Goal: Contribute content: Contribute content

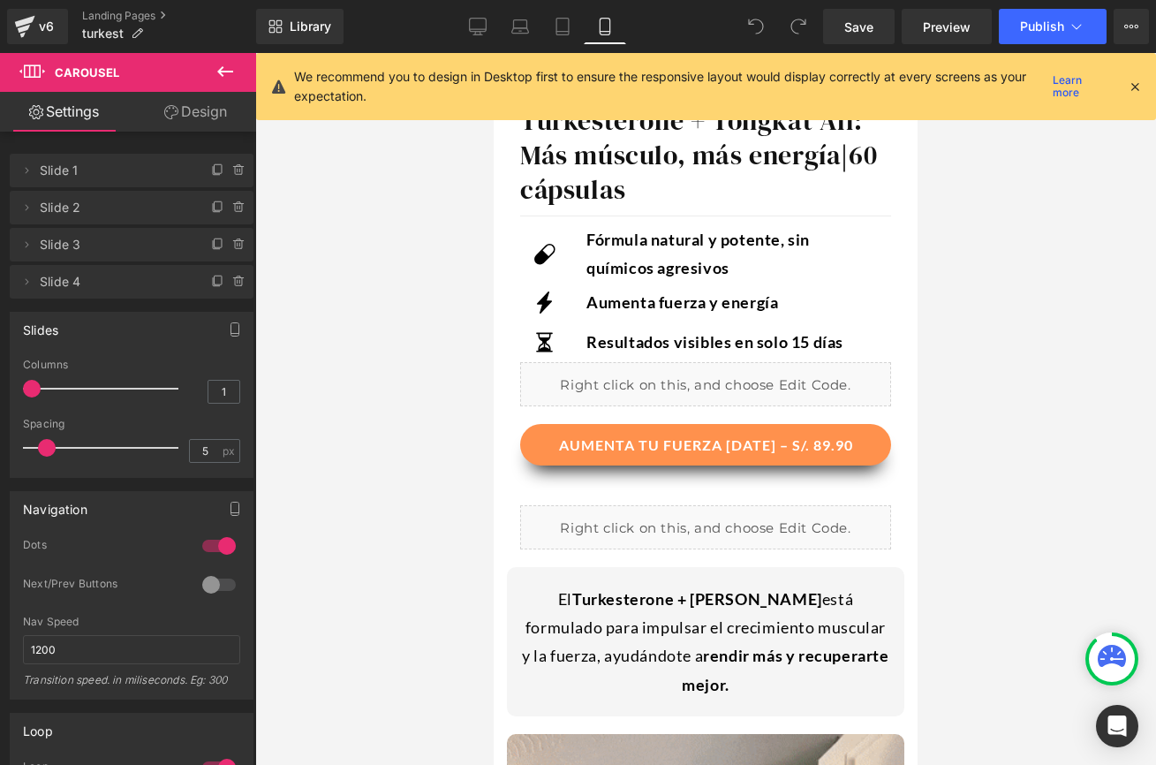
scroll to position [713, 0]
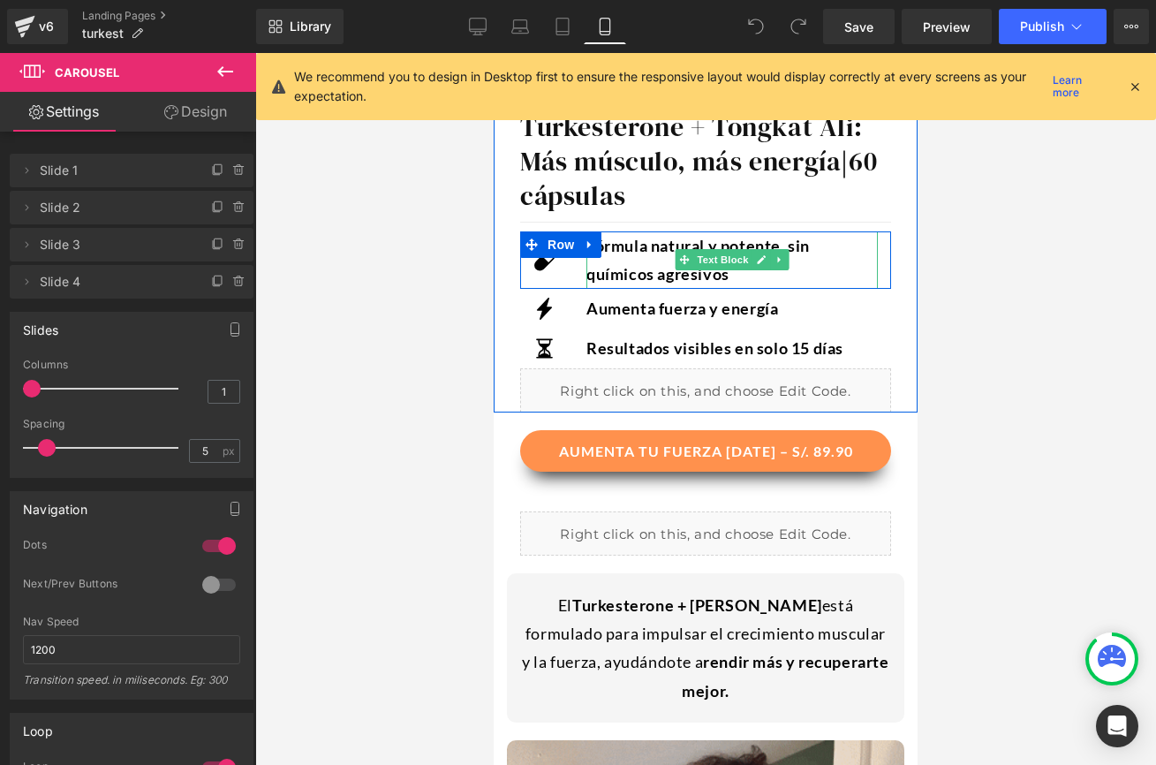
click at [620, 261] on p "Fórmula natural y potente, sin químicos agresivos" at bounding box center [731, 259] width 291 height 57
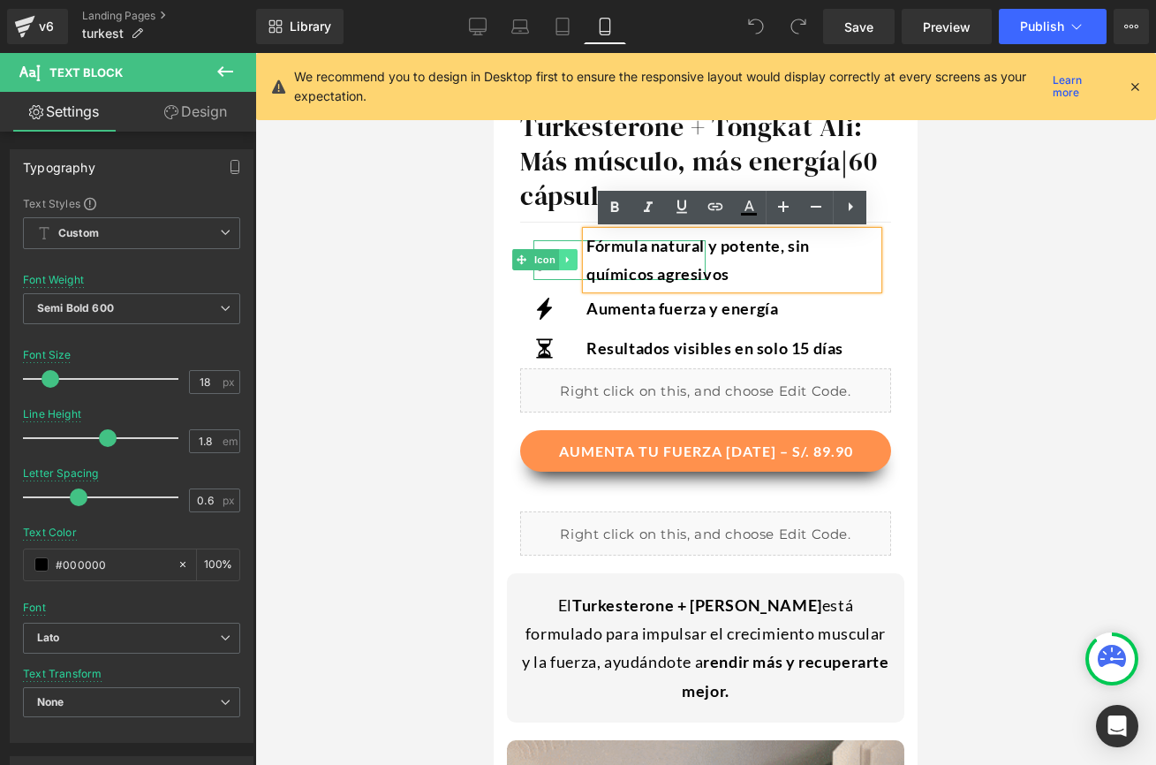
click at [559, 267] on link at bounding box center [567, 259] width 19 height 21
click at [571, 260] on link at bounding box center [577, 259] width 19 height 21
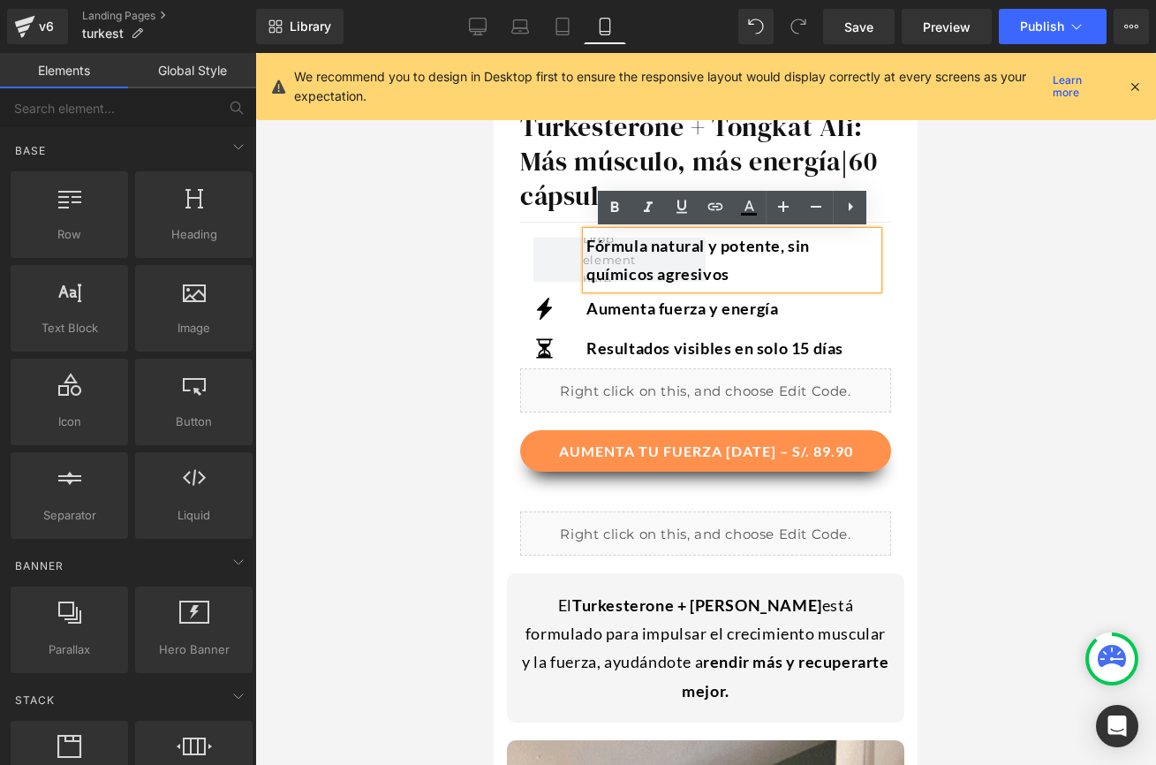
click at [563, 253] on span "Row" at bounding box center [561, 244] width 28 height 21
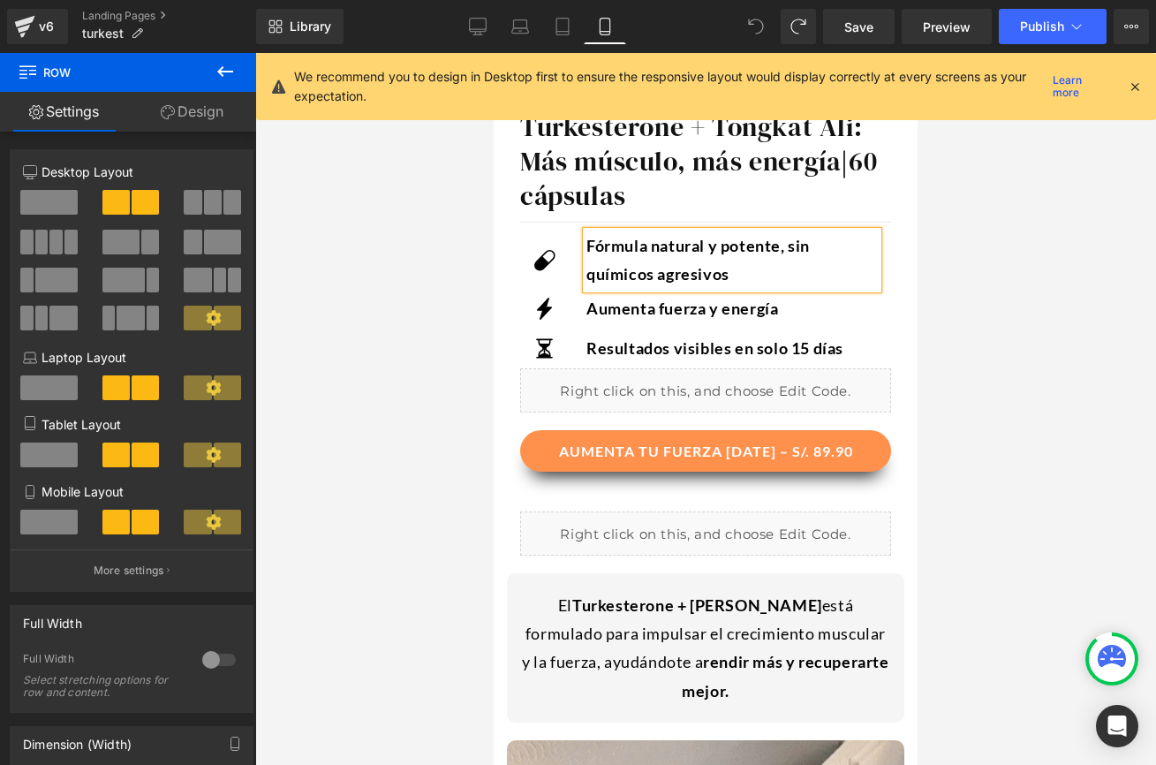
drag, startPoint x: 622, startPoint y: 268, endPoint x: 545, endPoint y: 309, distance: 87.3
click at [622, 268] on p "Fórmula natural y potente, sin químicos agresivos" at bounding box center [731, 259] width 291 height 57
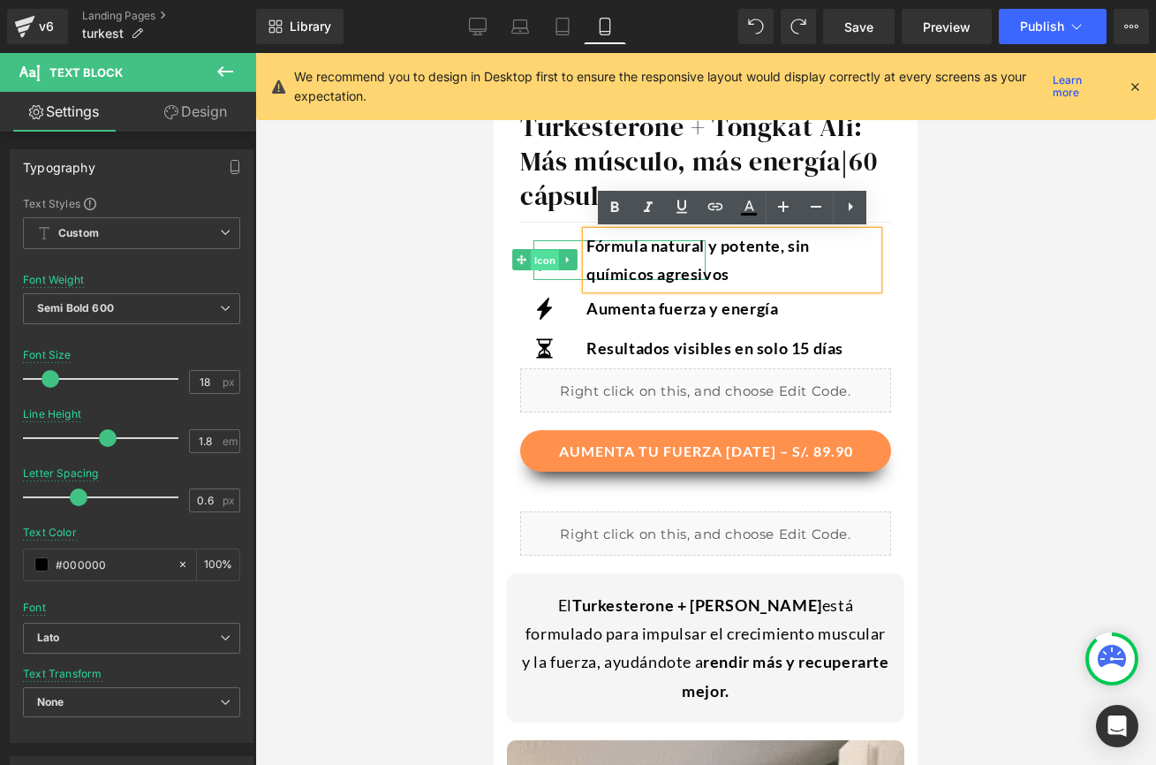
click at [548, 257] on span "Icon" at bounding box center [545, 260] width 28 height 21
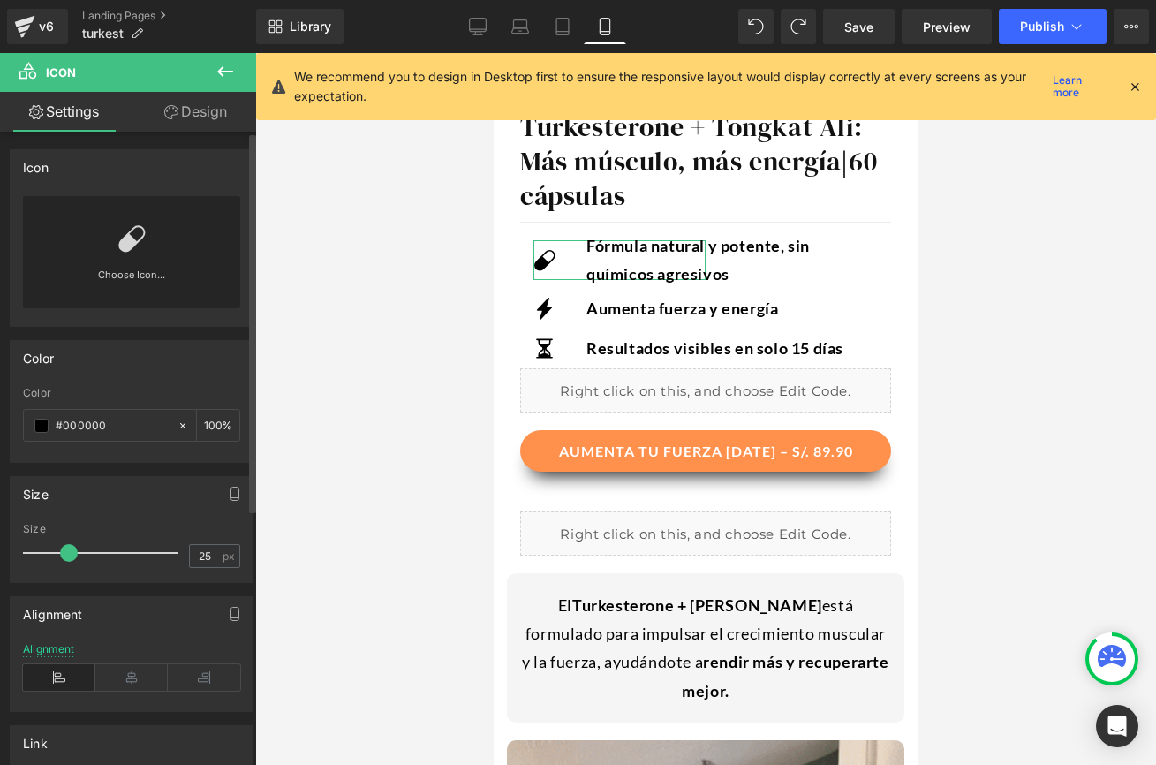
click at [139, 249] on icon at bounding box center [131, 238] width 28 height 28
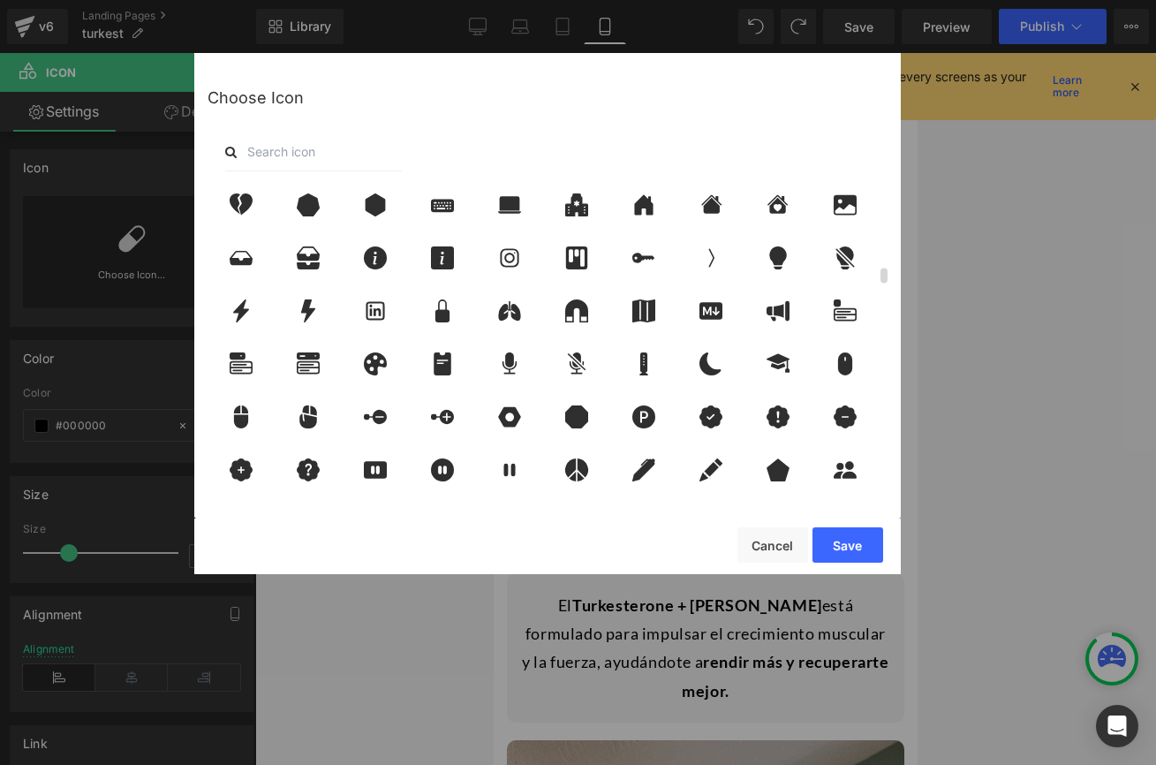
scroll to position [1737, 0]
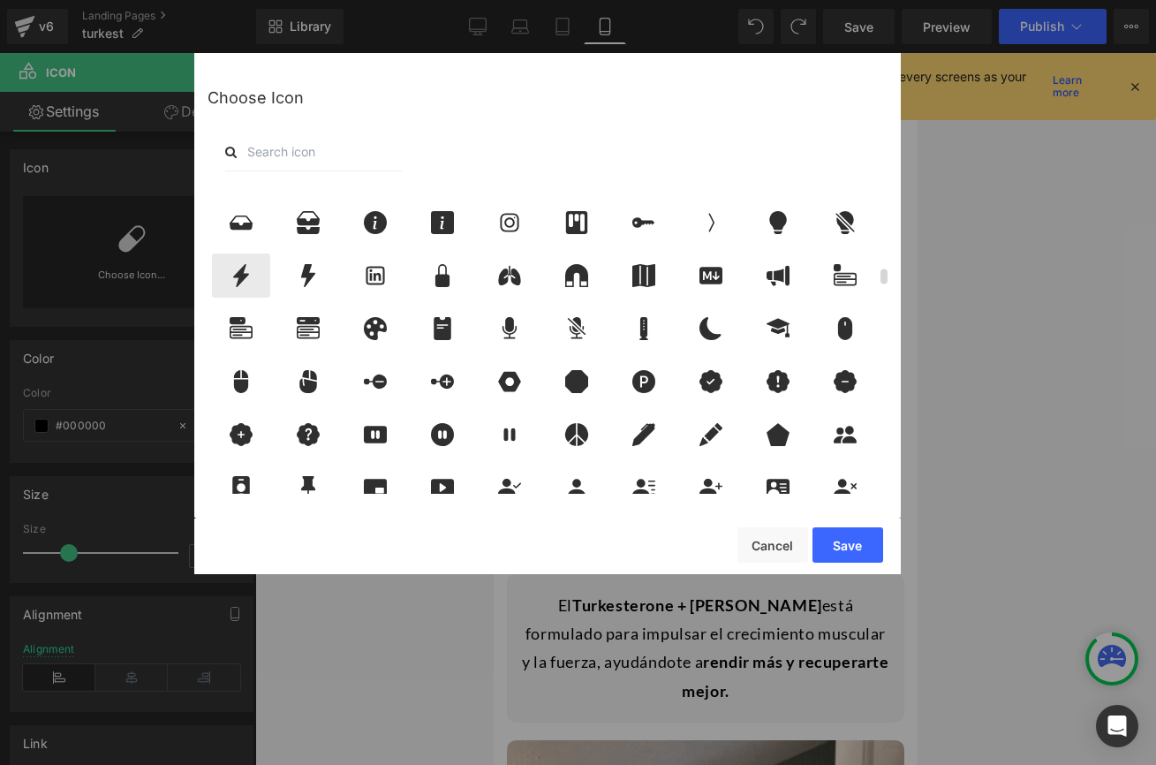
click at [234, 260] on div at bounding box center [241, 275] width 58 height 44
click at [820, 533] on button "Save" at bounding box center [848, 544] width 71 height 35
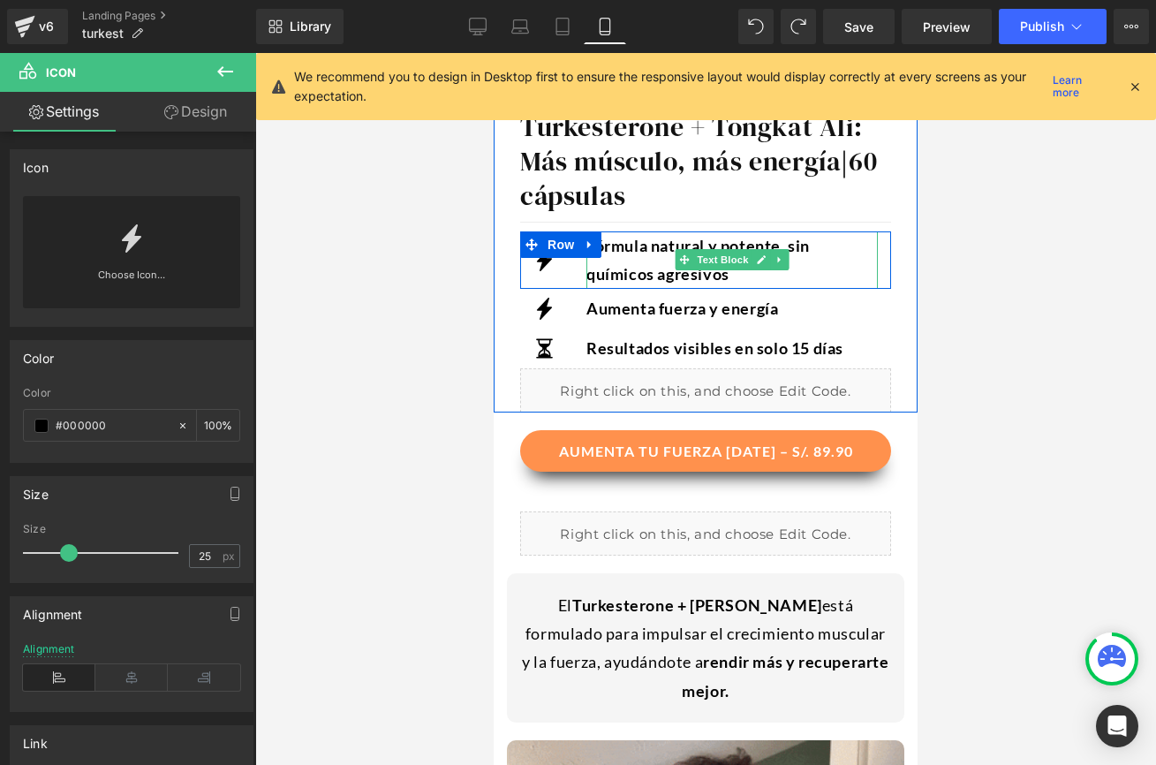
drag, startPoint x: 741, startPoint y: 277, endPoint x: 643, endPoint y: 262, distance: 99.2
click at [741, 277] on p "Fórmula natural y potente, sin químicos agresivos" at bounding box center [731, 259] width 291 height 57
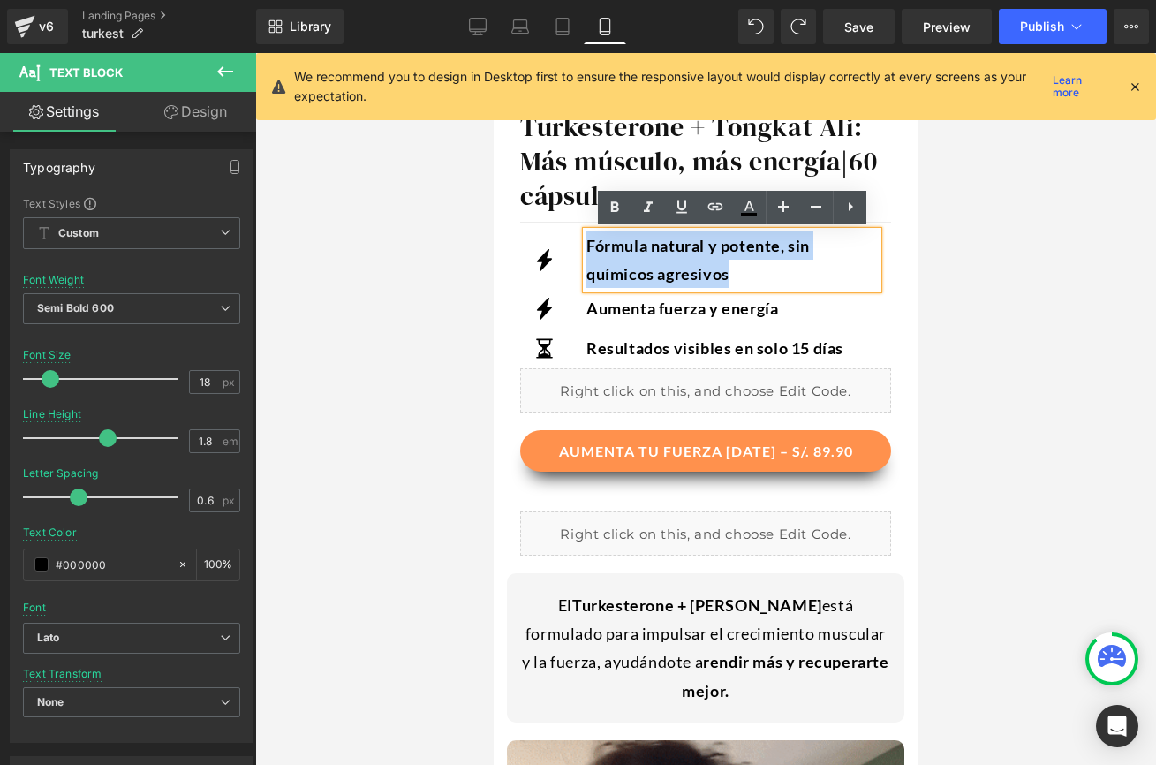
drag, startPoint x: 643, startPoint y: 262, endPoint x: 574, endPoint y: 243, distance: 71.6
click at [574, 243] on div "Icon Fórmula natural y potente, sin químicos agresivos Text Block Row" at bounding box center [705, 259] width 371 height 57
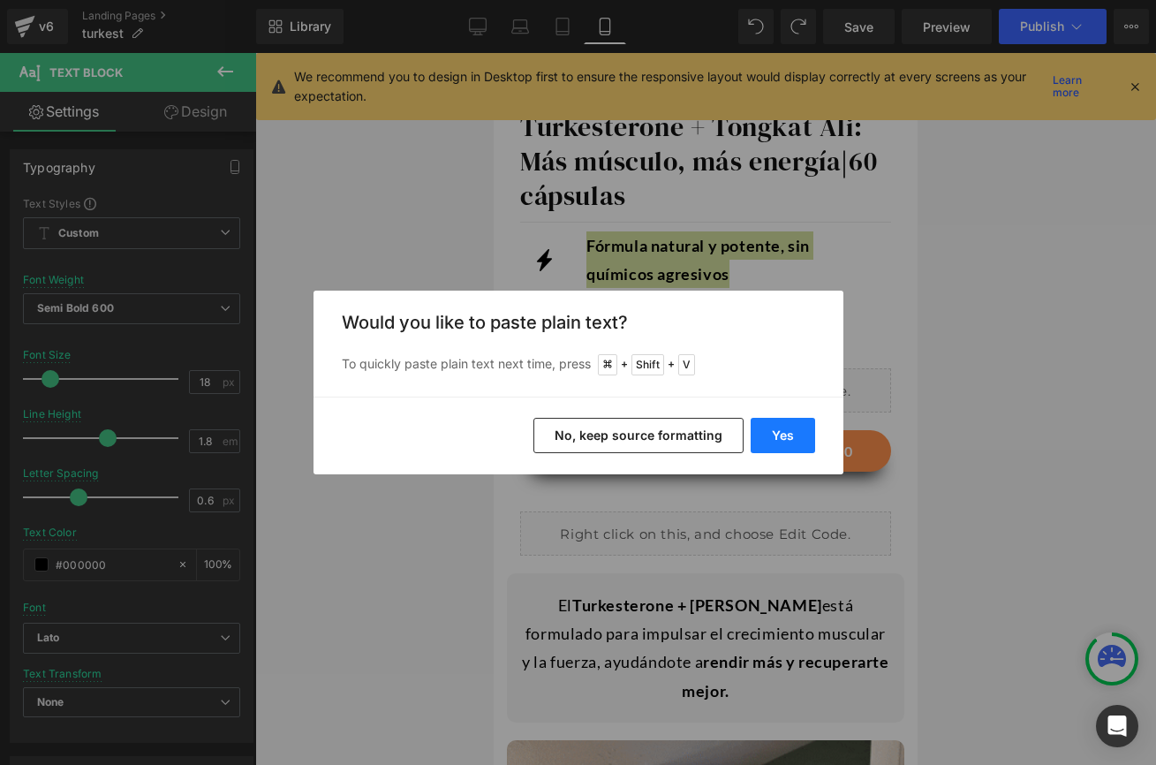
click at [762, 432] on button "Yes" at bounding box center [783, 435] width 64 height 35
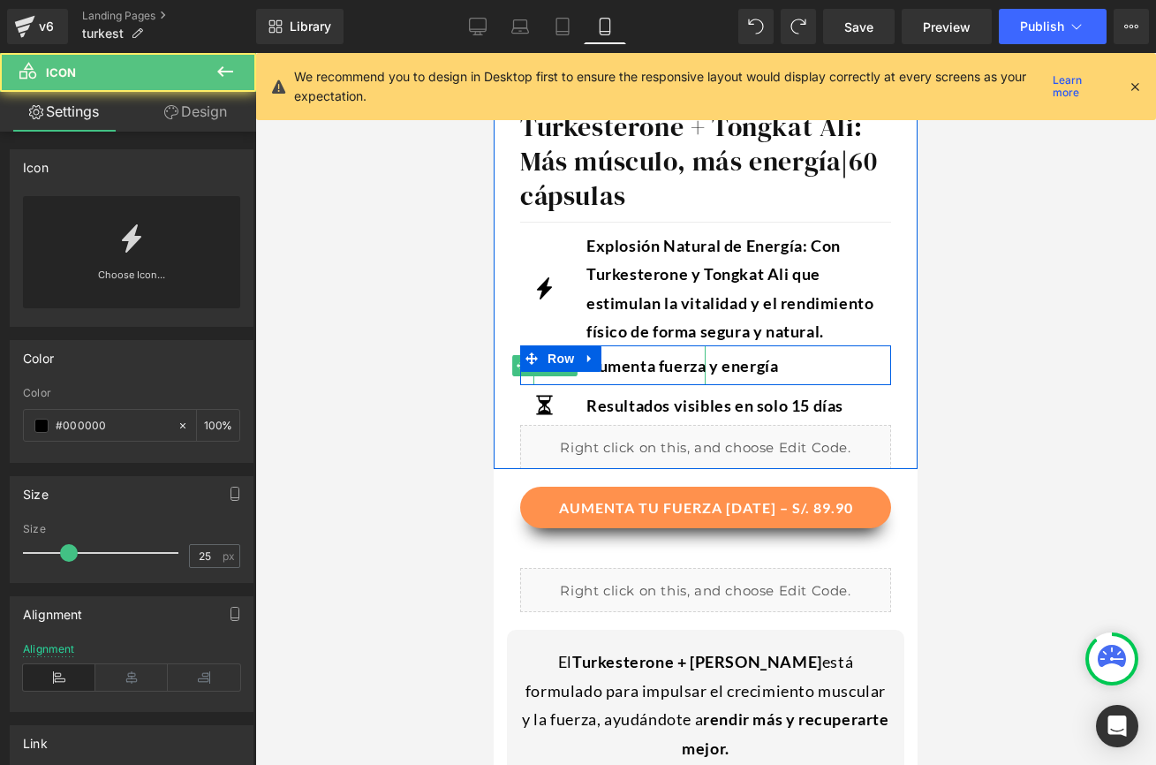
click at [546, 376] on icon at bounding box center [544, 365] width 22 height 22
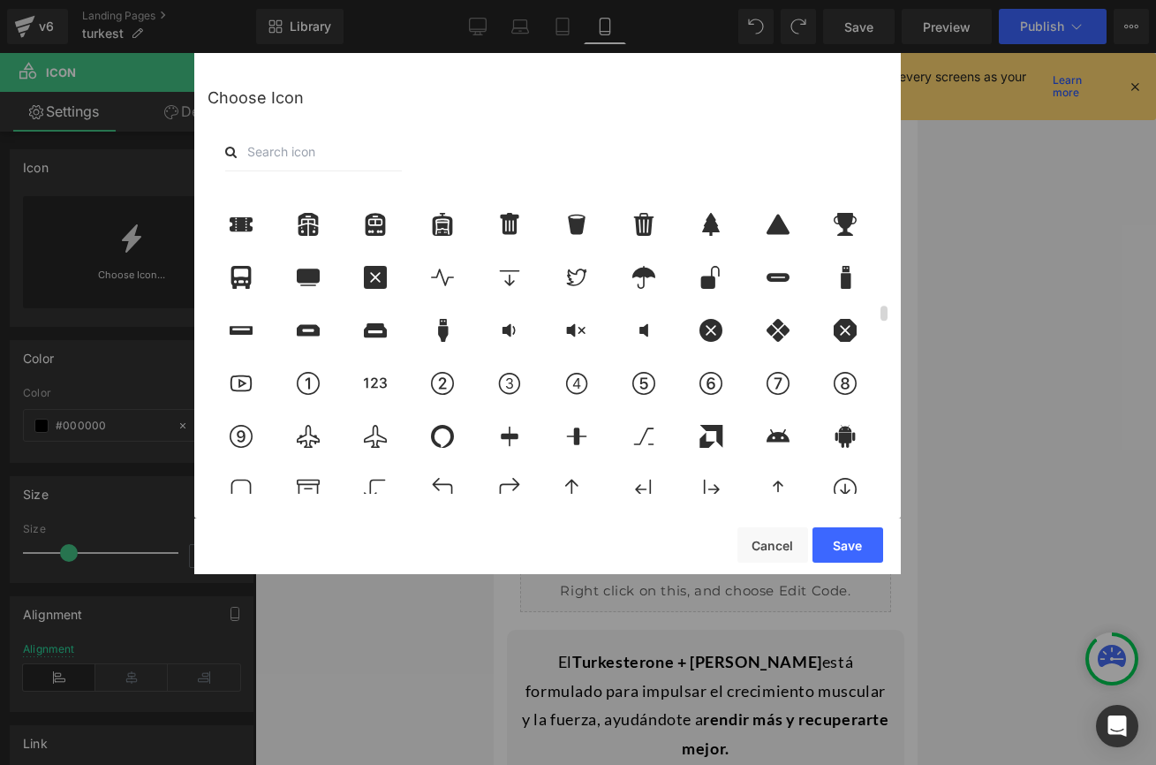
scroll to position [2528, 0]
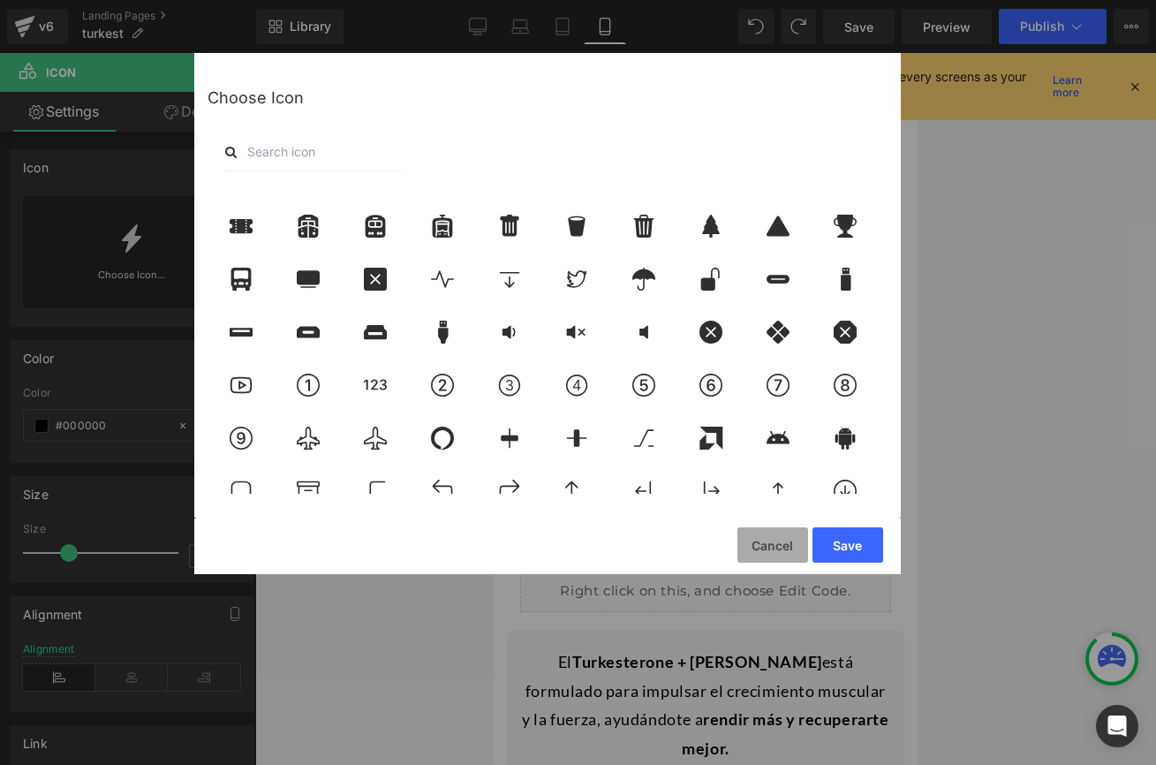
click at [754, 544] on button "Cancel" at bounding box center [772, 544] width 71 height 35
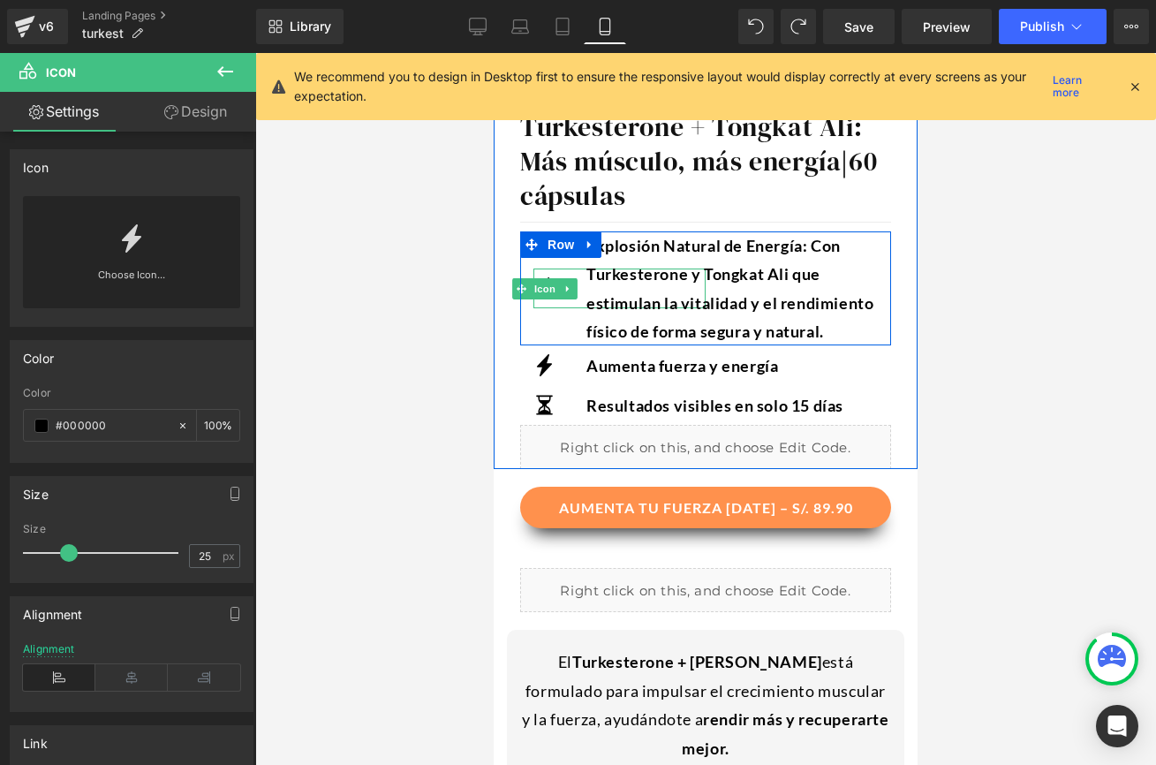
click at [548, 299] on div at bounding box center [544, 288] width 22 height 40
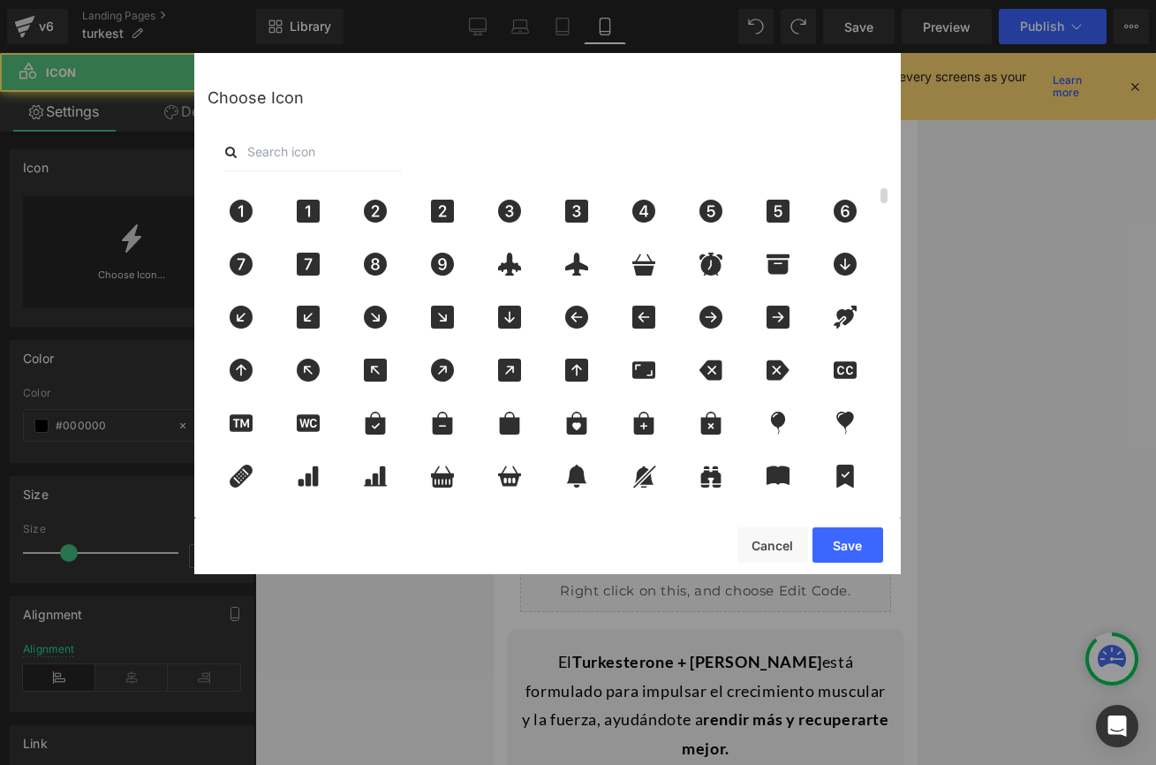
click at [546, 292] on div at bounding box center [551, 343] width 687 height 316
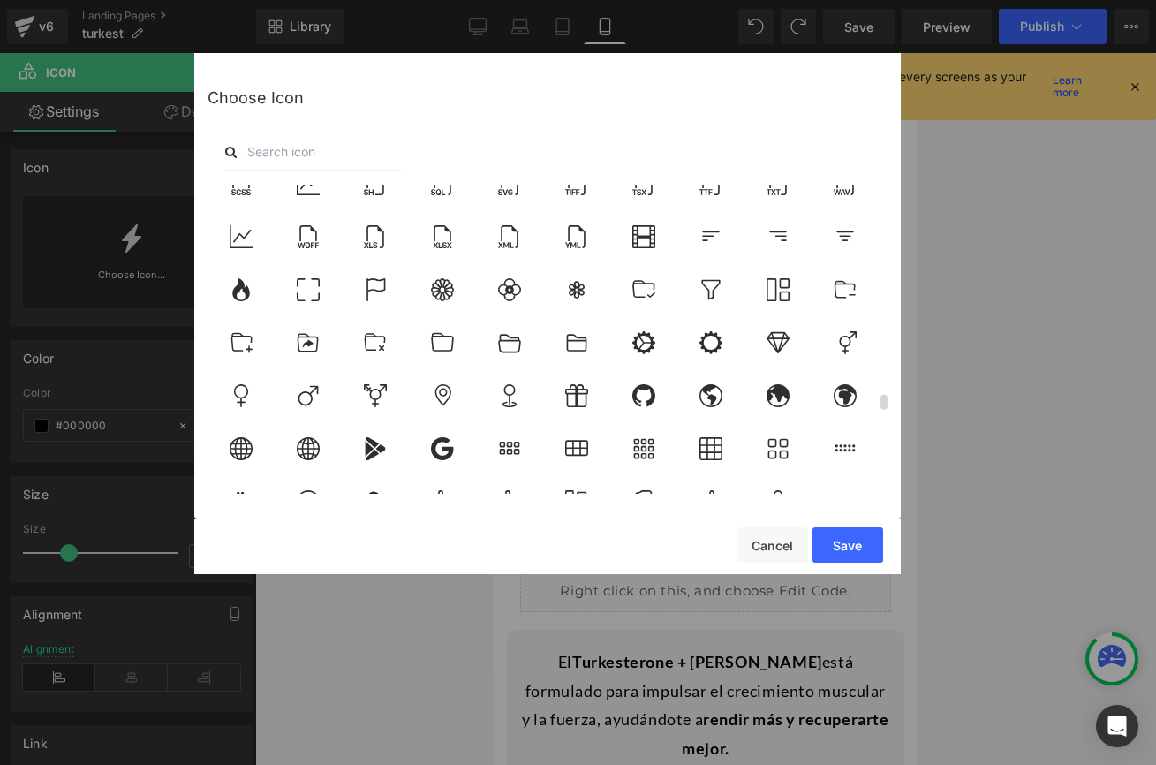
scroll to position [4444, 0]
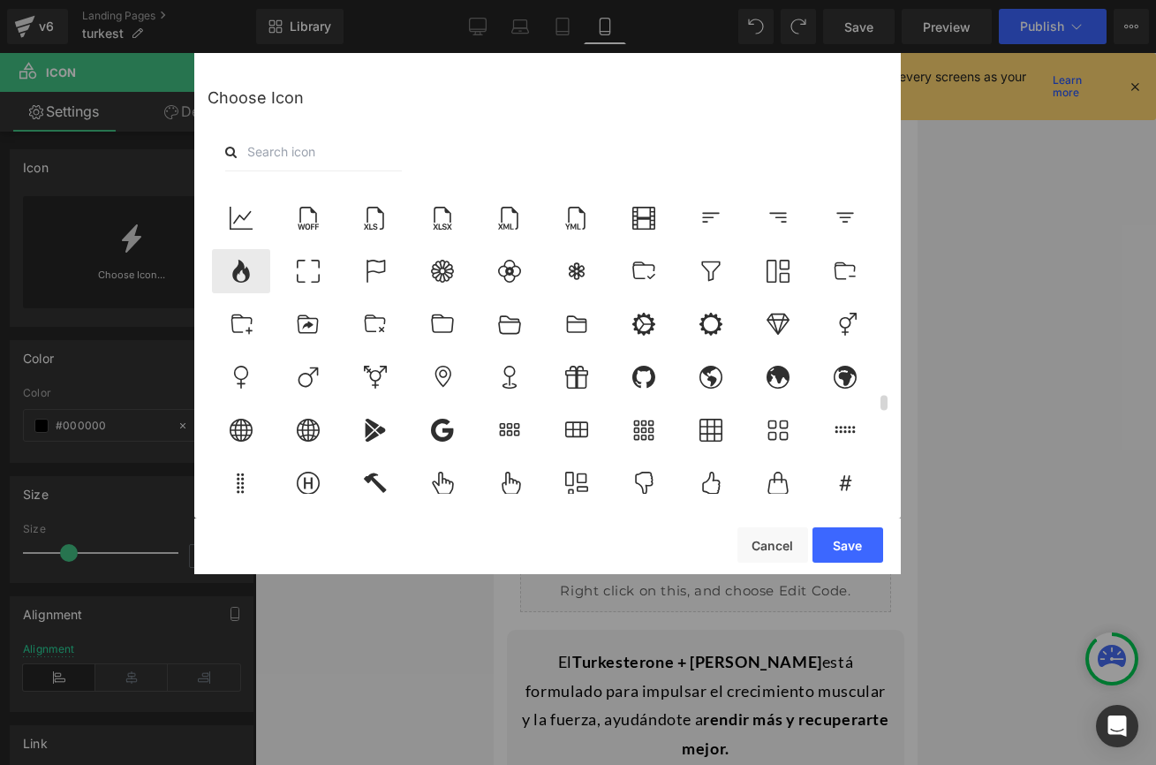
click at [253, 270] on icon at bounding box center [241, 271] width 37 height 23
click at [824, 541] on button "Save" at bounding box center [848, 544] width 71 height 35
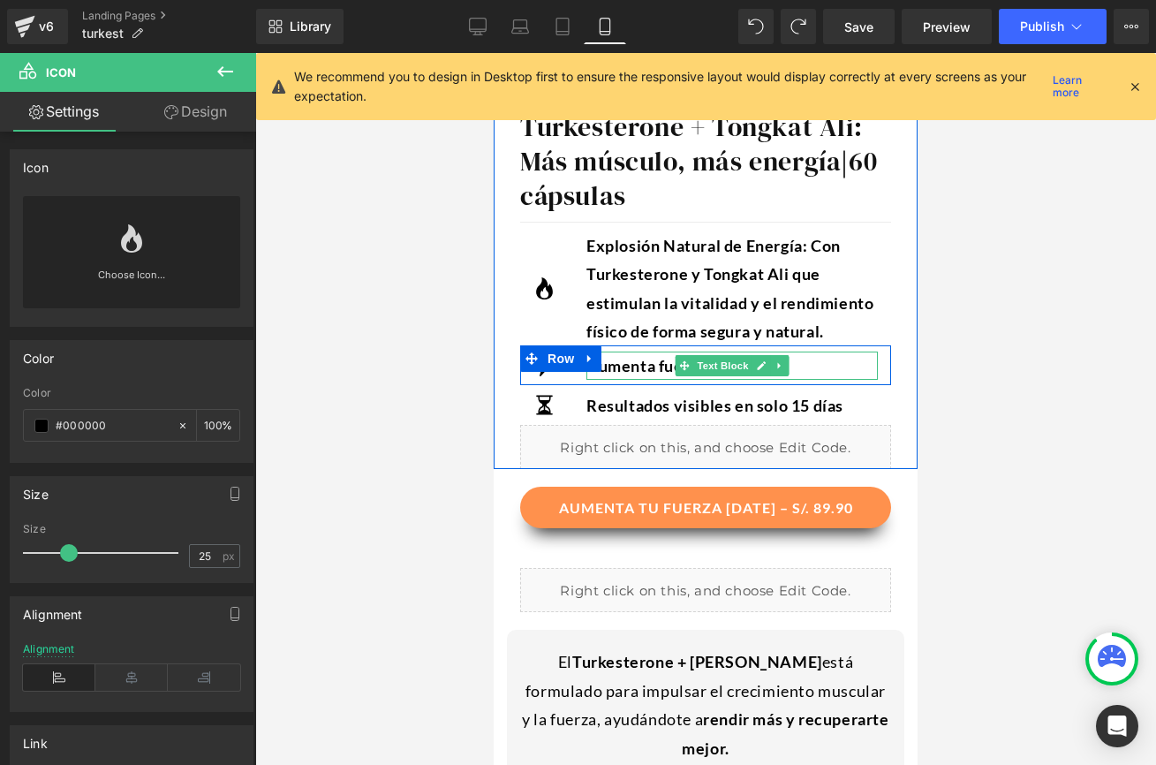
click at [820, 365] on div "Aumenta fuerza y energía" at bounding box center [731, 365] width 291 height 28
click at [815, 364] on div "Aumenta fuerza y energía" at bounding box center [731, 365] width 291 height 28
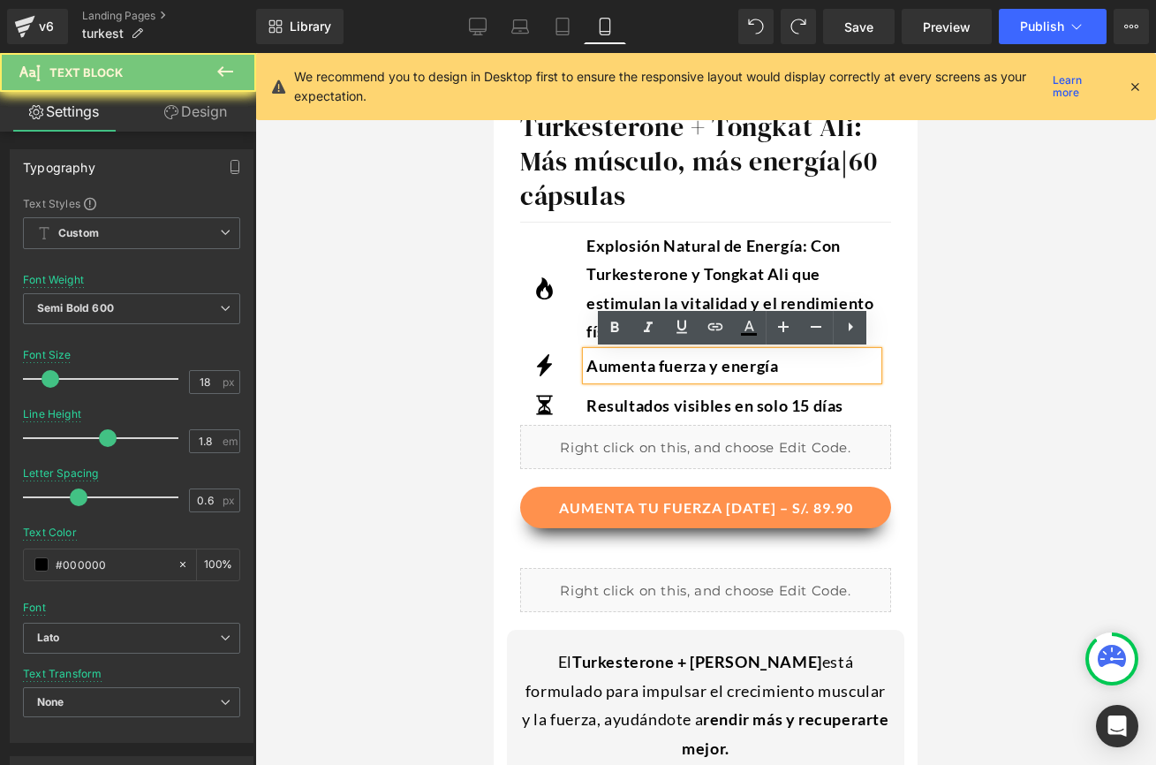
click at [815, 364] on div "Aumenta fuerza y energía" at bounding box center [731, 365] width 291 height 28
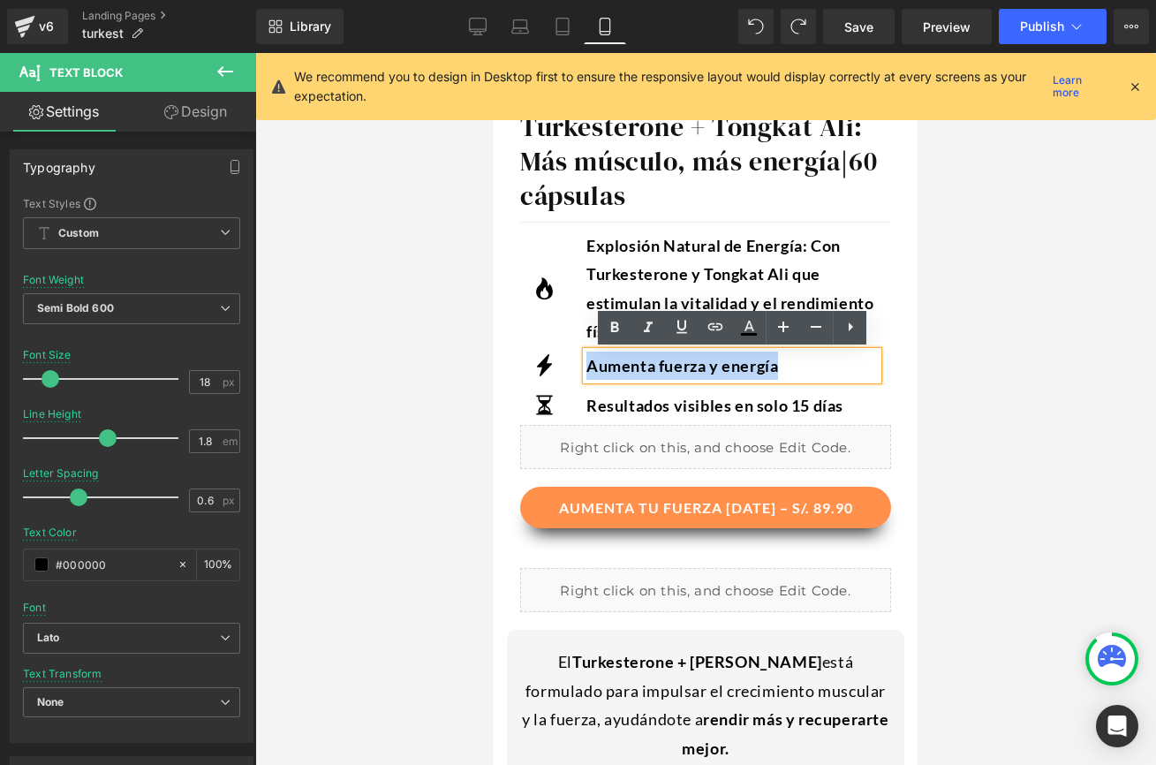
drag, startPoint x: 815, startPoint y: 364, endPoint x: 581, endPoint y: 371, distance: 234.1
click at [586, 371] on div "Aumenta fuerza y energía" at bounding box center [731, 365] width 291 height 28
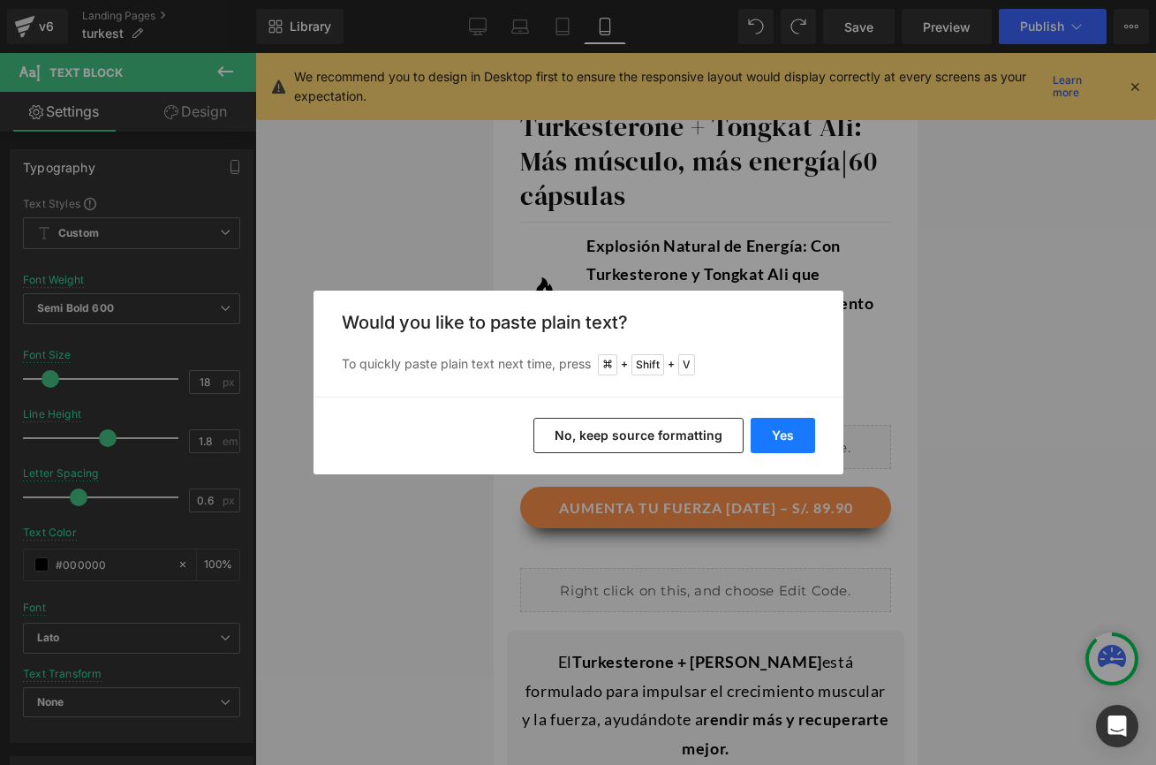
click at [753, 428] on button "Yes" at bounding box center [783, 435] width 64 height 35
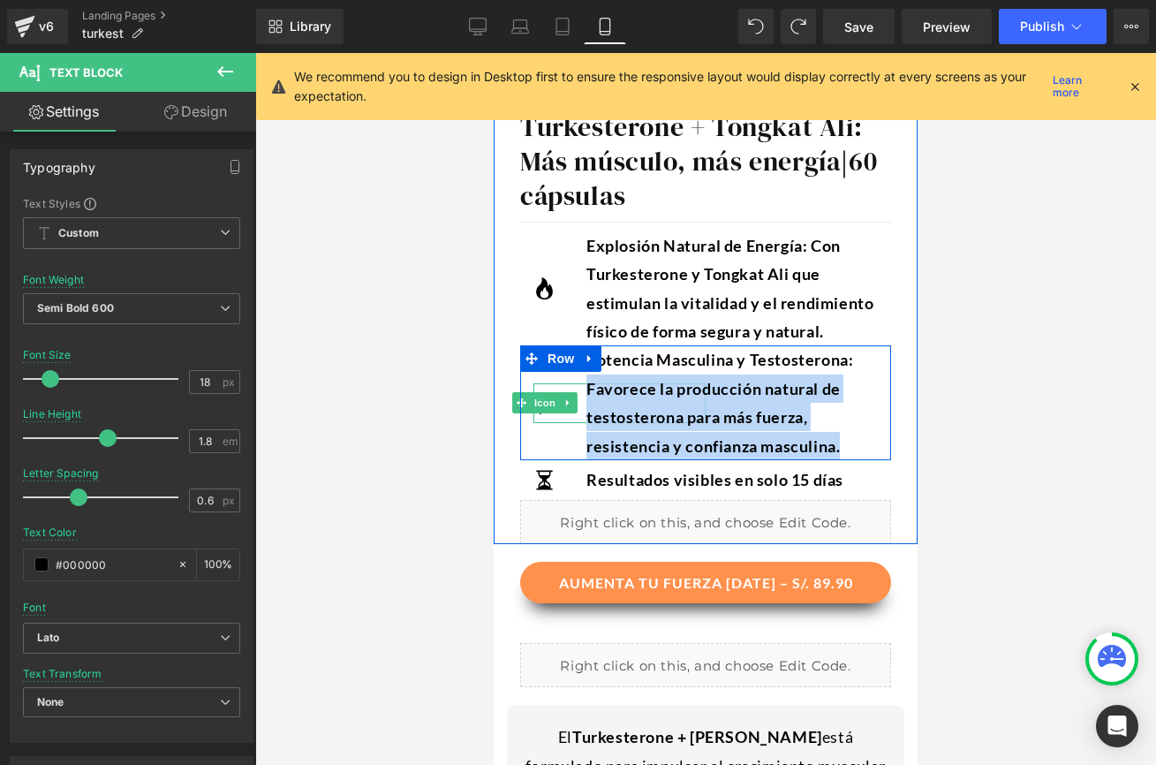
drag, startPoint x: 857, startPoint y: 450, endPoint x: 580, endPoint y: 389, distance: 283.3
click at [580, 389] on div "Icon Potencia Masculina y Testosterona: Favorece la producción natural de testo…" at bounding box center [705, 402] width 371 height 115
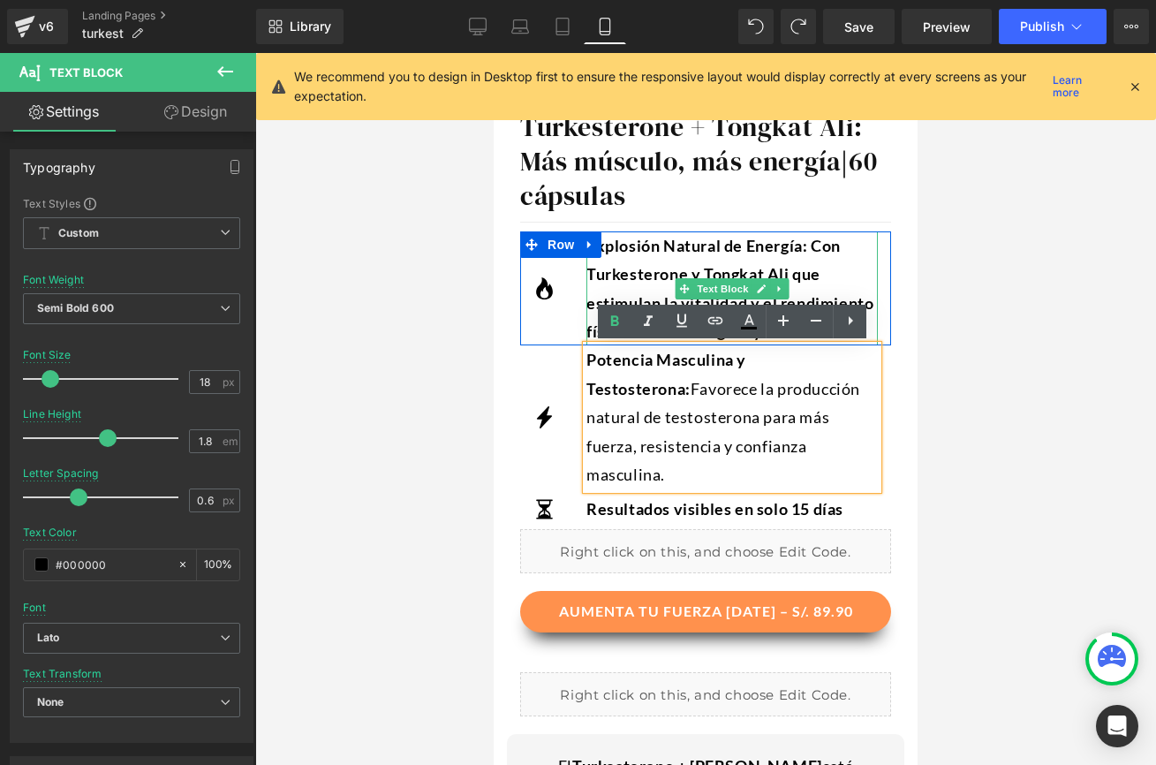
click at [801, 253] on p "Explosión Natural de Energía: Con Turkesterone y Tongkat Ali que estimulan la v…" at bounding box center [731, 288] width 291 height 115
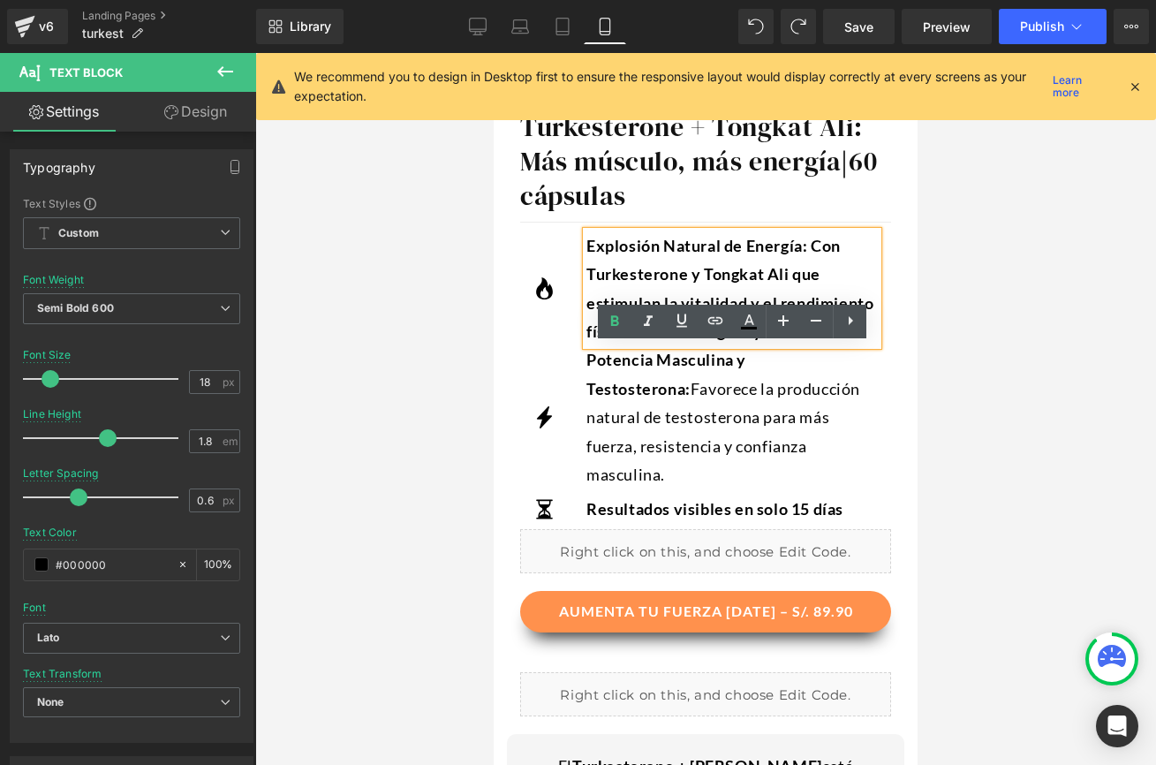
drag, startPoint x: 815, startPoint y: 249, endPoint x: 863, endPoint y: 322, distance: 87.5
click at [863, 324] on p "Explosión Natural de Energía: Con Turkesterone y Tongkat Ali que estimulan la v…" at bounding box center [731, 288] width 291 height 115
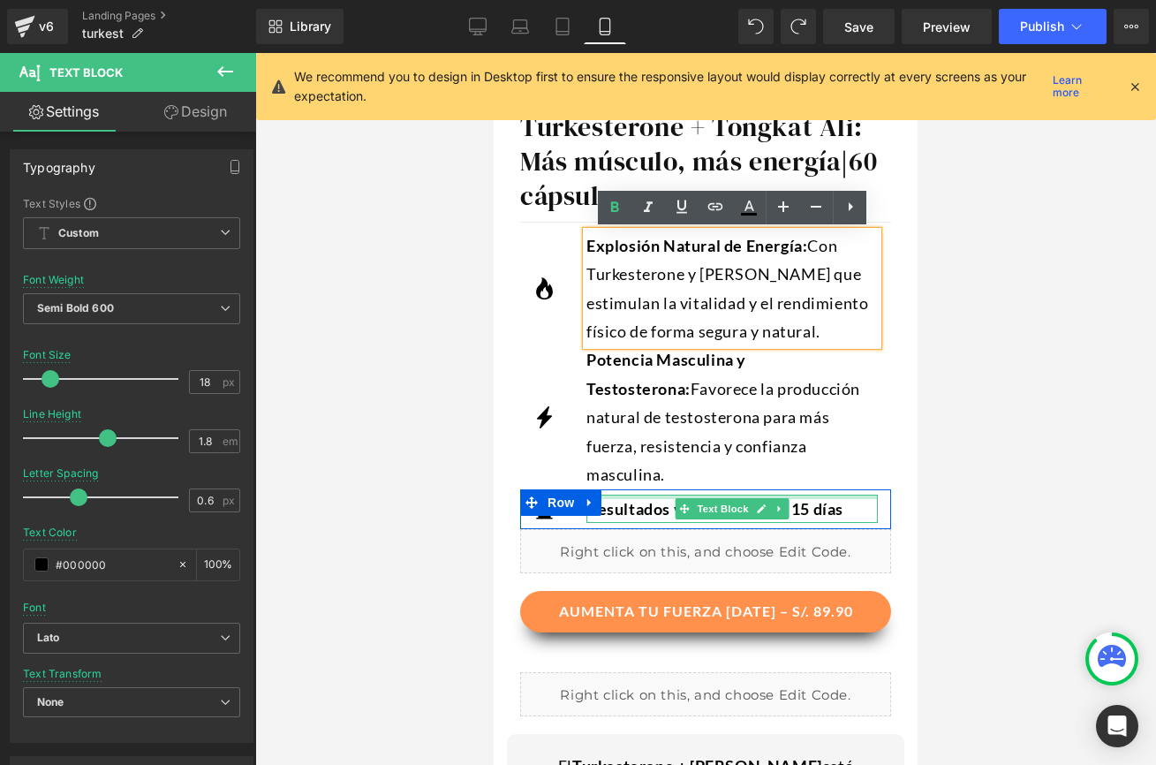
click at [671, 495] on div "Resultados visibles en solo 15 días Text Block" at bounding box center [731, 509] width 291 height 28
click at [858, 495] on p "Resultados visibles en solo 15 días" at bounding box center [731, 509] width 291 height 28
click at [844, 495] on p "Resultados visibles en solo 15 días" at bounding box center [731, 509] width 291 height 28
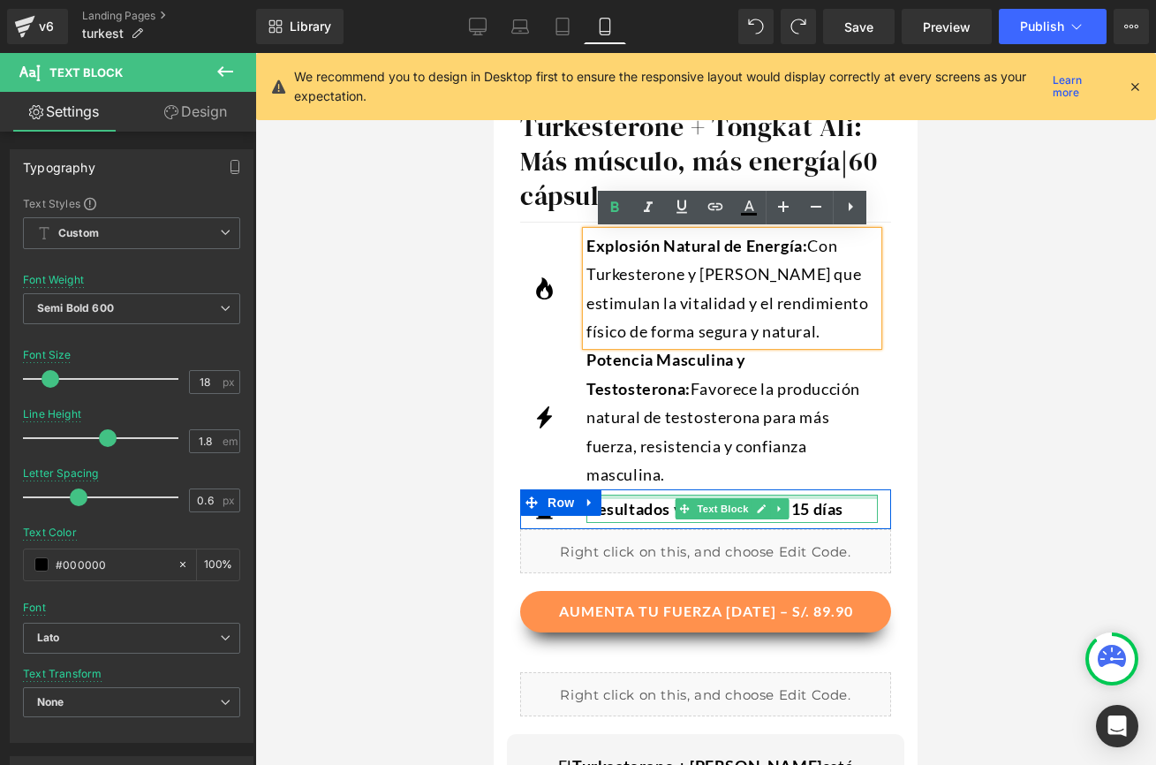
click at [846, 495] on p "Resultados visibles en solo 15 días" at bounding box center [731, 509] width 291 height 28
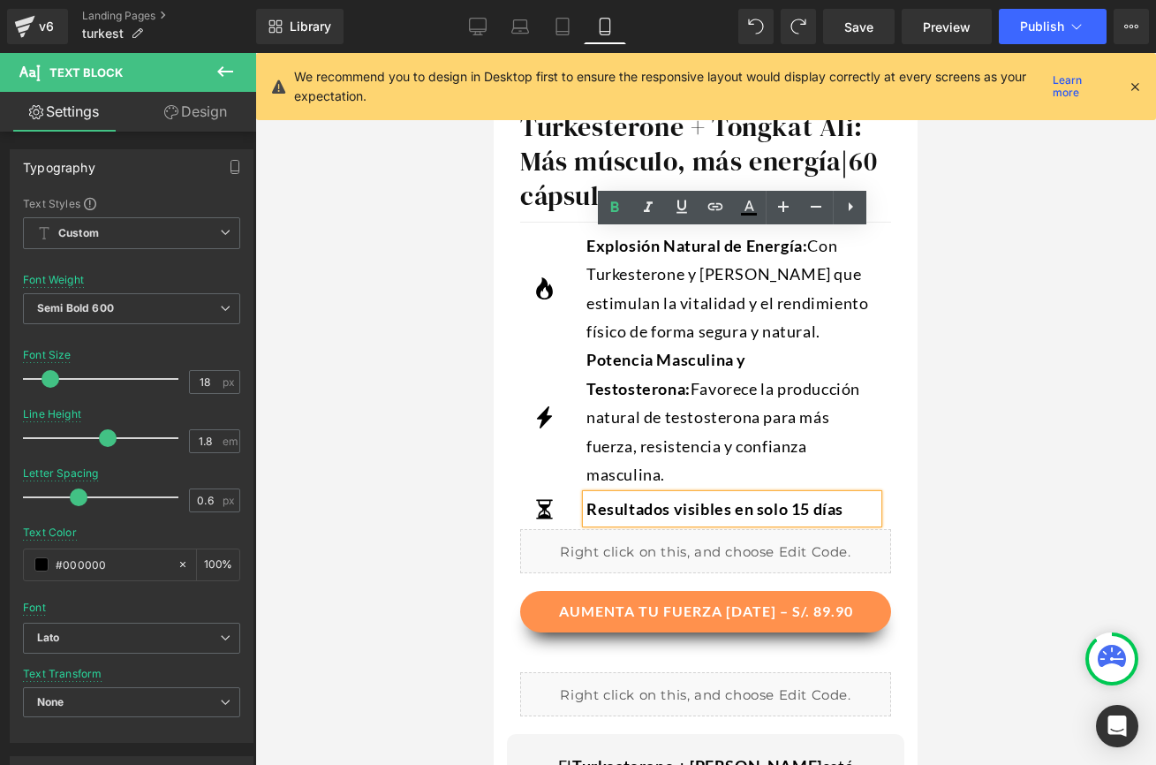
drag, startPoint x: 852, startPoint y: 482, endPoint x: 581, endPoint y: 479, distance: 271.2
click at [581, 489] on div "Icon Resultados visibles en solo 15 días Text Block Row" at bounding box center [705, 509] width 371 height 40
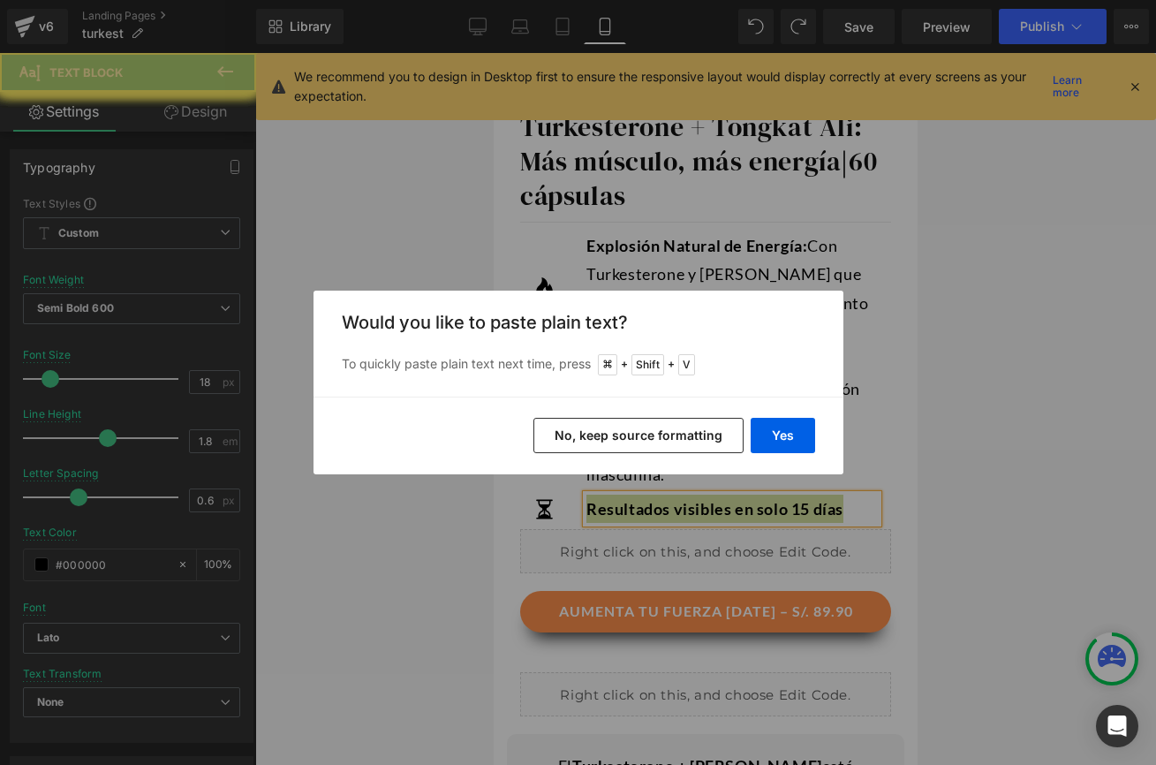
click at [760, 442] on button "Yes" at bounding box center [783, 435] width 64 height 35
click at [767, 435] on span "Favorece la producción natural de testosterona para más fuerza, resistencia y c…" at bounding box center [723, 431] width 274 height 105
click at [785, 404] on div "Potencia Masculina y Testosterona: Favorece la producción natural de testostero…" at bounding box center [731, 416] width 291 height 143
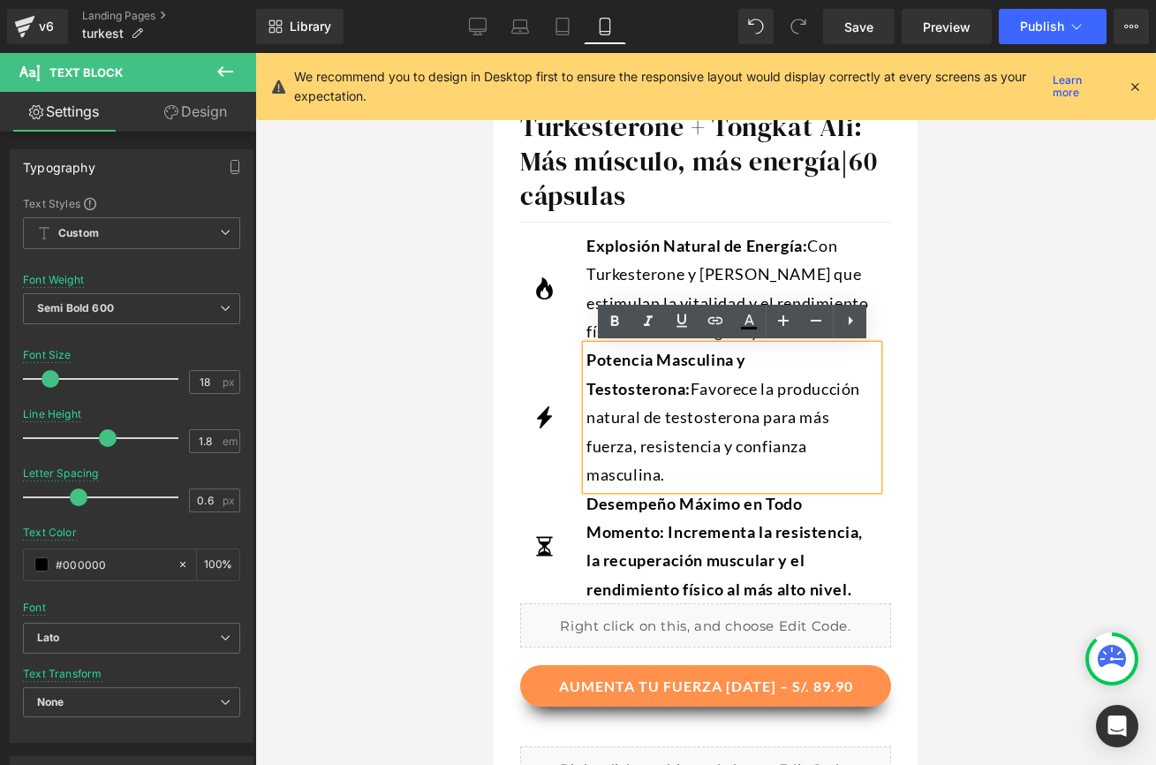
click at [763, 518] on div "Desempeño Máximo en Todo Momento: Incrementa la resistencia, la recuperación mu…" at bounding box center [731, 546] width 291 height 115
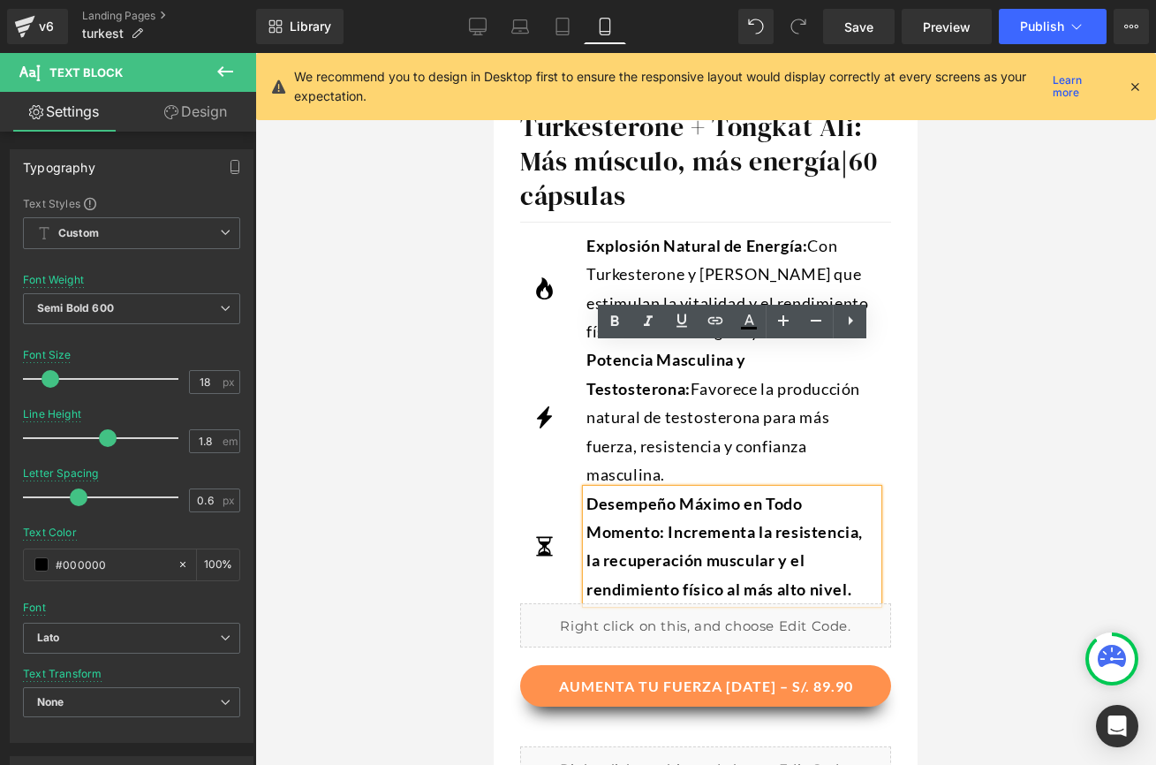
drag, startPoint x: 669, startPoint y: 503, endPoint x: 826, endPoint y: 538, distance: 160.1
click at [856, 556] on p "Desempeño Máximo en Todo Momento: Incrementa la resistencia, la recuperación mu…" at bounding box center [731, 546] width 291 height 115
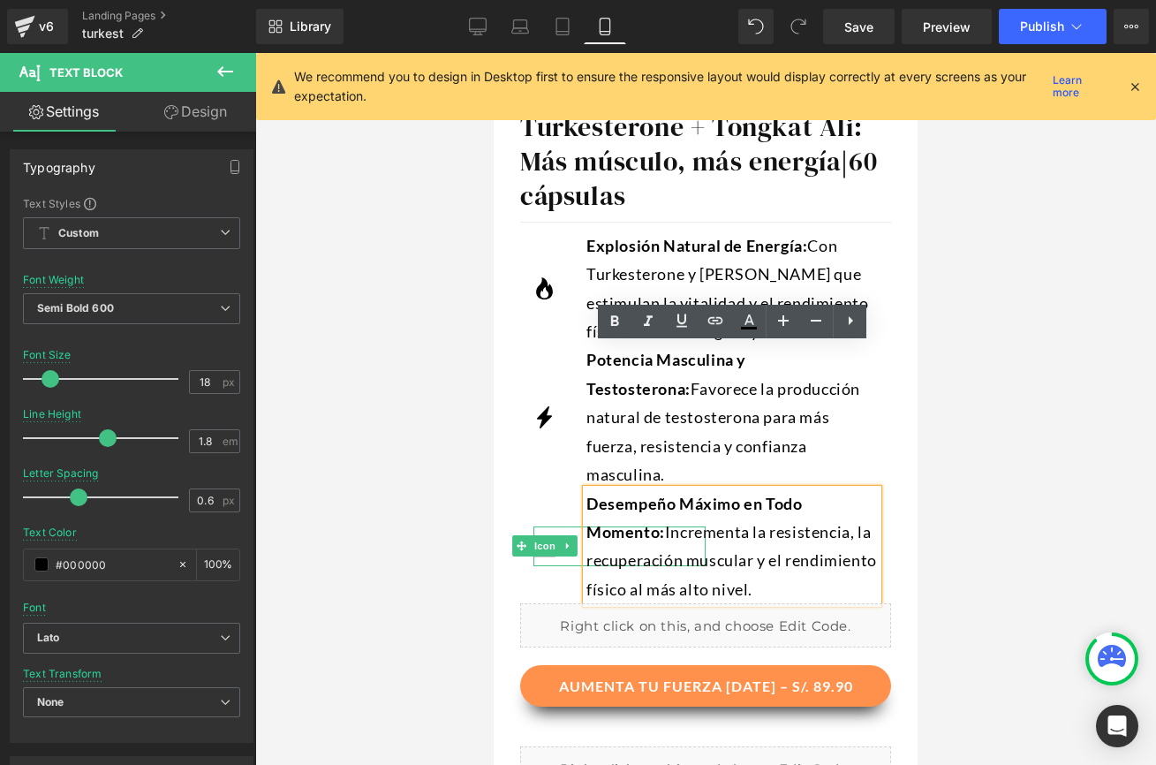
click at [551, 526] on div "Icon" at bounding box center [619, 546] width 172 height 40
click at [549, 535] on span "Icon" at bounding box center [545, 545] width 28 height 21
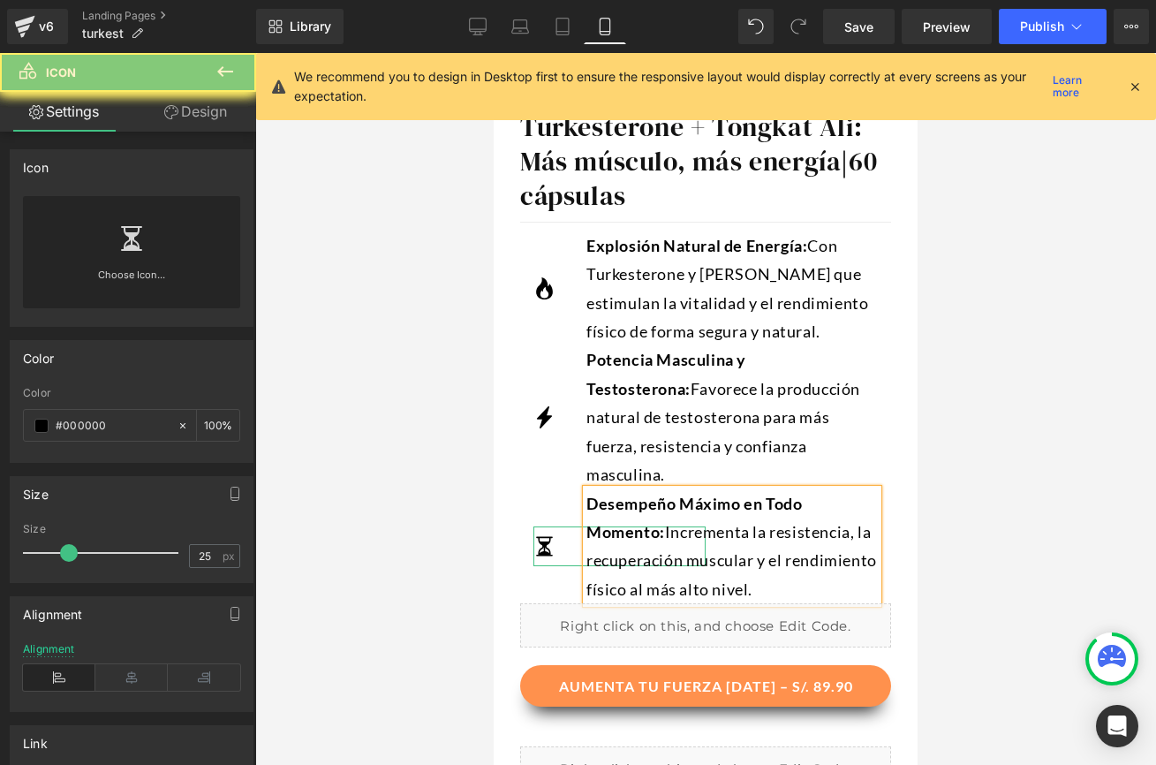
click at [132, 236] on icon at bounding box center [131, 238] width 21 height 25
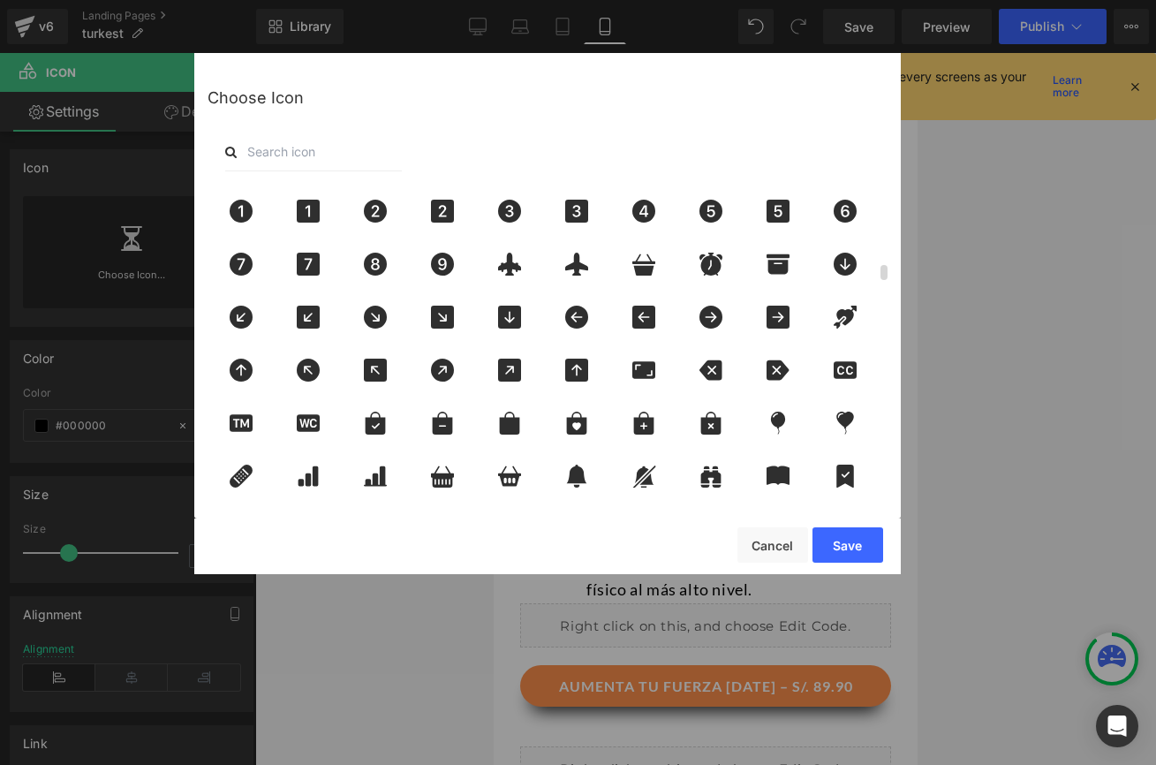
click at [842, 539] on button "Save" at bounding box center [848, 544] width 71 height 35
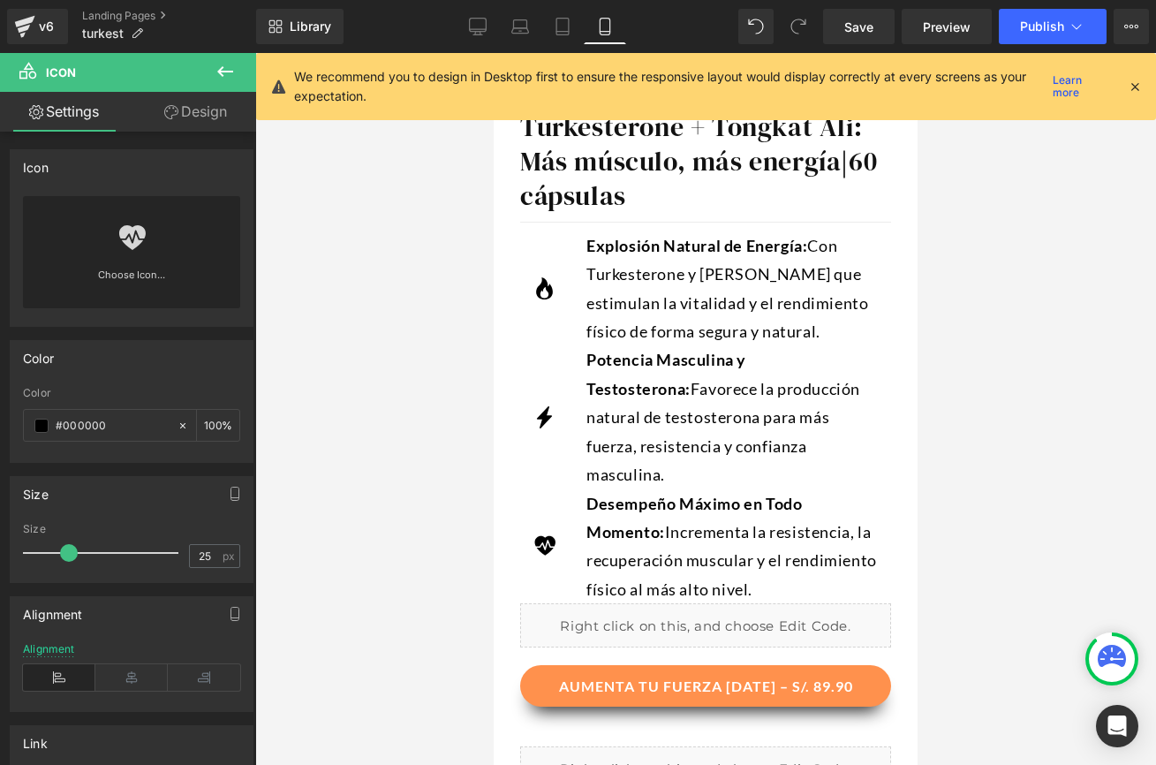
scroll to position [748, 0]
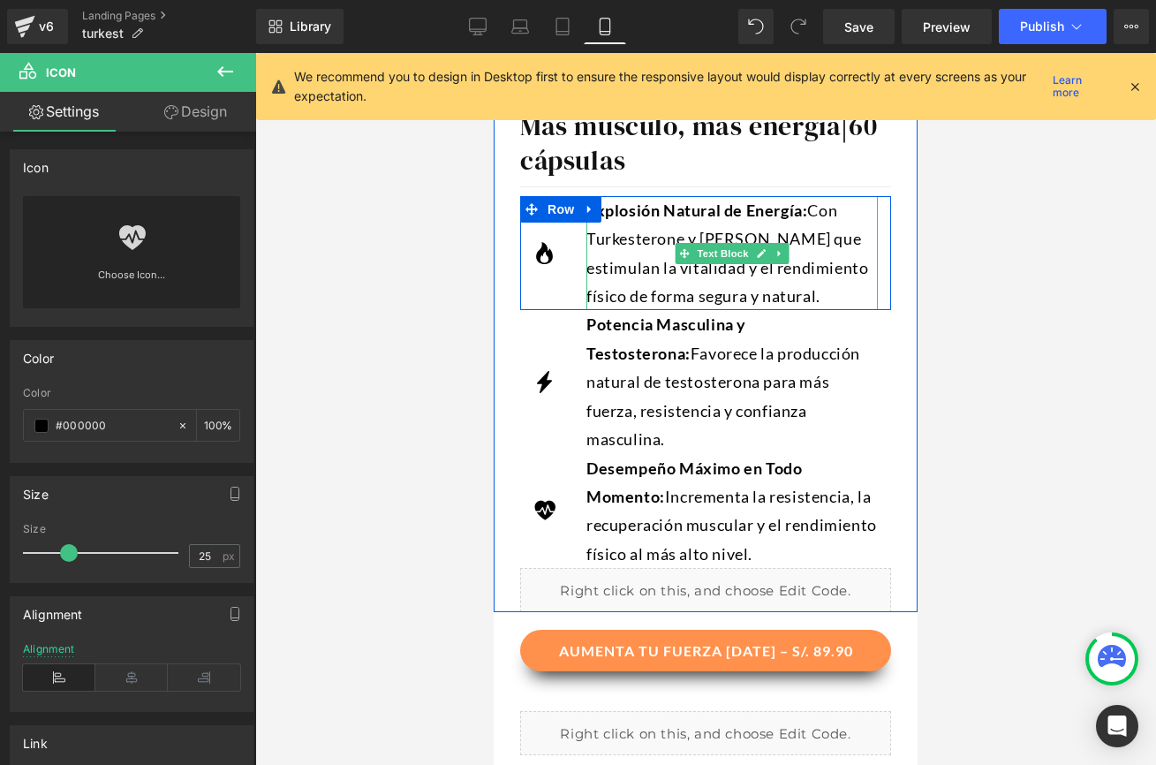
drag, startPoint x: 699, startPoint y: 302, endPoint x: 639, endPoint y: 299, distance: 61.0
click at [699, 302] on span "Con Turkesterone y [PERSON_NAME] que estimulan la vitalidad y el rendimiento fí…" at bounding box center [727, 252] width 282 height 105
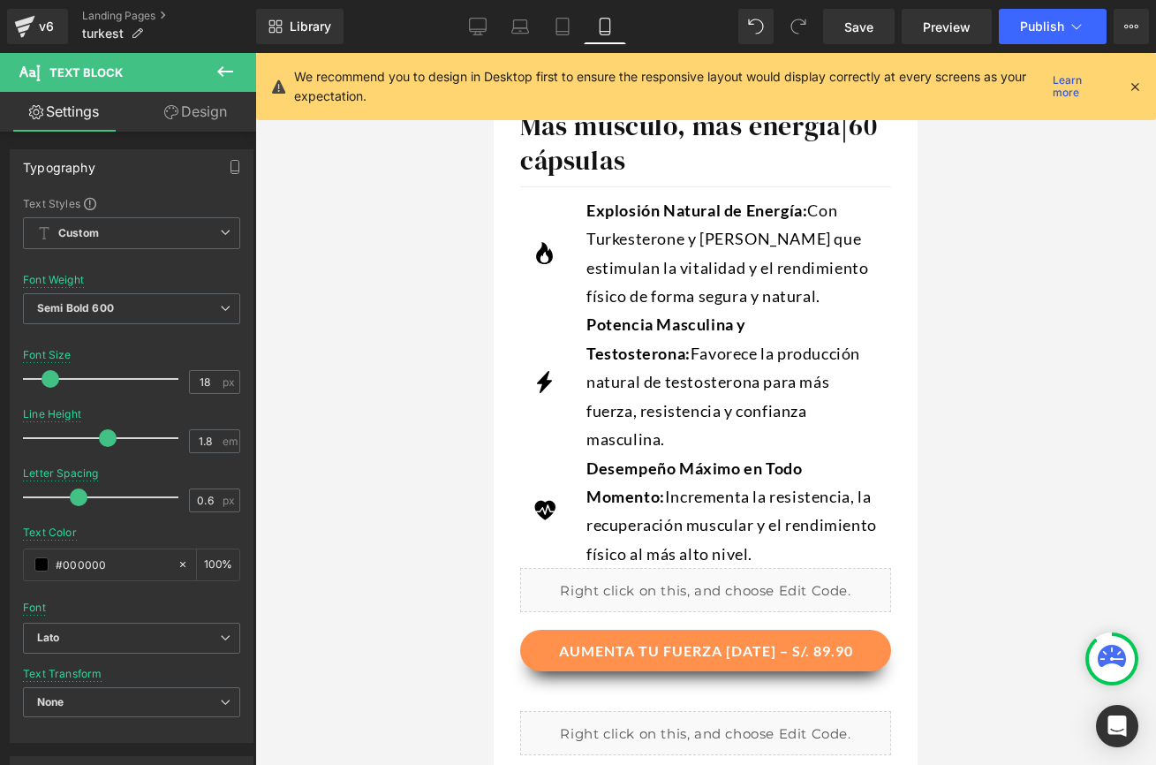
click at [193, 110] on link "Design" at bounding box center [196, 112] width 128 height 40
click at [599, 230] on span "Con Turkesterone y [PERSON_NAME] que estimulan la vitalidad y el rendimiento fí…" at bounding box center [727, 252] width 282 height 105
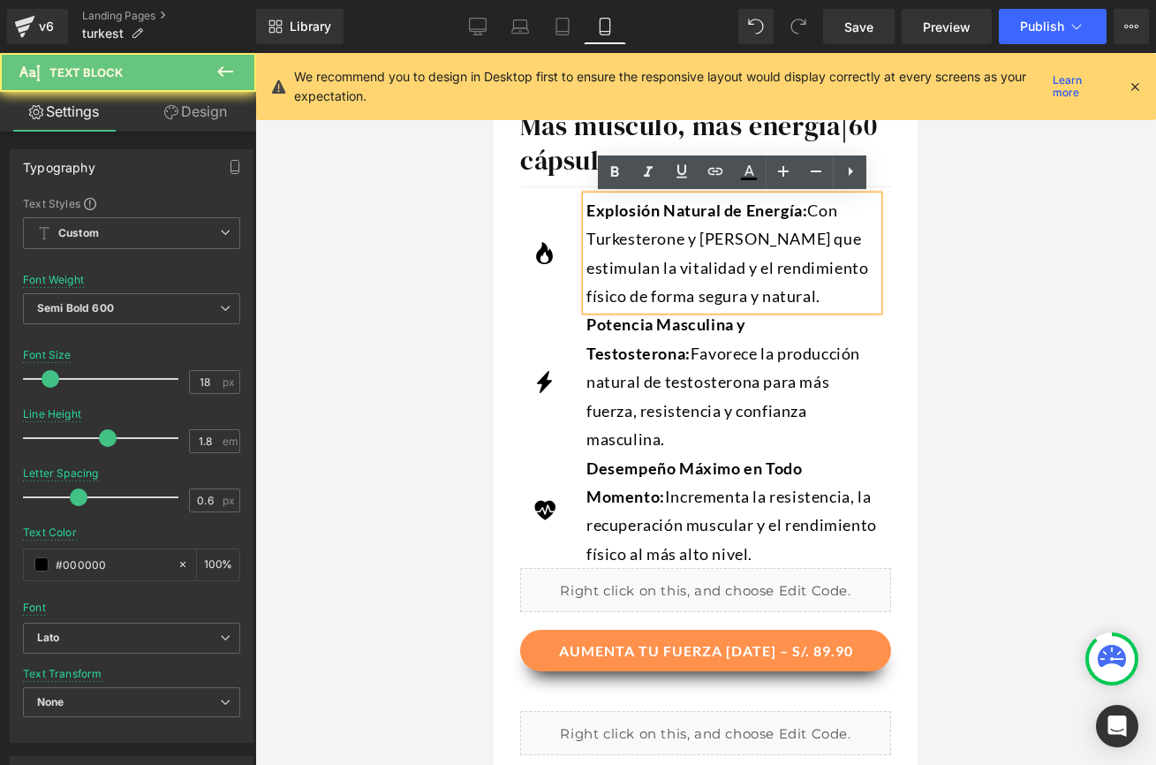
click at [586, 234] on div "Explosión Natural de Energía: Con Turkesterone y Tongkat Ali que estimulan la v…" at bounding box center [731, 253] width 291 height 115
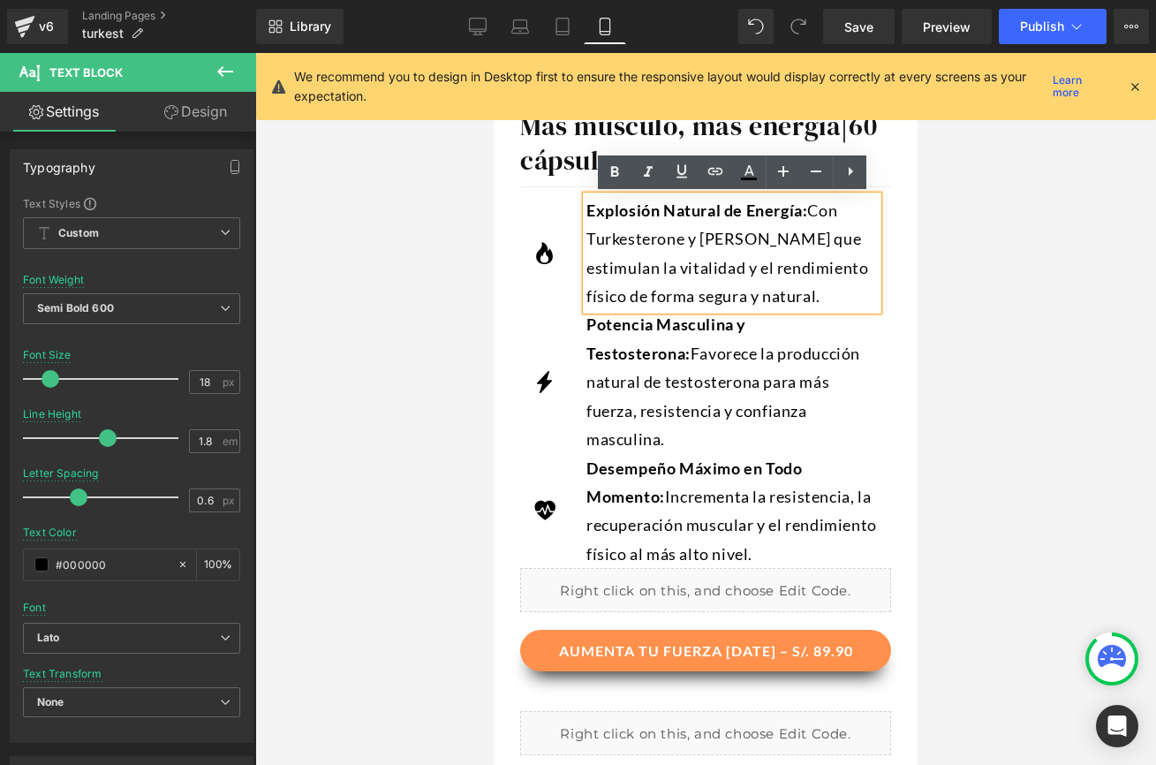
drag, startPoint x: 554, startPoint y: 201, endPoint x: 549, endPoint y: 209, distance: 9.1
click at [554, 202] on span "Row" at bounding box center [561, 209] width 28 height 21
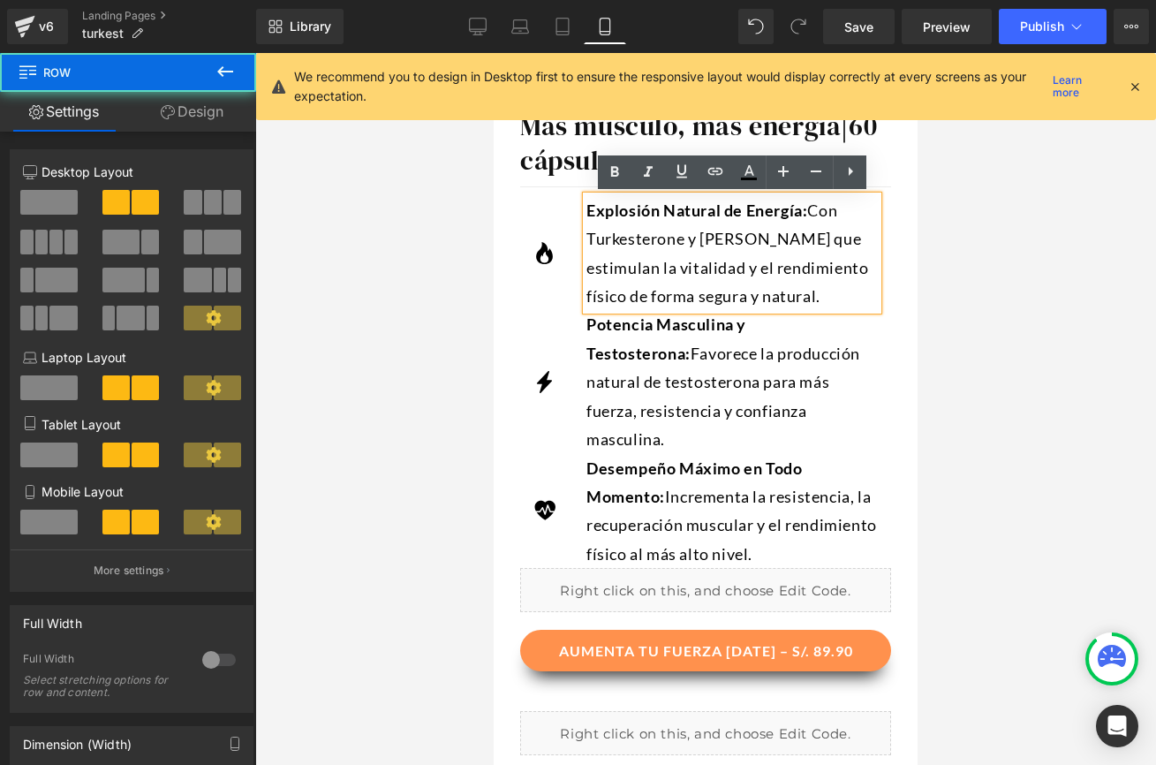
click at [548, 208] on span "Row" at bounding box center [561, 210] width 28 height 21
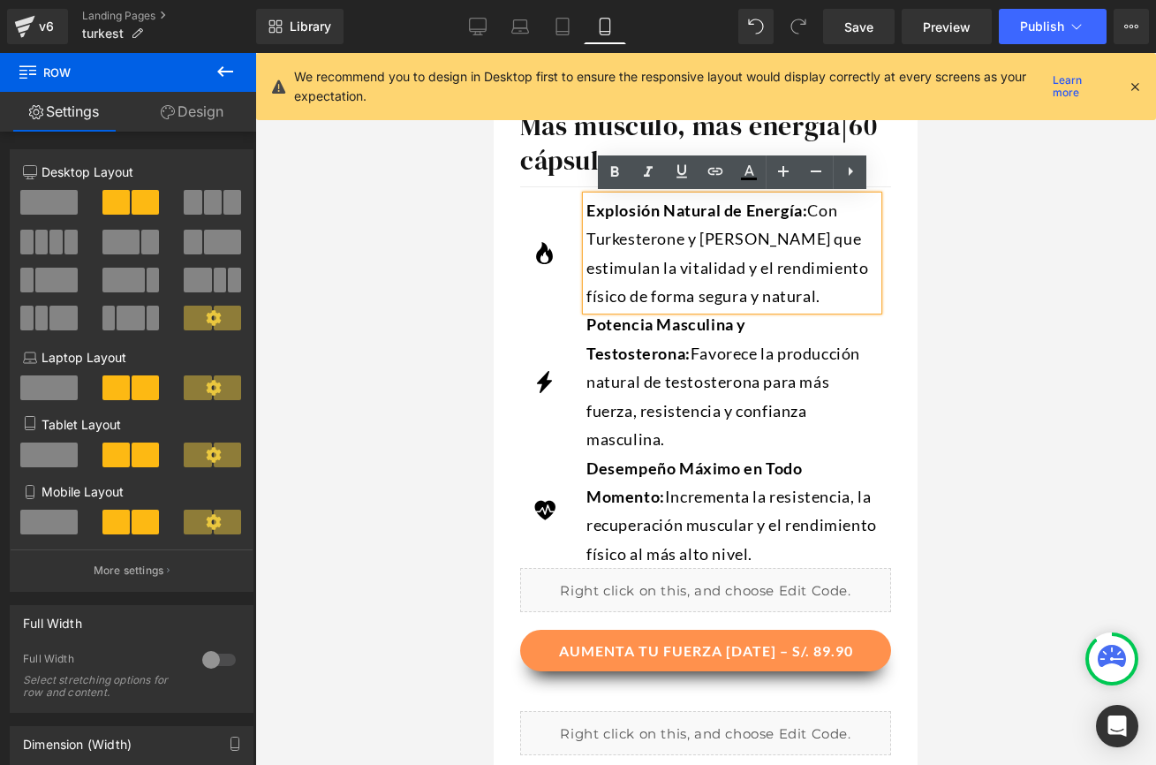
click at [457, 221] on div at bounding box center [705, 409] width 901 height 712
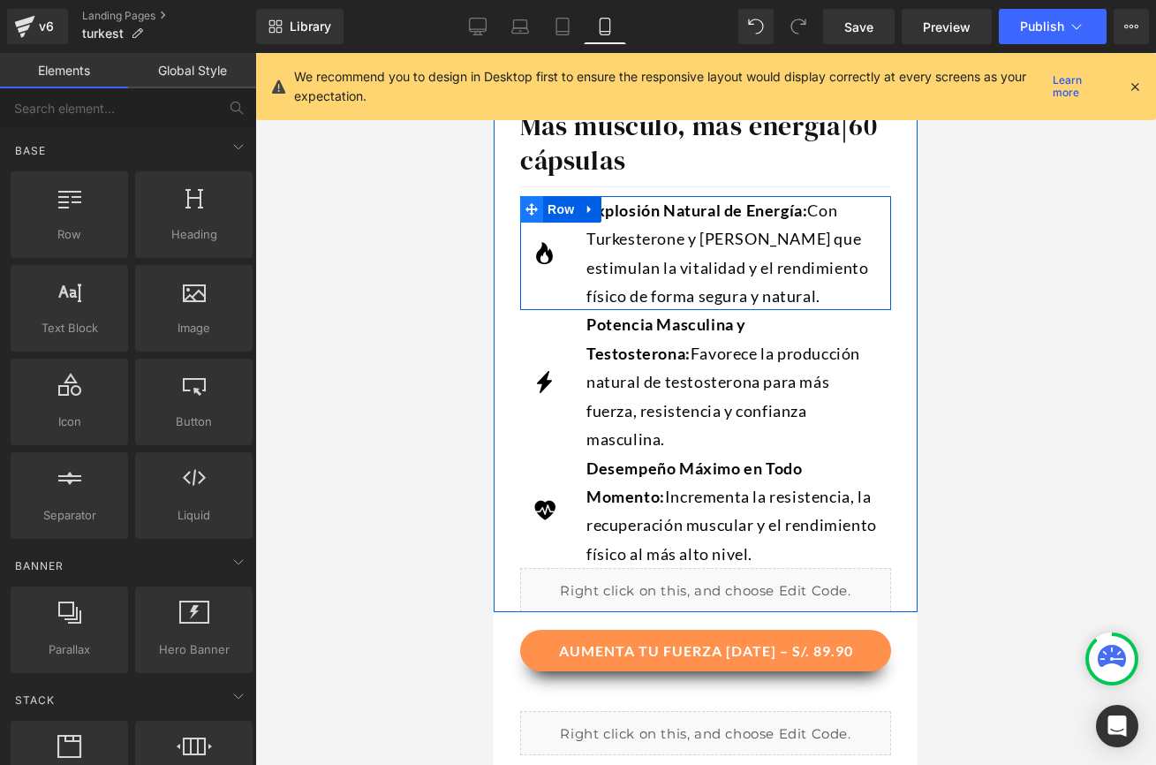
click at [560, 213] on span "Row" at bounding box center [560, 209] width 35 height 26
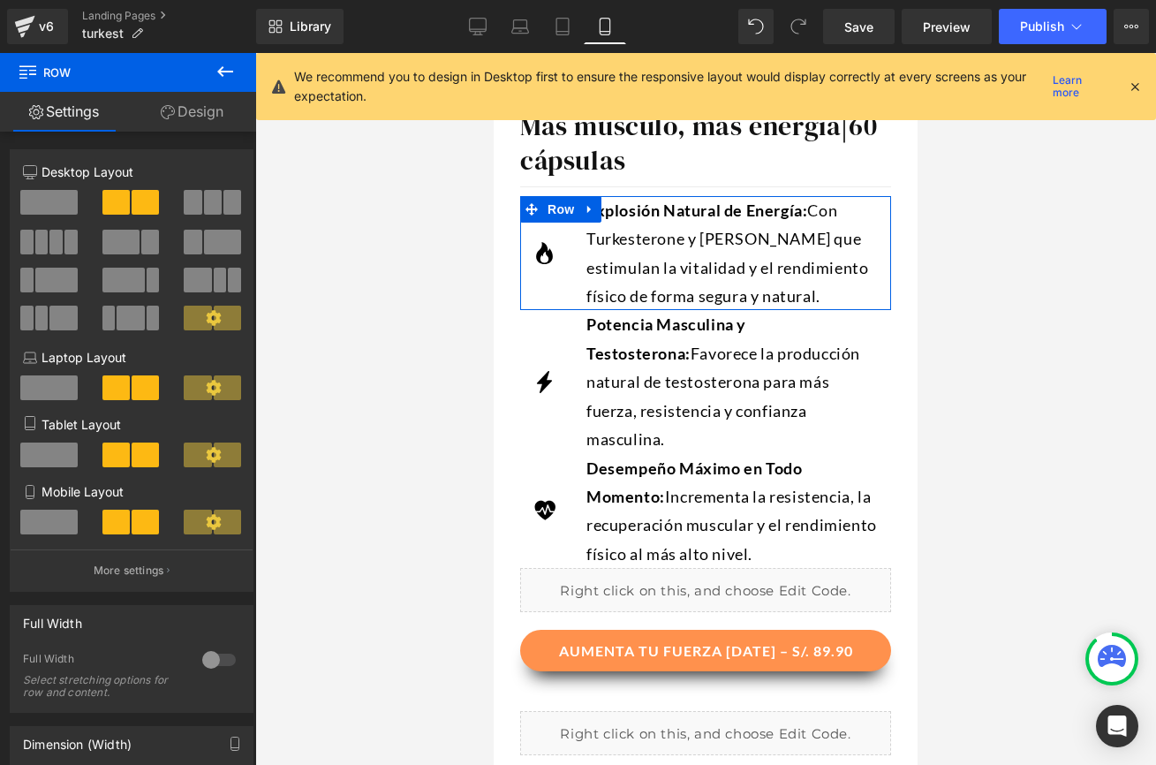
click at [207, 128] on link "Design" at bounding box center [192, 112] width 128 height 40
click at [0, 0] on div "Spacing" at bounding box center [0, 0] width 0 height 0
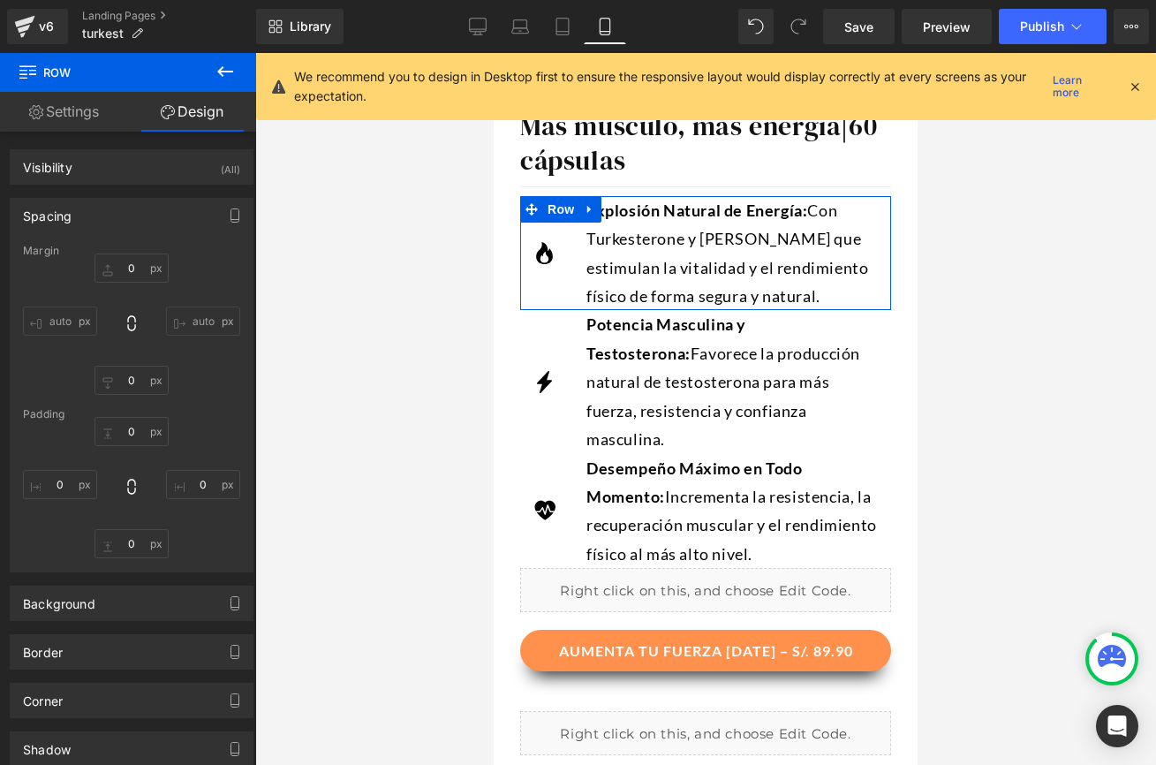
type input "0"
type input "15"
type input "0"
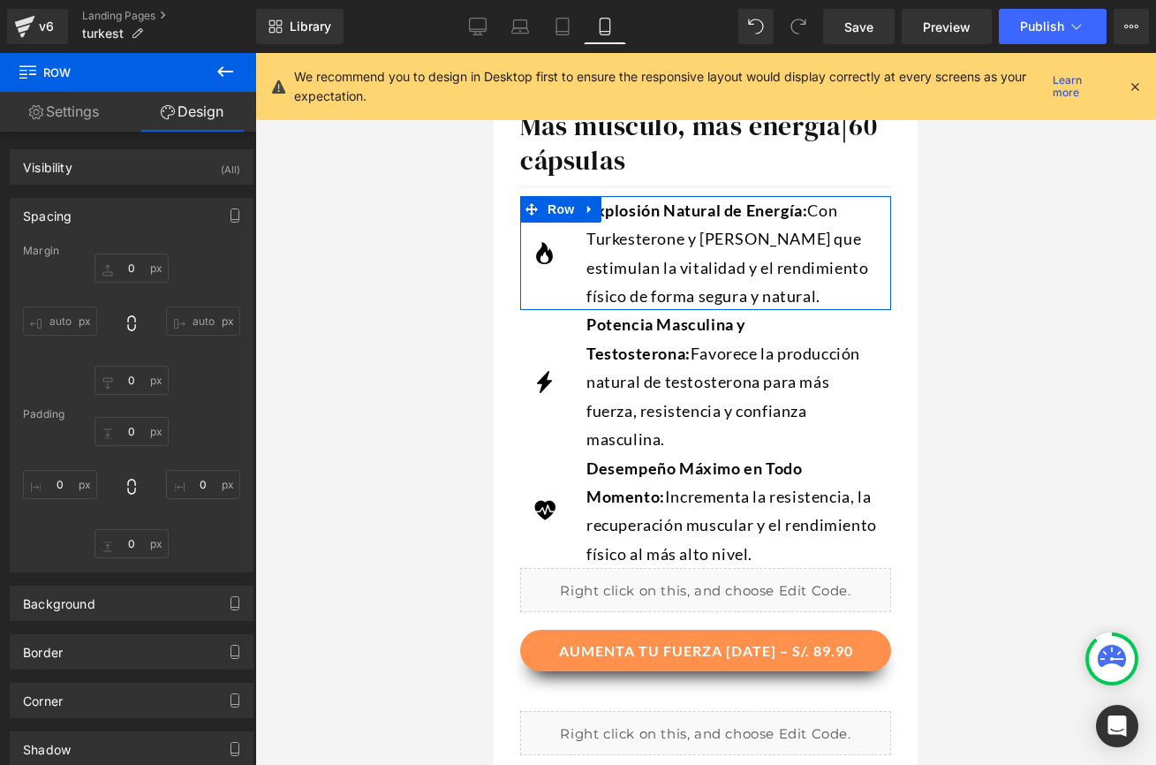
type input "15"
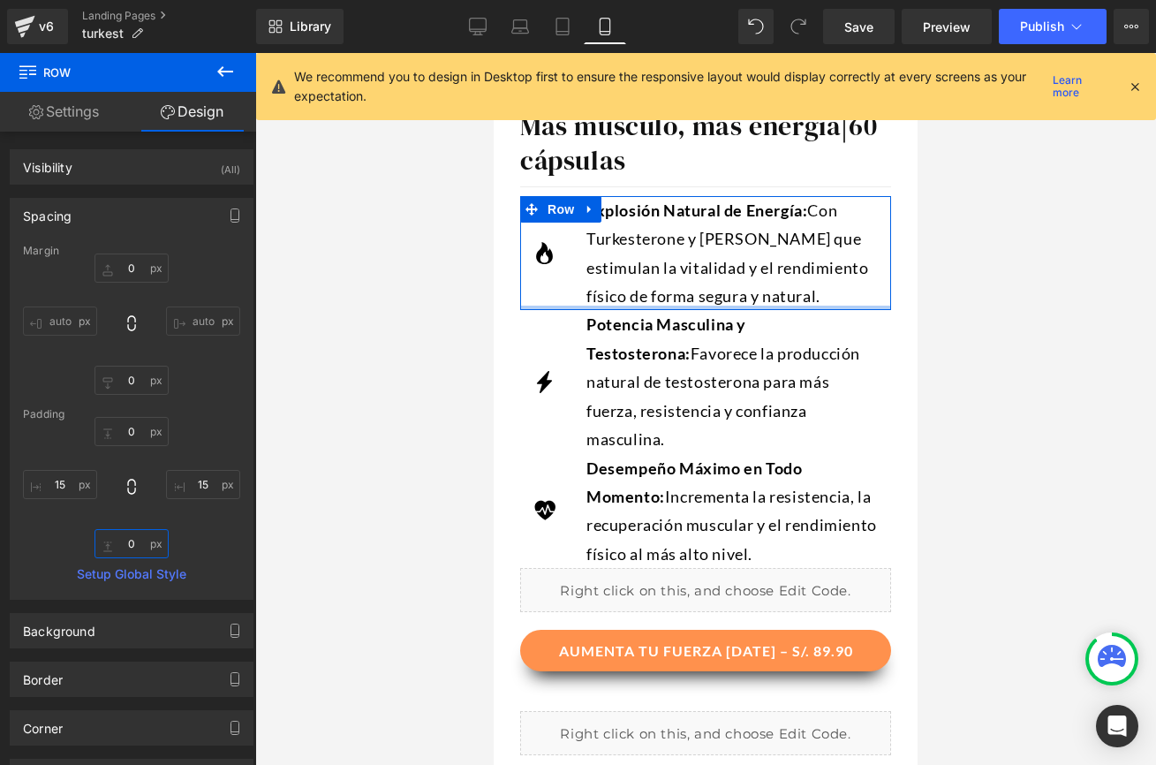
click at [129, 544] on input "0" at bounding box center [131, 543] width 74 height 29
type input "1-"
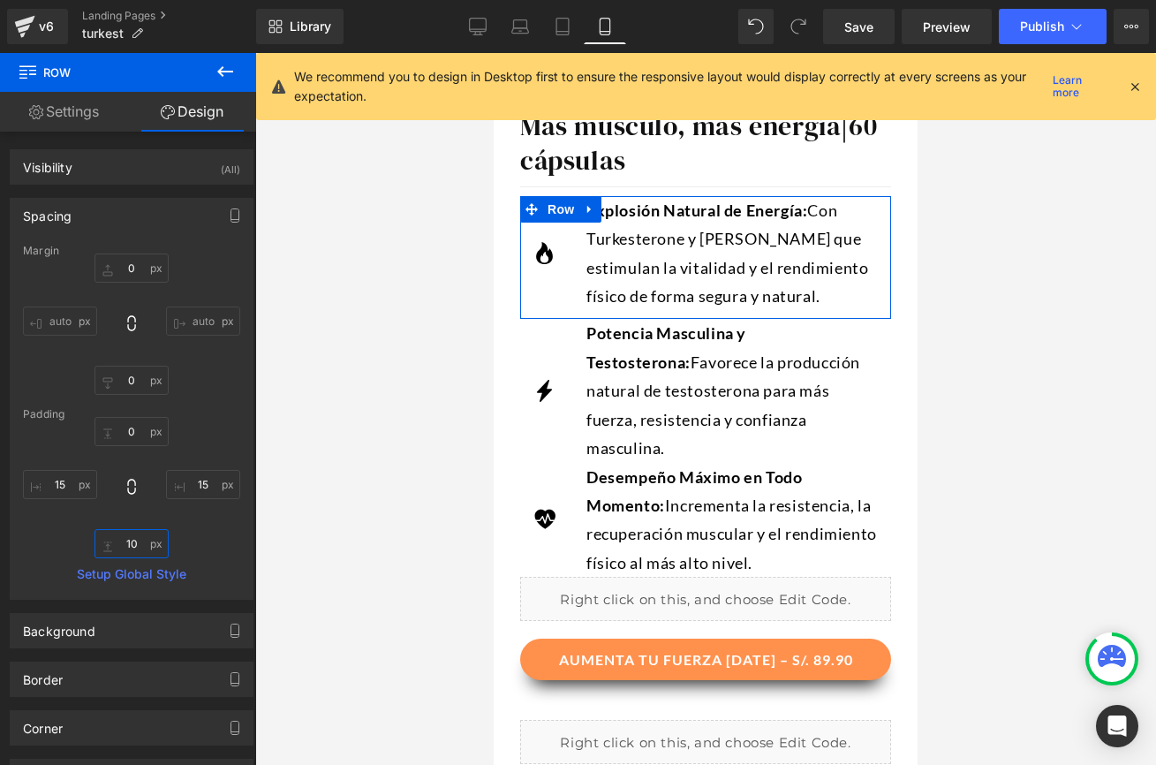
type input "1"
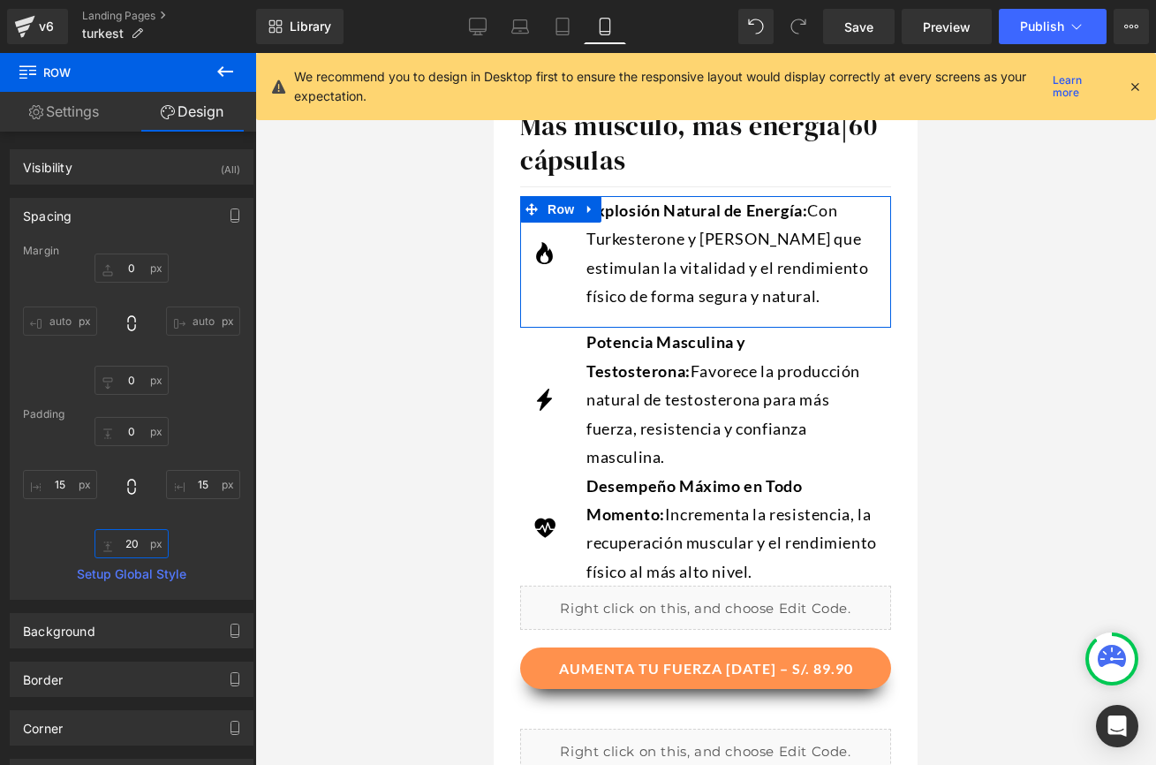
type input "2"
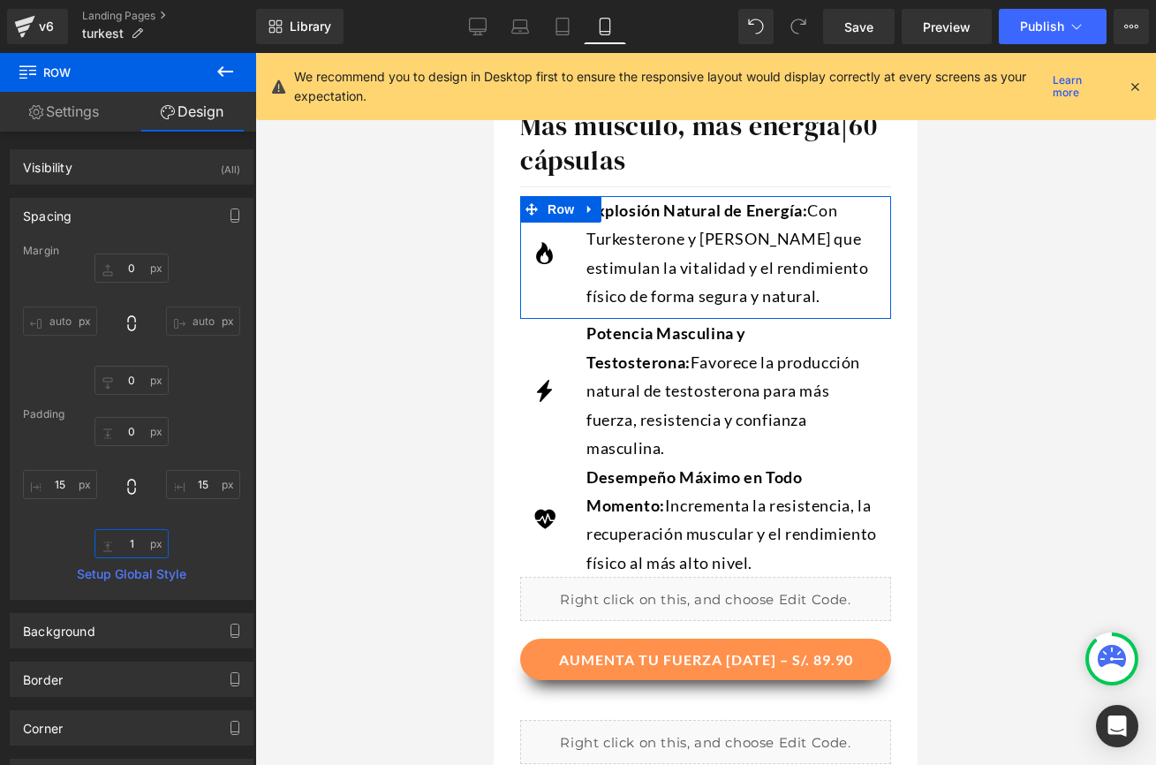
type input "10"
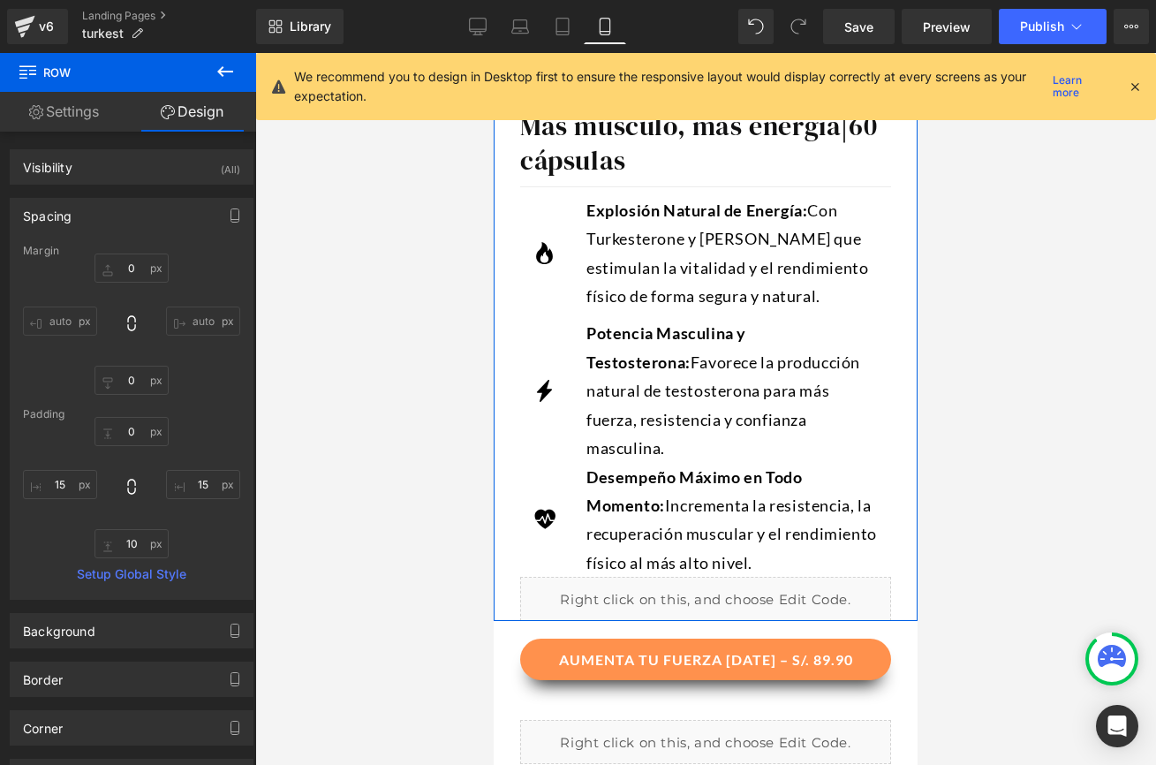
click at [677, 405] on div "Potencia Masculina y Testosterona: Favorece la producción natural de testostero…" at bounding box center [731, 390] width 291 height 143
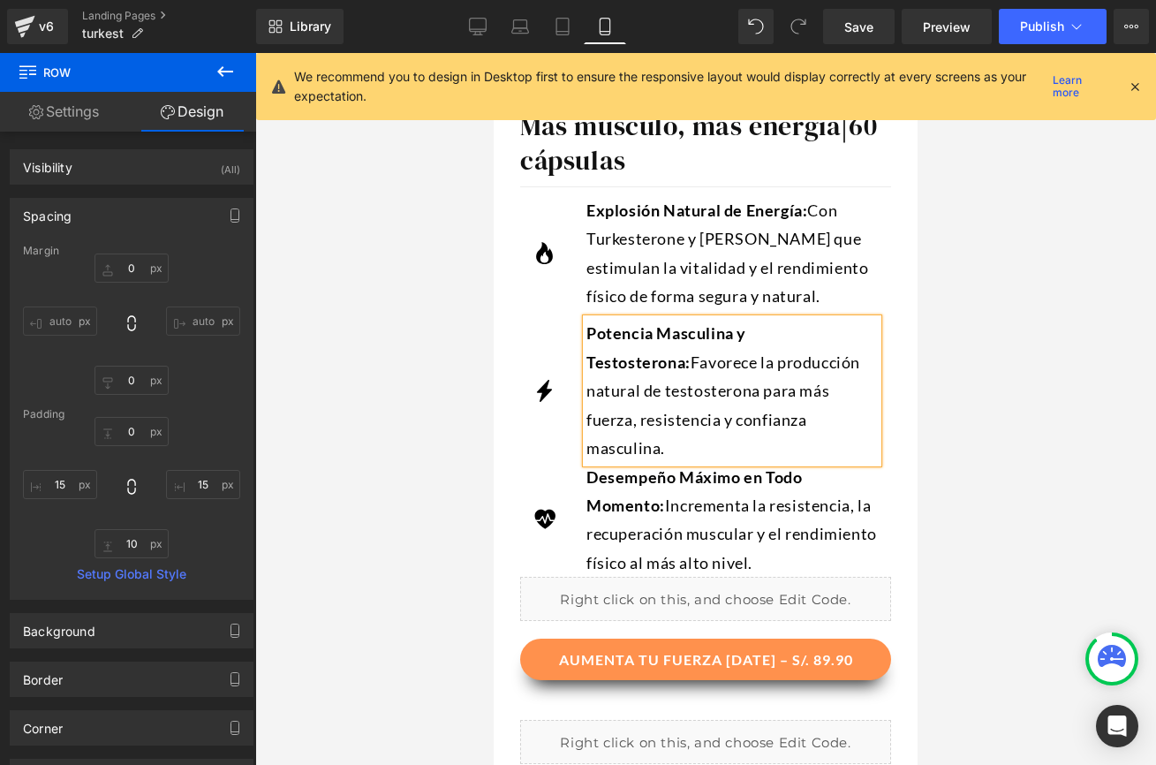
click at [526, 433] on div "Icon Potencia Masculina y Testosterona: Favorece la producción natural de testo…" at bounding box center [705, 390] width 371 height 143
click at [556, 340] on span "Row" at bounding box center [561, 331] width 28 height 21
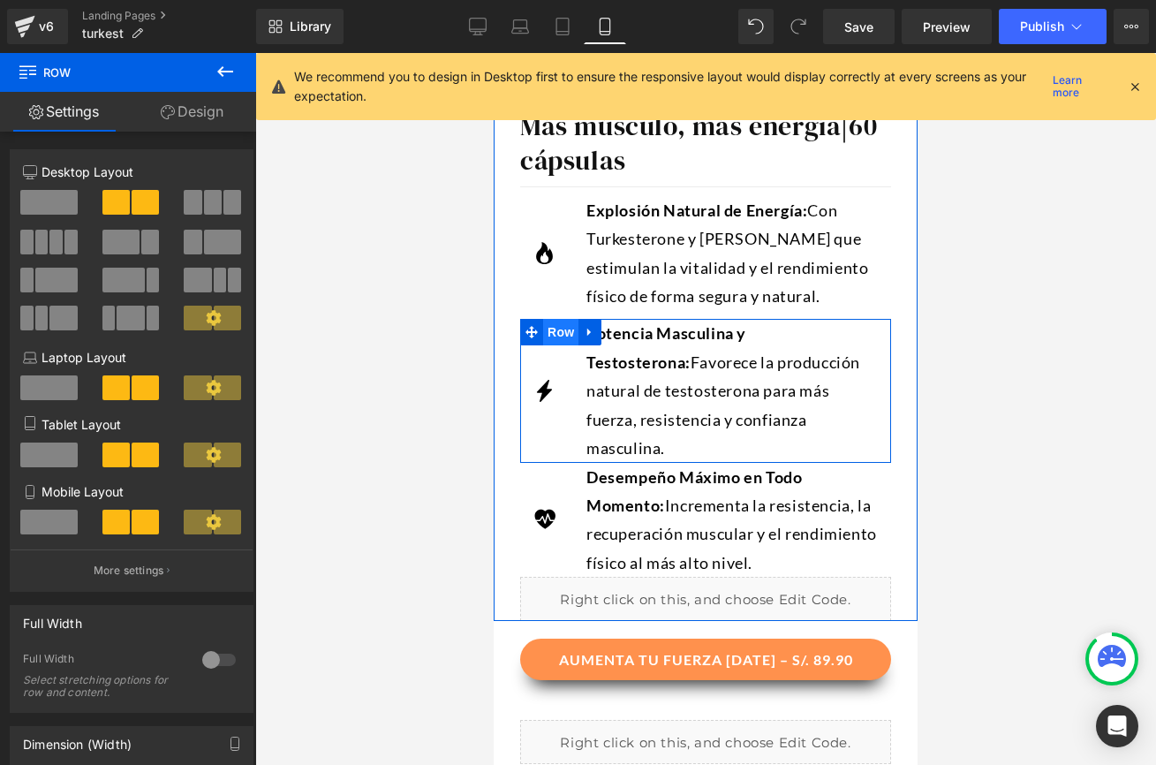
click at [556, 338] on span "Row" at bounding box center [560, 332] width 35 height 26
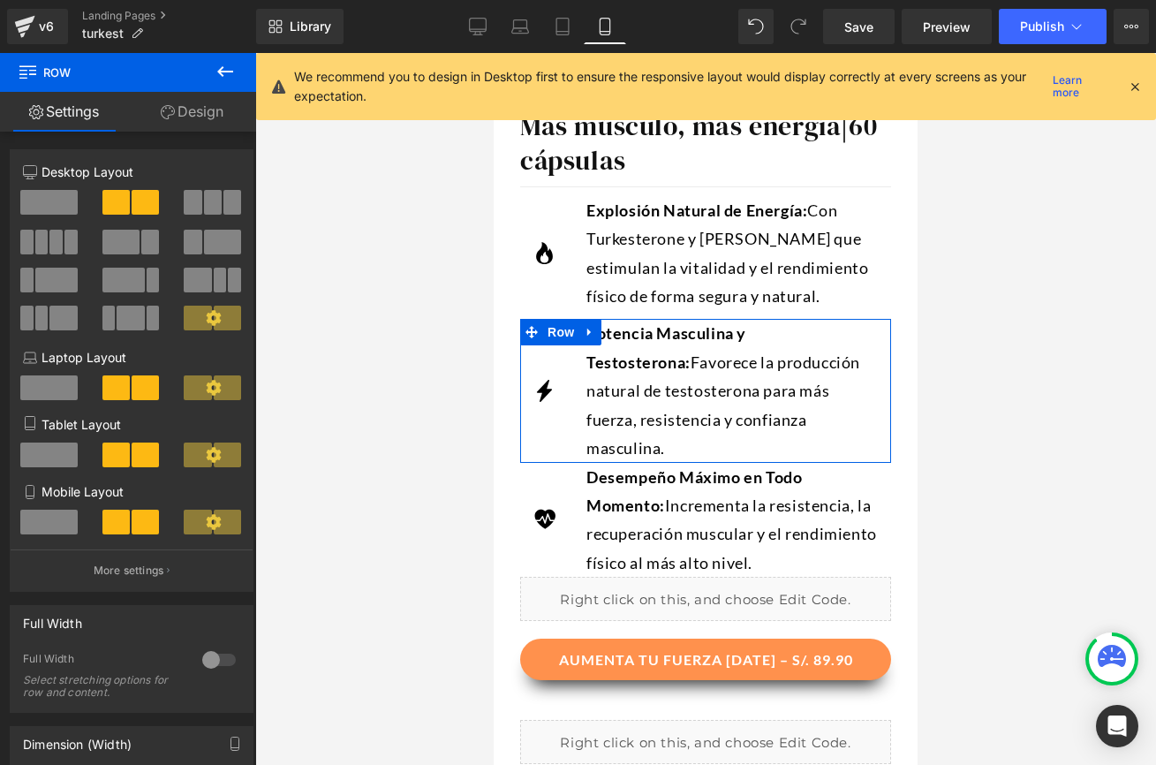
click at [223, 125] on link "Design" at bounding box center [192, 112] width 128 height 40
click at [0, 0] on div "Spacing" at bounding box center [0, 0] width 0 height 0
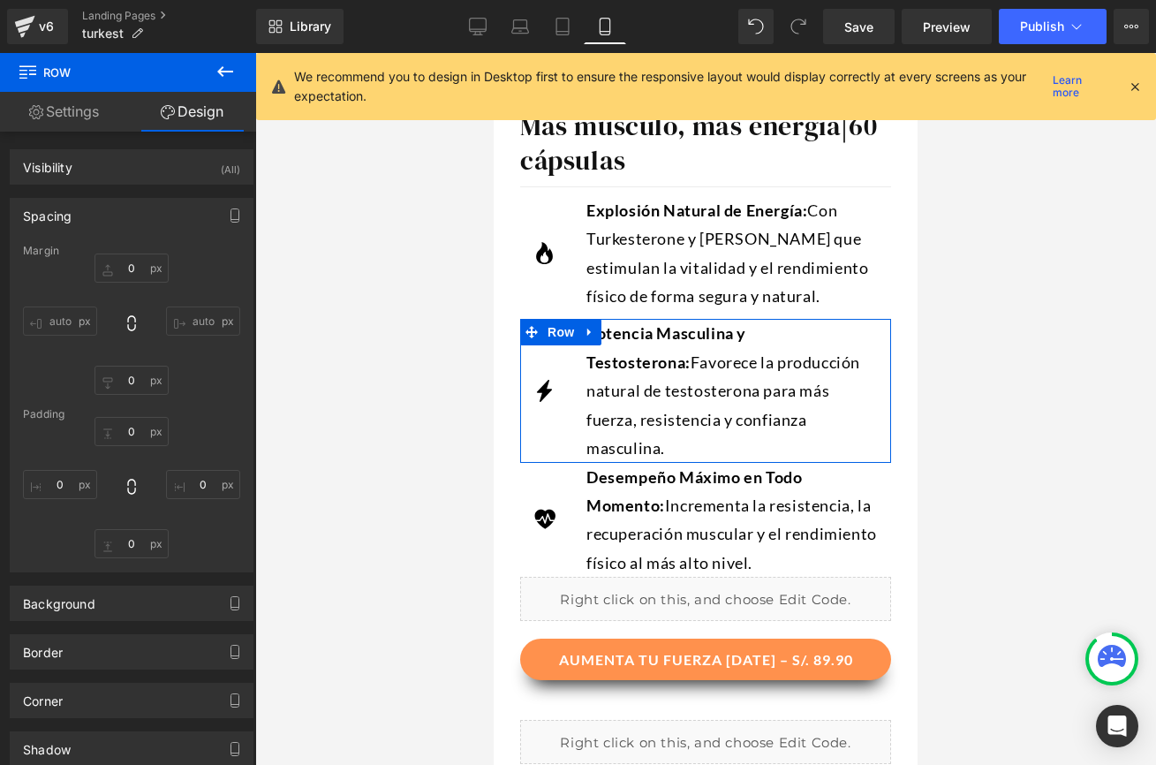
type input "0"
type input "15"
type input "0"
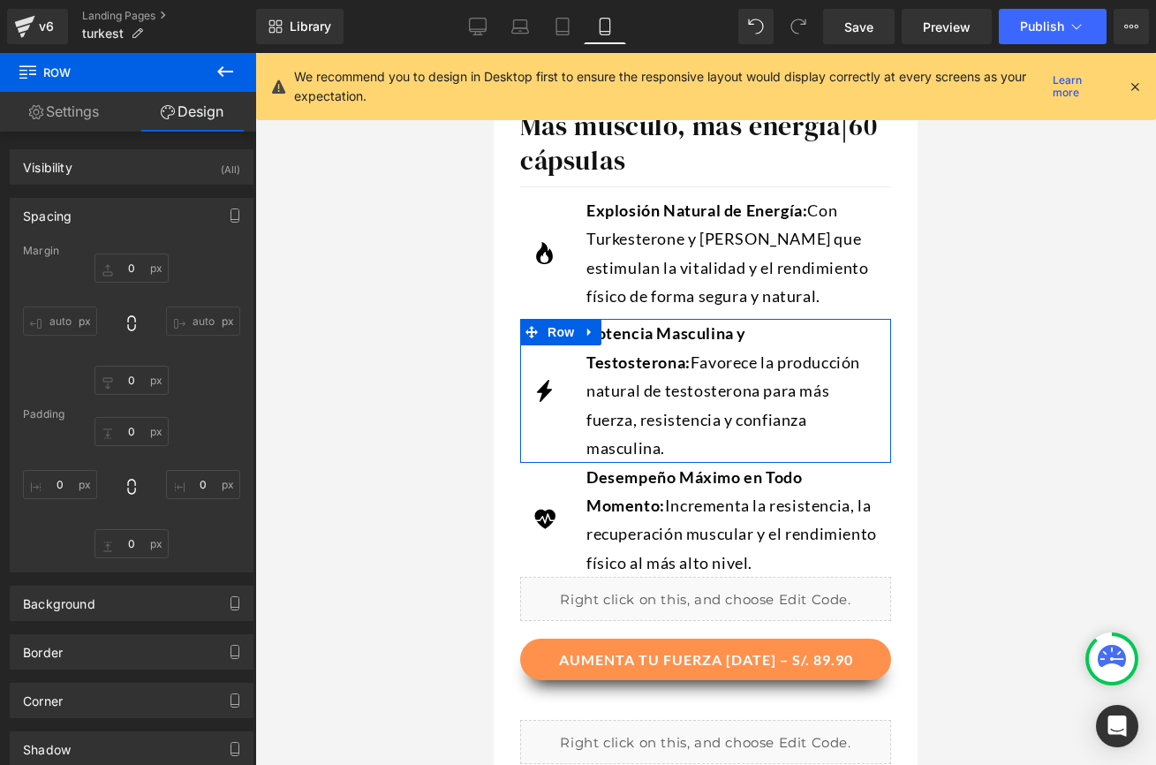
type input "15"
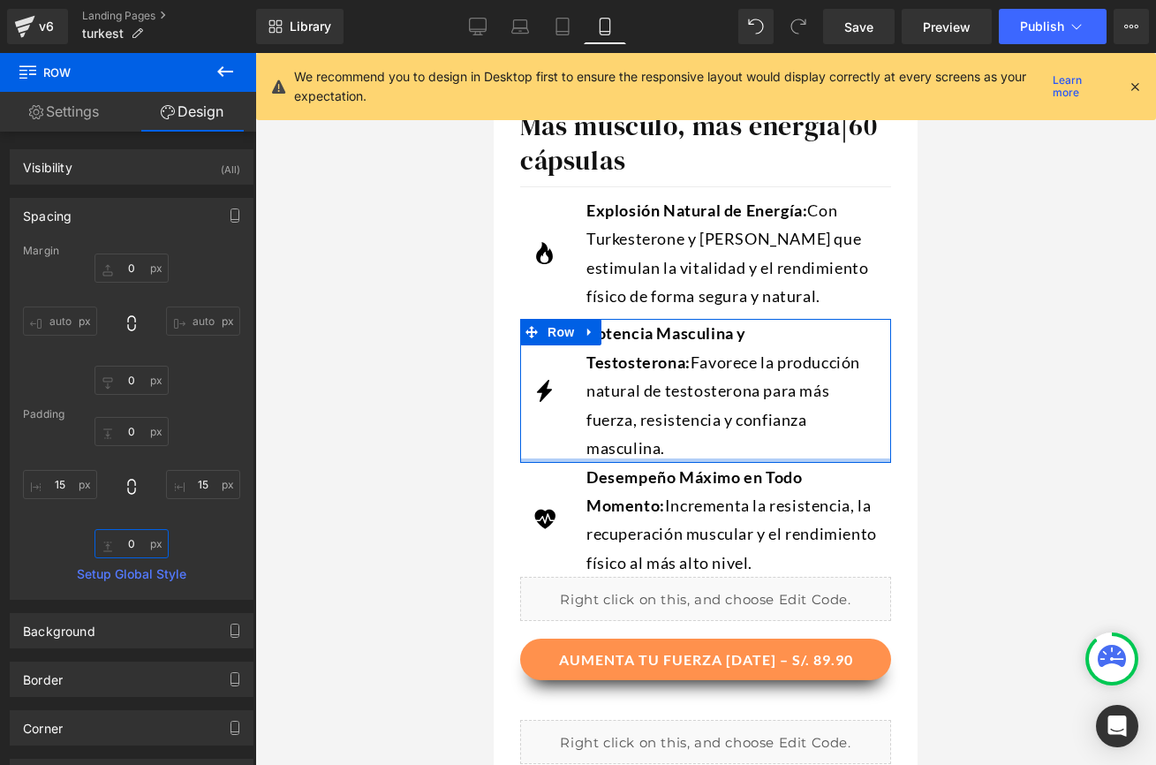
click at [132, 554] on input "0" at bounding box center [131, 543] width 74 height 29
type input "10"
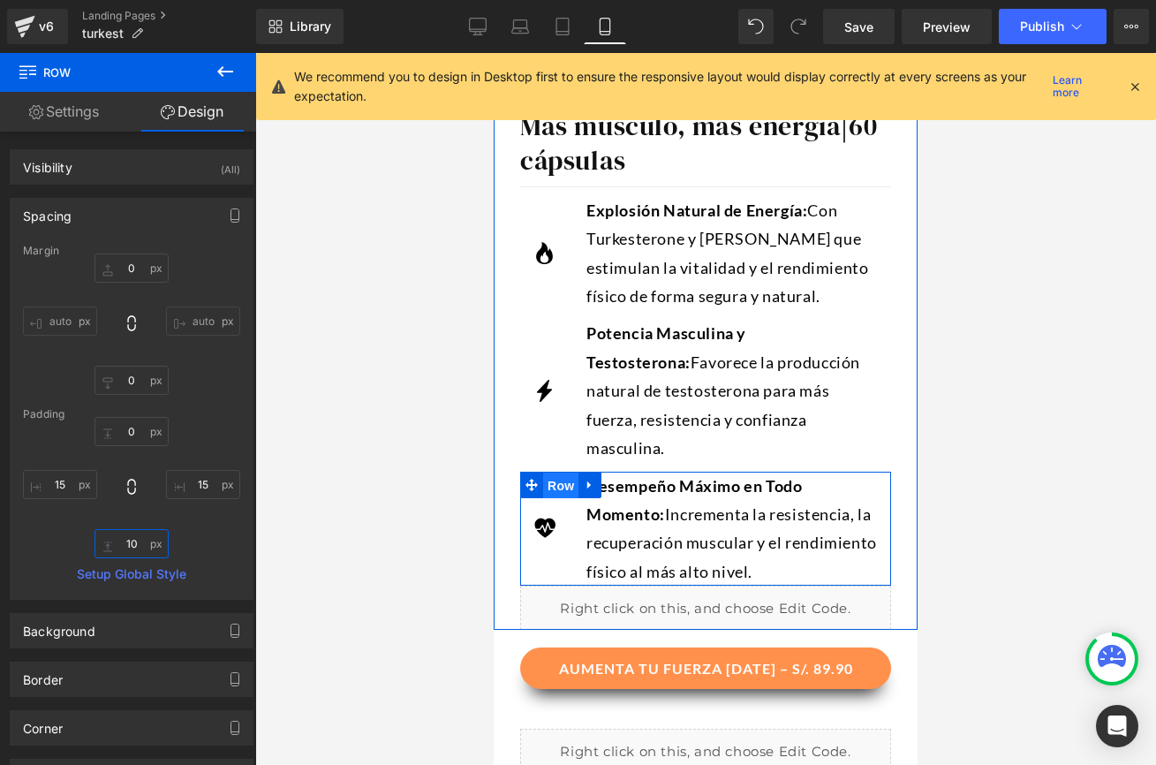
drag, startPoint x: 564, startPoint y: 466, endPoint x: 742, endPoint y: 455, distance: 177.9
click at [564, 472] on span "Row" at bounding box center [560, 485] width 35 height 26
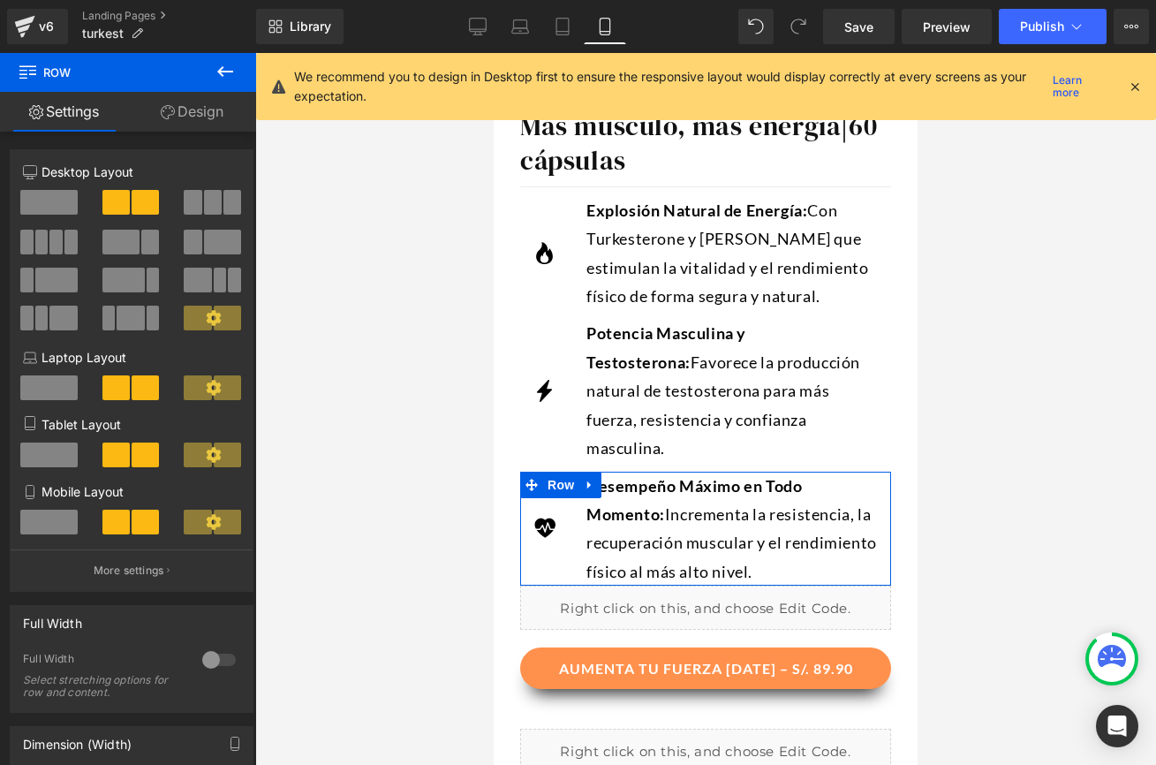
click at [211, 105] on link "Design" at bounding box center [192, 112] width 128 height 40
click at [0, 0] on div "Spacing" at bounding box center [0, 0] width 0 height 0
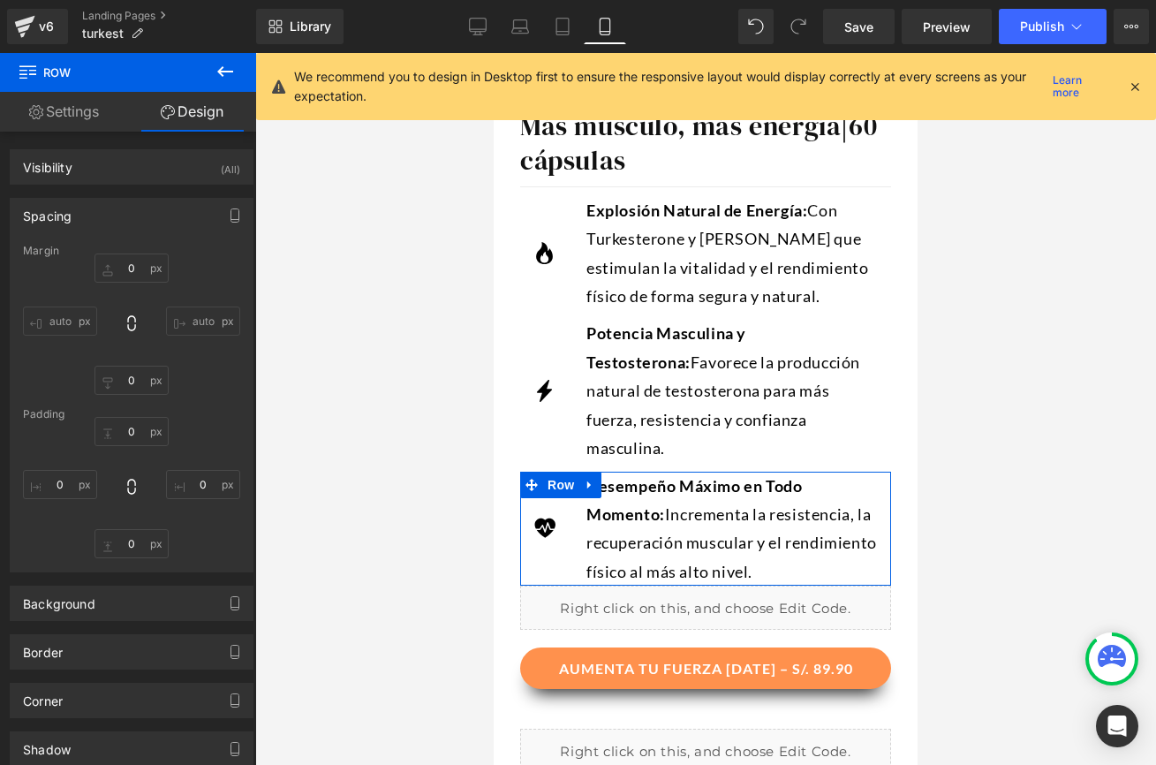
type input "0"
type input "15"
type input "0"
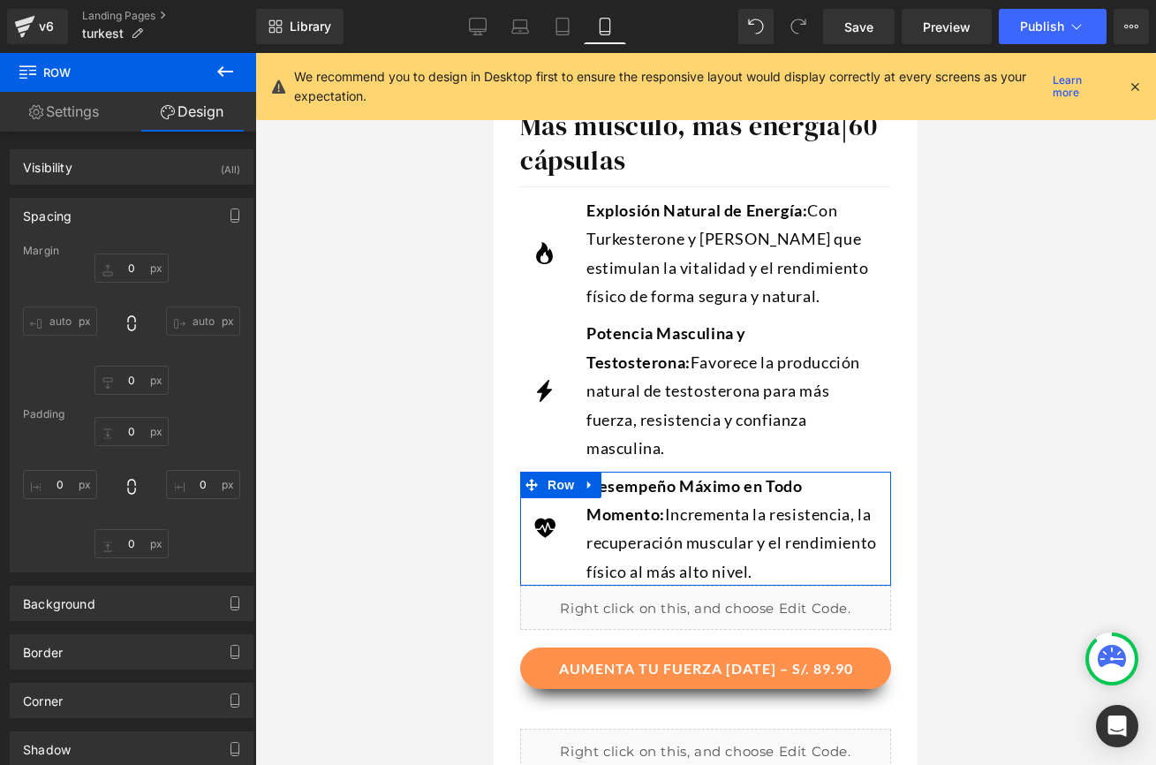
type input "15"
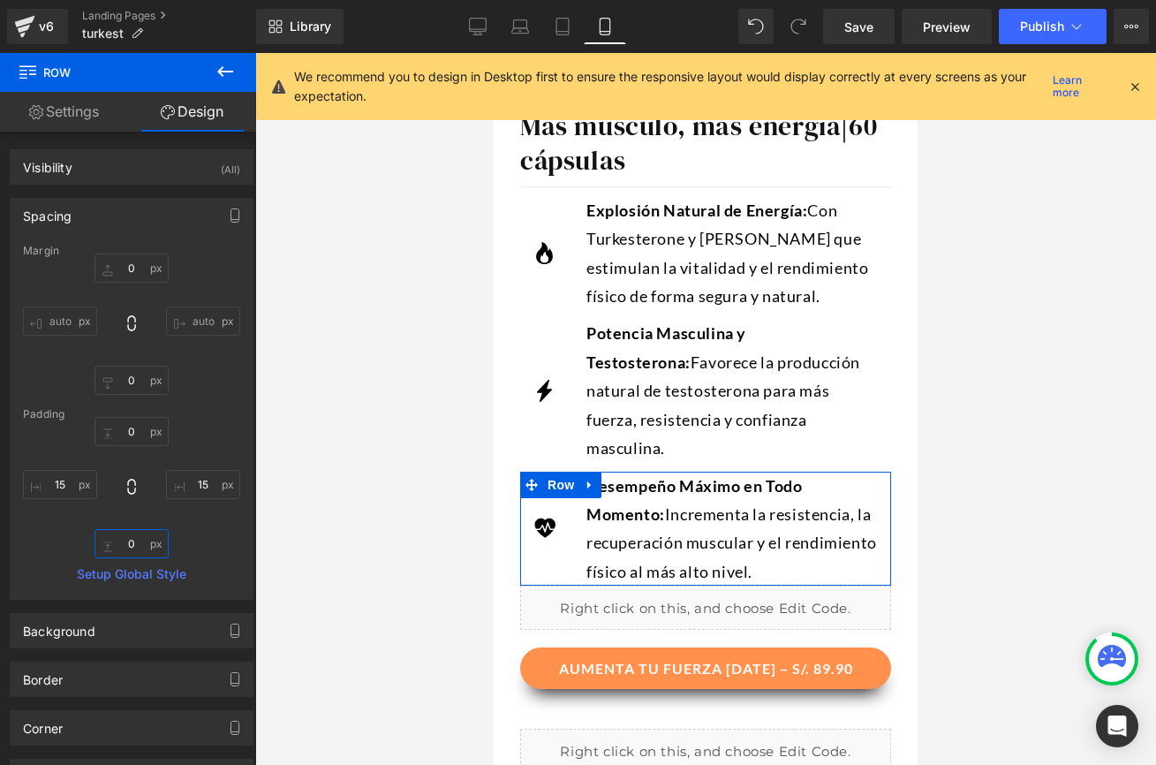
click at [125, 538] on input "0" at bounding box center [131, 543] width 74 height 29
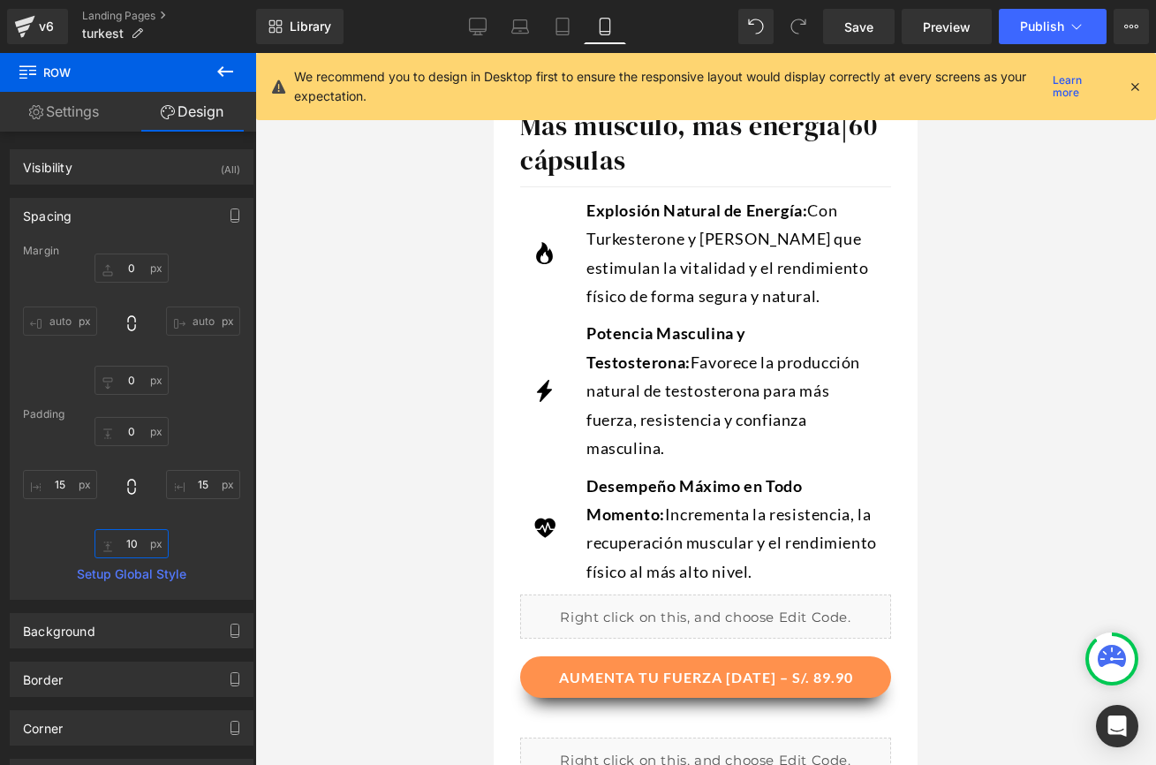
type input "10"
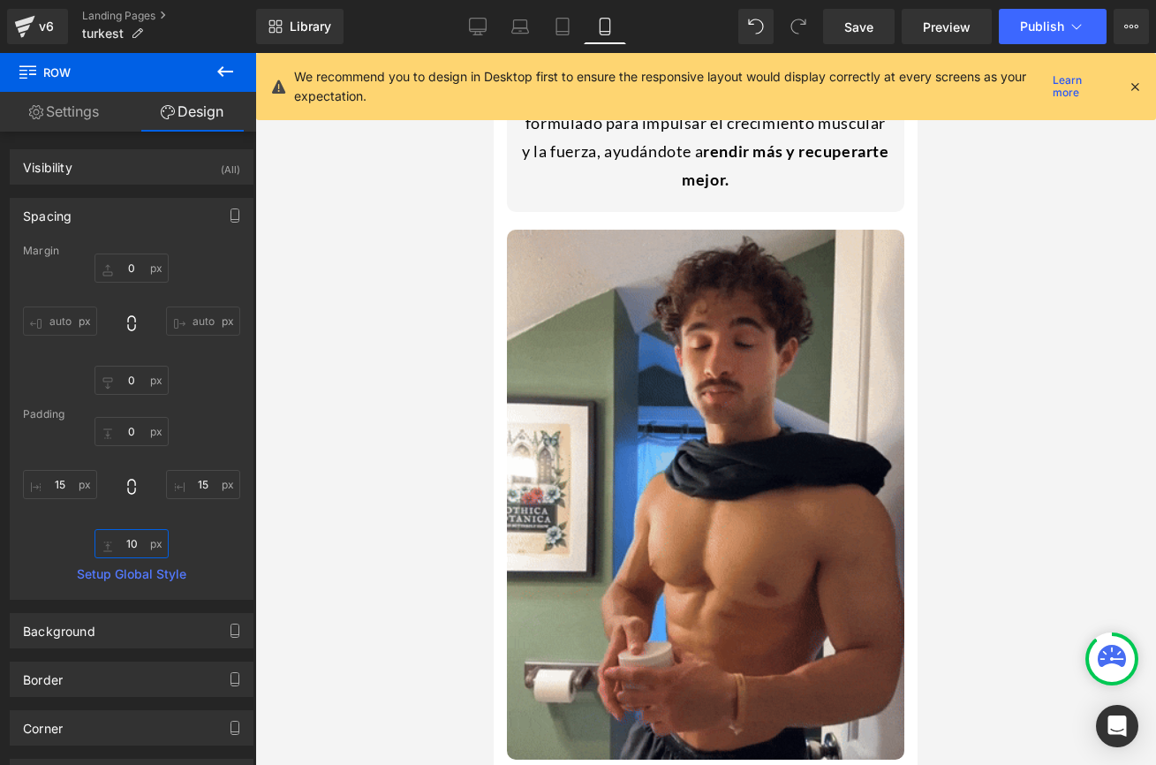
scroll to position [1341, 0]
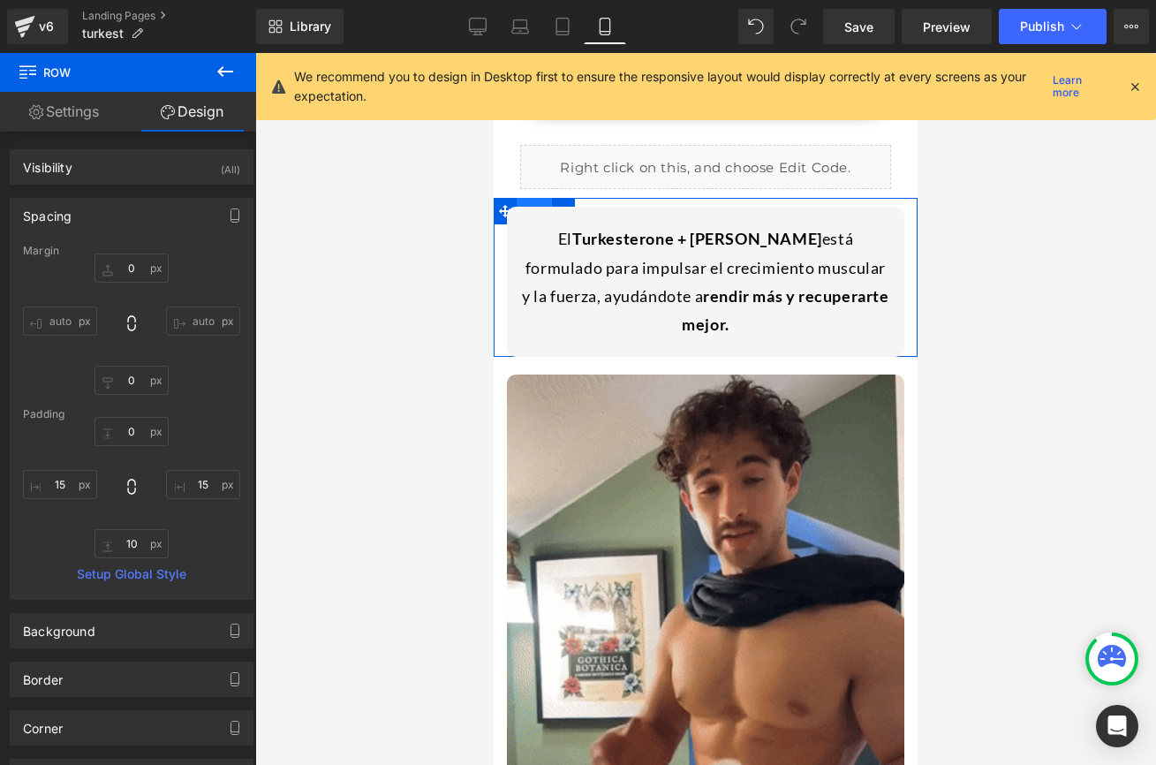
click at [525, 198] on span "Row" at bounding box center [534, 211] width 35 height 26
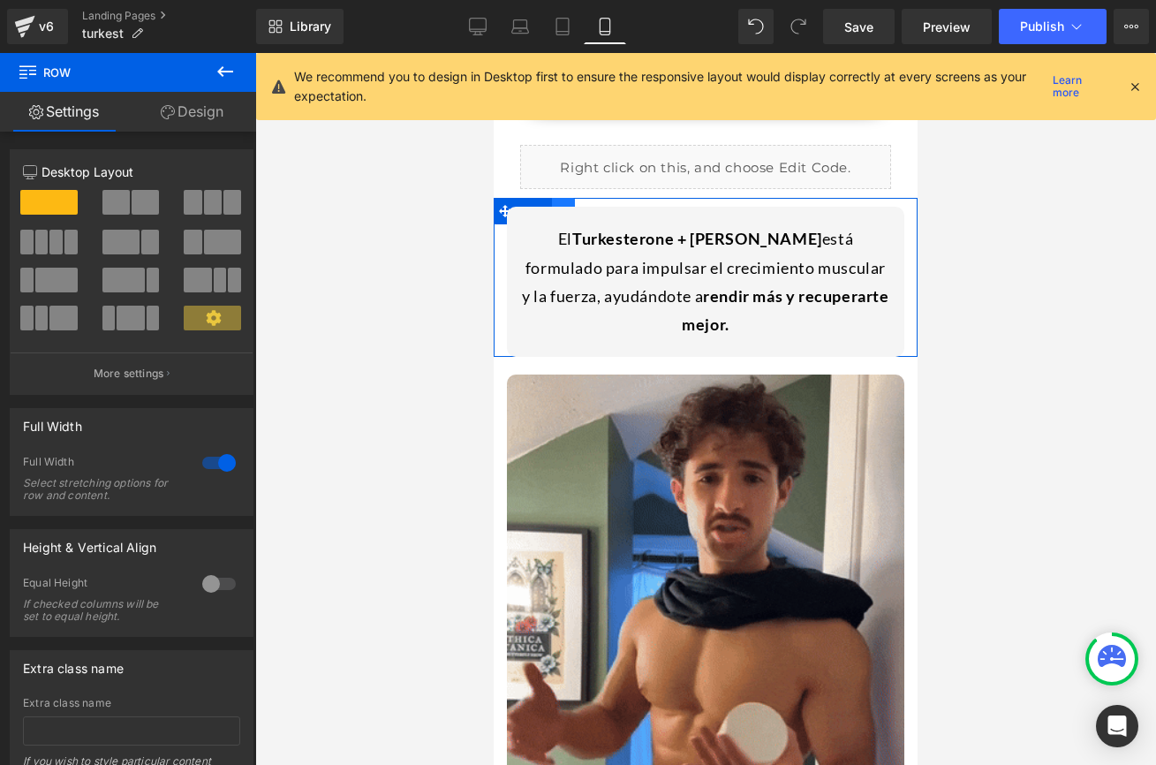
click at [563, 198] on link at bounding box center [563, 211] width 23 height 26
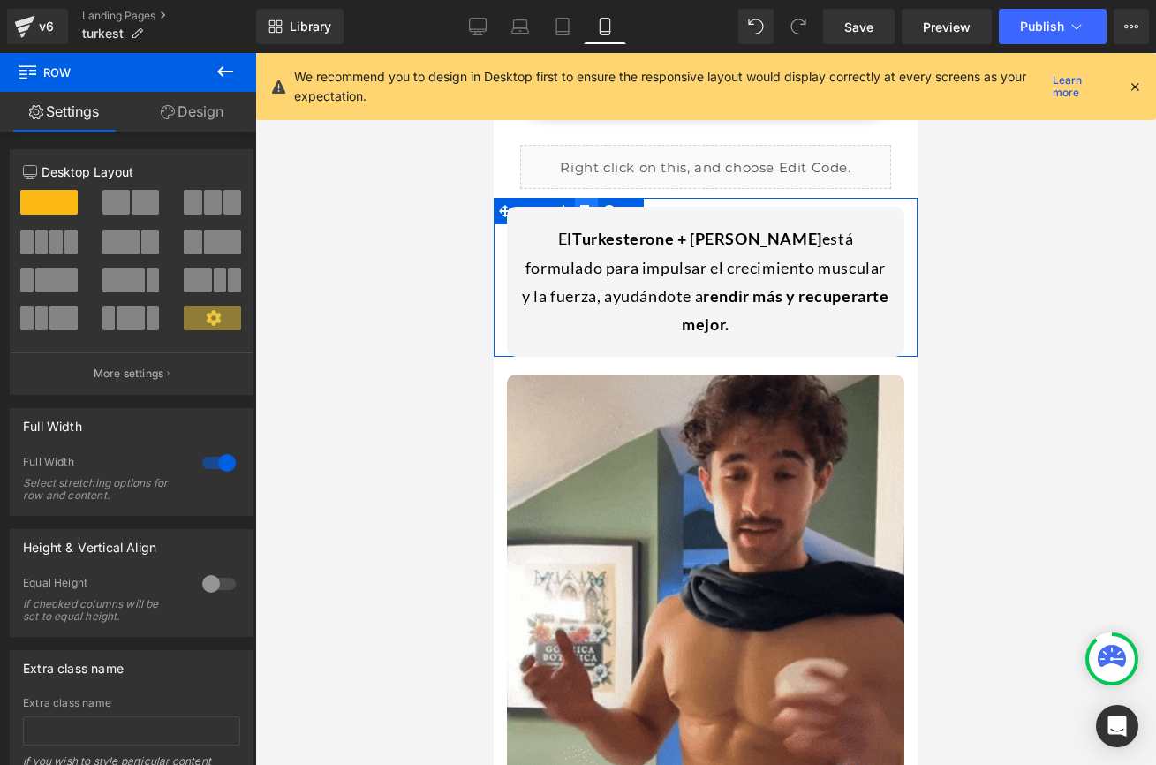
click at [581, 198] on link at bounding box center [586, 211] width 23 height 26
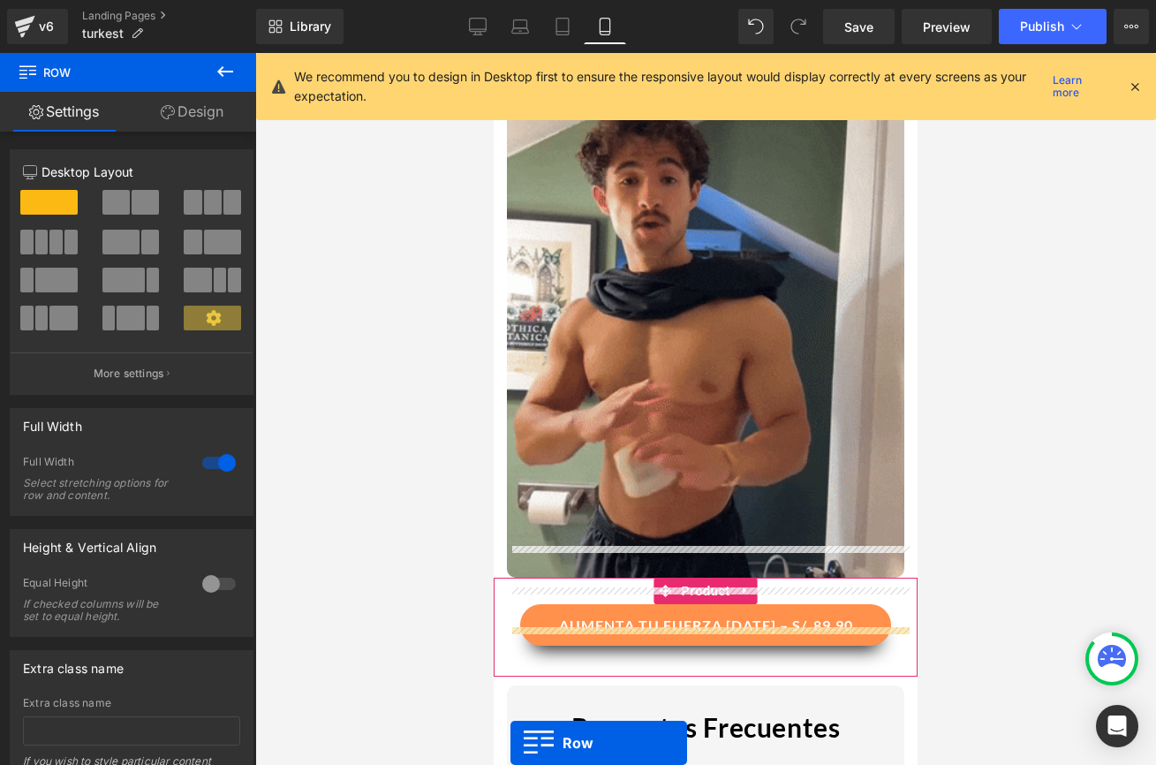
scroll to position [1747, 0]
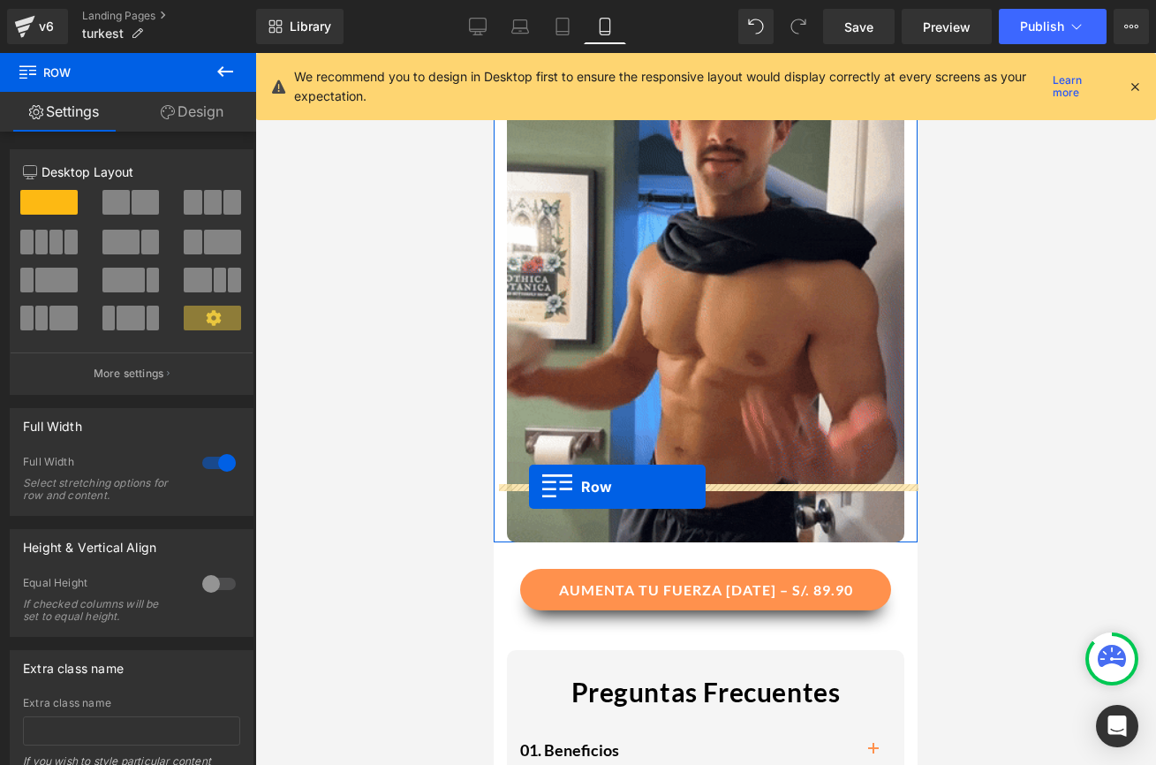
drag, startPoint x: 504, startPoint y: 309, endPoint x: 530, endPoint y: 487, distance: 179.4
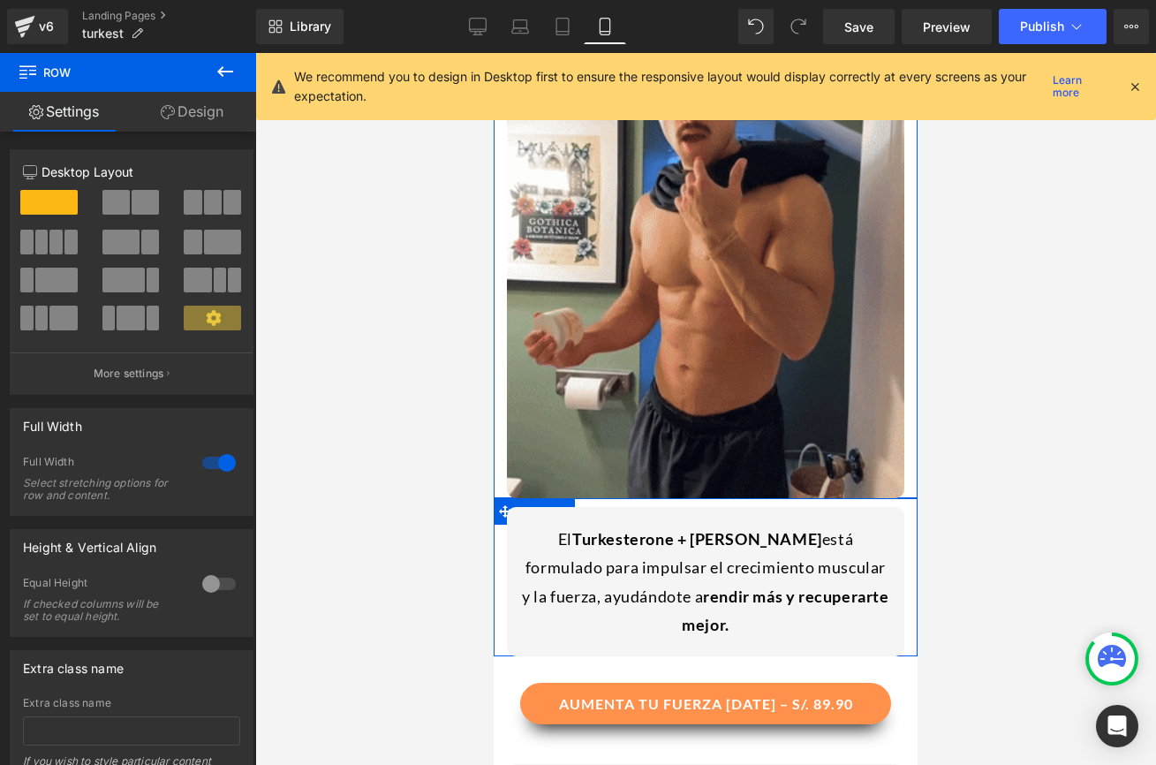
scroll to position [1703, 0]
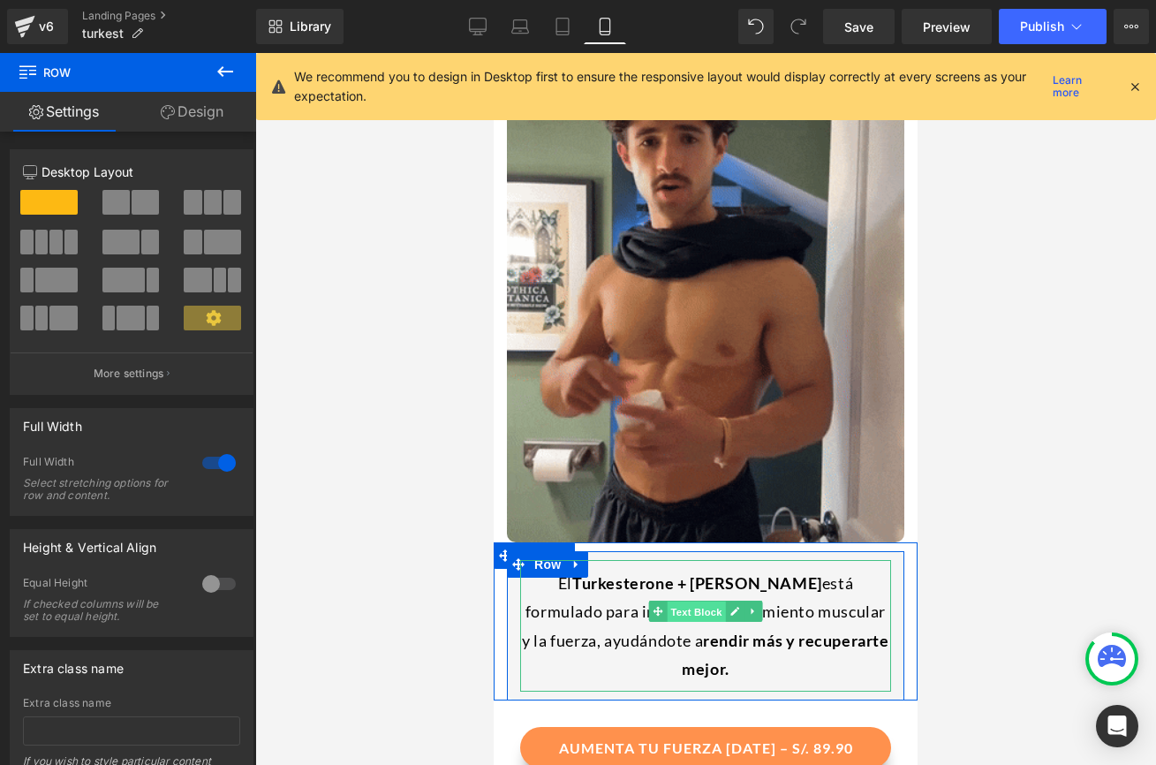
click at [687, 601] on span "Text Block" at bounding box center [696, 611] width 58 height 21
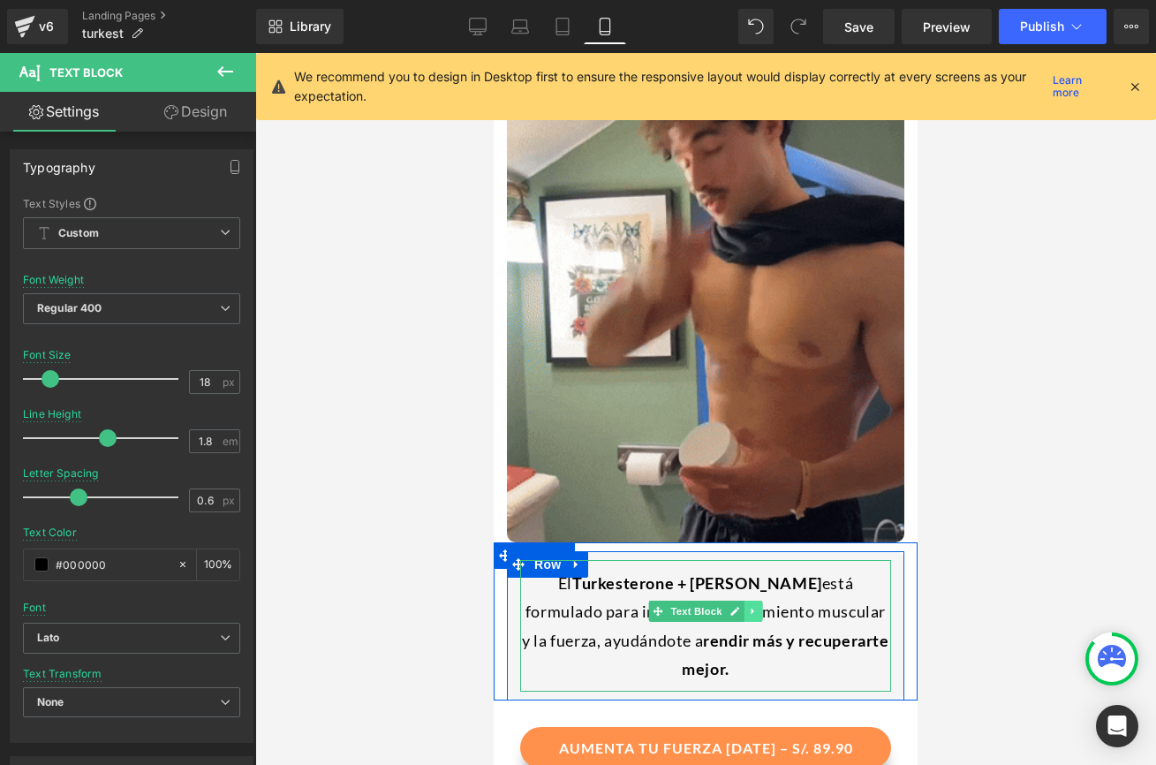
click at [746, 601] on link at bounding box center [754, 611] width 19 height 21
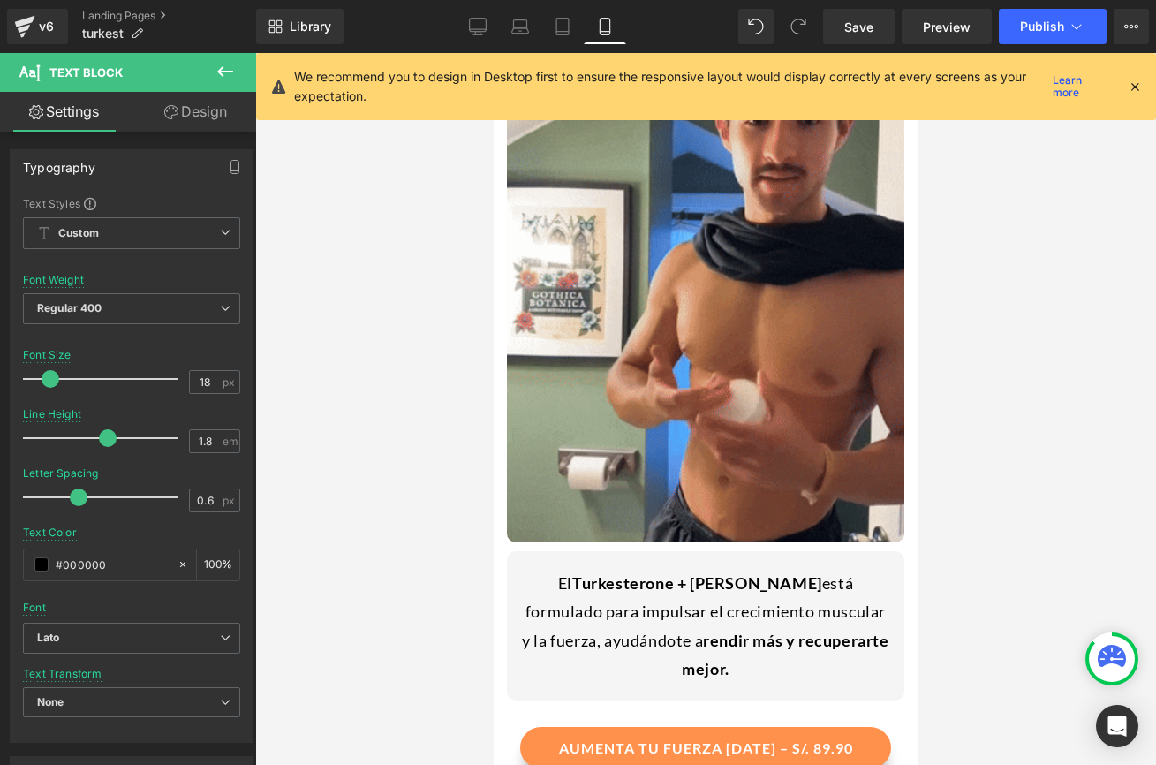
click at [225, 80] on icon at bounding box center [225, 71] width 21 height 21
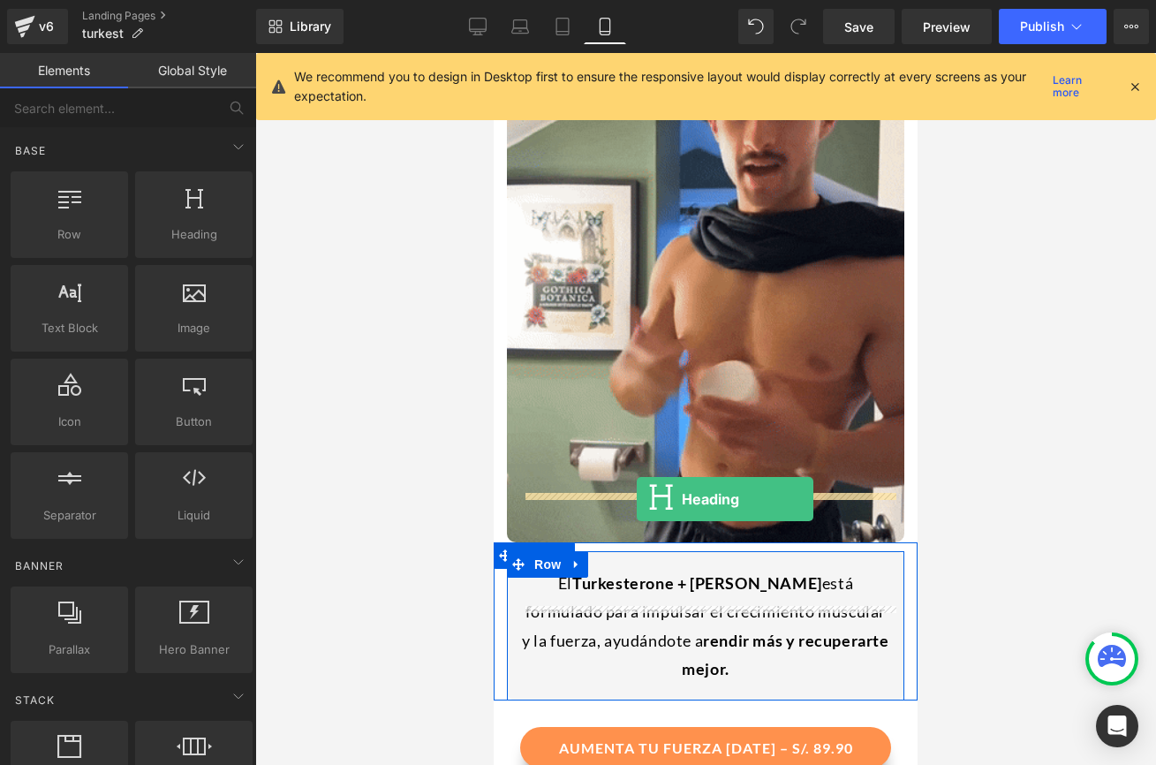
drag, startPoint x: 698, startPoint y: 281, endPoint x: 637, endPoint y: 499, distance: 226.5
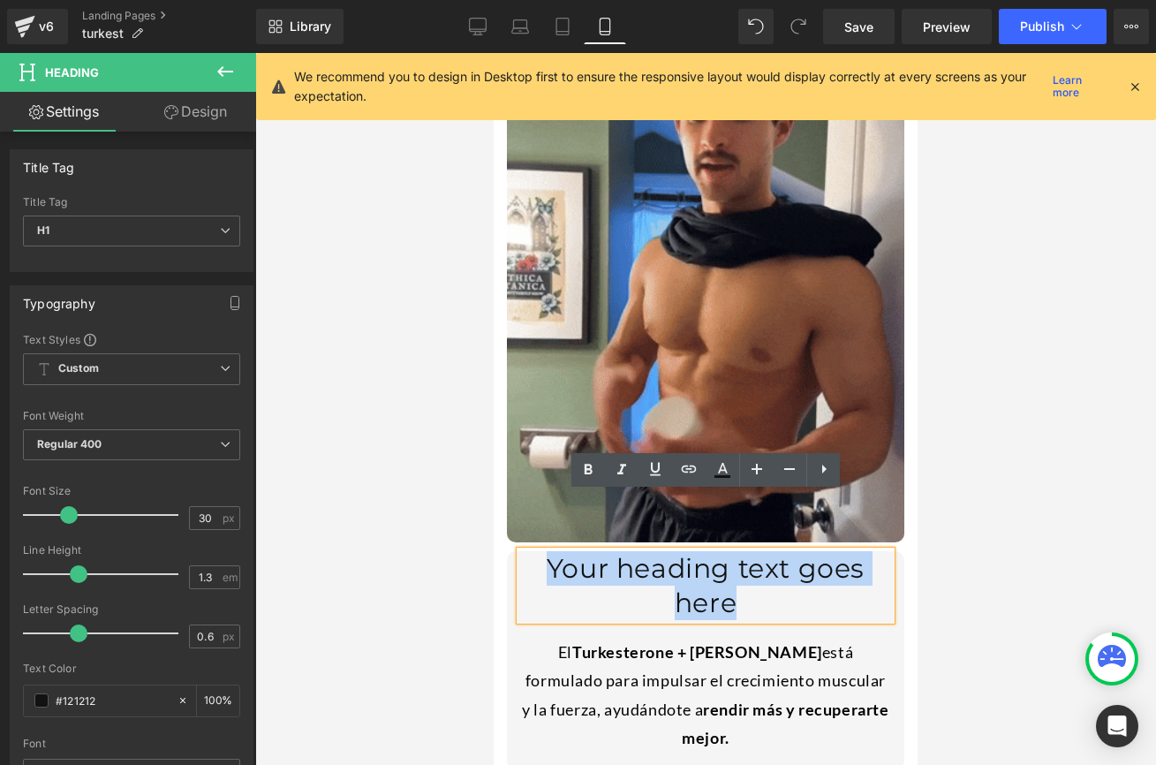
drag, startPoint x: 877, startPoint y: 517, endPoint x: 512, endPoint y: 503, distance: 365.0
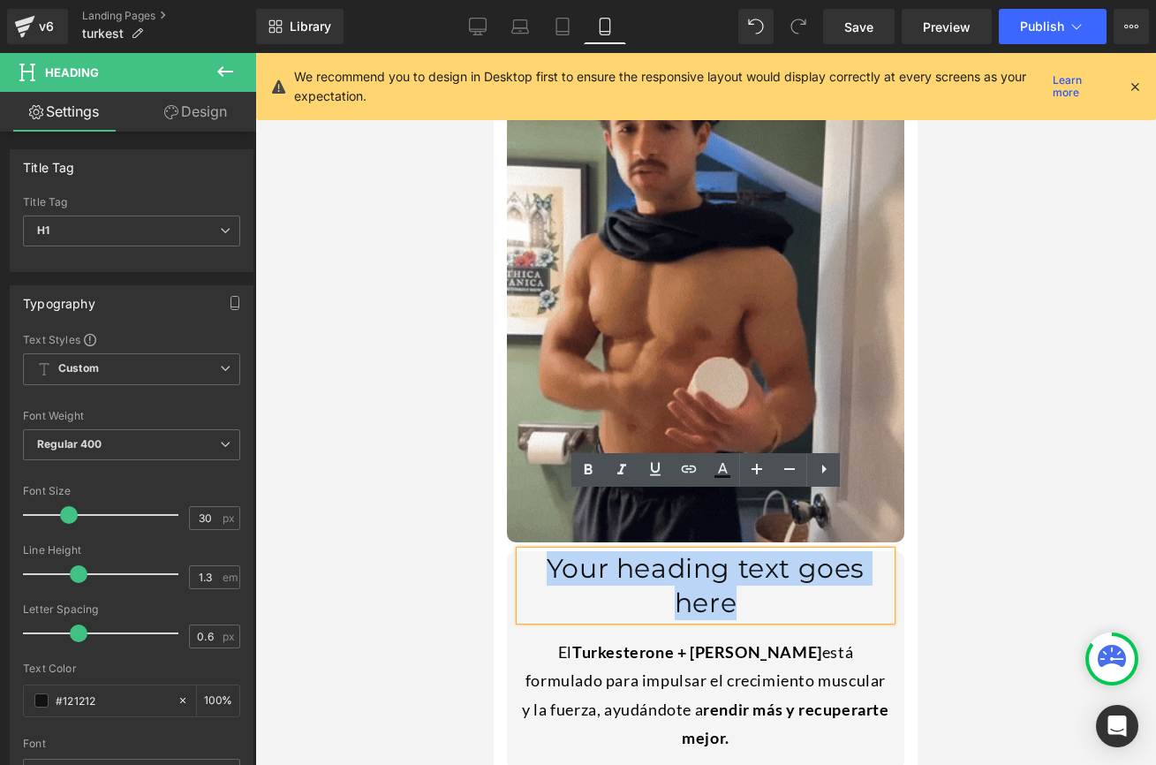
click at [512, 551] on div "Your heading text goes here Heading El Turkesterone + Tongkat [PERSON_NAME] est…" at bounding box center [705, 656] width 397 height 210
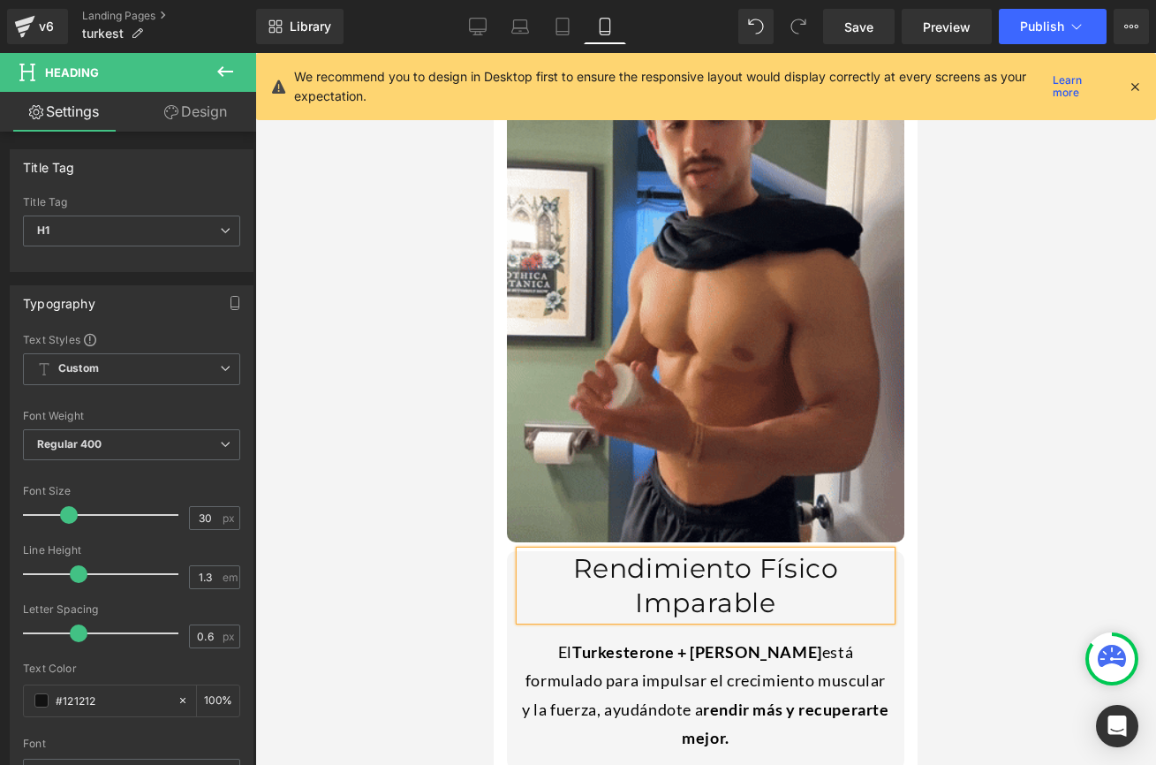
click at [413, 541] on div at bounding box center [705, 409] width 901 height 712
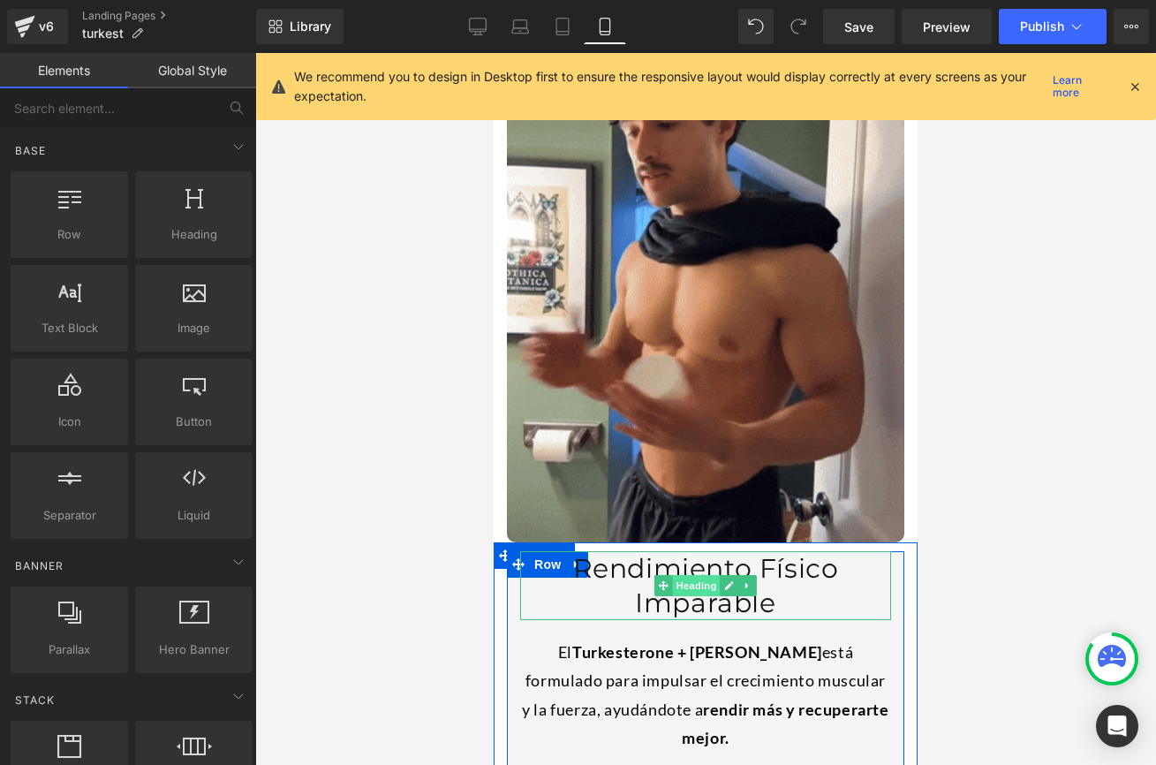
drag, startPoint x: 701, startPoint y: 510, endPoint x: 760, endPoint y: 225, distance: 291.2
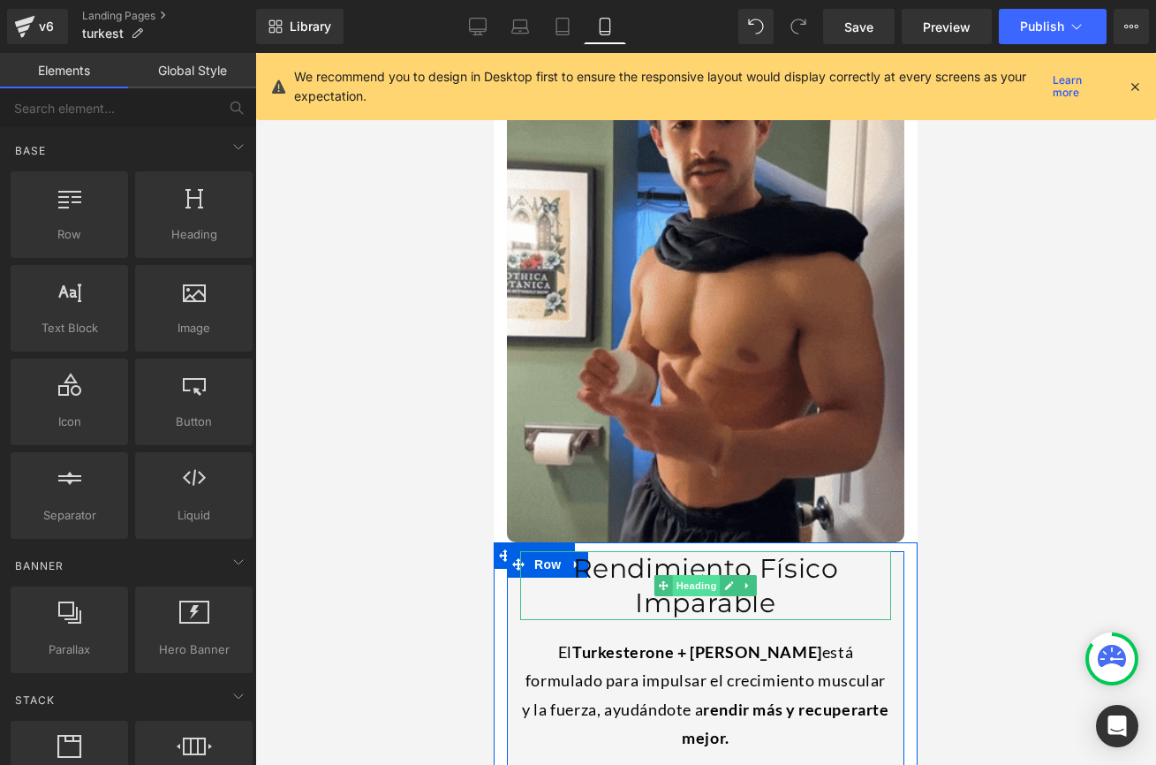
click at [701, 575] on span "Heading" at bounding box center [697, 585] width 48 height 21
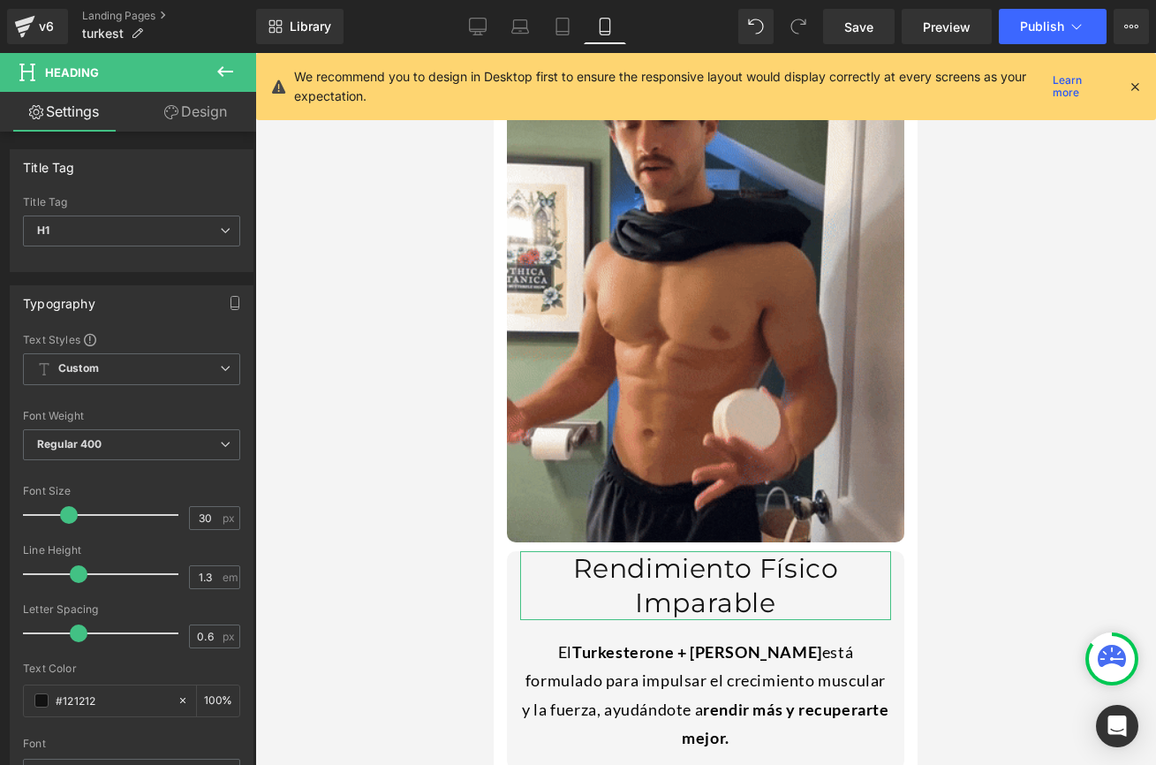
click at [202, 119] on link "Design" at bounding box center [196, 112] width 128 height 40
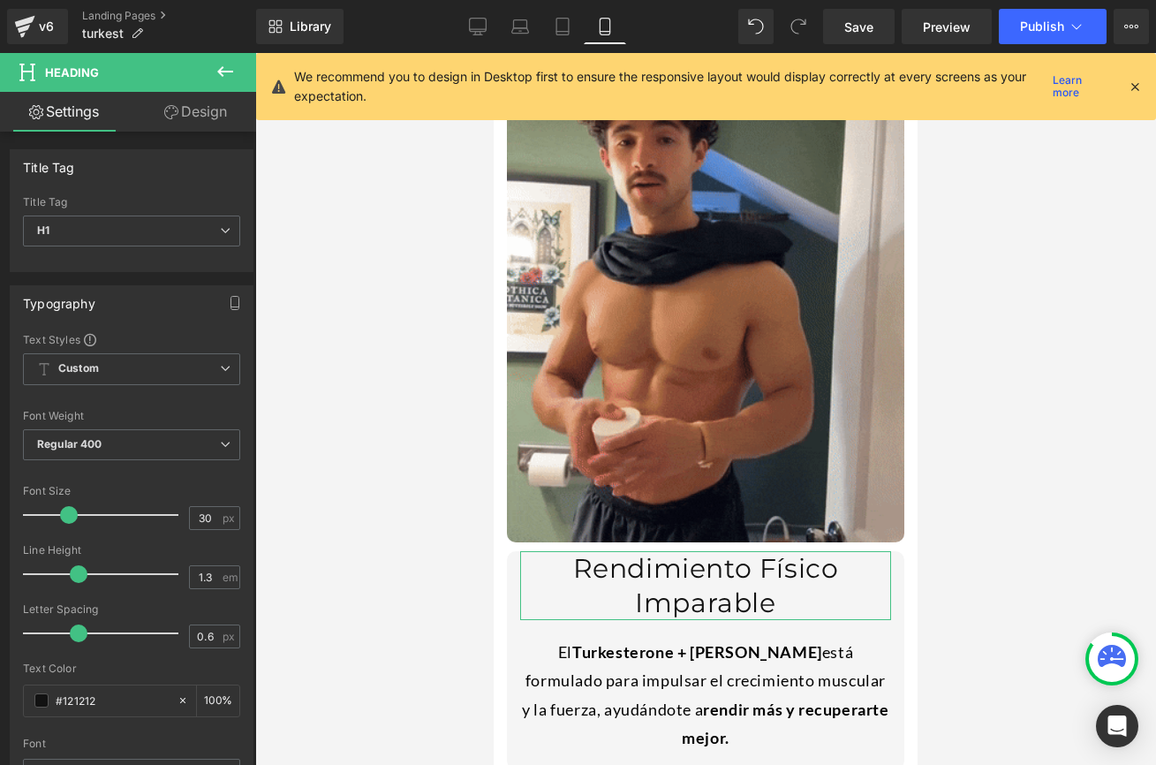
click at [0, 0] on div "Spacing" at bounding box center [0, 0] width 0 height 0
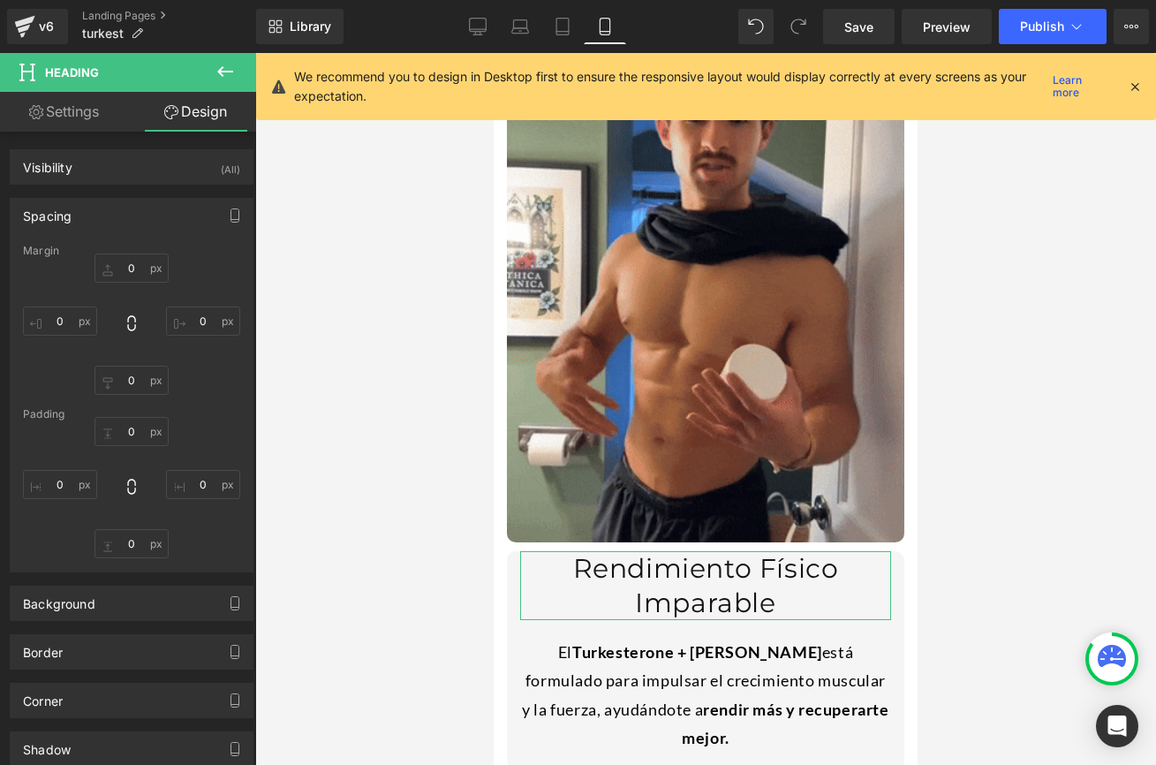
type input "0"
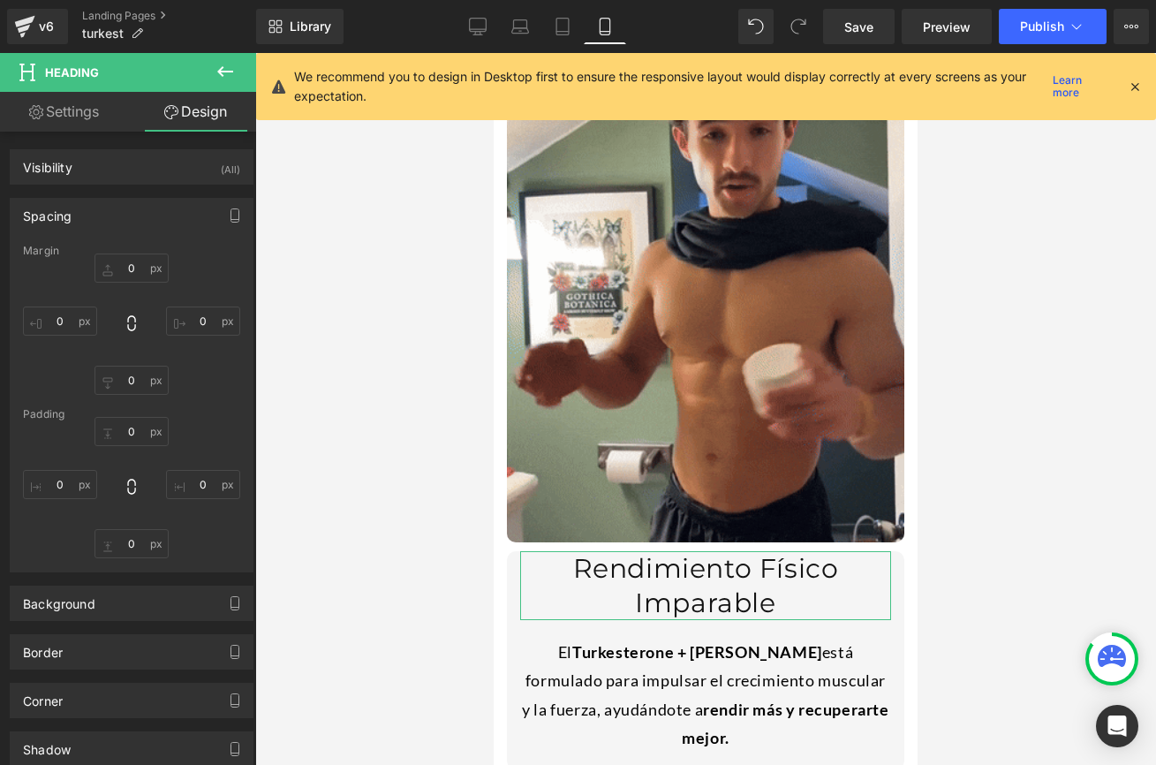
type input "0"
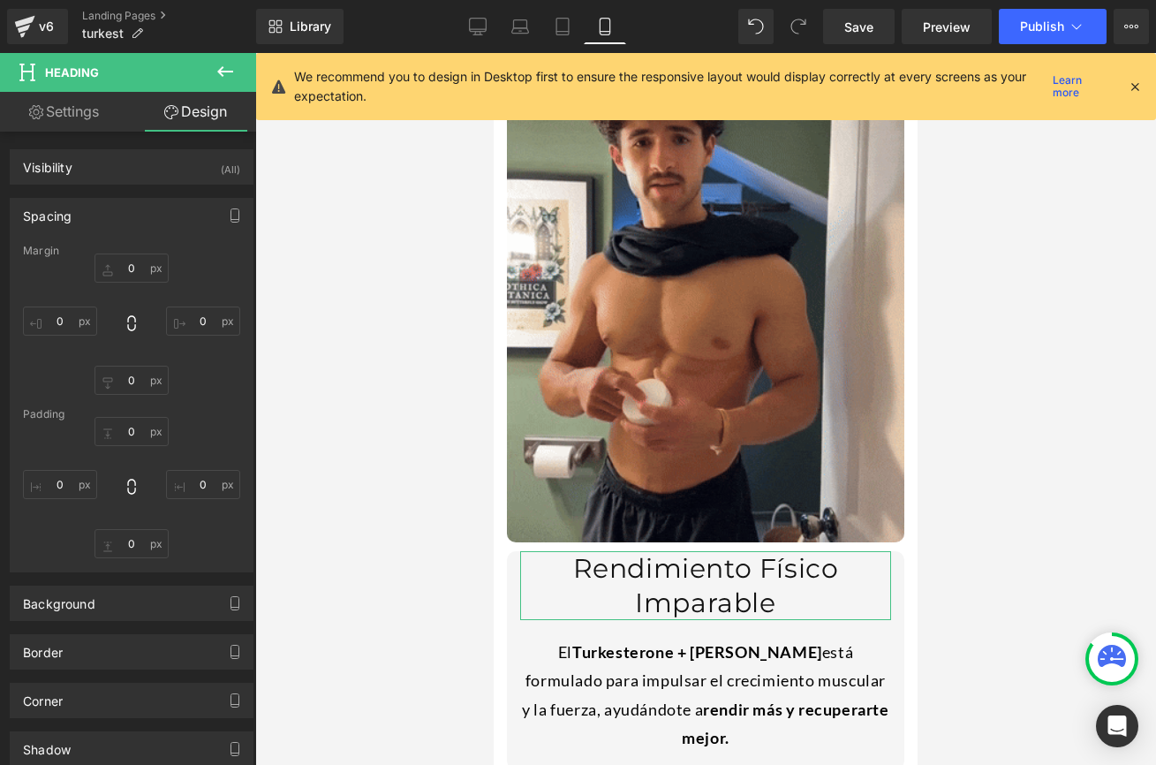
type input "0"
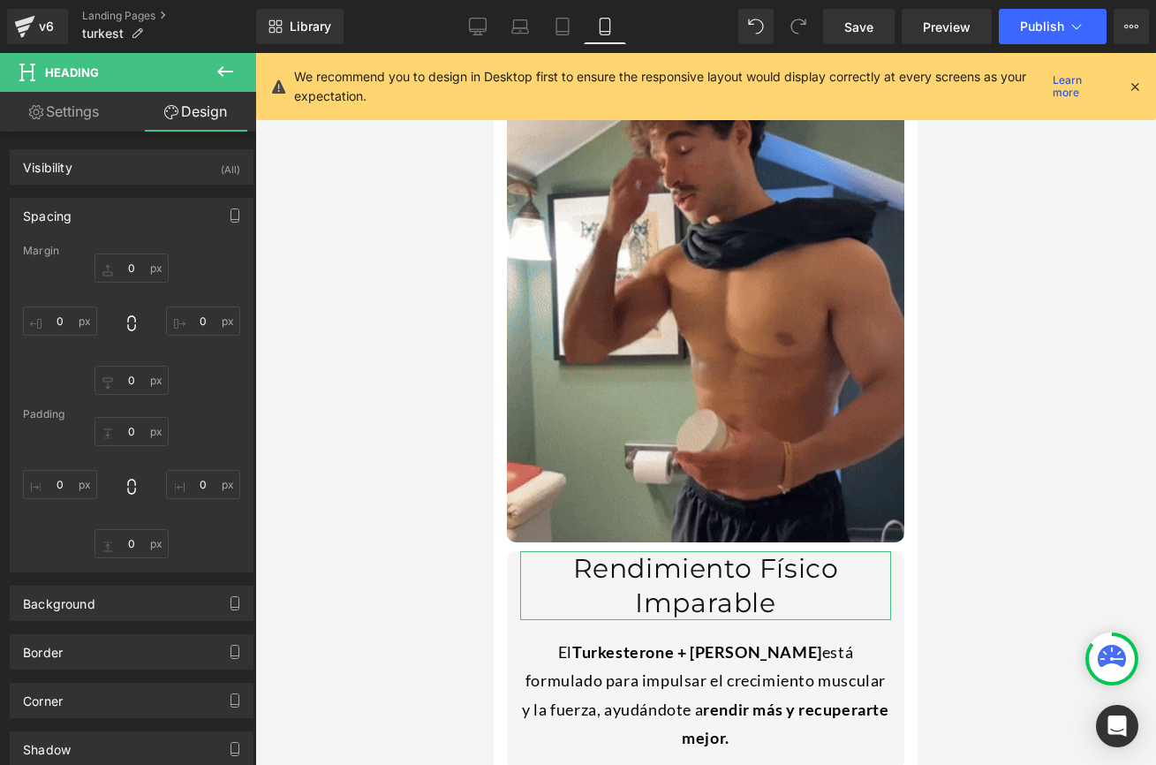
type input "0"
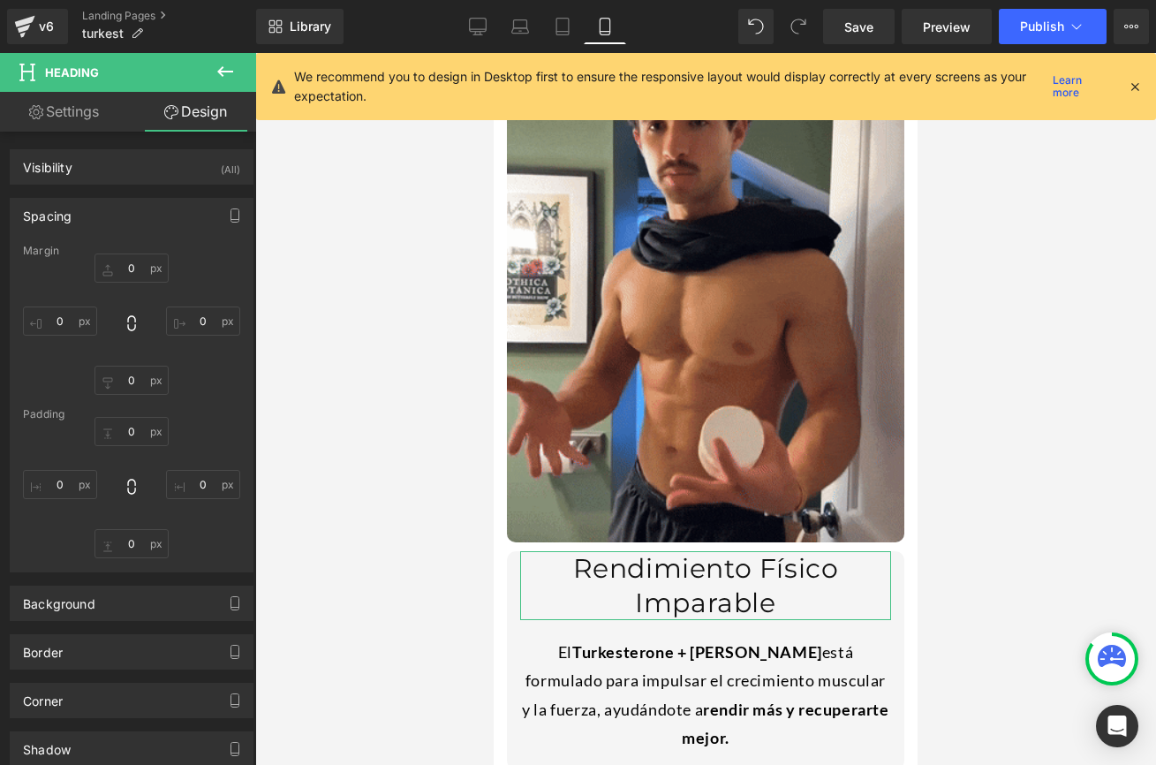
type input "0"
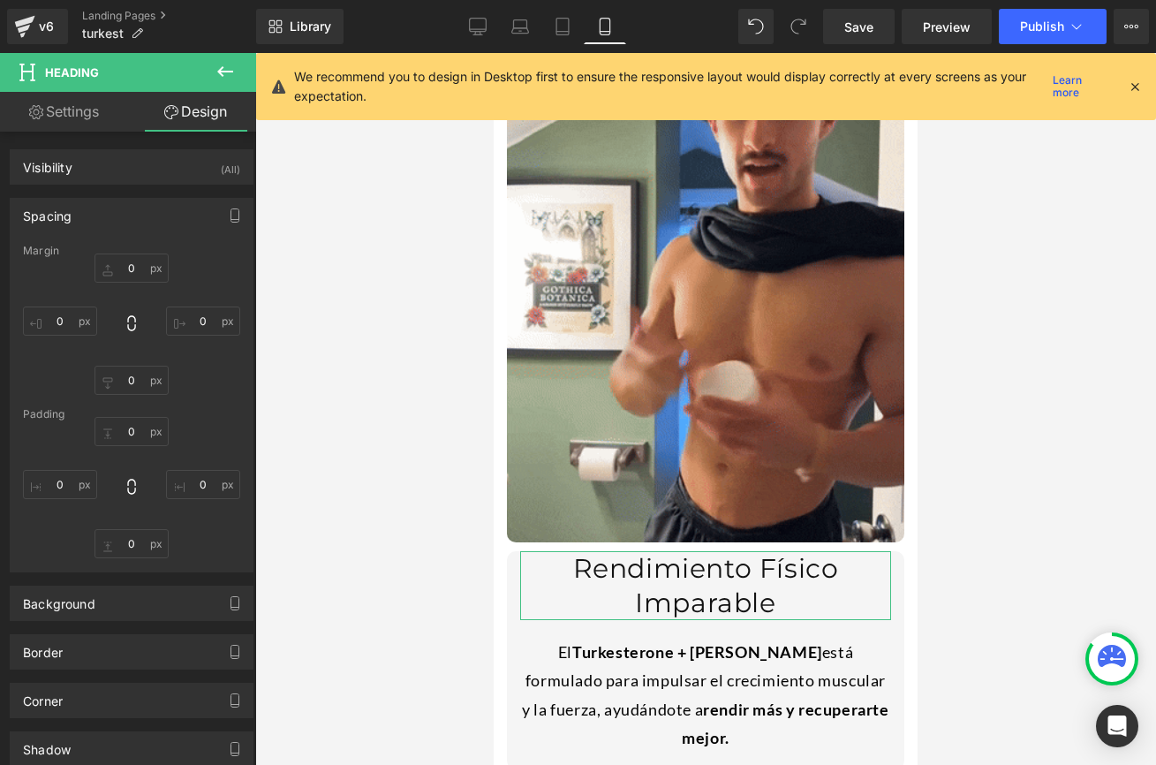
type input "0"
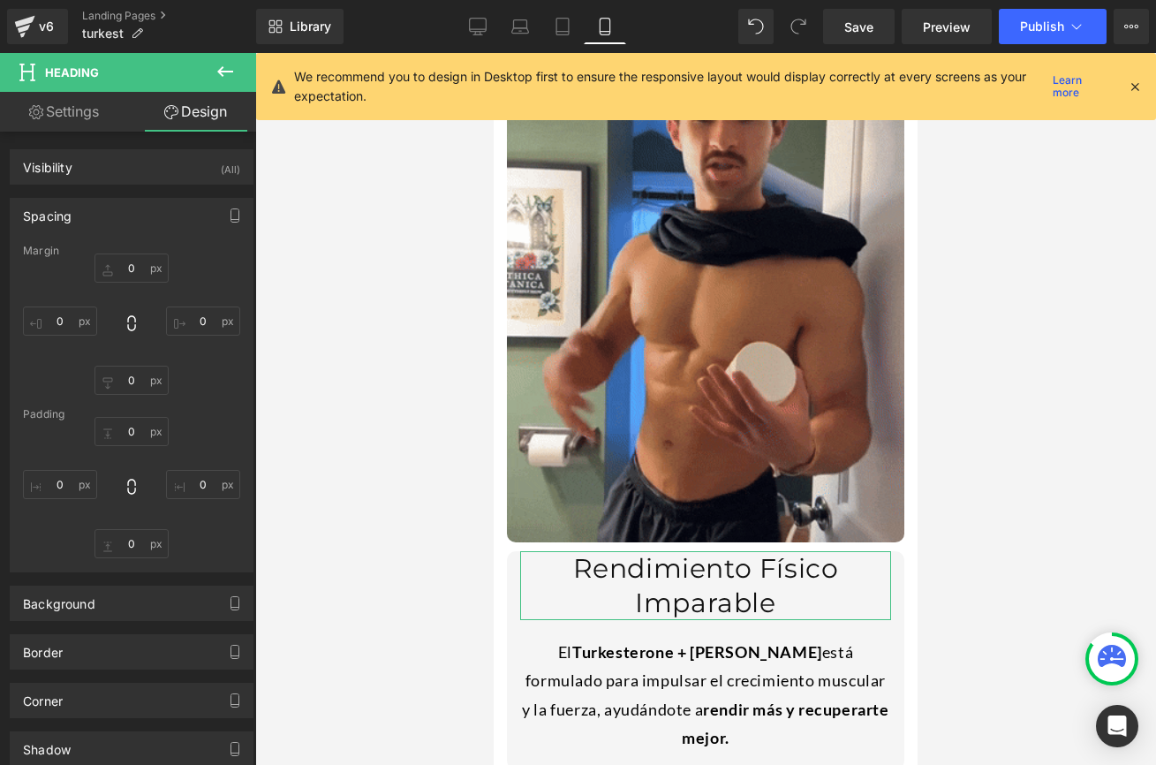
type input "0"
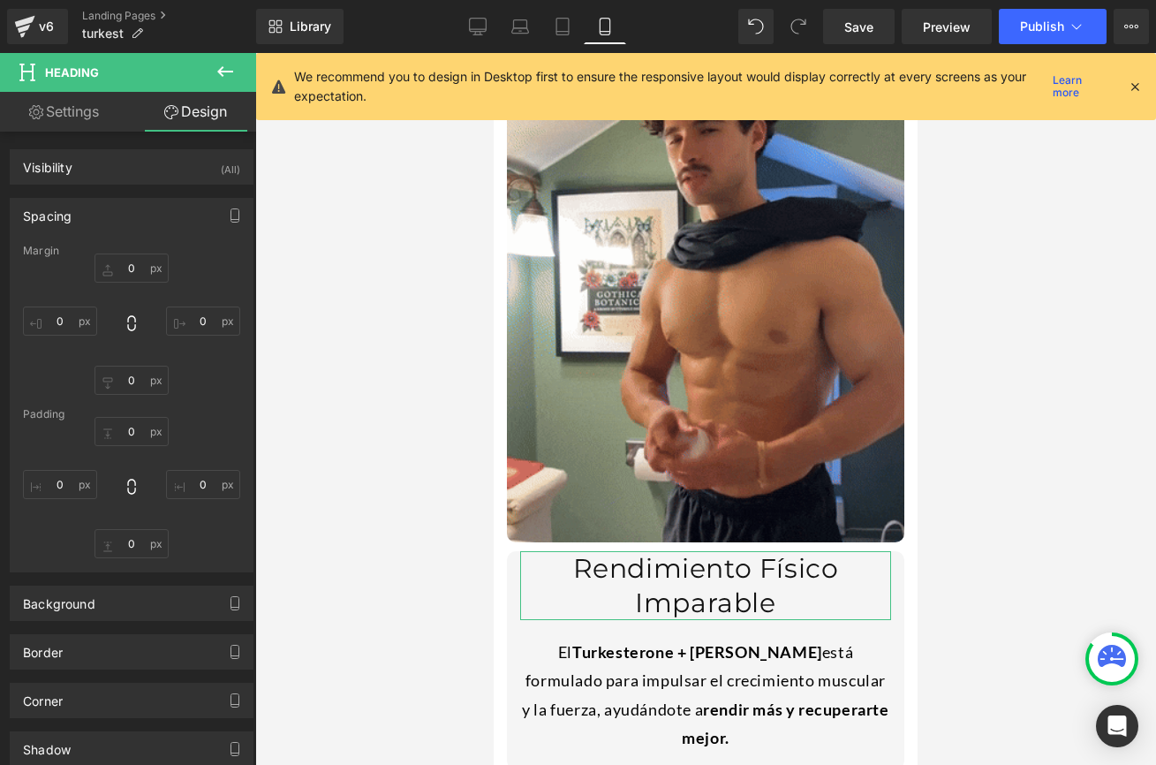
type input "0"
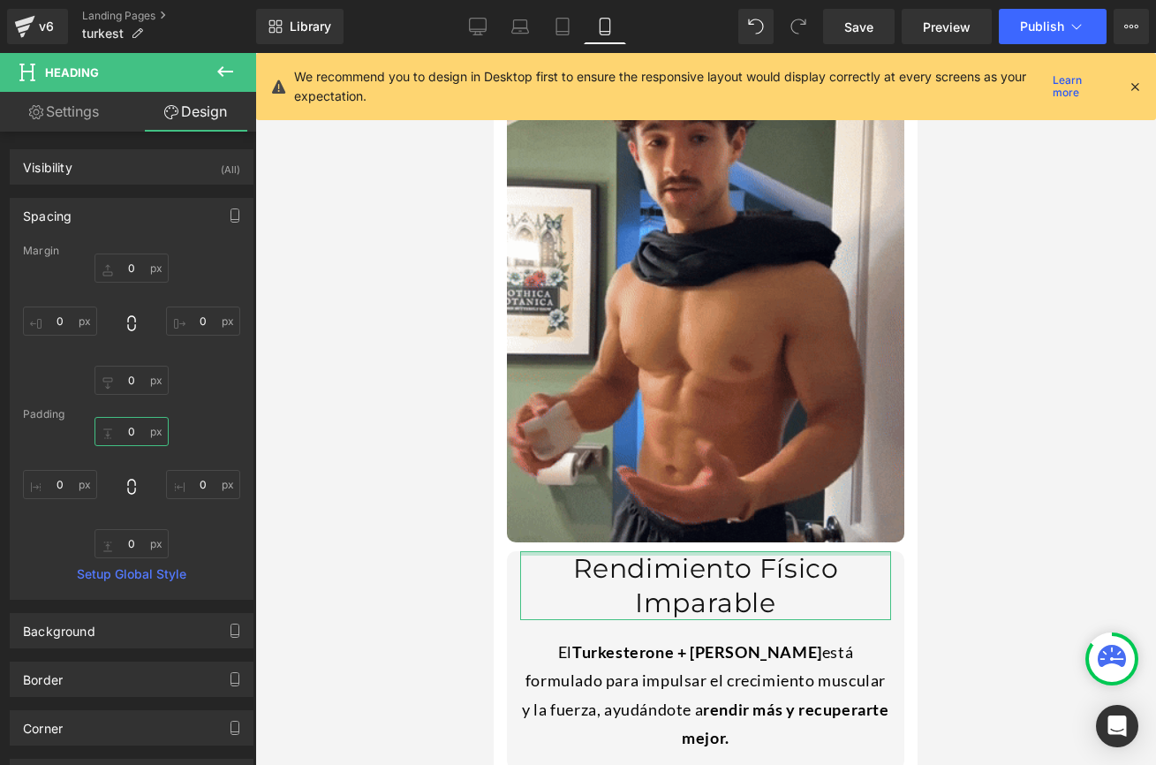
click at [132, 435] on input "0" at bounding box center [131, 431] width 74 height 29
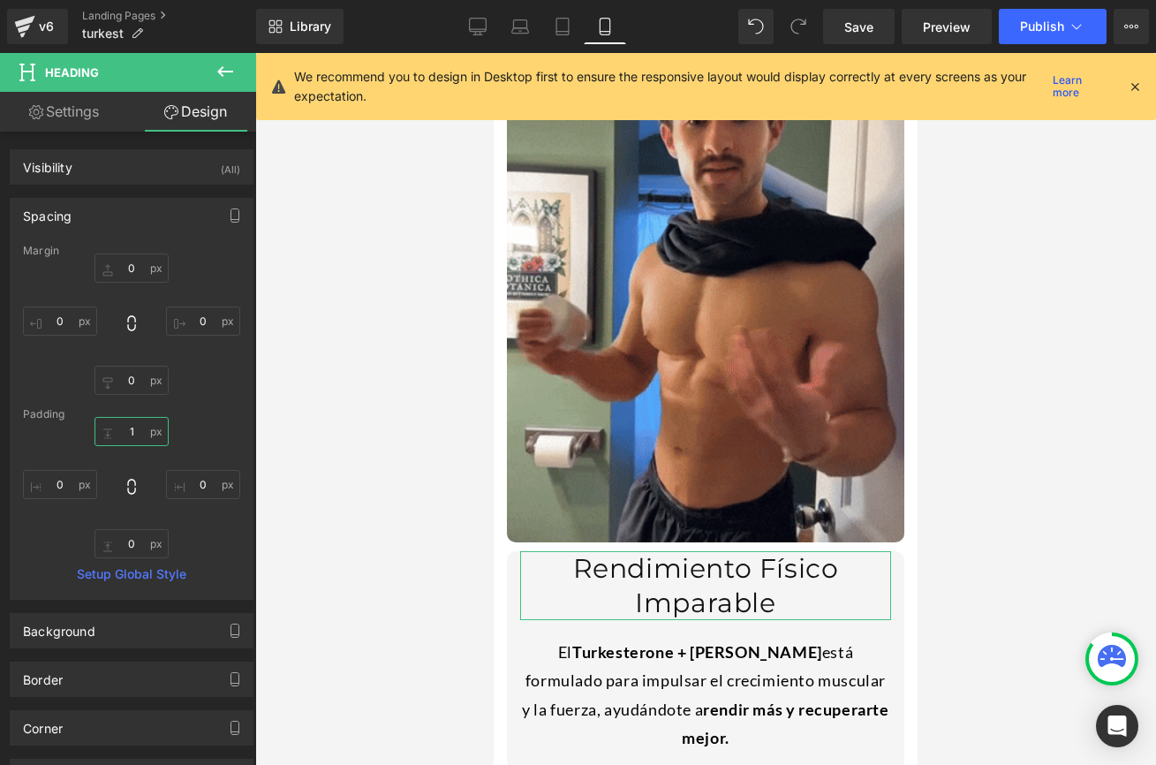
type input "10"
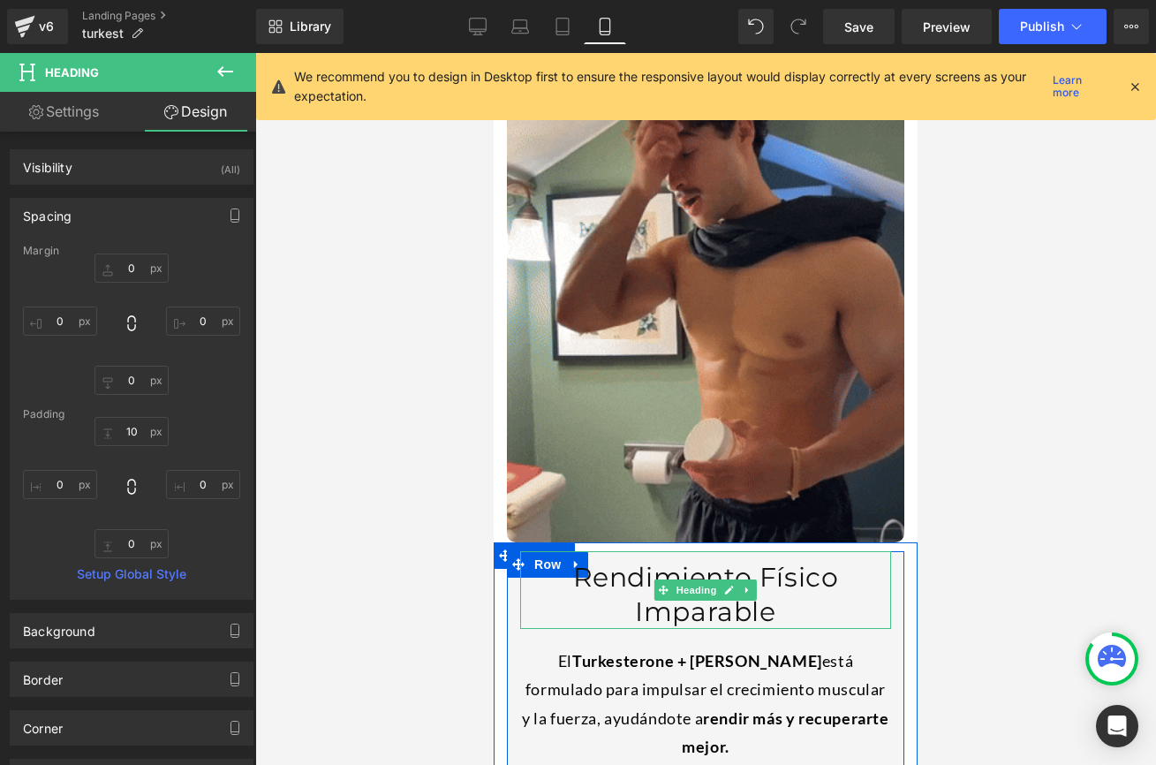
drag, startPoint x: 776, startPoint y: 512, endPoint x: 685, endPoint y: 516, distance: 91.0
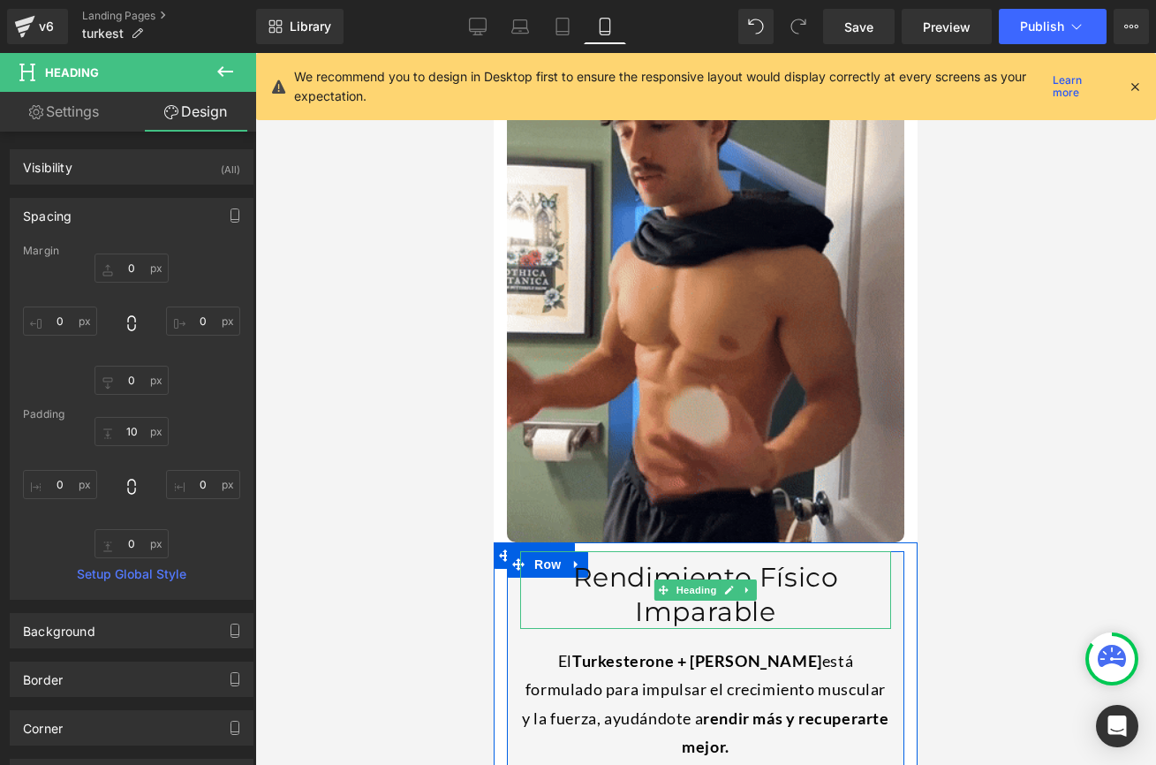
click at [775, 560] on h1 "Rendimiento Físico Imparable" at bounding box center [705, 594] width 371 height 69
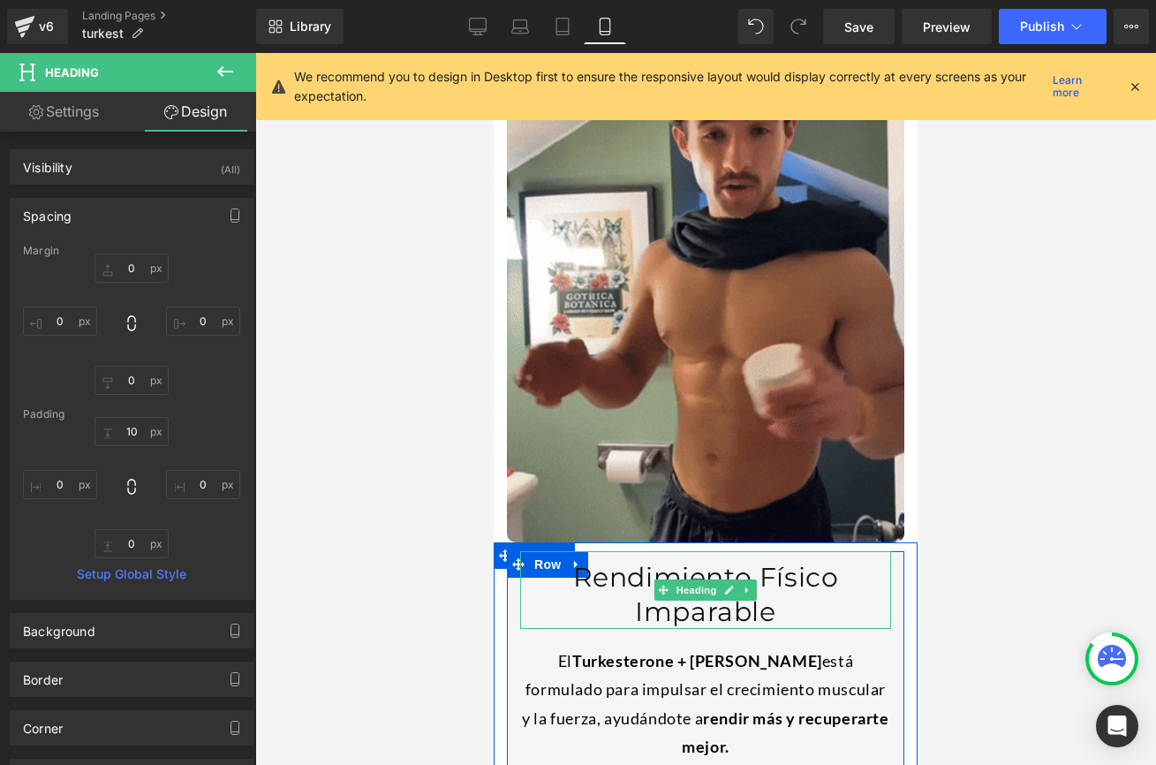
click at [685, 560] on h1 "Rendimiento Físico Imparable" at bounding box center [705, 594] width 371 height 69
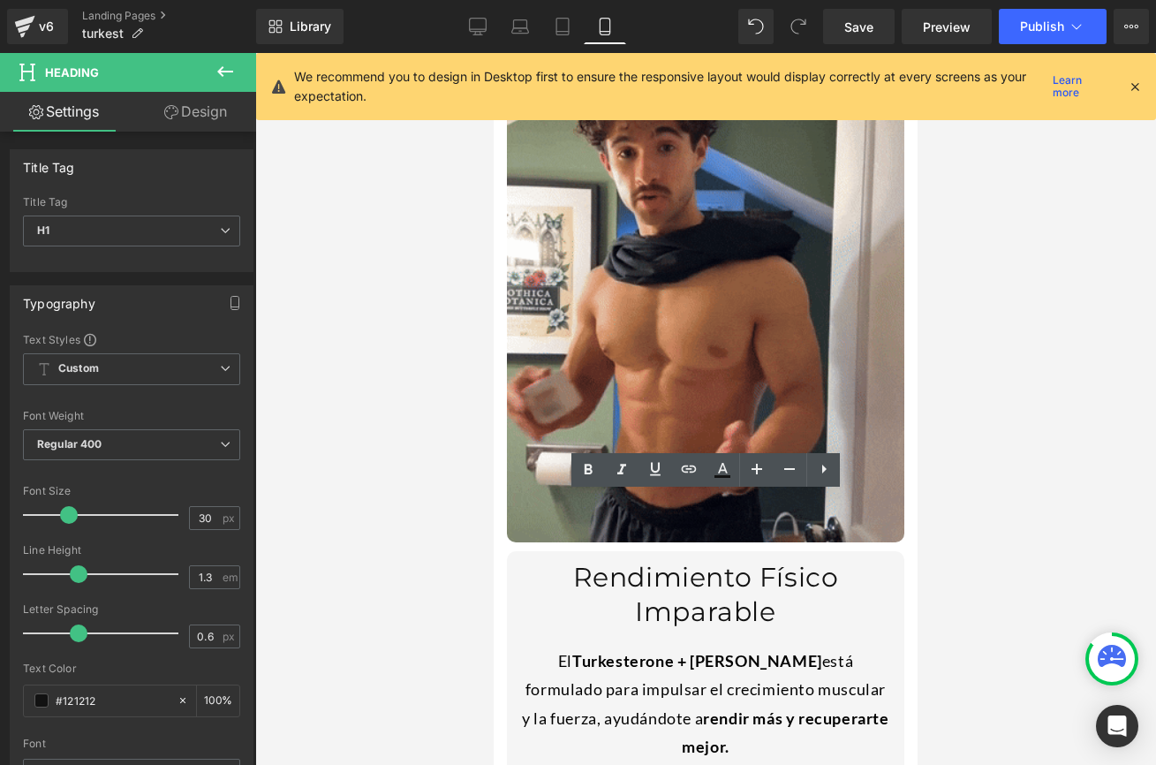
click at [478, 521] on div at bounding box center [705, 409] width 901 height 712
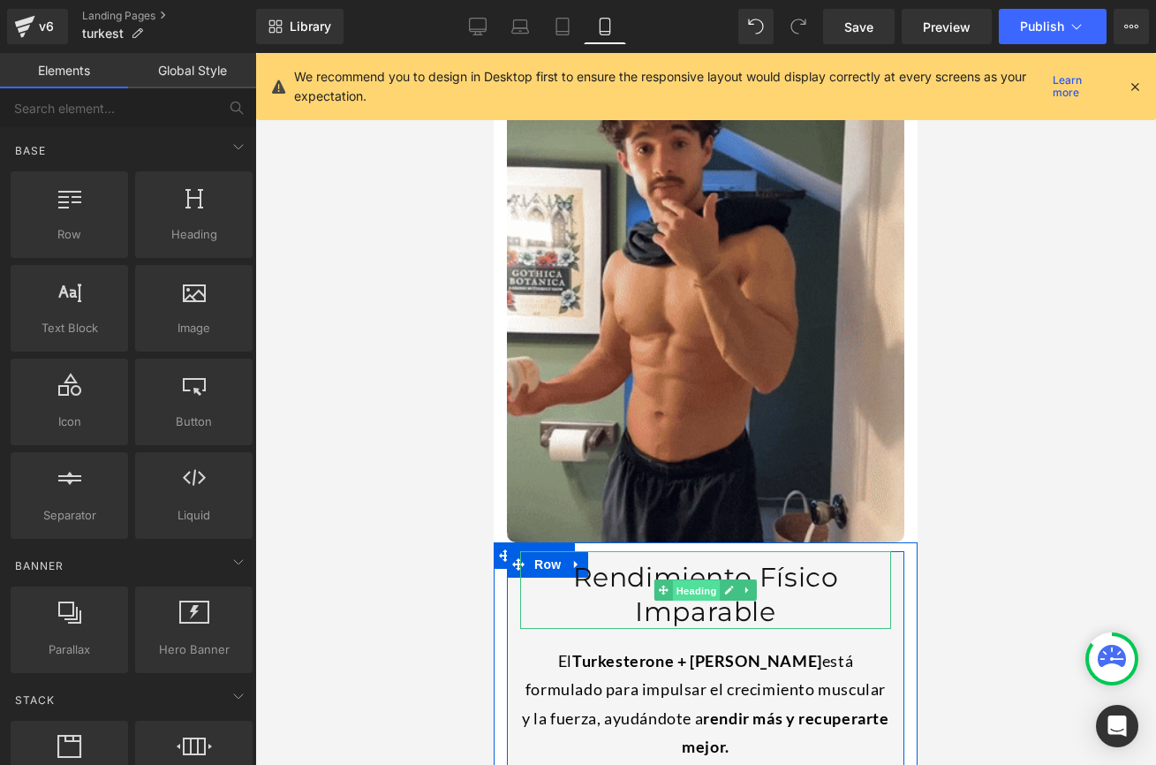
click at [690, 580] on span "Heading" at bounding box center [697, 590] width 48 height 21
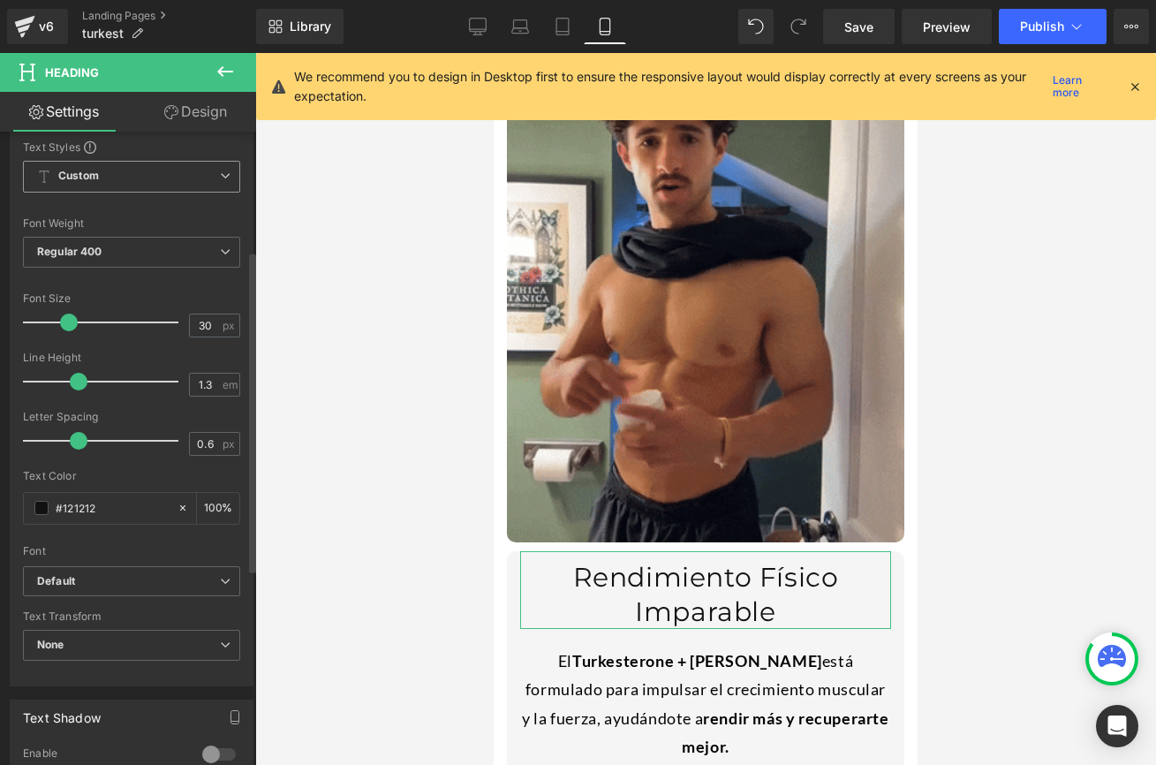
scroll to position [241, 0]
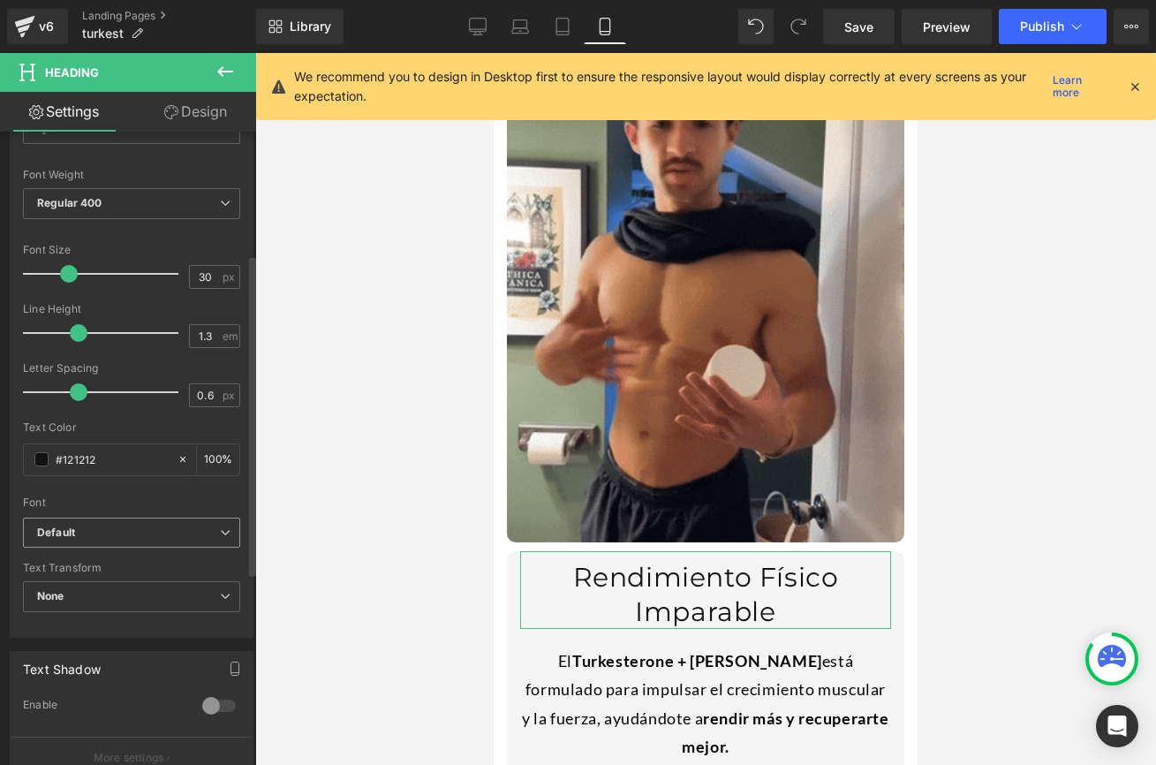
click at [120, 537] on b "Default" at bounding box center [128, 532] width 183 height 15
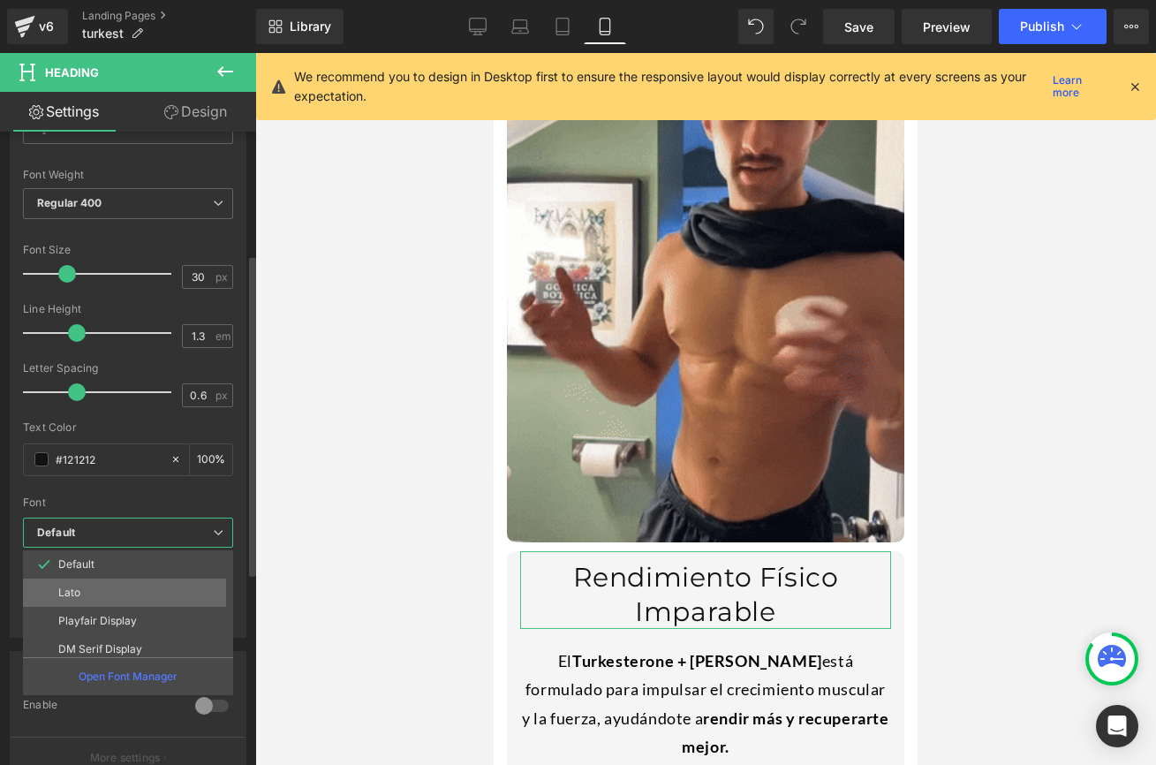
click at [89, 601] on li "Lato" at bounding box center [132, 592] width 218 height 28
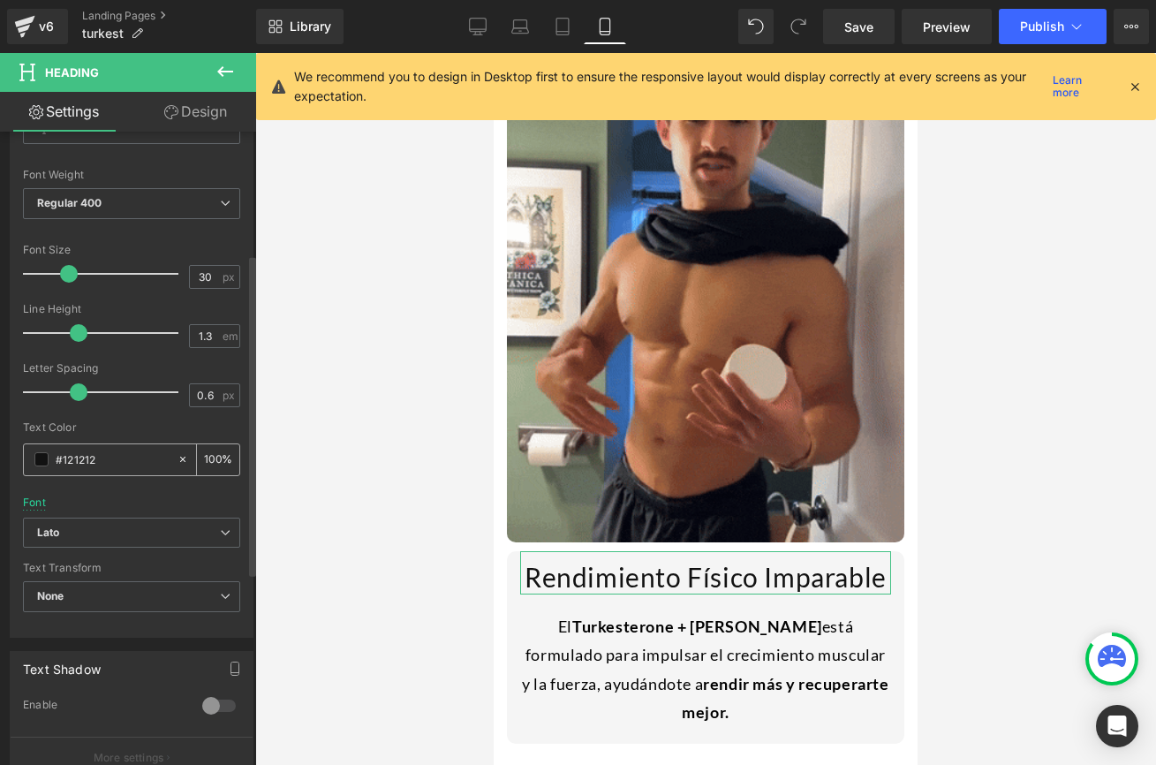
click at [42, 456] on span at bounding box center [41, 459] width 14 height 14
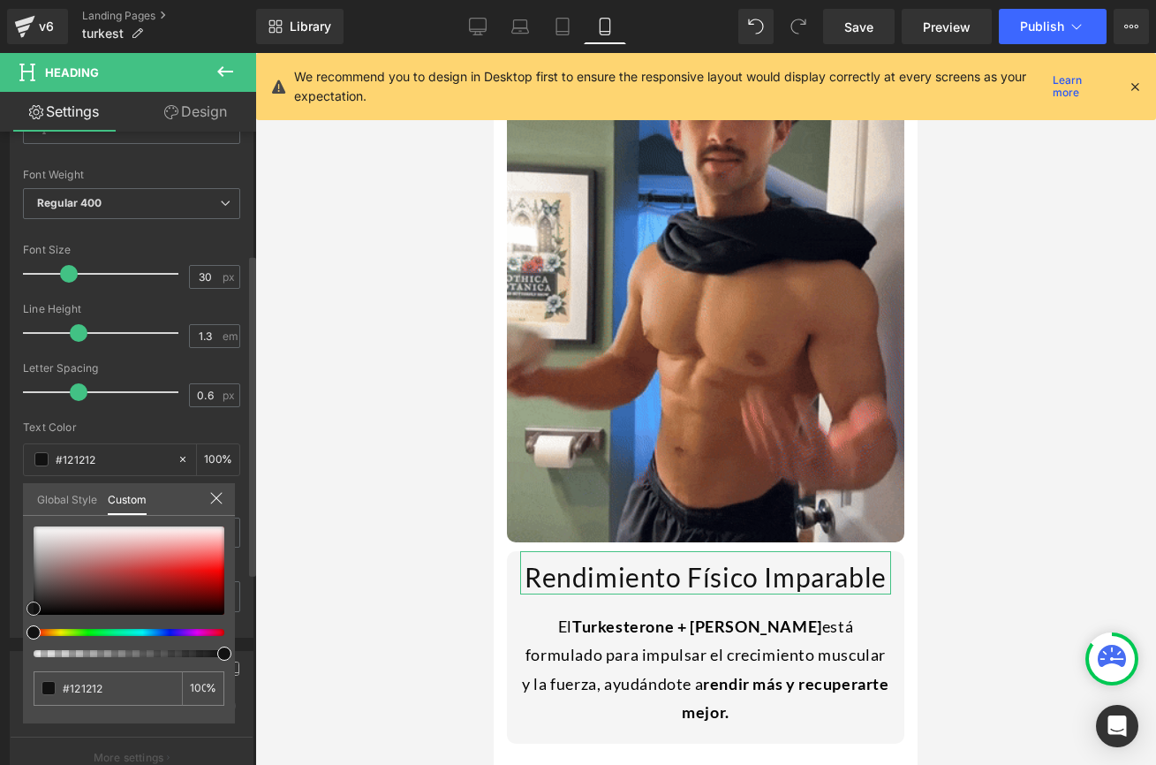
type input "#0c0c0c"
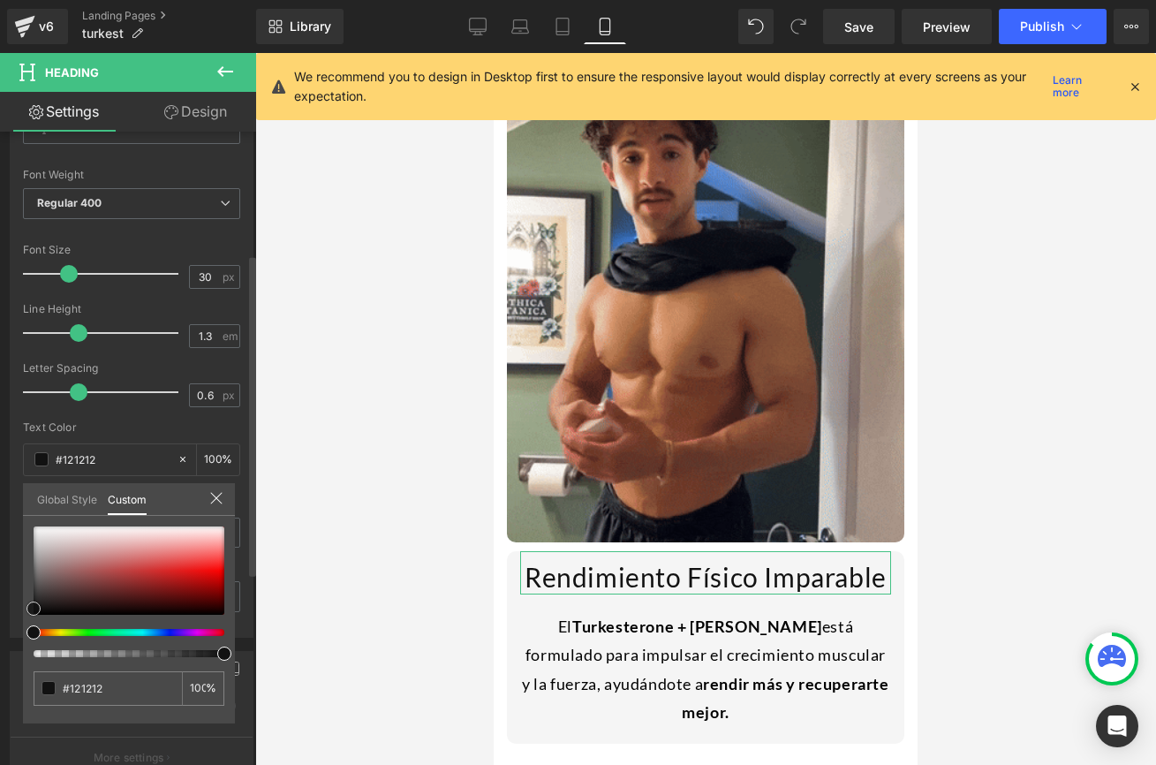
type input "#0c0c0c"
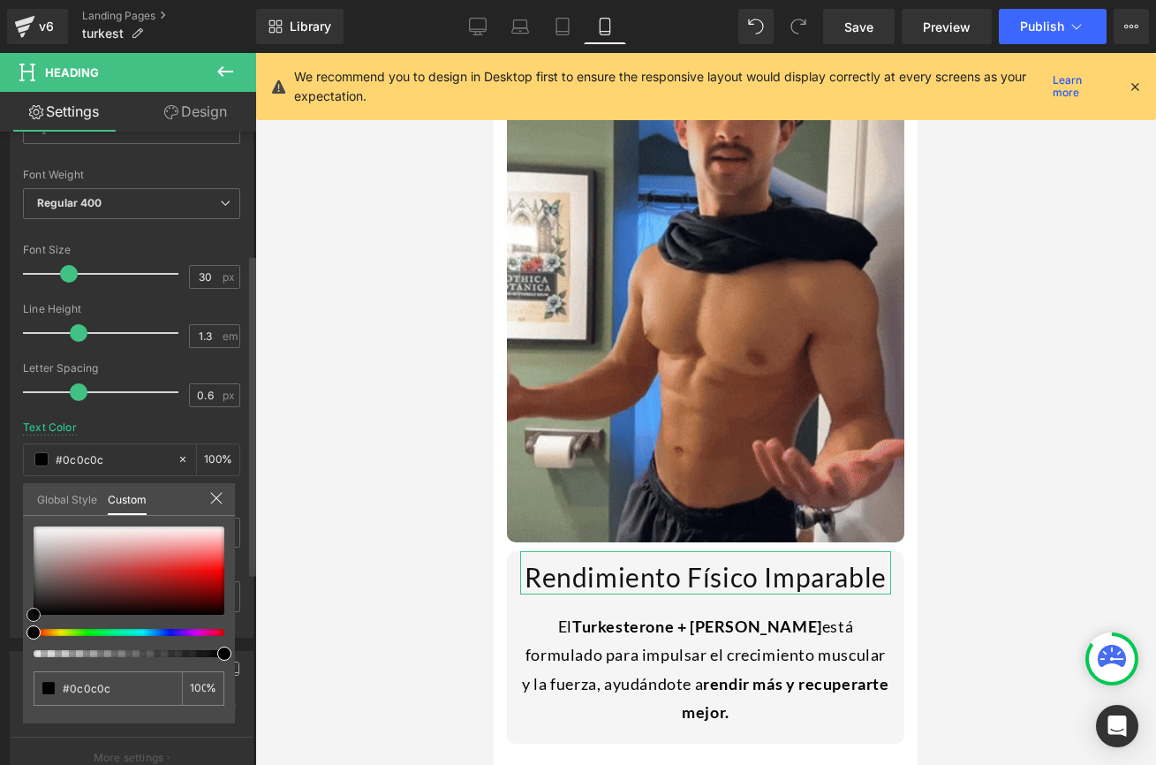
type input "#000000"
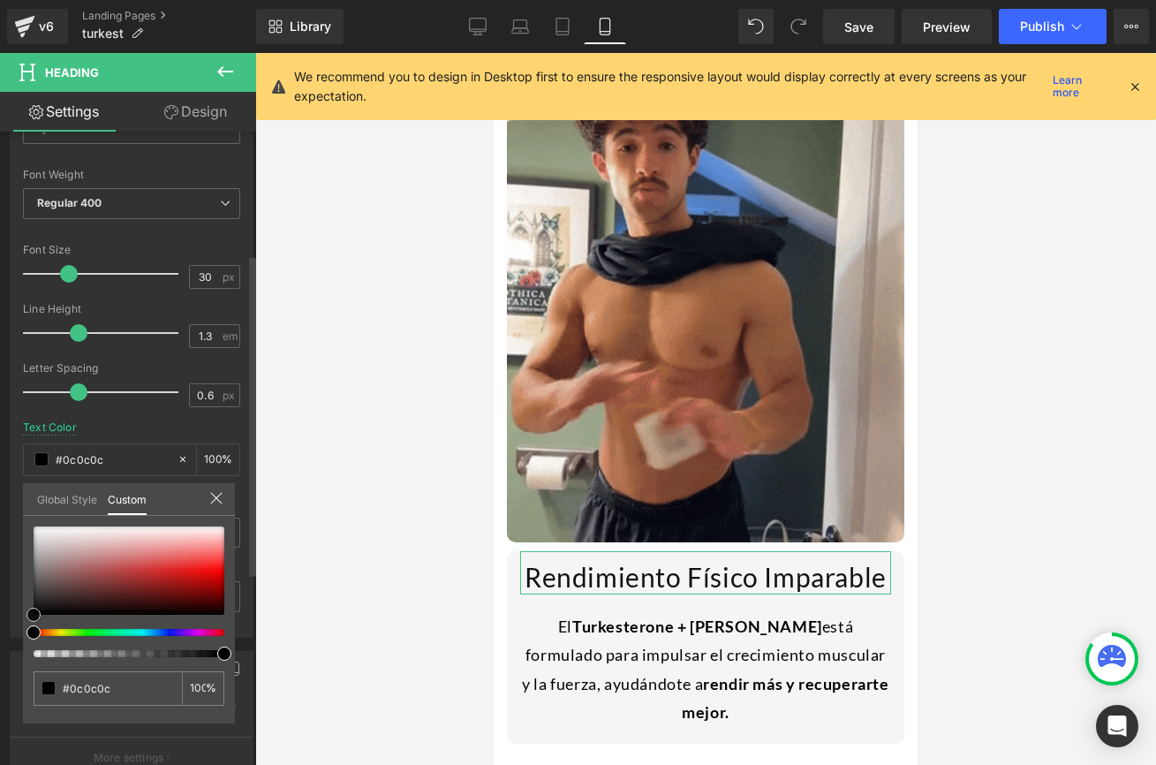
type input "#000000"
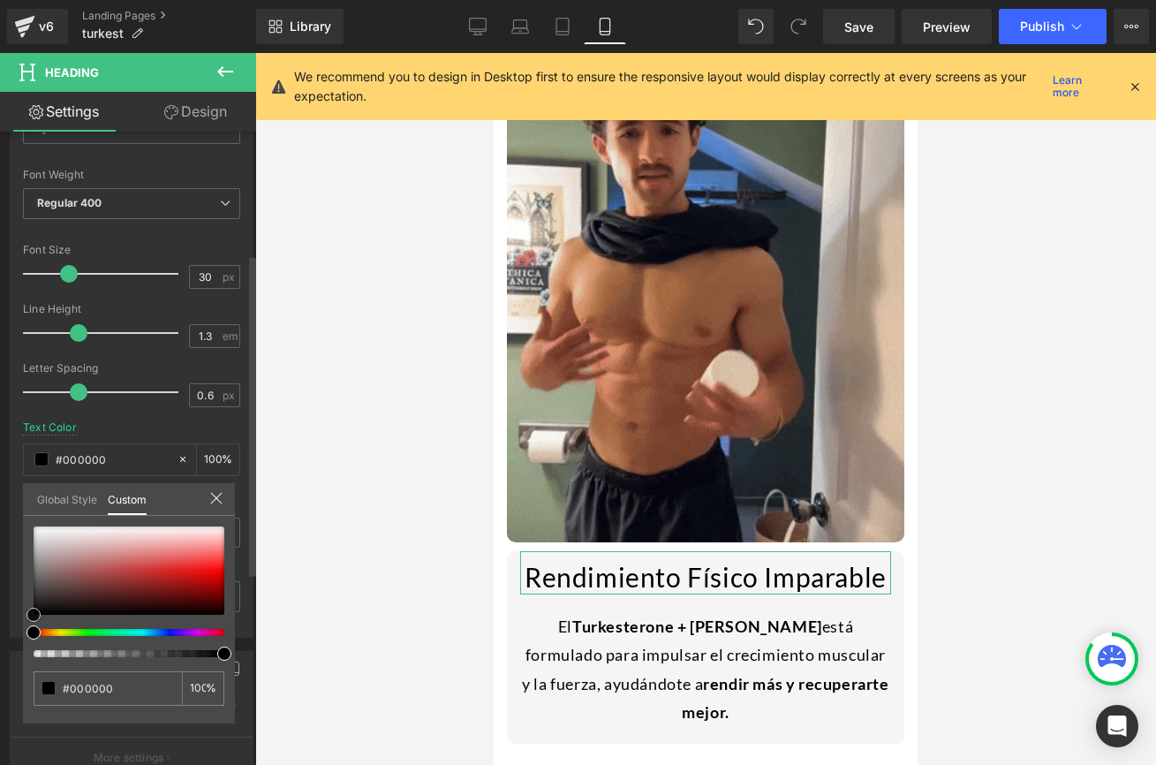
drag, startPoint x: 34, startPoint y: 609, endPoint x: 16, endPoint y: 650, distance: 44.3
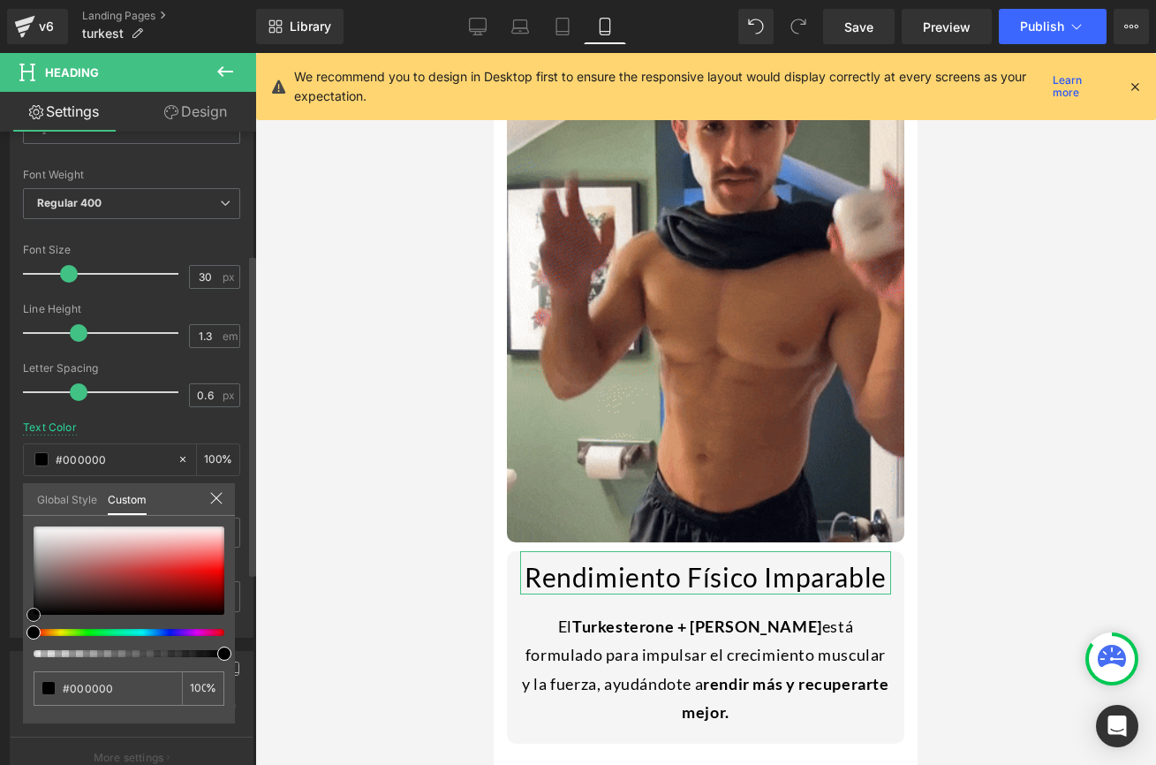
click at [15, 638] on div "Typography Text Styles Custom Custom Setup Global Style Custom Setup Global Sty…" at bounding box center [132, 334] width 264 height 607
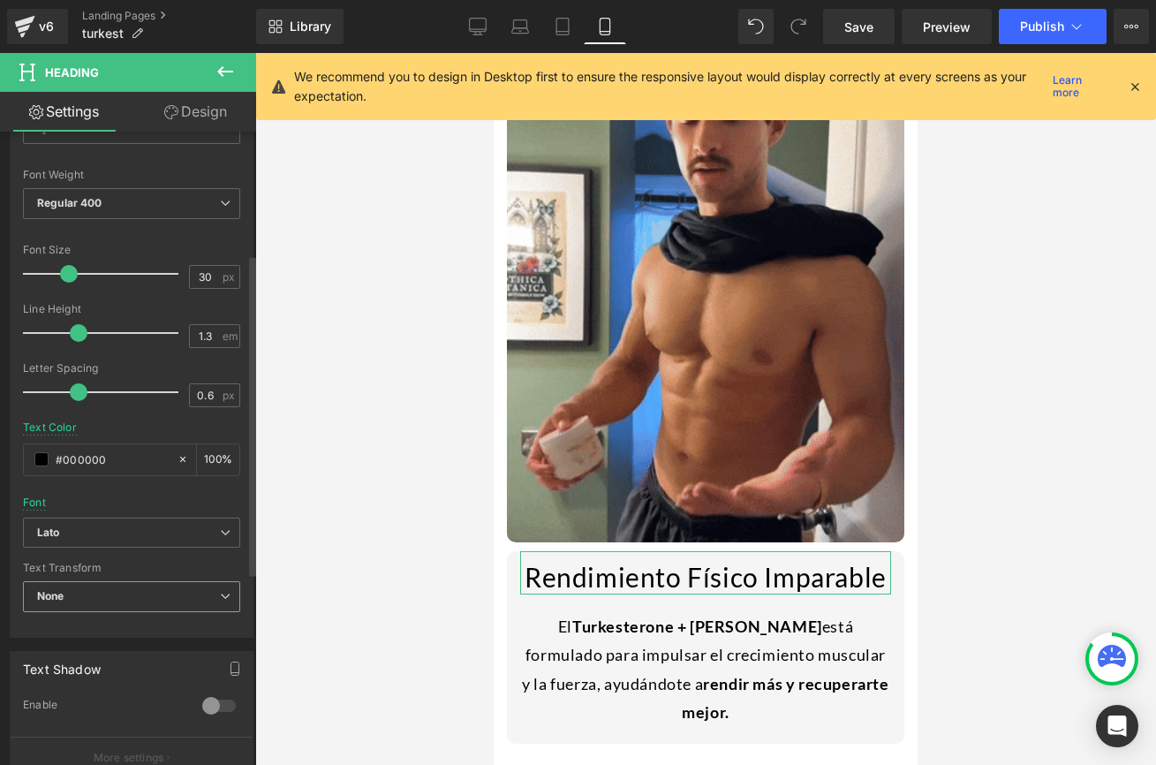
click at [107, 586] on span "None" at bounding box center [131, 596] width 217 height 31
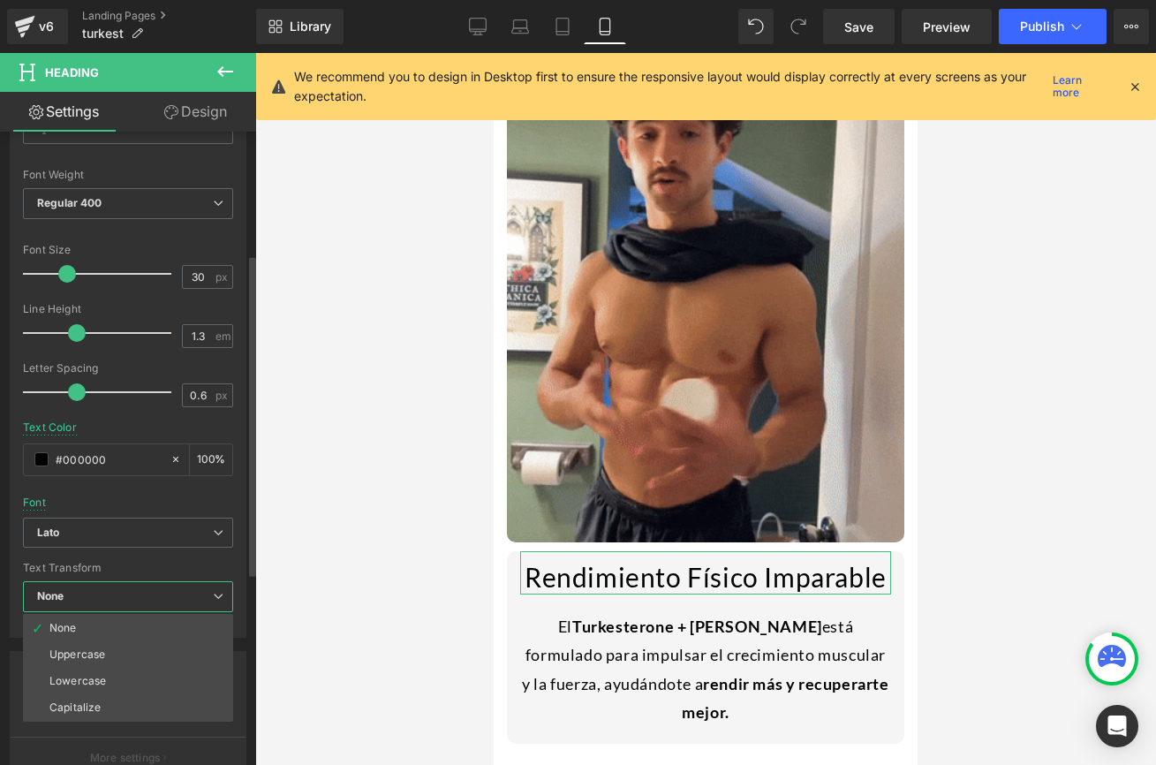
click at [107, 586] on span "None" at bounding box center [128, 596] width 210 height 31
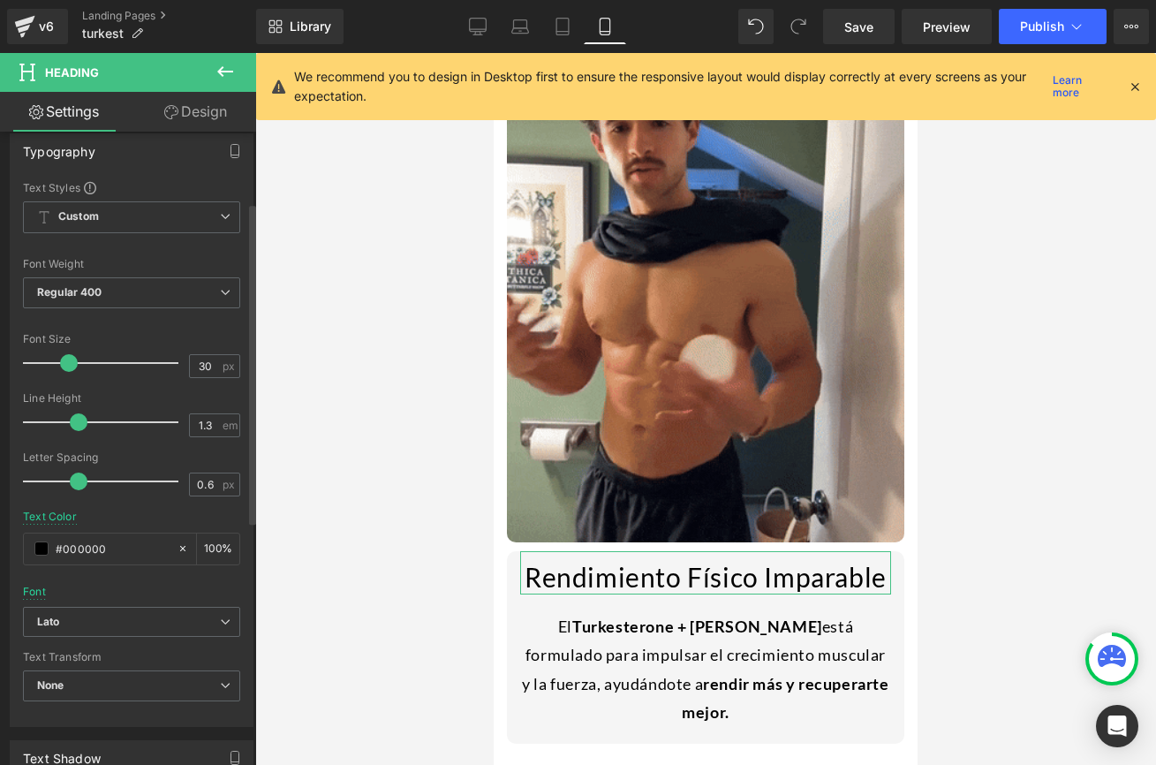
scroll to position [133, 0]
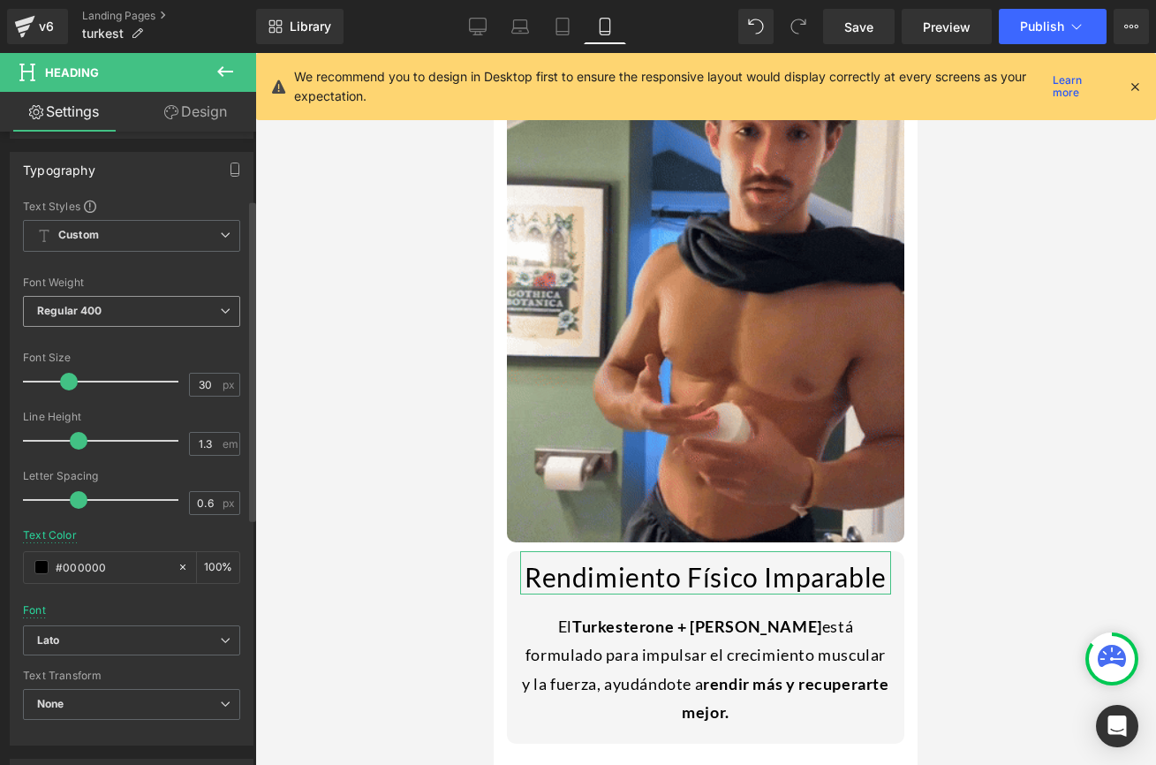
click at [183, 322] on span "Regular 400" at bounding box center [131, 311] width 217 height 31
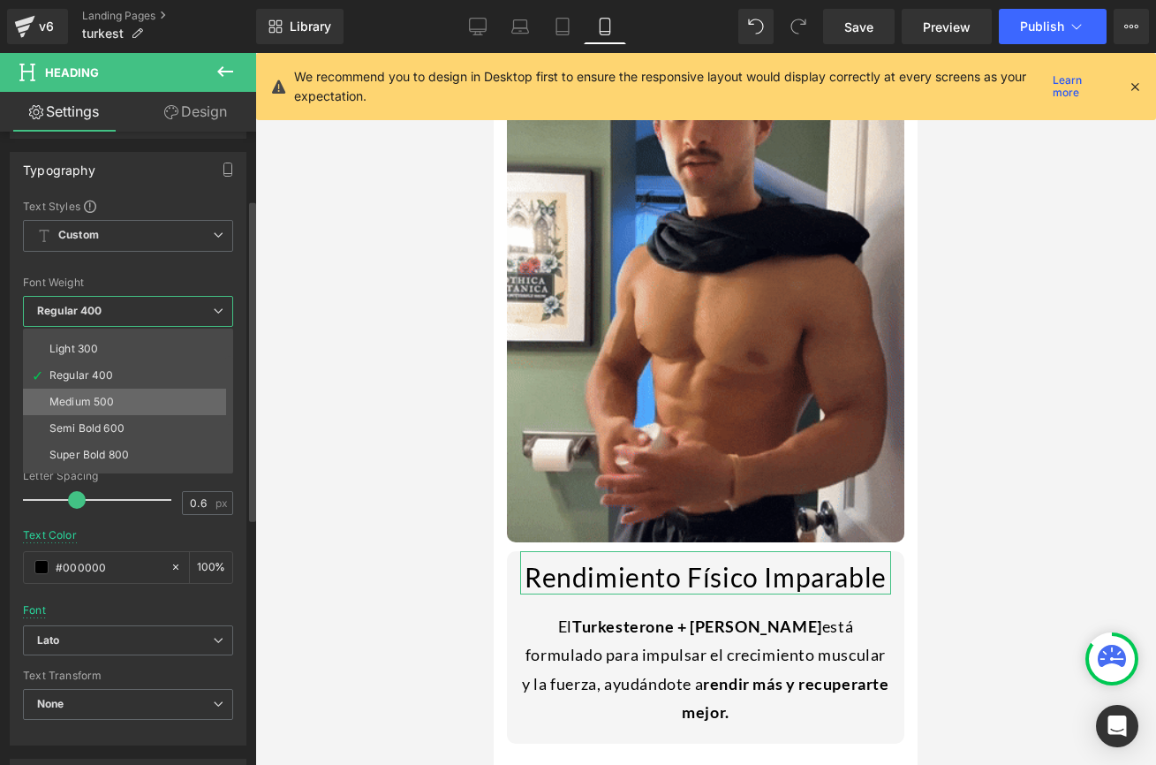
scroll to position [55, 0]
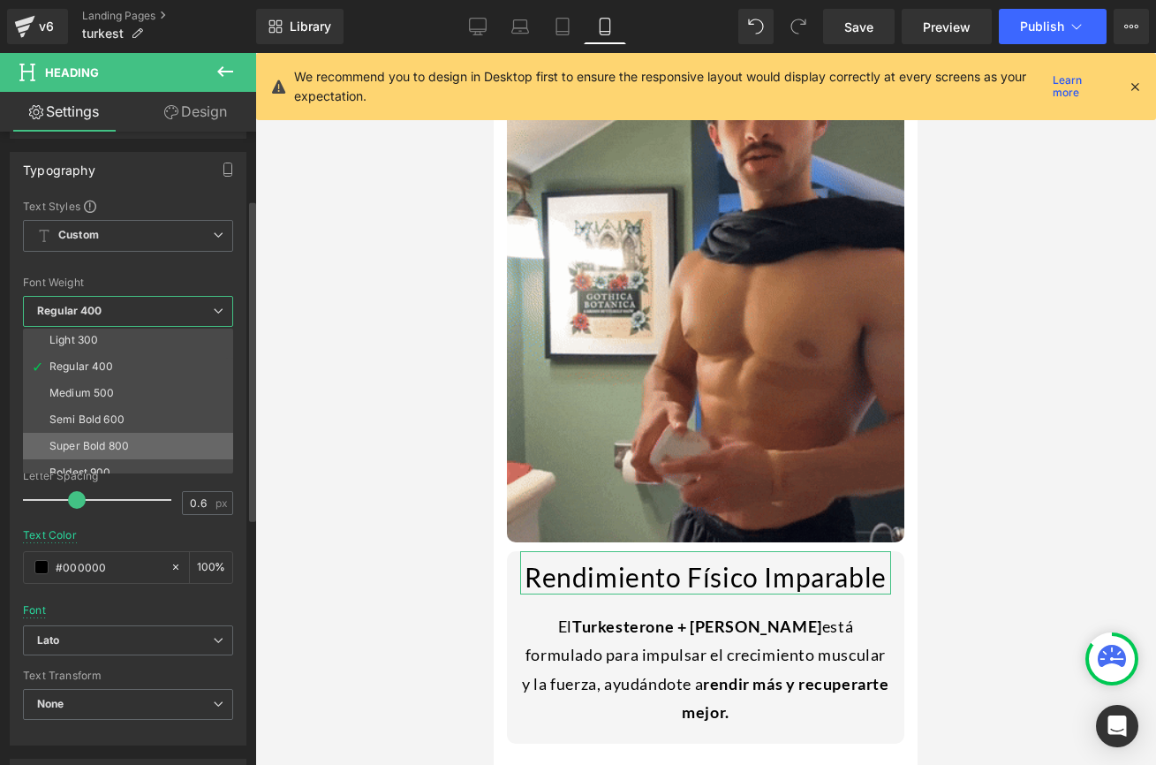
click at [98, 442] on div "Super Bold 800" at bounding box center [88, 446] width 79 height 12
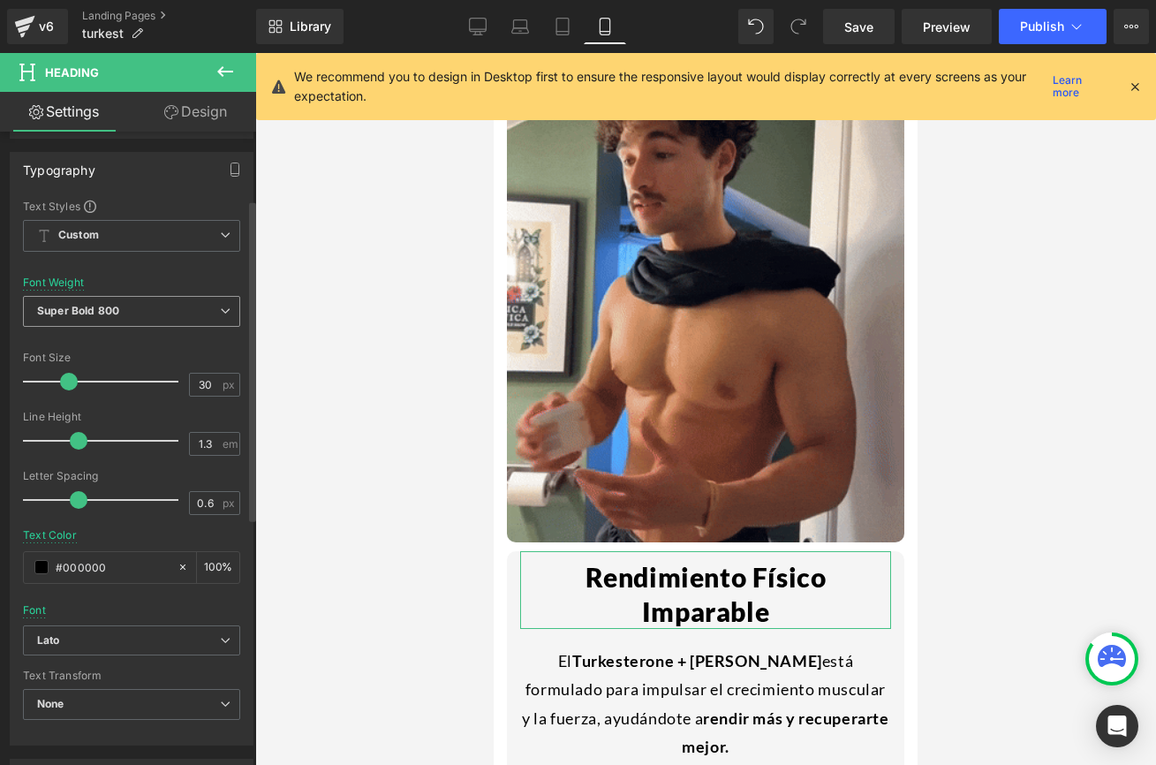
click at [152, 321] on span "Super Bold 800" at bounding box center [131, 311] width 217 height 31
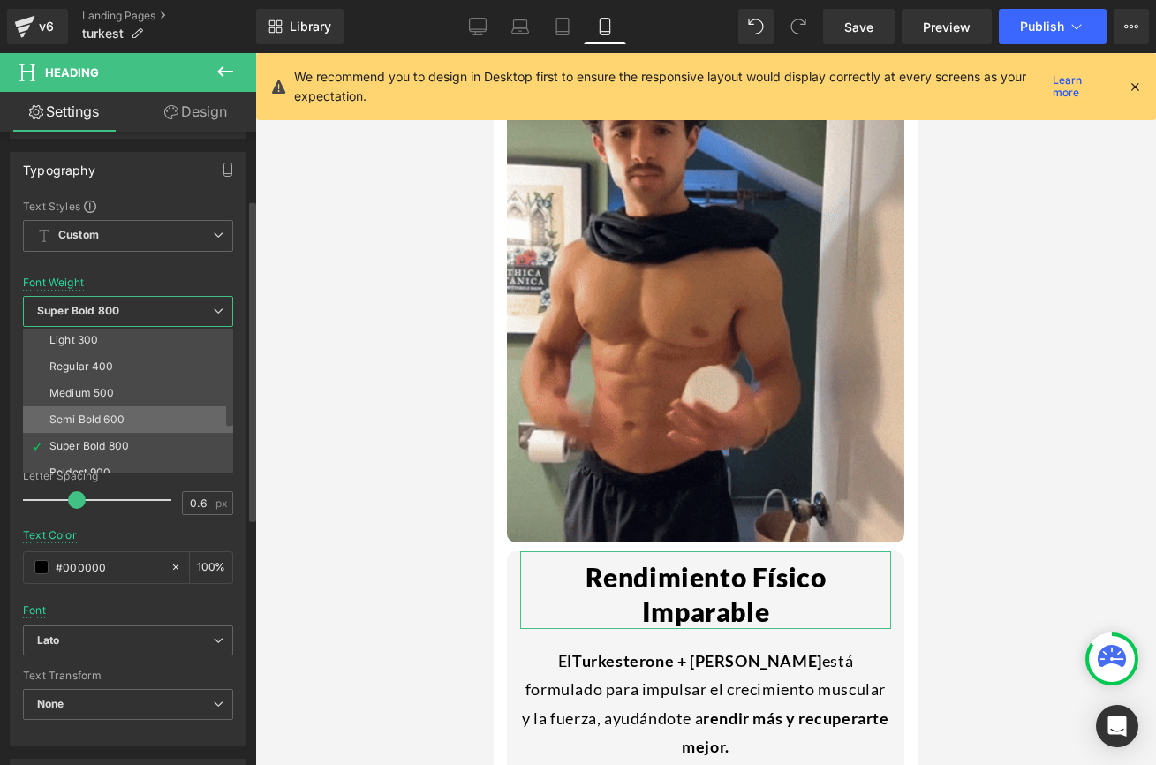
click at [97, 406] on li "Semi Bold 600" at bounding box center [132, 419] width 218 height 26
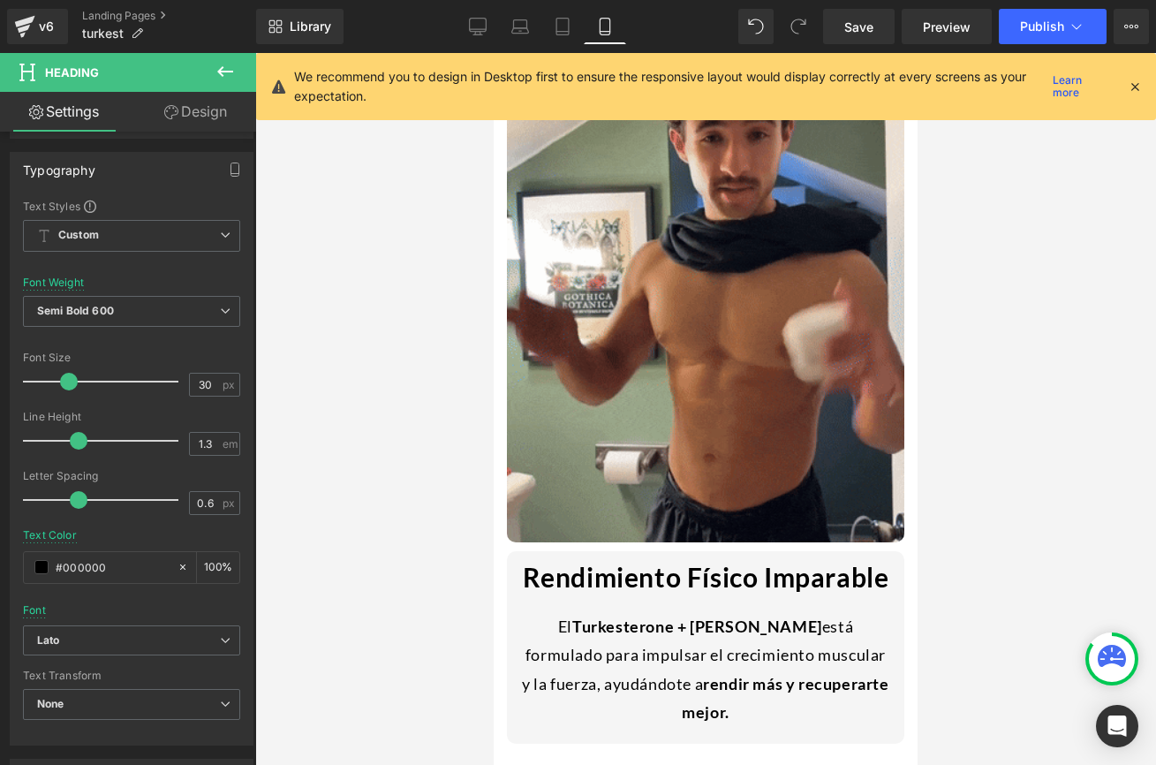
click at [584, 571] on body "¡DESCUENTOS Y ENVíO GRATiS A TODO PERú! Text Block 02 Hrs 30 Mins 19 Segs Count…" at bounding box center [706, 74] width 424 height 3449
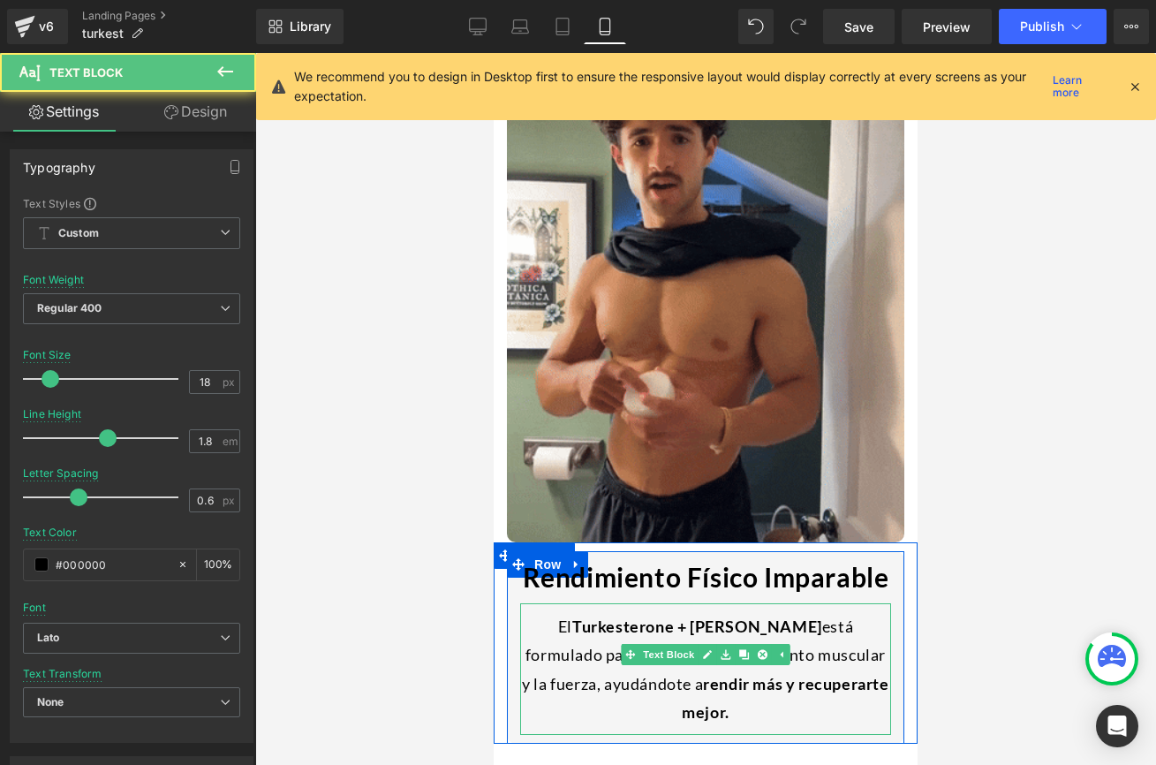
drag, startPoint x: 863, startPoint y: 618, endPoint x: 886, endPoint y: 627, distance: 24.6
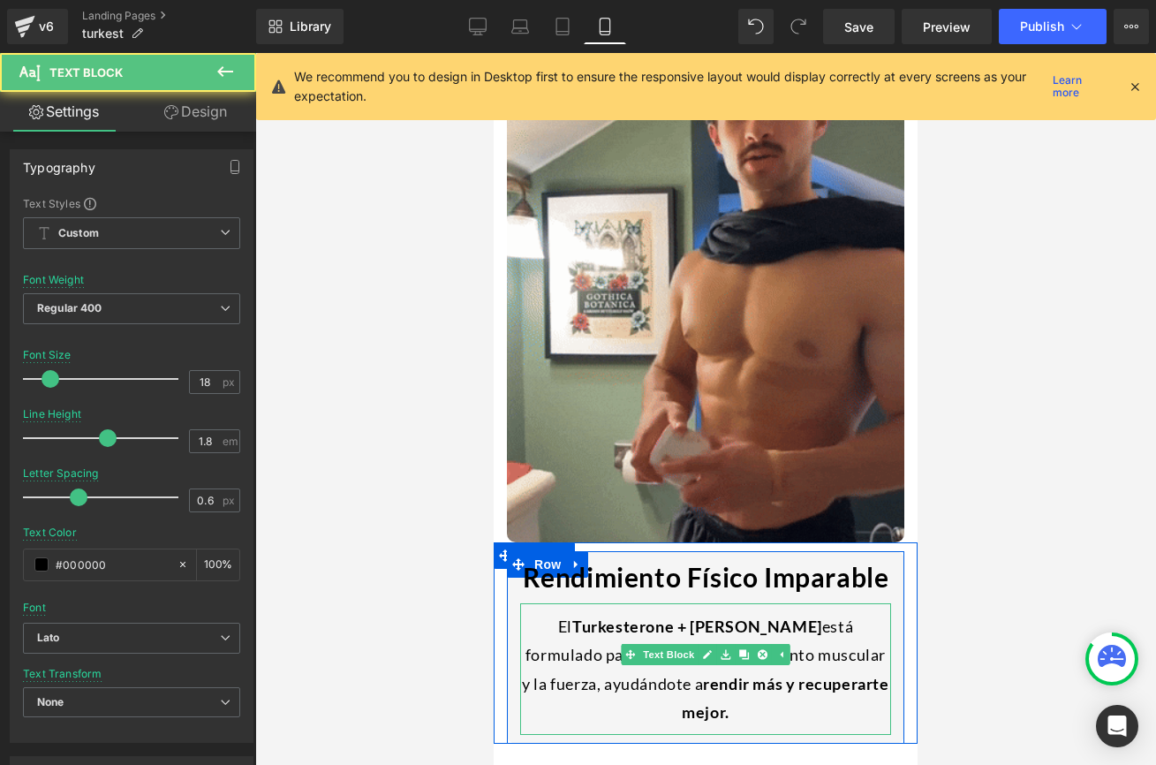
click at [886, 627] on div "El Turkesterone + Tongkat [PERSON_NAME] está formulado para impulsar el crecimi…" at bounding box center [705, 669] width 371 height 132
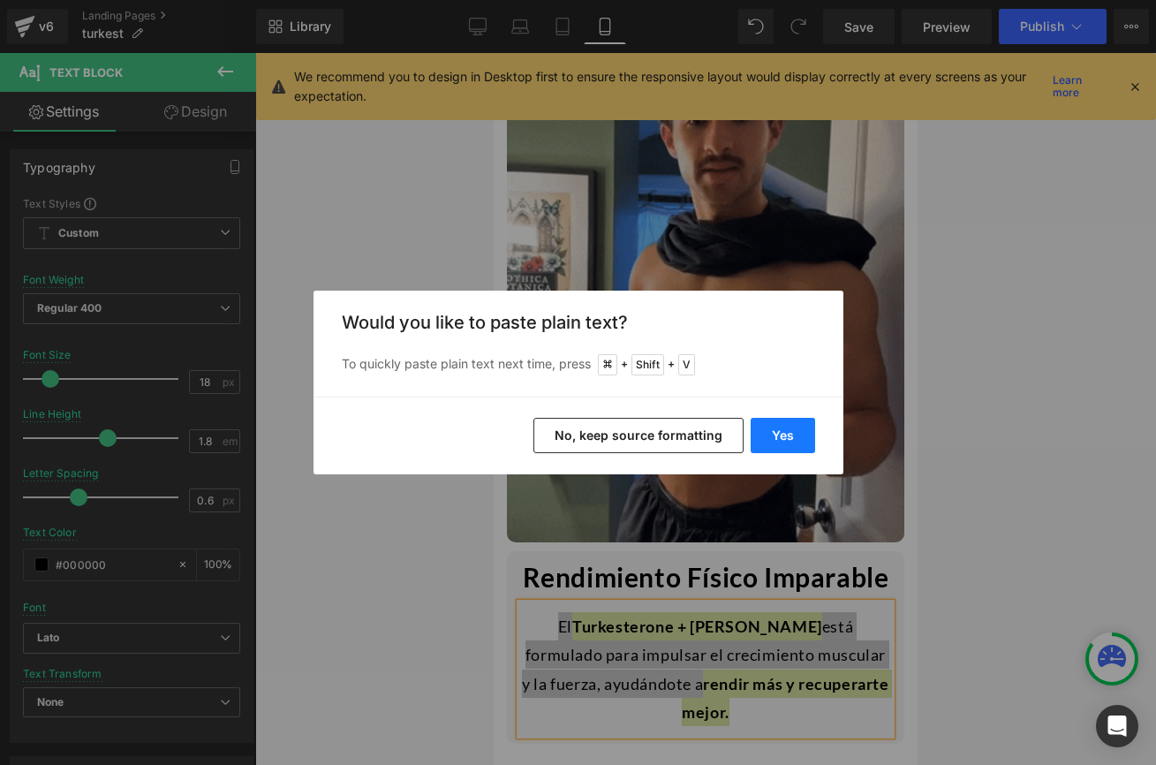
click at [769, 420] on button "Yes" at bounding box center [783, 435] width 64 height 35
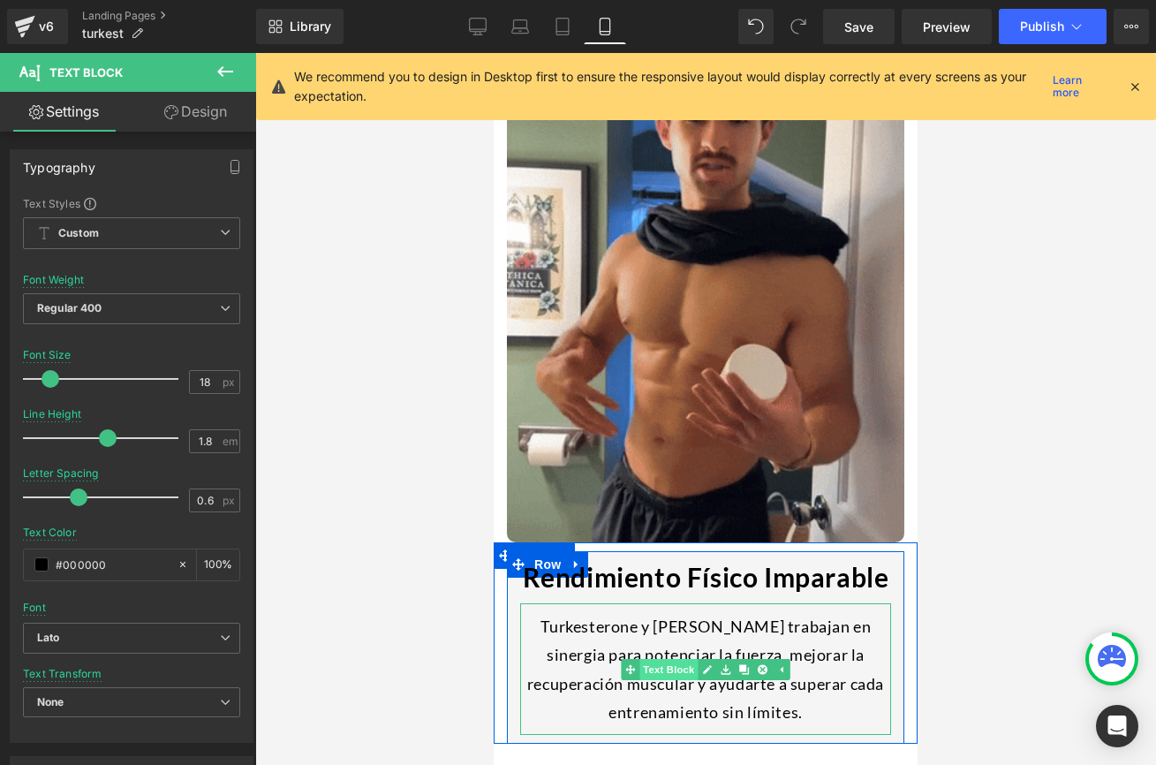
click at [670, 659] on span "Text Block" at bounding box center [668, 669] width 58 height 21
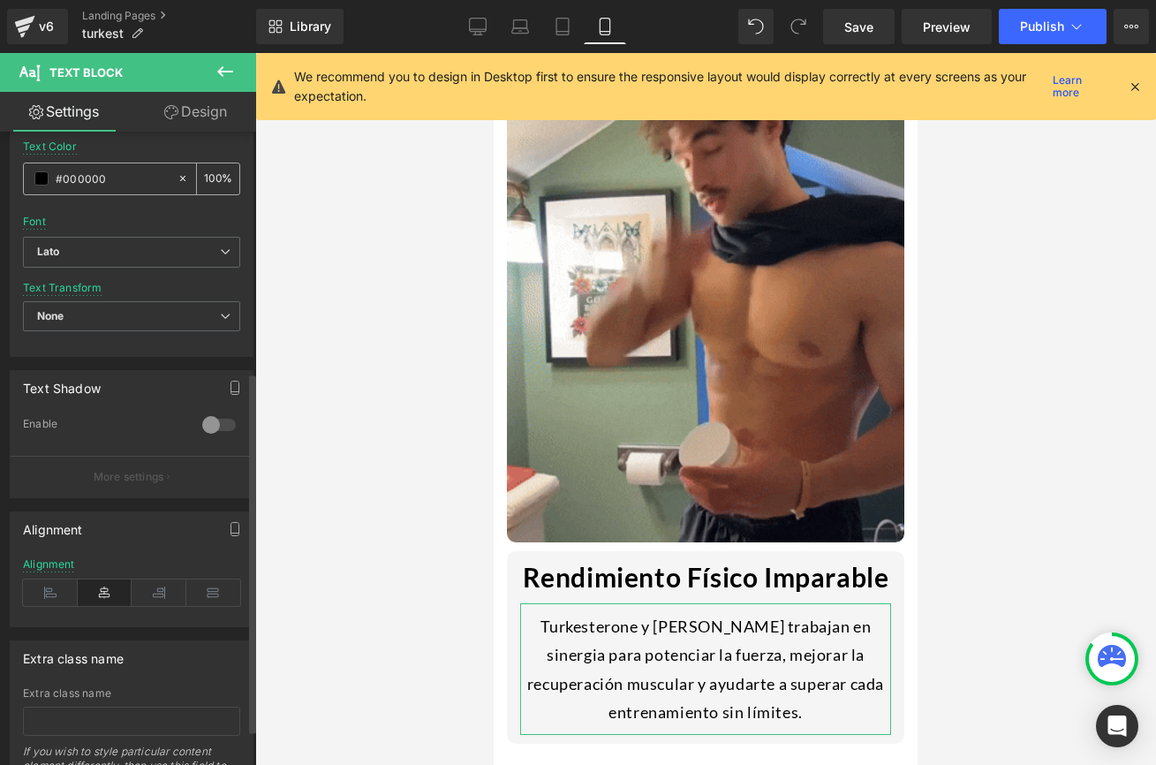
scroll to position [485, 0]
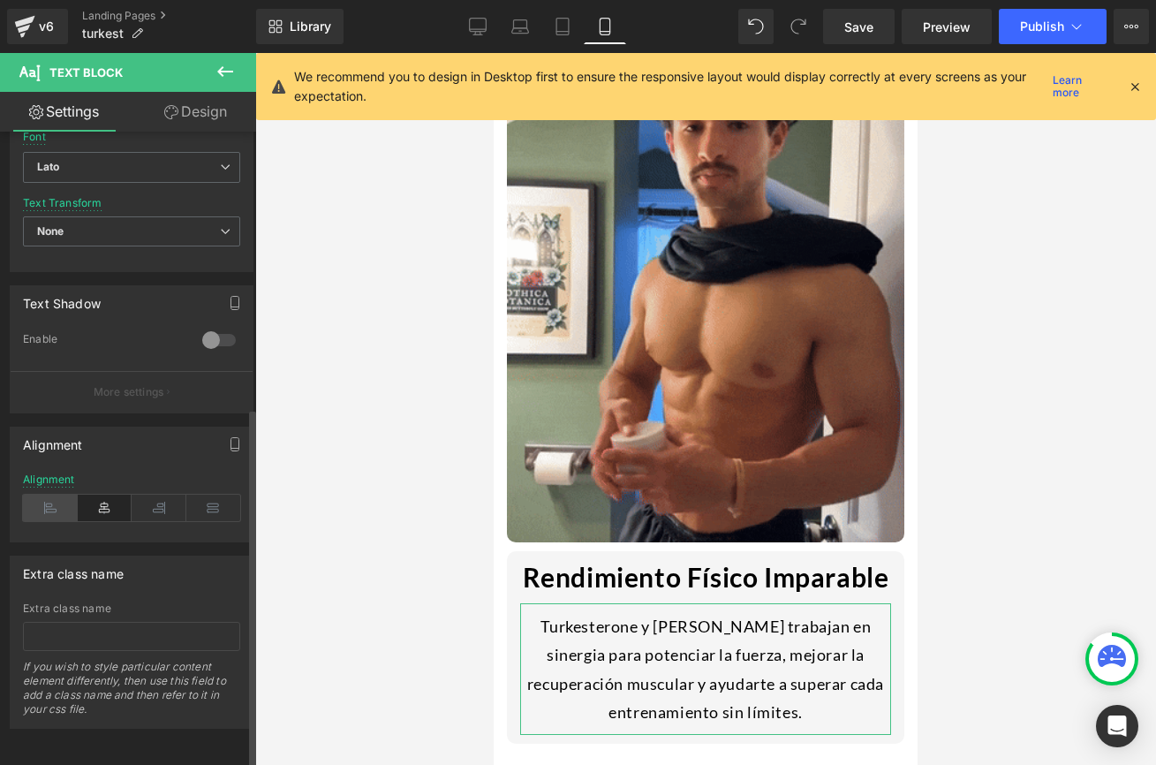
click at [42, 497] on icon at bounding box center [50, 508] width 55 height 26
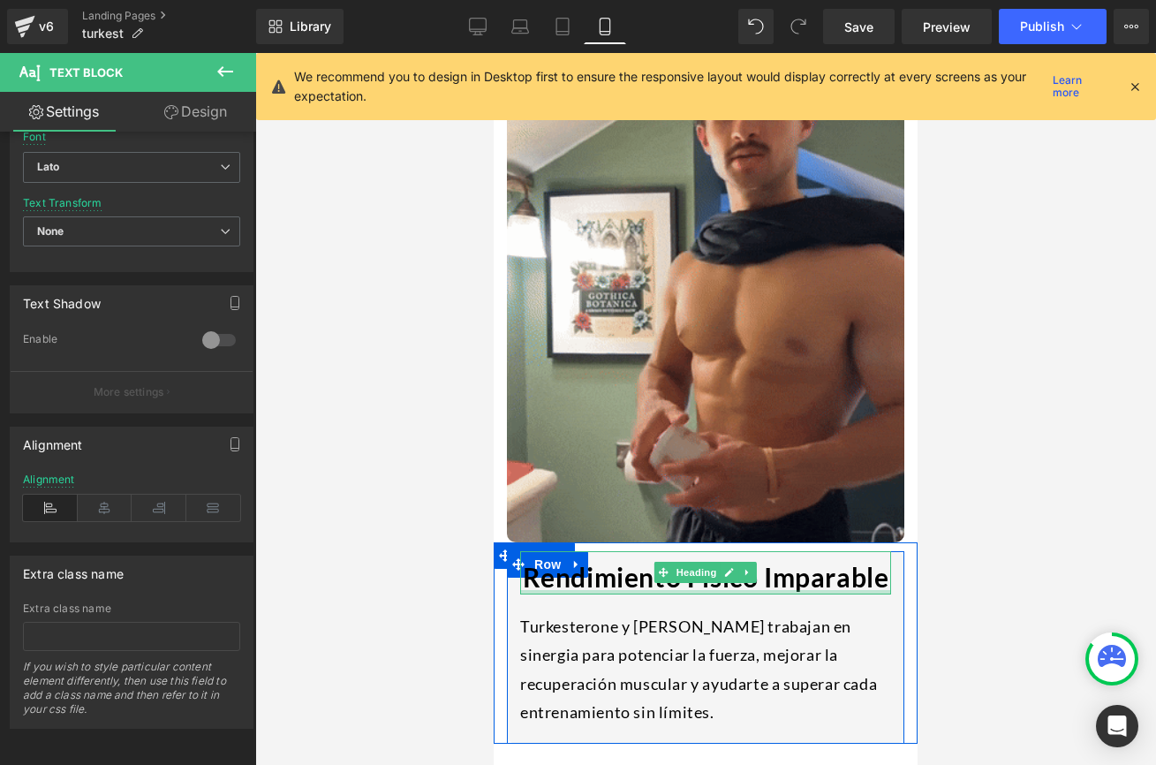
click at [533, 590] on div at bounding box center [705, 592] width 371 height 4
click at [528, 560] on h1 "Rendimiento Físico Imparable" at bounding box center [705, 577] width 371 height 34
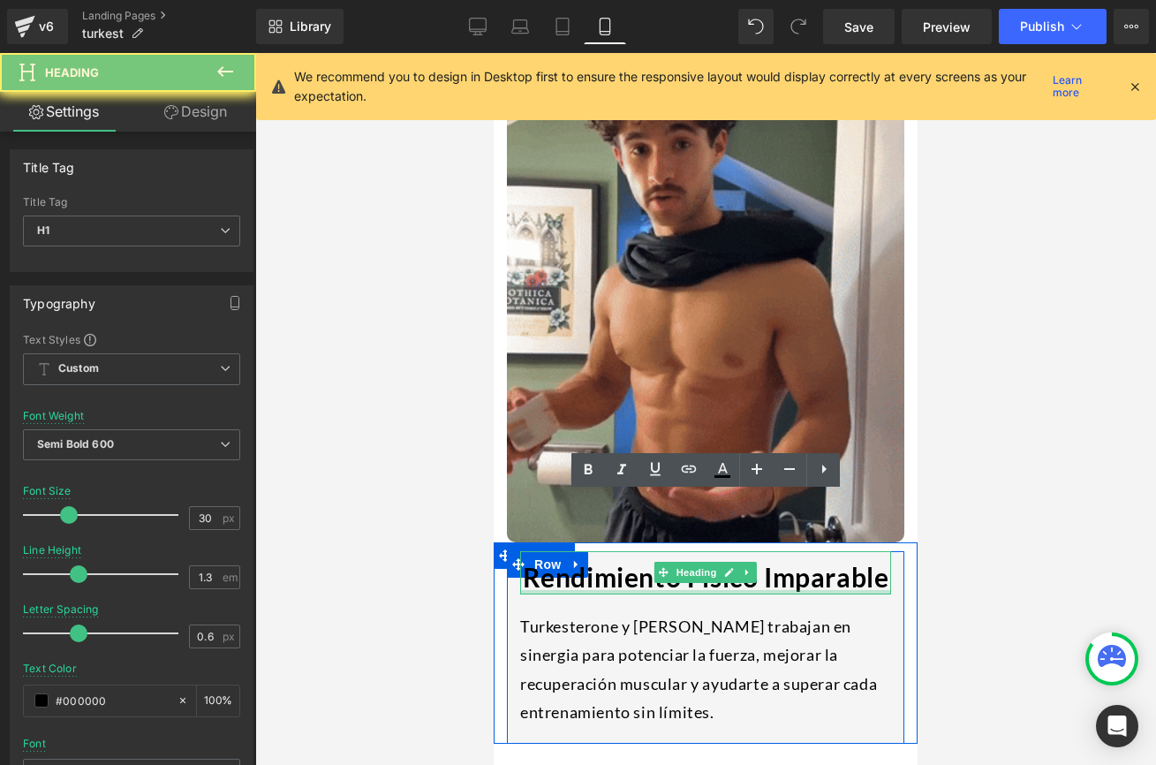
click at [526, 560] on h1 "Rendimiento Físico Imparable" at bounding box center [705, 577] width 371 height 34
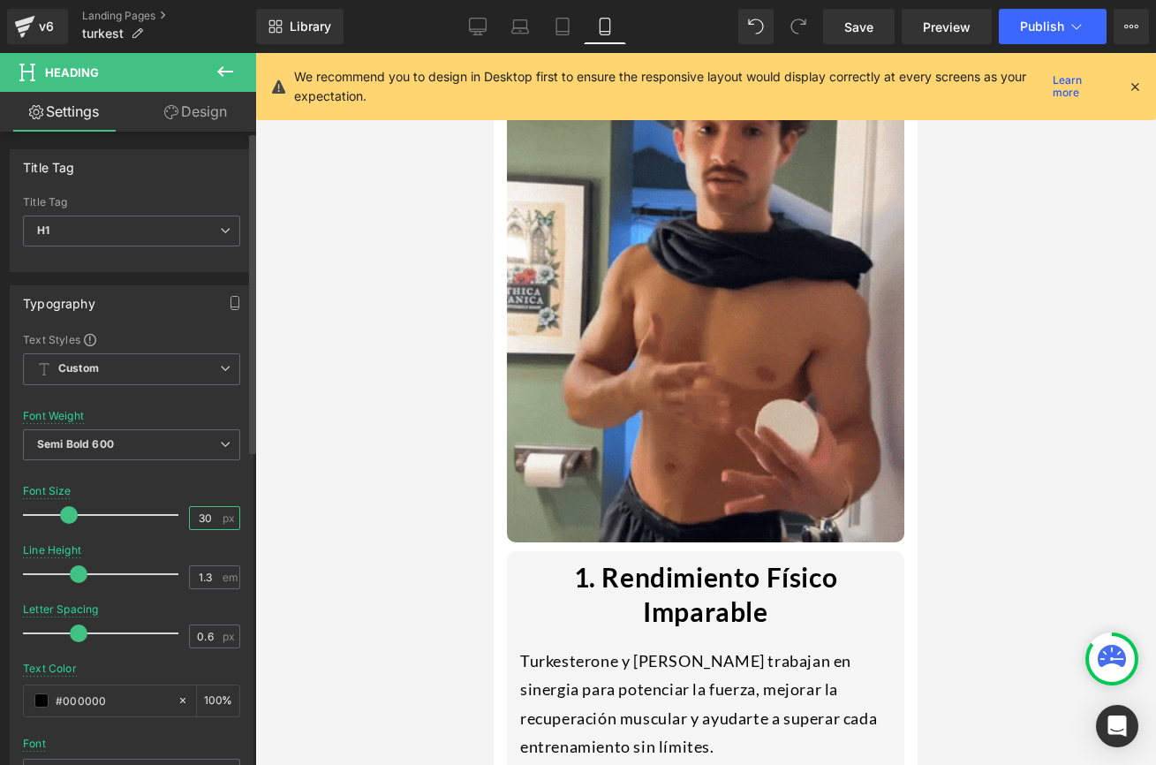
click at [202, 523] on input "30" at bounding box center [205, 518] width 31 height 22
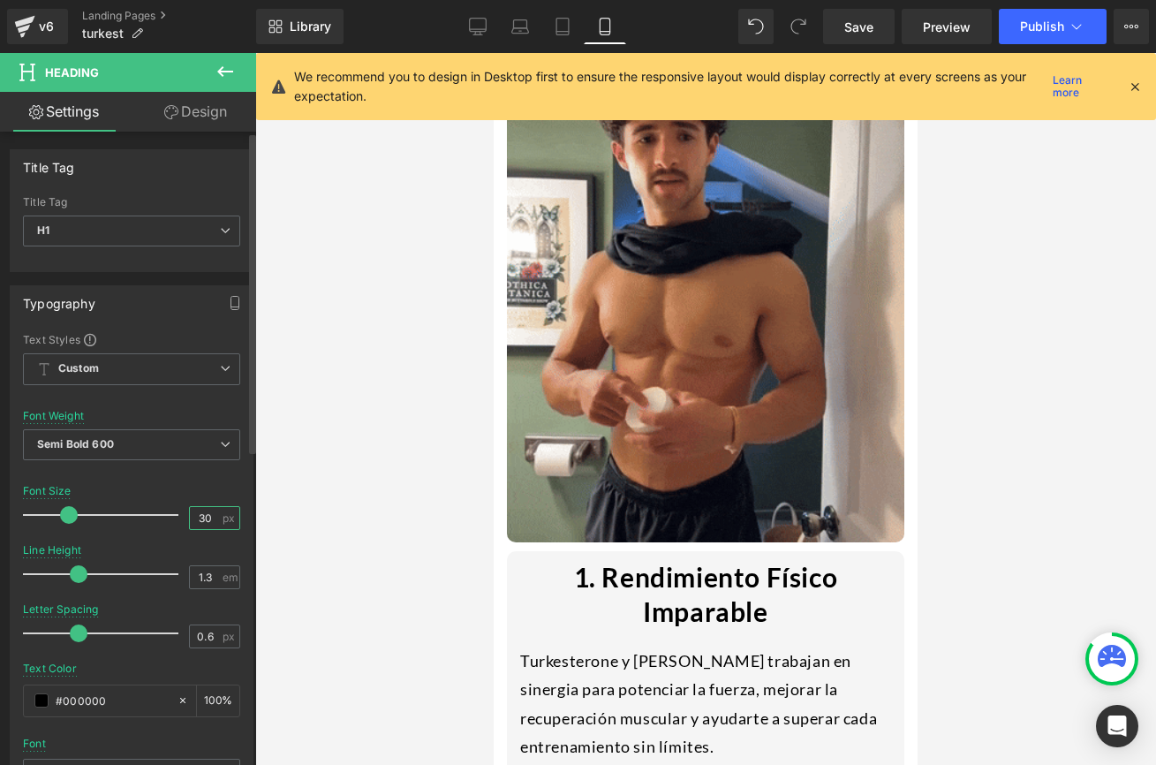
click at [202, 523] on input "30" at bounding box center [205, 518] width 31 height 22
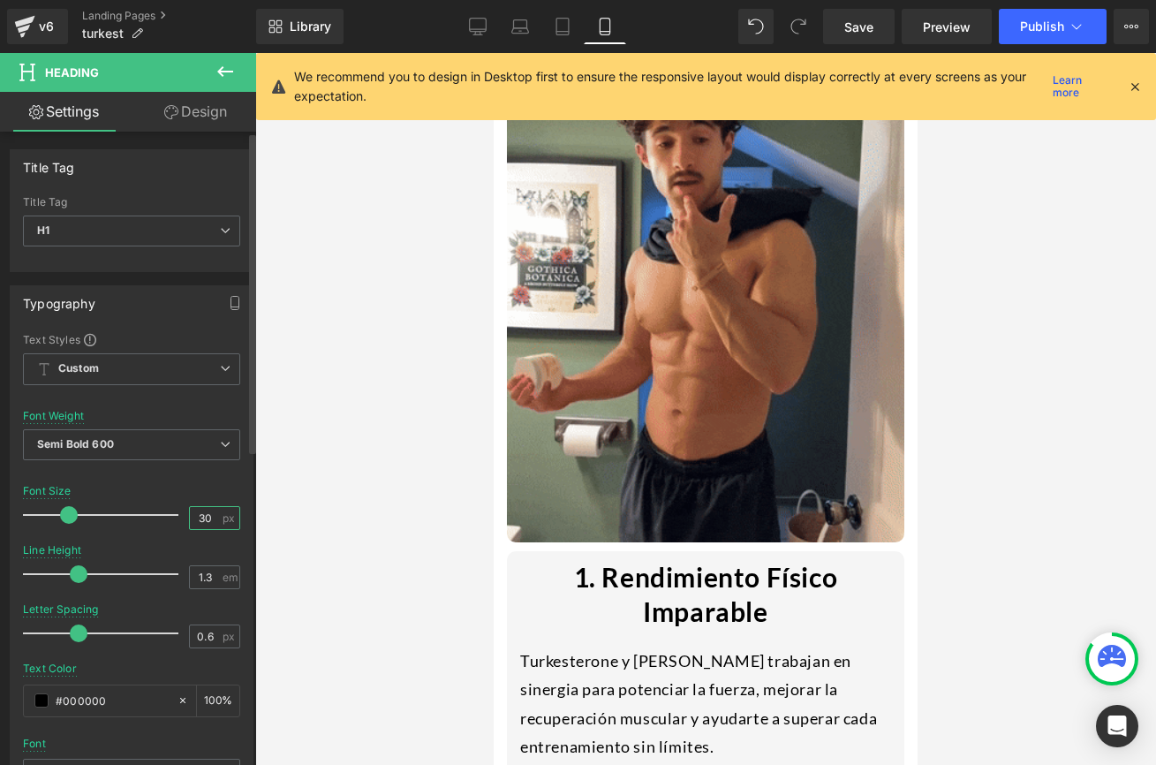
click at [202, 523] on input "30" at bounding box center [205, 518] width 31 height 22
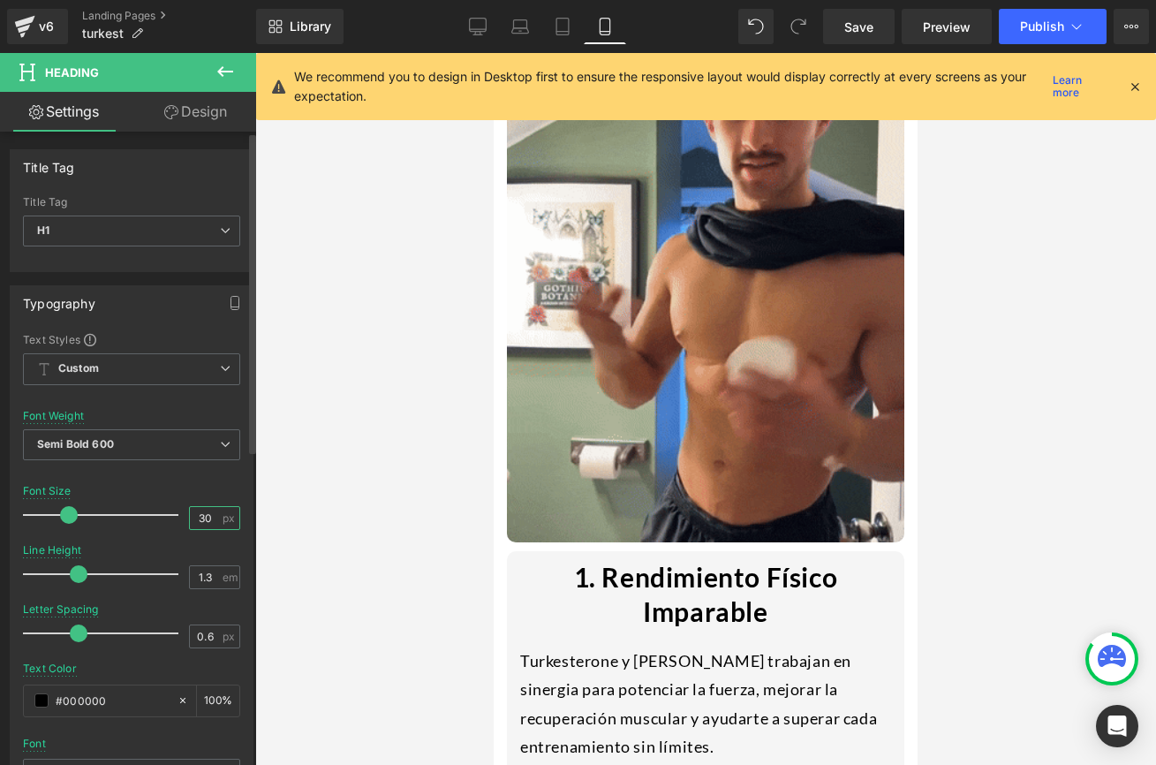
click at [194, 519] on input "30" at bounding box center [205, 518] width 31 height 22
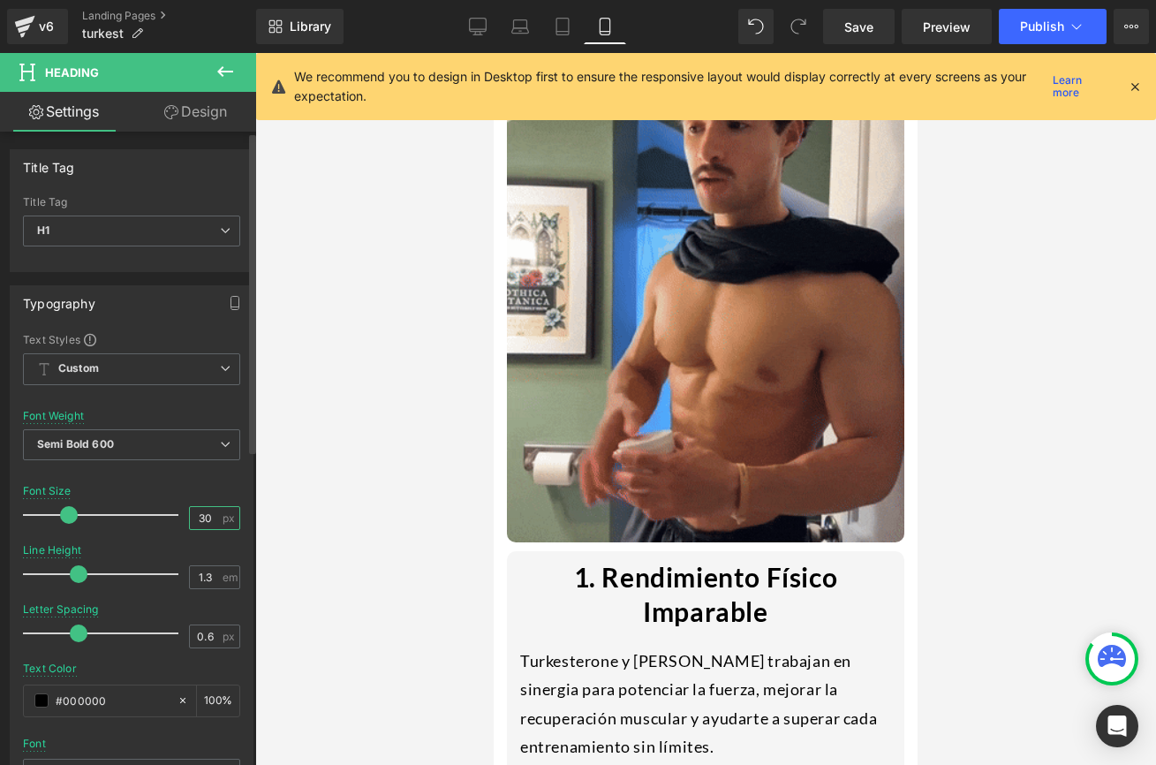
click at [194, 519] on input "30" at bounding box center [205, 518] width 31 height 22
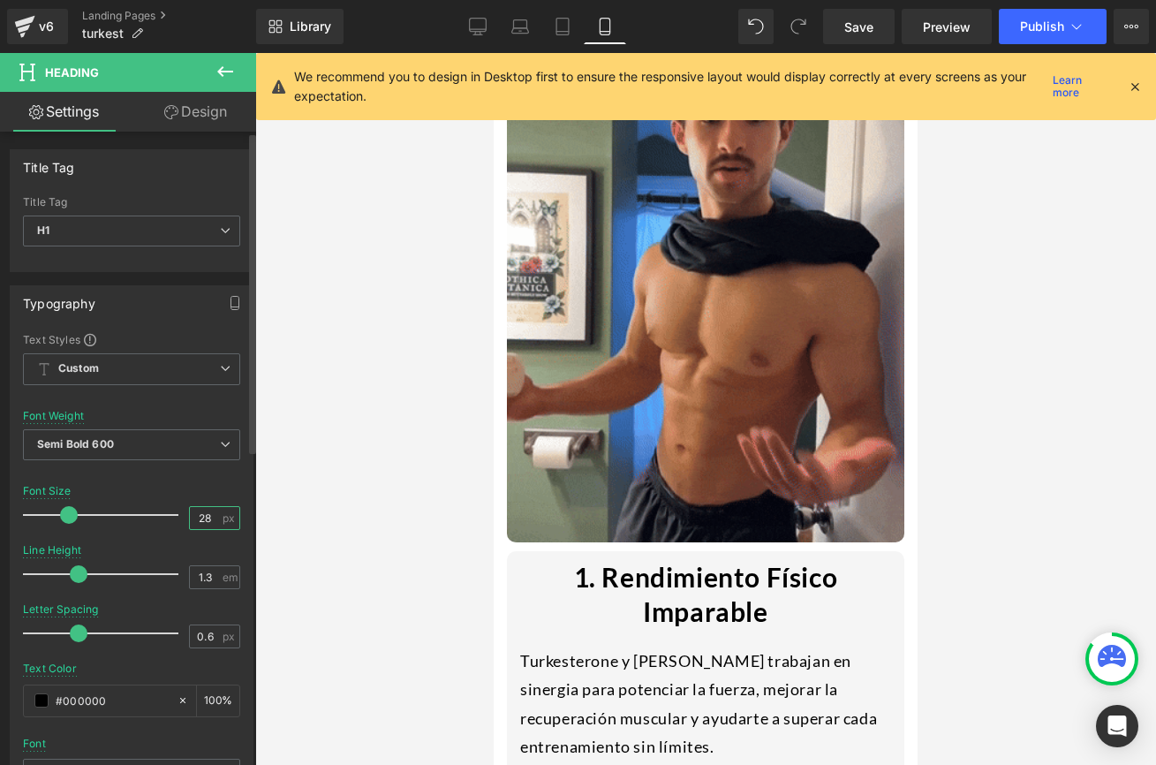
type input "28"
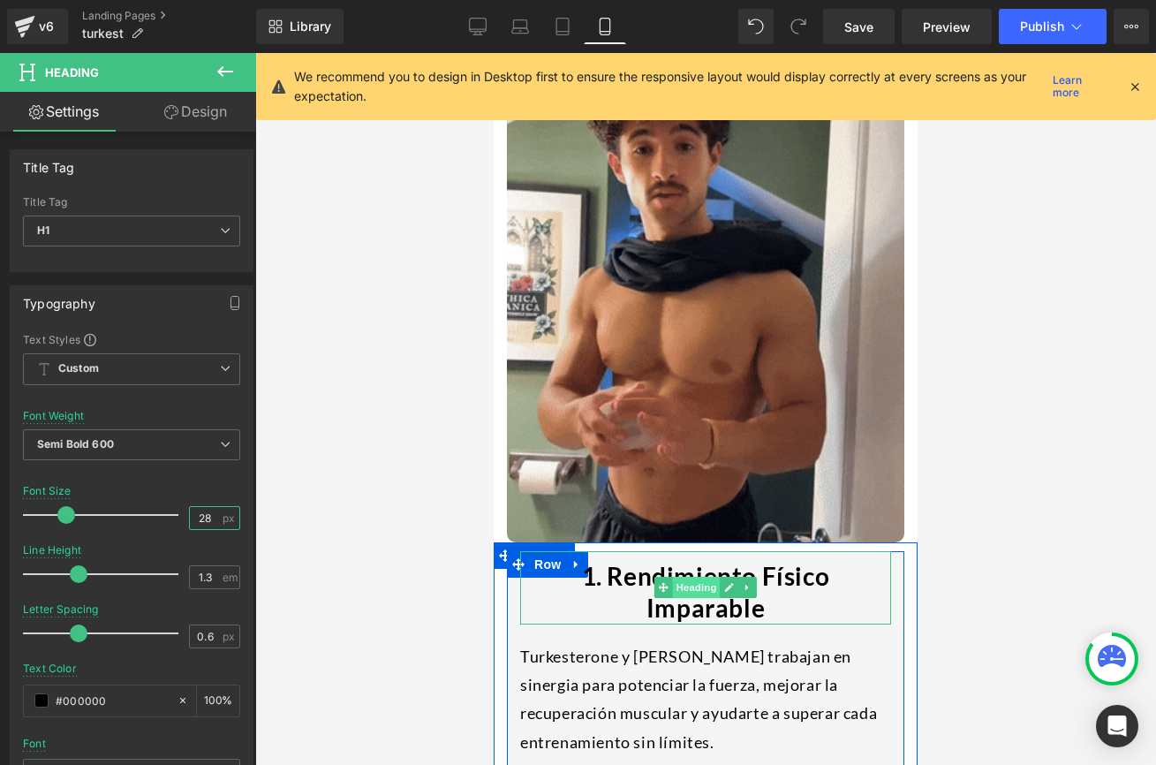
click at [682, 577] on span "Heading" at bounding box center [697, 587] width 48 height 21
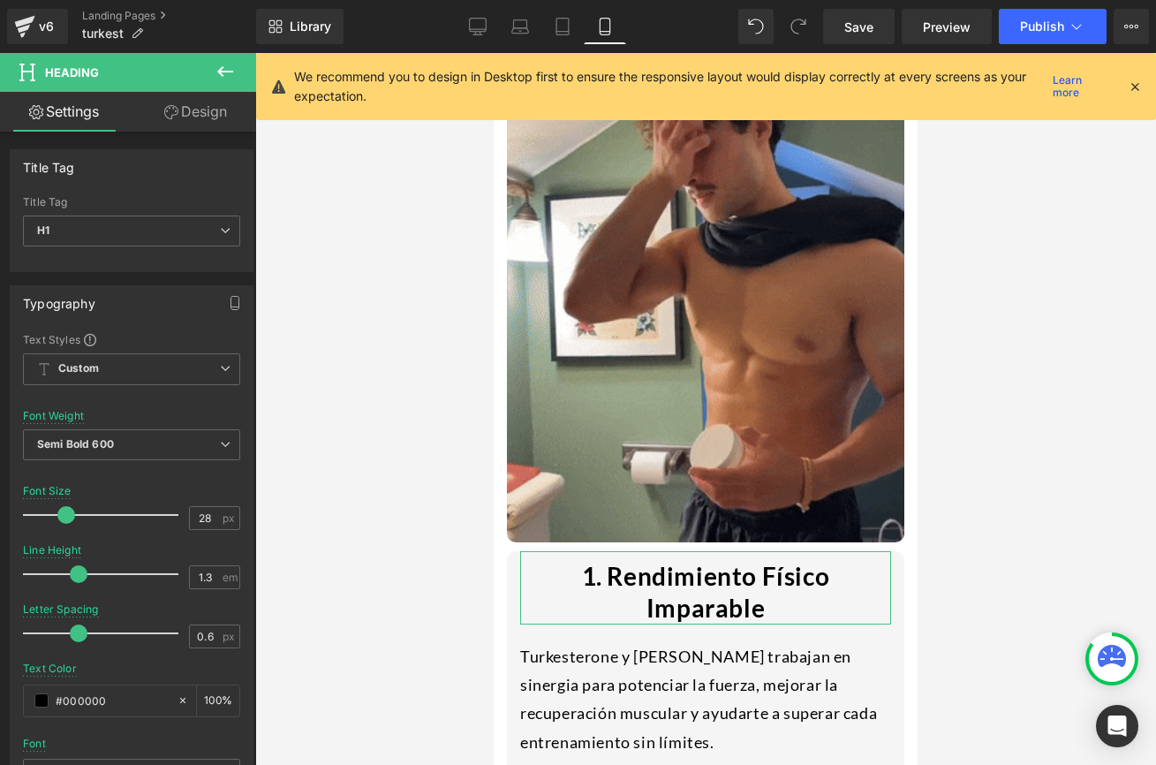
click at [180, 117] on link "Design" at bounding box center [196, 112] width 128 height 40
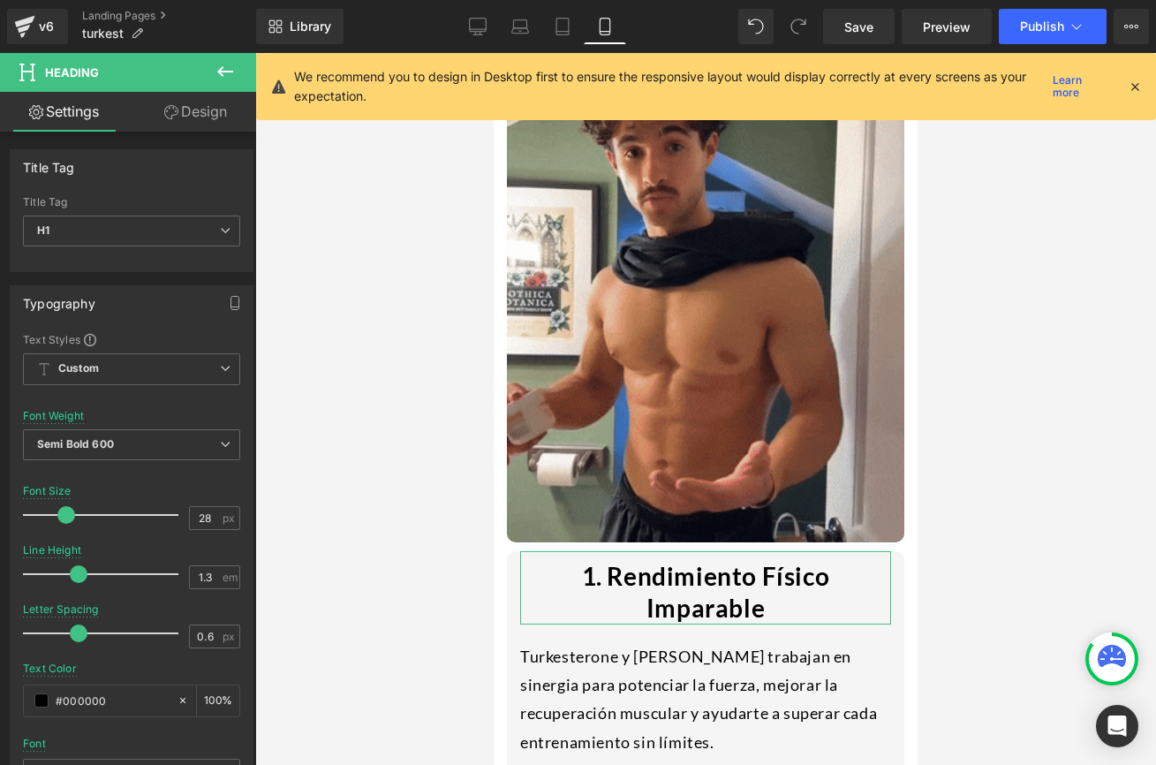
click at [0, 0] on div "Spacing" at bounding box center [0, 0] width 0 height 0
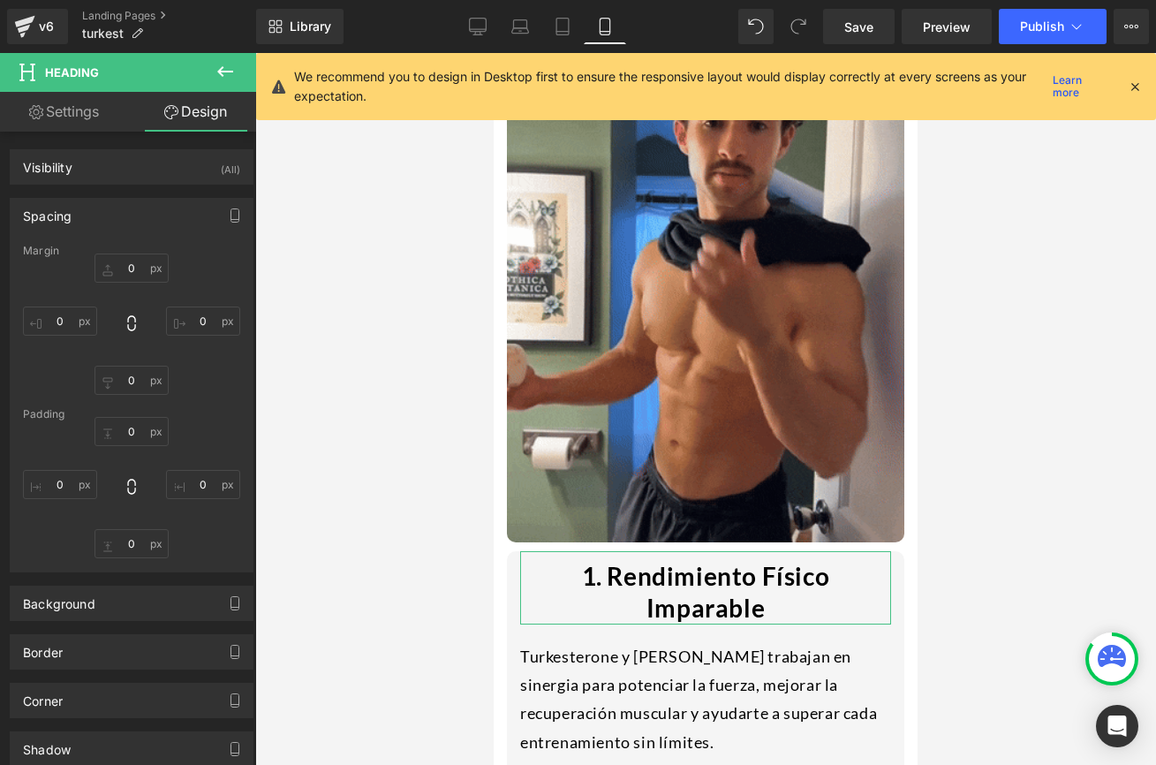
type input "0"
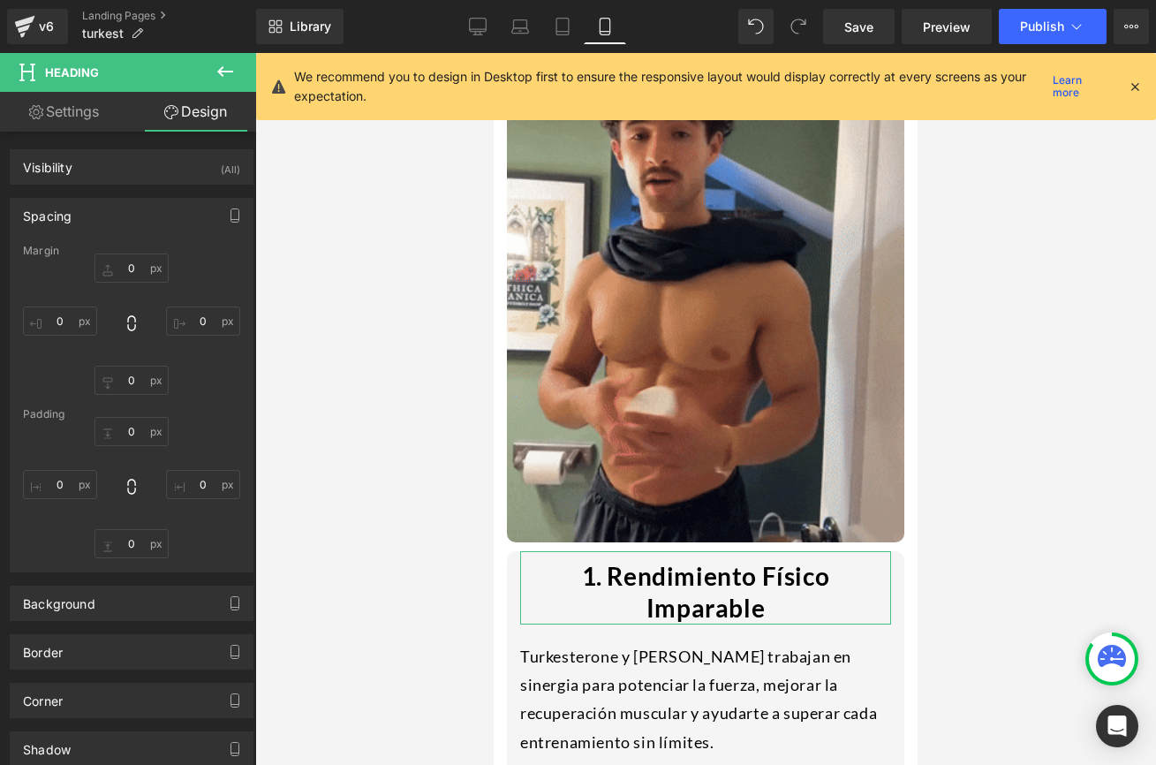
type input "0"
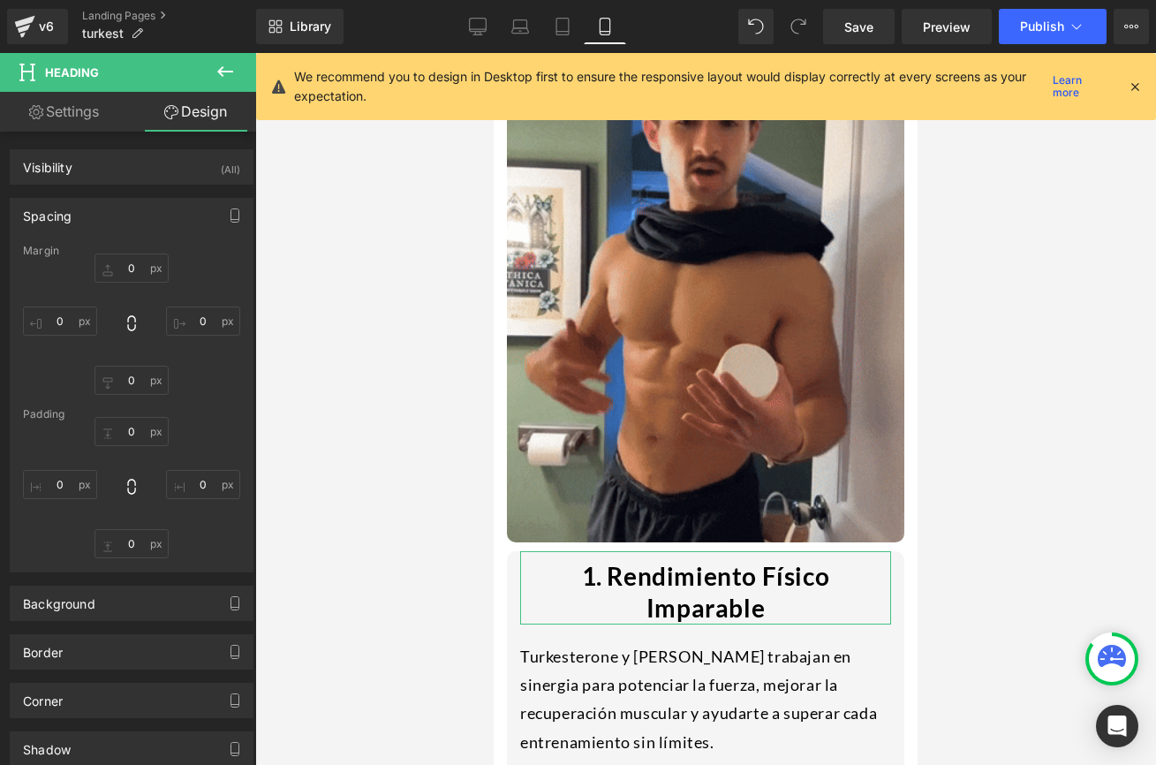
type input "0"
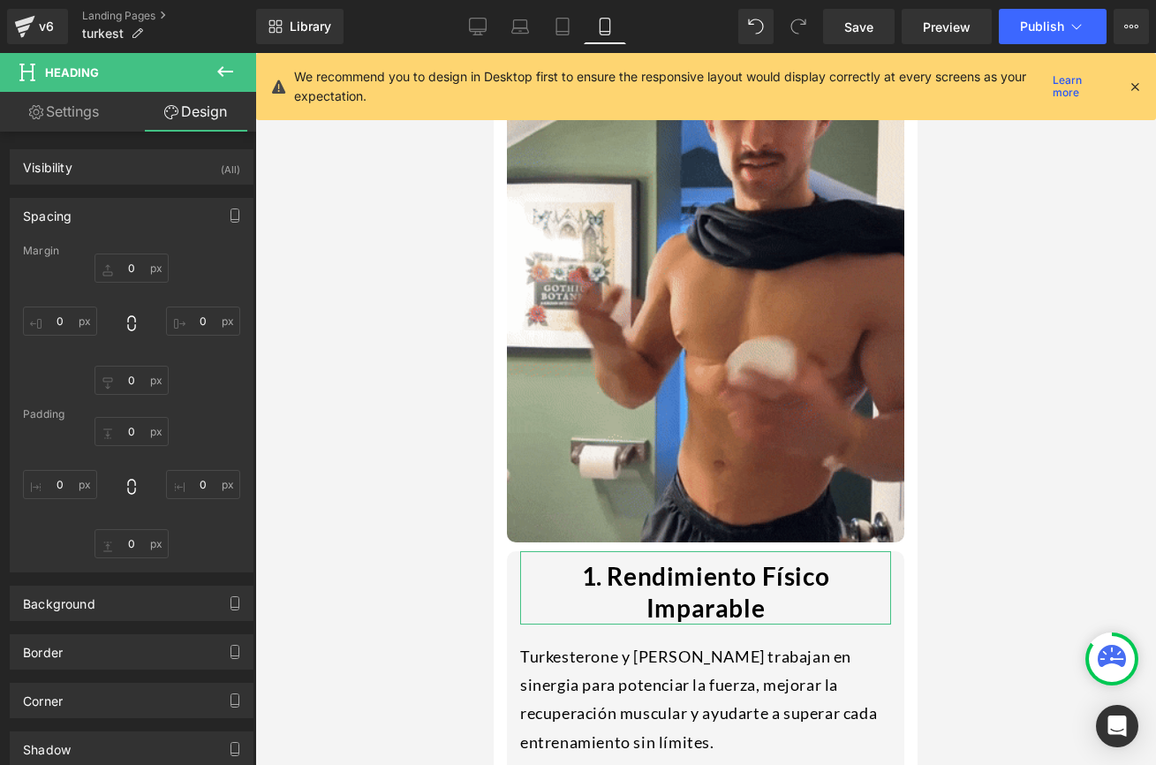
type input "0"
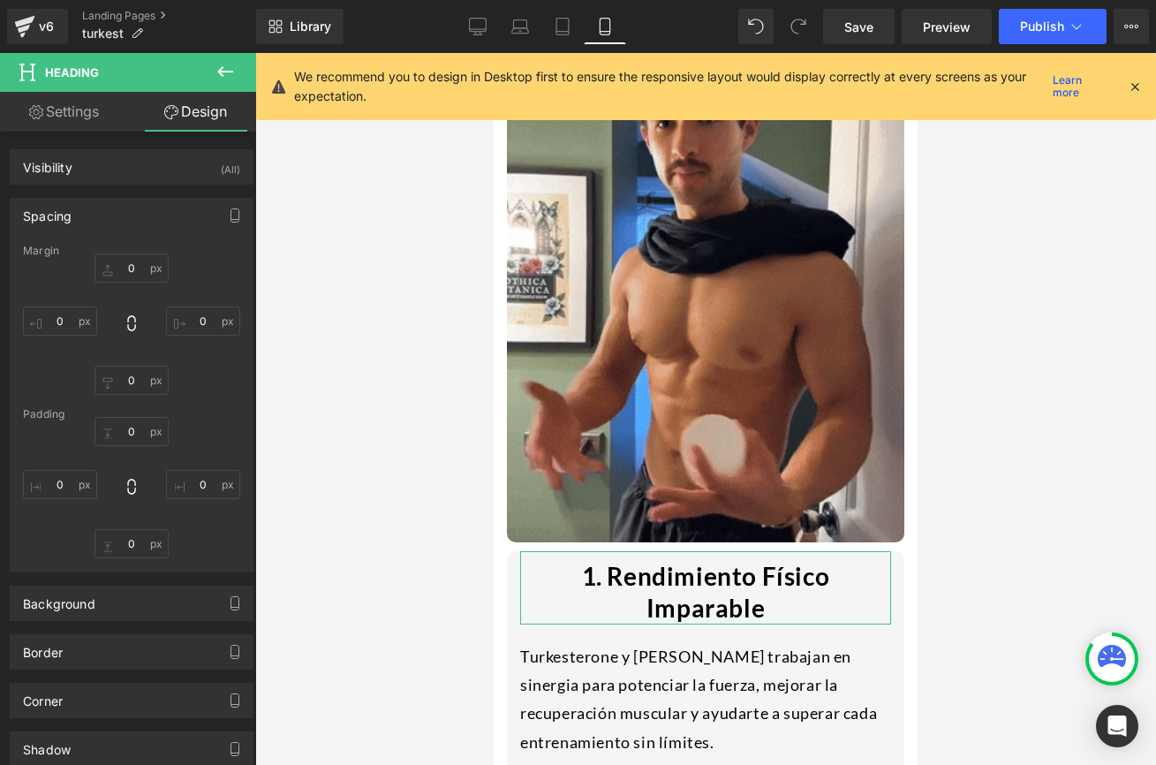
type input "10"
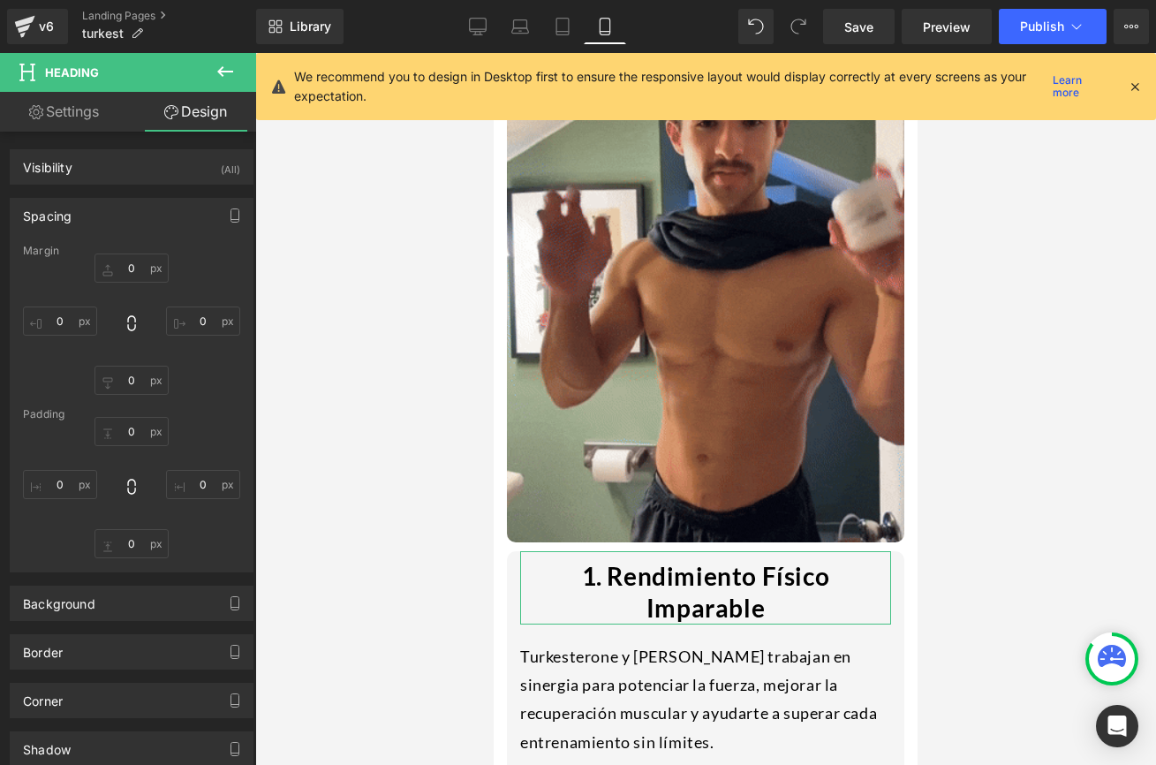
type input "0"
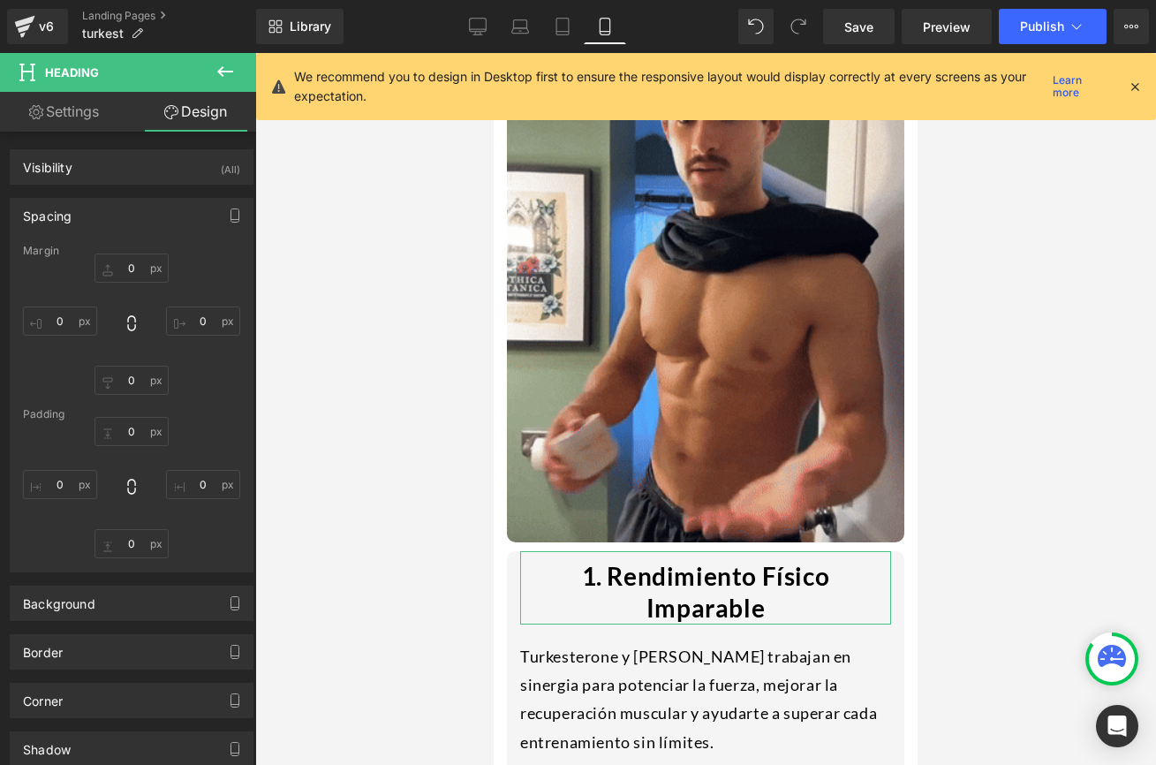
type input "0"
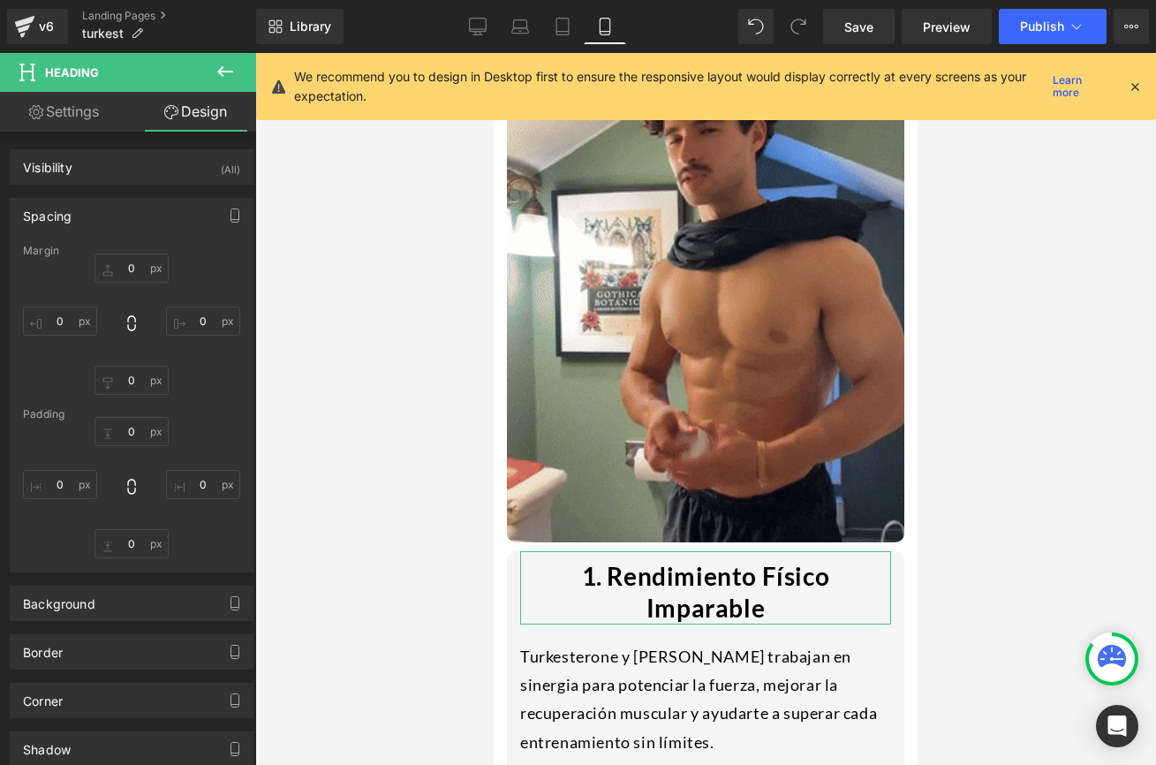
type input "0"
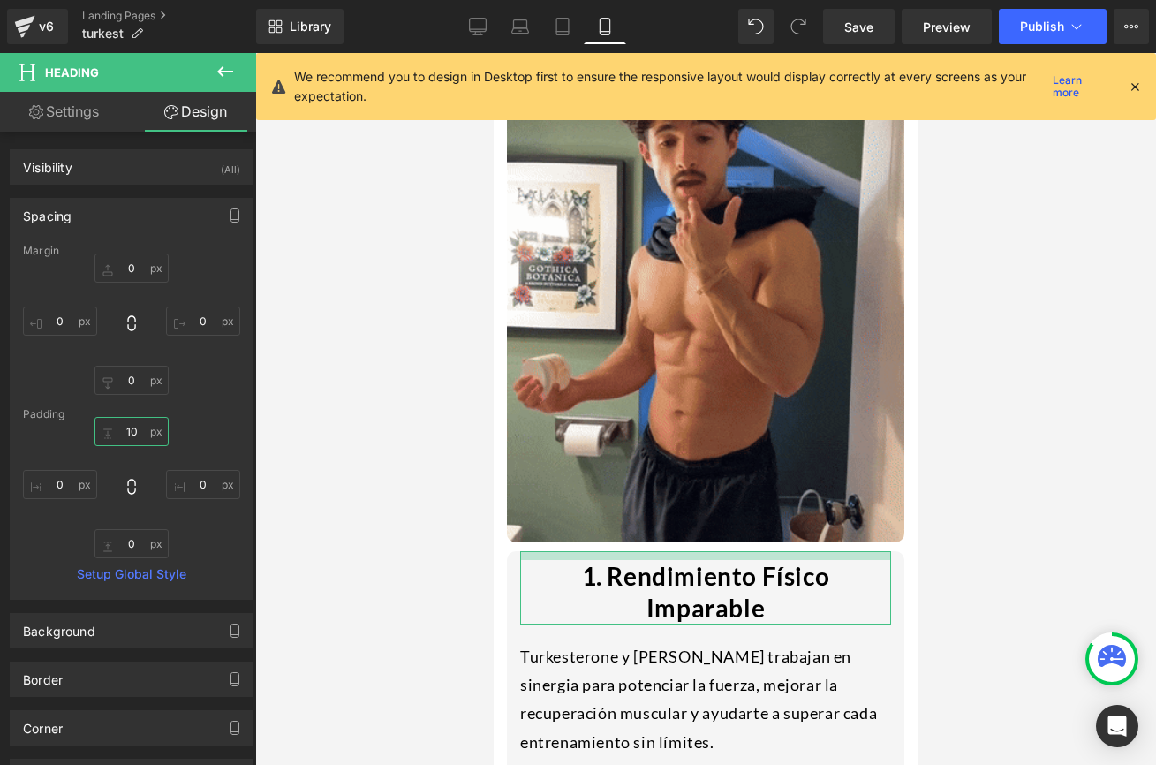
click at [132, 436] on input "10" at bounding box center [131, 431] width 74 height 29
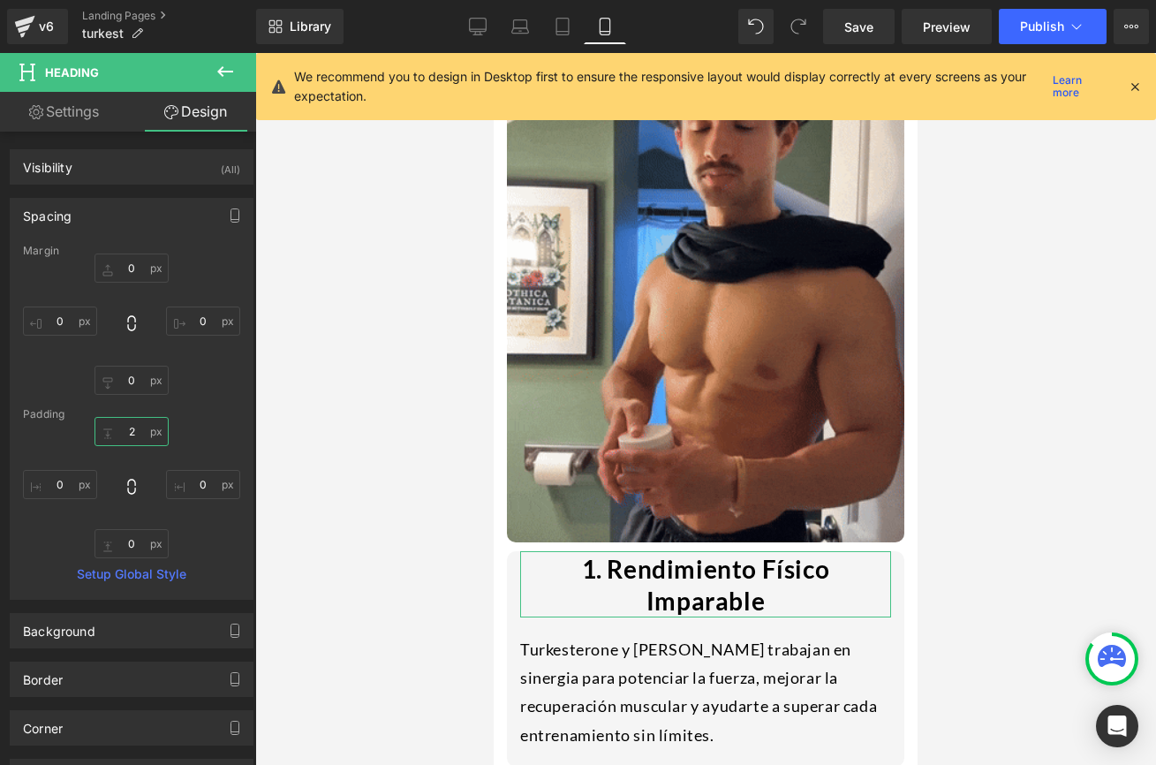
type input "20"
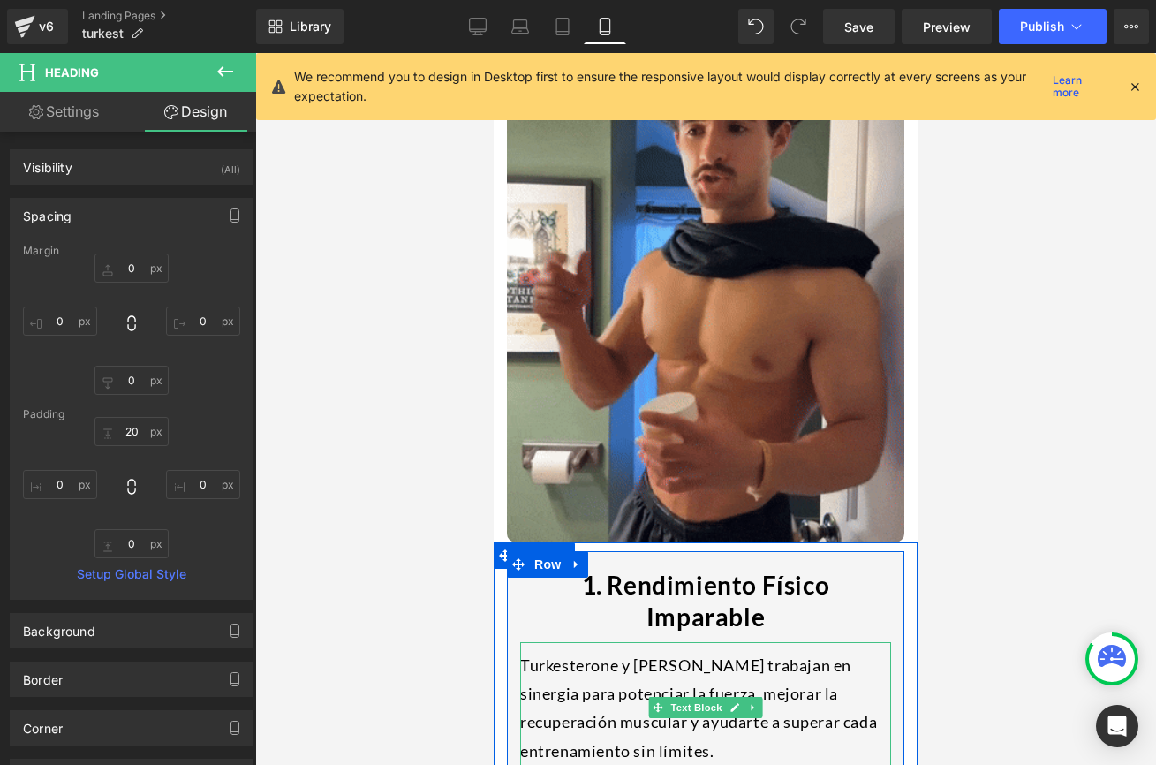
click at [577, 642] on div "Turkesterone y [PERSON_NAME] trabajan en sinergia para potenciar la fuerza, mej…" at bounding box center [705, 708] width 371 height 132
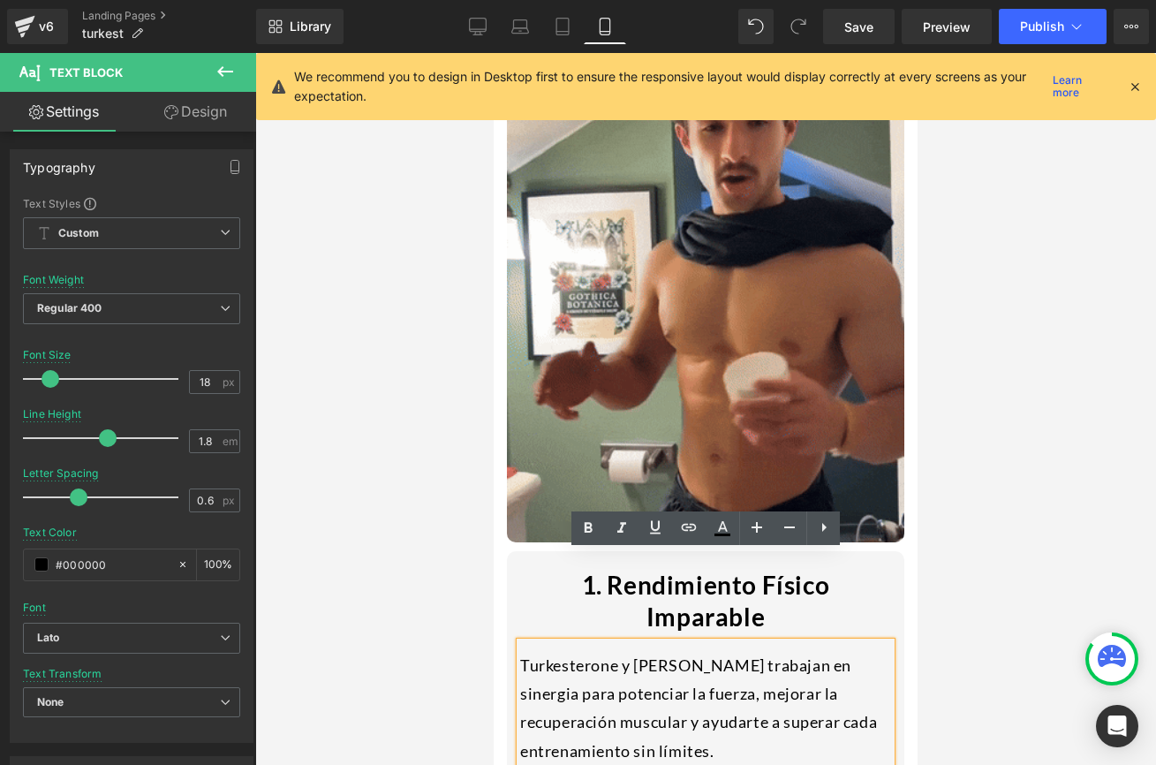
click at [440, 607] on div at bounding box center [705, 409] width 901 height 712
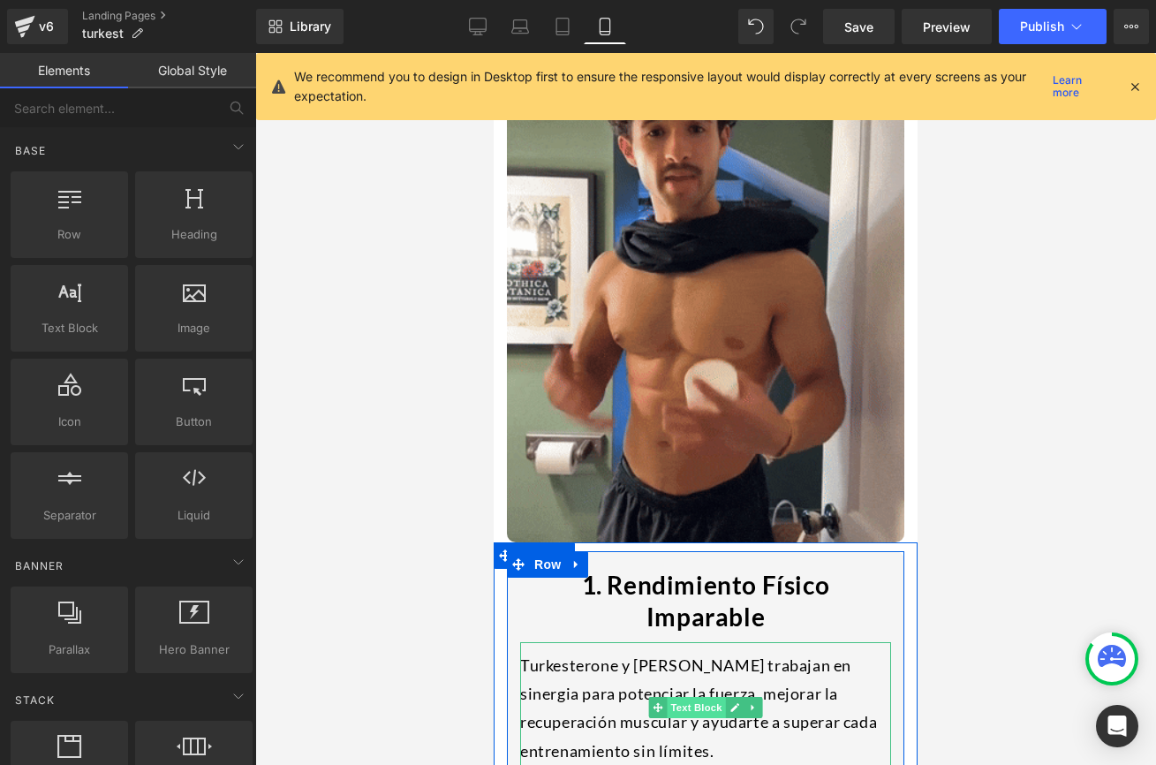
click at [689, 697] on span "Text Block" at bounding box center [696, 707] width 58 height 21
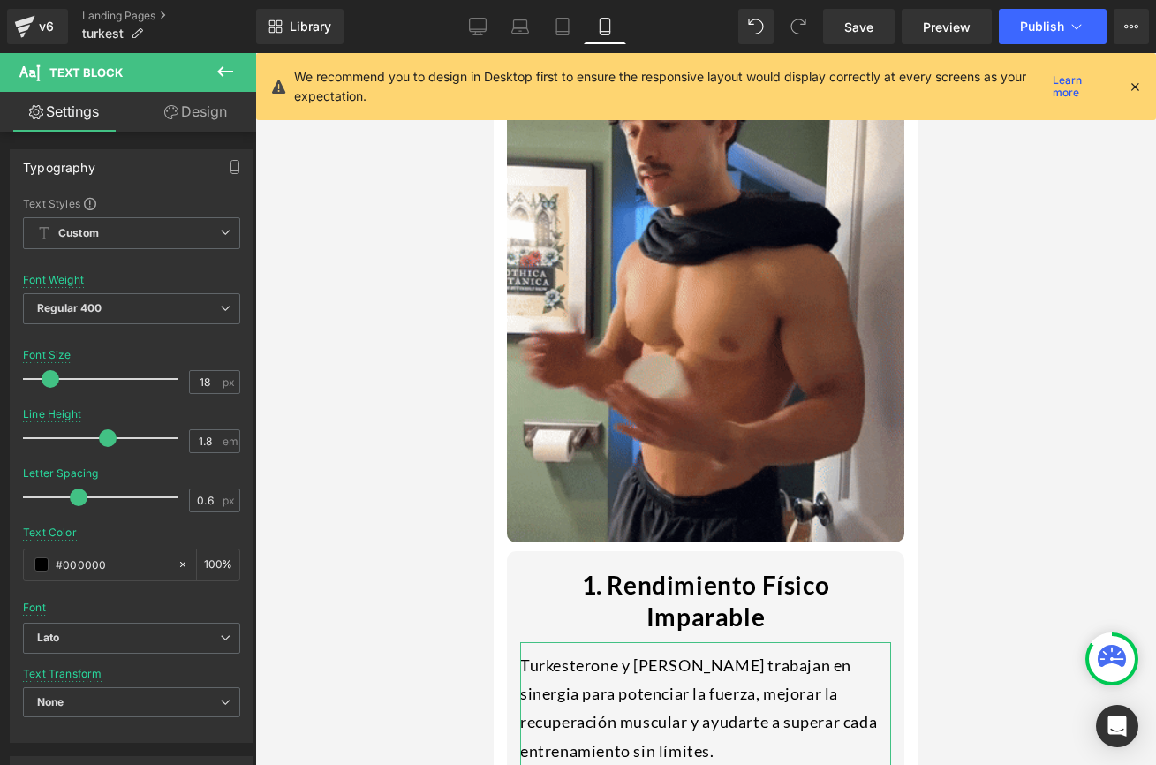
click at [175, 102] on link "Design" at bounding box center [196, 112] width 128 height 40
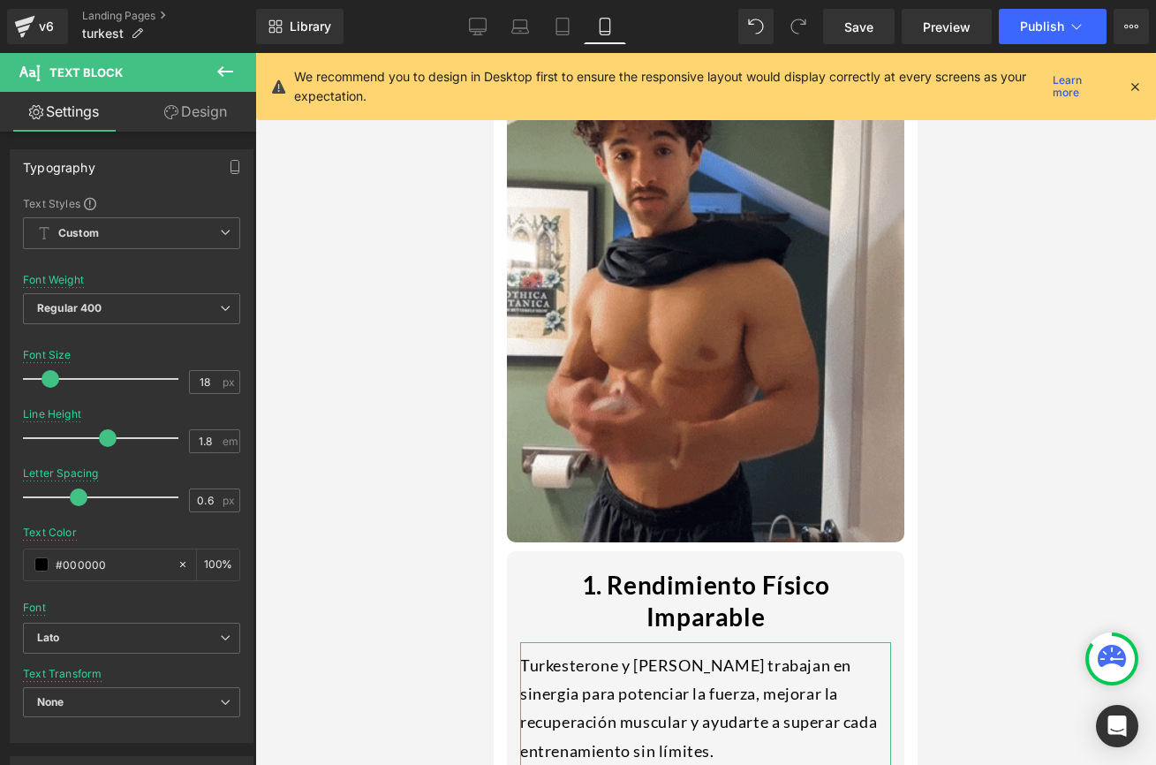
click at [0, 0] on div "Spacing" at bounding box center [0, 0] width 0 height 0
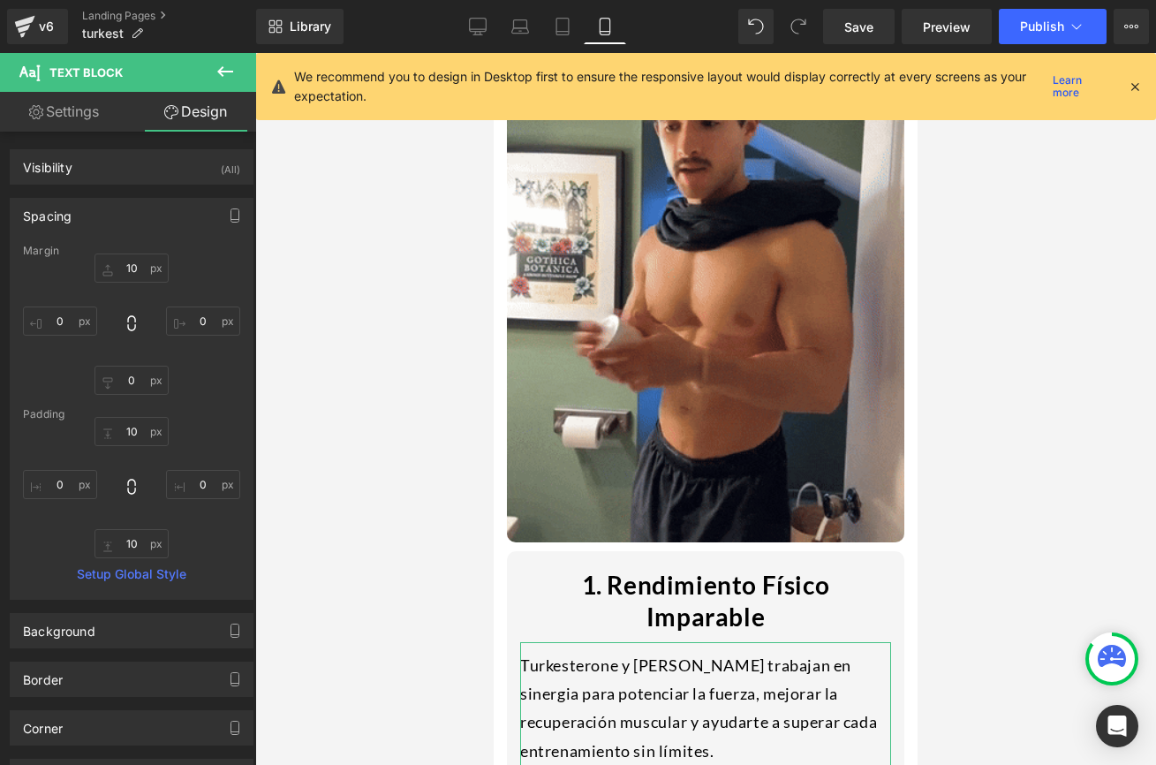
type input "10"
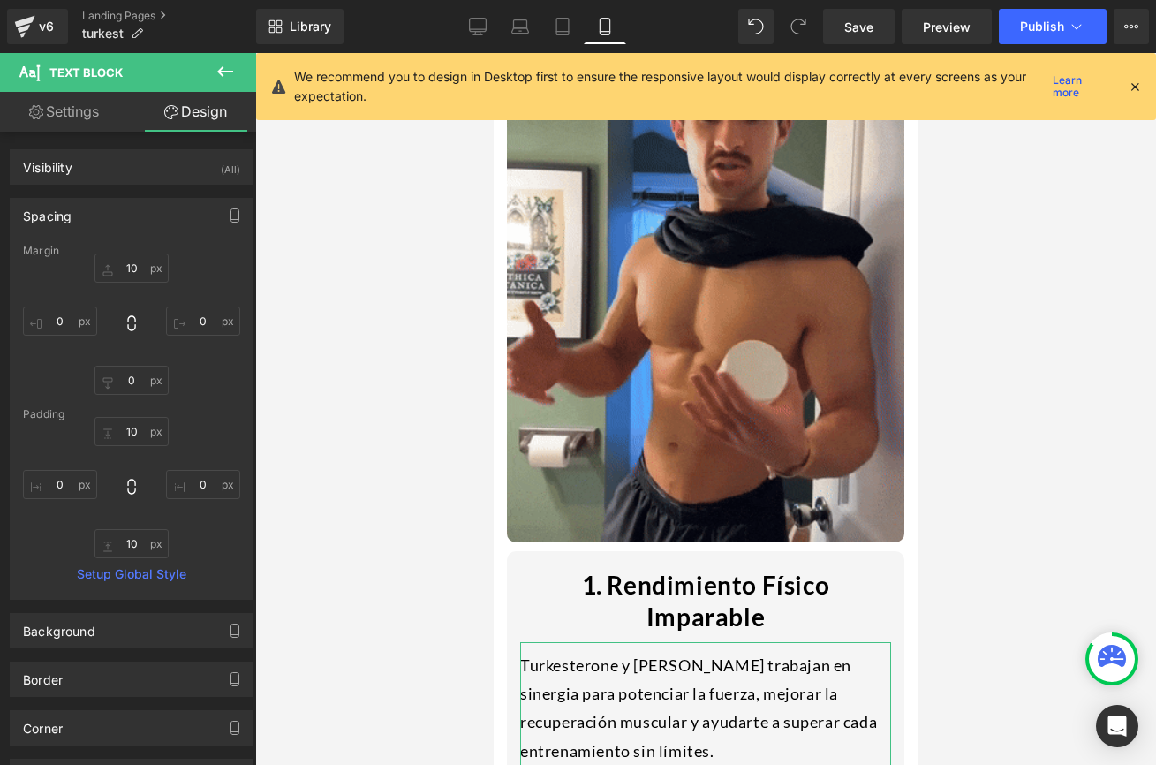
type input "0"
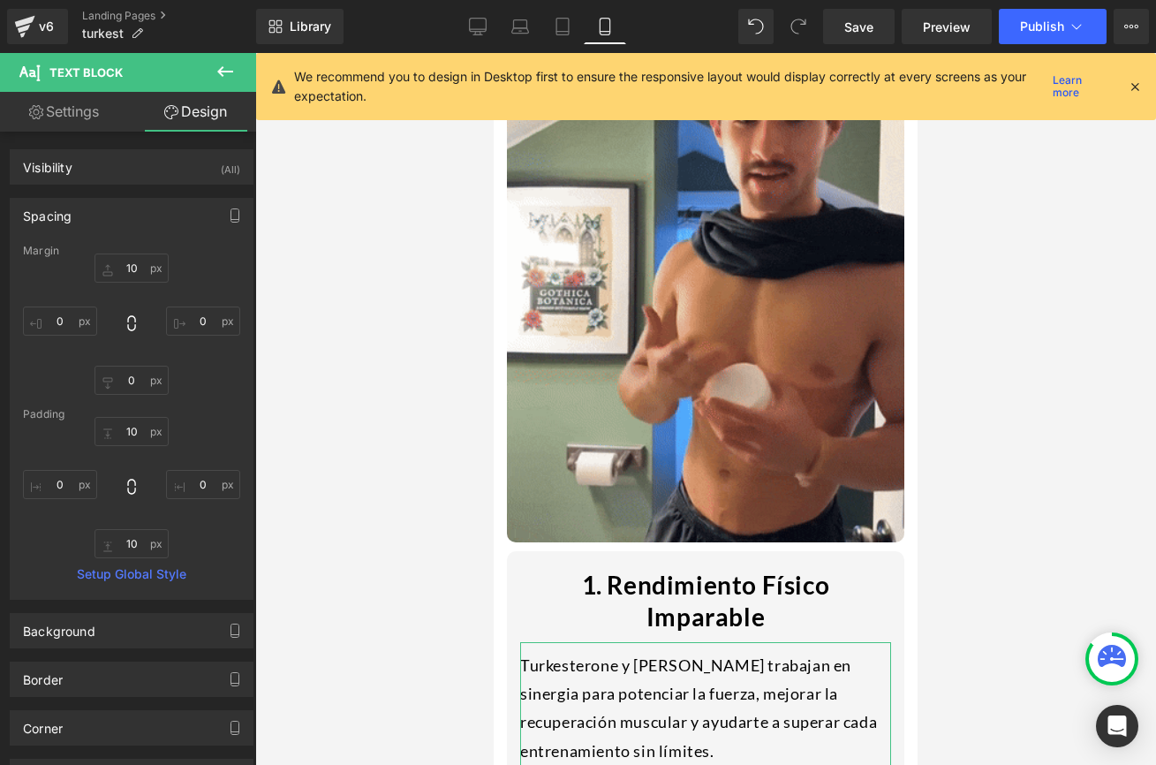
type input "0"
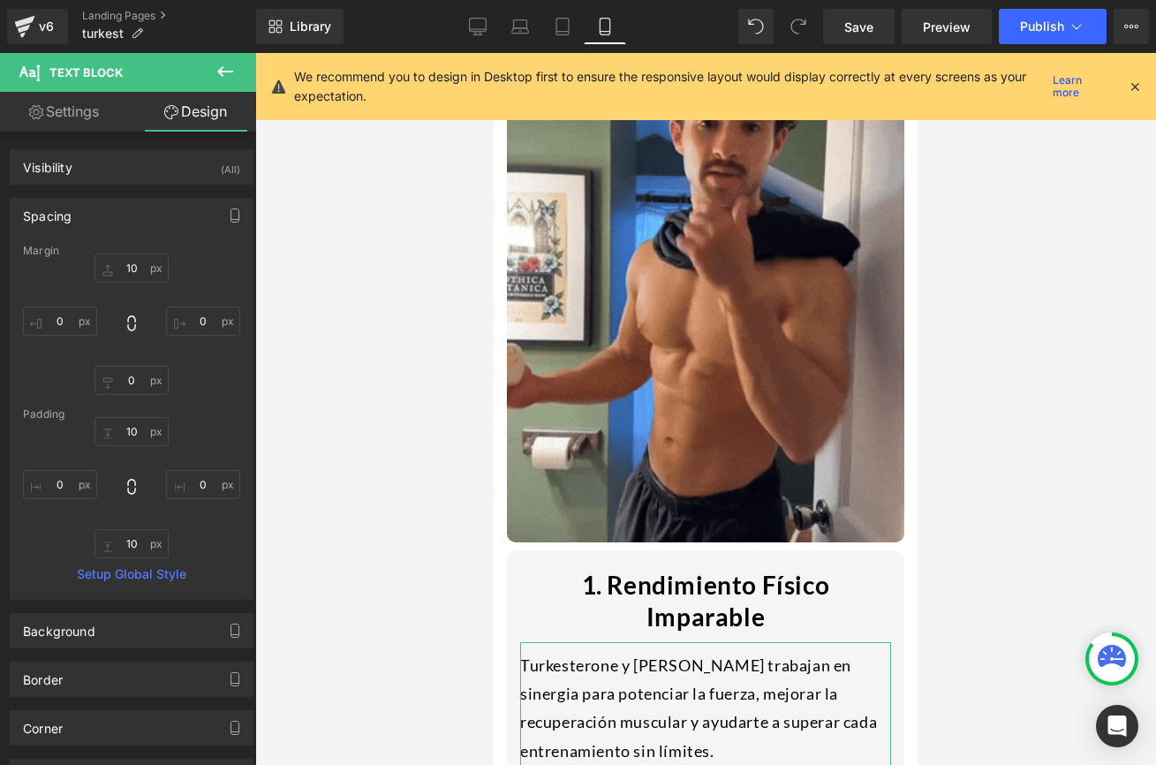
type input "0"
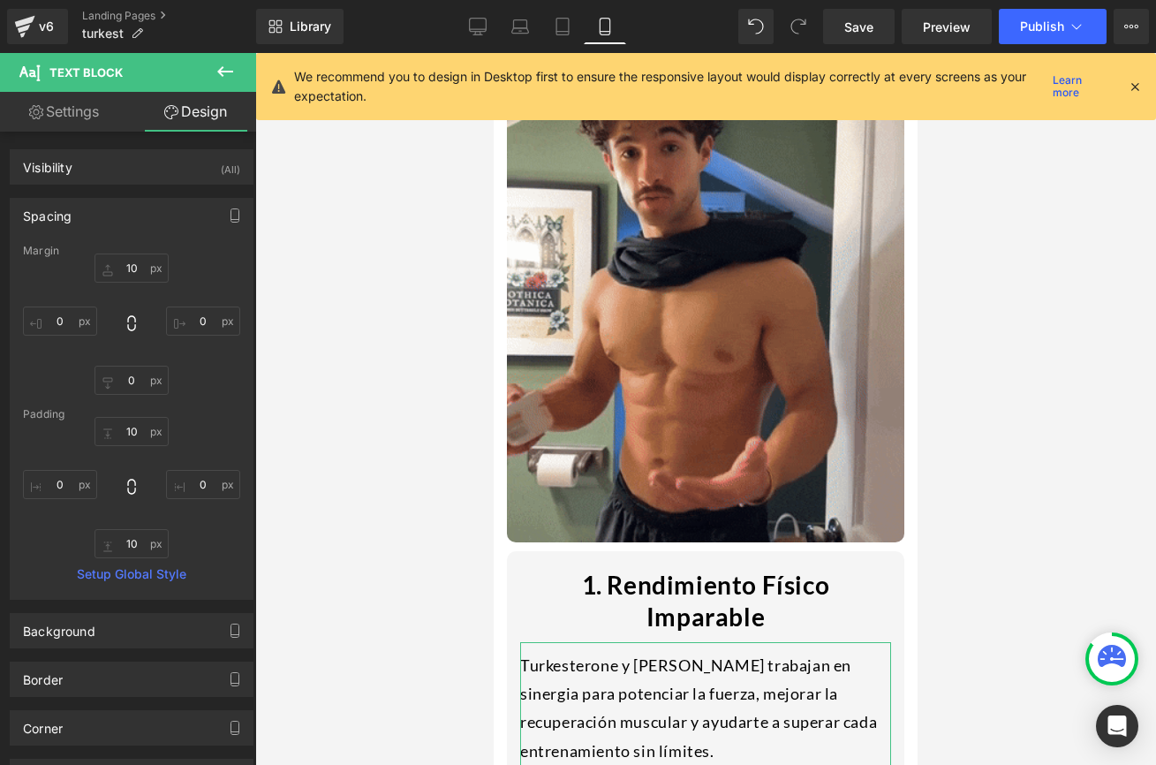
type input "10"
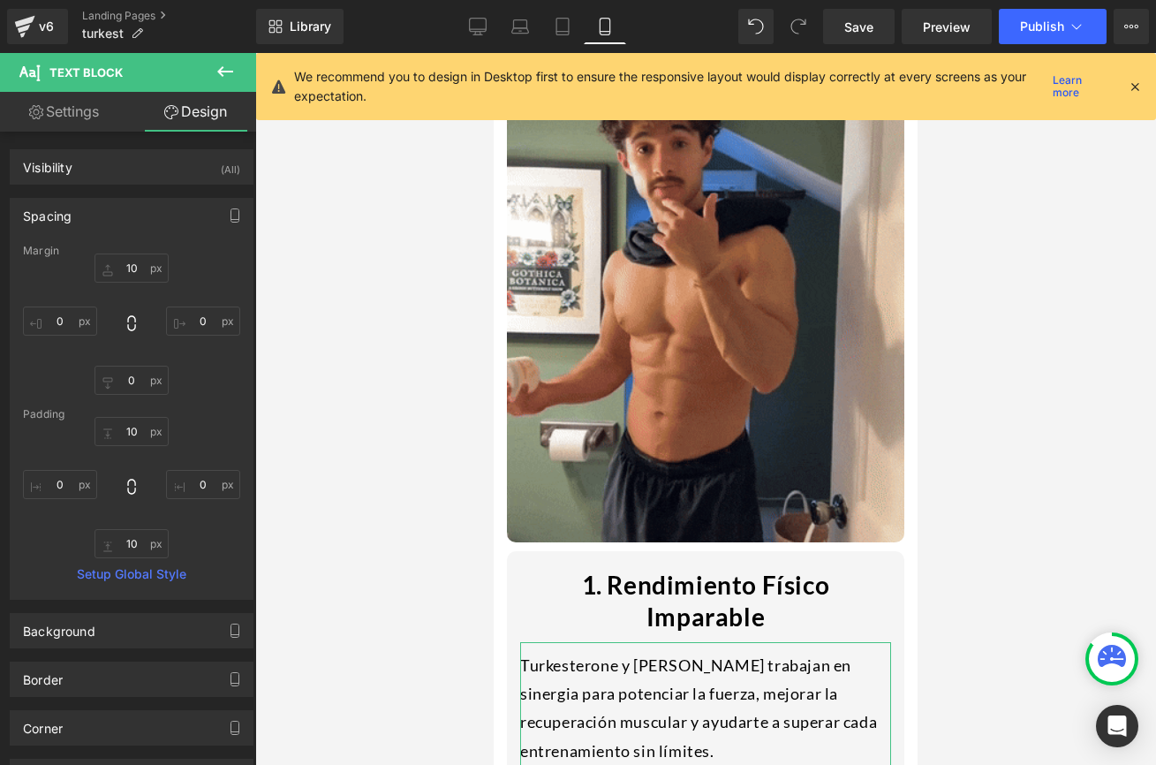
type input "0"
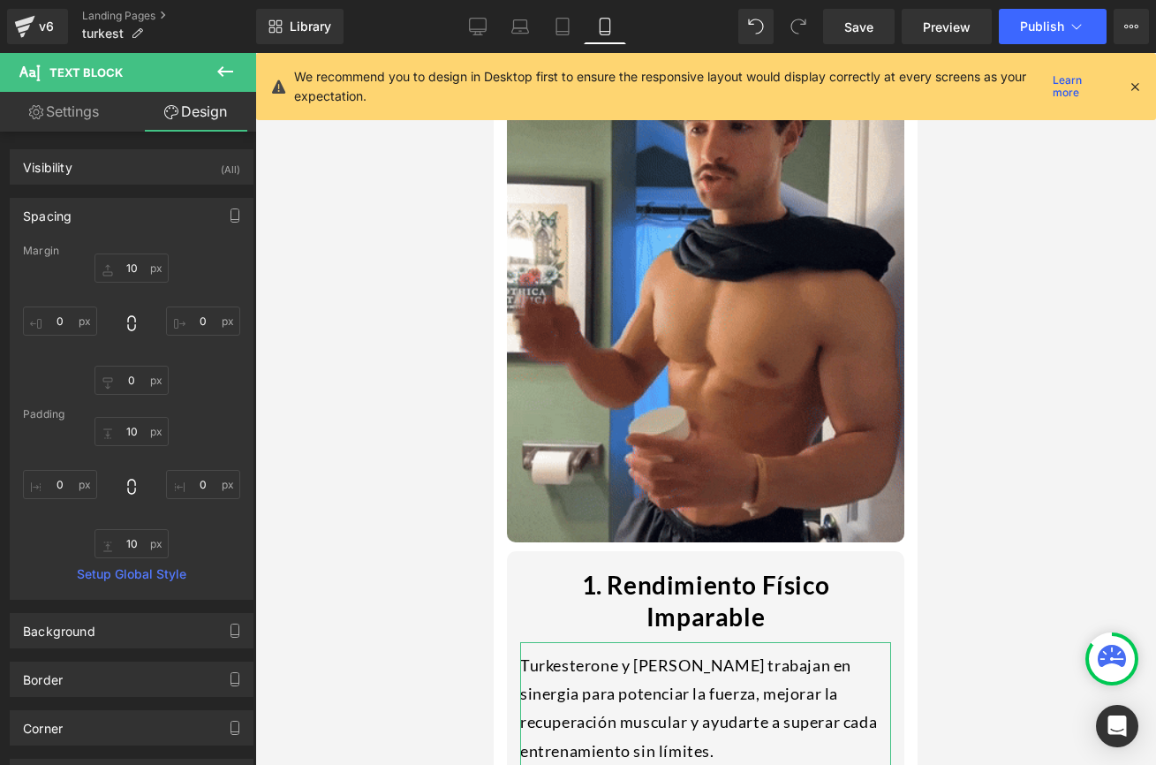
type input "10"
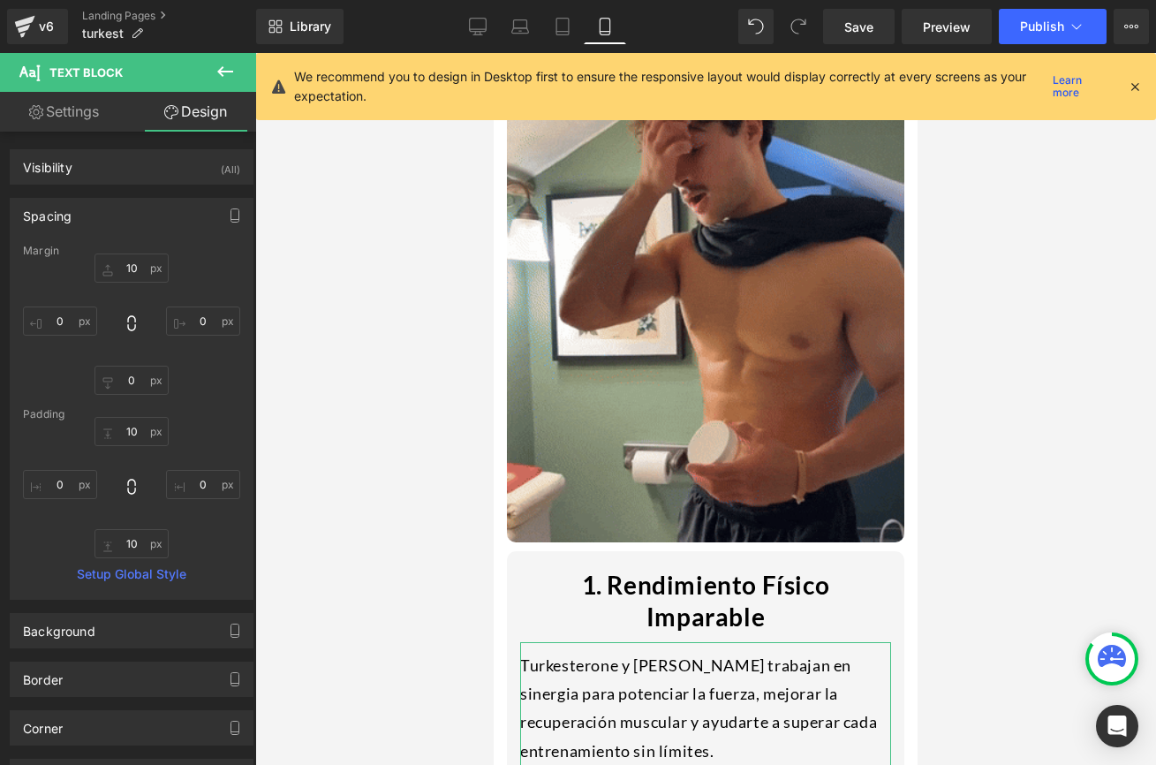
type input "0"
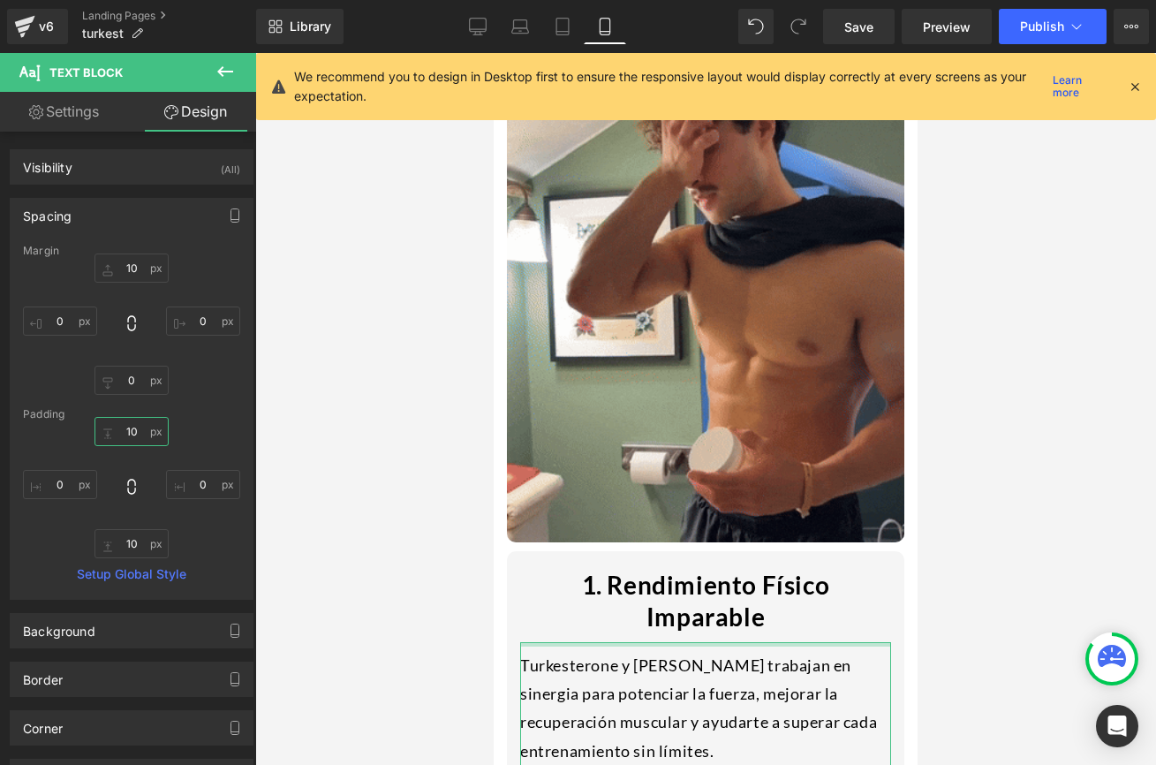
click at [128, 432] on input "10" at bounding box center [131, 431] width 74 height 29
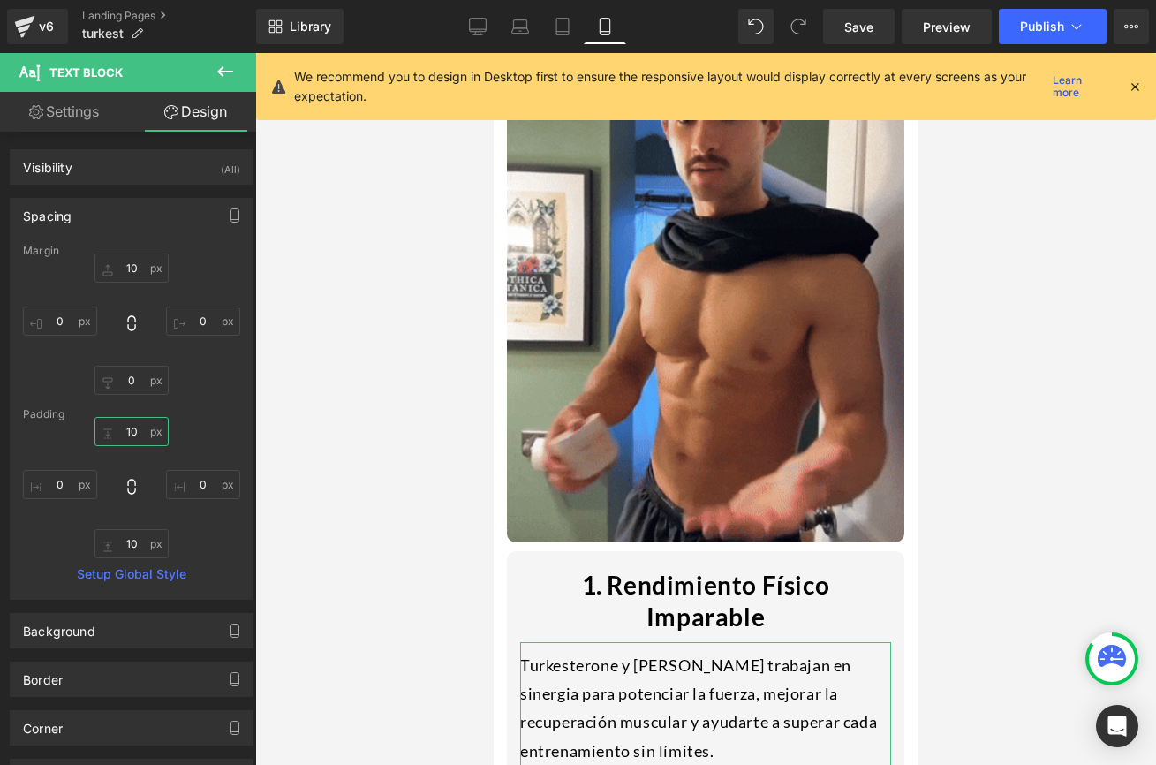
type input "0"
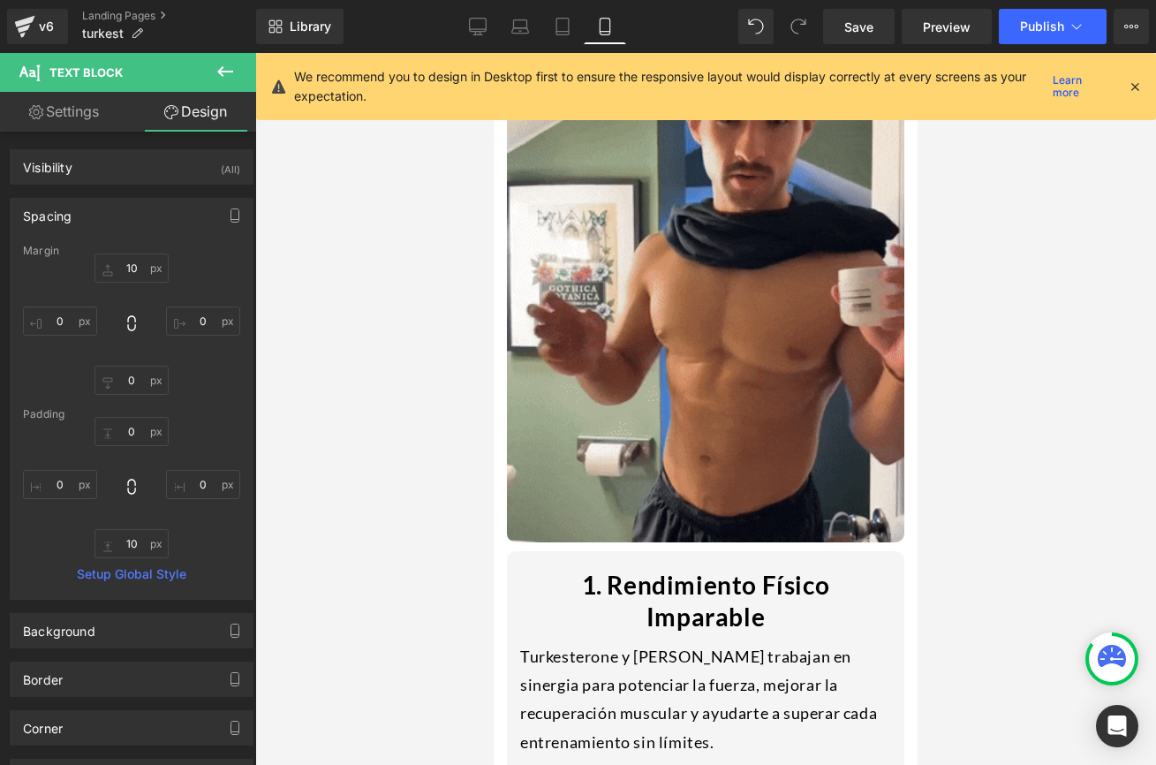
click at [391, 618] on div at bounding box center [705, 409] width 901 height 712
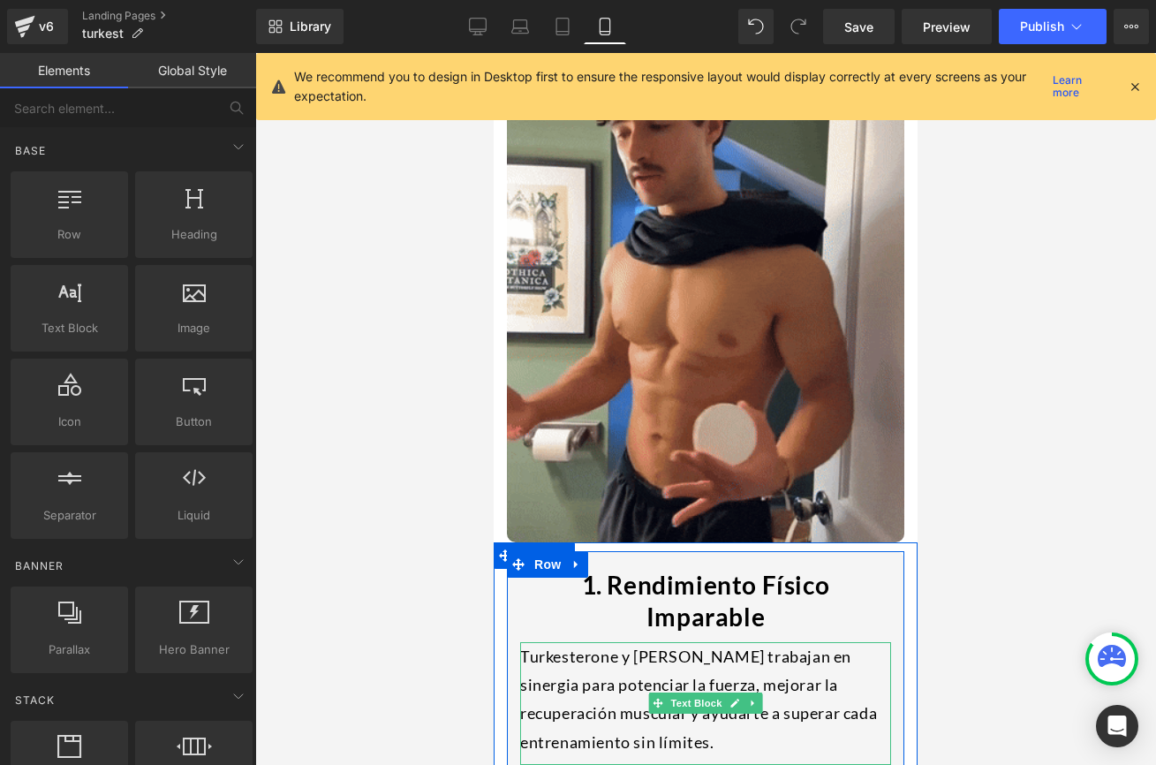
scroll to position [1753, 0]
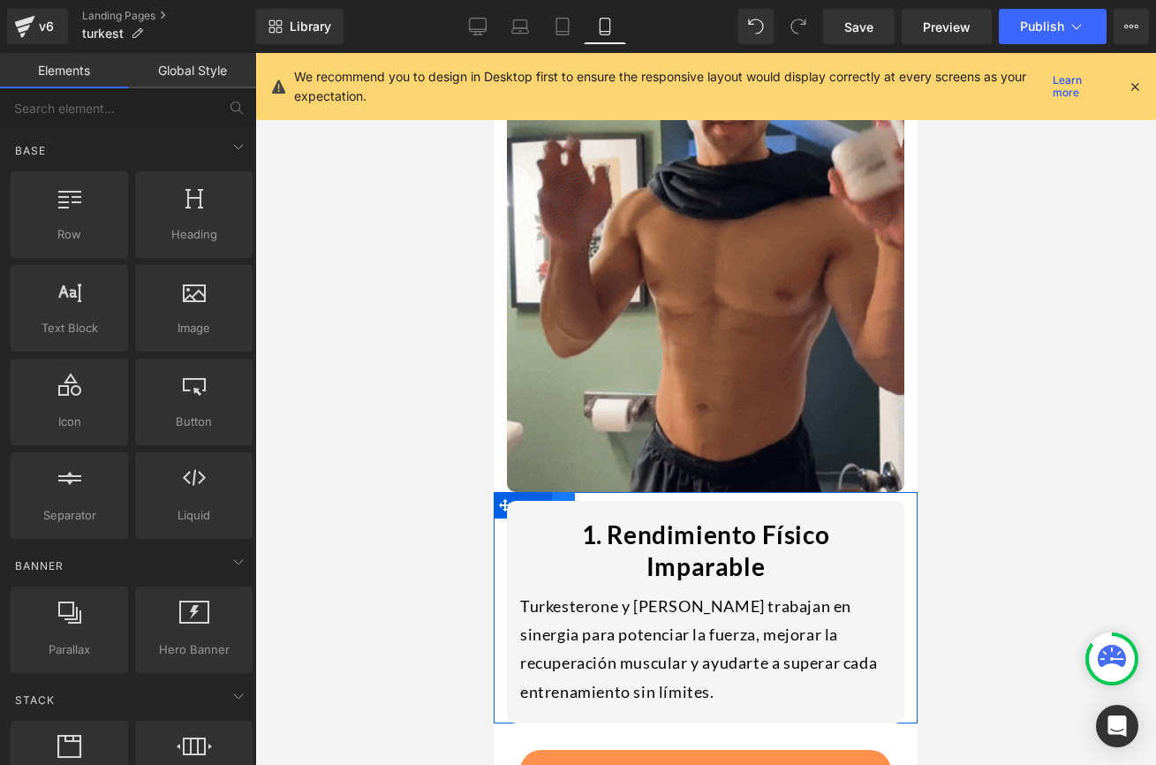
click at [537, 492] on span "Row" at bounding box center [534, 505] width 35 height 26
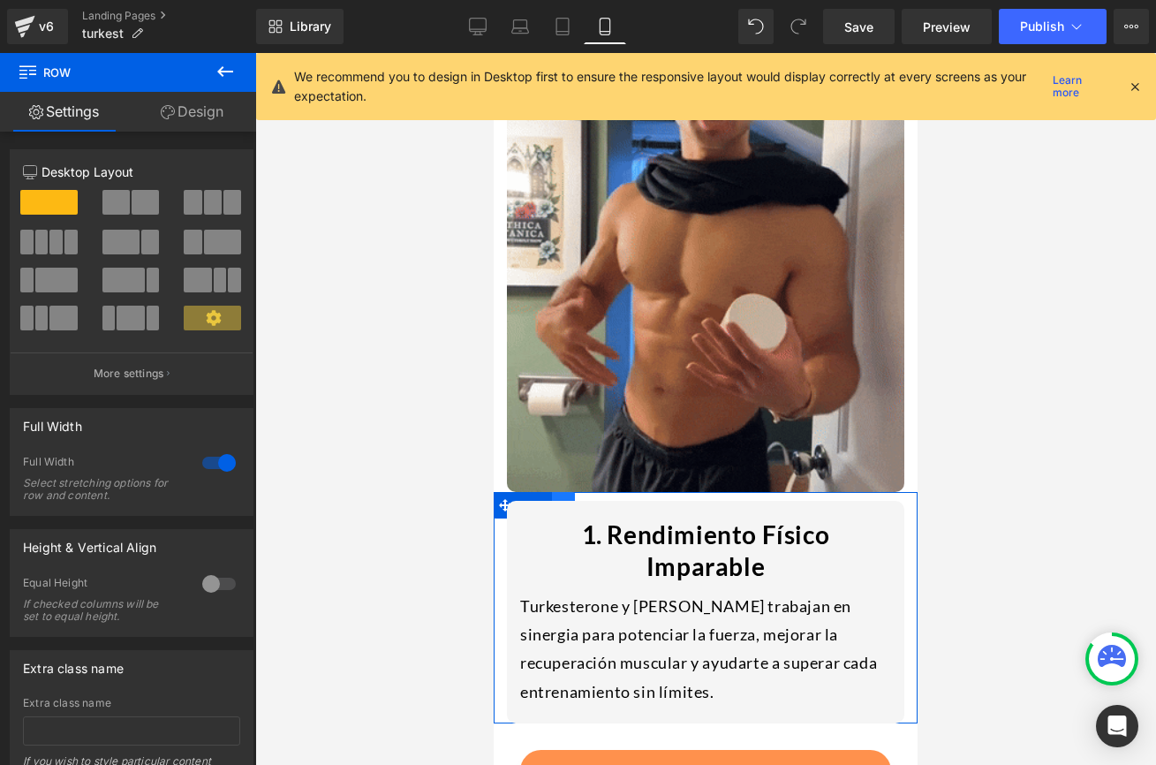
click at [569, 492] on link at bounding box center [563, 505] width 23 height 26
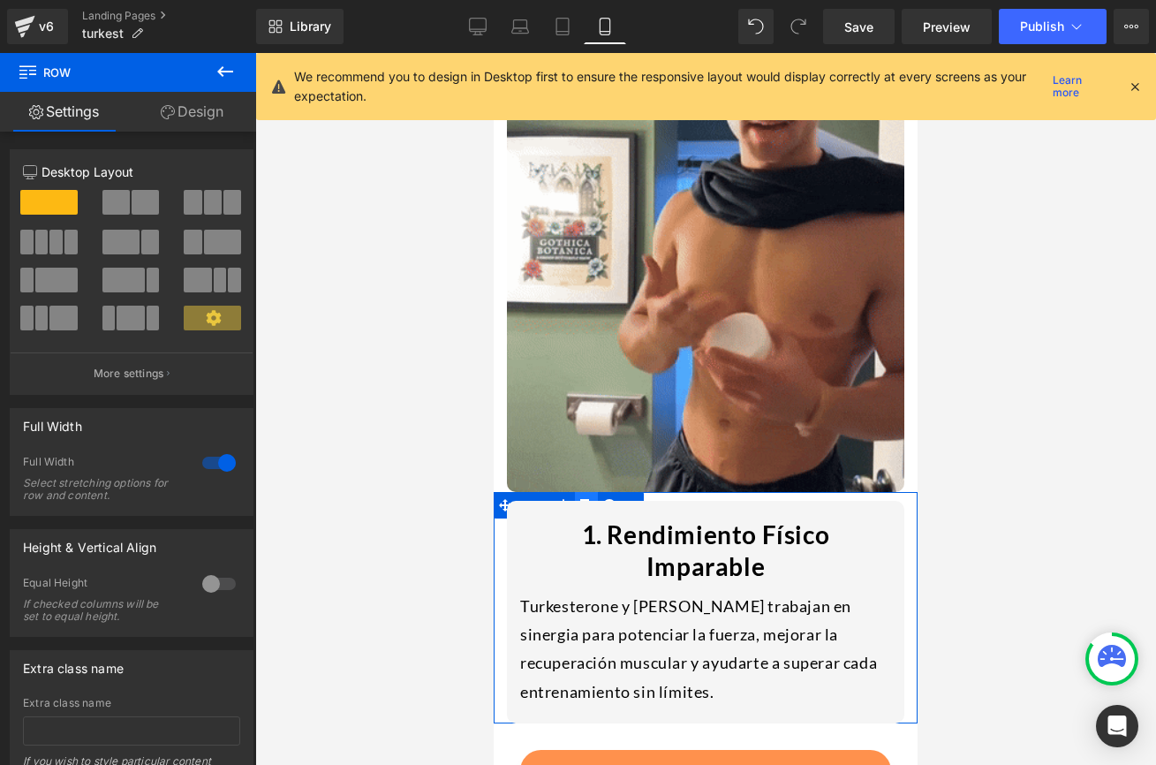
click at [585, 492] on link at bounding box center [586, 505] width 23 height 26
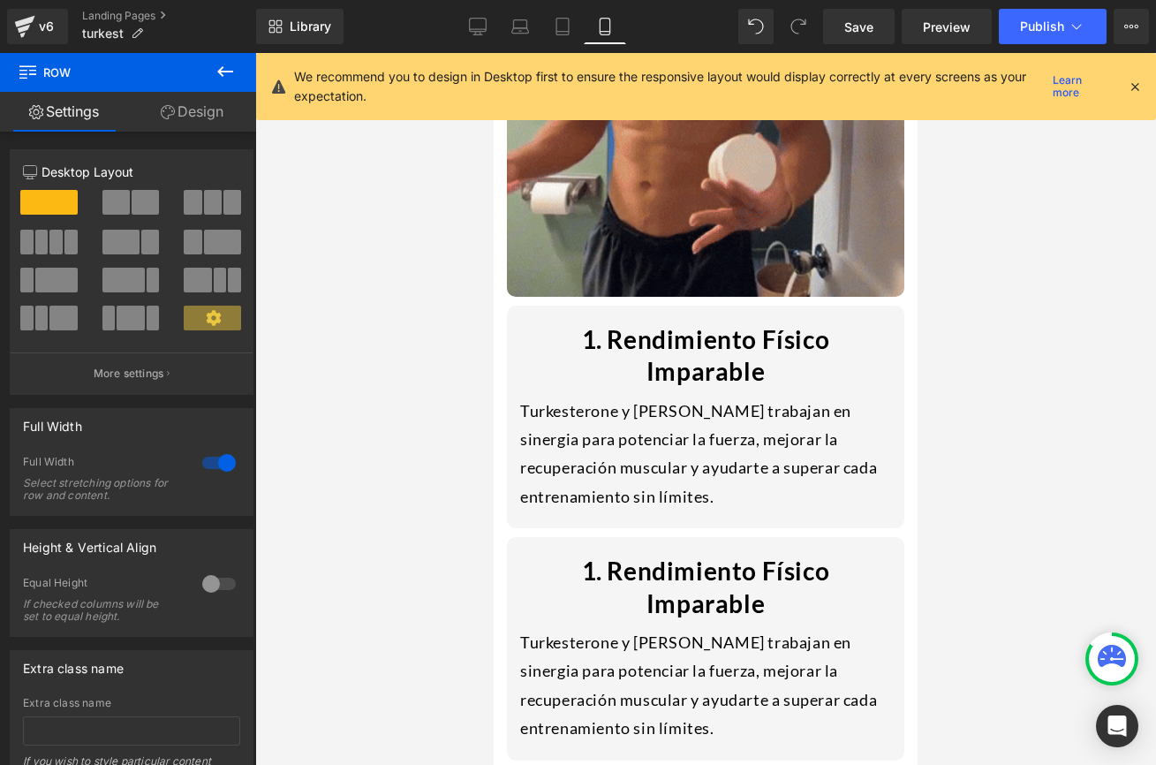
scroll to position [1945, 0]
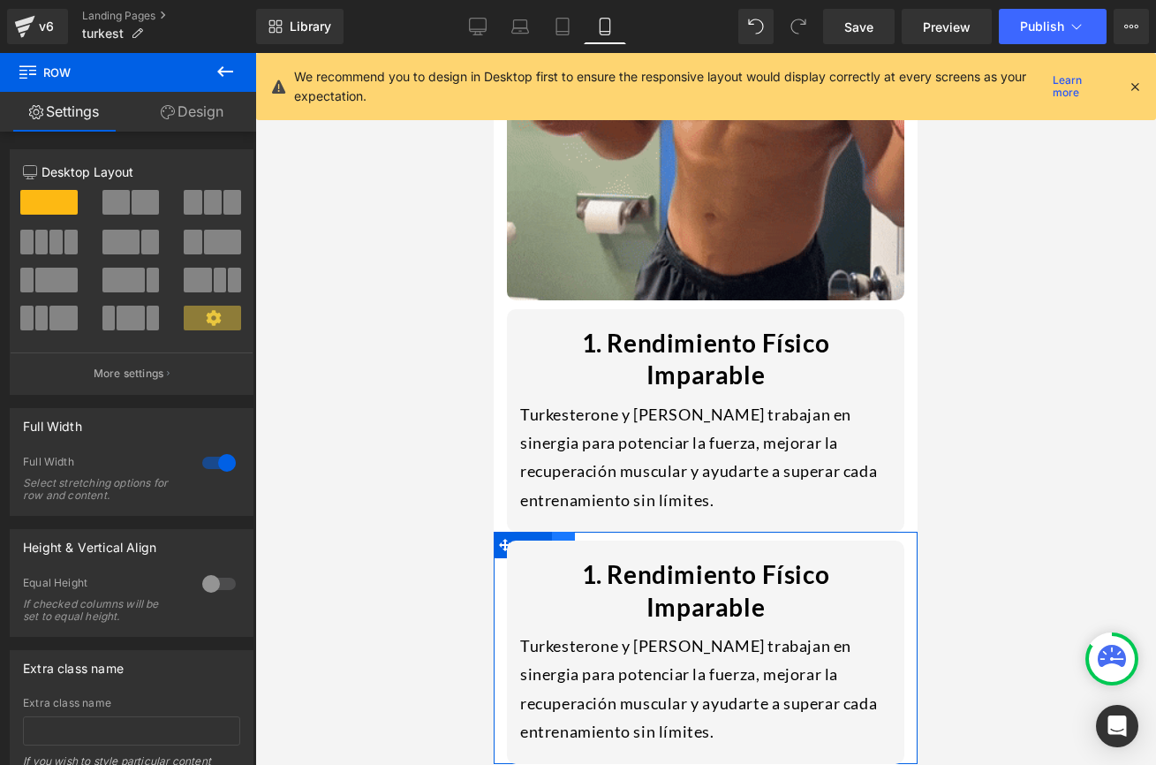
click at [567, 532] on link at bounding box center [563, 545] width 23 height 26
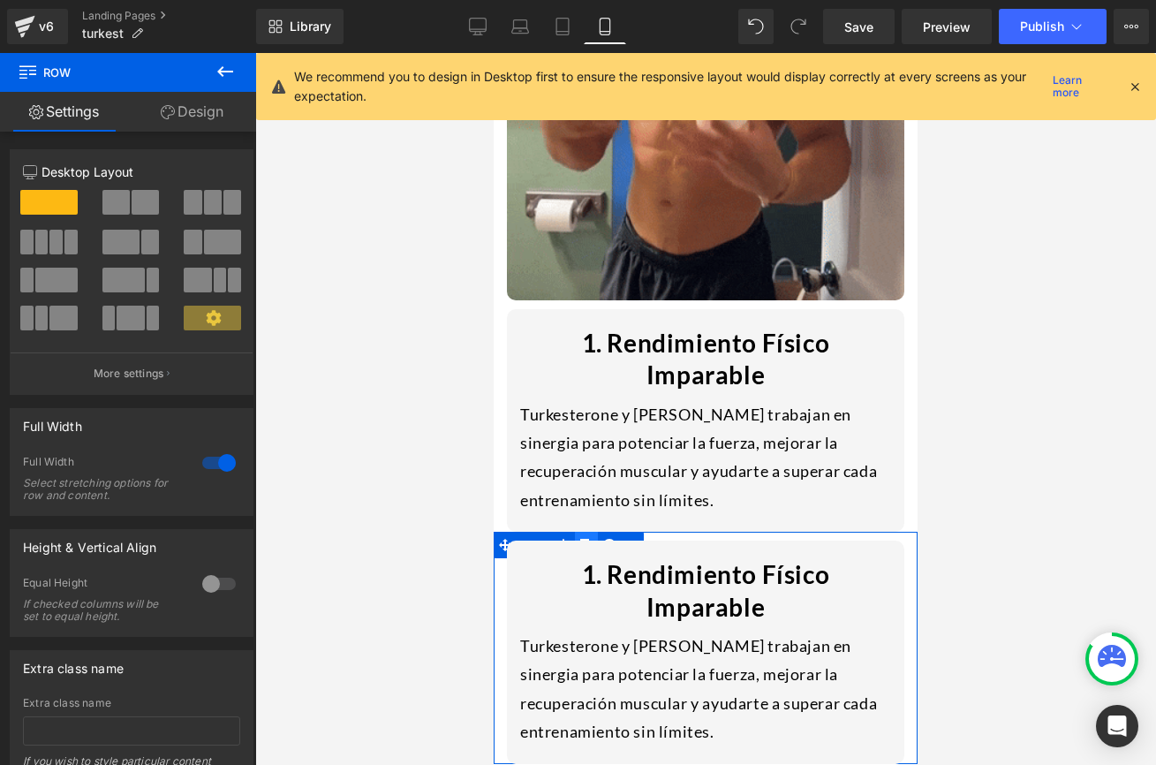
click at [579, 532] on link at bounding box center [586, 545] width 23 height 26
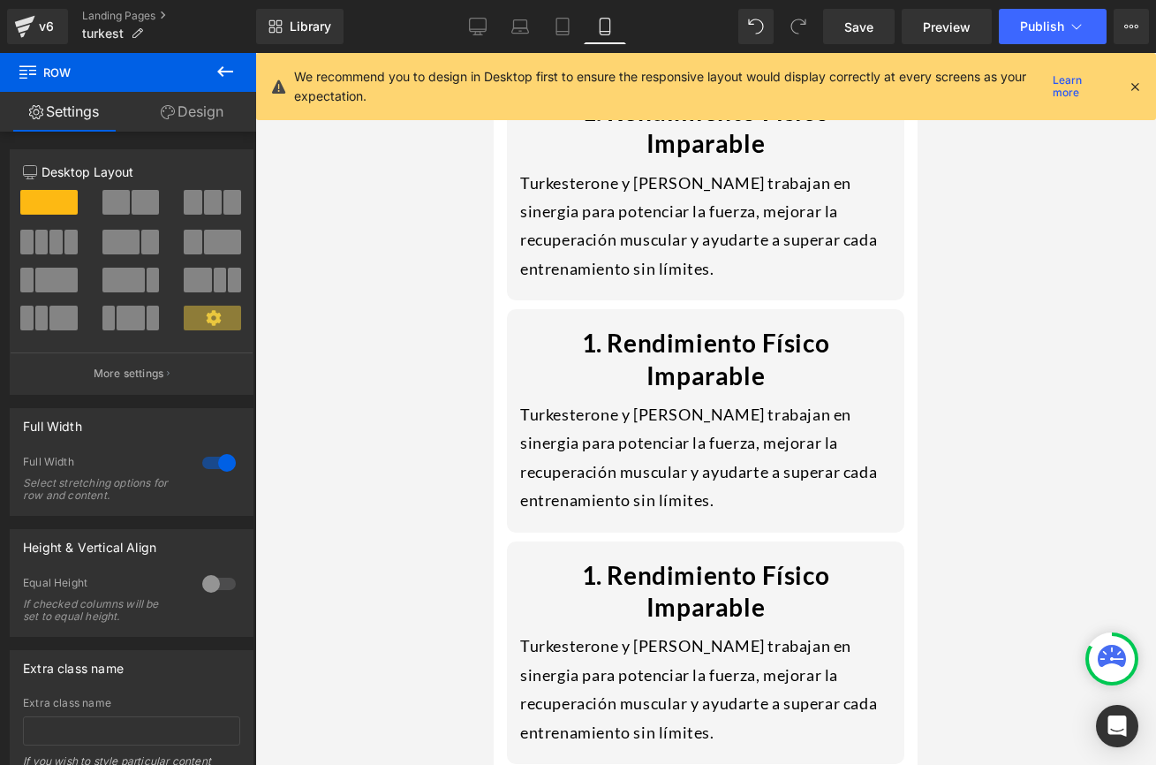
scroll to position [2109, 0]
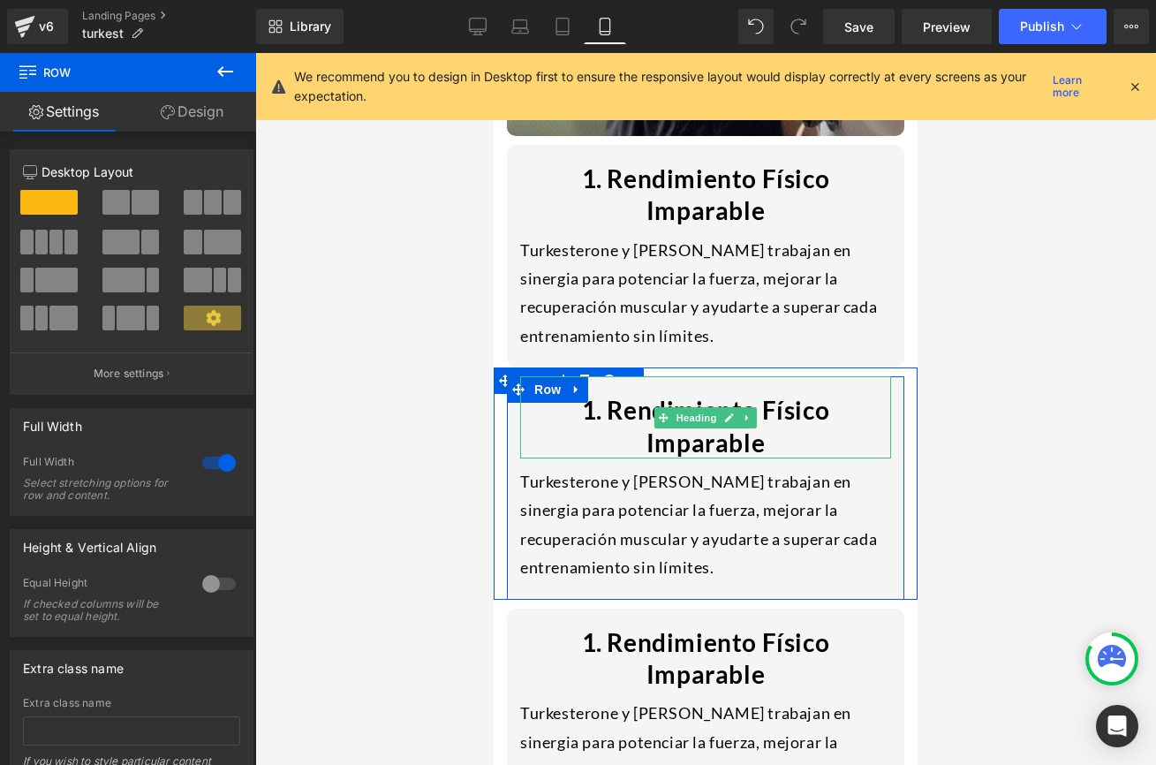
click at [532, 394] on h1 "1. Rendimiento Físico Imparable" at bounding box center [705, 426] width 371 height 64
click at [529, 394] on h1 "1. Rendimiento Físico Imparable" at bounding box center [705, 426] width 371 height 64
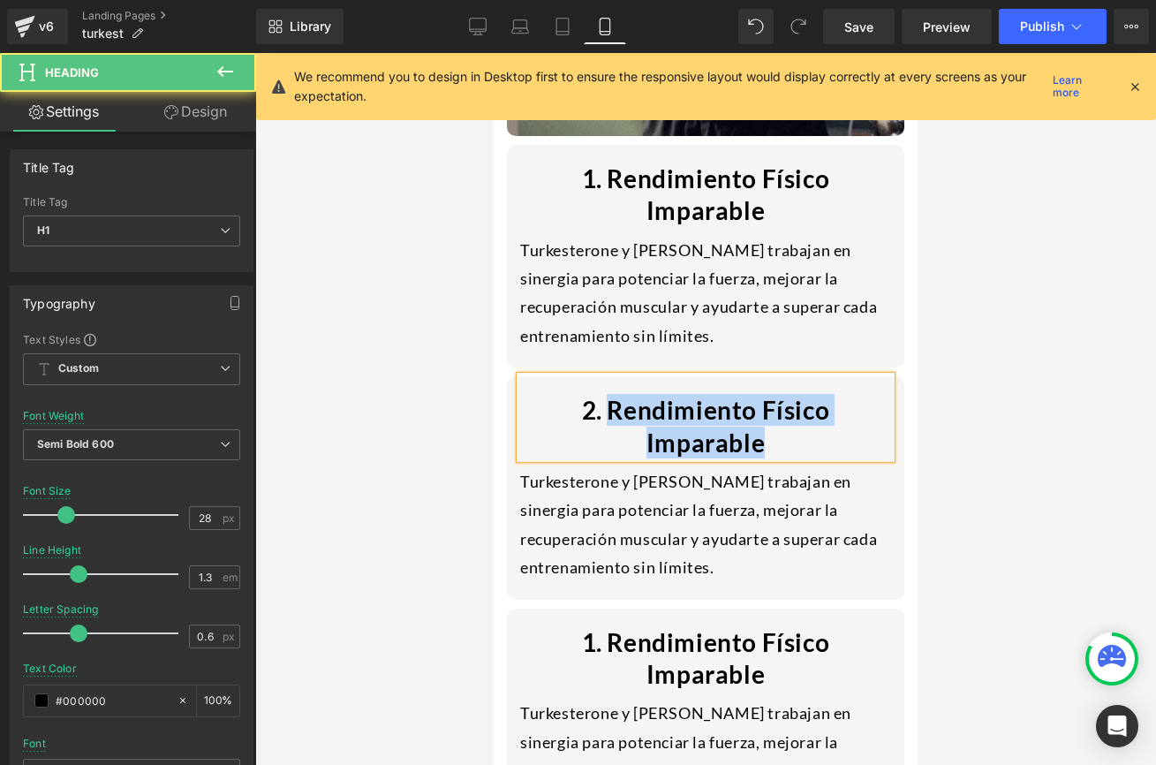
drag, startPoint x: 554, startPoint y: 321, endPoint x: 890, endPoint y: 334, distance: 336.7
click at [890, 394] on h1 "2. Rendimiento Físico Imparable" at bounding box center [705, 426] width 371 height 64
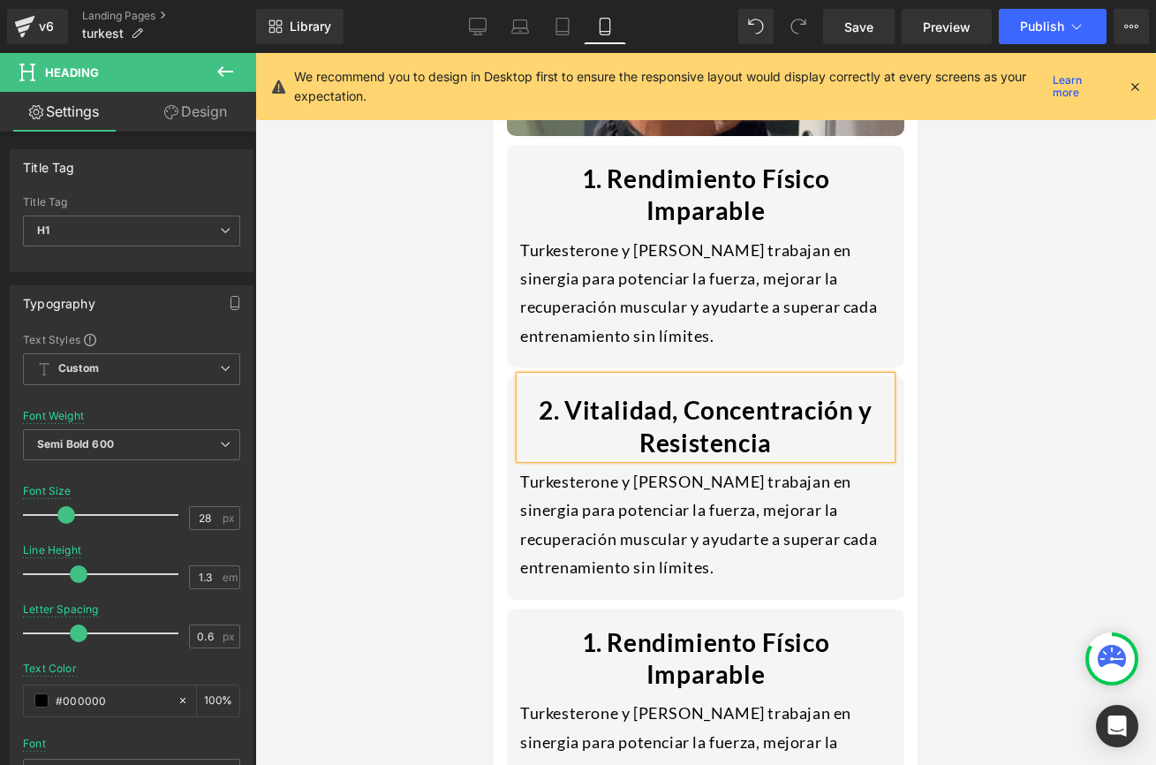
click at [449, 350] on div at bounding box center [705, 409] width 901 height 712
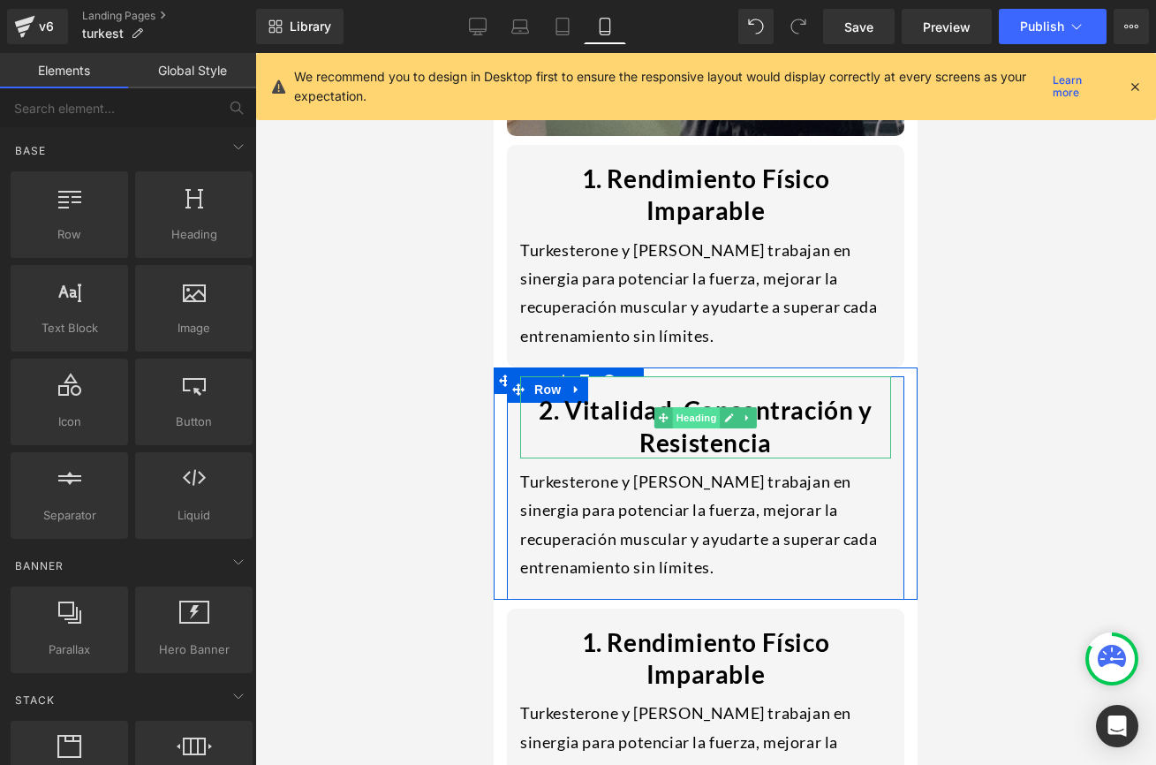
click at [709, 407] on span "Heading" at bounding box center [697, 417] width 48 height 21
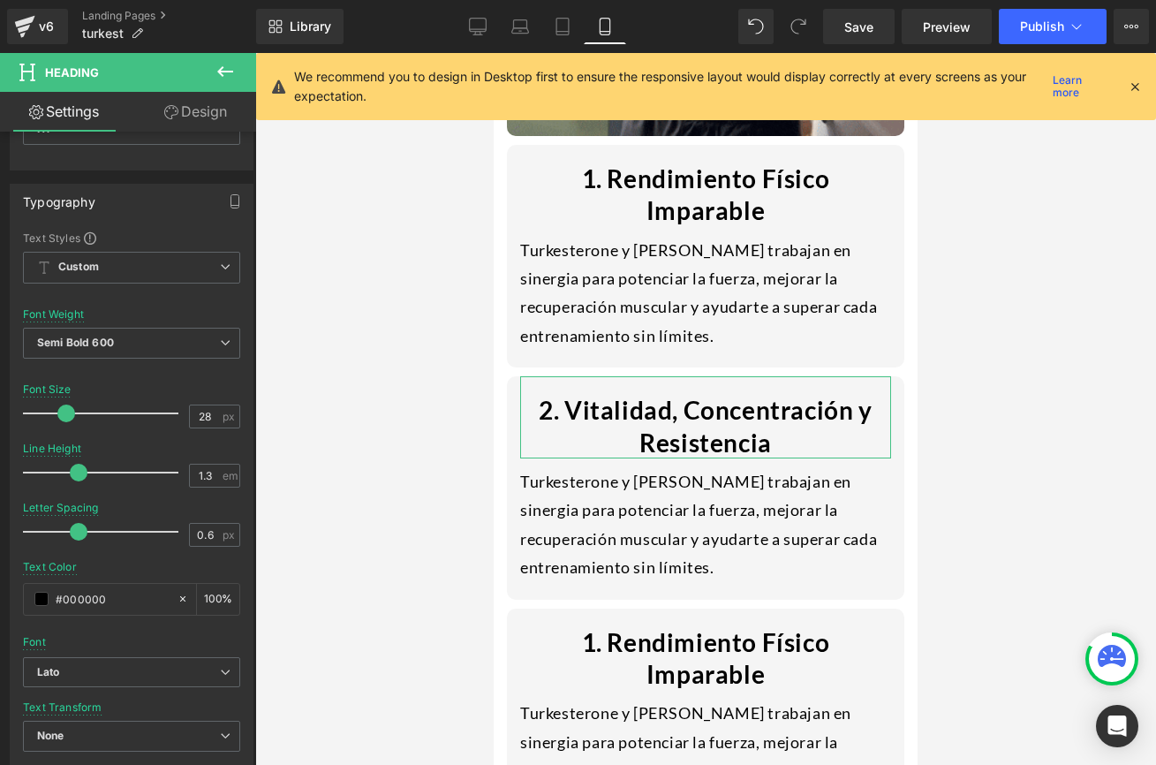
scroll to position [620, 0]
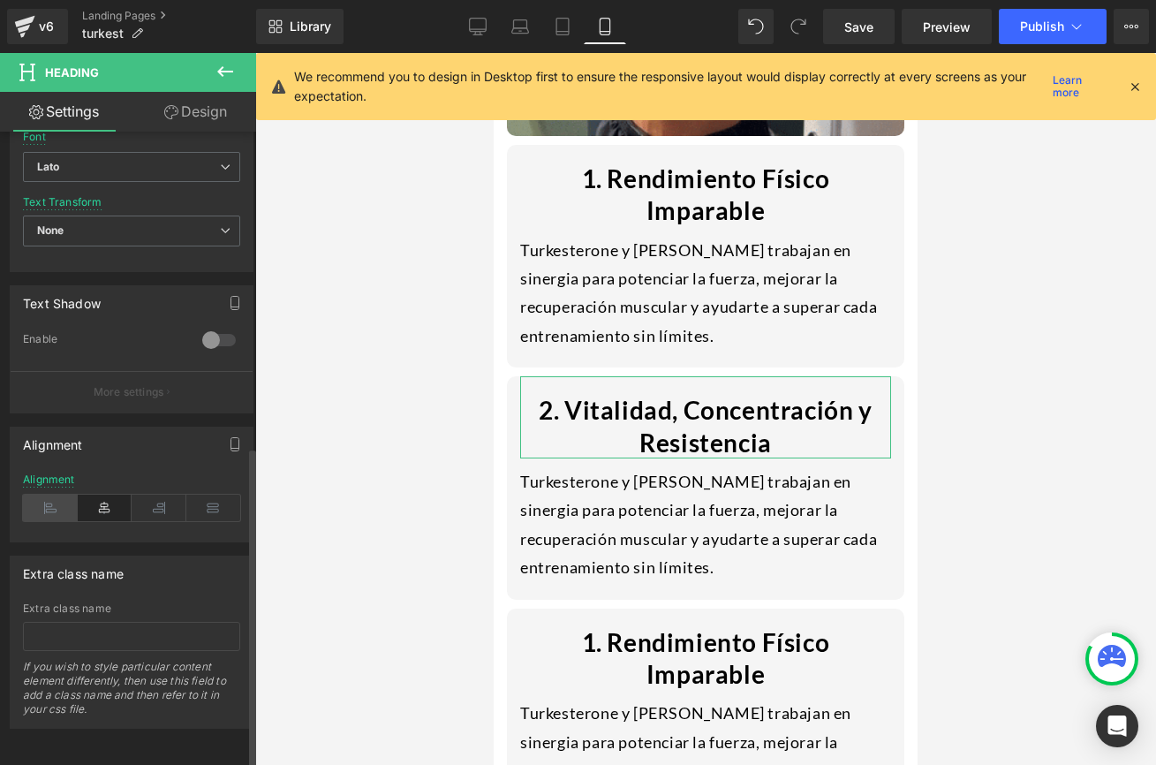
click at [49, 495] on icon at bounding box center [50, 508] width 55 height 26
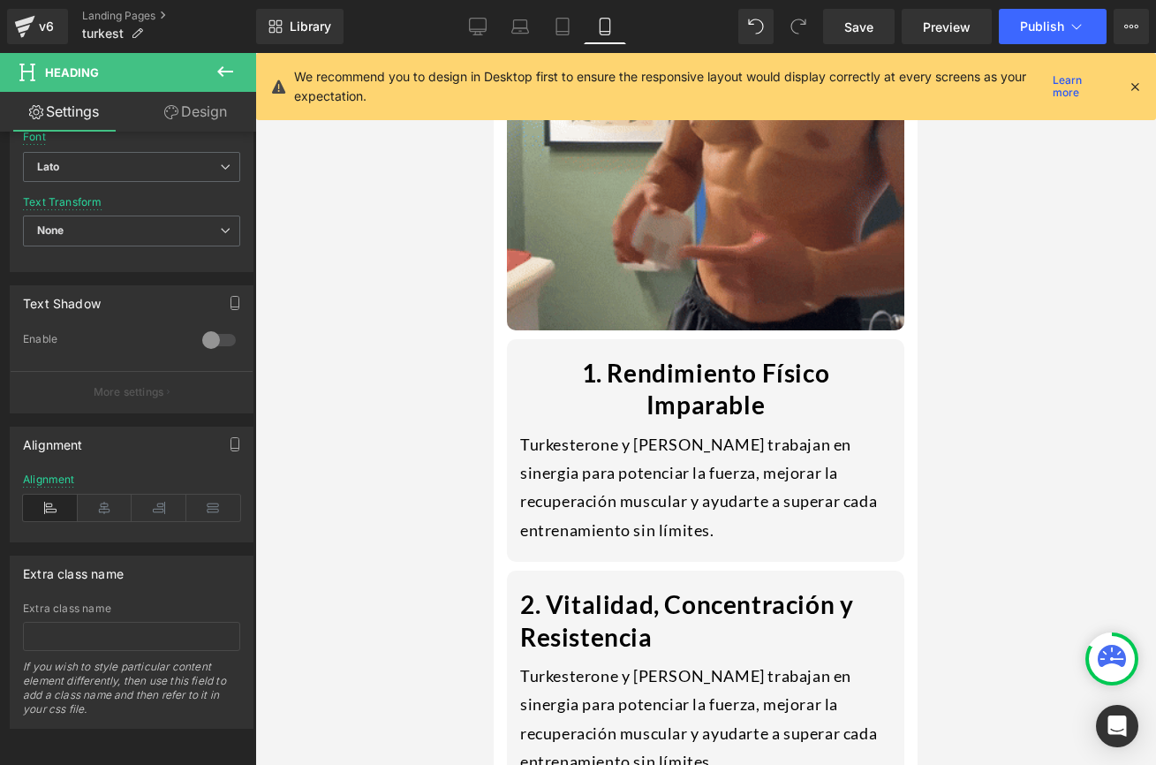
scroll to position [1878, 0]
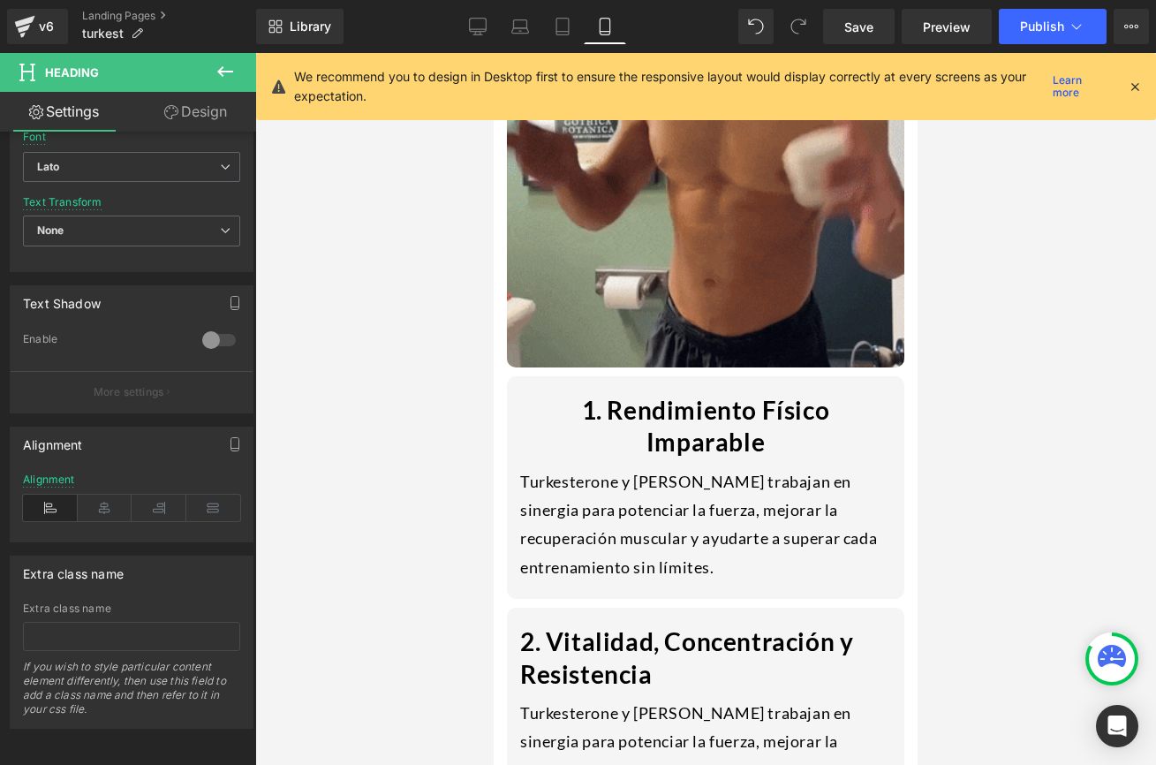
click at [653, 394] on h1 "1. Rendimiento Físico Imparable" at bounding box center [705, 426] width 371 height 64
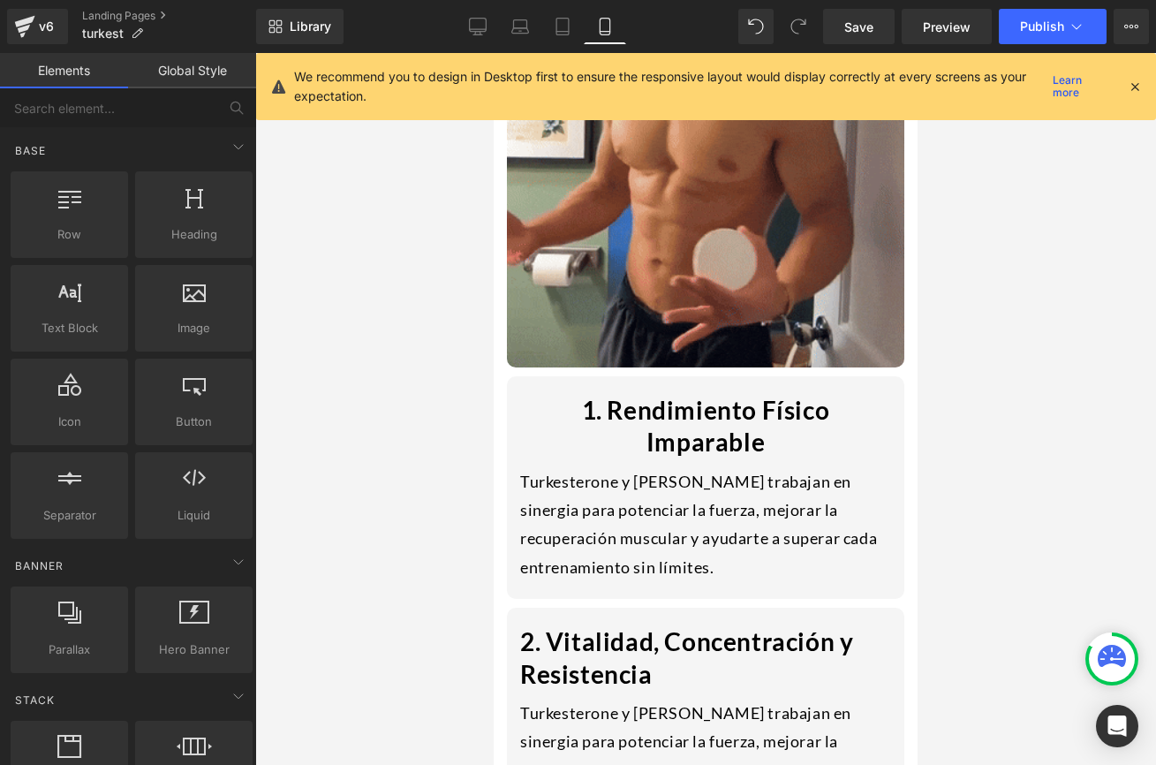
click at [440, 365] on div at bounding box center [705, 409] width 901 height 712
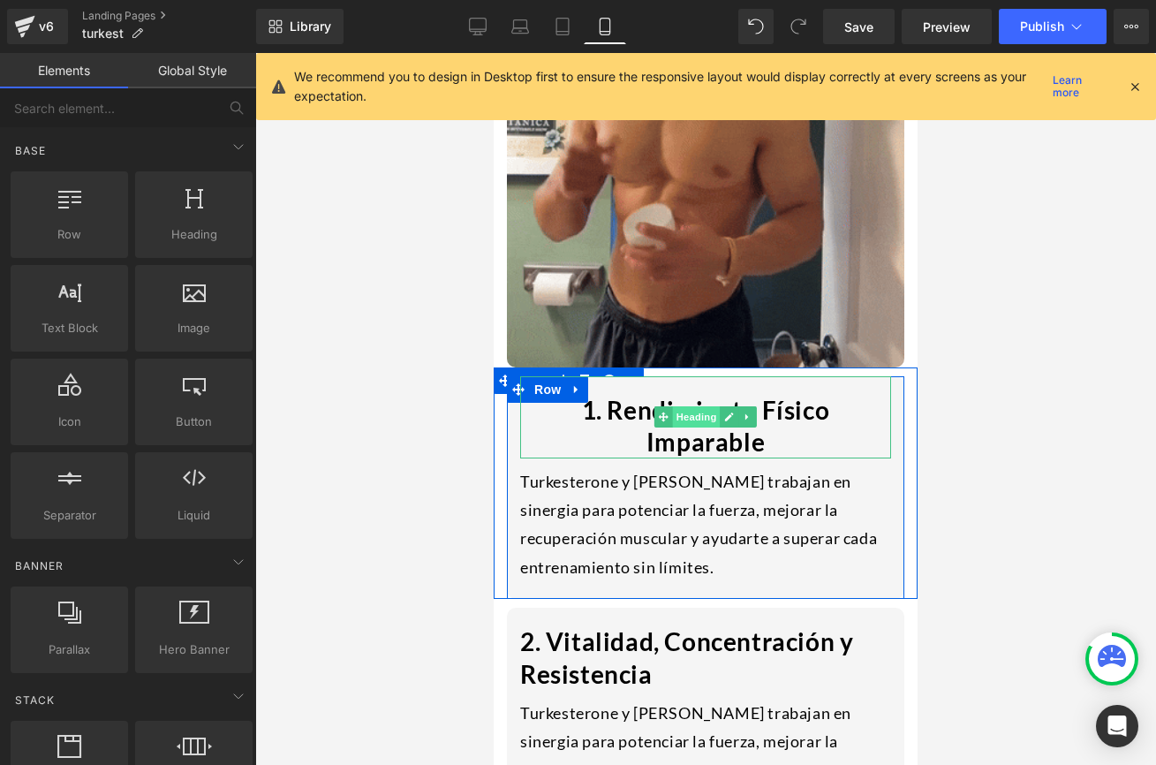
click at [685, 406] on span "Heading" at bounding box center [697, 416] width 48 height 21
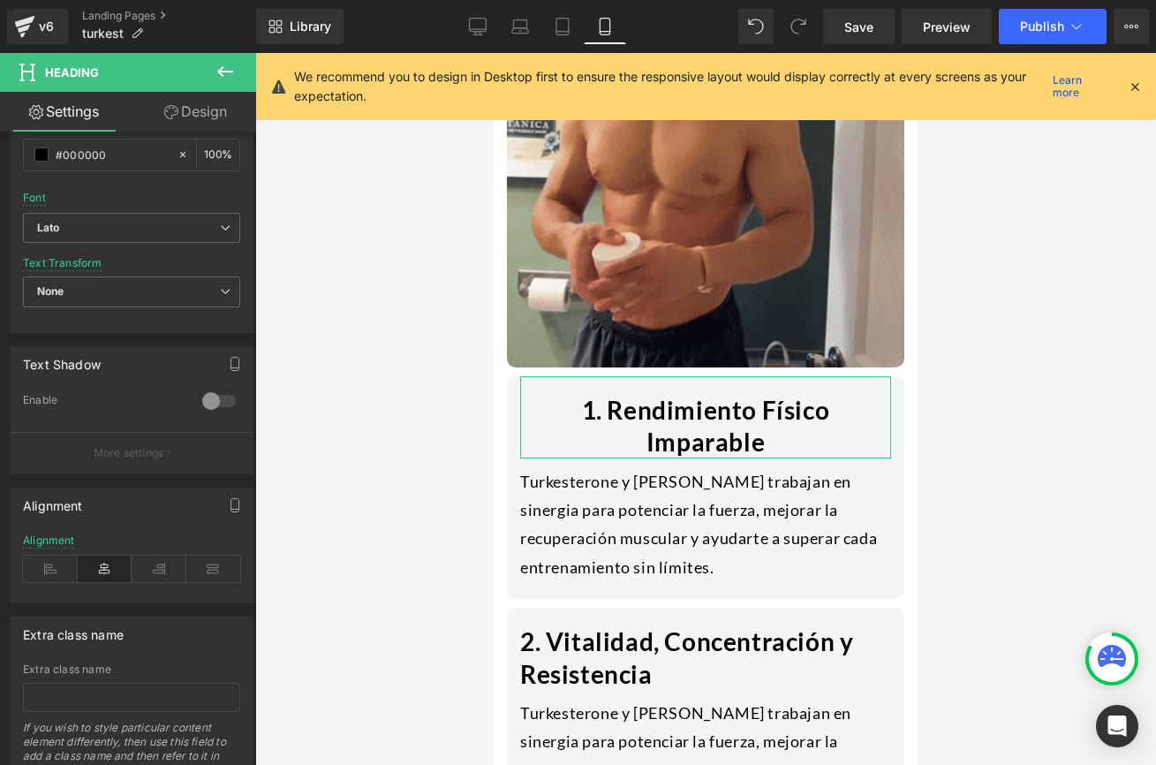
scroll to position [620, 0]
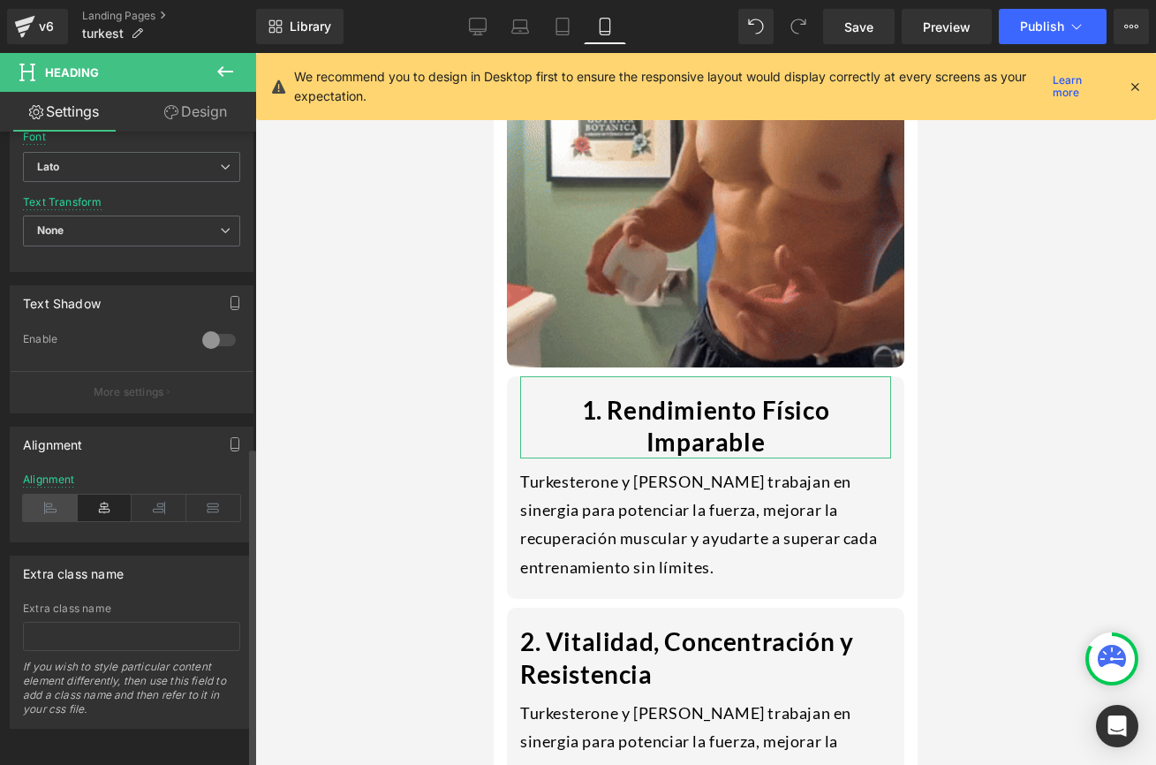
click at [44, 497] on icon at bounding box center [50, 508] width 55 height 26
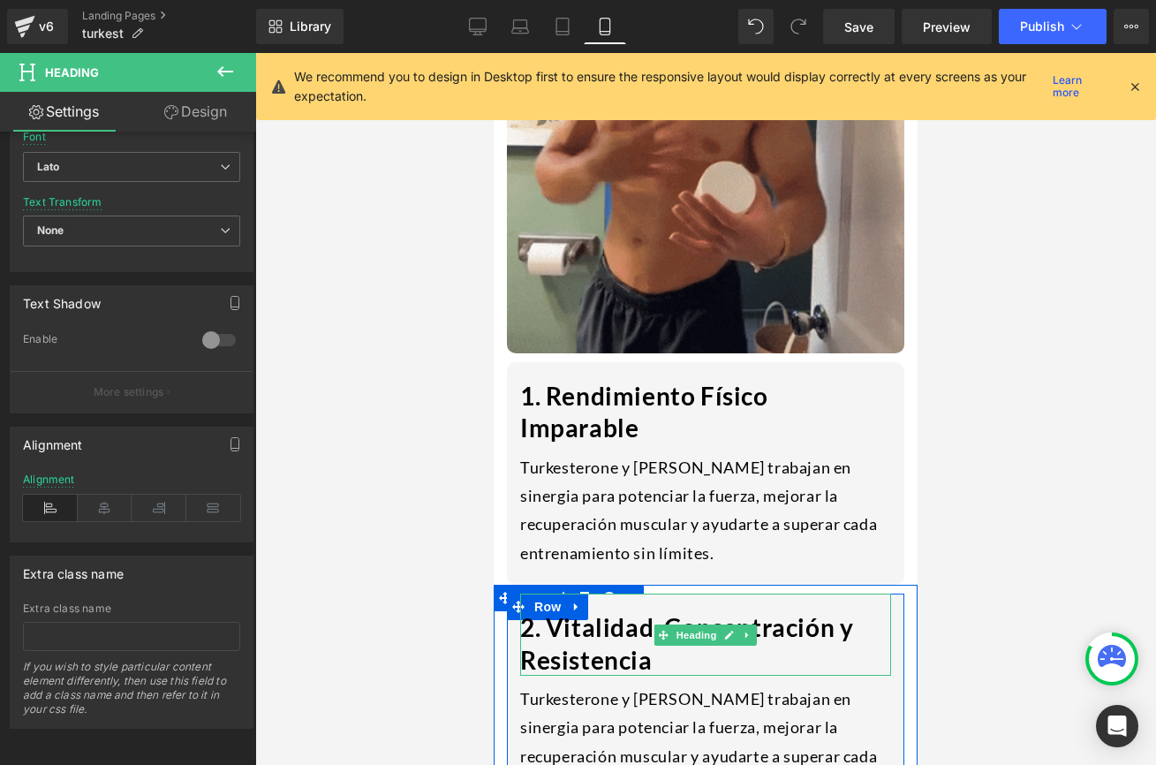
scroll to position [1895, 0]
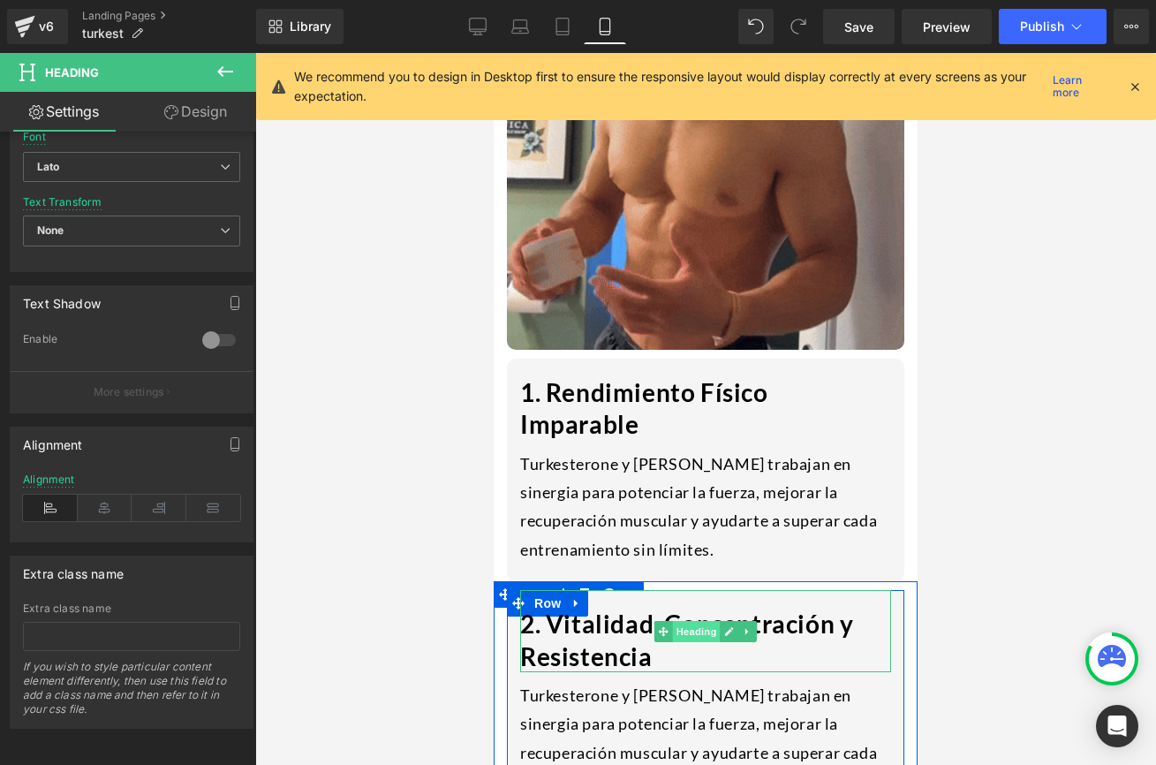
click at [691, 621] on span "Heading" at bounding box center [697, 631] width 48 height 21
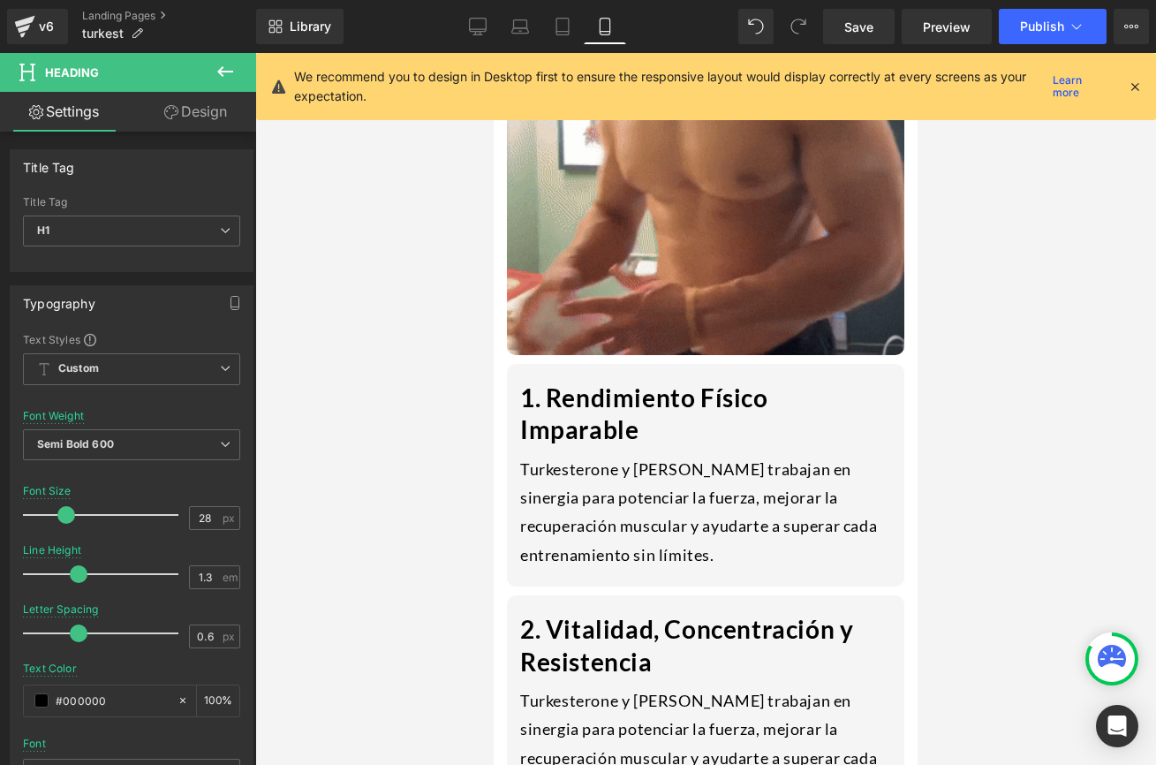
scroll to position [1990, 0]
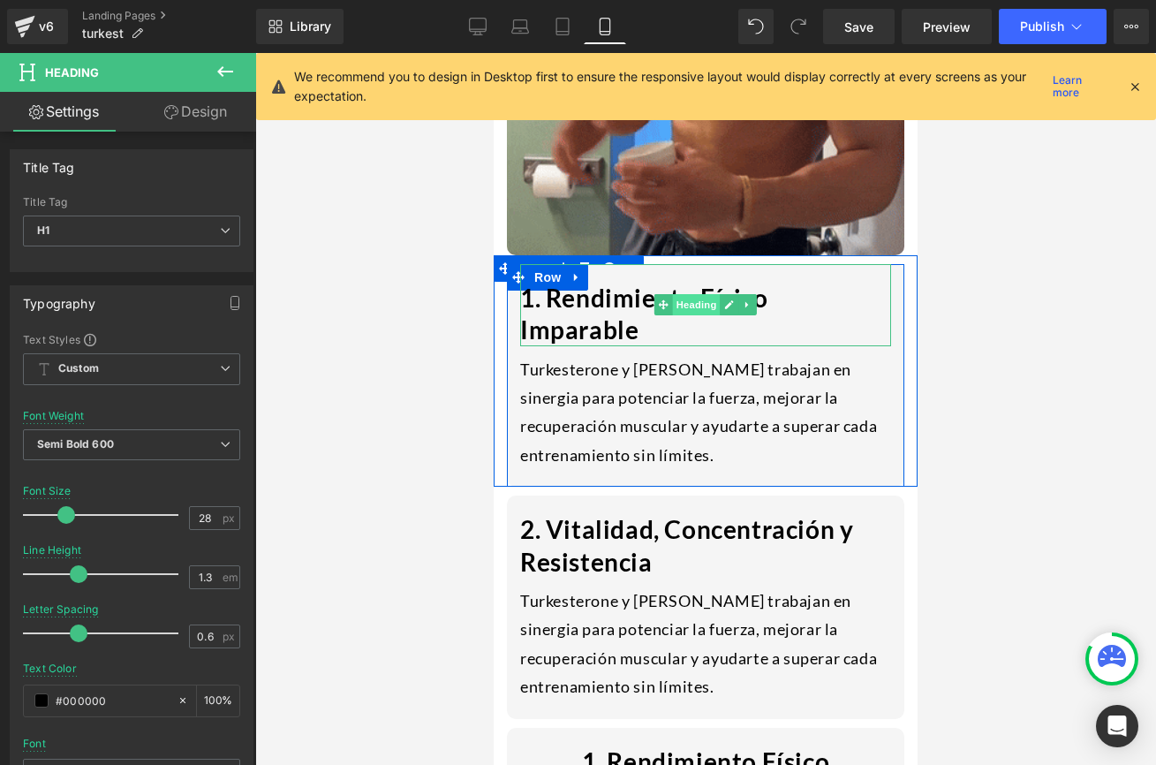
click at [701, 294] on span "Heading" at bounding box center [697, 304] width 48 height 21
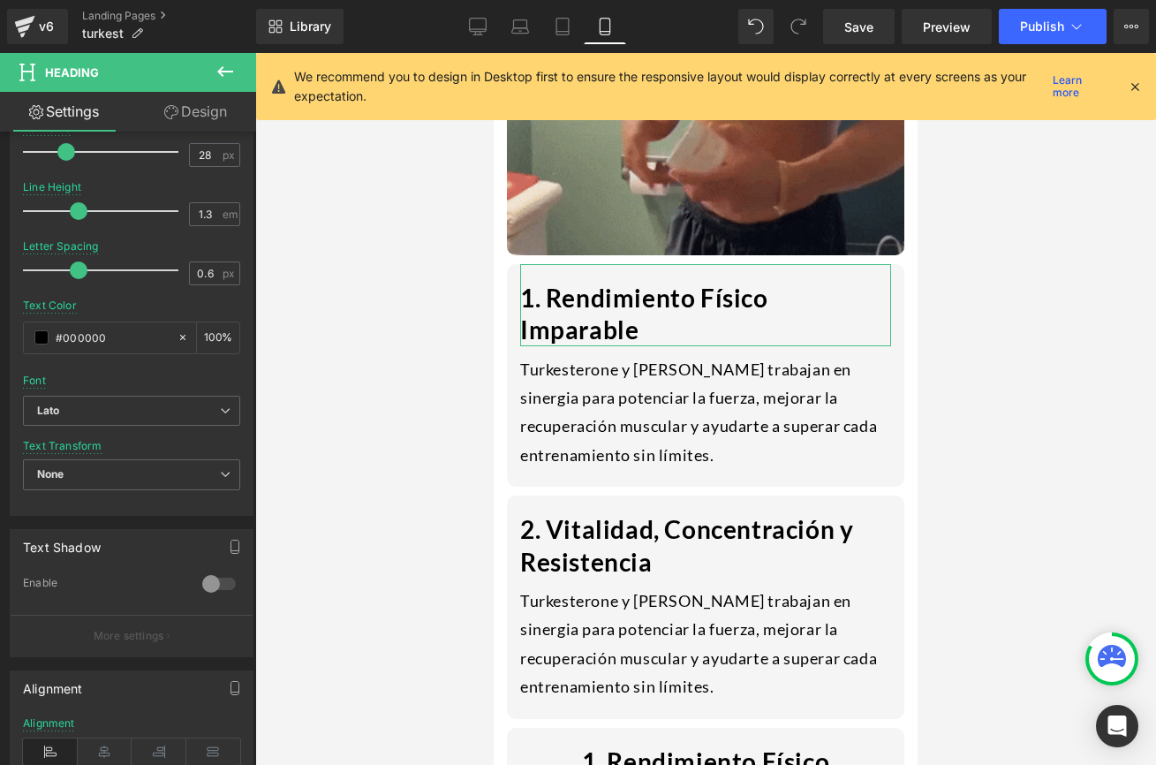
scroll to position [274, 0]
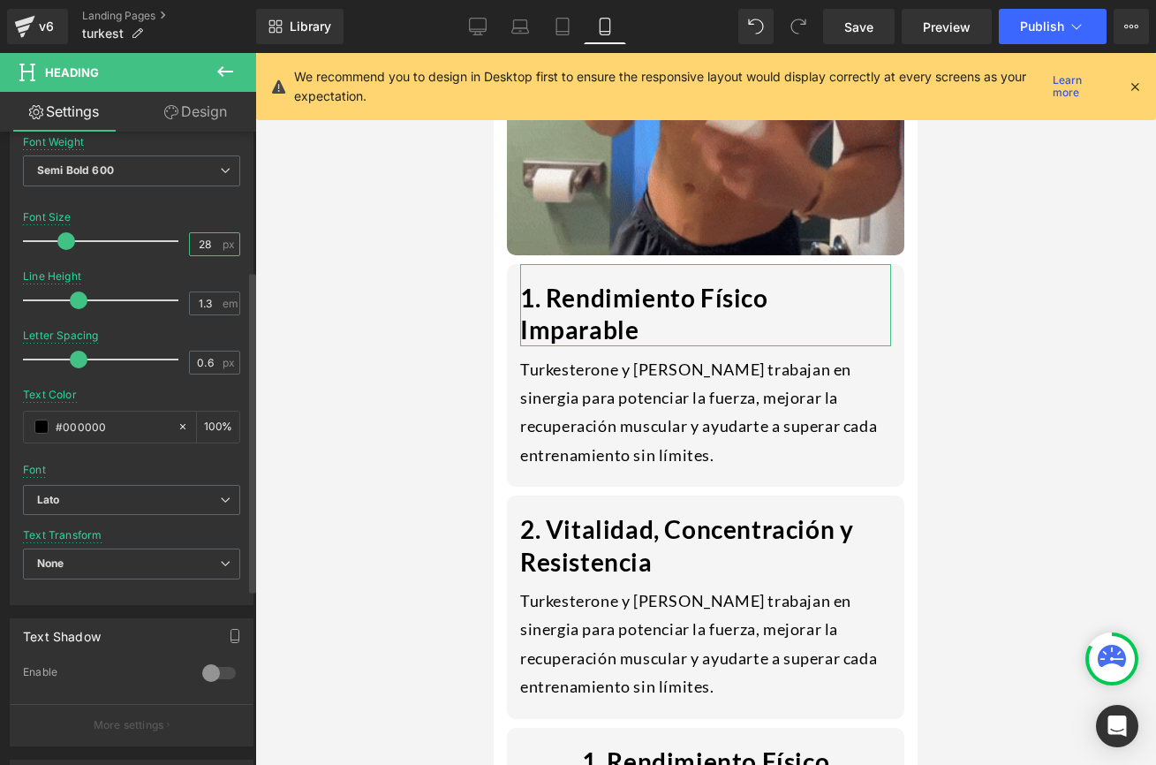
click at [202, 247] on input "28" at bounding box center [205, 244] width 31 height 22
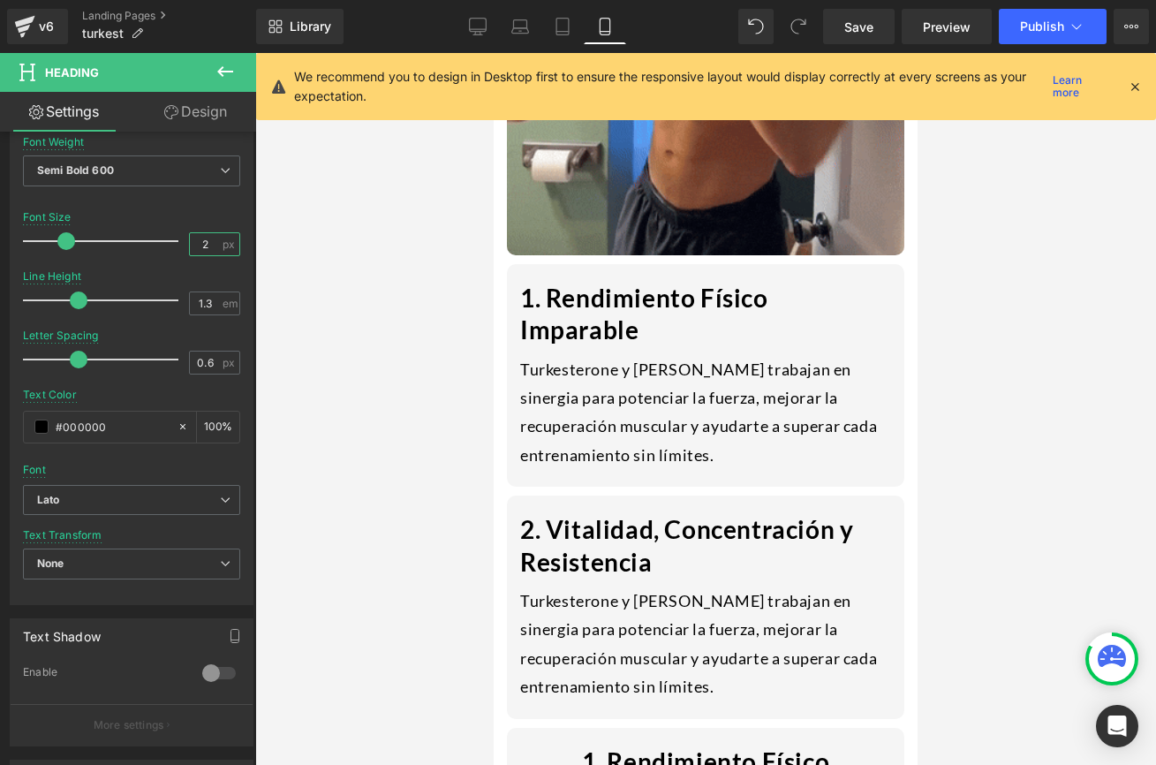
type input "25"
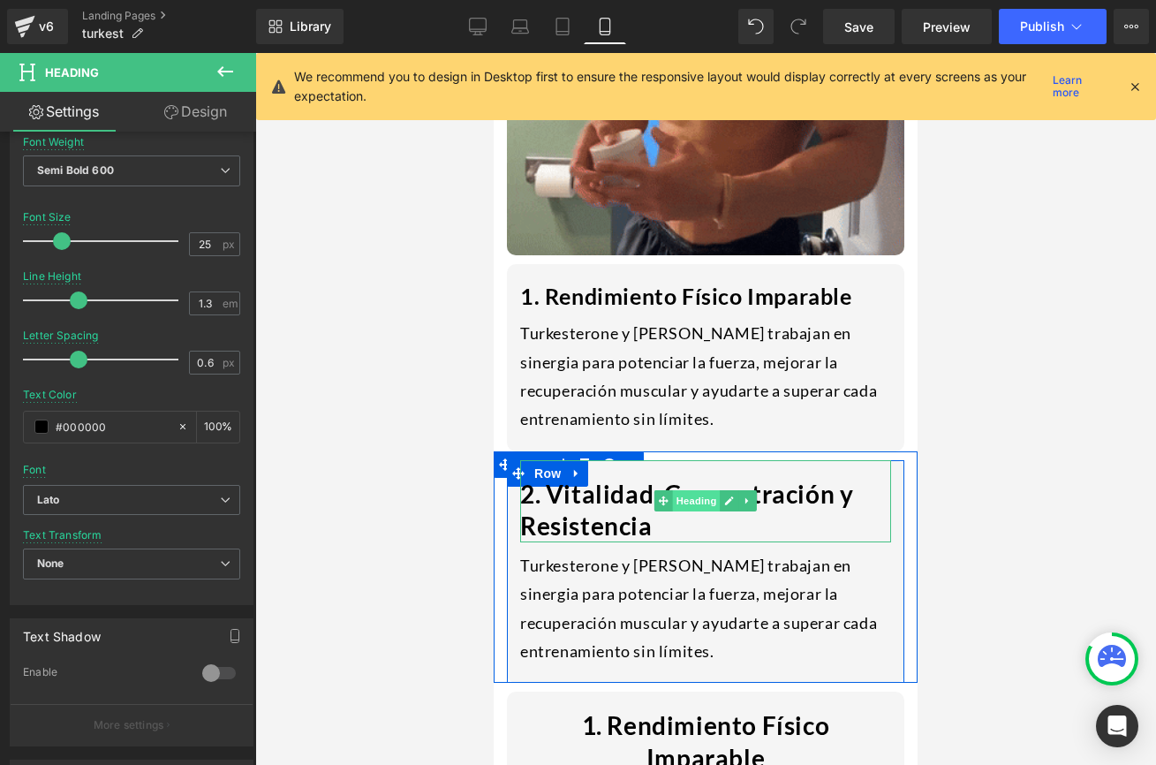
click at [686, 490] on span "Heading" at bounding box center [697, 500] width 48 height 21
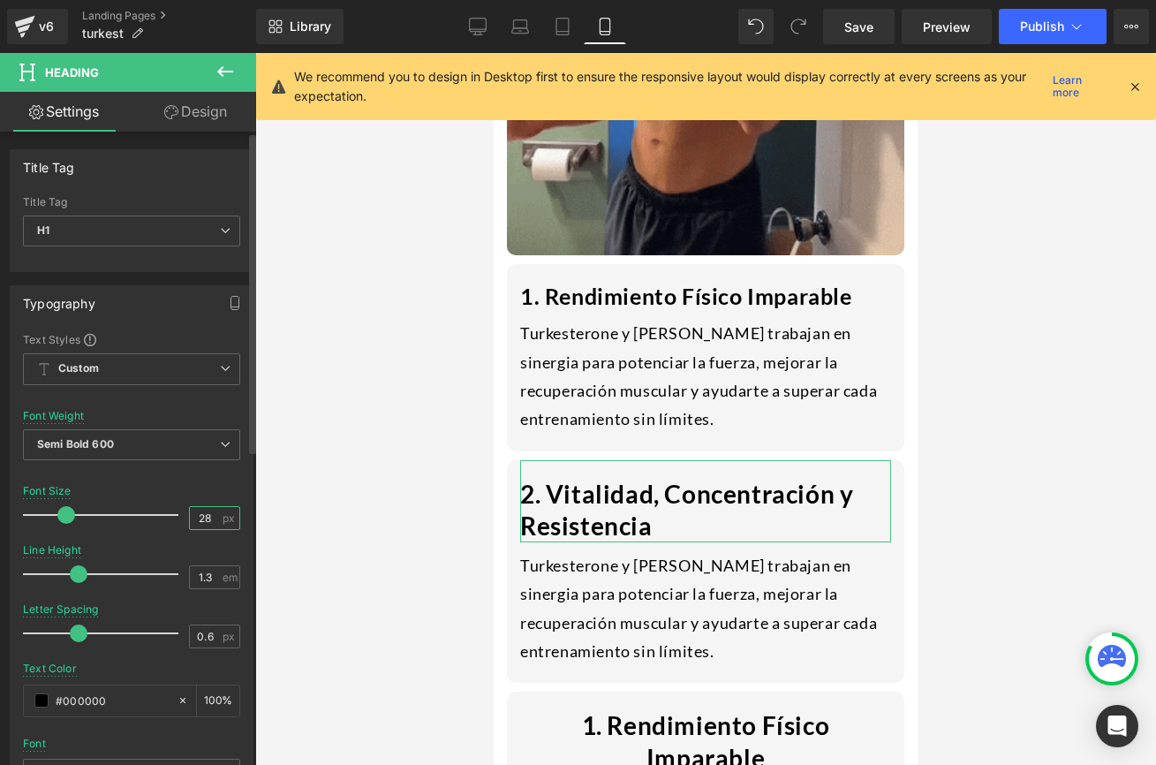
click at [206, 521] on input "28" at bounding box center [205, 518] width 31 height 22
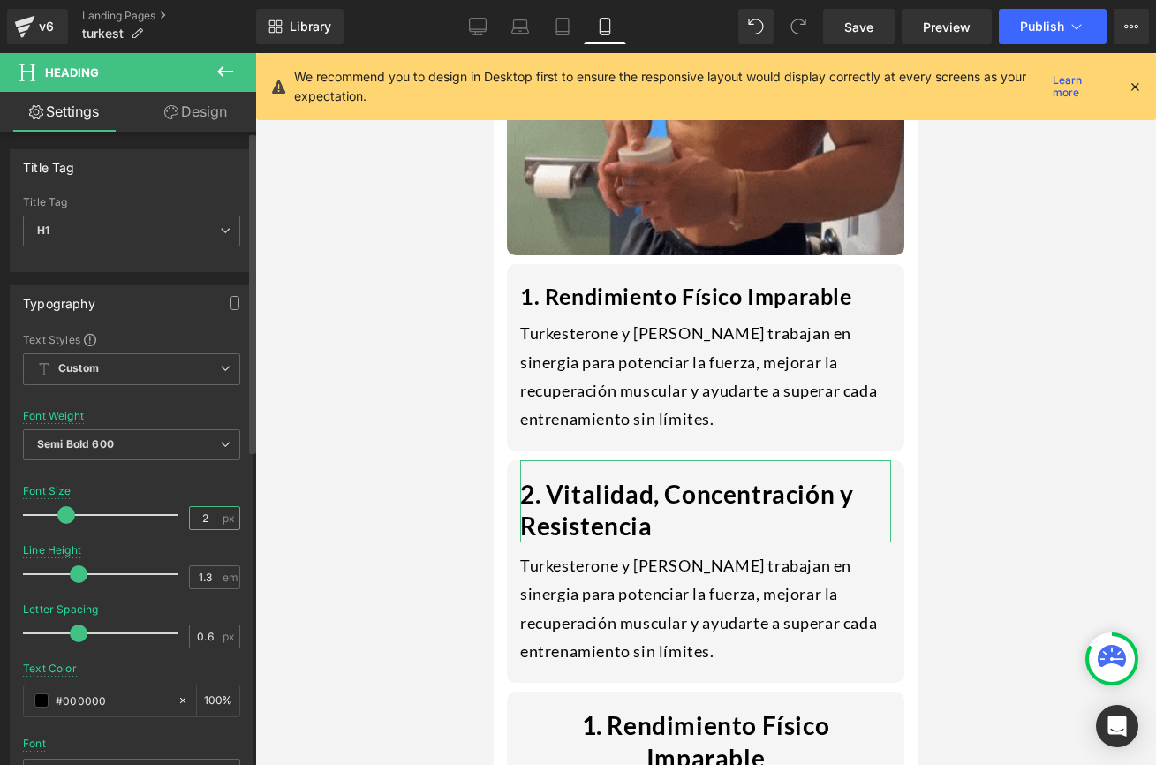
type input "25"
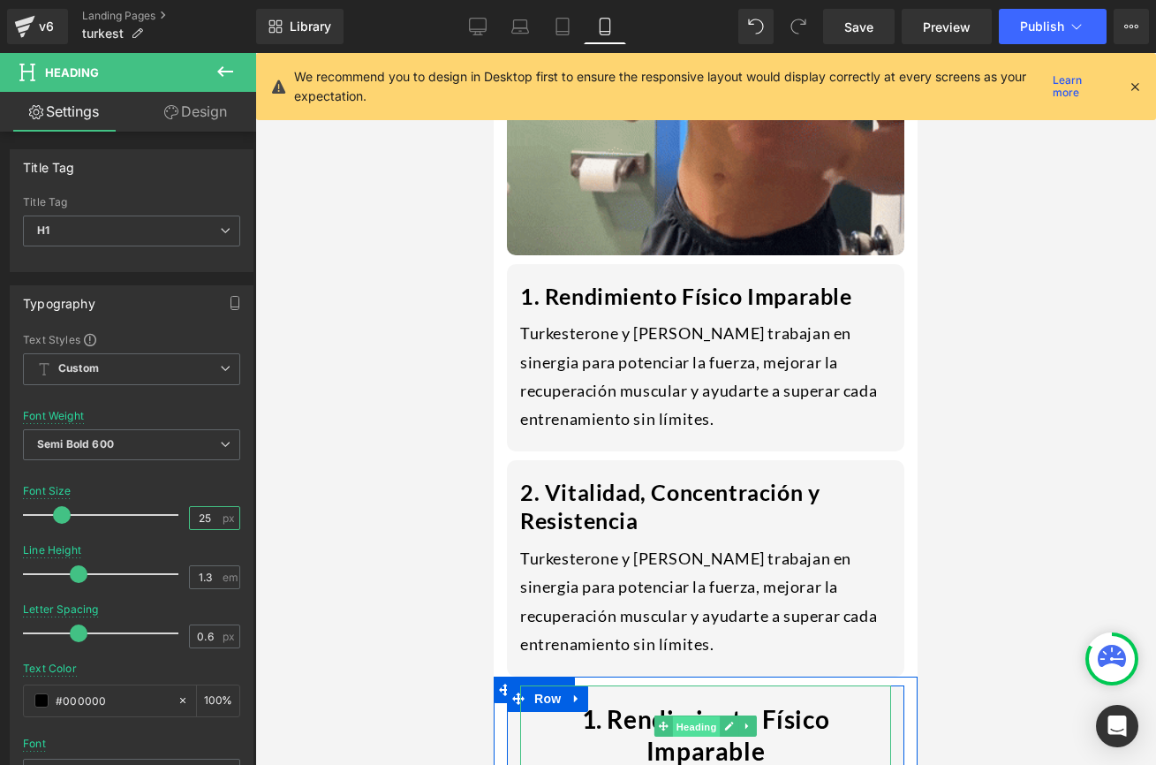
drag, startPoint x: 684, startPoint y: 655, endPoint x: 795, endPoint y: 551, distance: 152.5
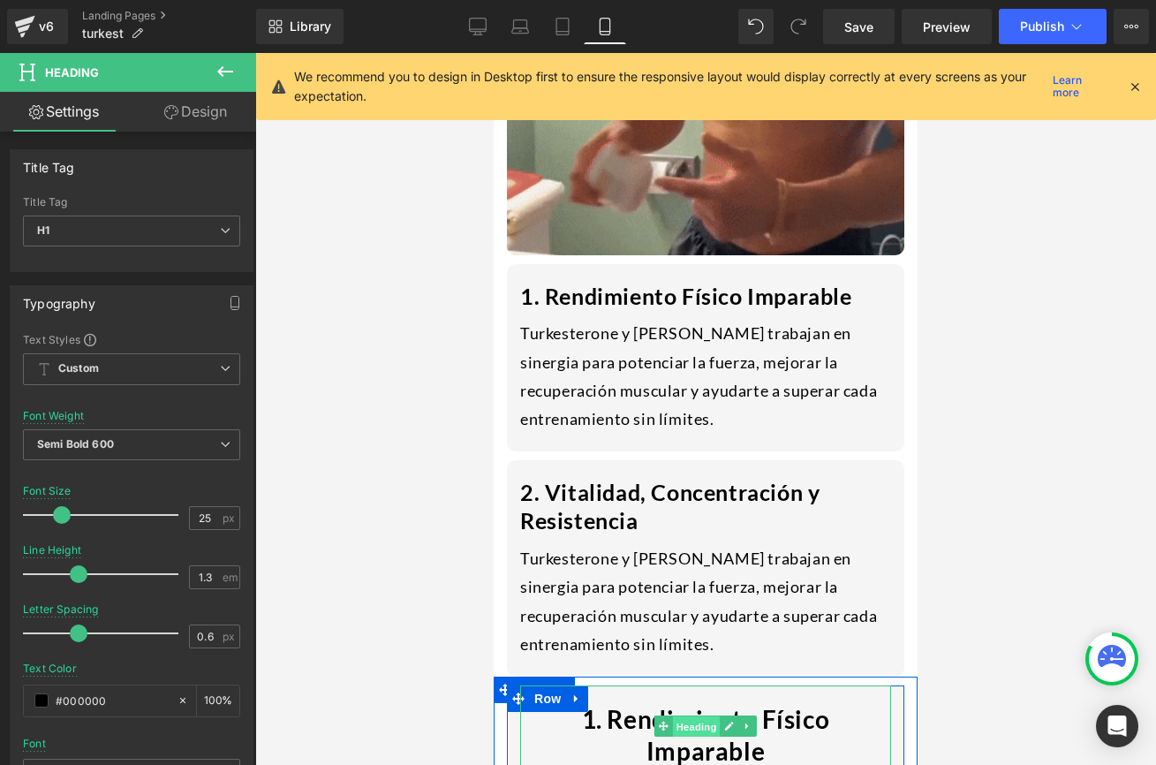
click at [684, 716] on span "Heading" at bounding box center [697, 726] width 48 height 21
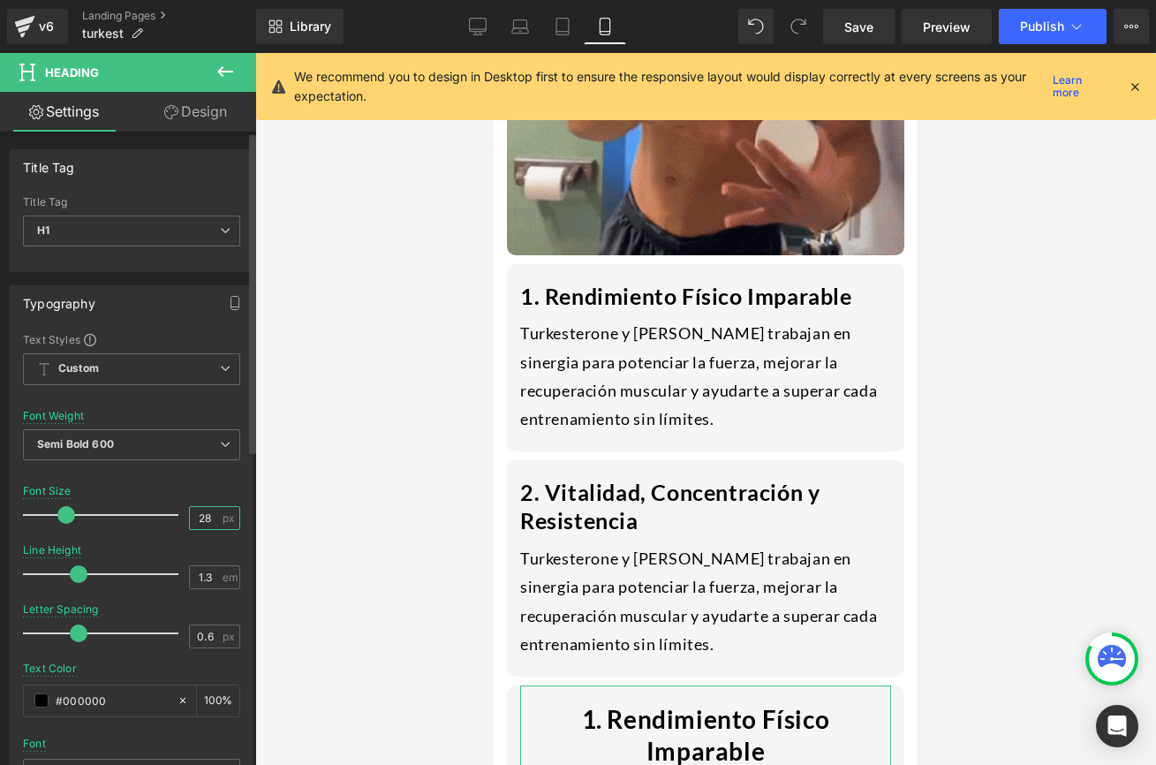
click at [209, 518] on input "28" at bounding box center [205, 518] width 31 height 22
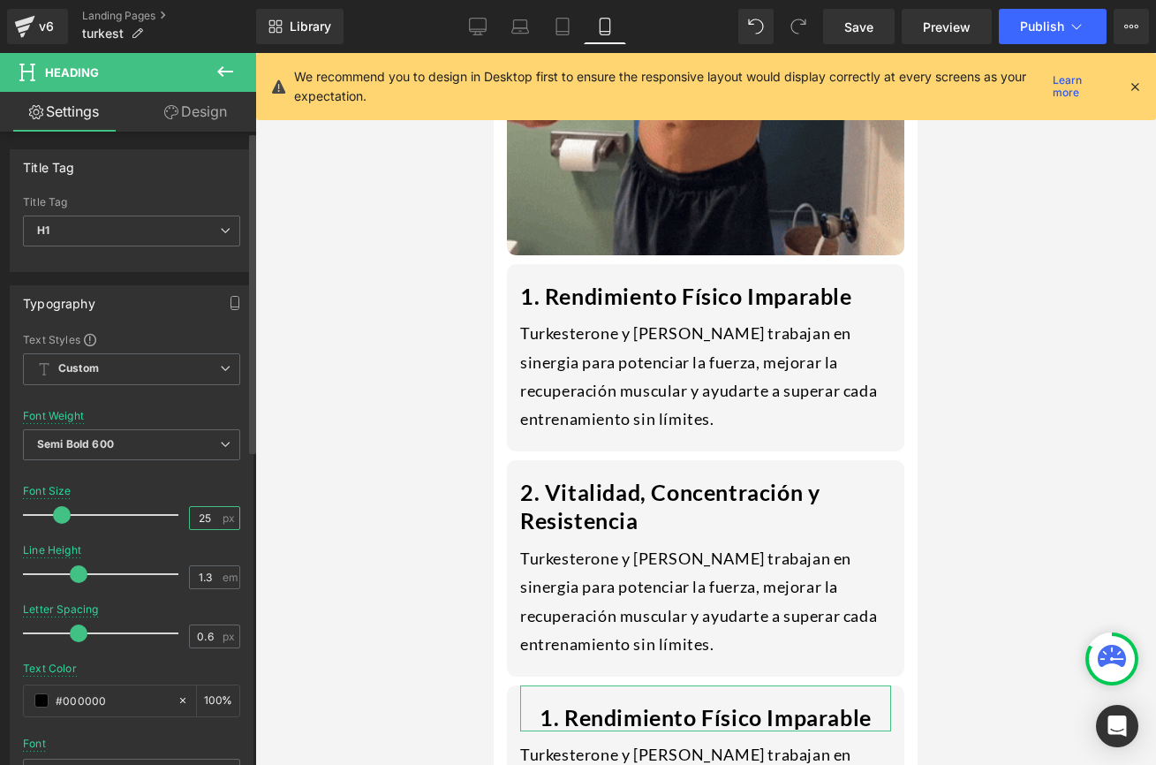
scroll to position [620, 0]
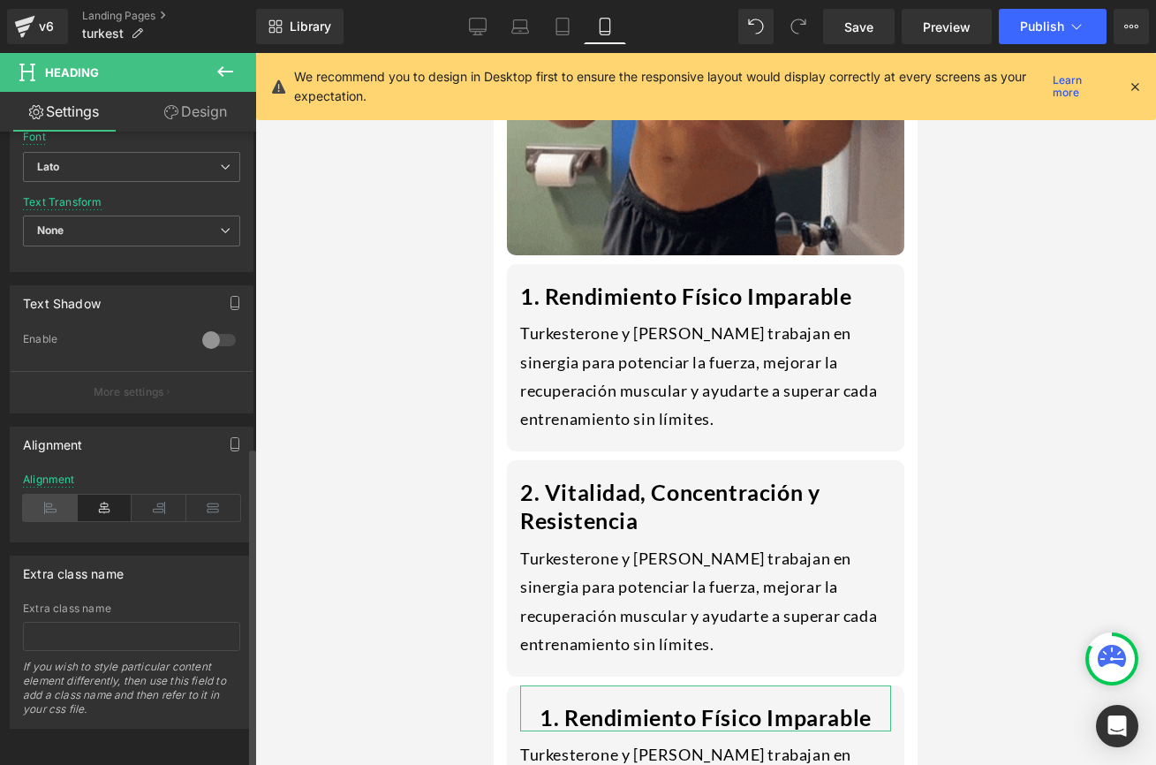
type input "25"
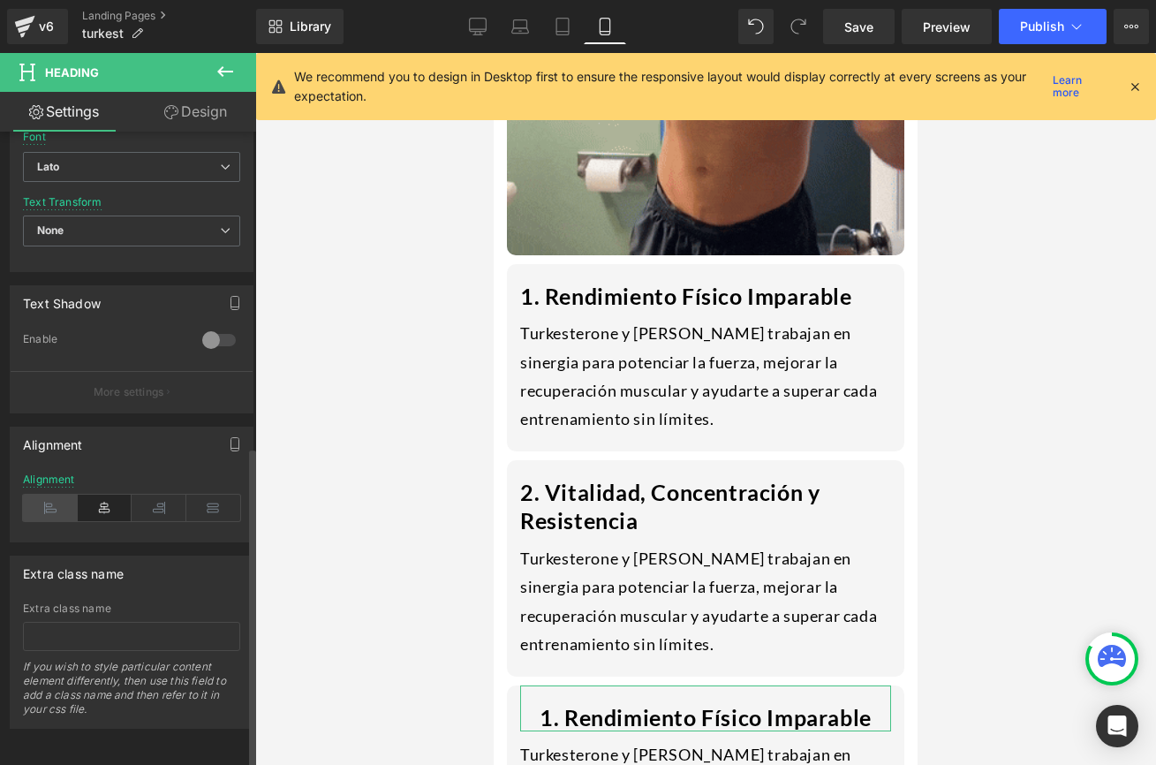
click at [60, 495] on icon at bounding box center [50, 508] width 55 height 26
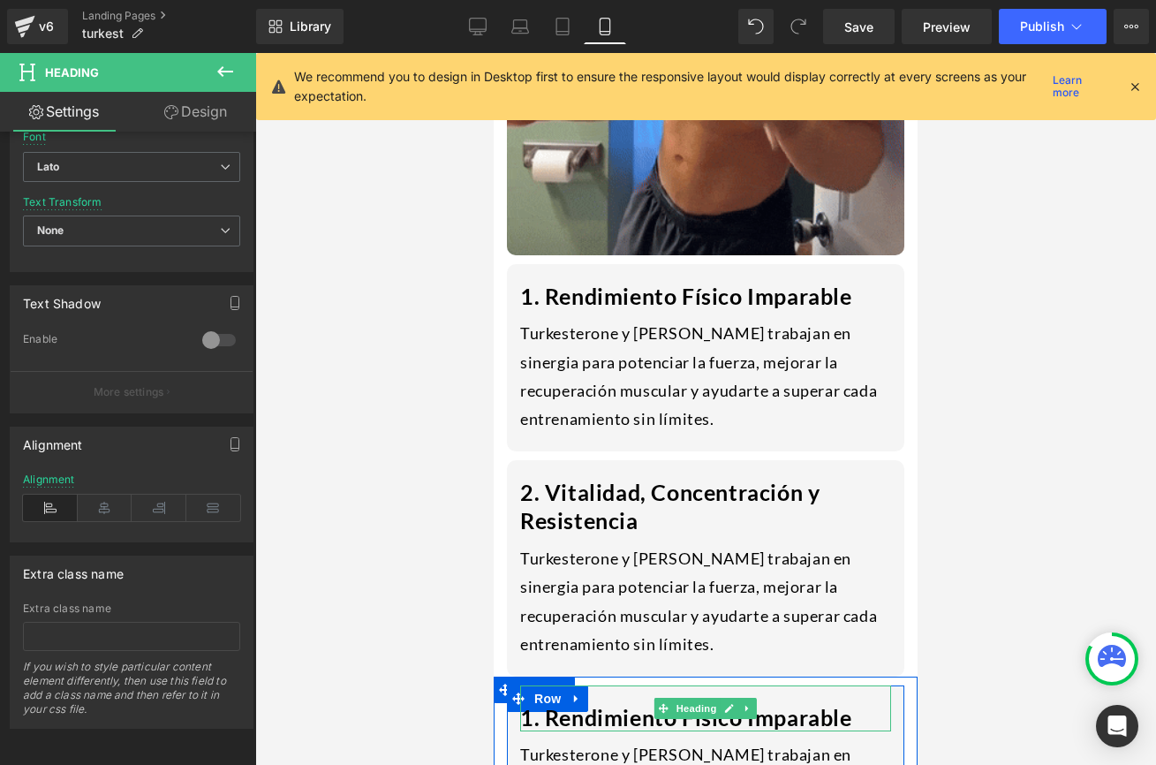
click at [529, 703] on h1 "1. Rendimiento Físico Imparable" at bounding box center [705, 717] width 371 height 29
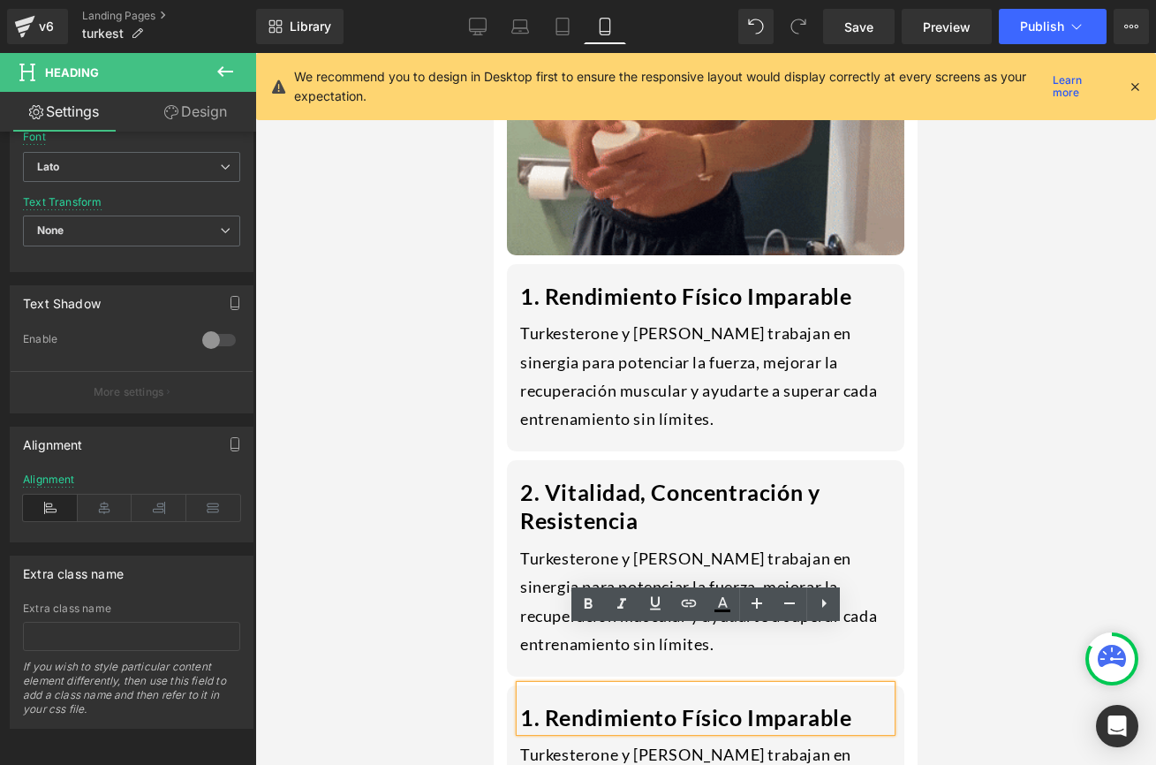
click at [533, 703] on h1 "1. Rendimiento Físico Imparable" at bounding box center [705, 717] width 371 height 29
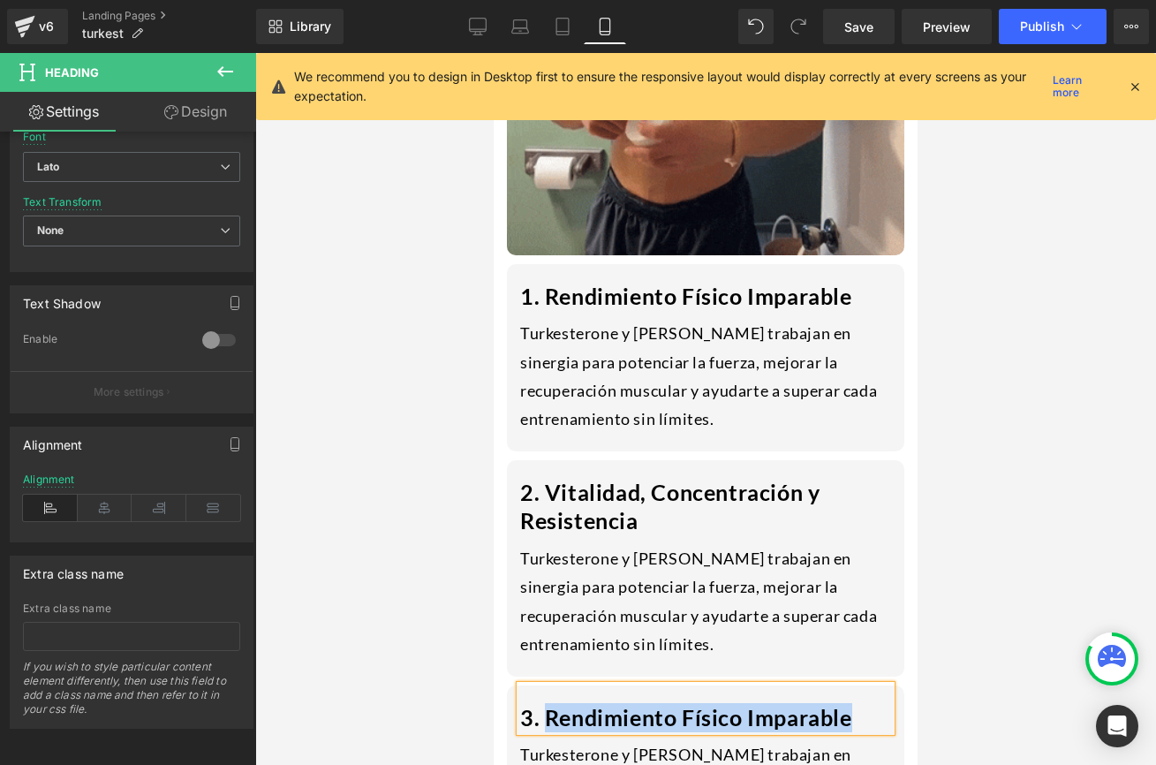
drag, startPoint x: 548, startPoint y: 658, endPoint x: 852, endPoint y: 654, distance: 304.7
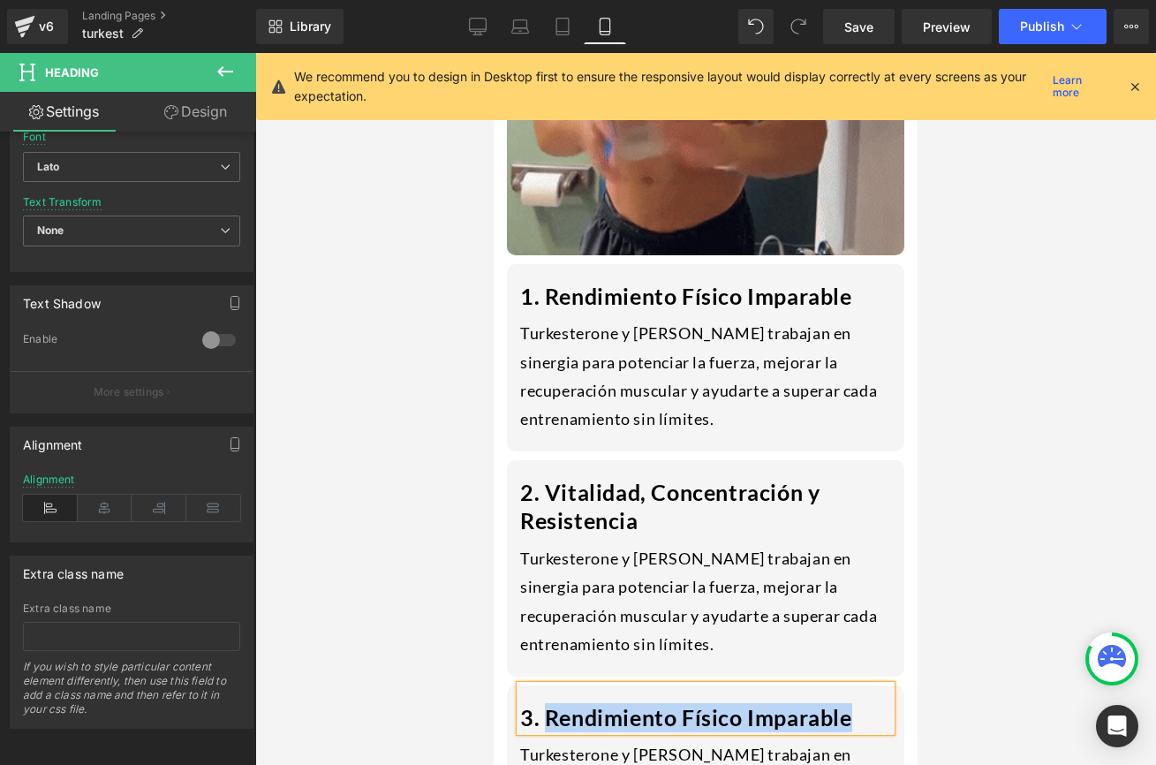
click at [852, 703] on h1 "3. Rendimiento Físico Imparable" at bounding box center [705, 717] width 371 height 29
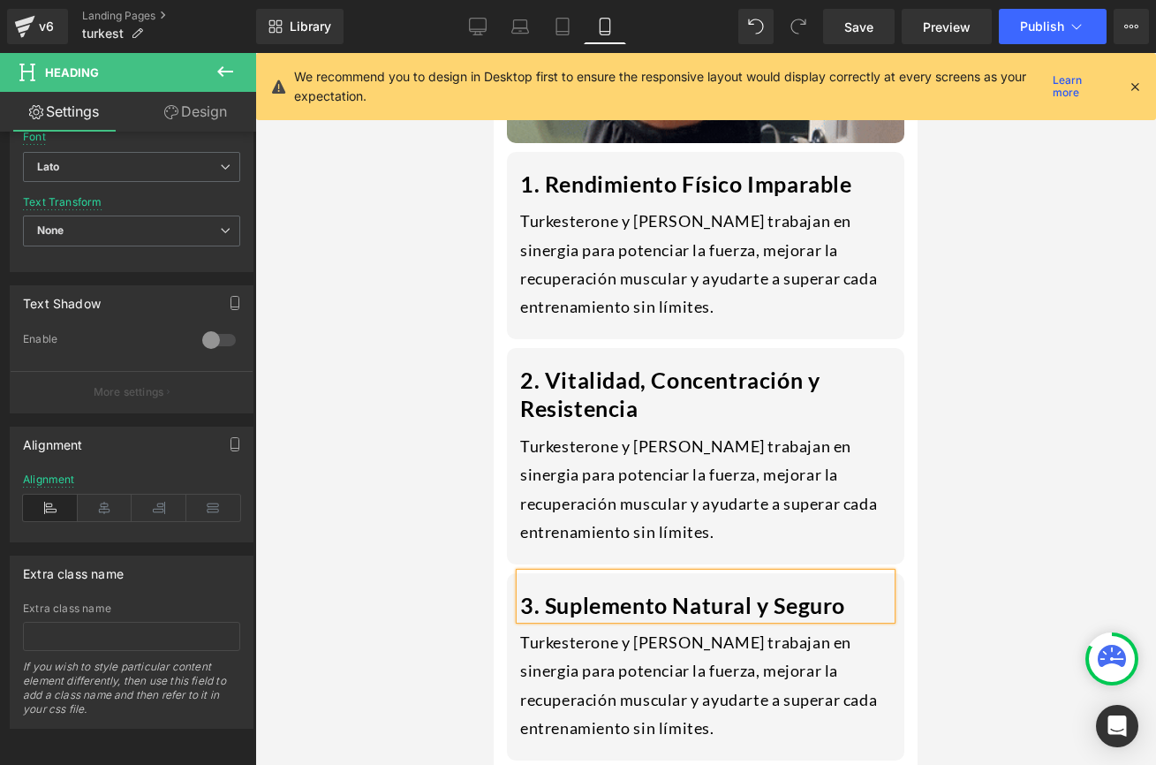
scroll to position [2118, 0]
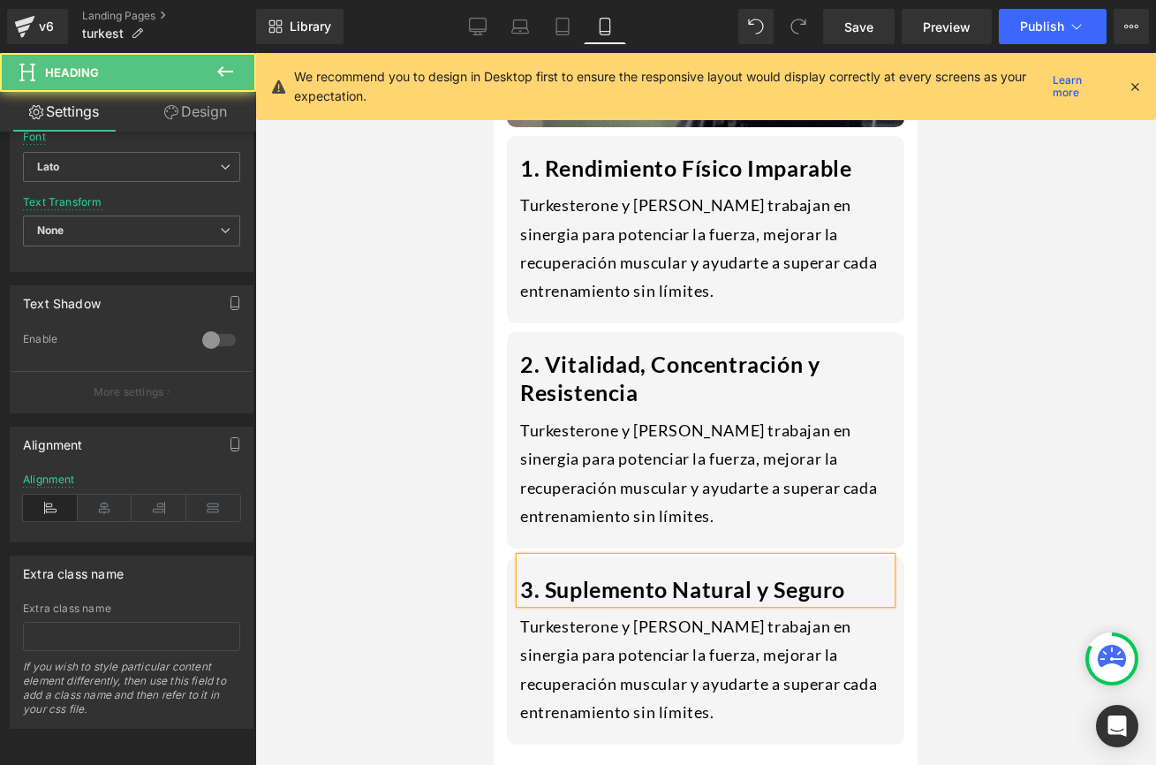
click at [536, 575] on h1 "3. Suplemento Natural y Seguro" at bounding box center [705, 589] width 371 height 29
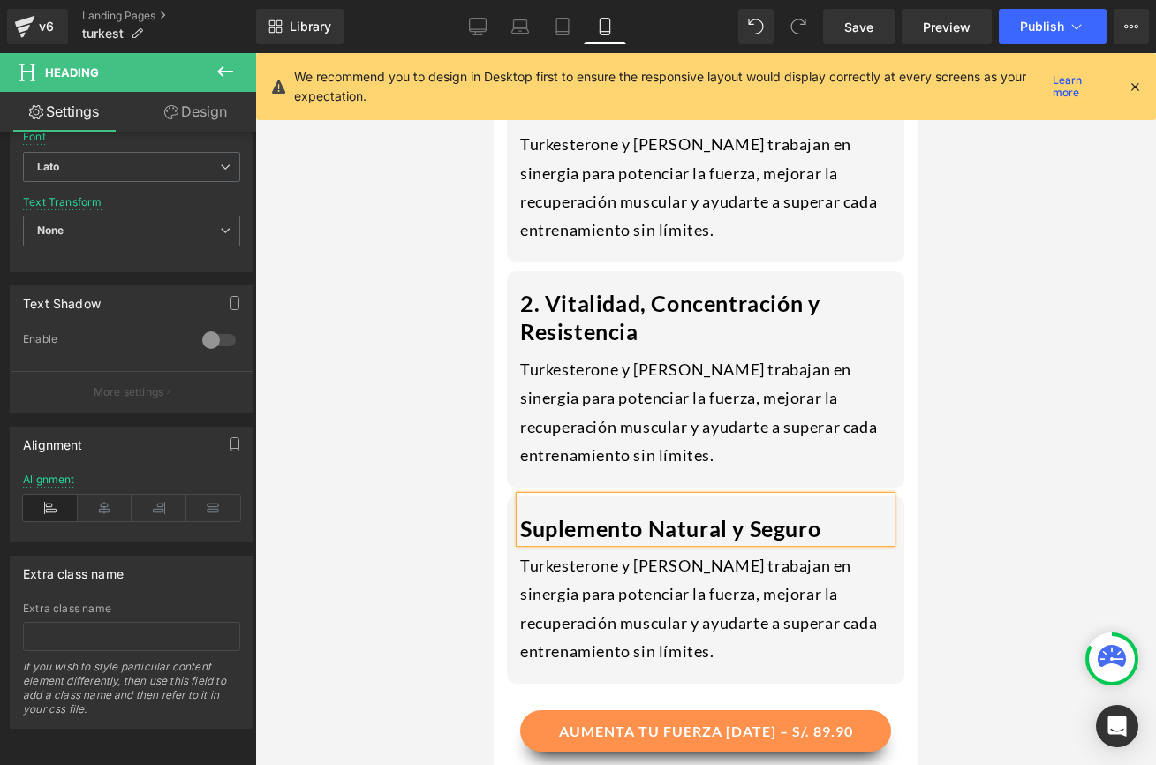
scroll to position [2182, 0]
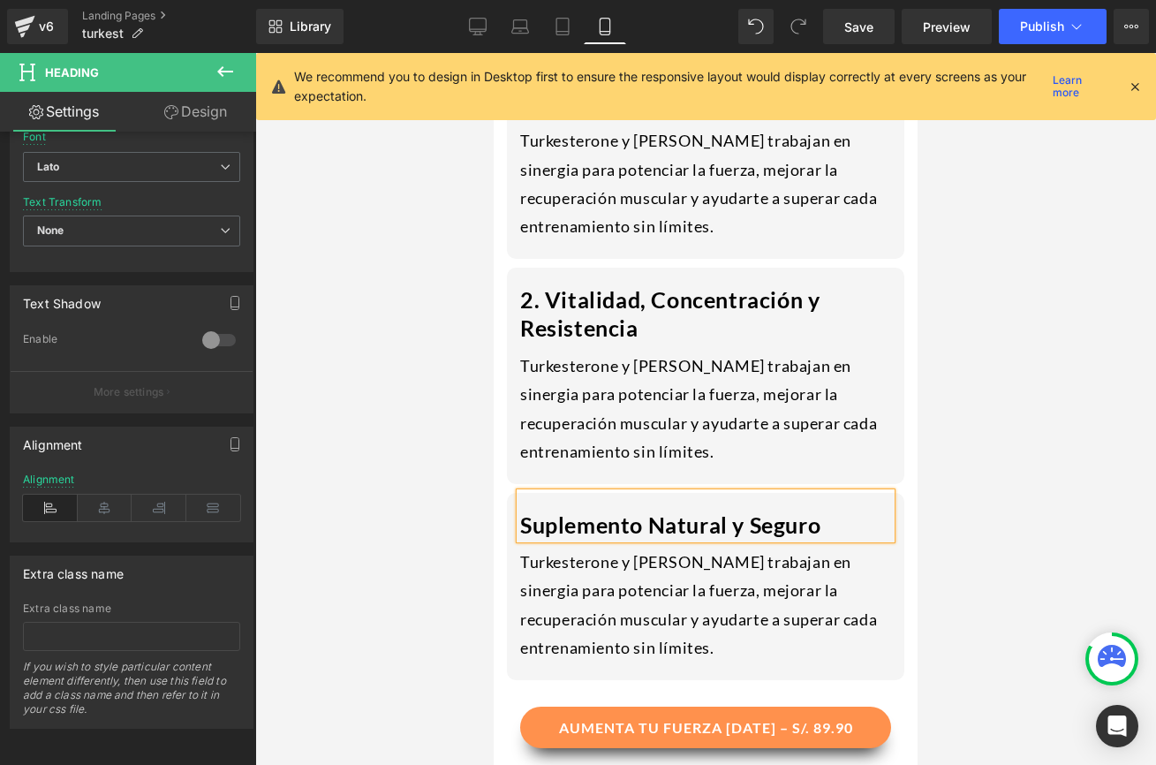
click at [523, 510] on h1 "Suplemento Natural y Seguro" at bounding box center [705, 524] width 371 height 29
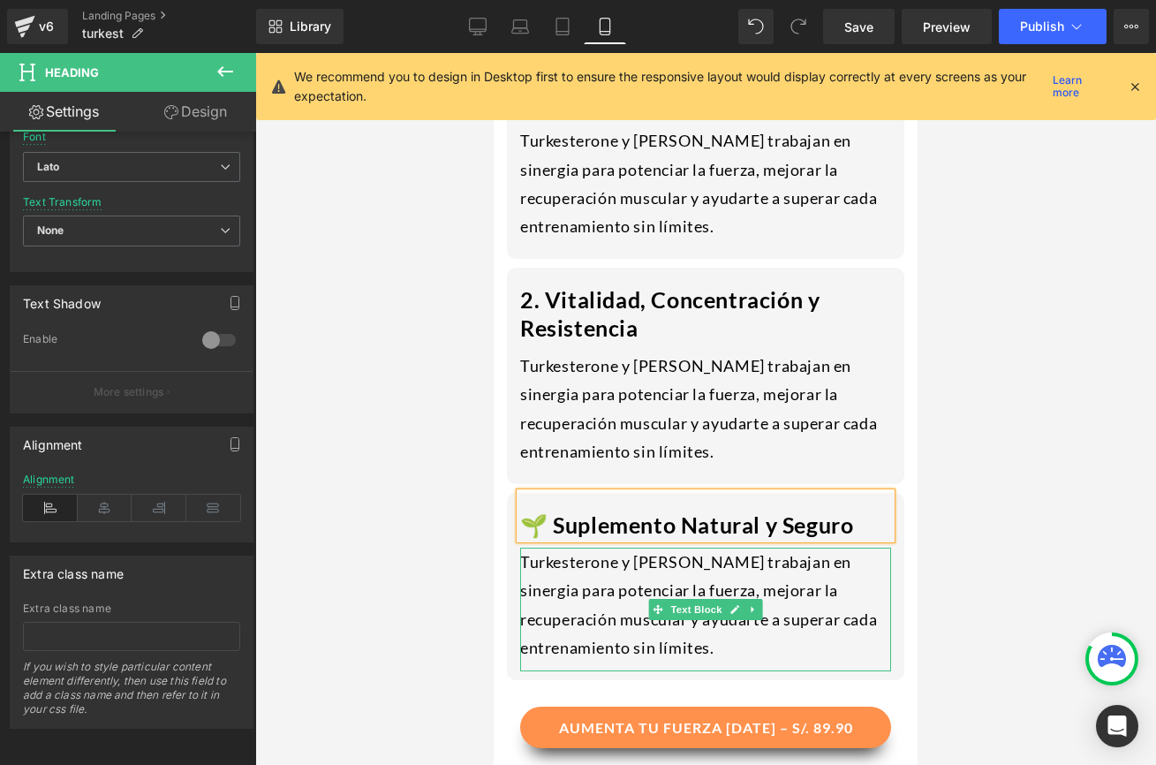
click at [573, 561] on div "Turkesterone y [PERSON_NAME] trabajan en sinergia para potenciar la fuerza, mej…" at bounding box center [705, 610] width 371 height 124
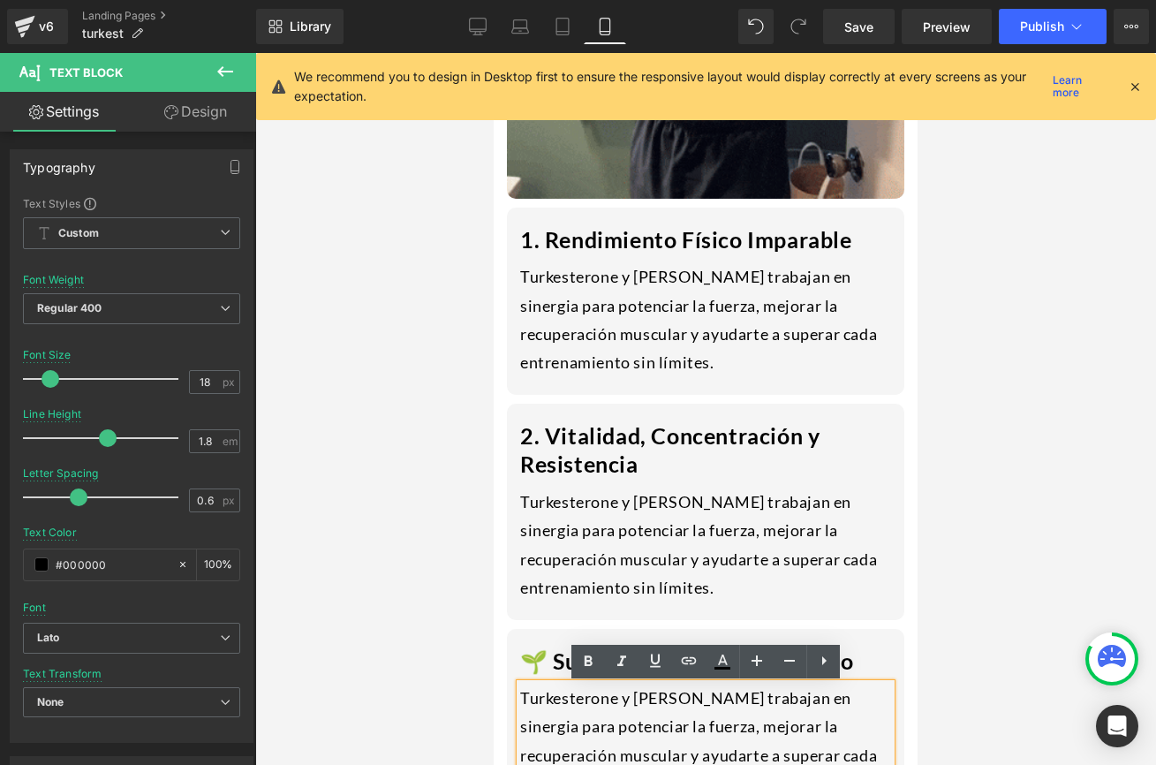
scroll to position [1963, 0]
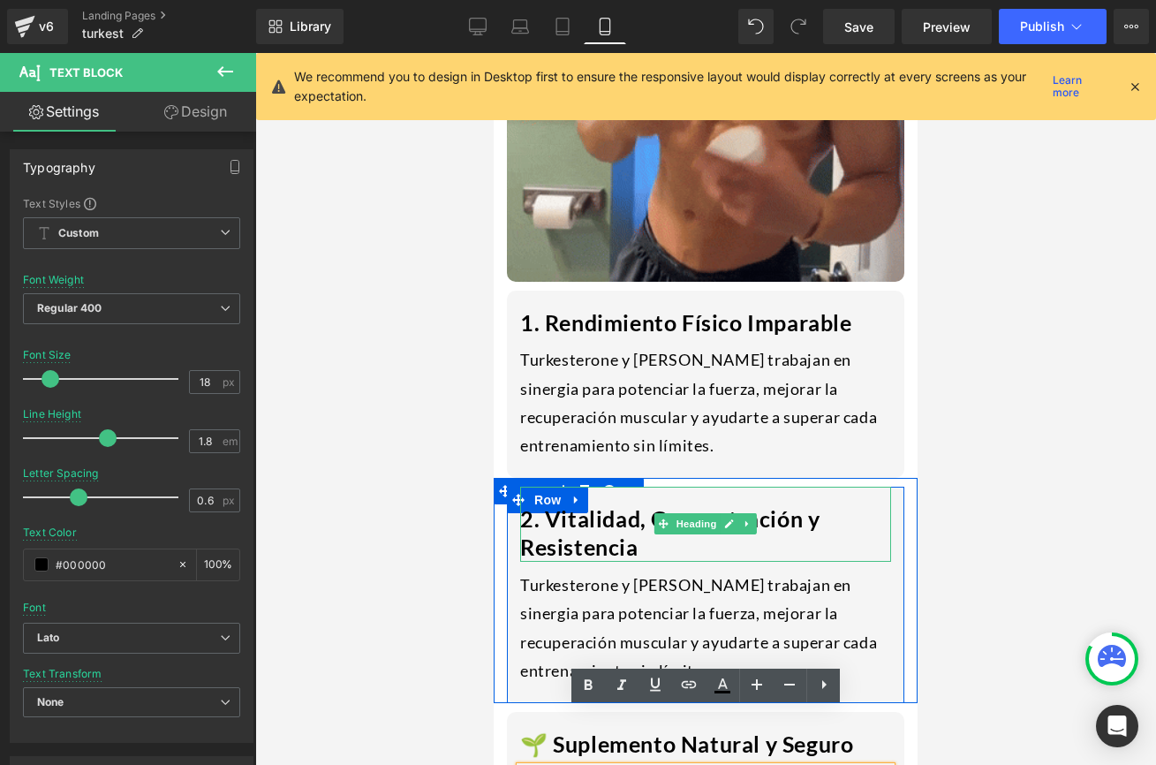
click at [540, 504] on h1 "2. Vitalidad, Concentración y Resistencia" at bounding box center [705, 532] width 371 height 57
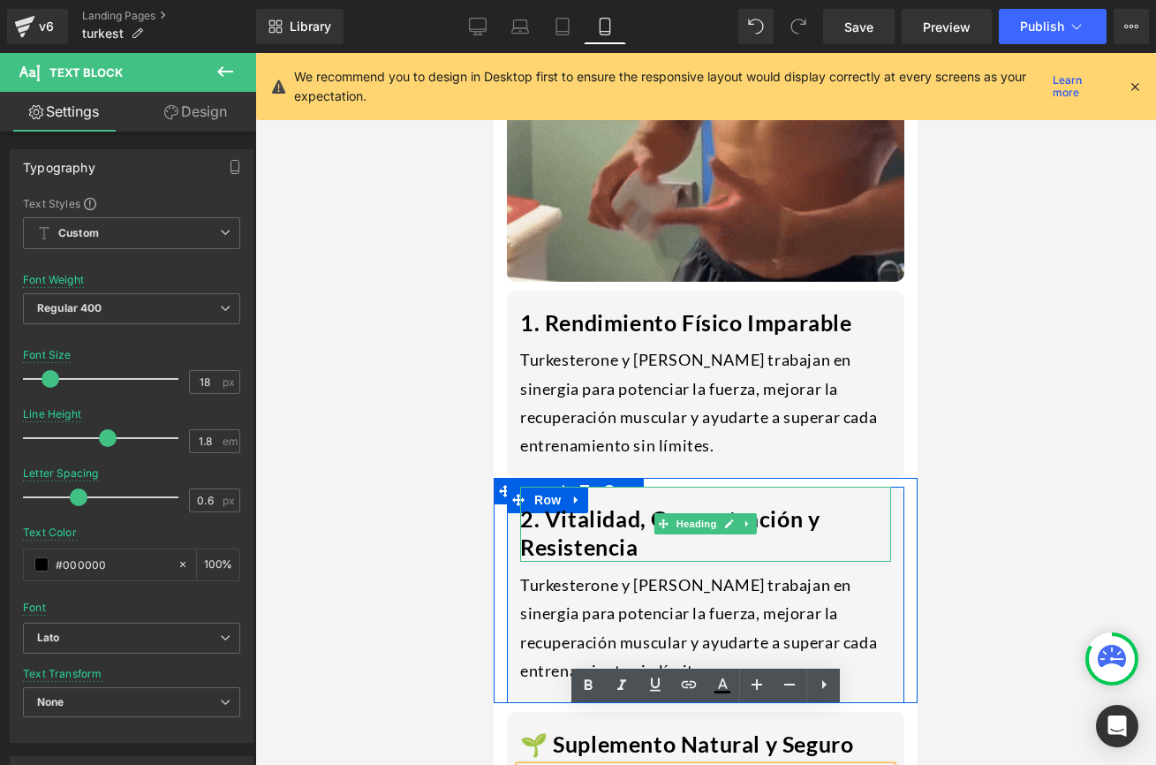
click at [547, 504] on h1 "2. Vitalidad, Concentración y Resistencia" at bounding box center [705, 532] width 371 height 57
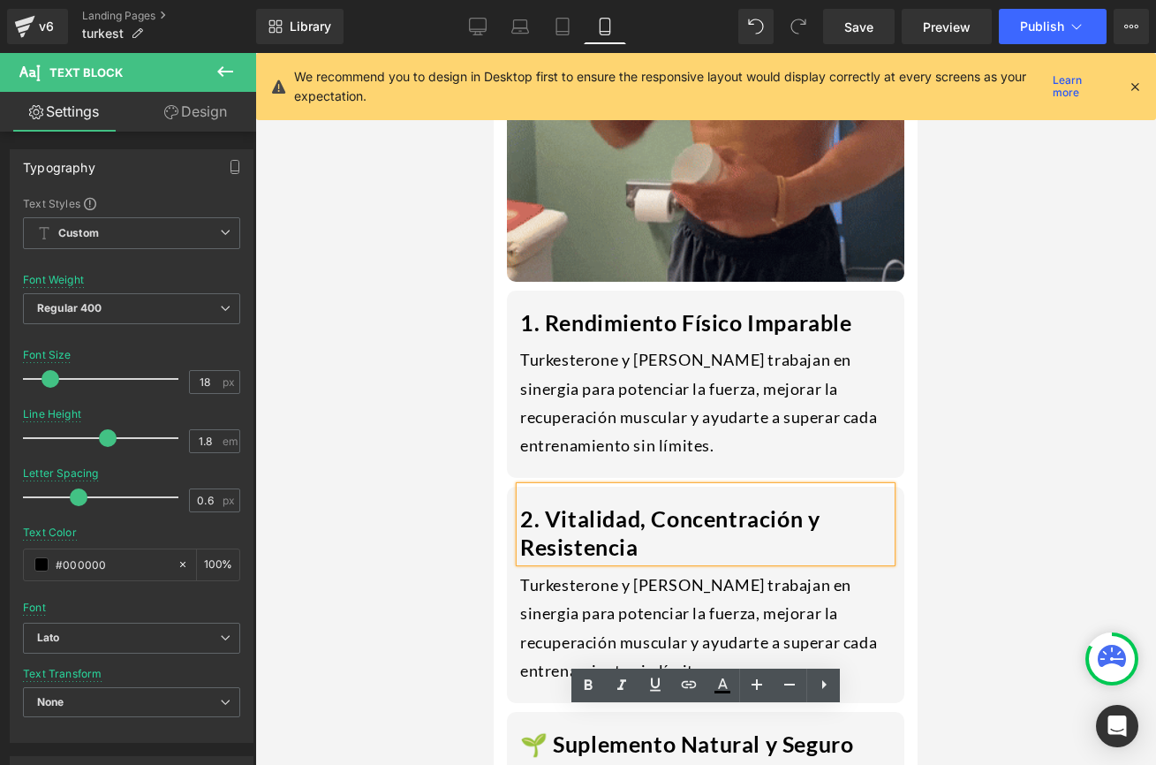
click at [546, 504] on h1 "2. Vitalidad, Concentración y Resistencia" at bounding box center [705, 532] width 371 height 57
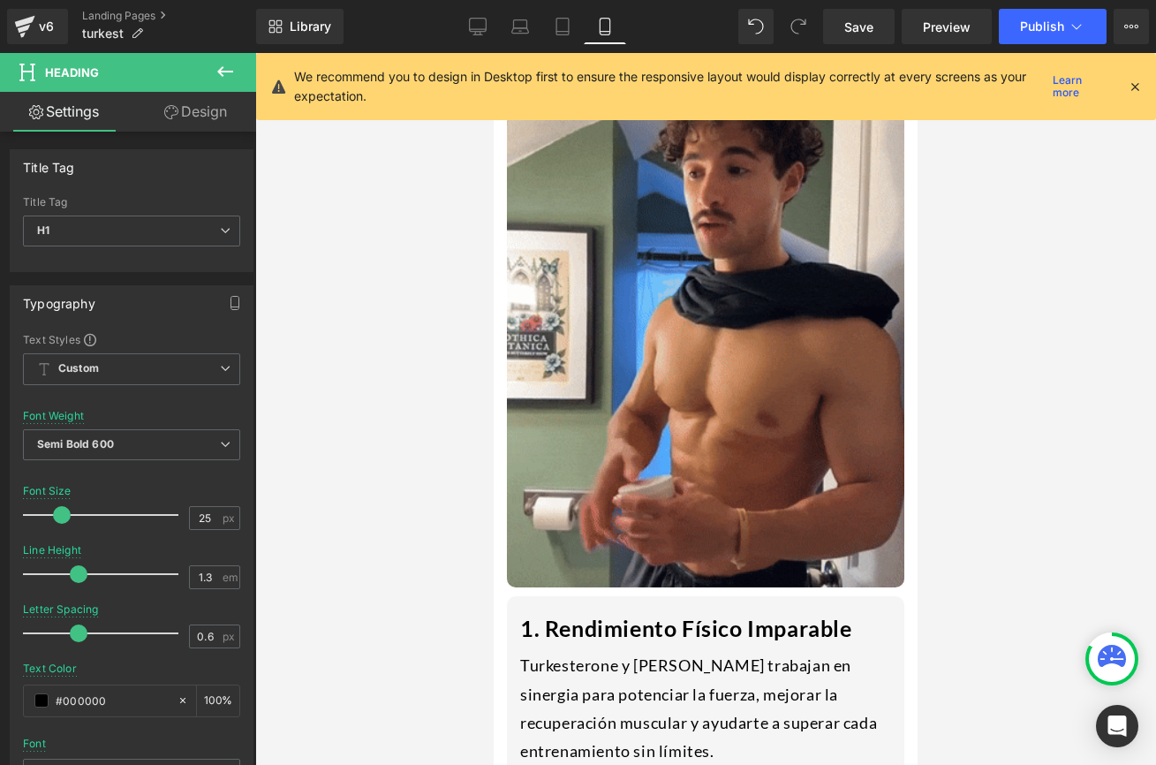
scroll to position [1615, 0]
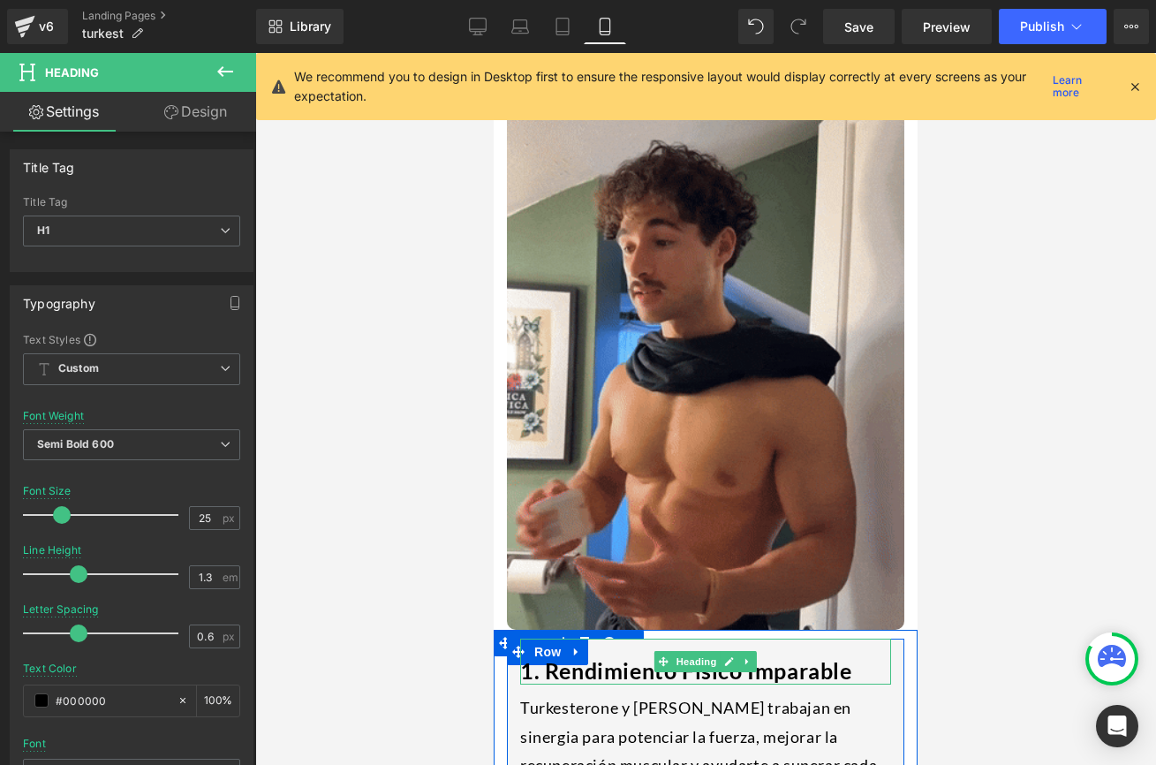
click at [536, 656] on h1 "1. Rendimiento Físico Imparable" at bounding box center [705, 670] width 371 height 29
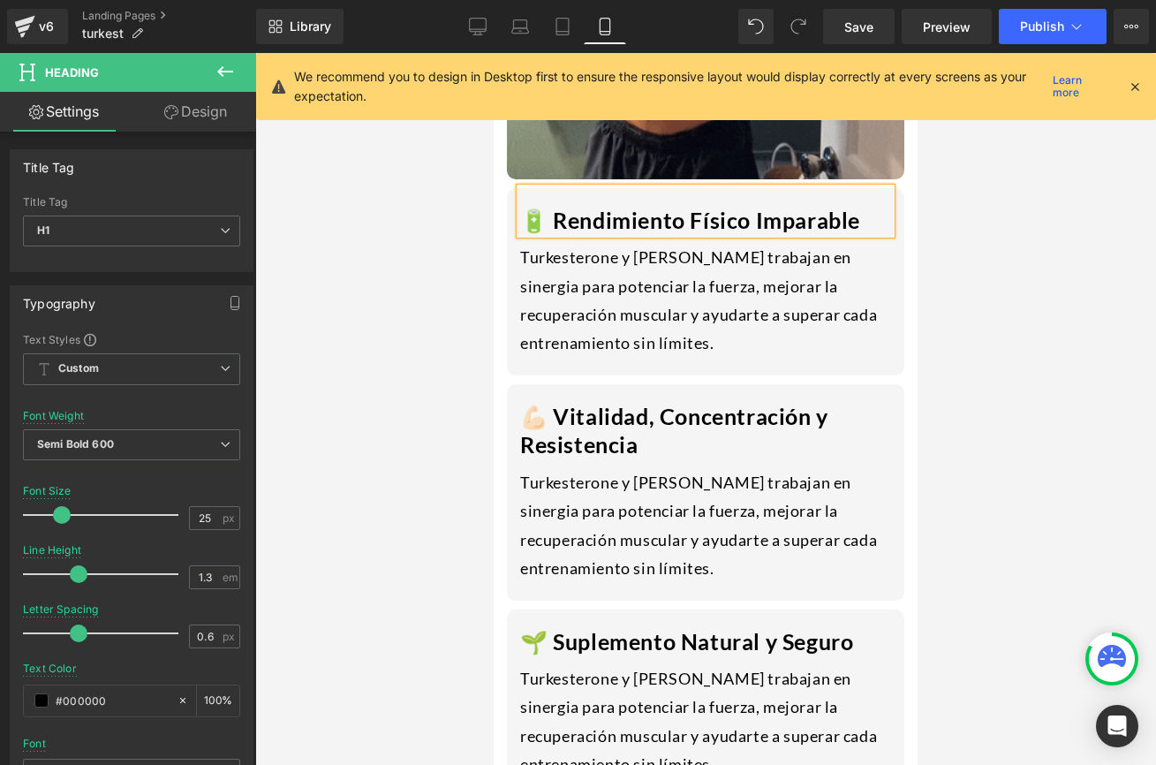
scroll to position [2150, 0]
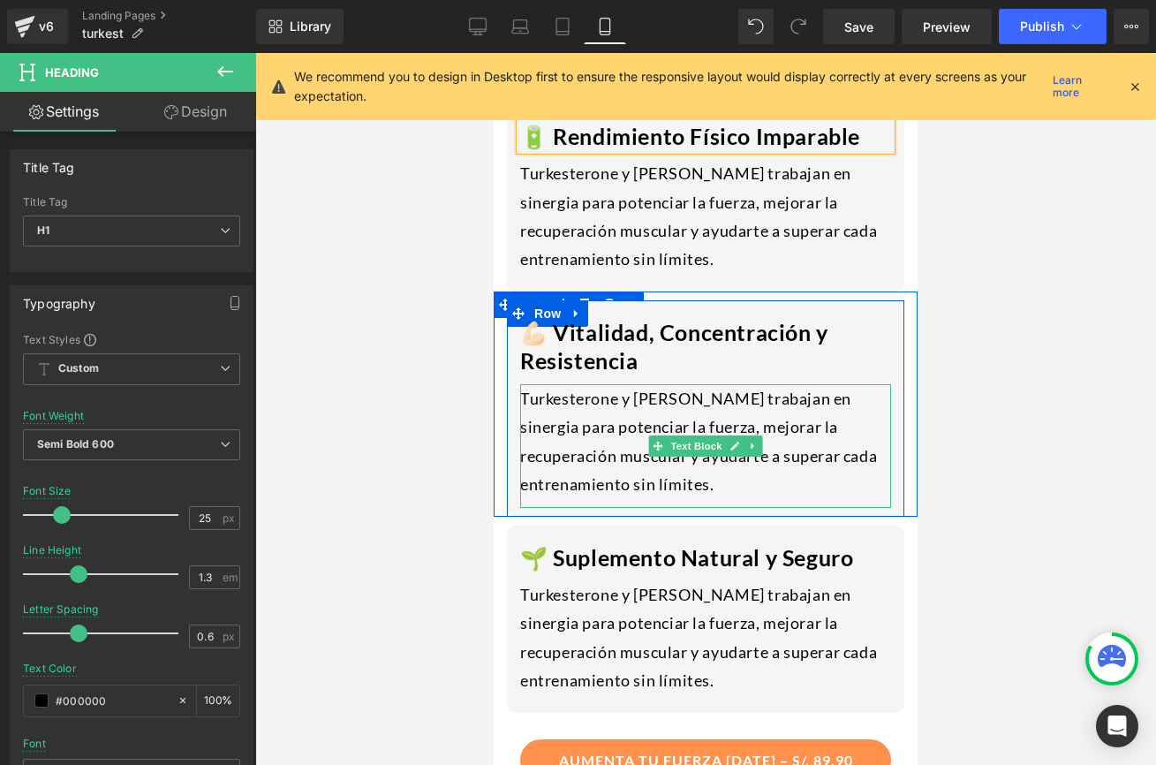
click at [565, 384] on div "Turkesterone y [PERSON_NAME] trabajan en sinergia para potenciar la fuerza, mej…" at bounding box center [705, 446] width 371 height 124
click at [538, 384] on div "Turkesterone y [PERSON_NAME] trabajan en sinergia para potenciar la fuerza, mej…" at bounding box center [705, 446] width 371 height 124
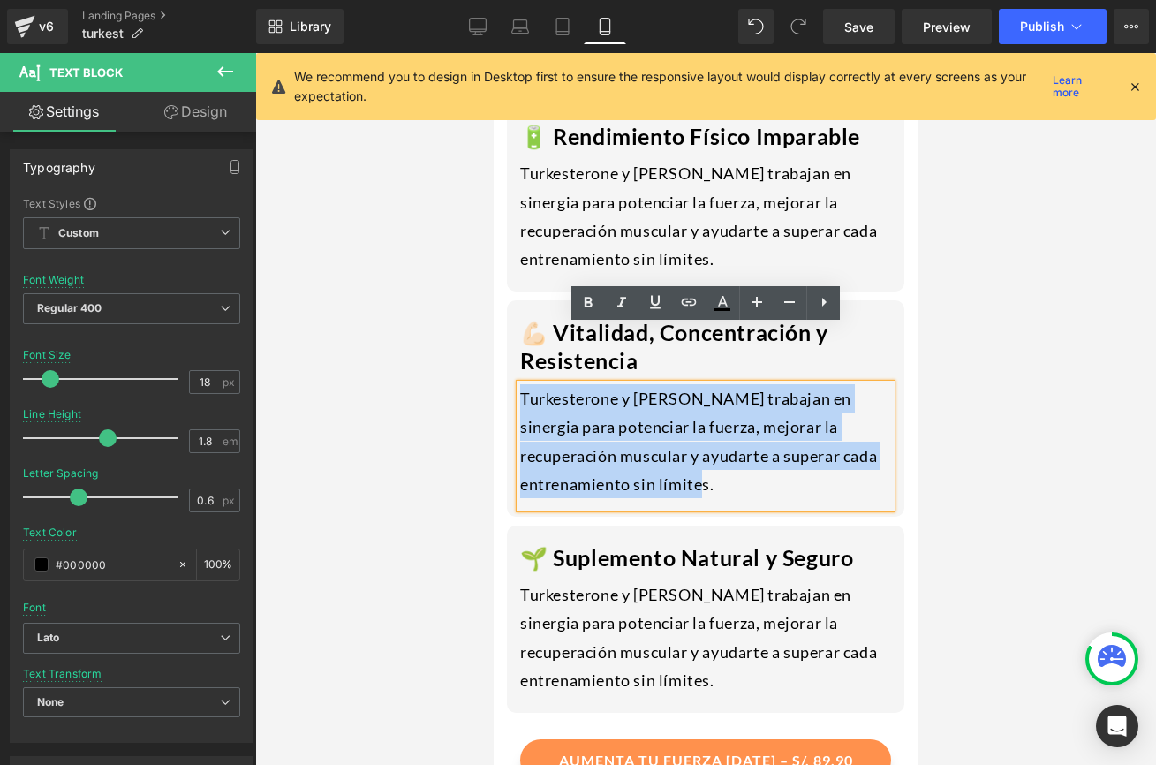
drag, startPoint x: 727, startPoint y: 435, endPoint x: 519, endPoint y: 340, distance: 228.0
click at [520, 384] on div "Turkesterone y [PERSON_NAME] trabajan en sinergia para potenciar la fuerza, mej…" at bounding box center [705, 446] width 371 height 124
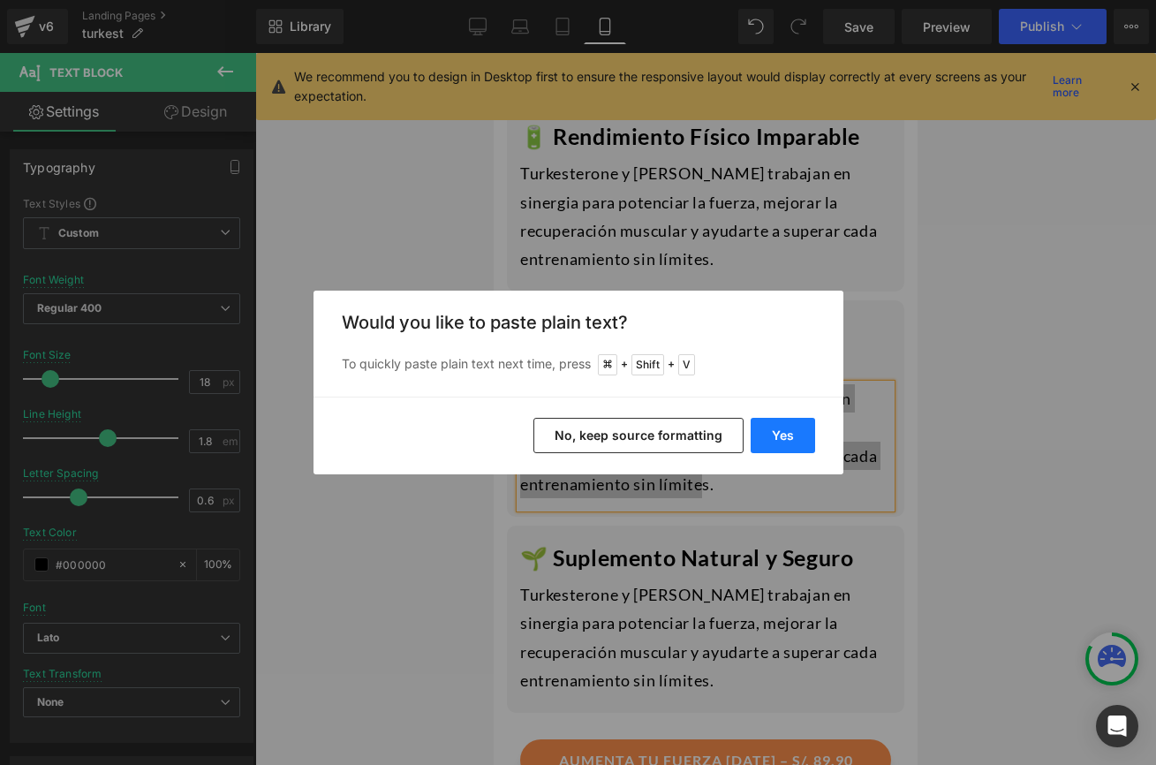
click at [798, 440] on button "Yes" at bounding box center [783, 435] width 64 height 35
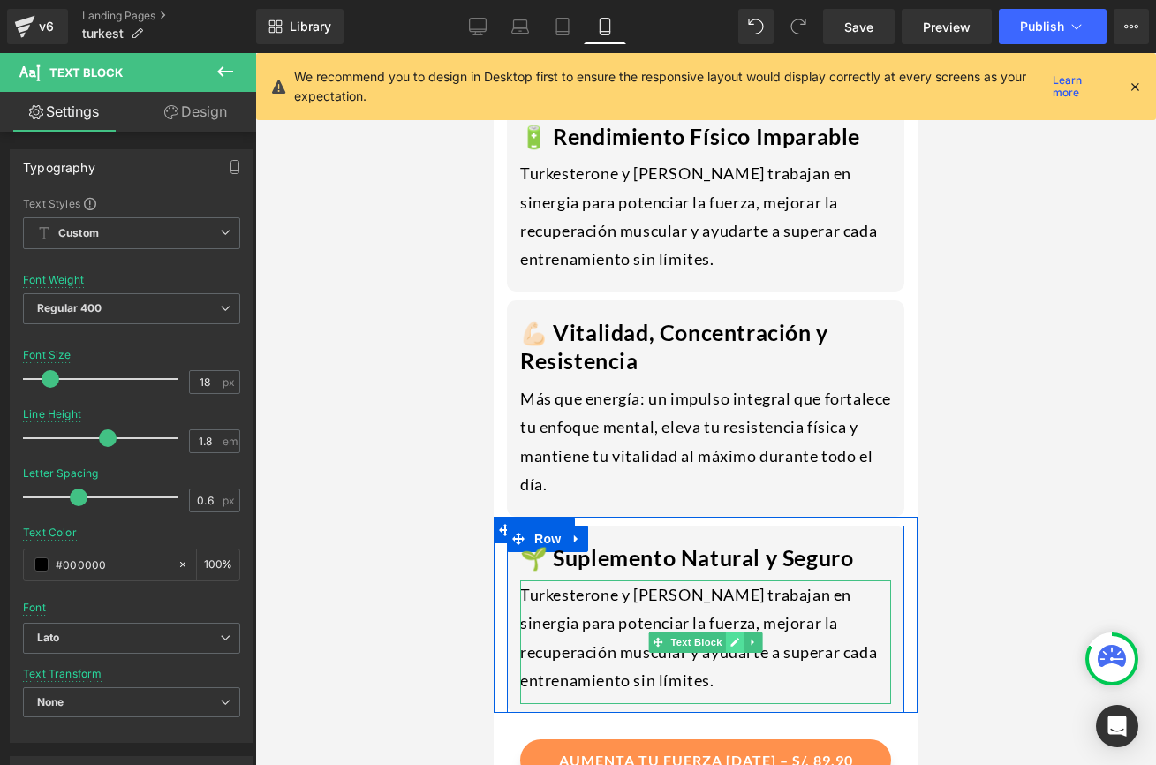
click at [743, 631] on ul "Text Block" at bounding box center [706, 641] width 114 height 21
click at [765, 580] on div "Turkesterone y [PERSON_NAME] trabajan en sinergia para potenciar la fuerza, mej…" at bounding box center [705, 642] width 371 height 124
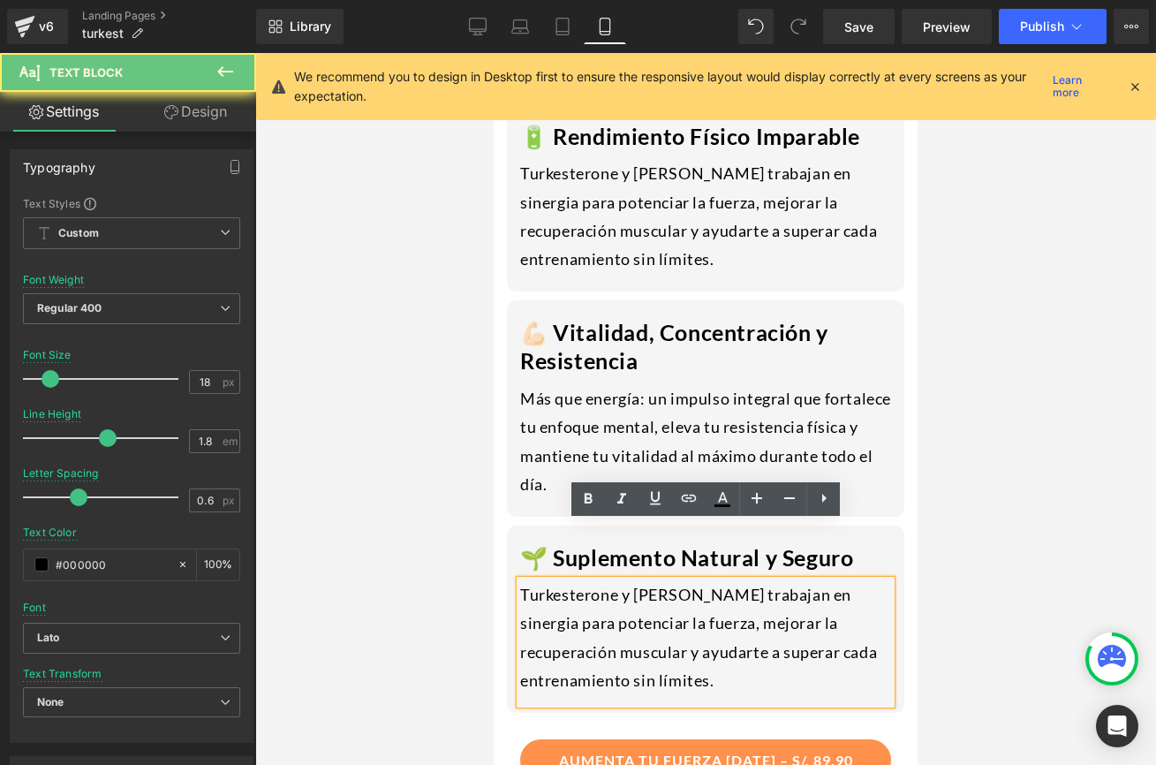
drag, startPoint x: 732, startPoint y: 628, endPoint x: 523, endPoint y: 531, distance: 230.8
click at [523, 580] on div "Turkesterone y [PERSON_NAME] trabajan en sinergia para potenciar la fuerza, mej…" at bounding box center [705, 642] width 371 height 124
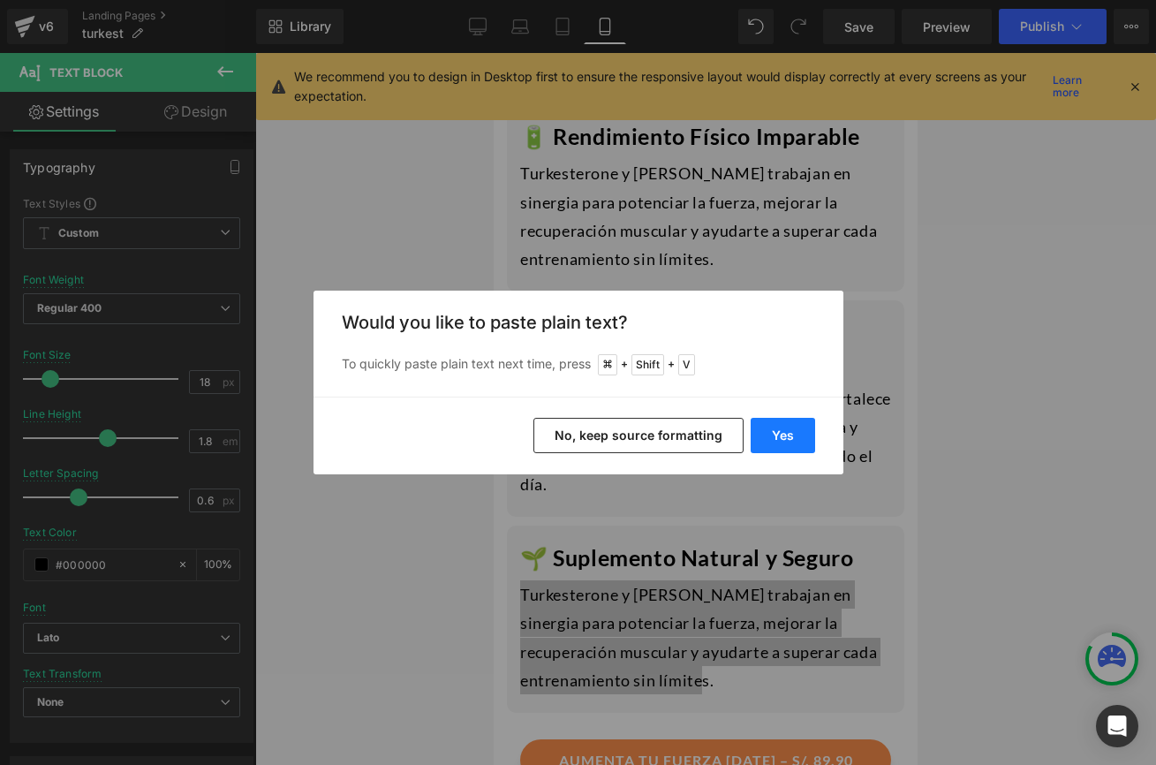
click at [798, 441] on button "Yes" at bounding box center [783, 435] width 64 height 35
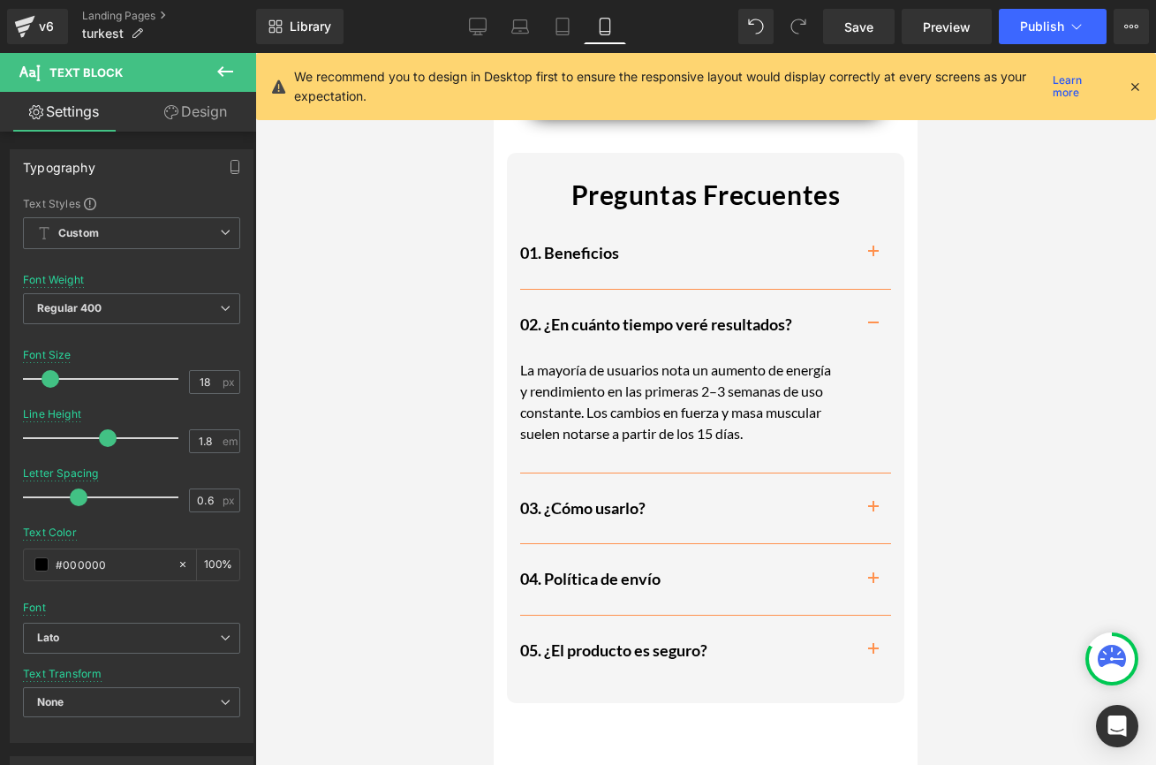
scroll to position [2783, 0]
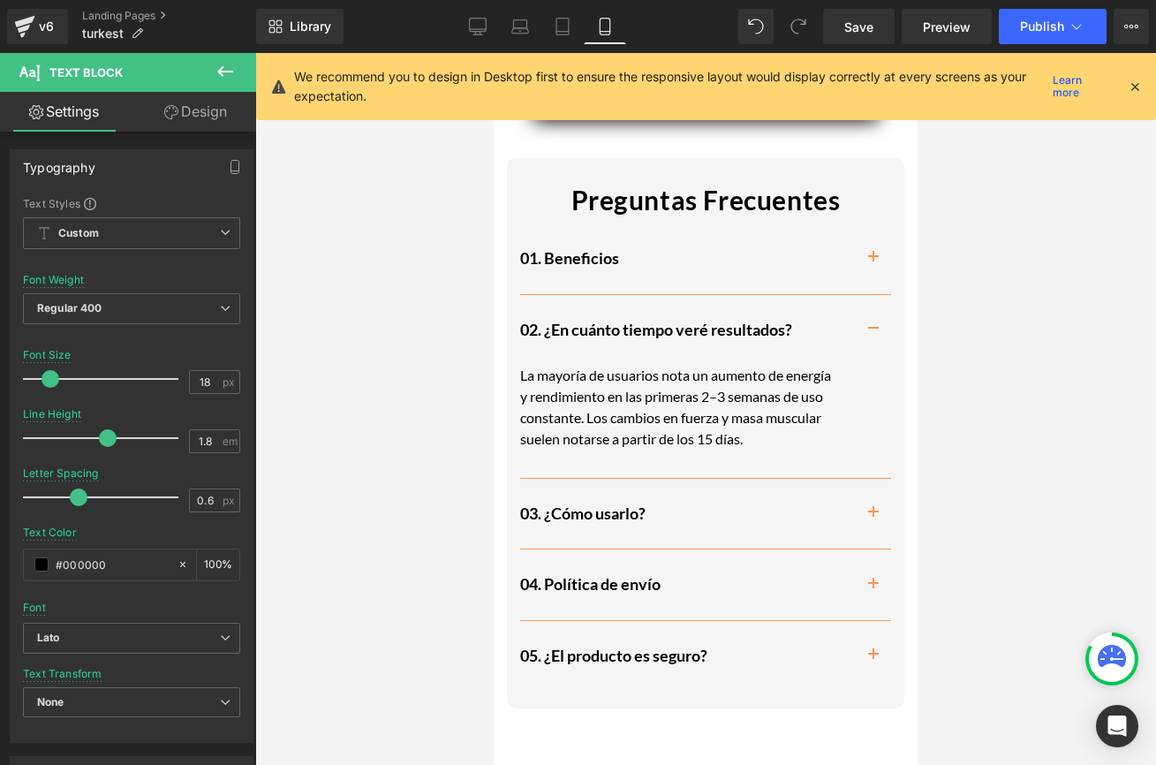
click at [725, 479] on div "03. ¿Cómo usarlo? Heading" at bounding box center [705, 514] width 371 height 71
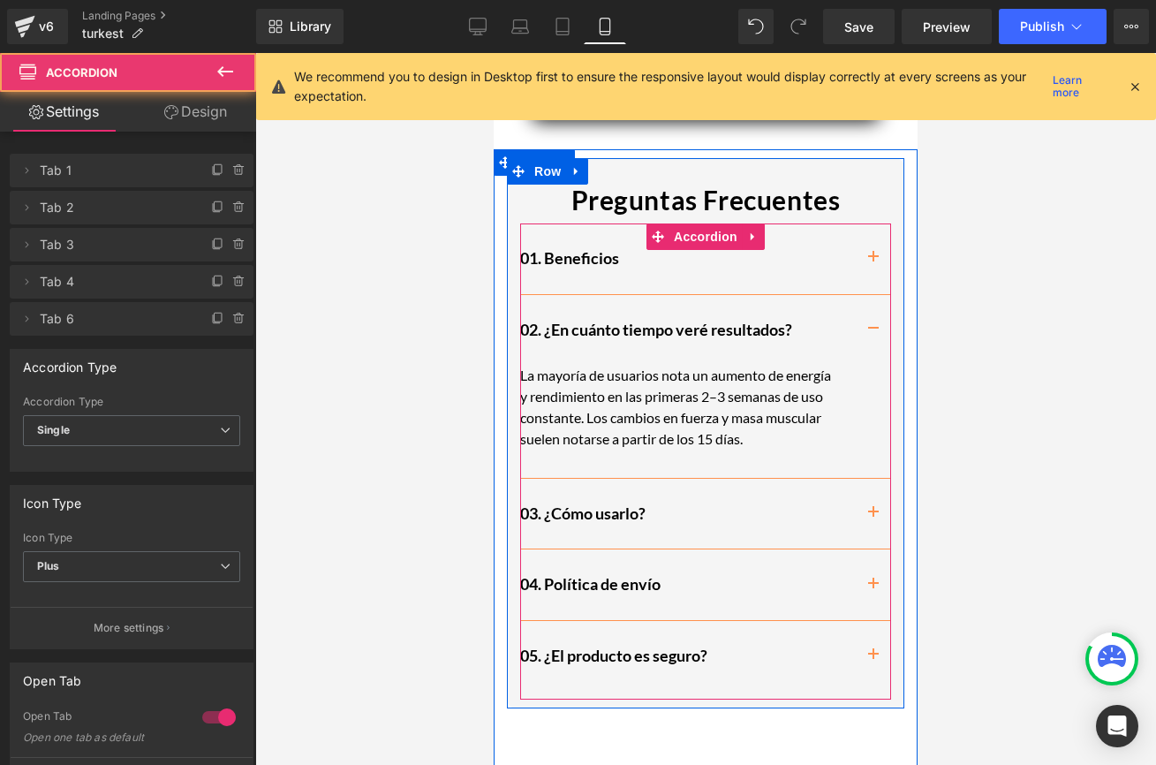
click at [874, 479] on button "button" at bounding box center [873, 514] width 35 height 70
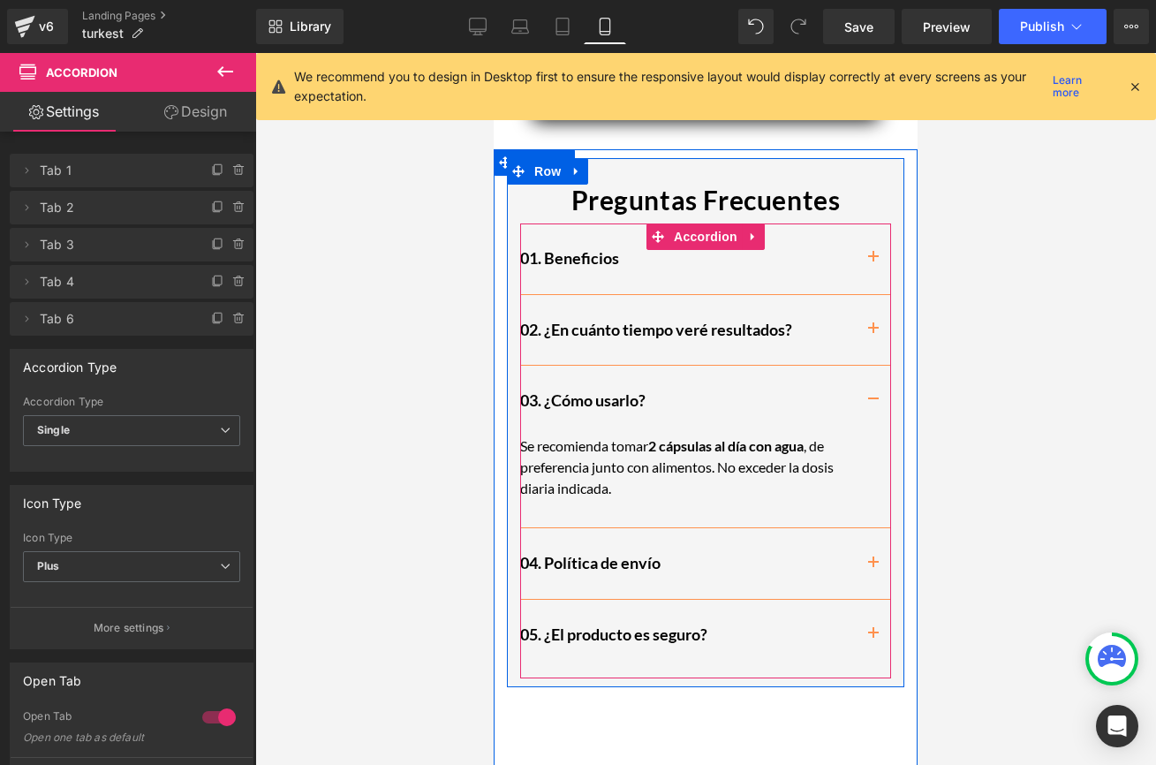
click at [875, 366] on button "button" at bounding box center [873, 401] width 35 height 70
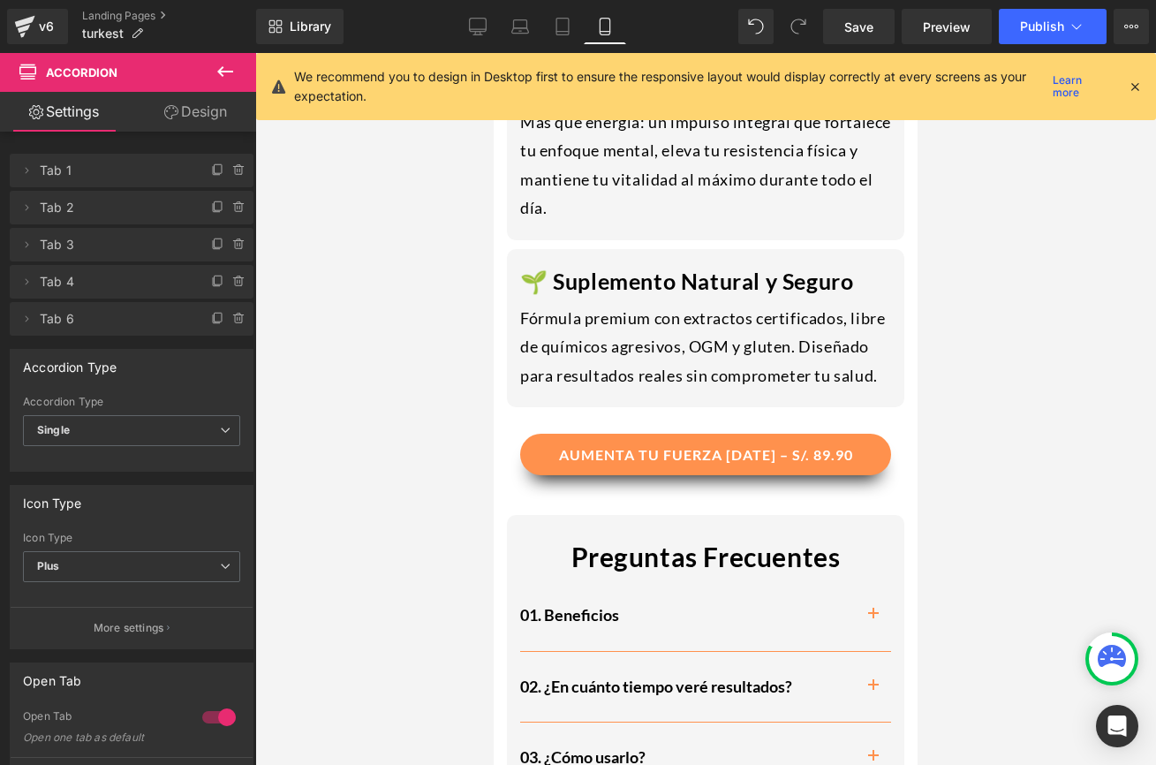
scroll to position [2416, 0]
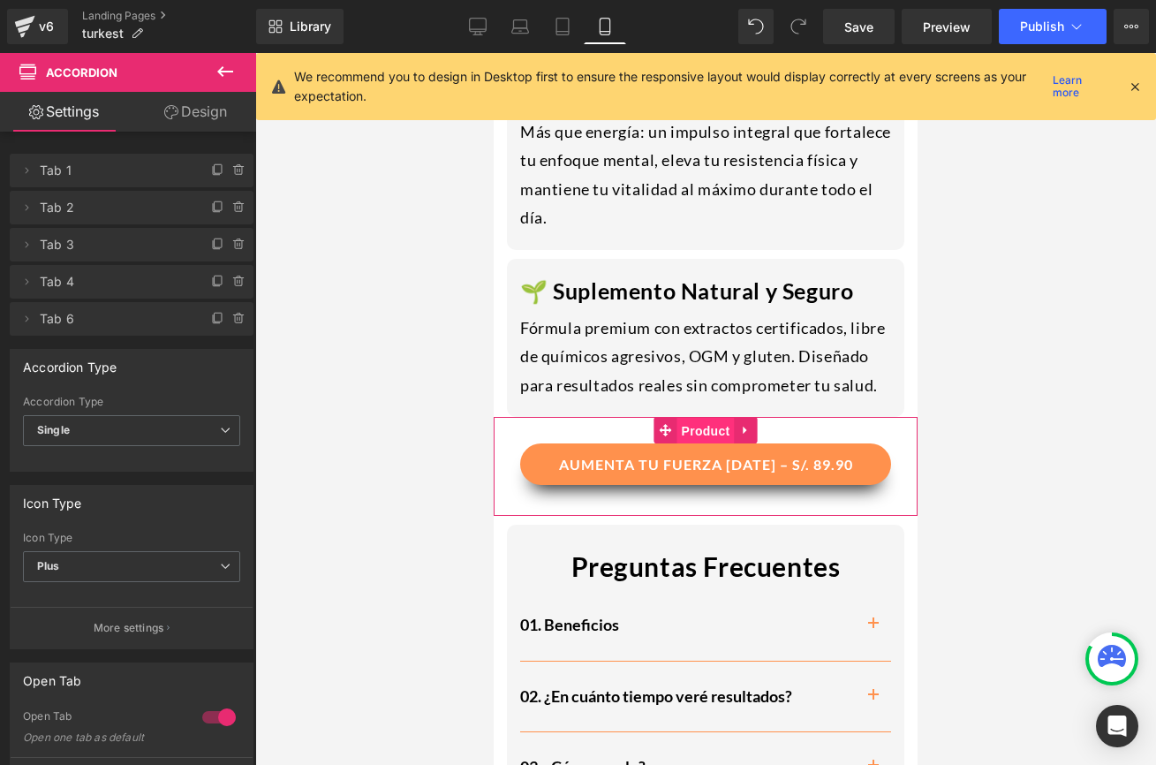
click at [684, 418] on span "Product" at bounding box center [705, 431] width 57 height 26
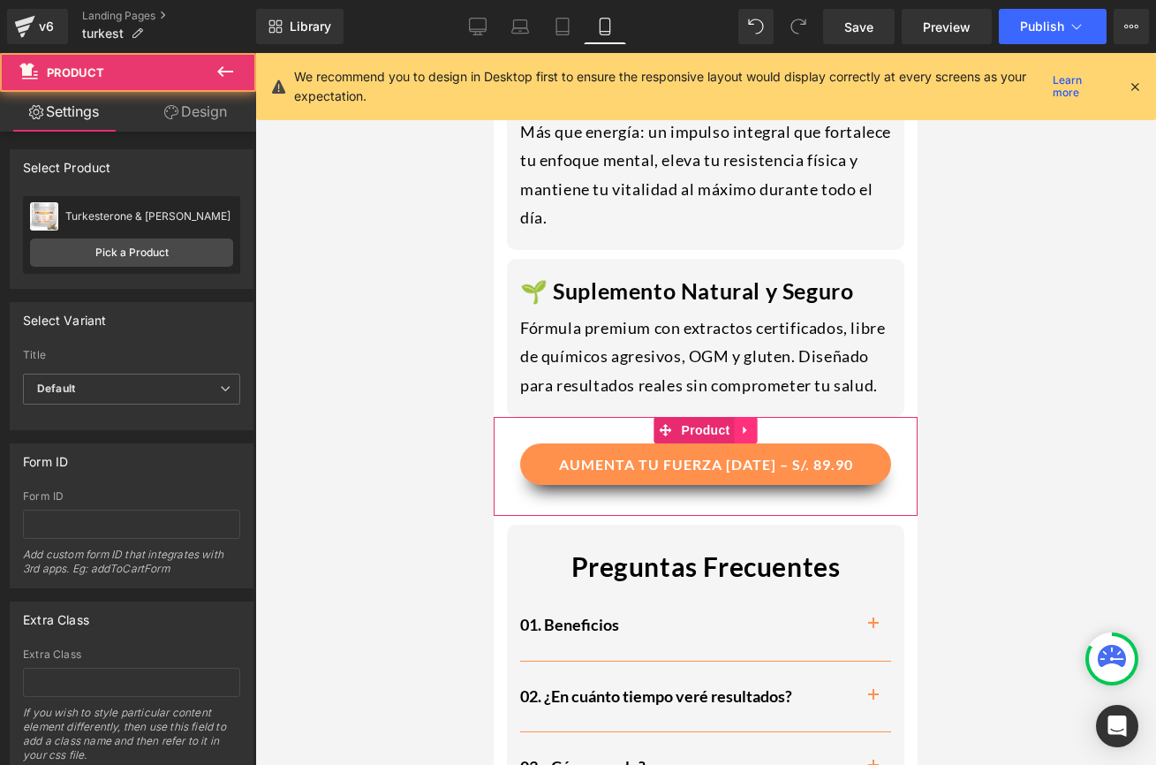
click at [752, 417] on link at bounding box center [746, 430] width 23 height 26
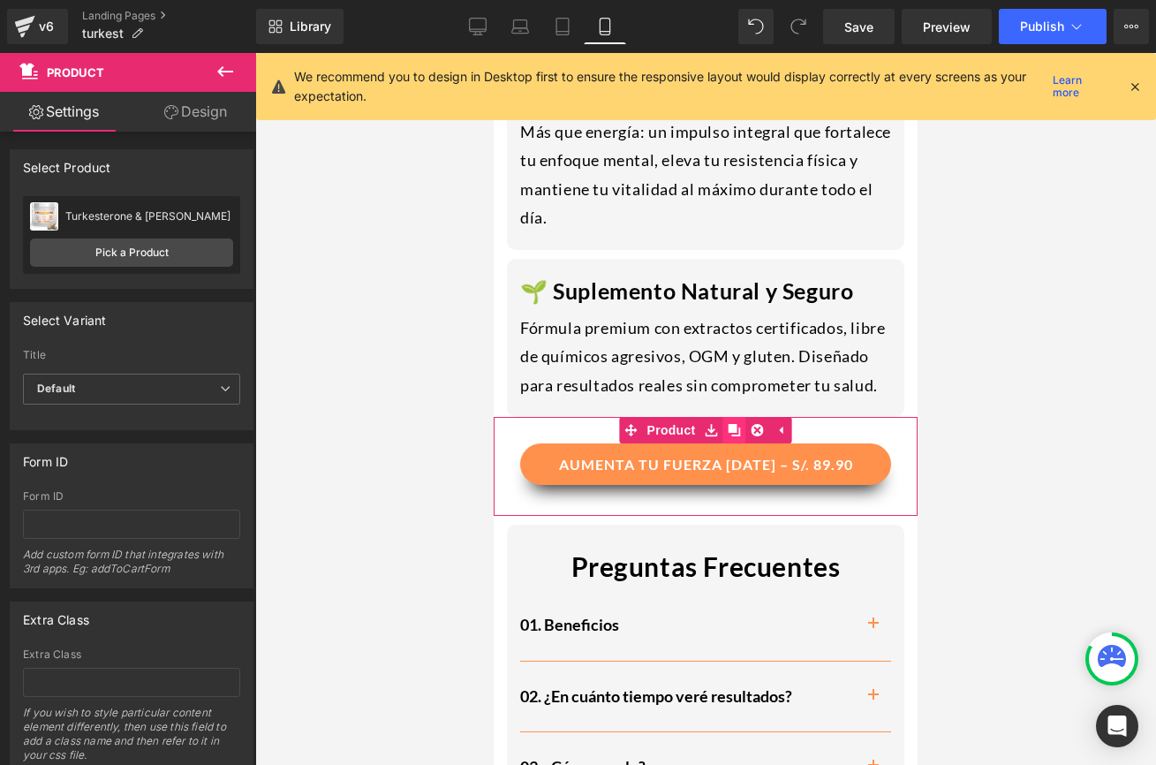
click at [739, 424] on icon at bounding box center [735, 430] width 12 height 12
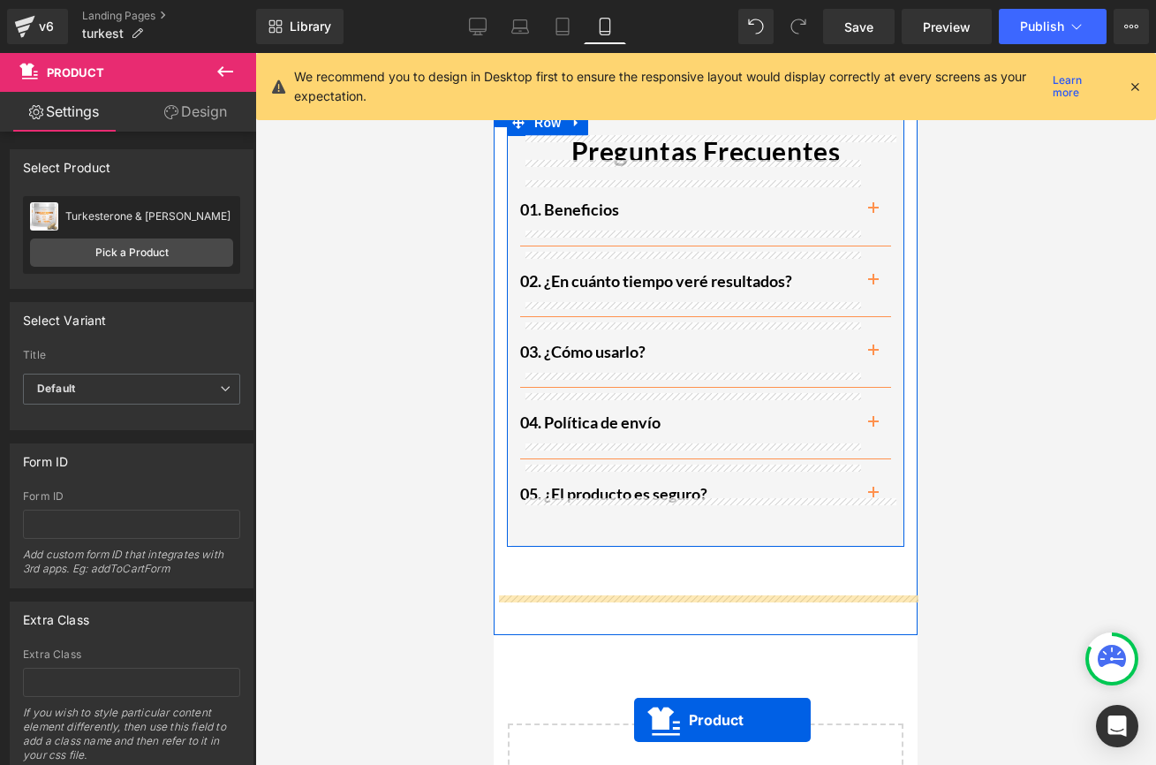
scroll to position [2929, 0]
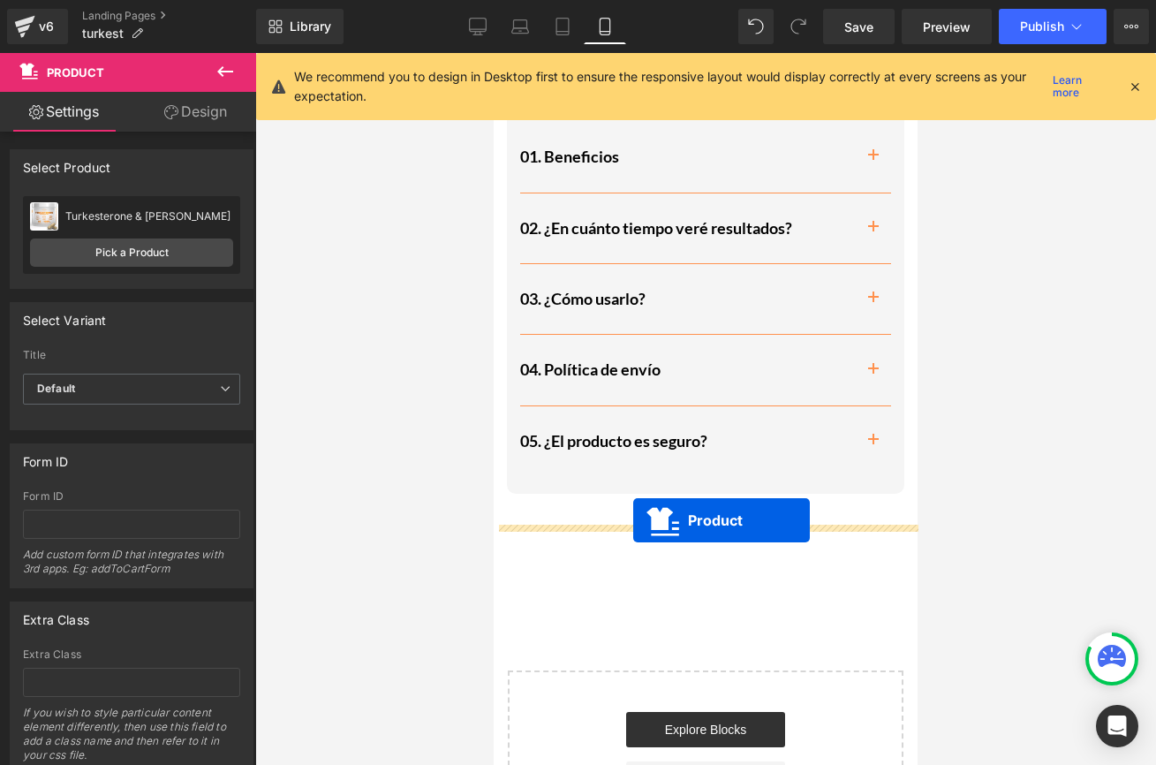
drag, startPoint x: 668, startPoint y: 470, endPoint x: 632, endPoint y: 517, distance: 58.6
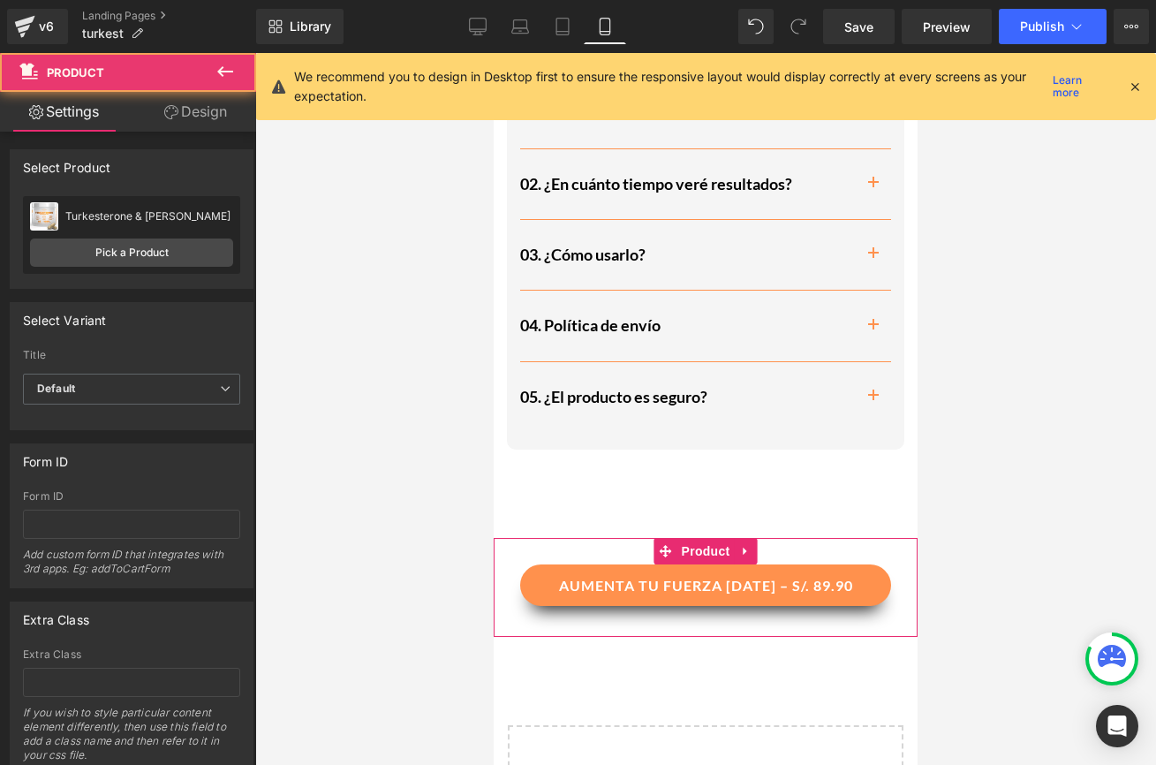
scroll to position [2884, 0]
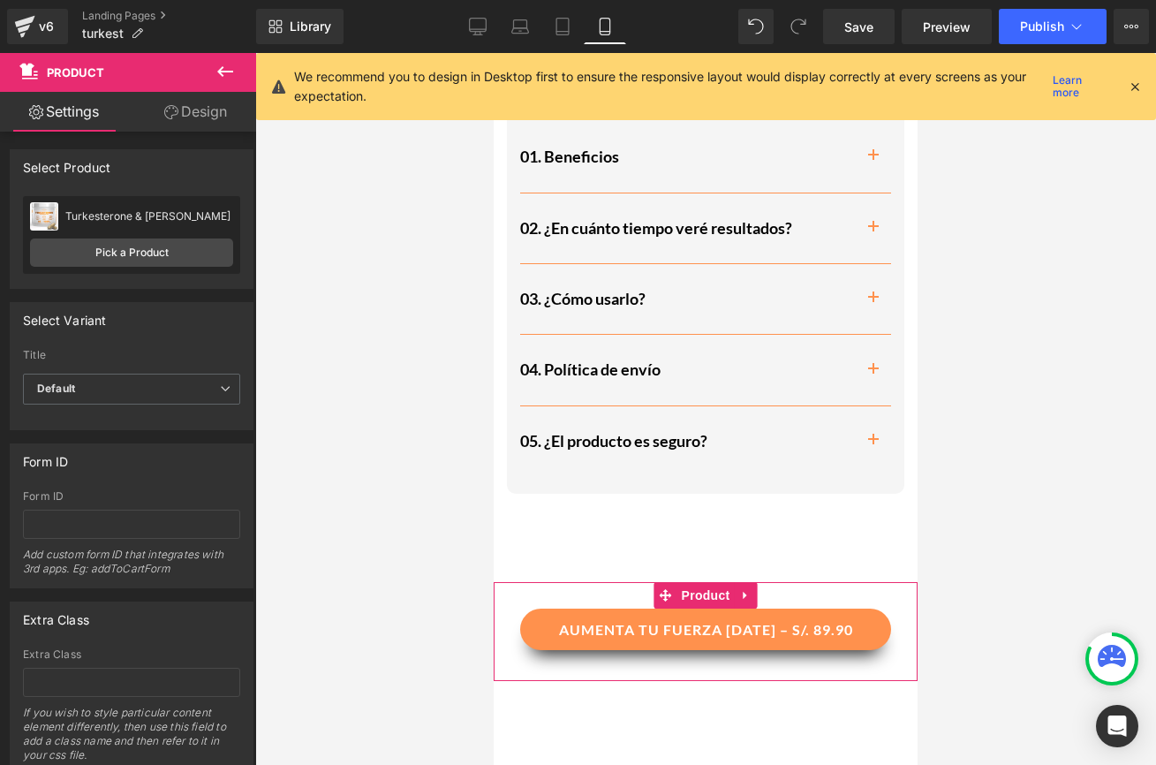
drag, startPoint x: 525, startPoint y: 471, endPoint x: 538, endPoint y: 461, distance: 16.4
click at [525, 471] on div "Preguntas Frecuentes Text Block 01. Beneficios Heading Turkesterone + Tongkat […" at bounding box center [706, 315] width 424 height 534
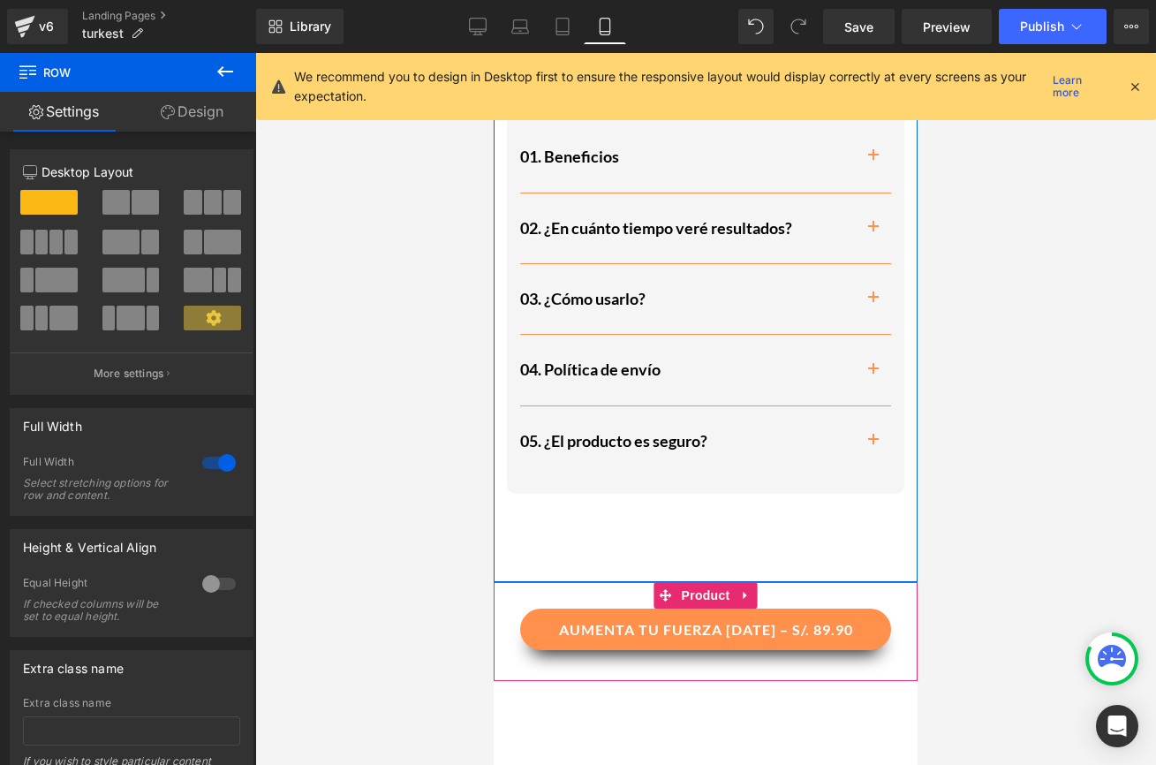
click at [193, 102] on link "Design" at bounding box center [192, 112] width 128 height 40
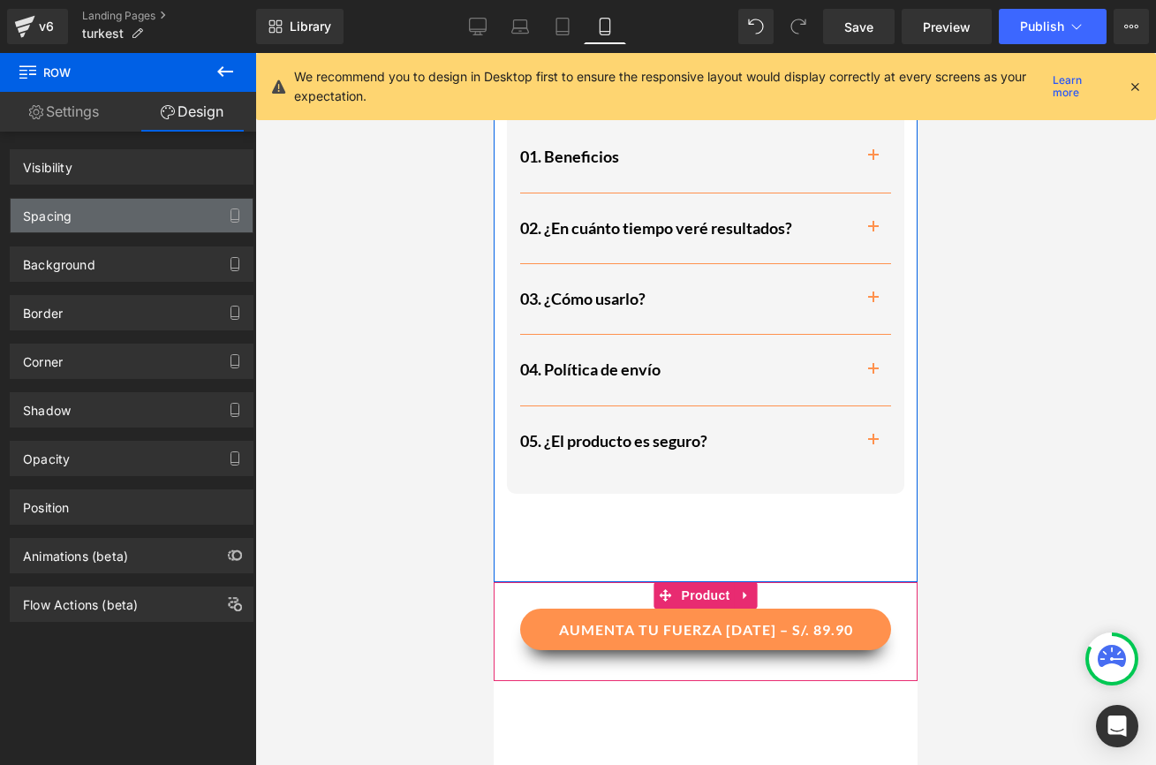
click at [122, 208] on div "Spacing" at bounding box center [132, 216] width 242 height 34
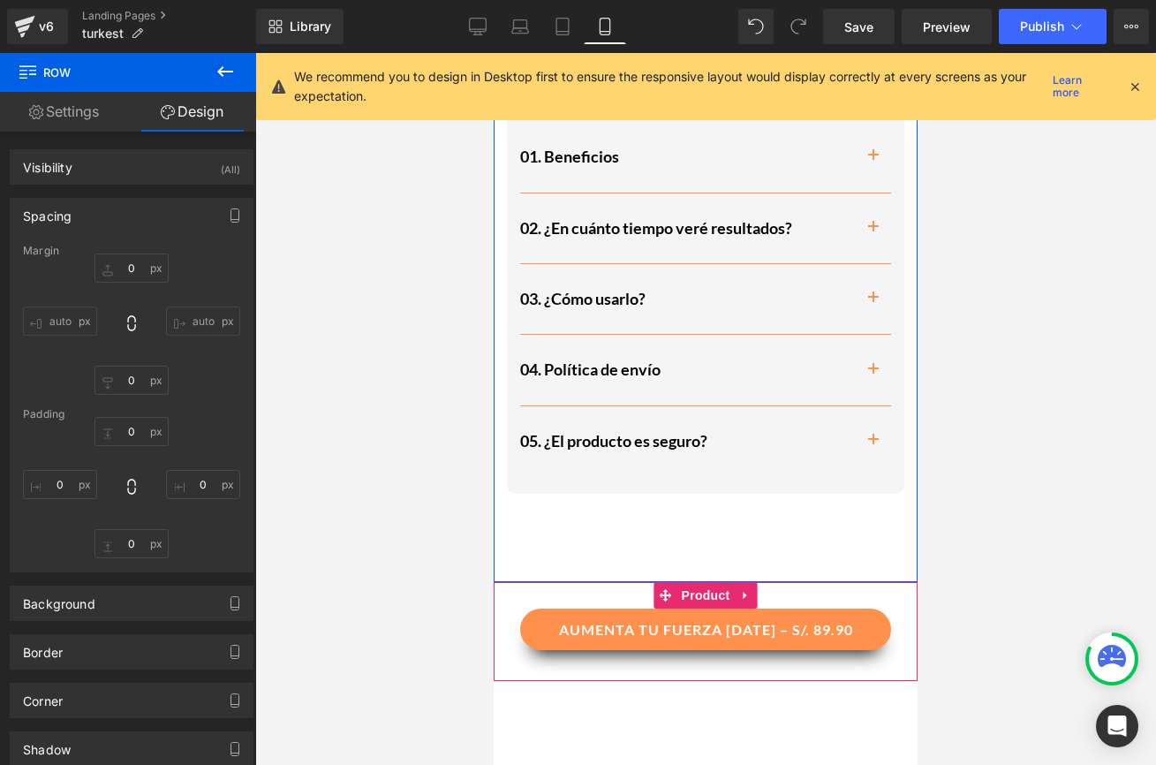
type input "0"
type input "10"
type input "15"
type input "100"
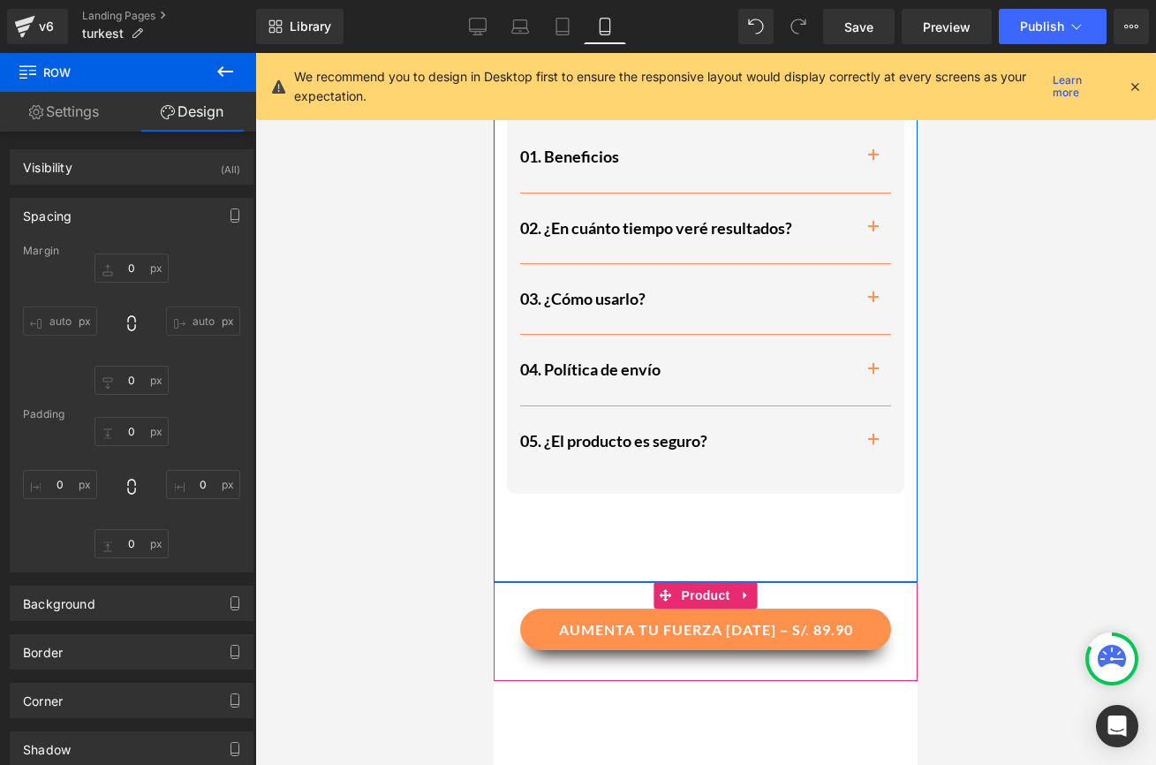
type input "15"
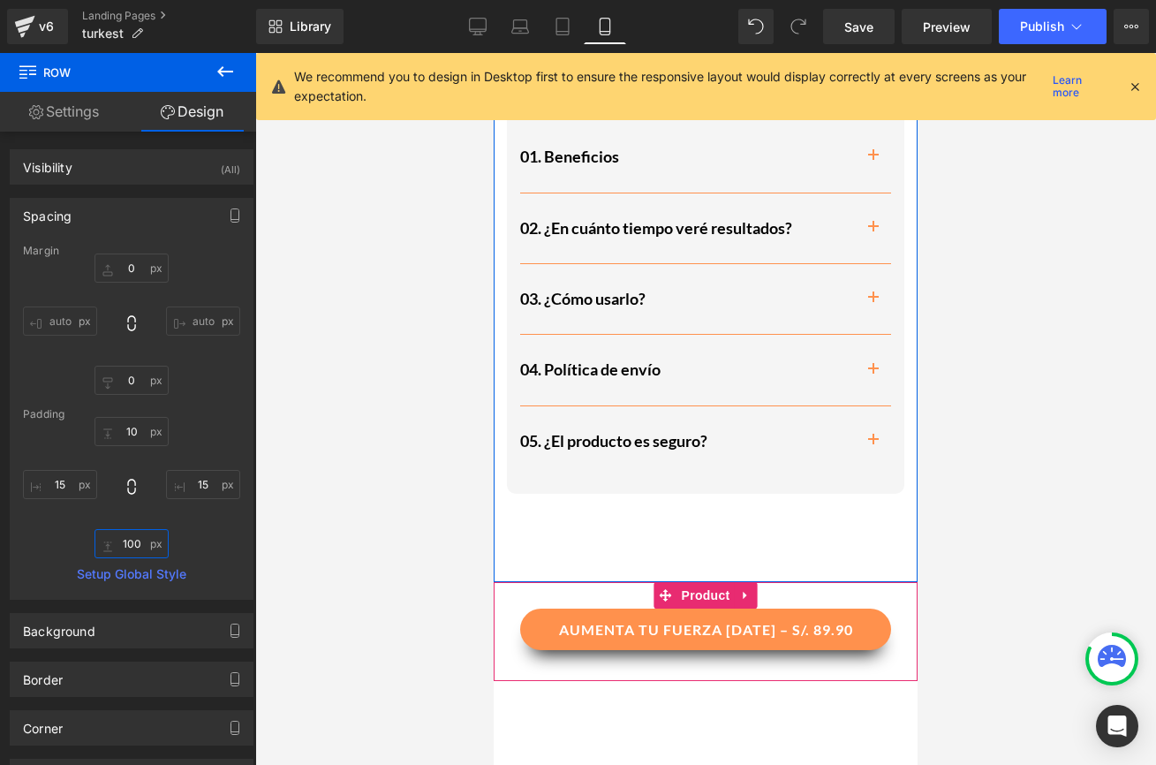
click at [130, 538] on input "100" at bounding box center [131, 543] width 74 height 29
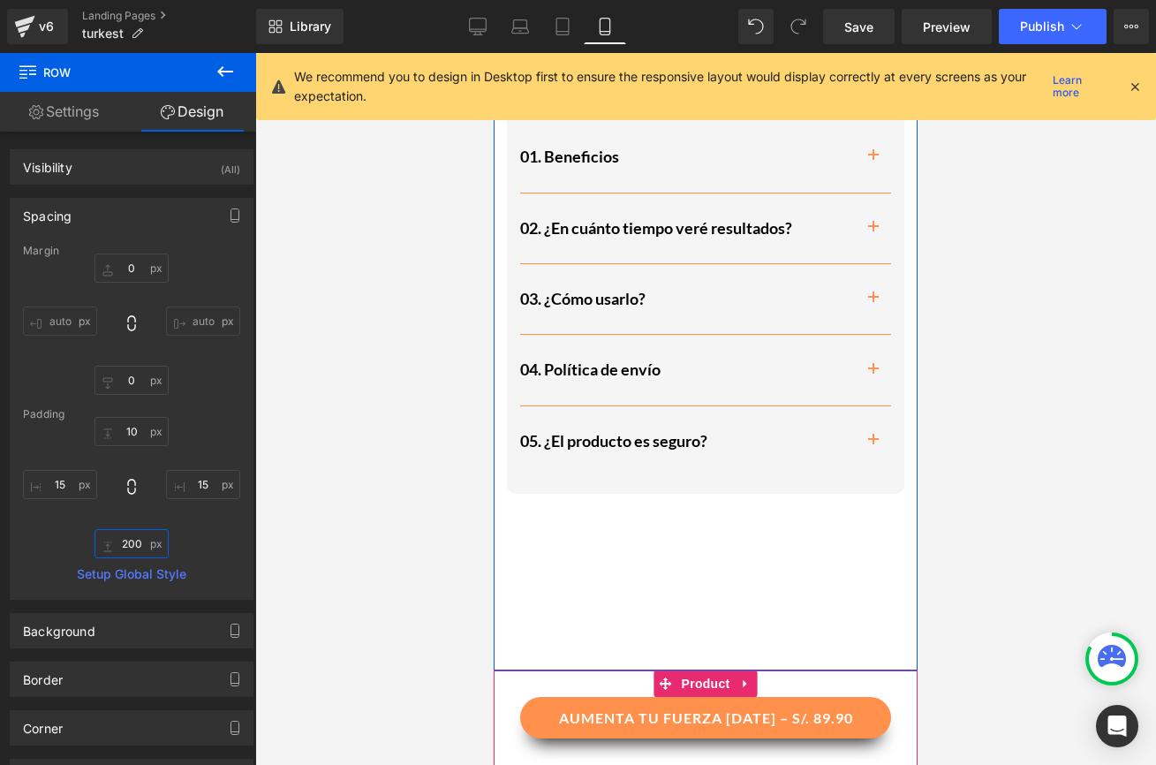
type input "20"
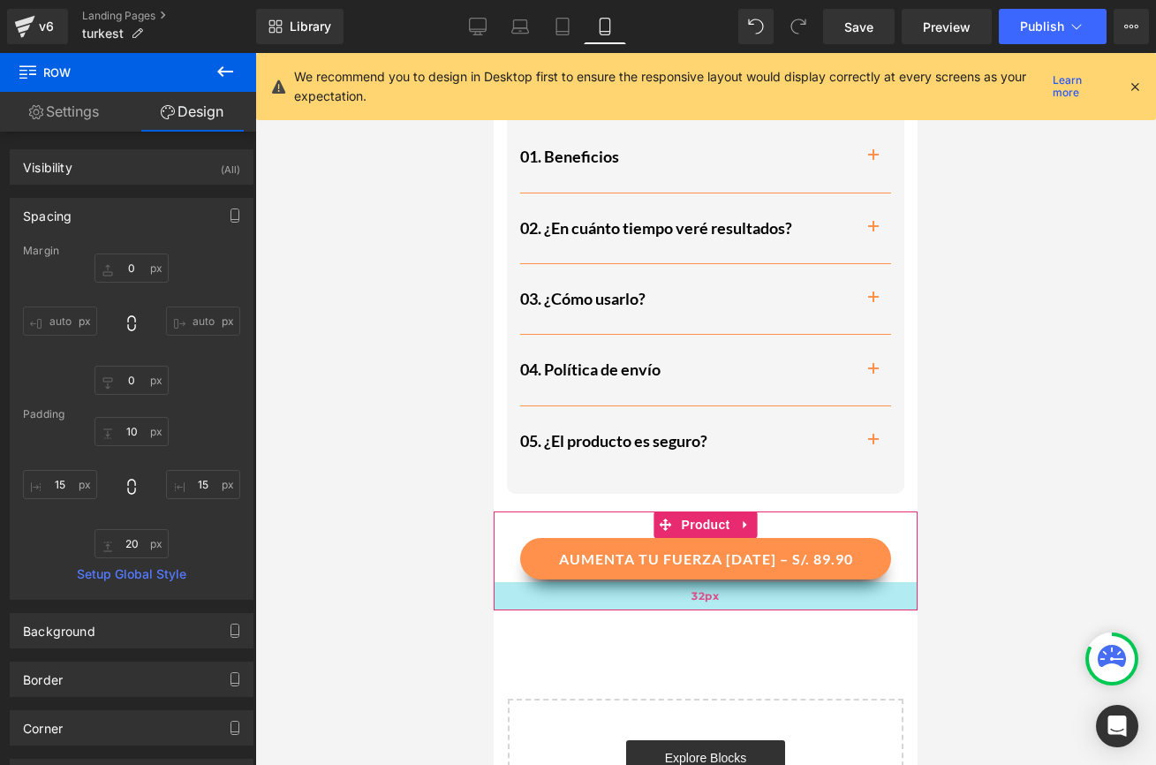
click at [820, 582] on div "32px" at bounding box center [706, 596] width 424 height 28
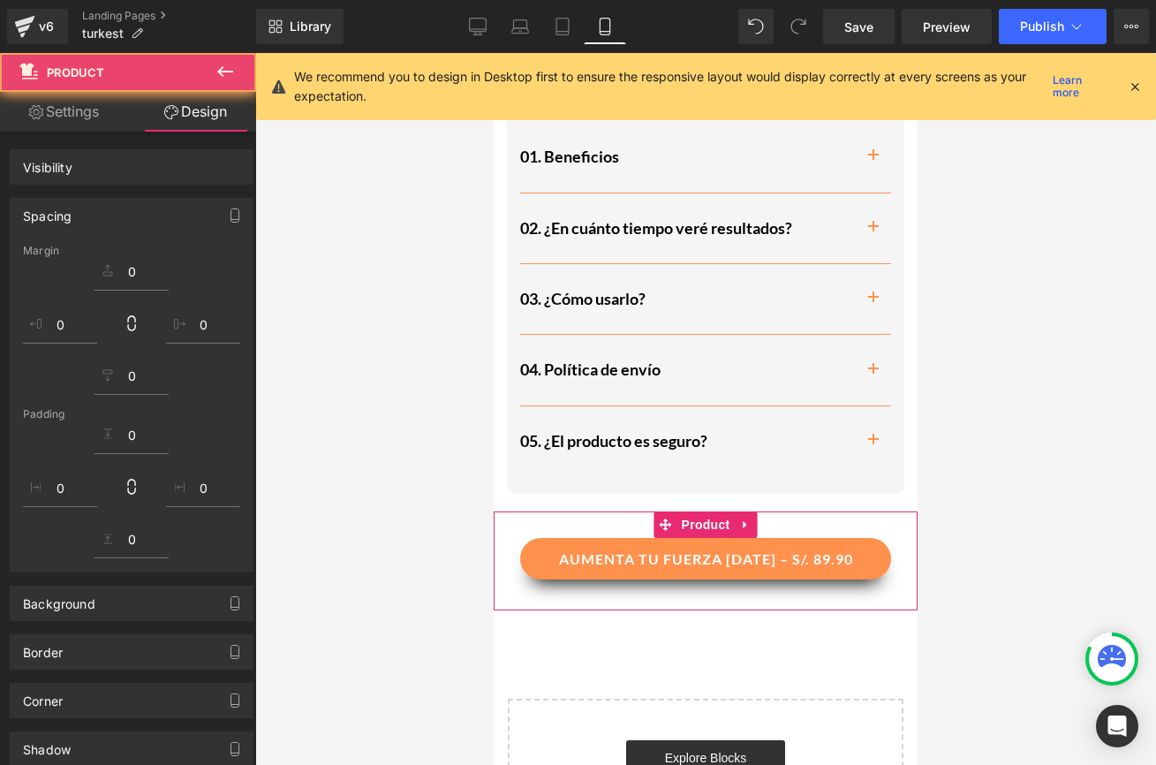
click at [710, 511] on div "AUMENTA TU FUERZA [DATE] – S/. 89.90 (P) Cart Button Product 32px" at bounding box center [706, 560] width 424 height 99
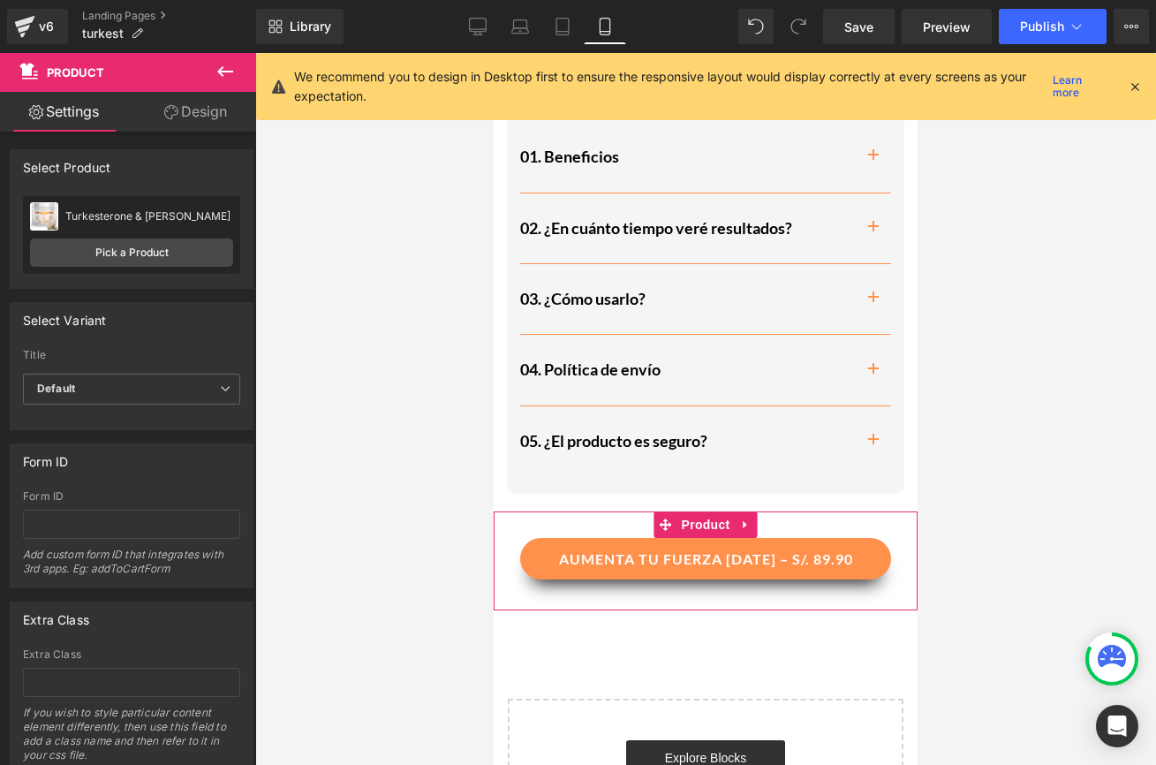
click at [200, 108] on link "Design" at bounding box center [196, 112] width 128 height 40
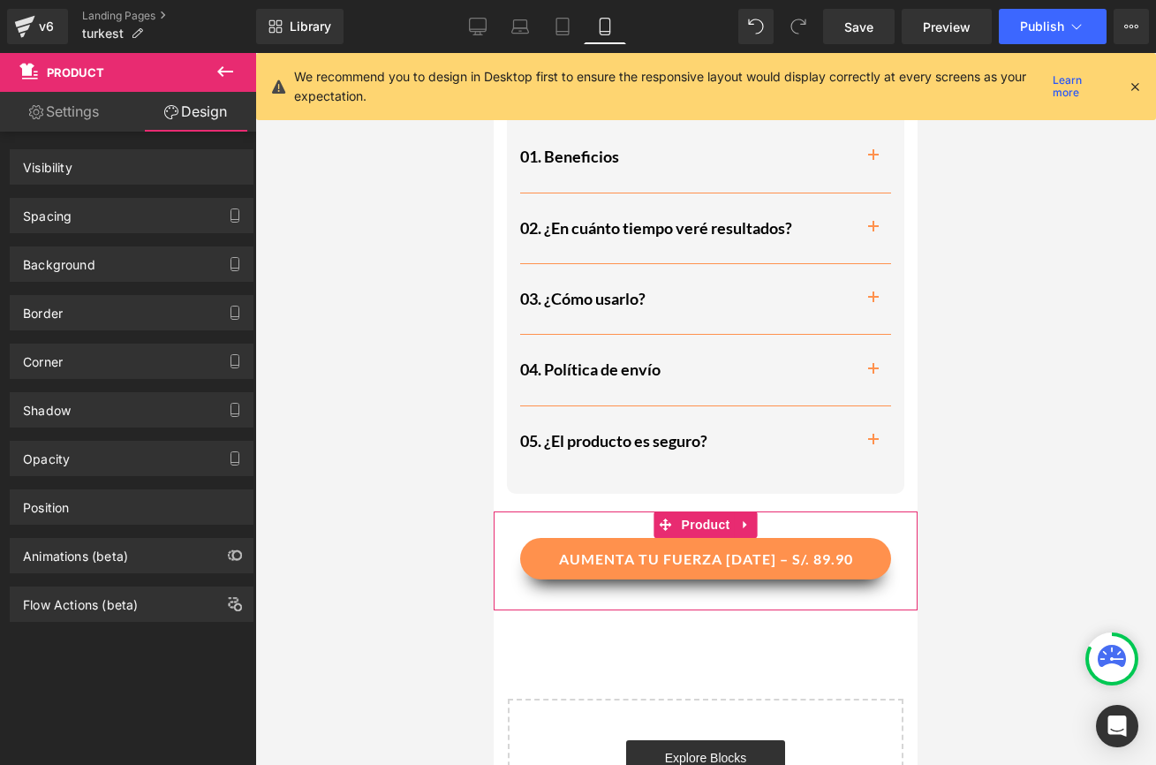
click at [182, 221] on div "Spacing" at bounding box center [132, 216] width 242 height 34
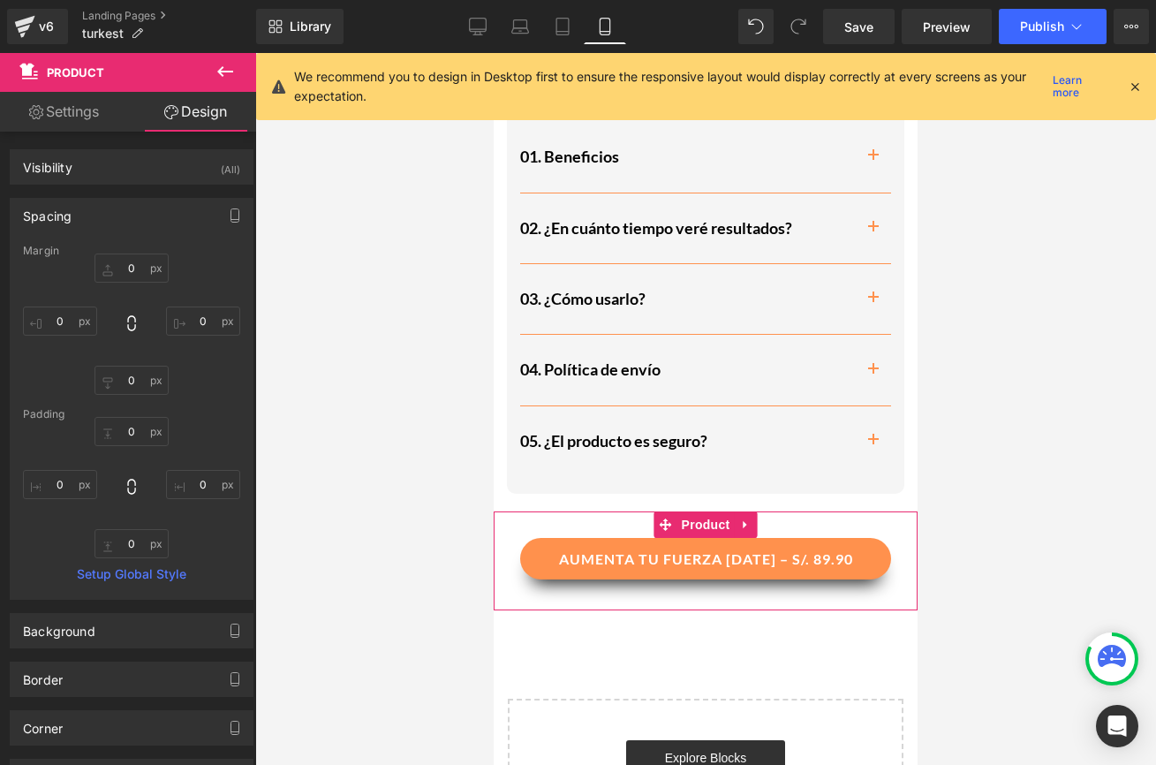
type input "0"
type input "30"
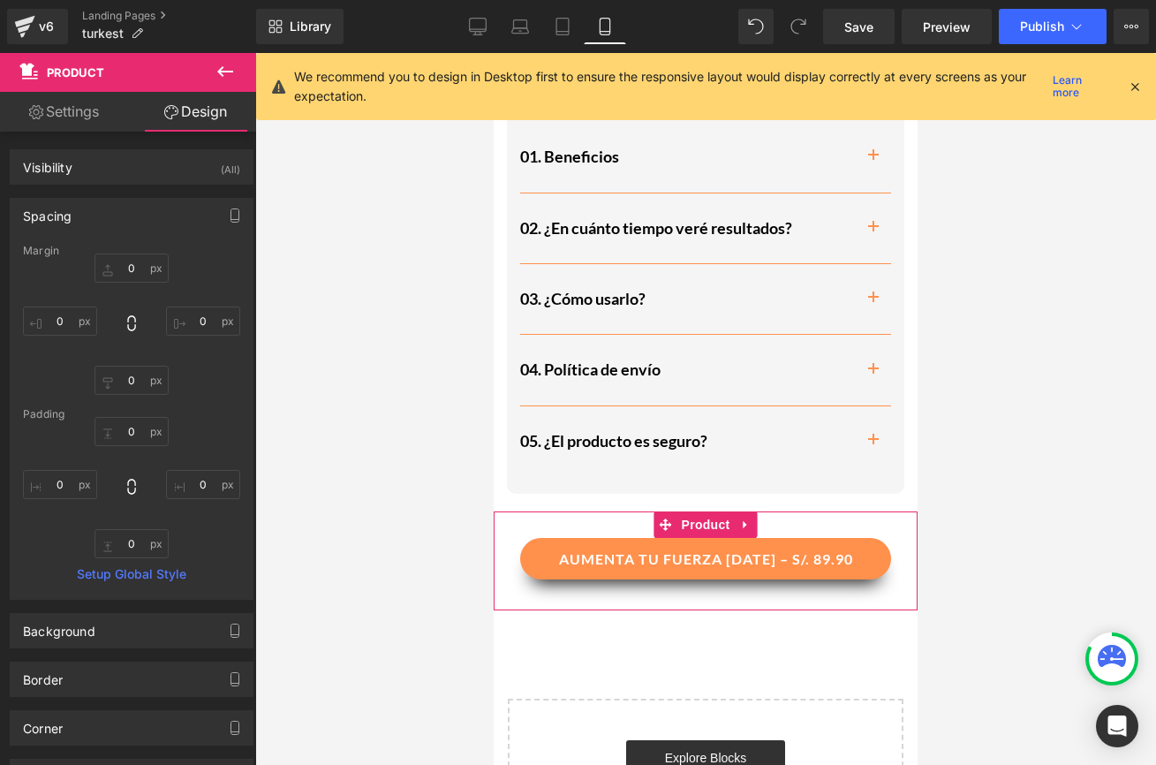
type input "15"
type input "32"
type input "15"
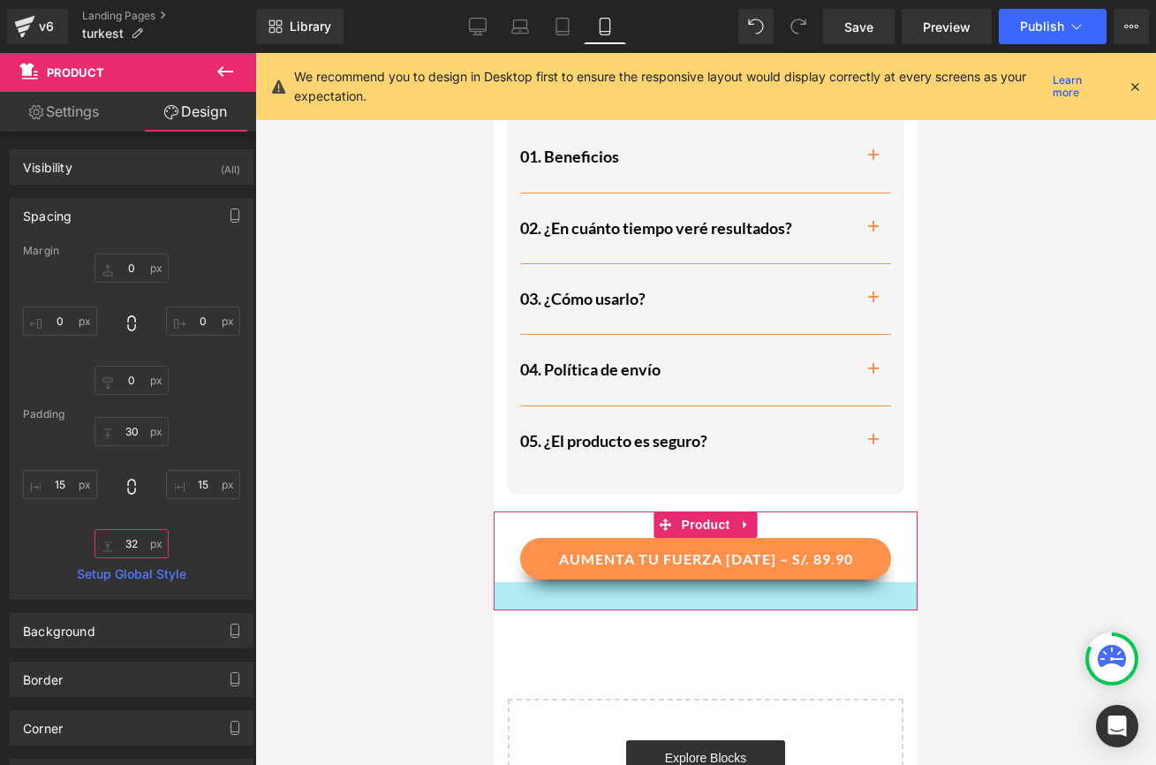
click at [135, 540] on input "32" at bounding box center [131, 543] width 74 height 29
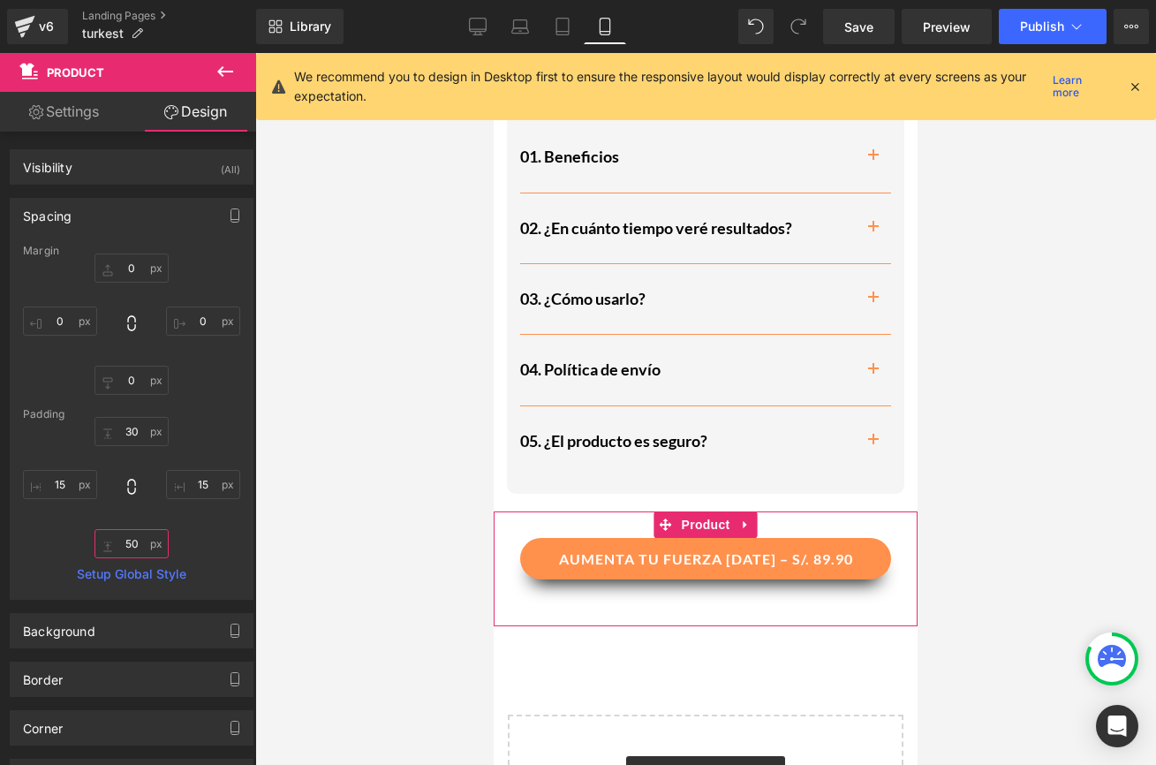
type input "5"
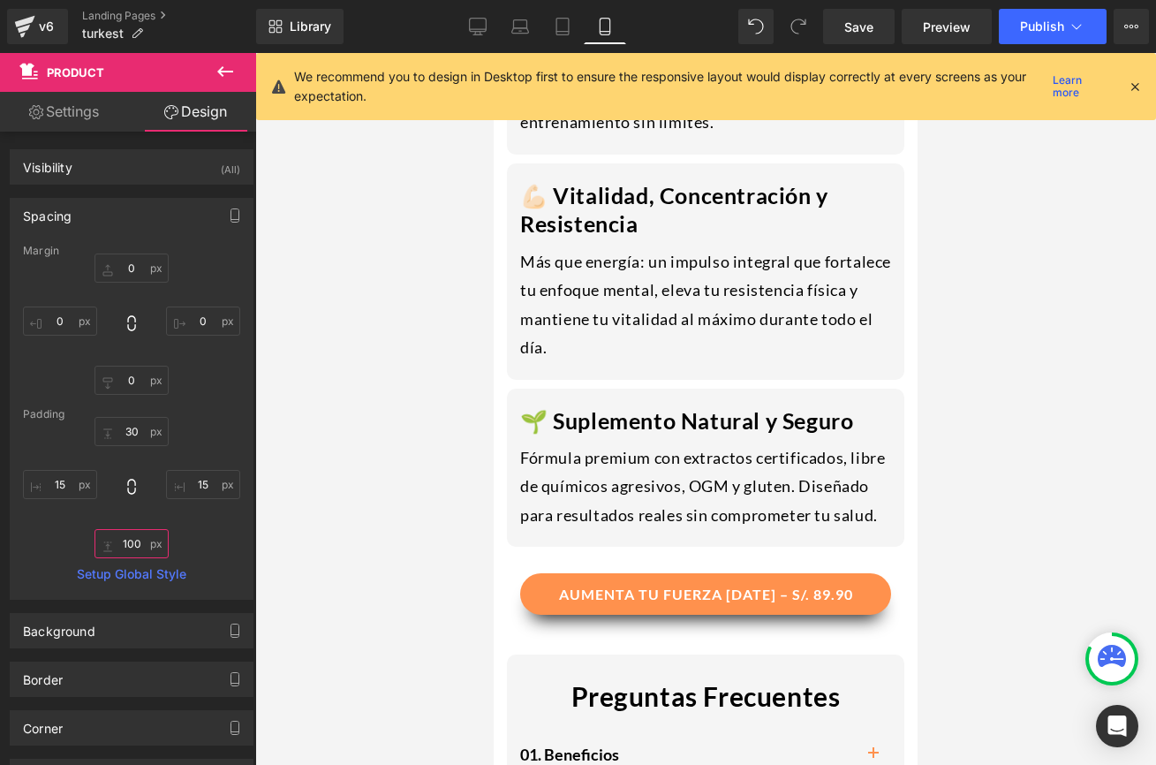
scroll to position [2283, 0]
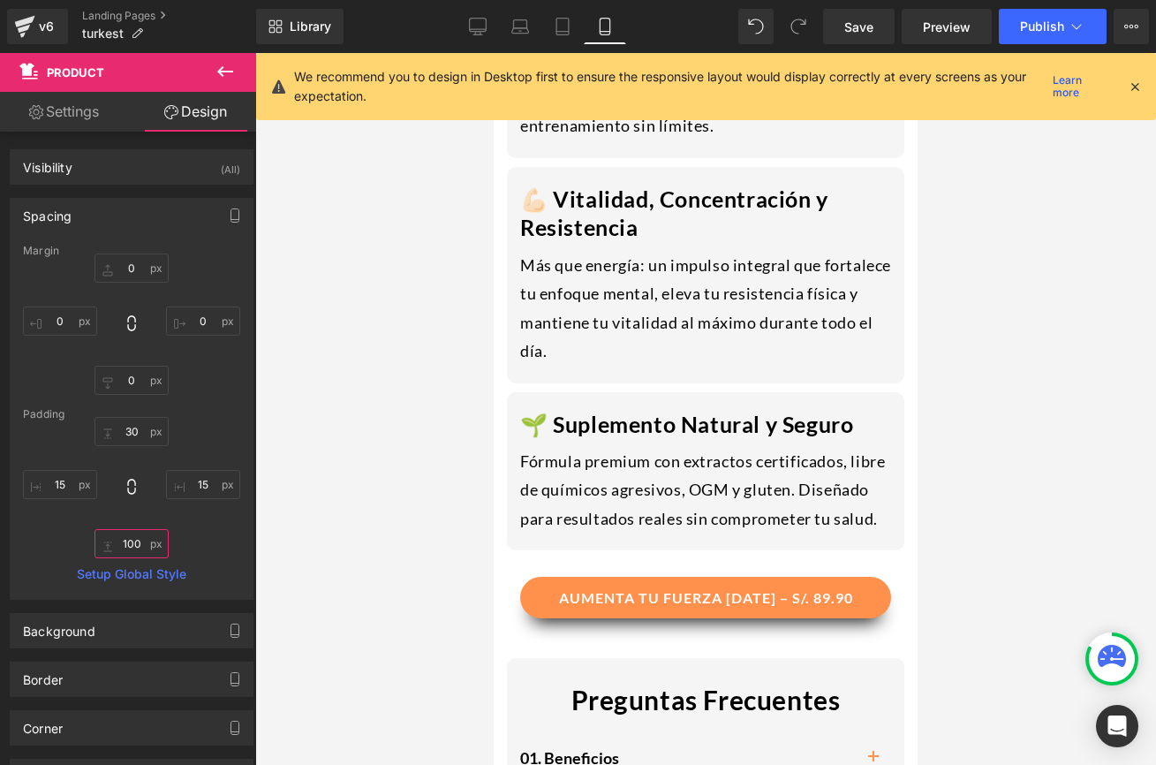
type input "100"
click at [224, 76] on icon at bounding box center [225, 71] width 21 height 21
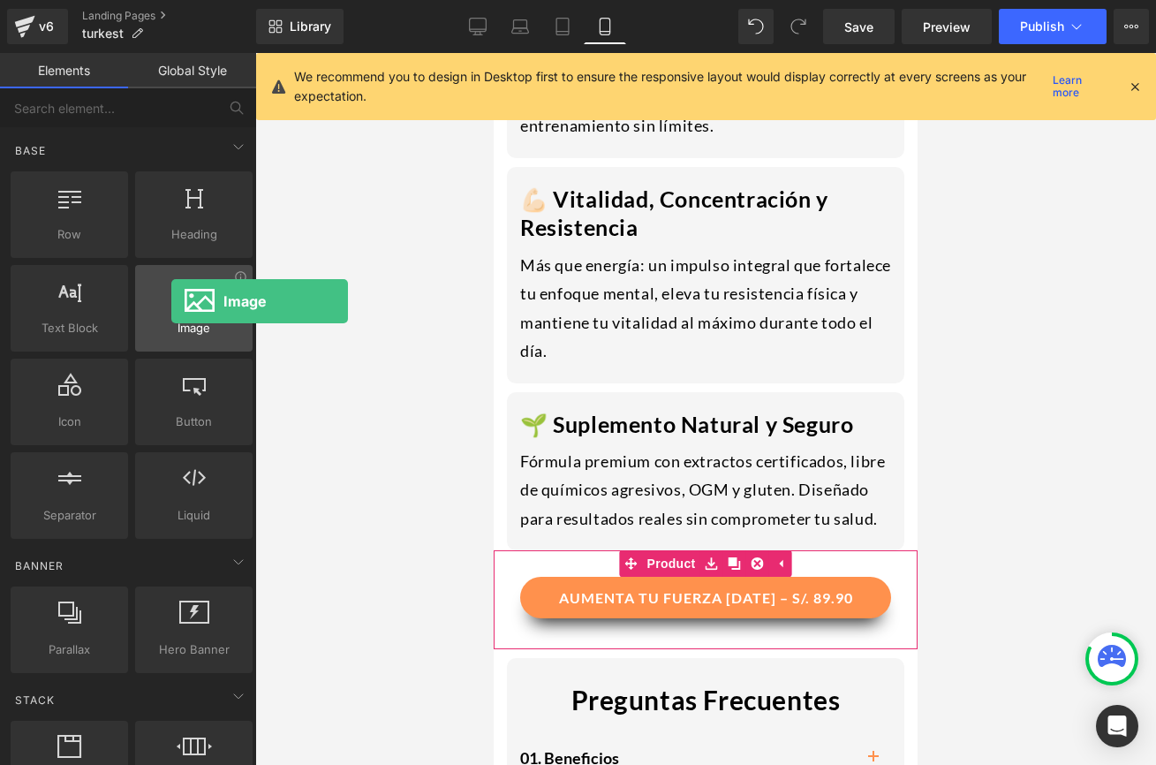
drag, startPoint x: 179, startPoint y: 272, endPoint x: 172, endPoint y: 305, distance: 33.4
click at [171, 305] on div "Image images, photos, alts, uploads" at bounding box center [193, 308] width 117 height 87
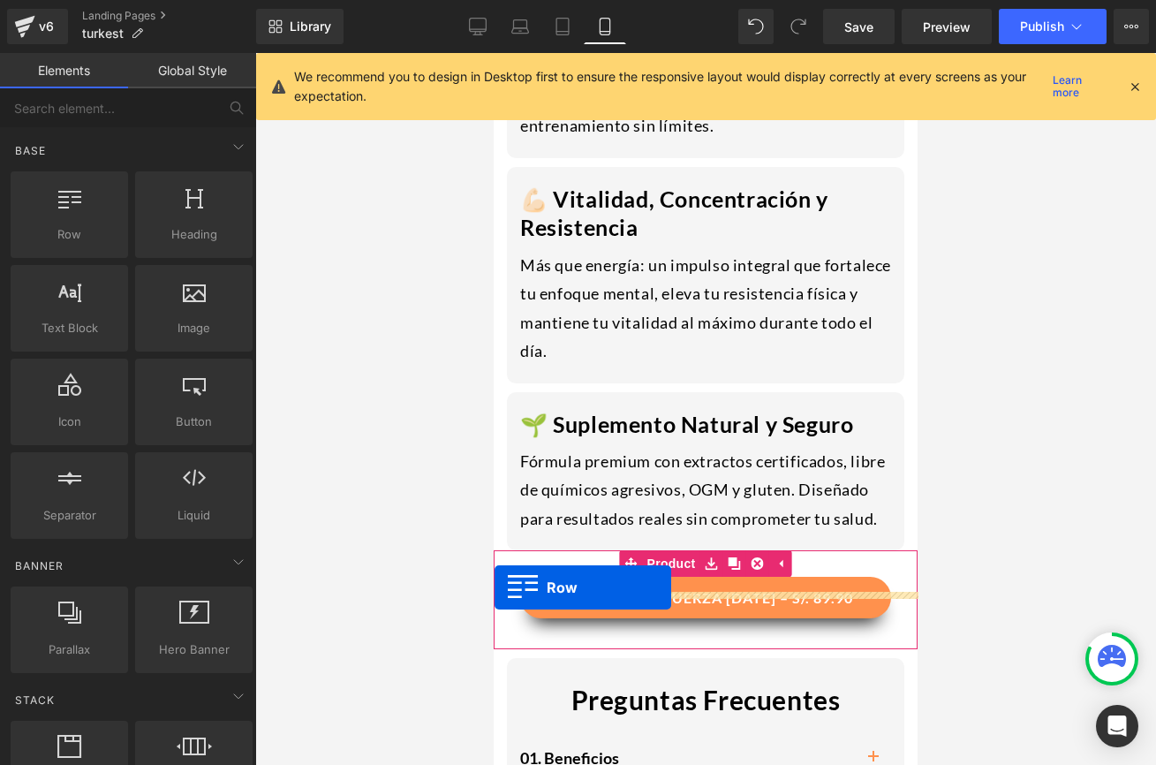
drag, startPoint x: 586, startPoint y: 306, endPoint x: 495, endPoint y: 588, distance: 295.8
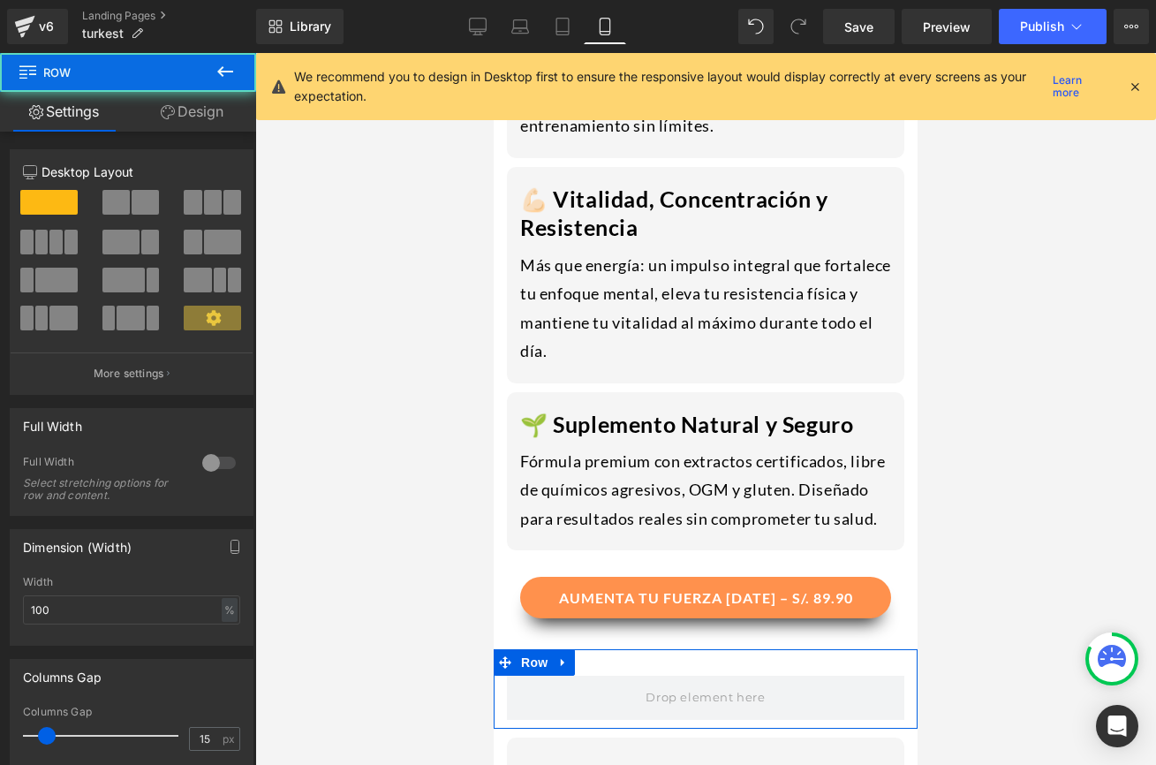
click at [584, 649] on div "Row" at bounding box center [706, 688] width 424 height 79
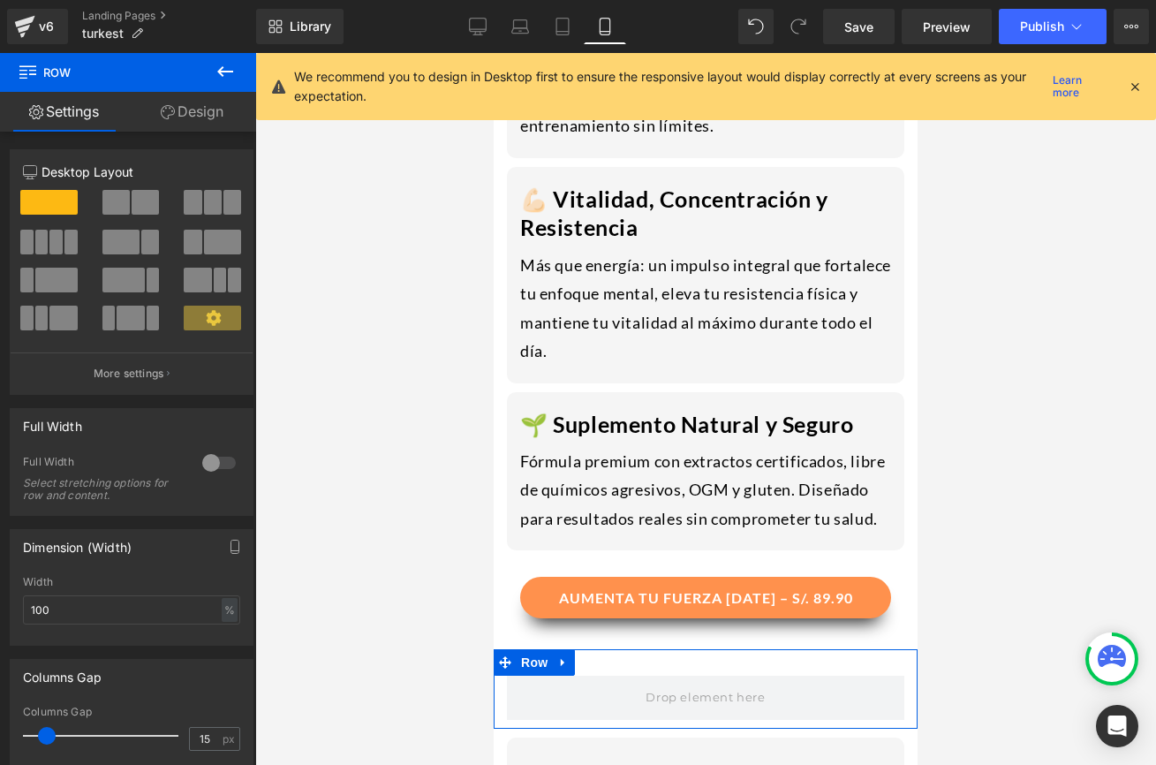
click at [189, 94] on link "Design" at bounding box center [192, 112] width 128 height 40
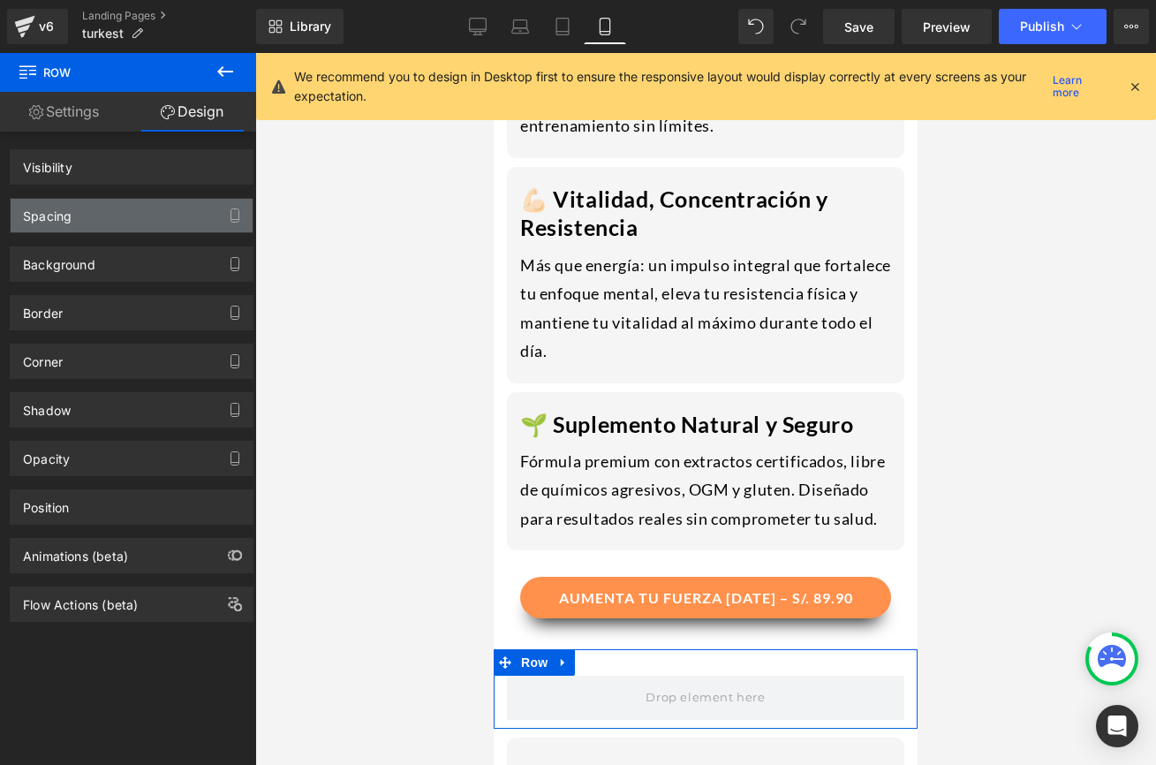
click at [111, 225] on div "Spacing" at bounding box center [132, 216] width 242 height 34
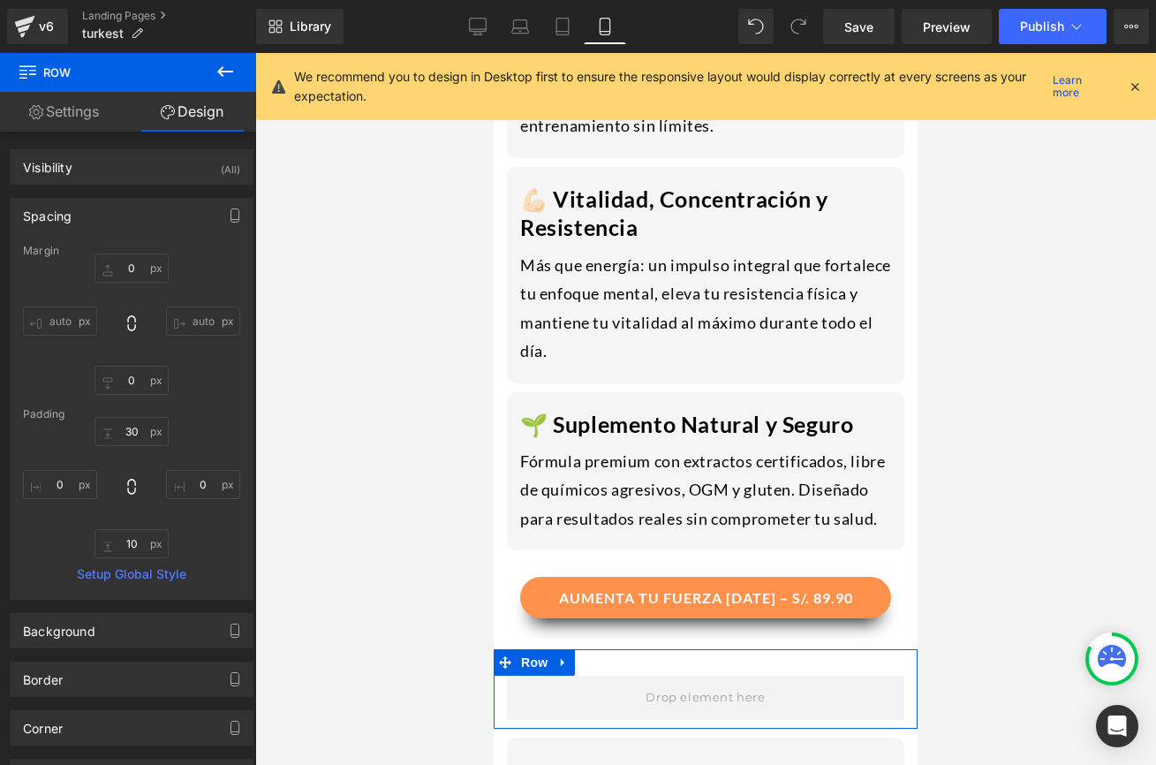
type input "0"
type input "30"
type input "0"
type input "10"
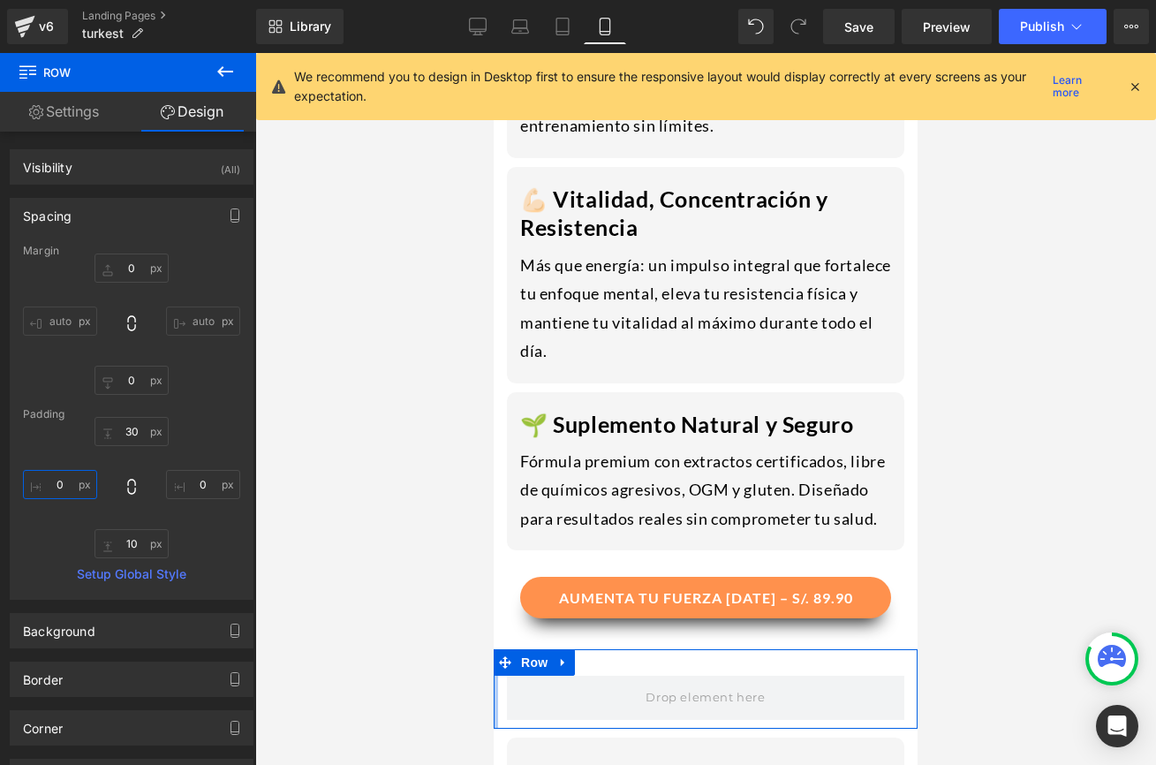
click at [61, 490] on input "0" at bounding box center [60, 484] width 74 height 29
type input "15"
click at [194, 472] on input "0" at bounding box center [203, 484] width 74 height 29
type input "15"
click at [60, 108] on link "Settings" at bounding box center [64, 112] width 128 height 40
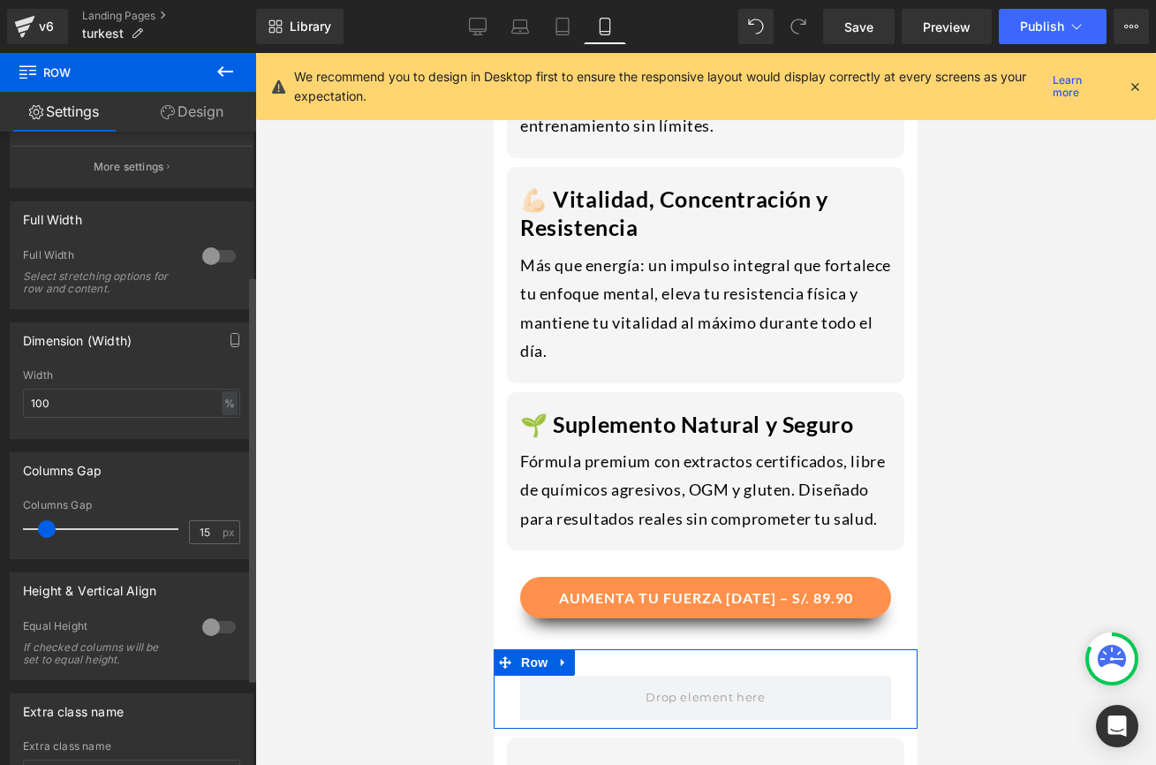
scroll to position [173, 0]
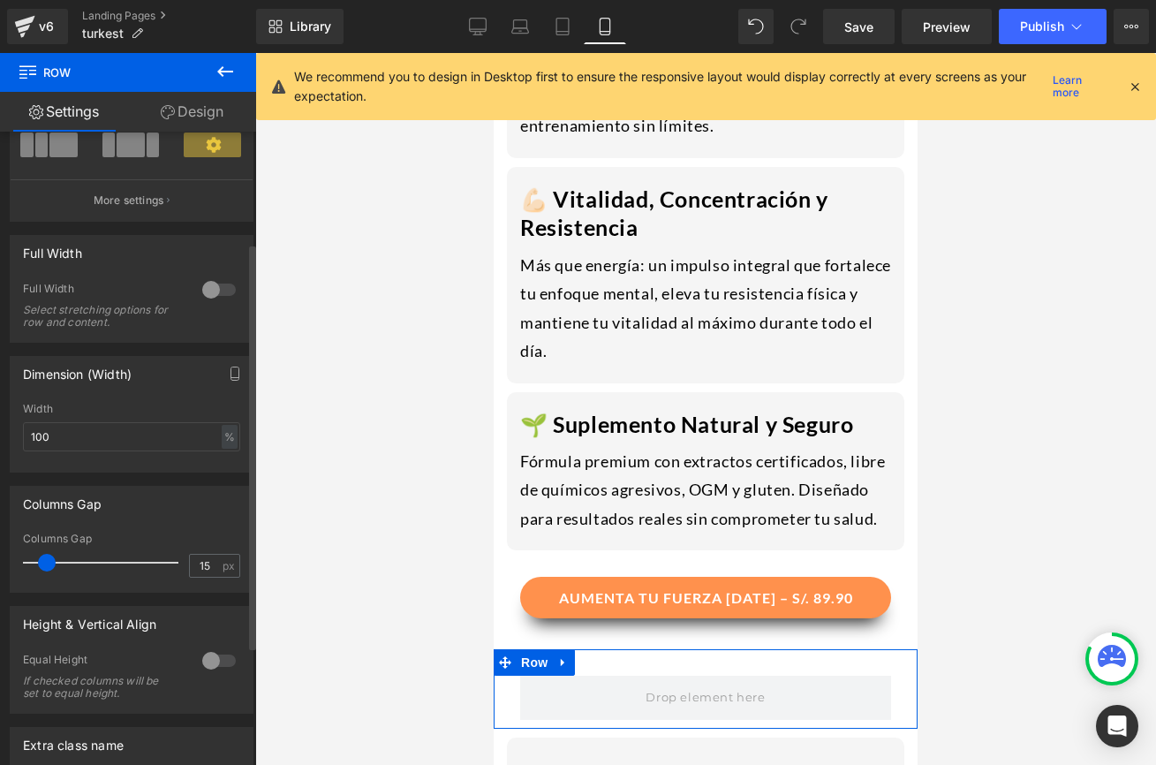
click at [215, 286] on div at bounding box center [219, 290] width 42 height 28
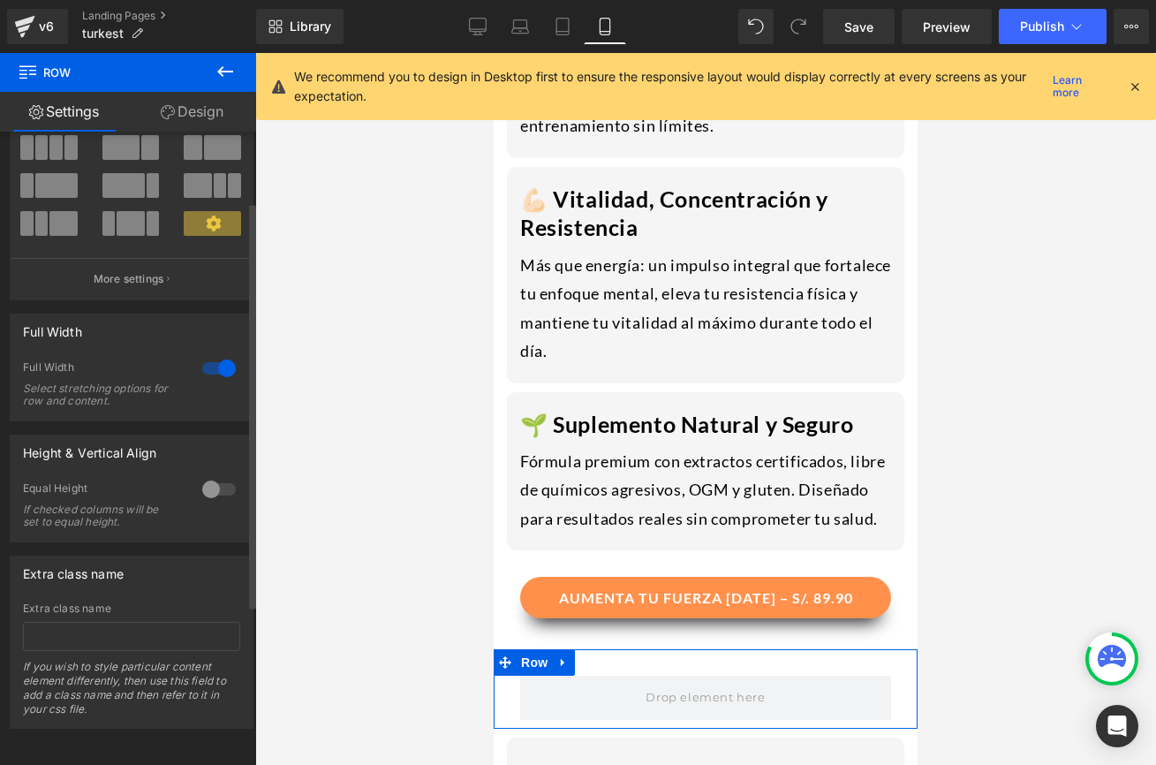
scroll to position [109, 0]
click at [170, 102] on link "Design" at bounding box center [192, 112] width 128 height 40
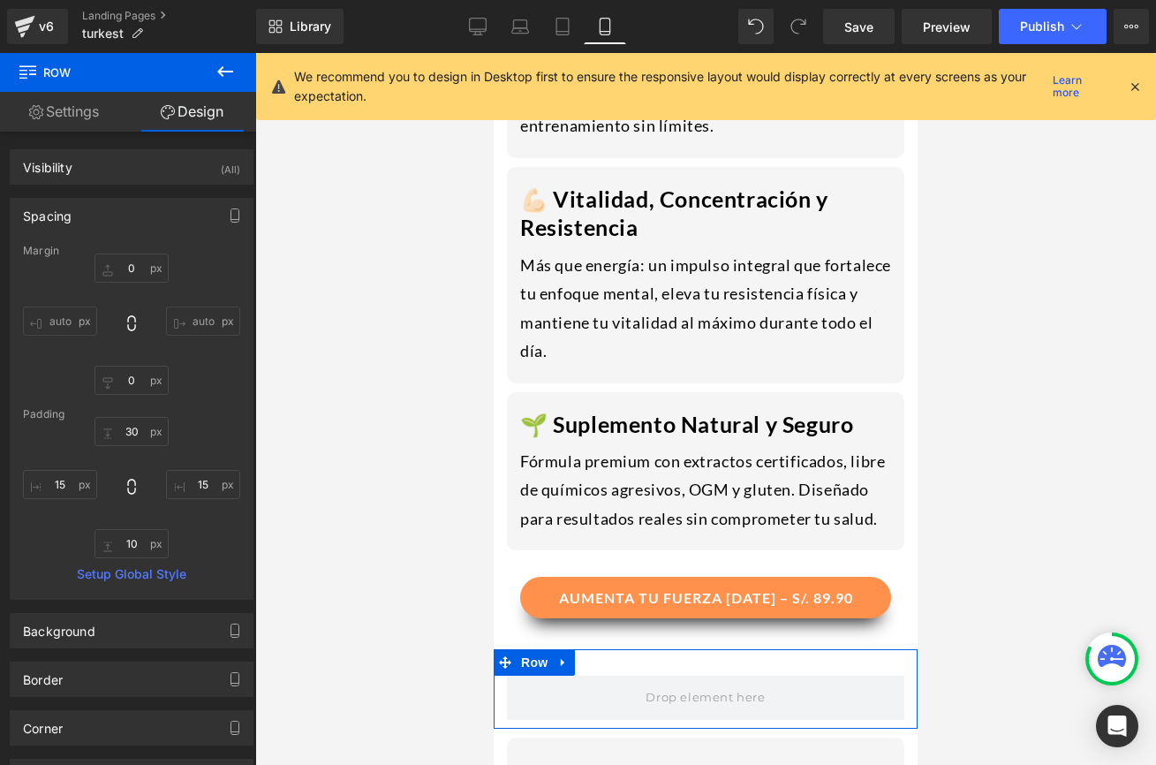
type input "0"
type input "30"
type input "15"
type input "10"
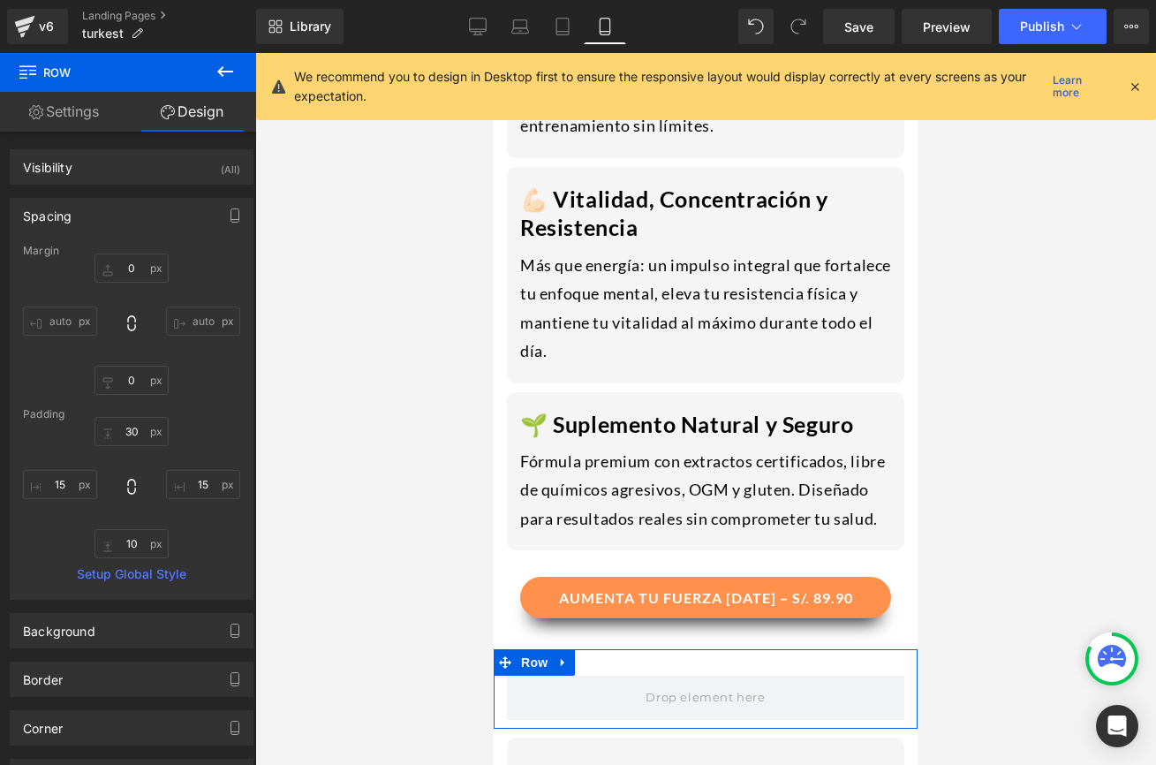
type input "15"
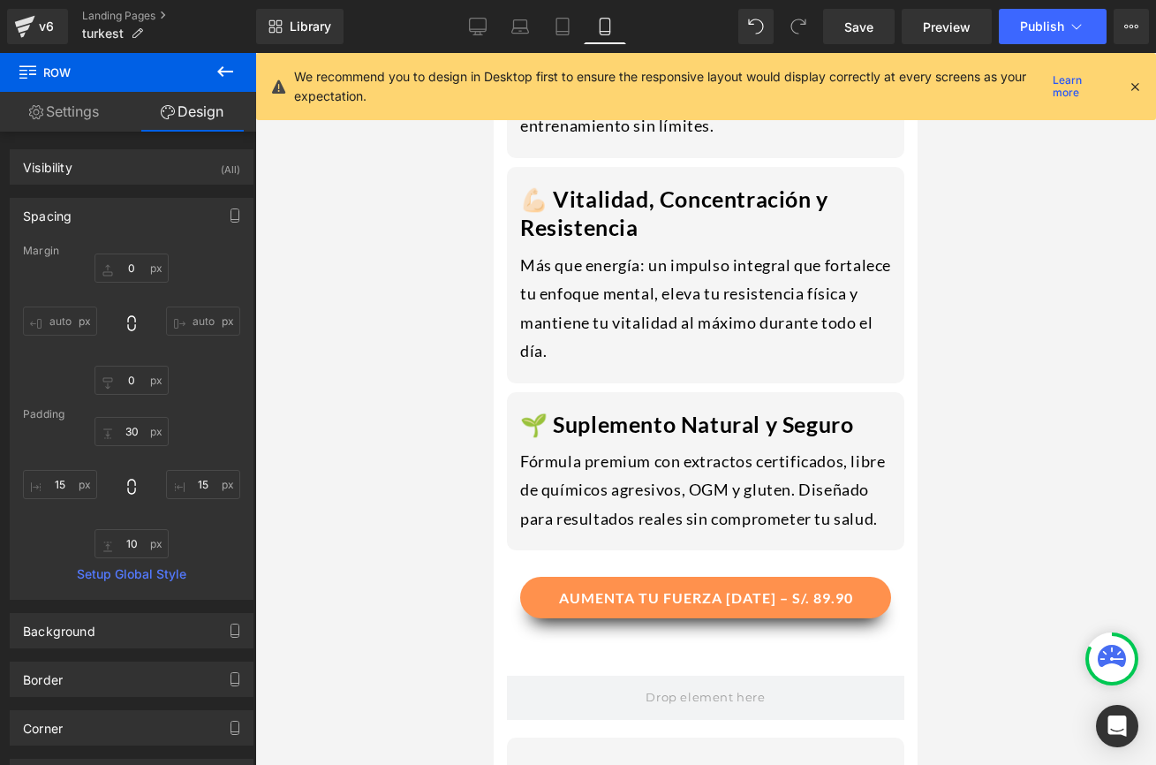
click at [231, 83] on button at bounding box center [225, 72] width 62 height 39
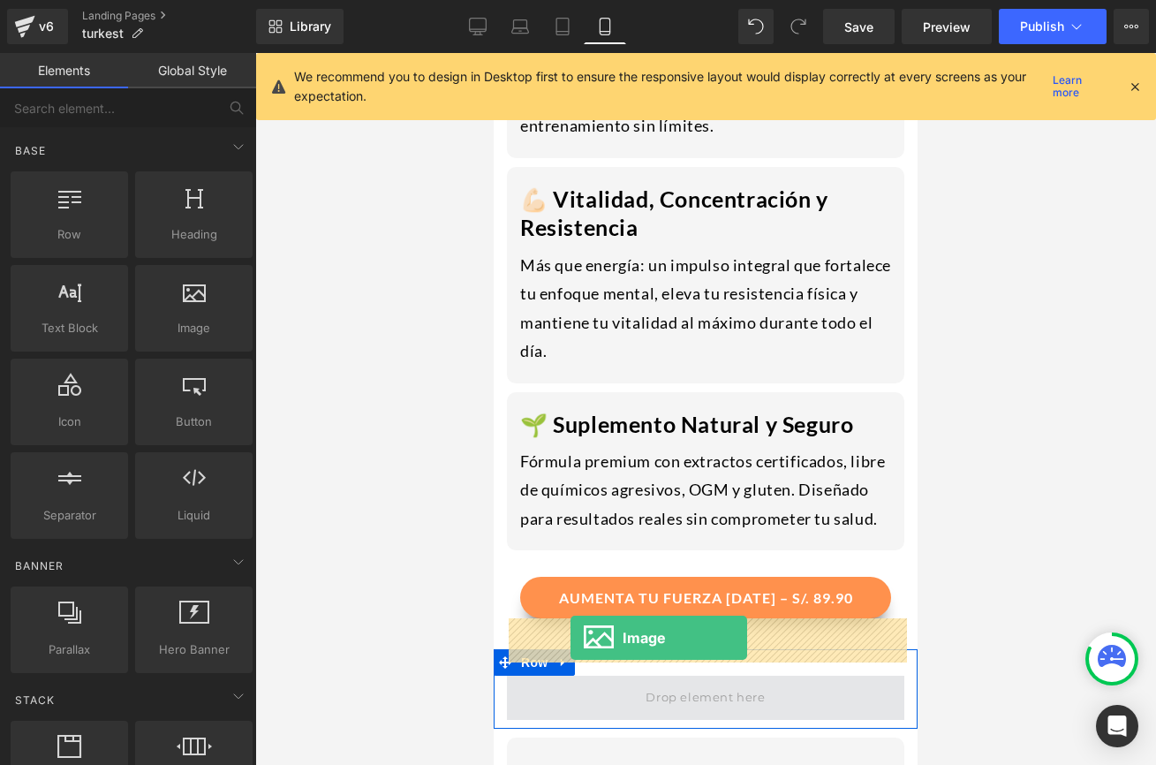
drag, startPoint x: 681, startPoint y: 356, endPoint x: 571, endPoint y: 638, distance: 302.6
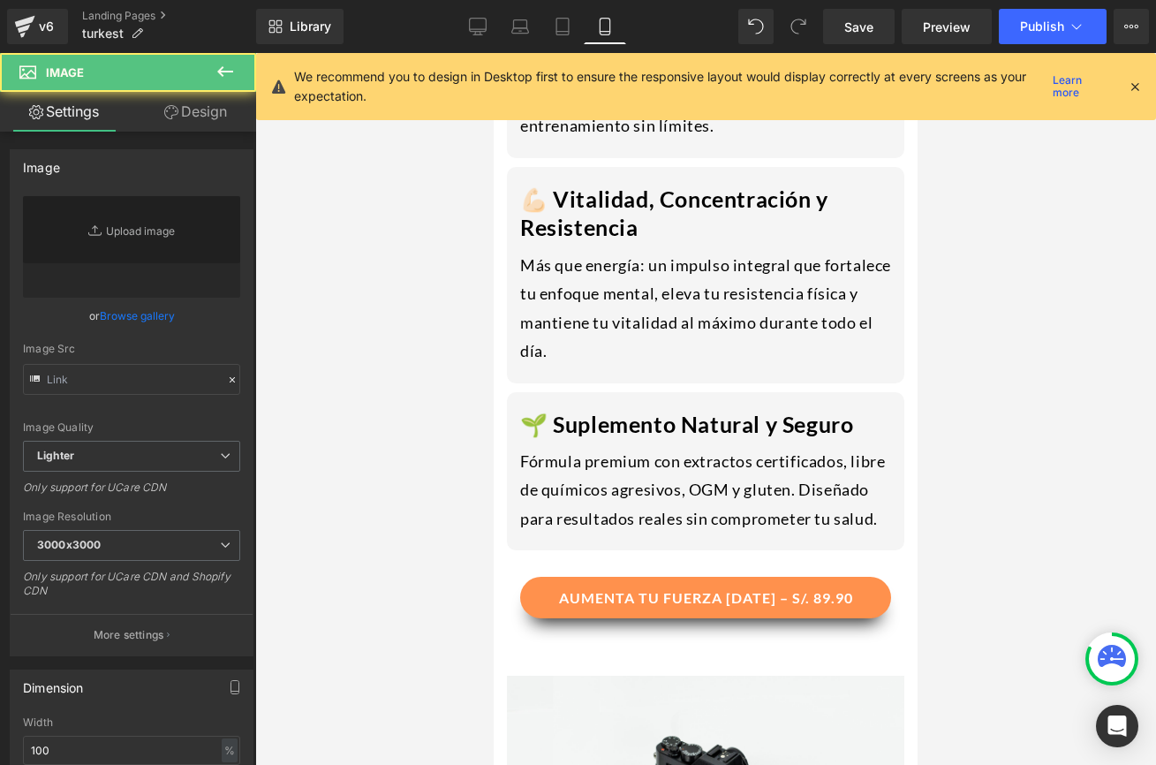
type input "//[DOMAIN_NAME][URL]"
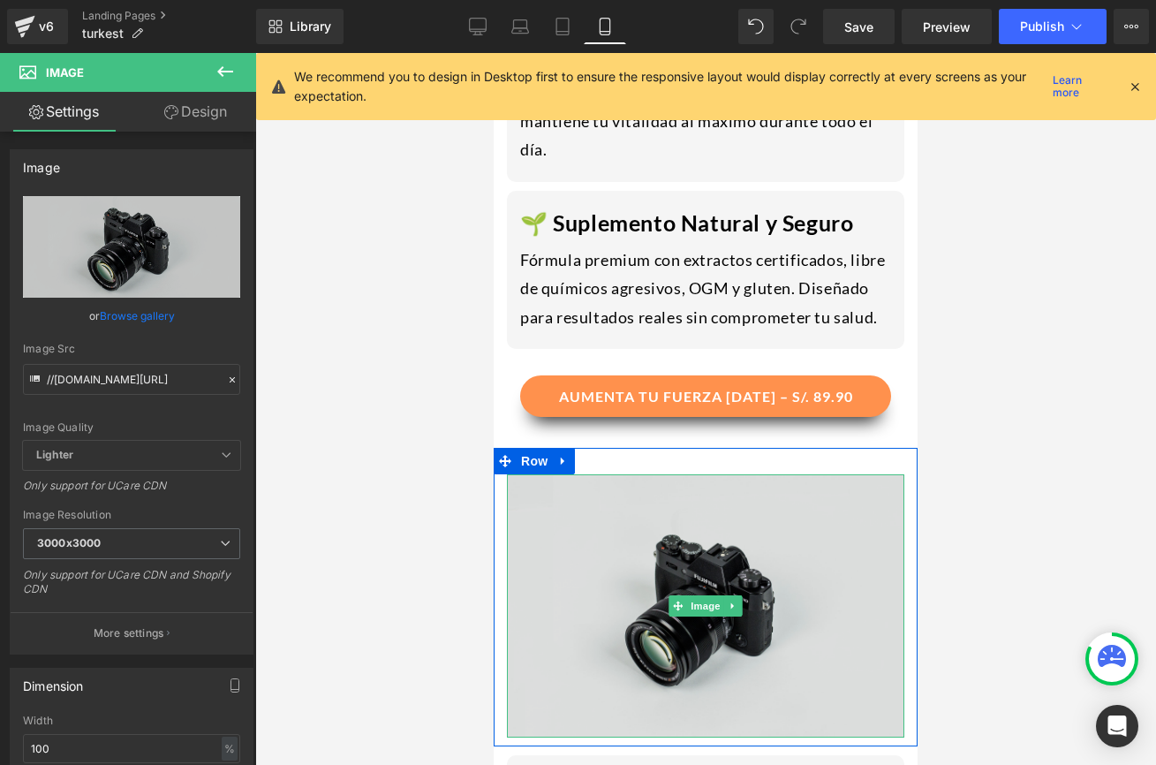
scroll to position [2505, 0]
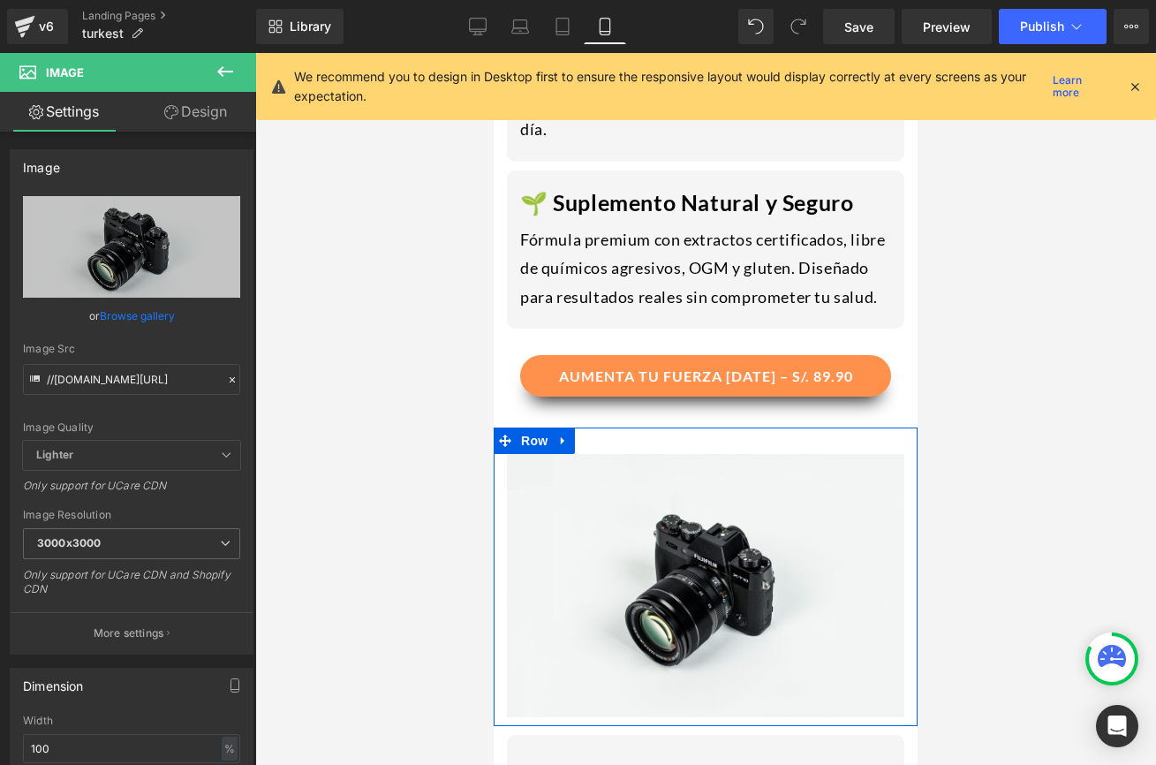
click at [631, 427] on div "Image Row" at bounding box center [706, 576] width 424 height 299
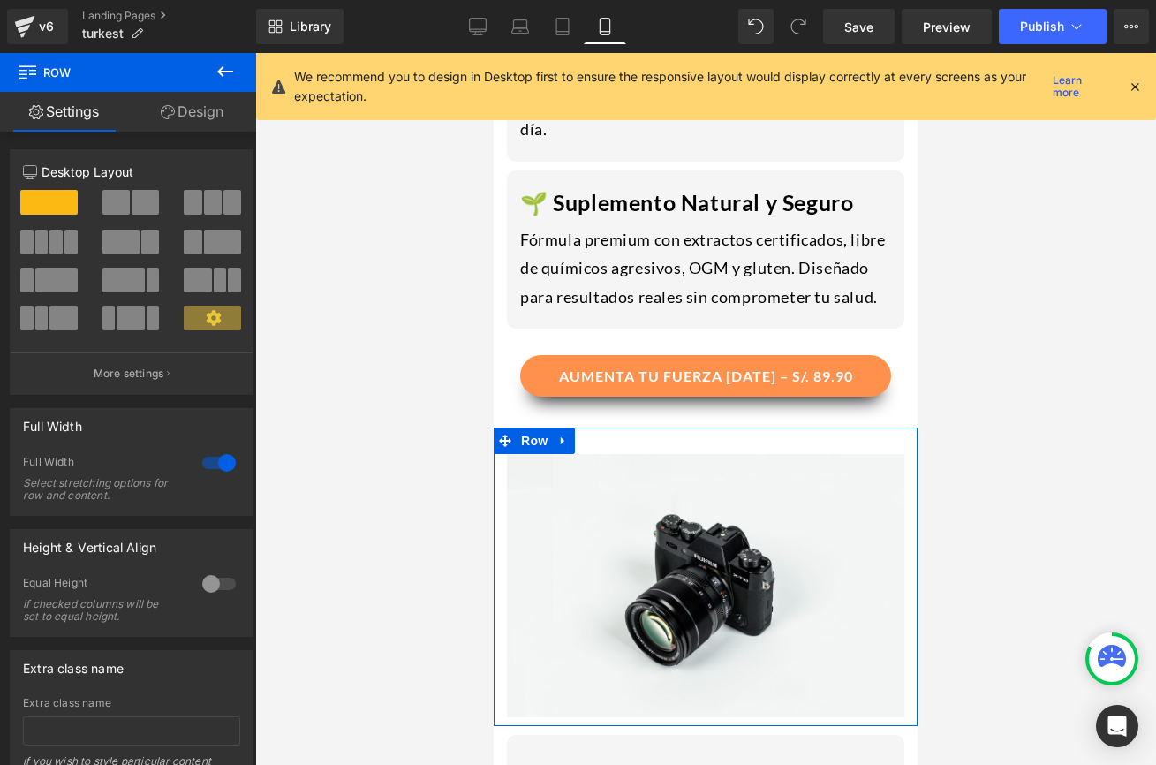
click at [227, 112] on link "Design" at bounding box center [192, 112] width 128 height 40
click at [0, 0] on div "Spacing" at bounding box center [0, 0] width 0 height 0
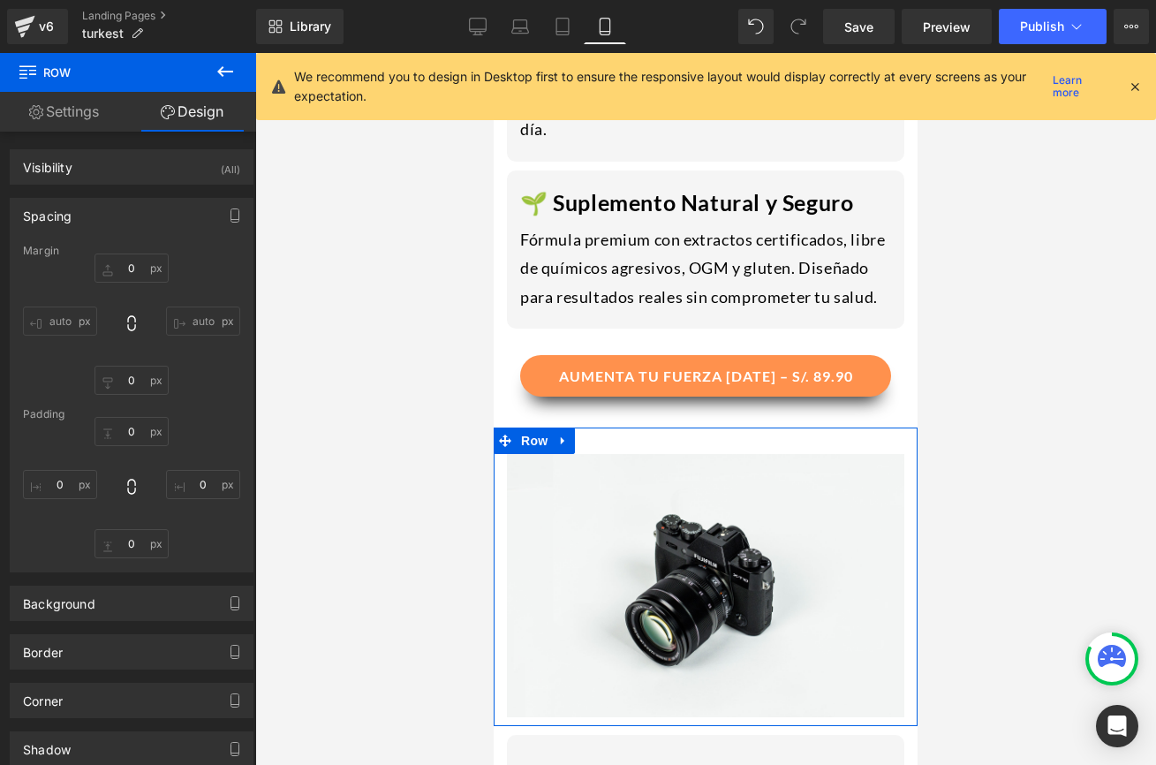
type input "0"
type input "30"
type input "15"
type input "10"
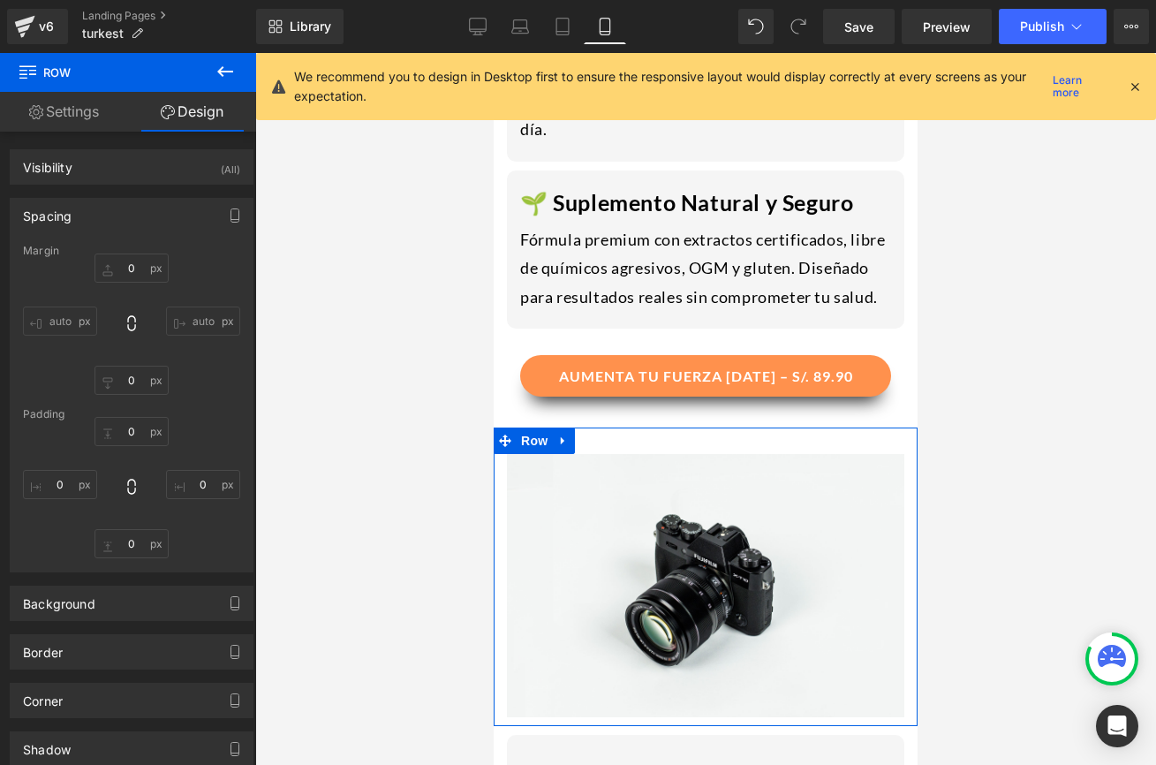
type input "15"
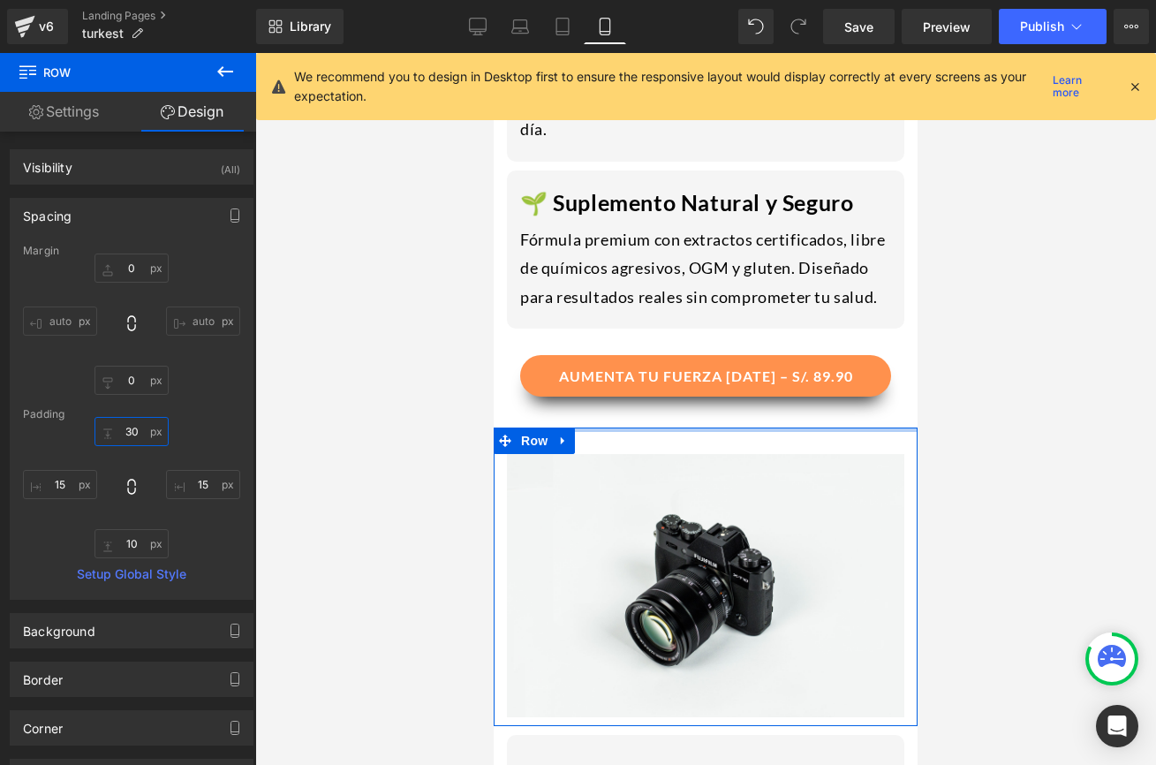
click at [138, 429] on input "30" at bounding box center [131, 431] width 74 height 29
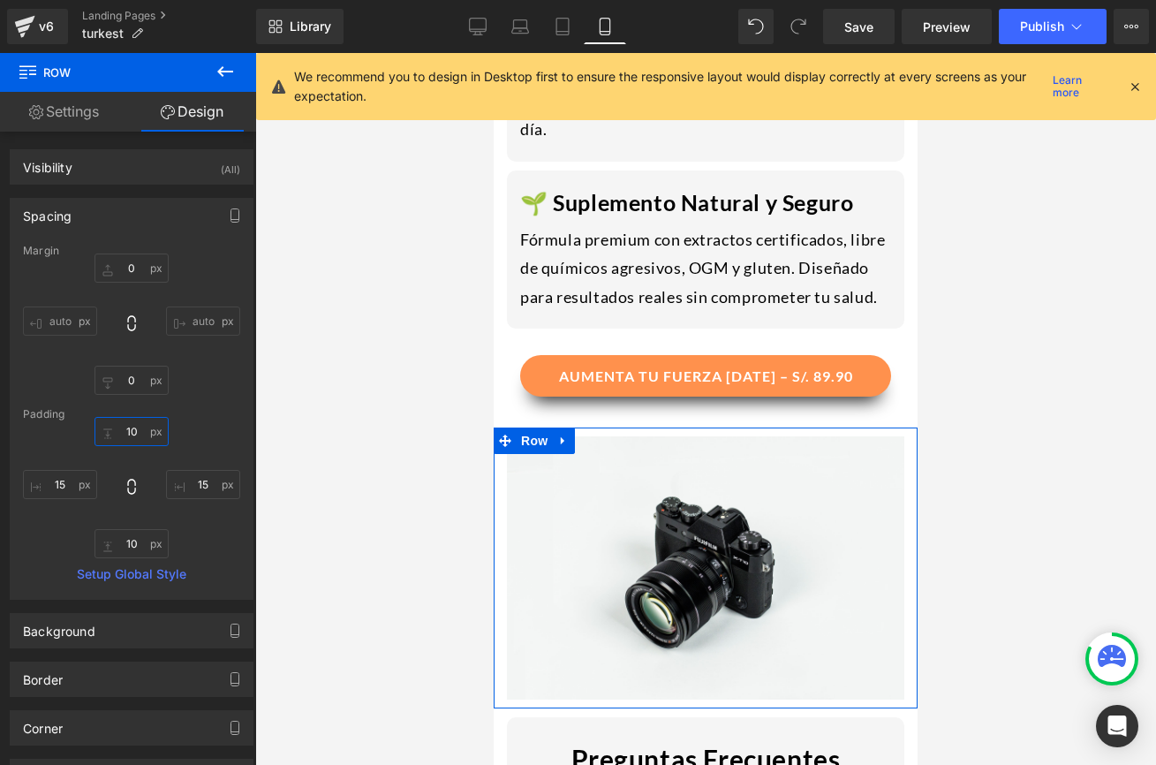
type input "1"
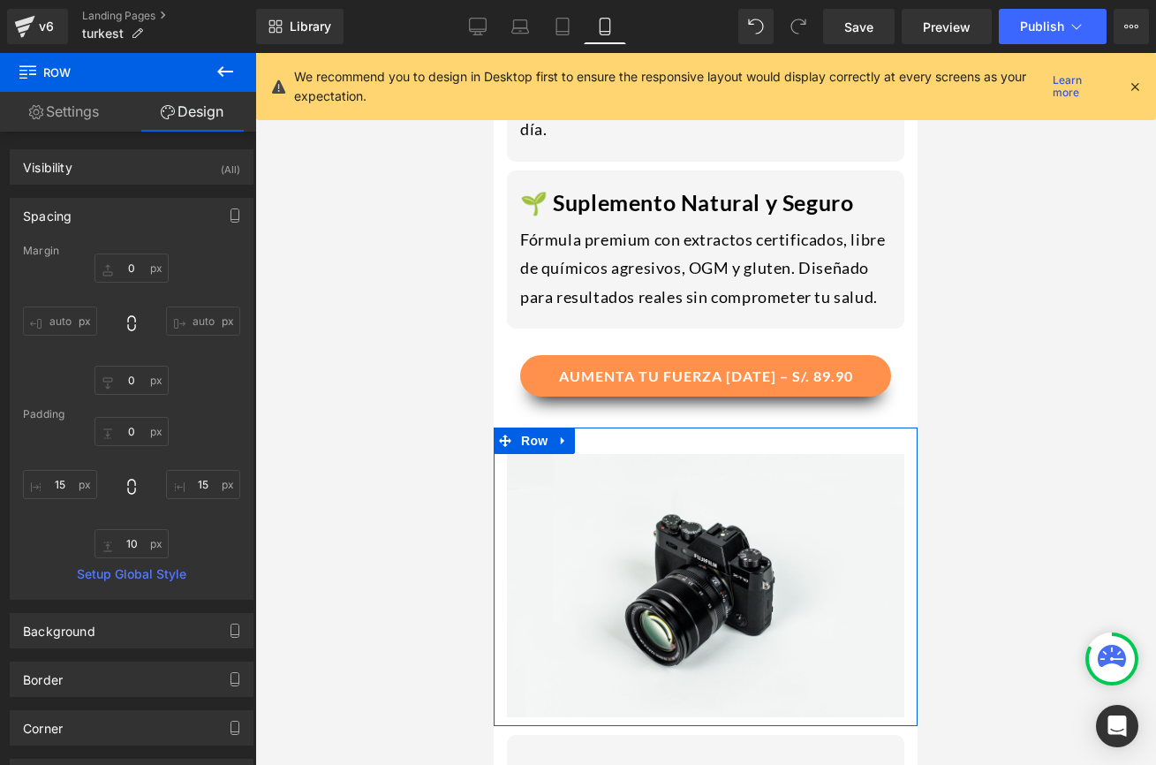
click at [234, 419] on div "Margin 0px 0 auto auto 0px 0 auto auto [GEOGRAPHIC_DATA] 15px 15 10px 10 15px 1…" at bounding box center [132, 422] width 242 height 354
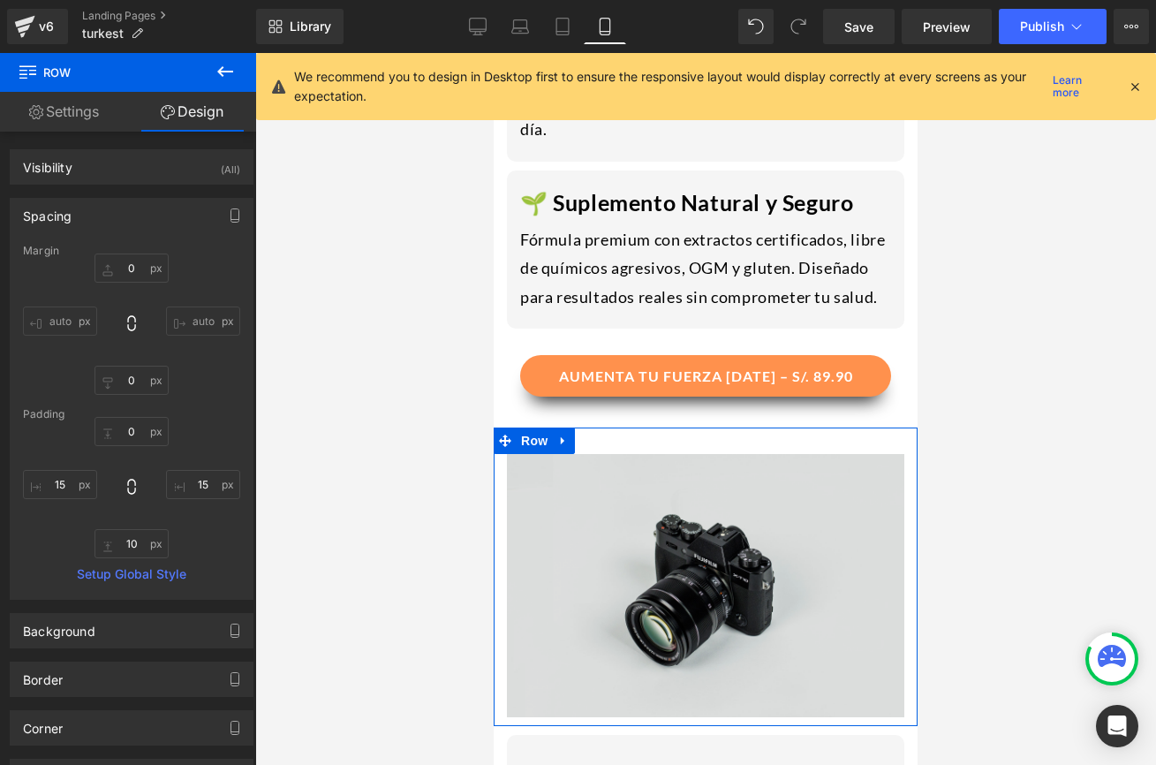
click at [616, 454] on img at bounding box center [705, 585] width 397 height 263
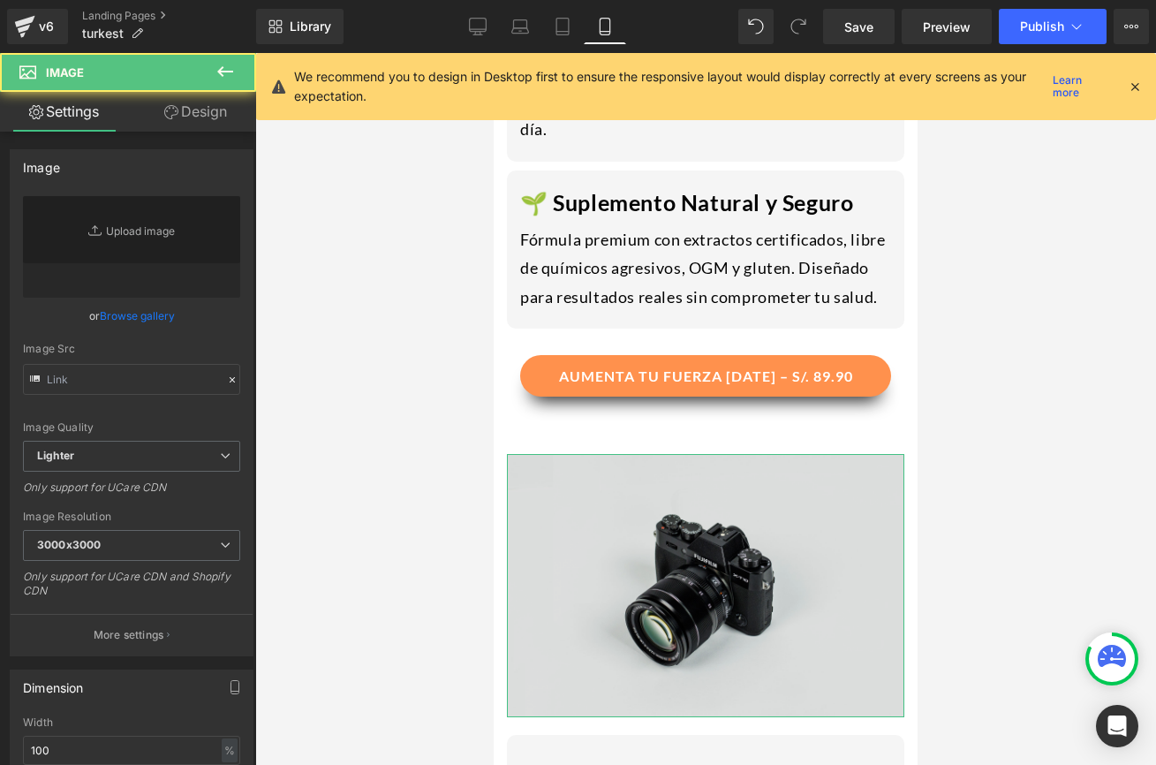
type input "//[DOMAIN_NAME][URL]"
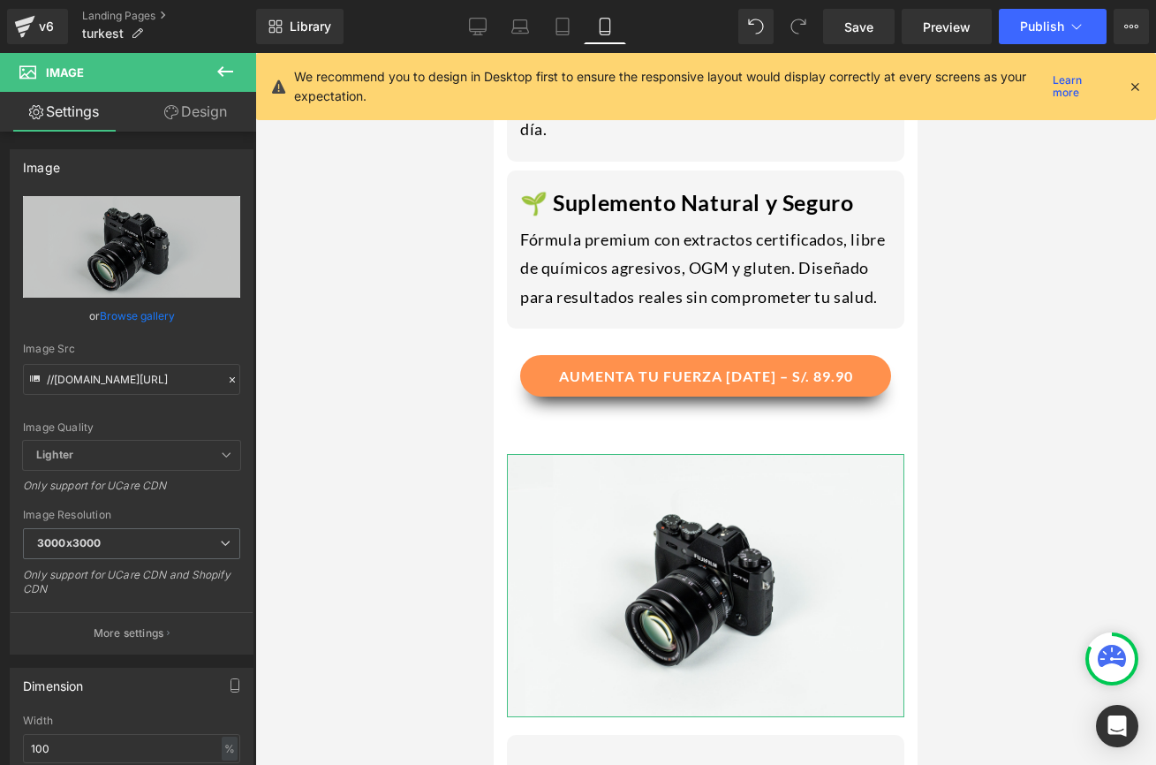
click at [181, 109] on link "Design" at bounding box center [196, 112] width 128 height 40
click at [0, 0] on div "Spacing" at bounding box center [0, 0] width 0 height 0
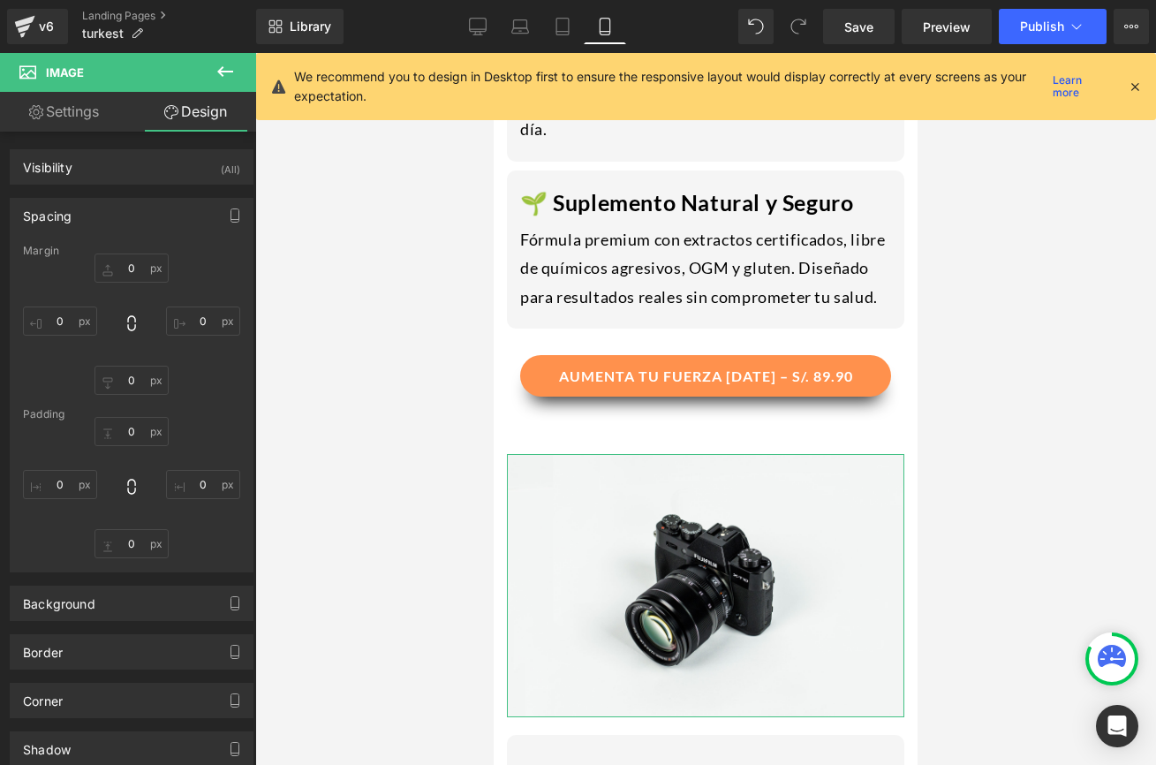
type input "0"
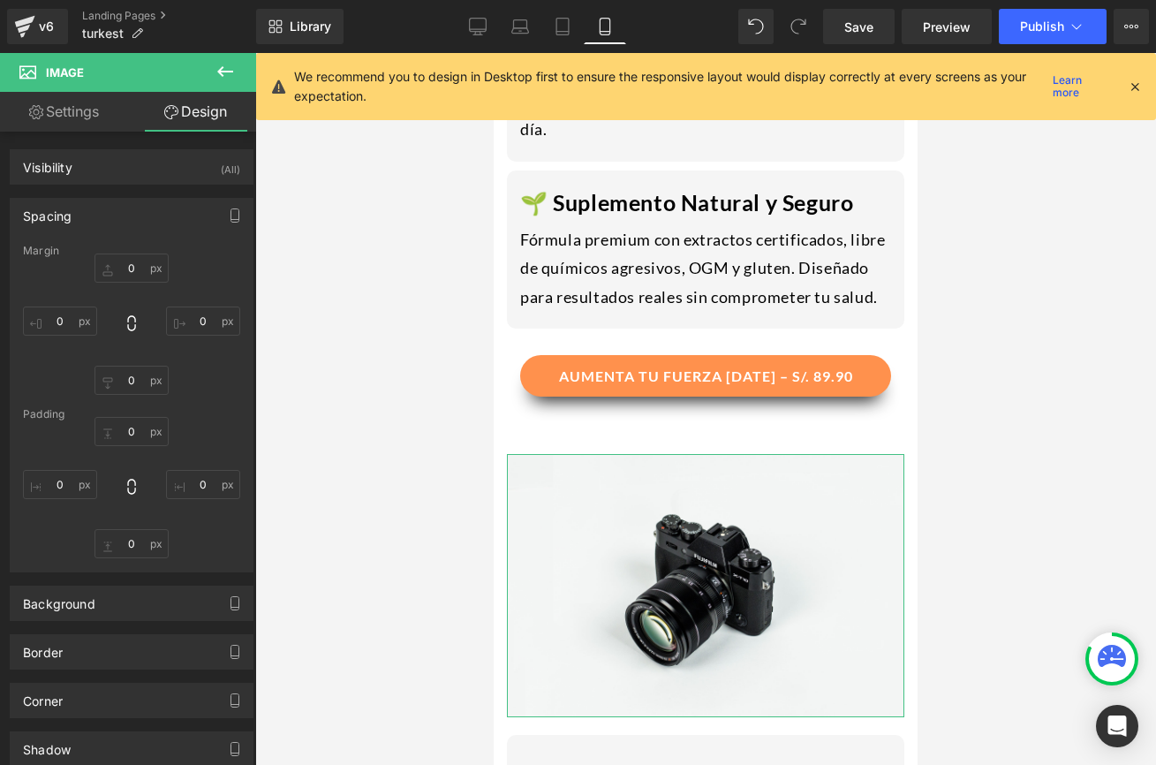
type input "0"
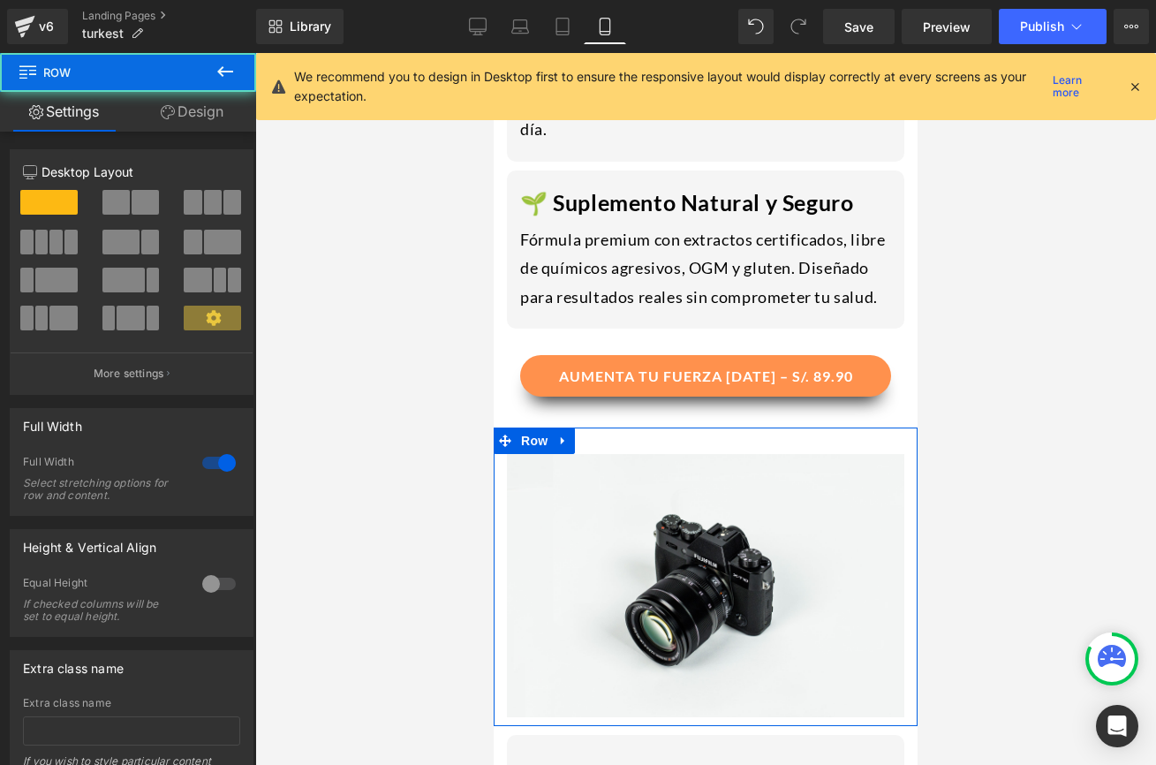
drag, startPoint x: 583, startPoint y: 375, endPoint x: 705, endPoint y: 197, distance: 216.1
click at [583, 427] on div "Image Row NaNpx" at bounding box center [706, 576] width 424 height 299
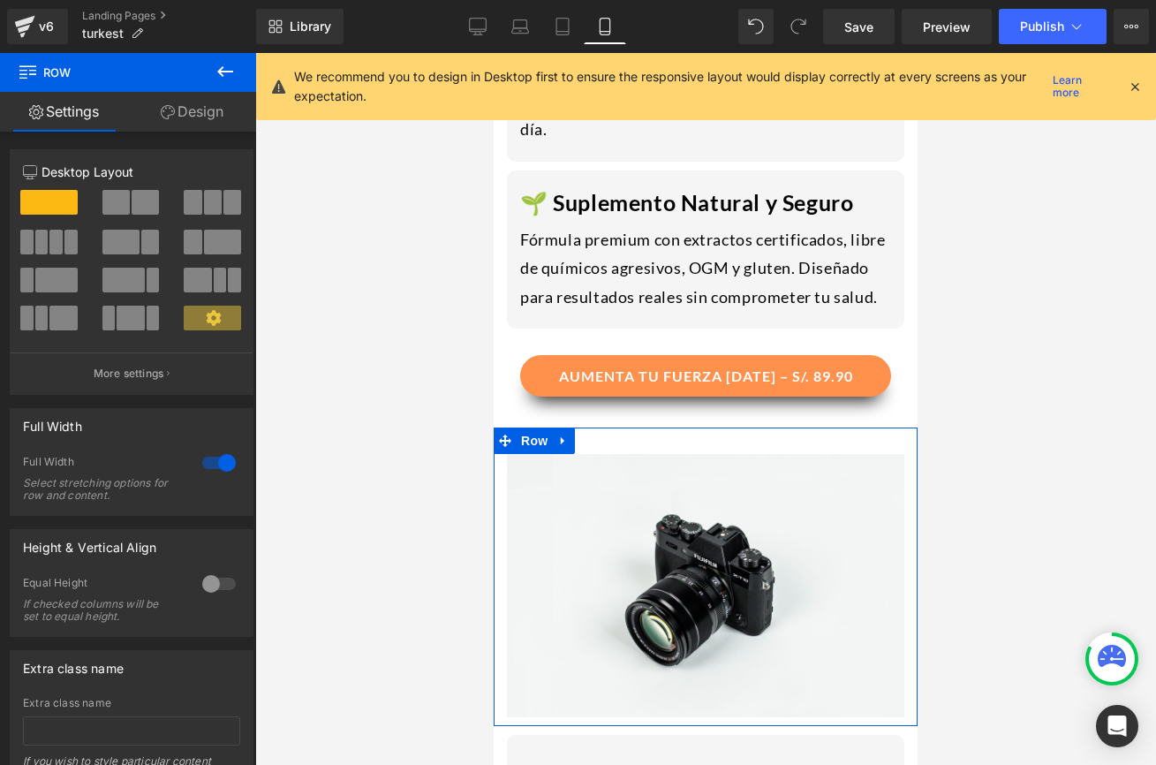
click at [186, 113] on link "Design" at bounding box center [192, 112] width 128 height 40
click at [0, 0] on div "Spacing" at bounding box center [0, 0] width 0 height 0
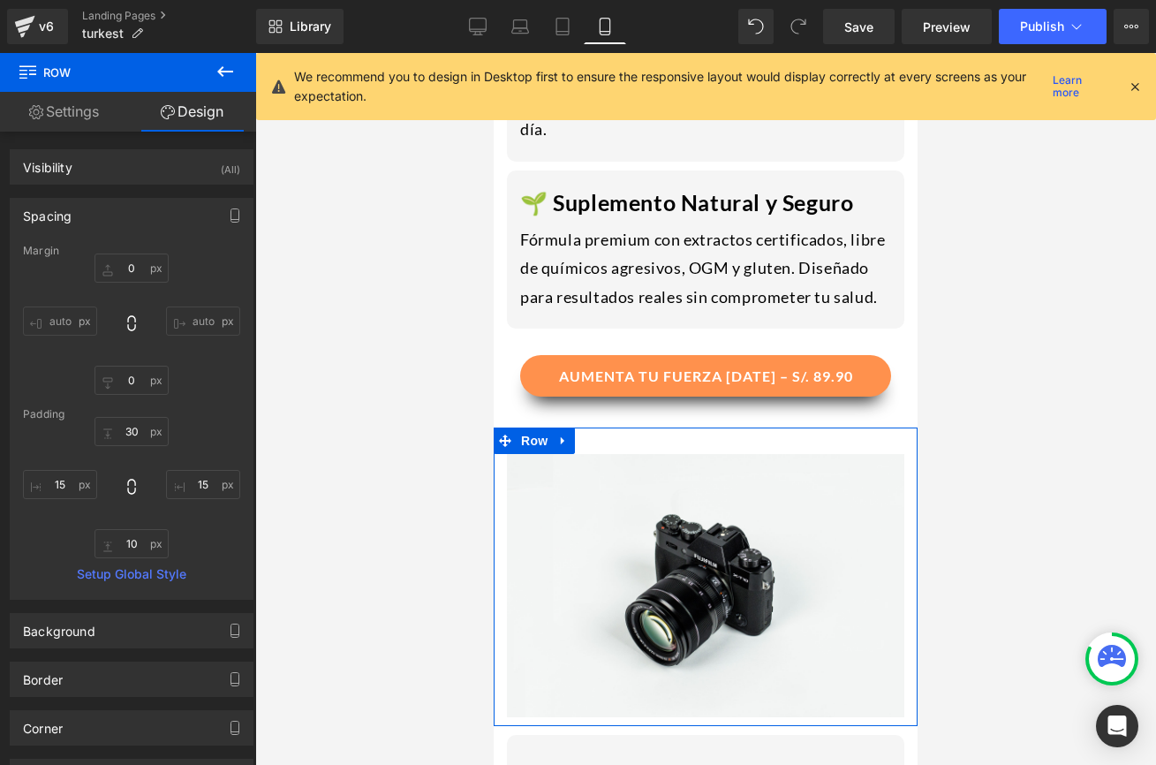
type input "0"
type input "30"
type input "15"
type input "10"
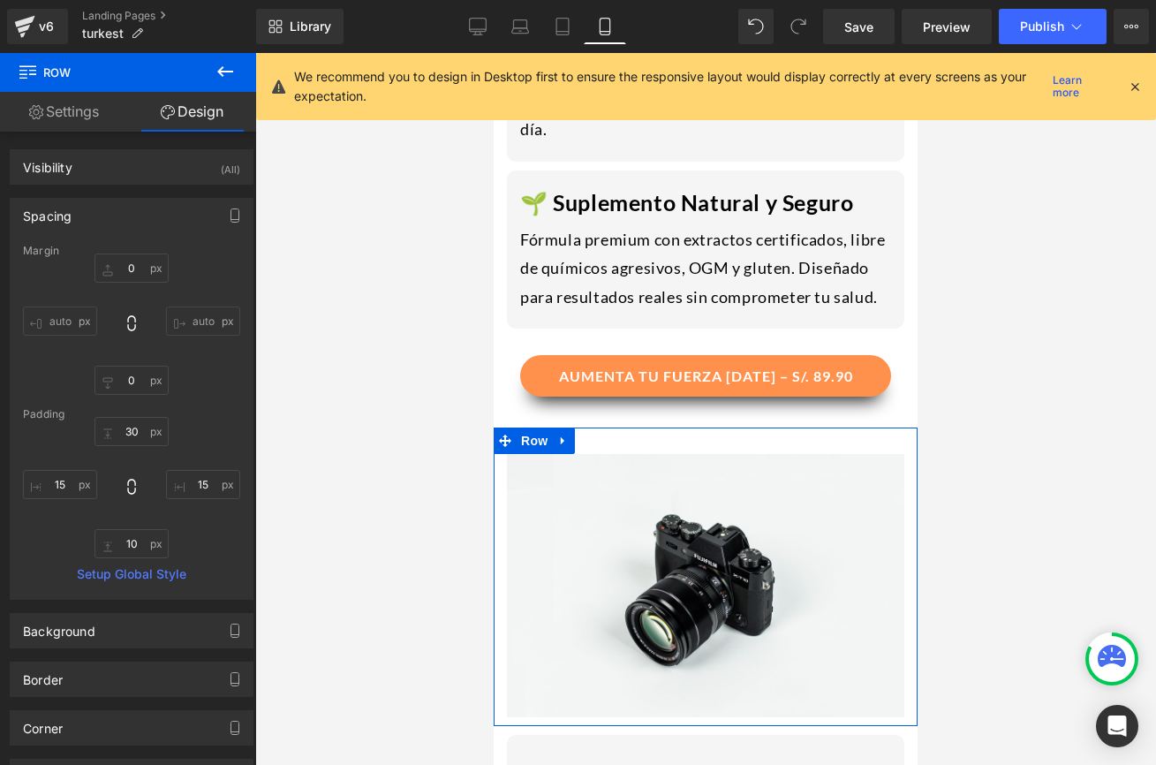
type input "15"
click at [140, 430] on input "30" at bounding box center [131, 431] width 74 height 29
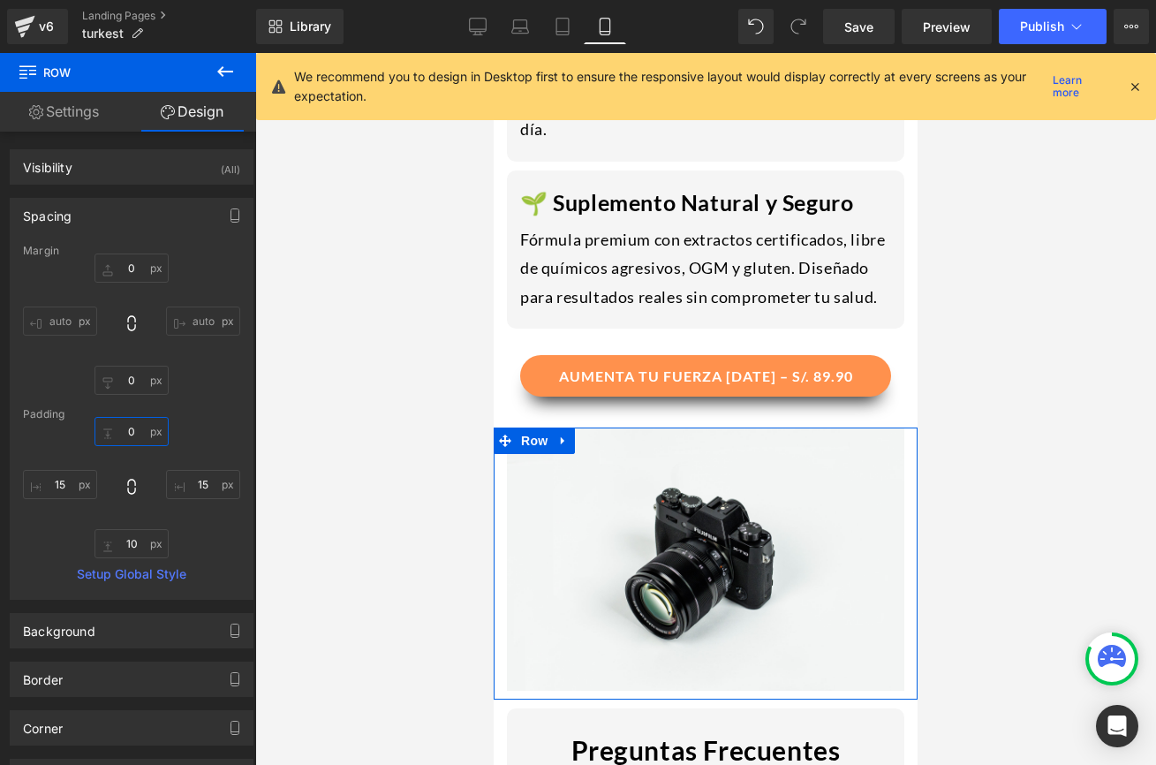
type input "0"
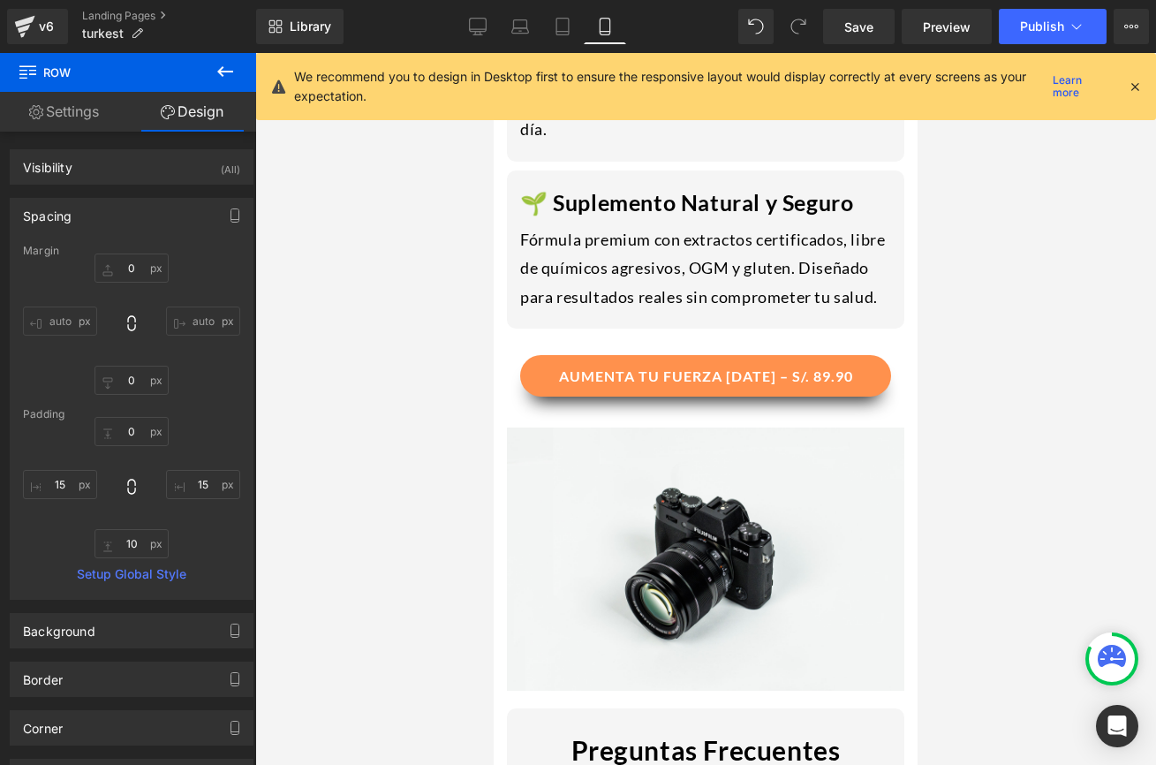
click at [228, 74] on icon at bounding box center [225, 71] width 21 height 21
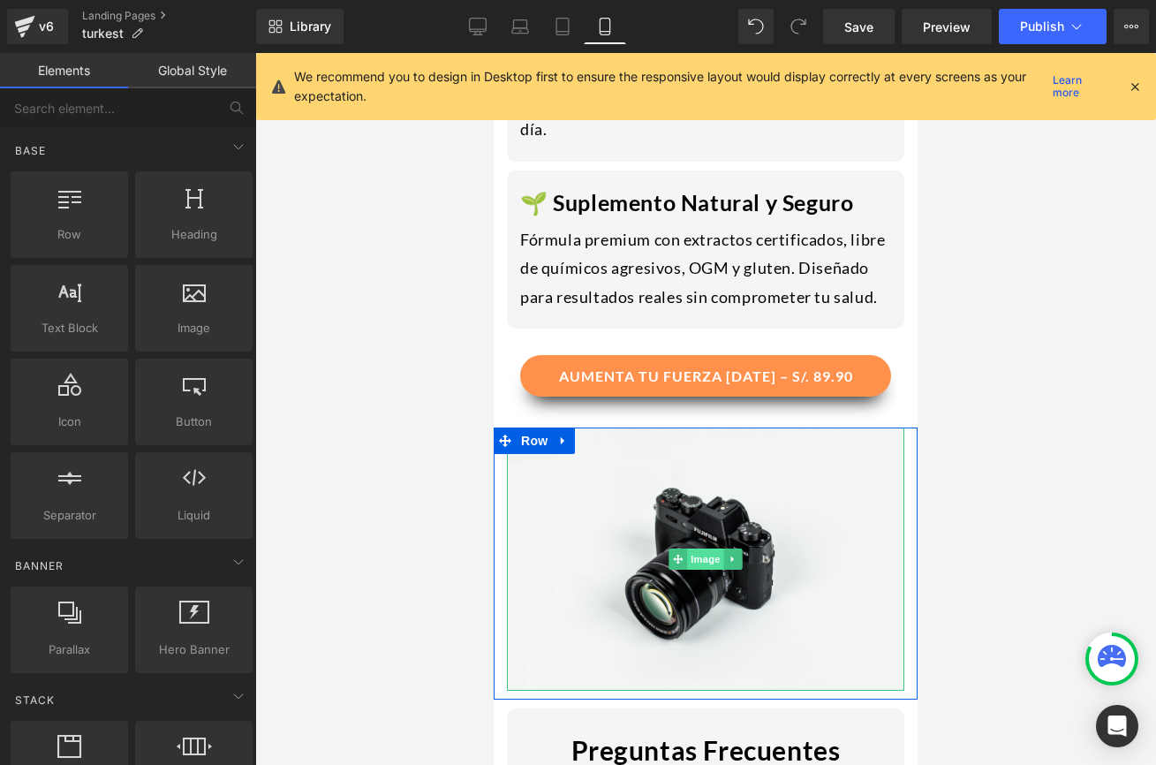
drag, startPoint x: 638, startPoint y: 431, endPoint x: 716, endPoint y: 507, distance: 109.3
click at [638, 431] on img at bounding box center [705, 558] width 397 height 263
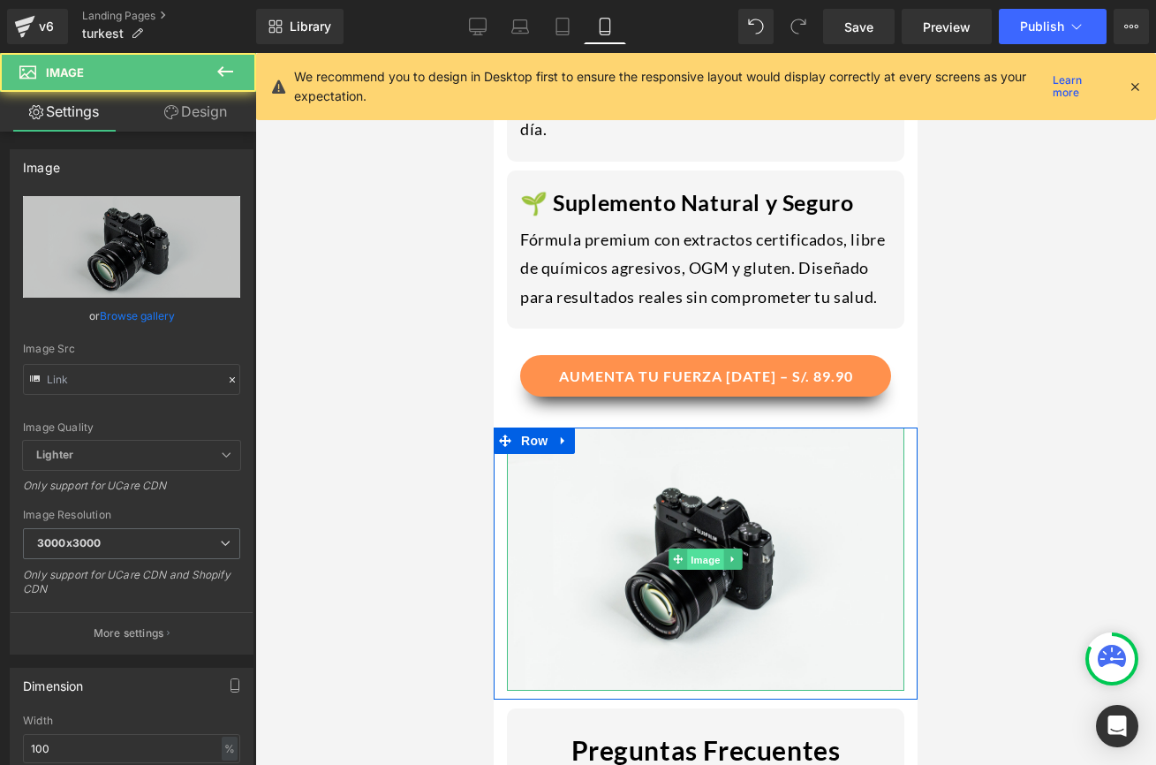
click at [714, 549] on span "Image" at bounding box center [705, 559] width 37 height 21
type input "//[DOMAIN_NAME][URL]"
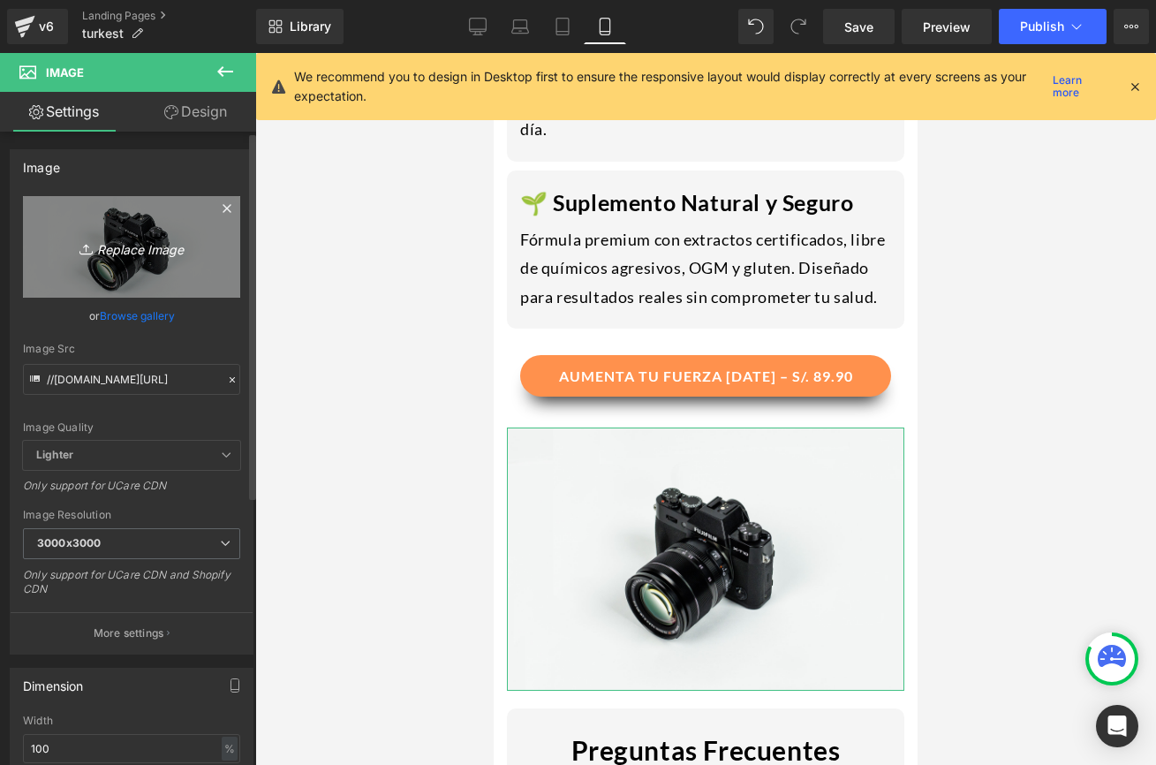
click at [147, 253] on icon "Replace Image" at bounding box center [131, 247] width 141 height 22
type input "C:\fakepath\1691559257__1__W0vXeYNL__61F3jal2UcL__original.avif"
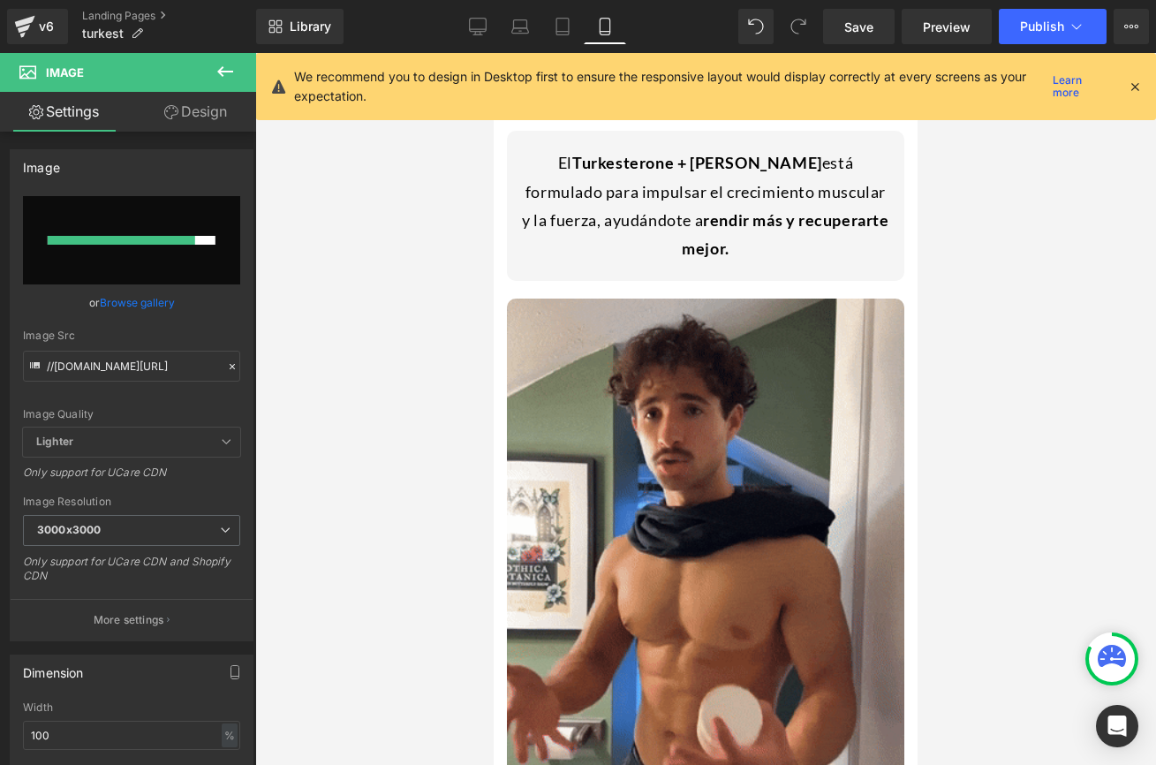
scroll to position [1327, 0]
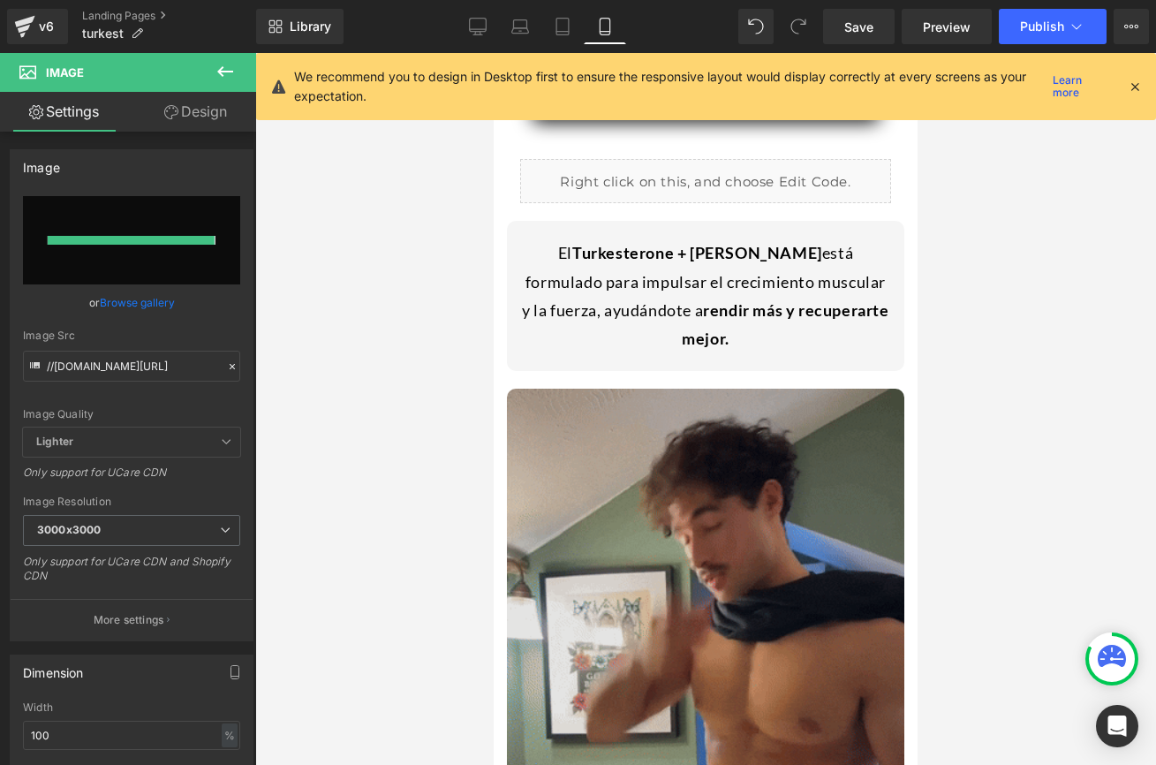
type input "[URL][DOMAIN_NAME]"
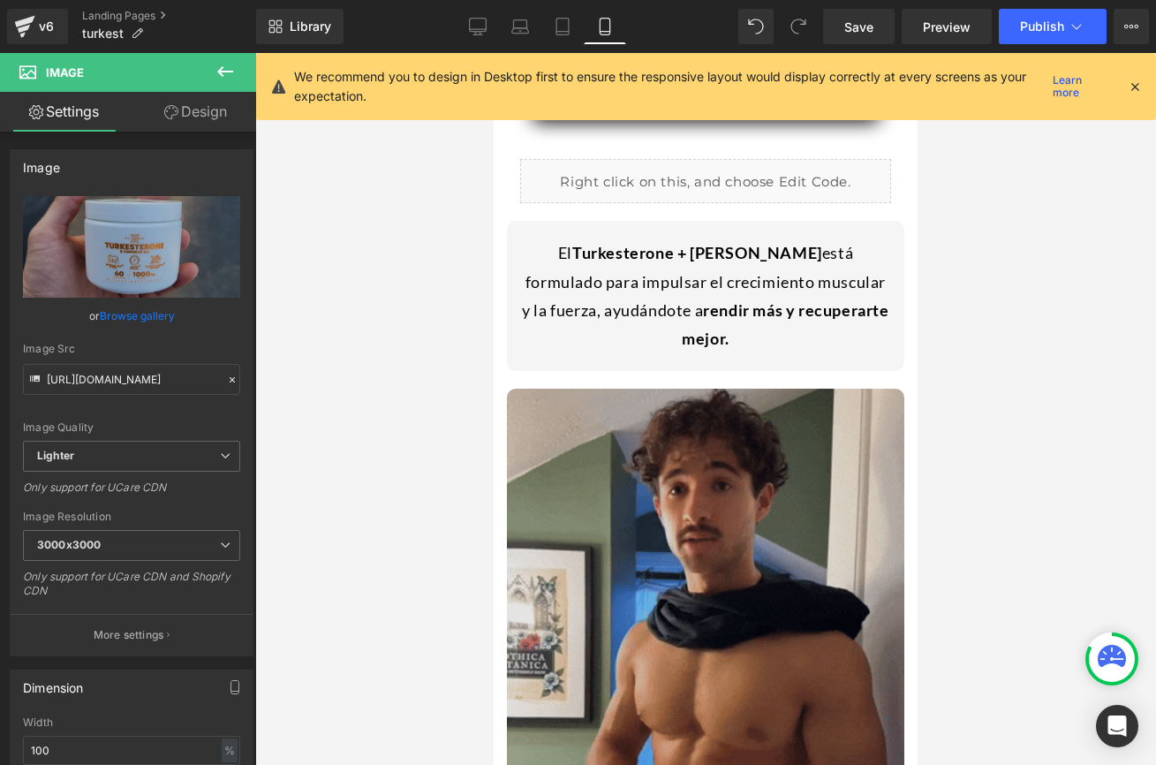
drag, startPoint x: 936, startPoint y: 353, endPoint x: 610, endPoint y: 375, distance: 326.6
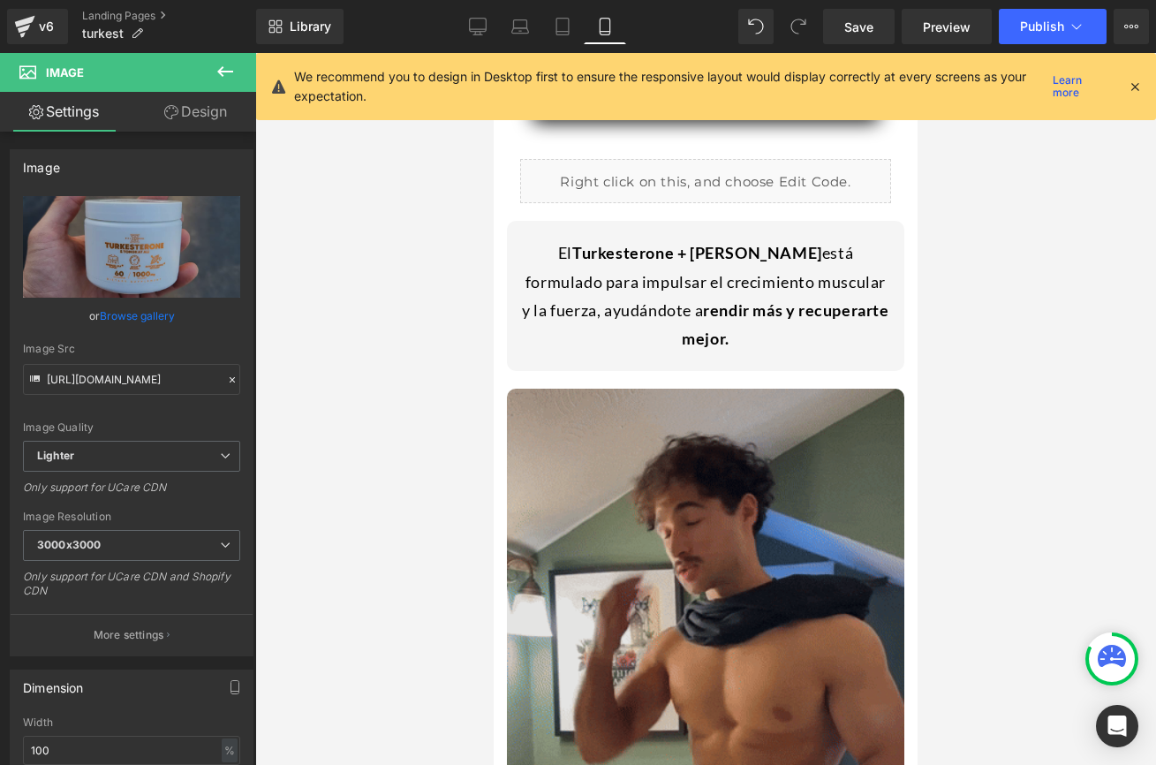
click at [610, 389] on img at bounding box center [705, 654] width 397 height 530
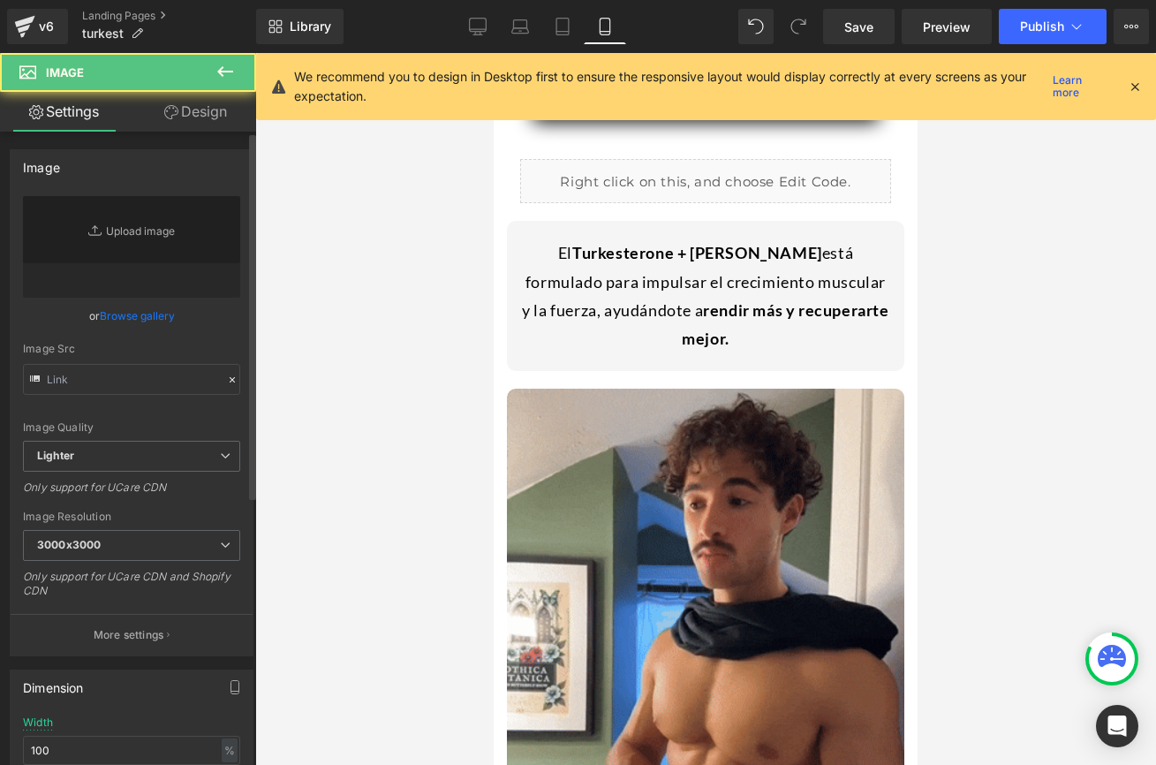
type input "[URL][DOMAIN_NAME]"
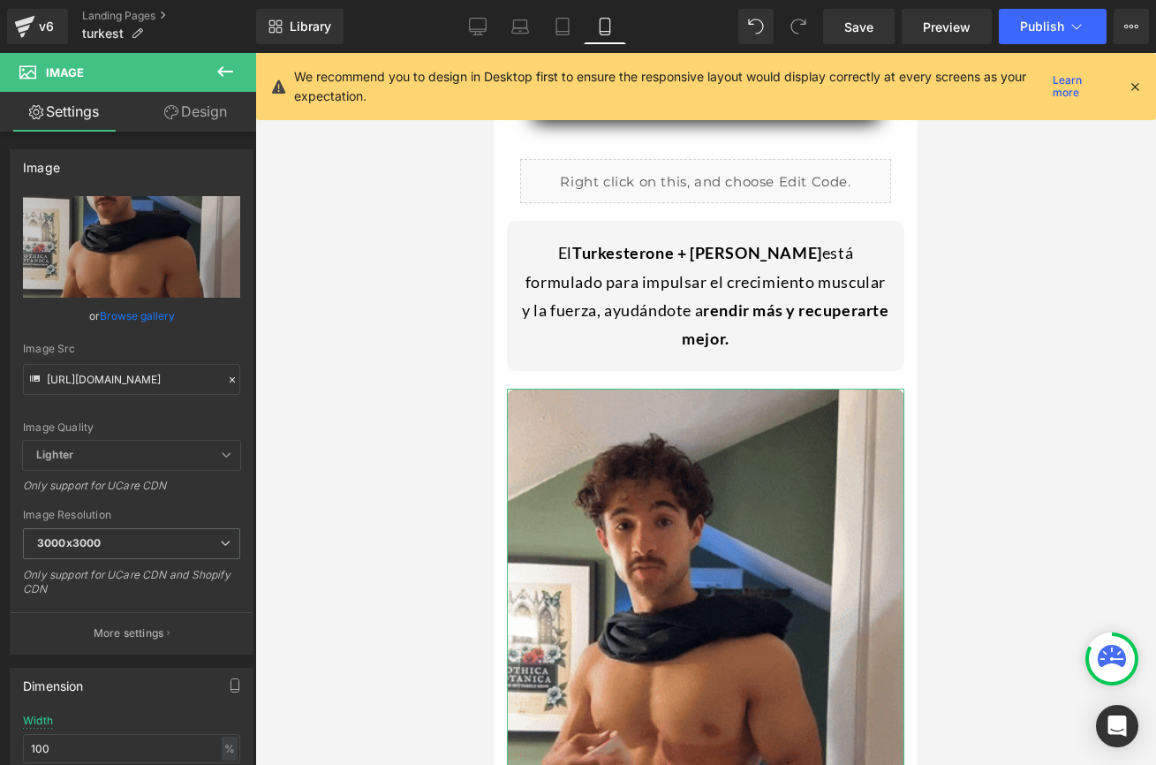
click at [199, 110] on link "Design" at bounding box center [196, 112] width 128 height 40
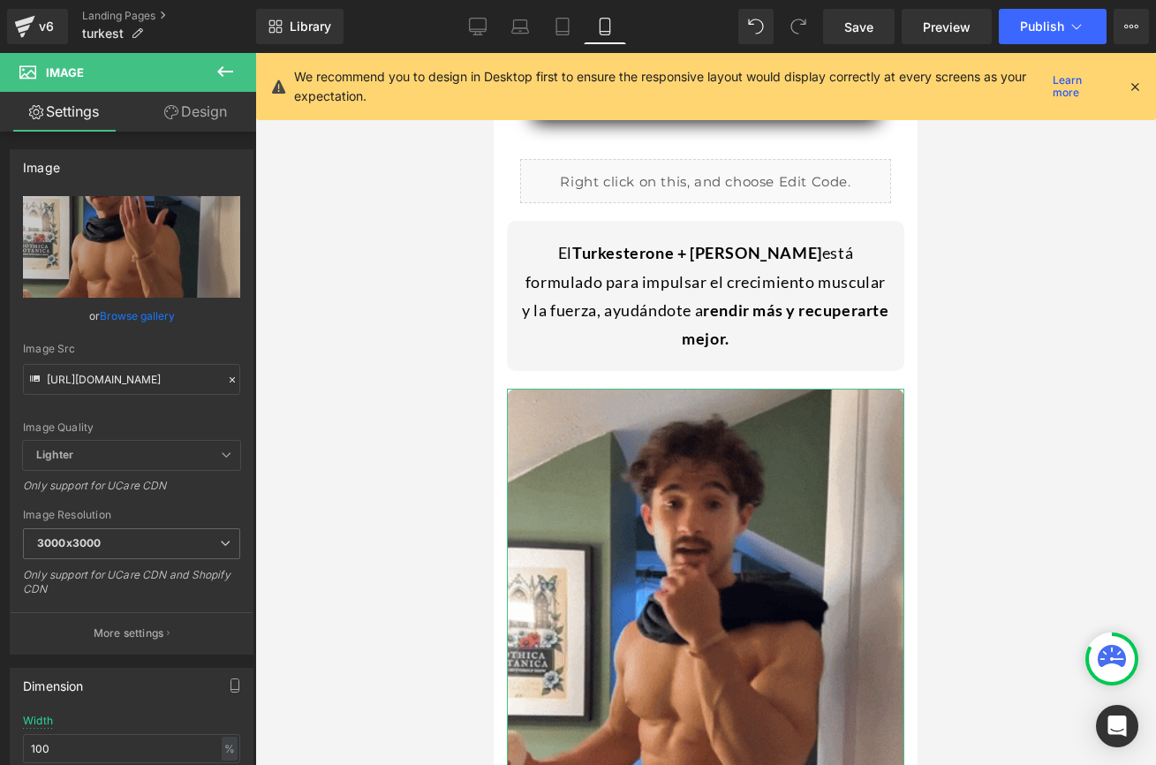
click at [0, 0] on div "Border" at bounding box center [0, 0] width 0 height 0
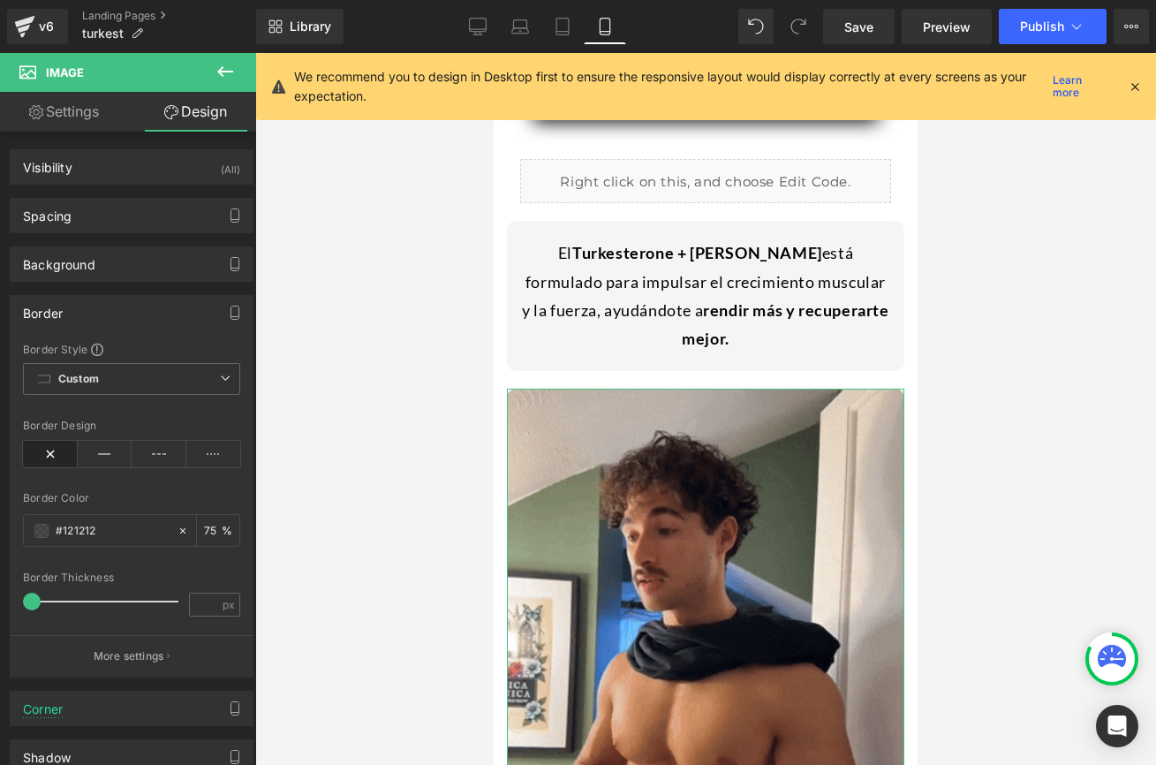
type input "#121212"
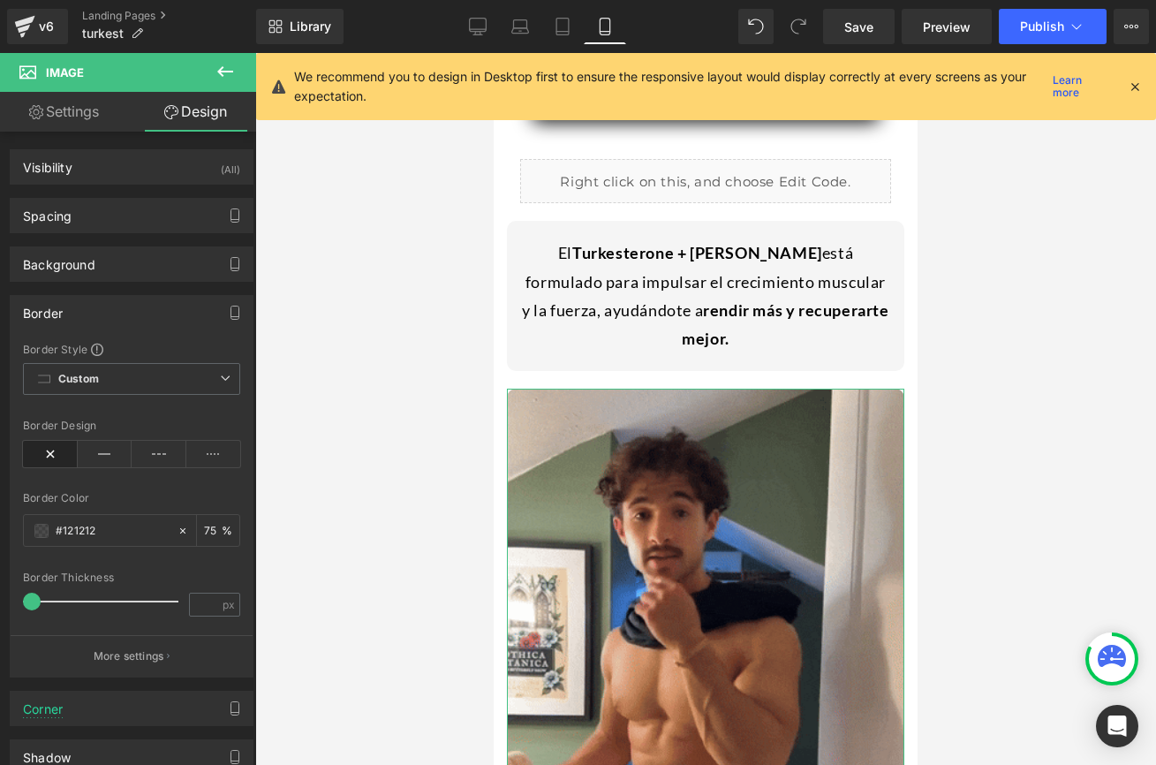
type input "75"
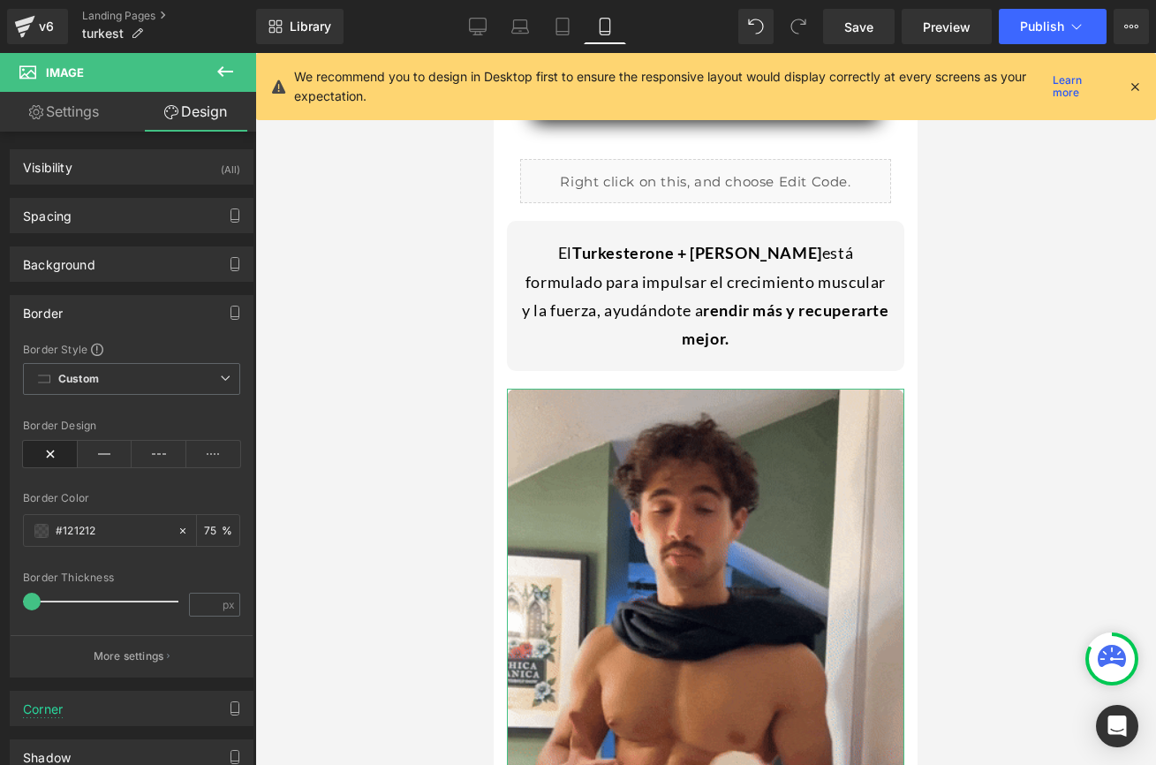
type input "0"
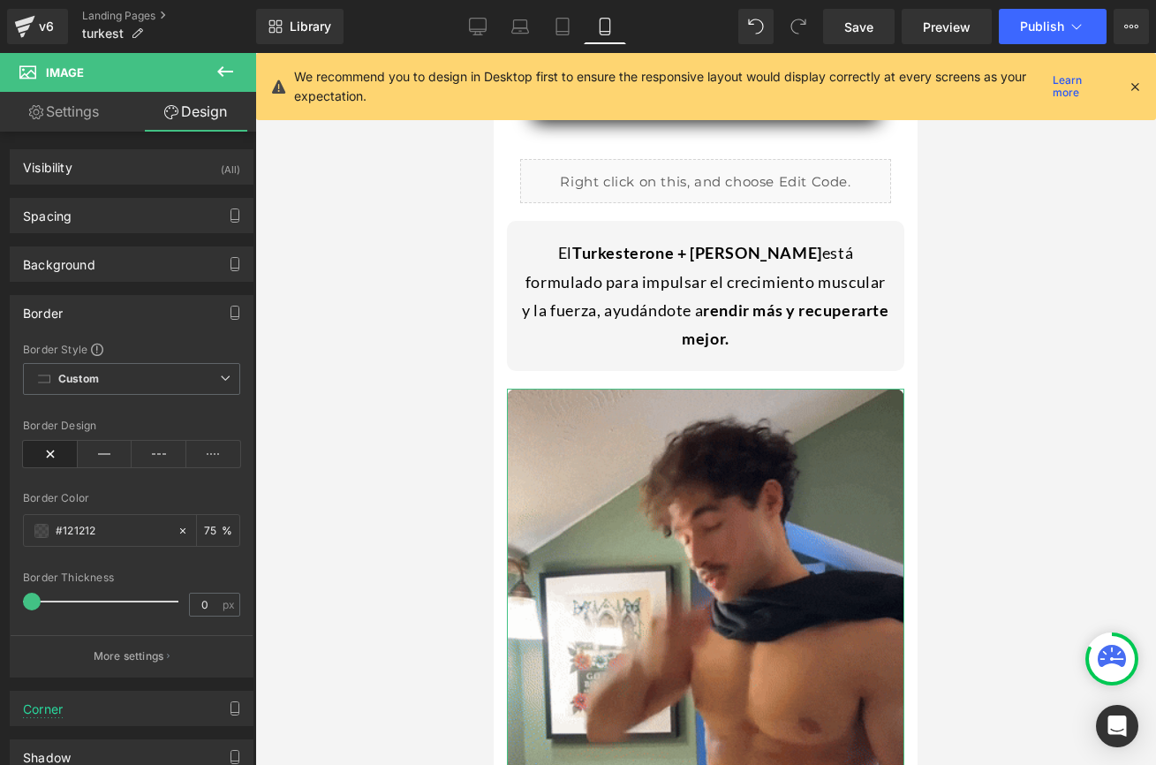
click at [77, 101] on link "Settings" at bounding box center [64, 112] width 128 height 40
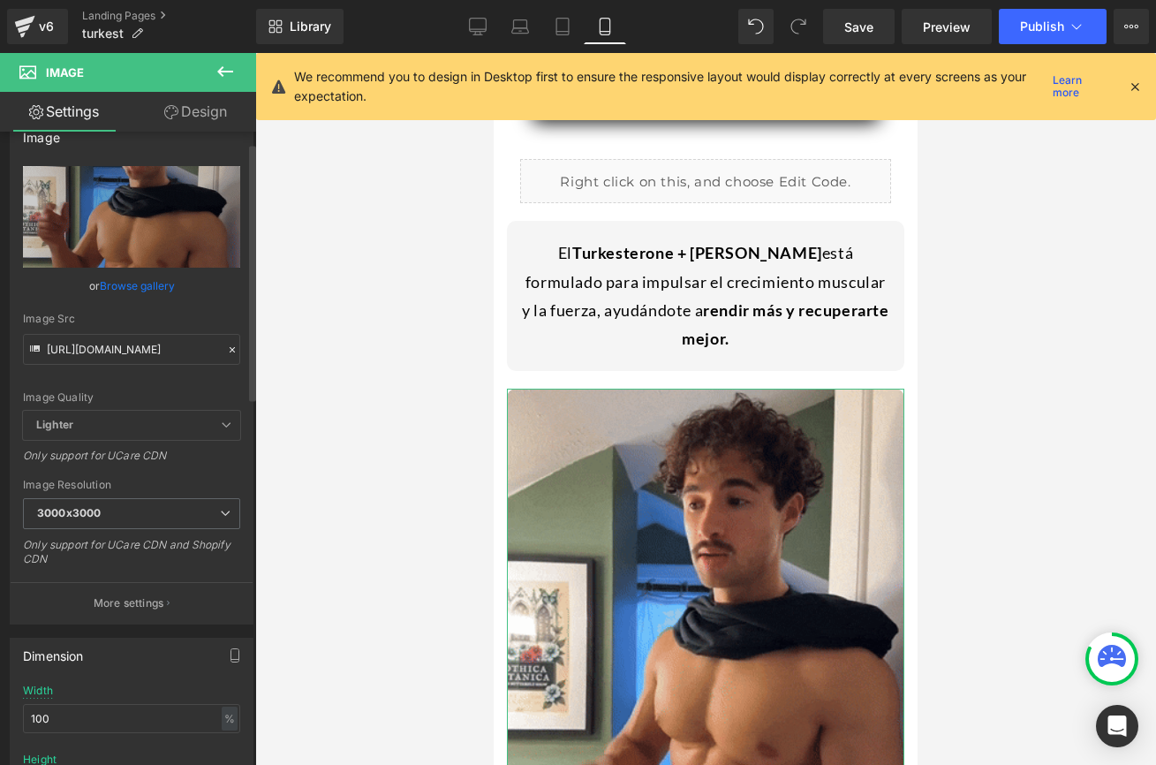
scroll to position [0, 0]
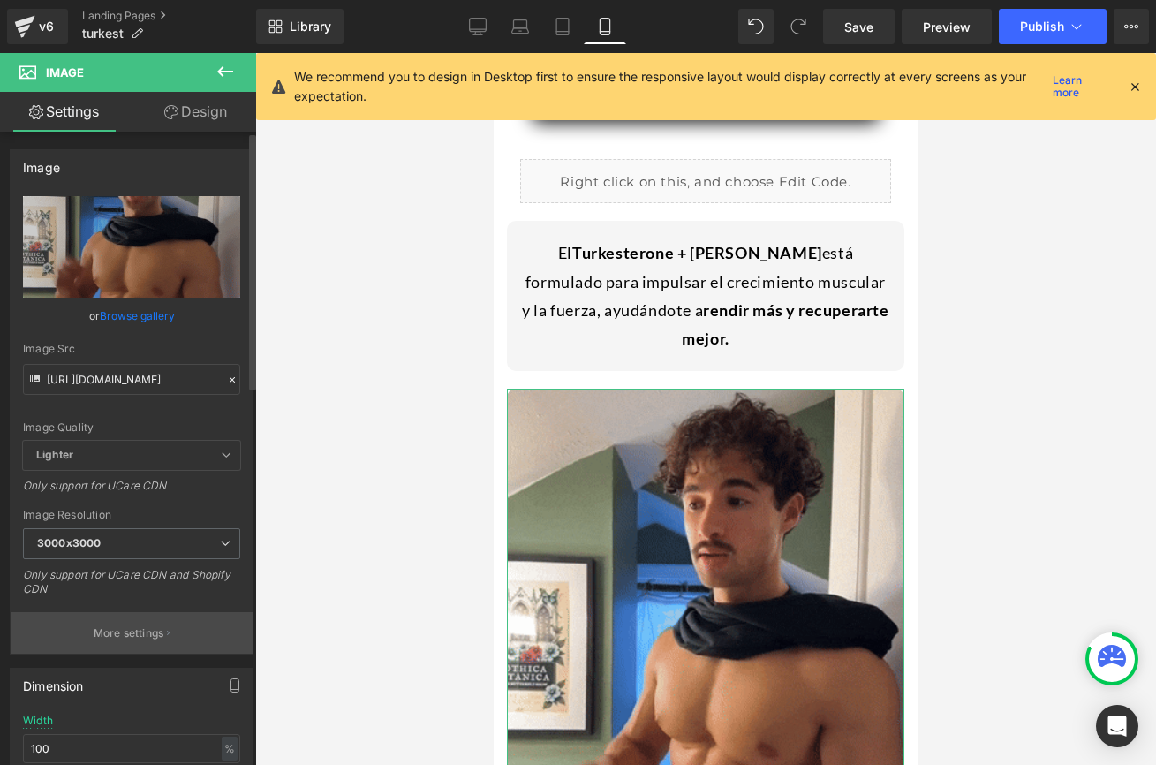
click at [147, 631] on p "More settings" at bounding box center [129, 633] width 71 height 16
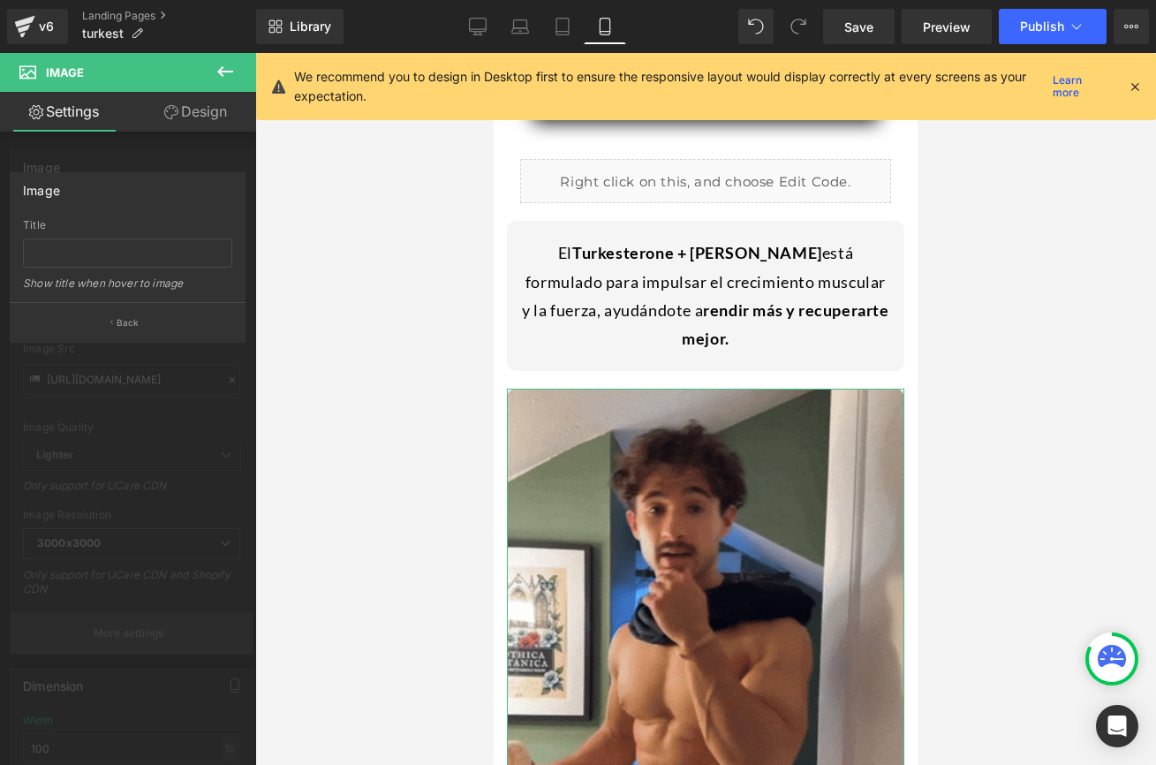
click at [147, 631] on div at bounding box center [128, 413] width 256 height 721
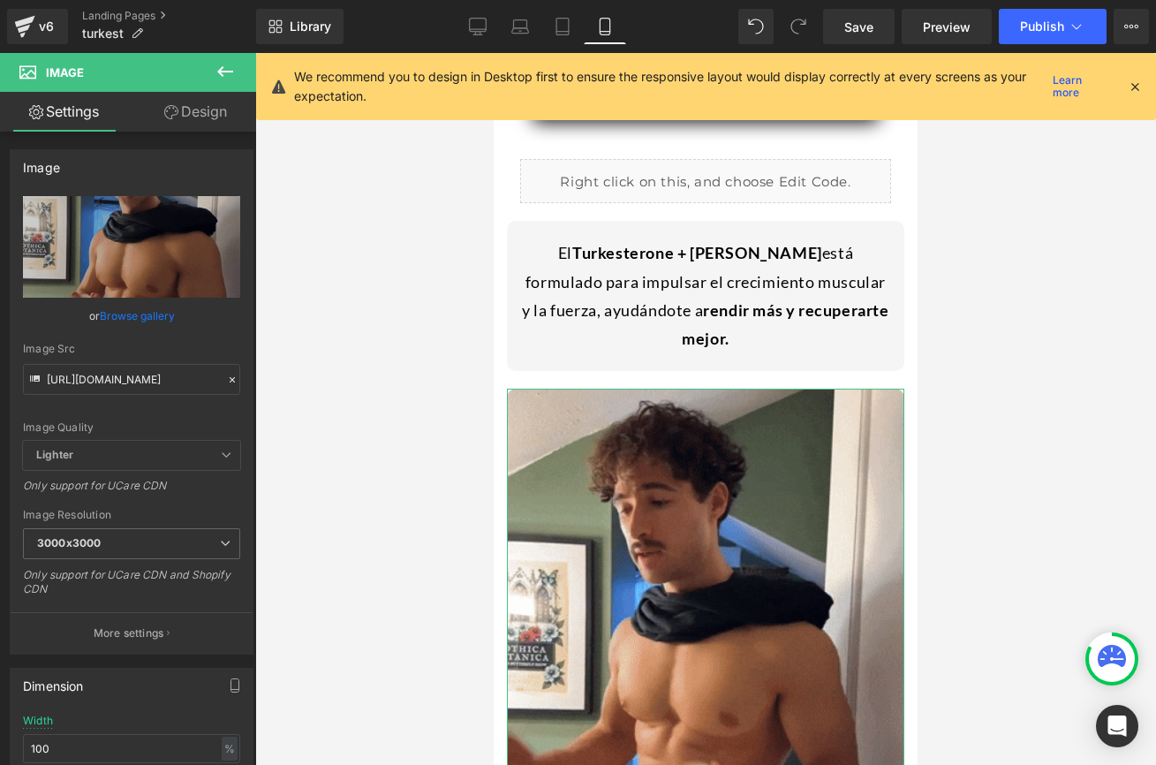
click at [195, 124] on link "Design" at bounding box center [196, 112] width 128 height 40
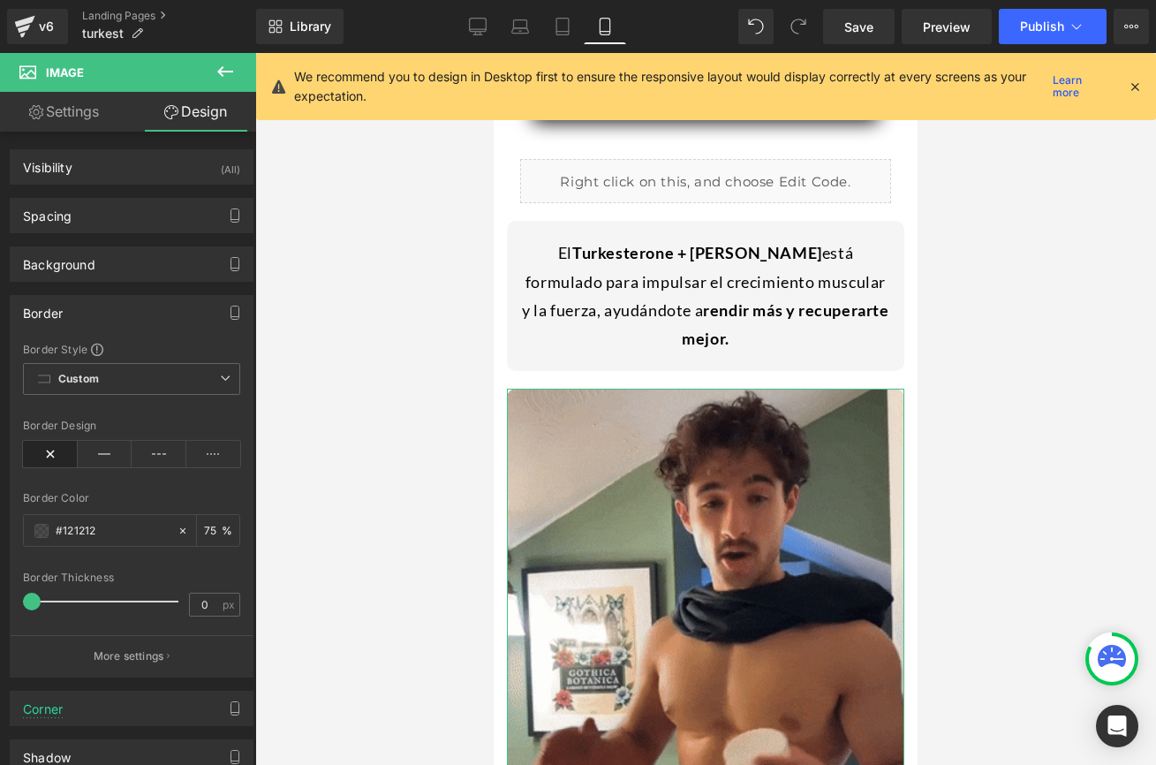
type input "75"
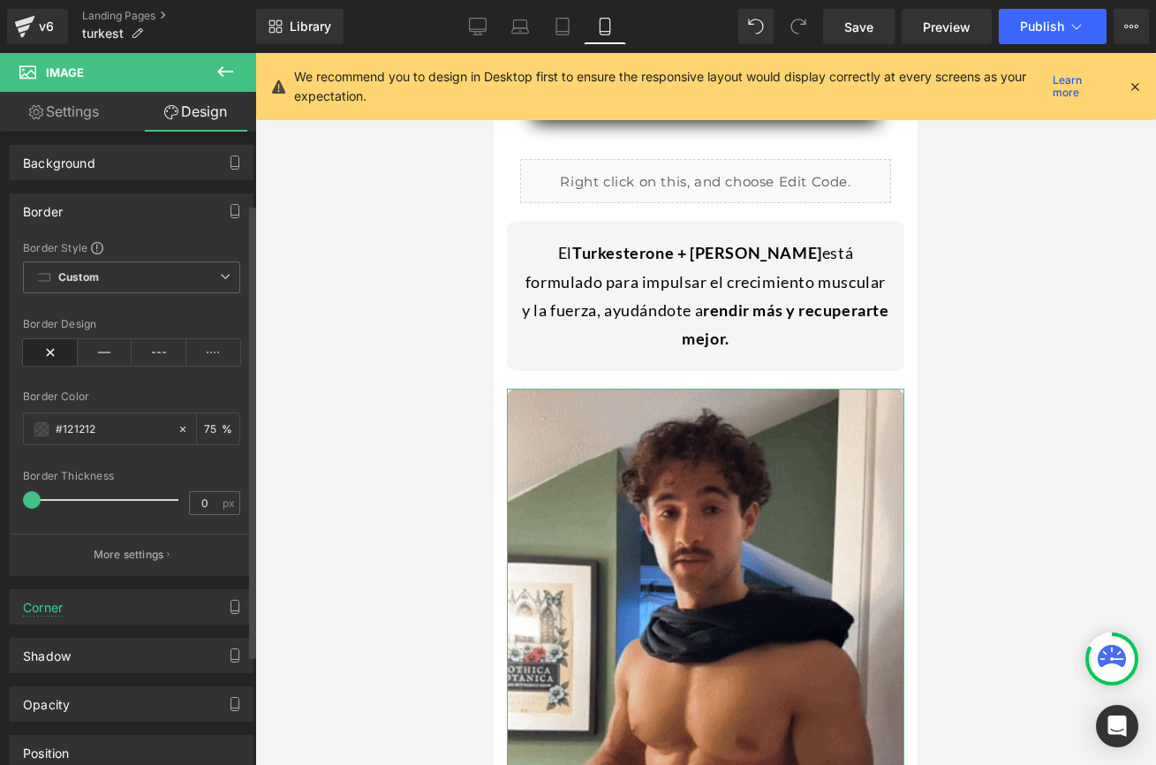
scroll to position [107, 0]
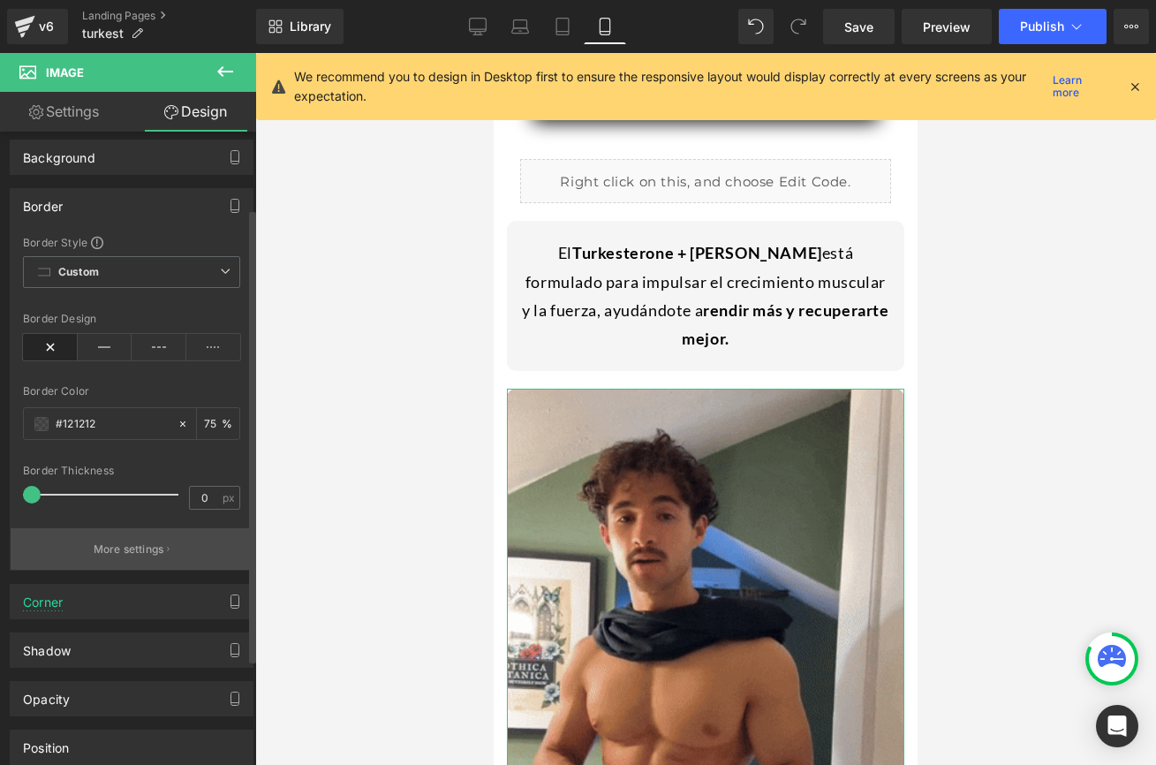
click at [105, 535] on button "More settings" at bounding box center [132, 549] width 242 height 42
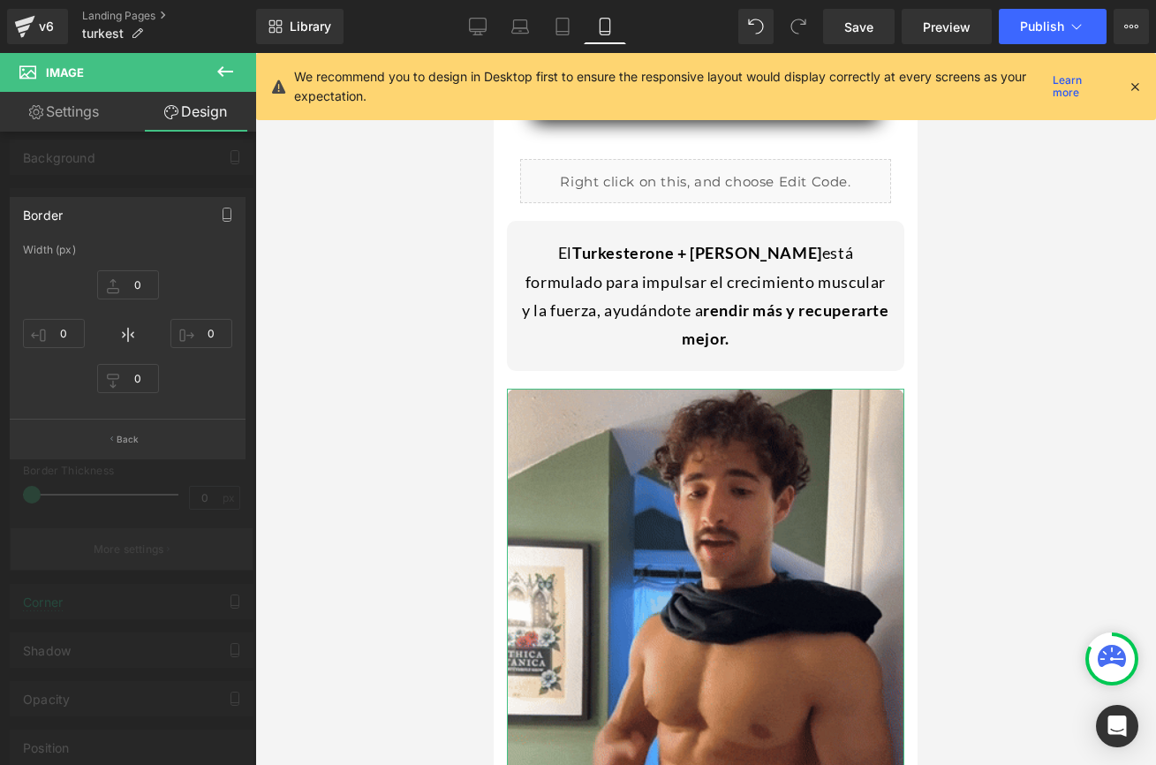
click at [105, 535] on div at bounding box center [128, 413] width 256 height 721
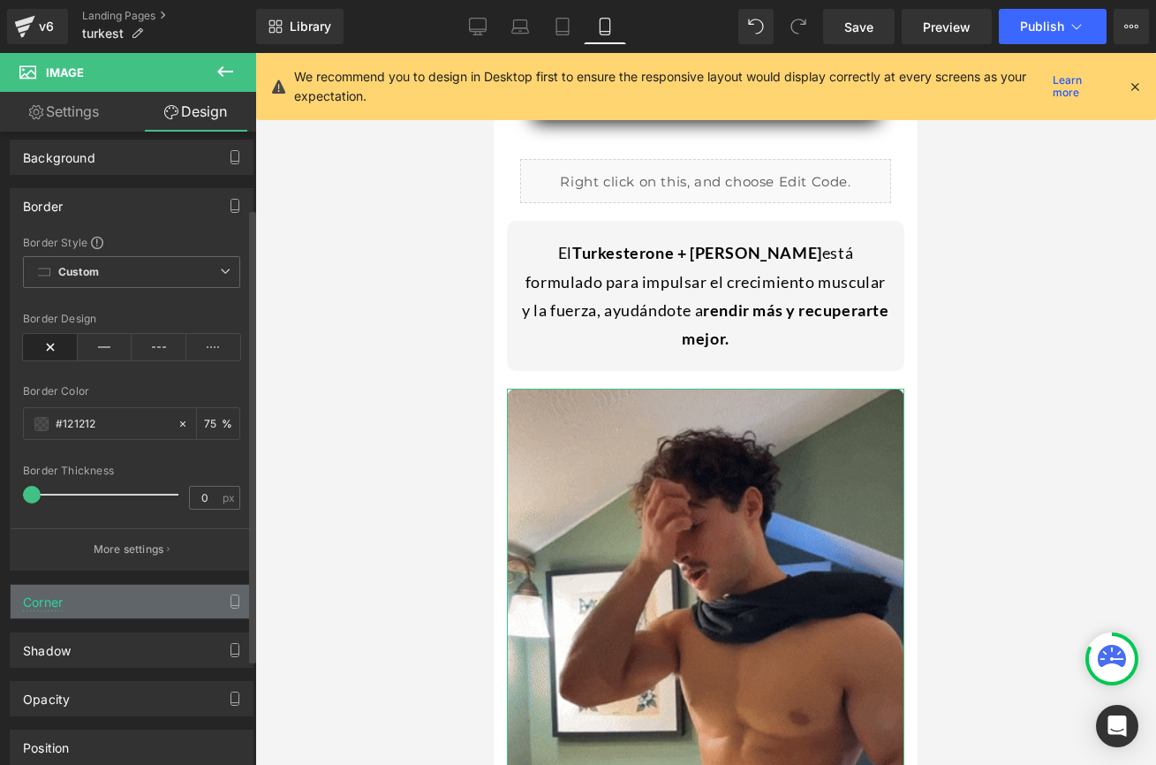
click at [115, 612] on div "Corner" at bounding box center [132, 602] width 242 height 34
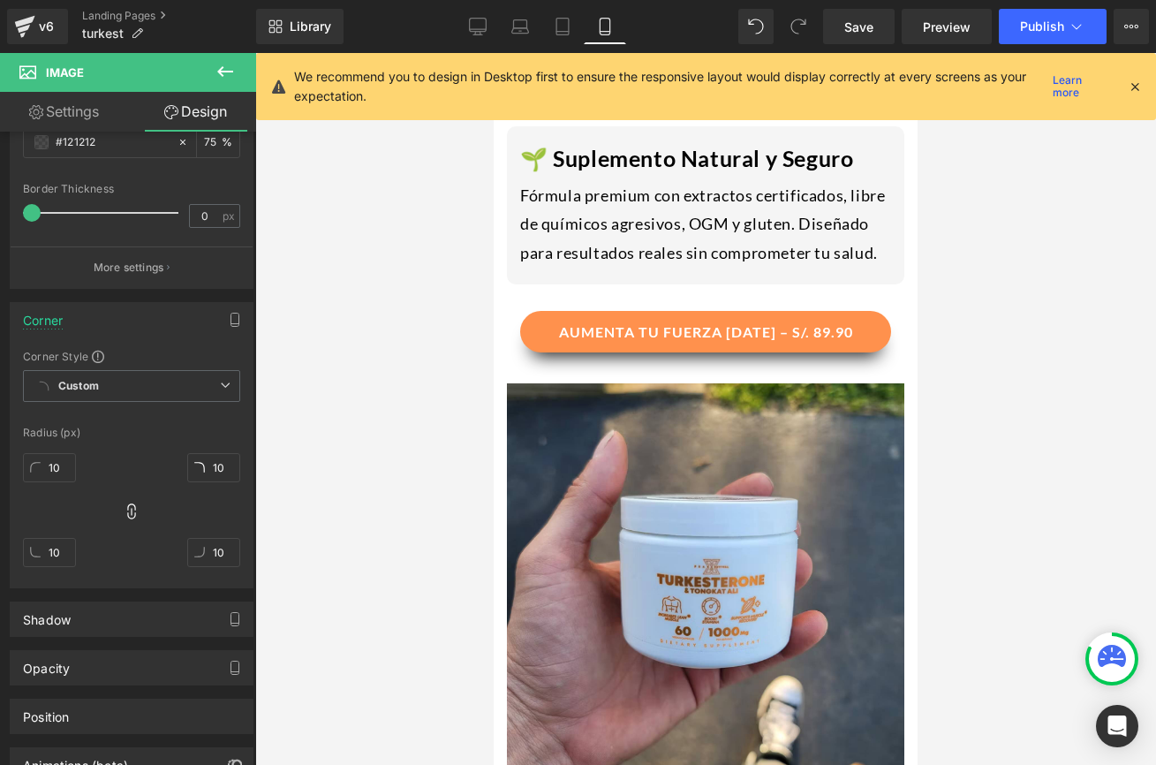
scroll to position [2724, 0]
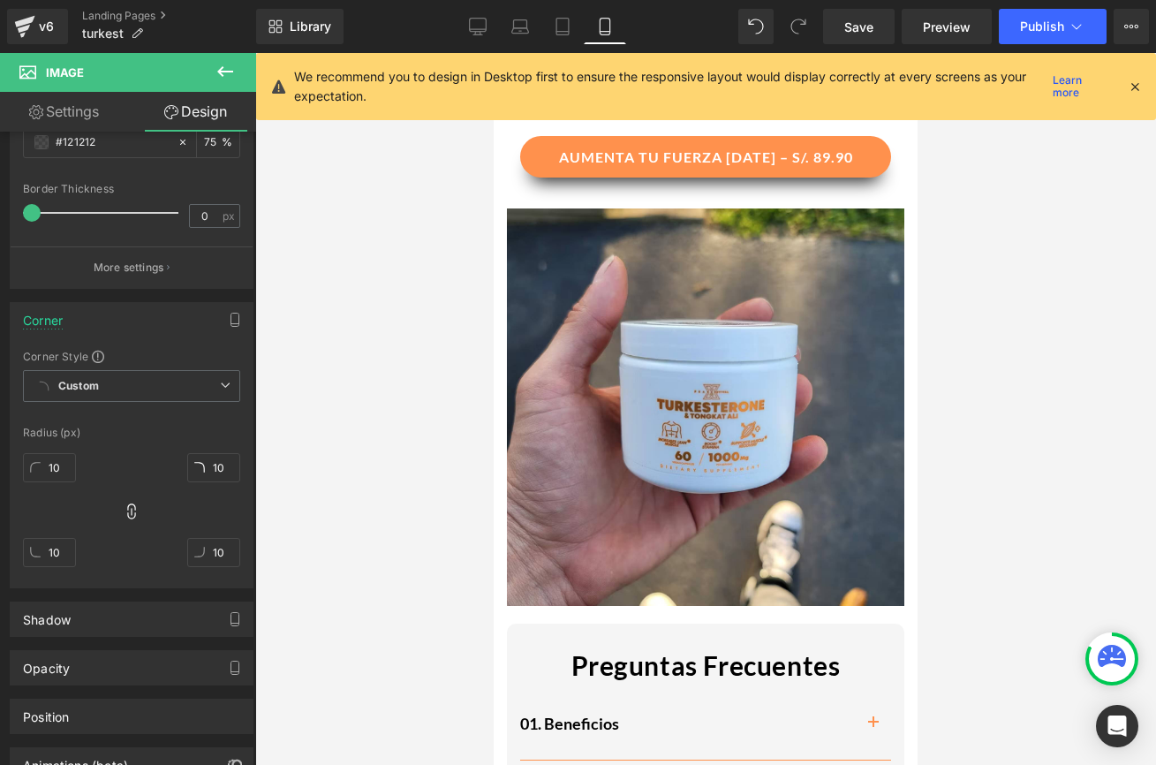
click at [672, 343] on div "Image" at bounding box center [705, 406] width 397 height 397
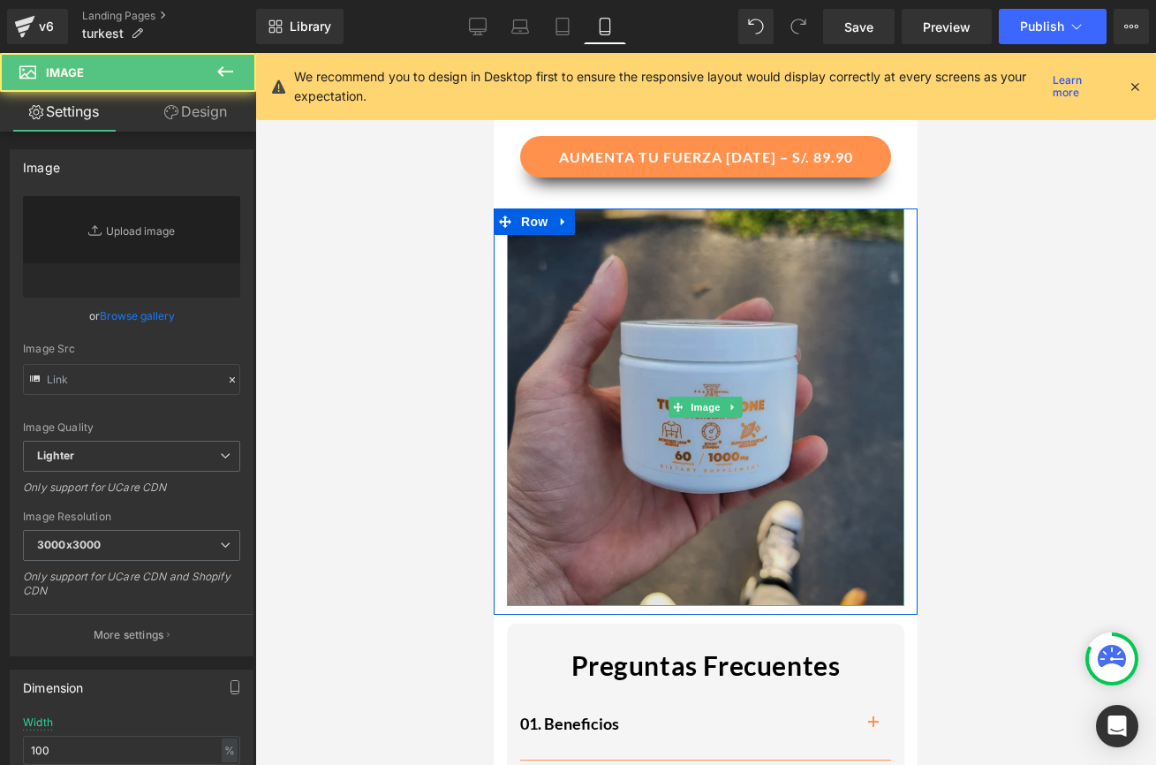
type input "[URL][DOMAIN_NAME]"
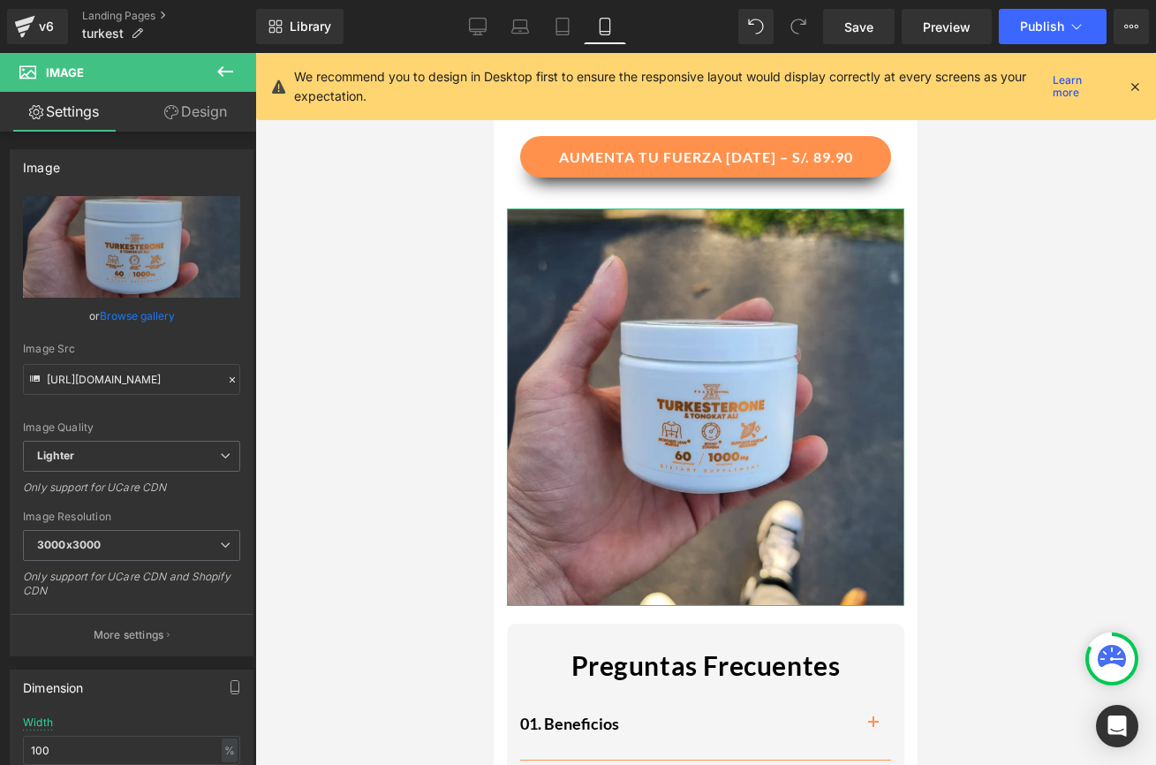
click at [210, 120] on link "Design" at bounding box center [196, 112] width 128 height 40
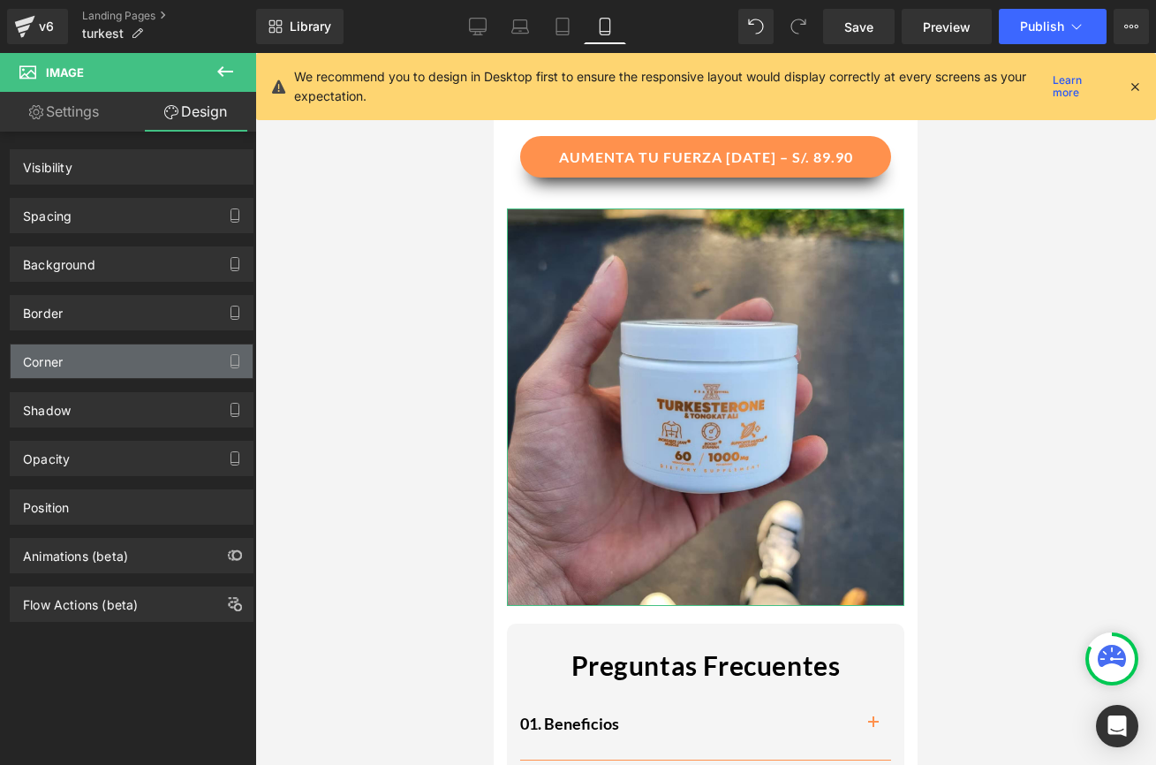
click at [104, 347] on div "Corner" at bounding box center [132, 361] width 242 height 34
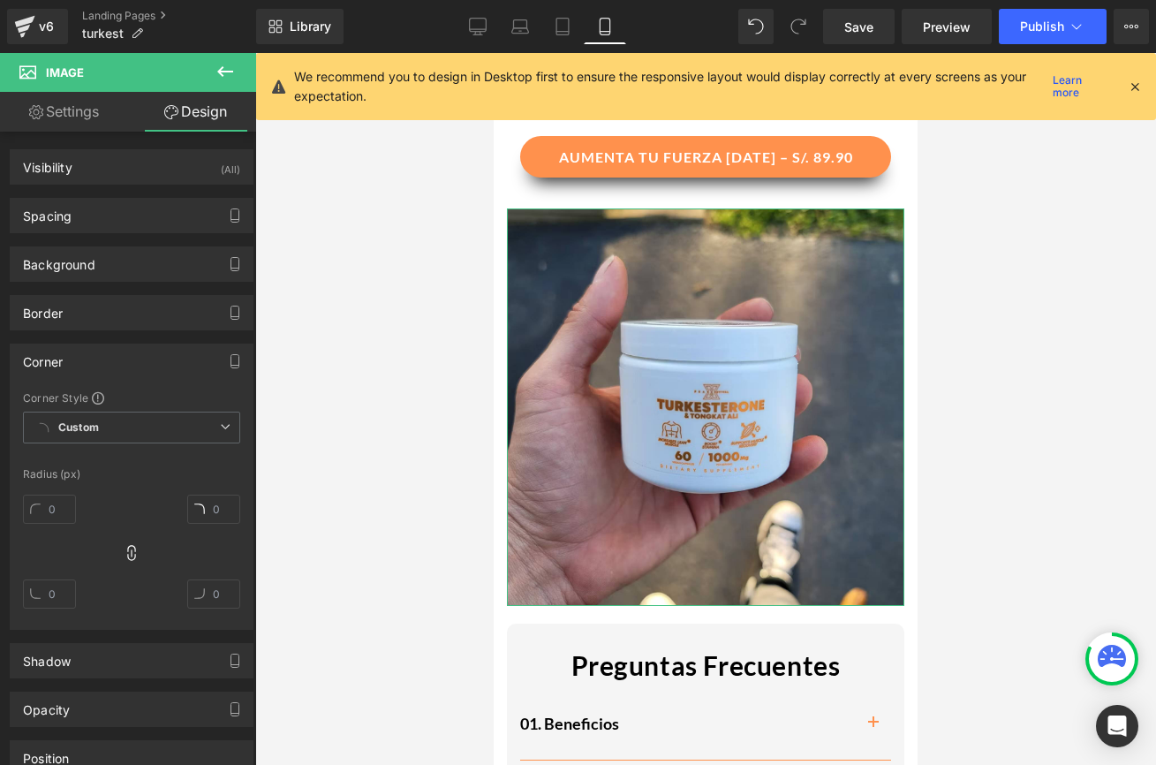
type input "0"
click at [127, 554] on icon at bounding box center [131, 553] width 8 height 16
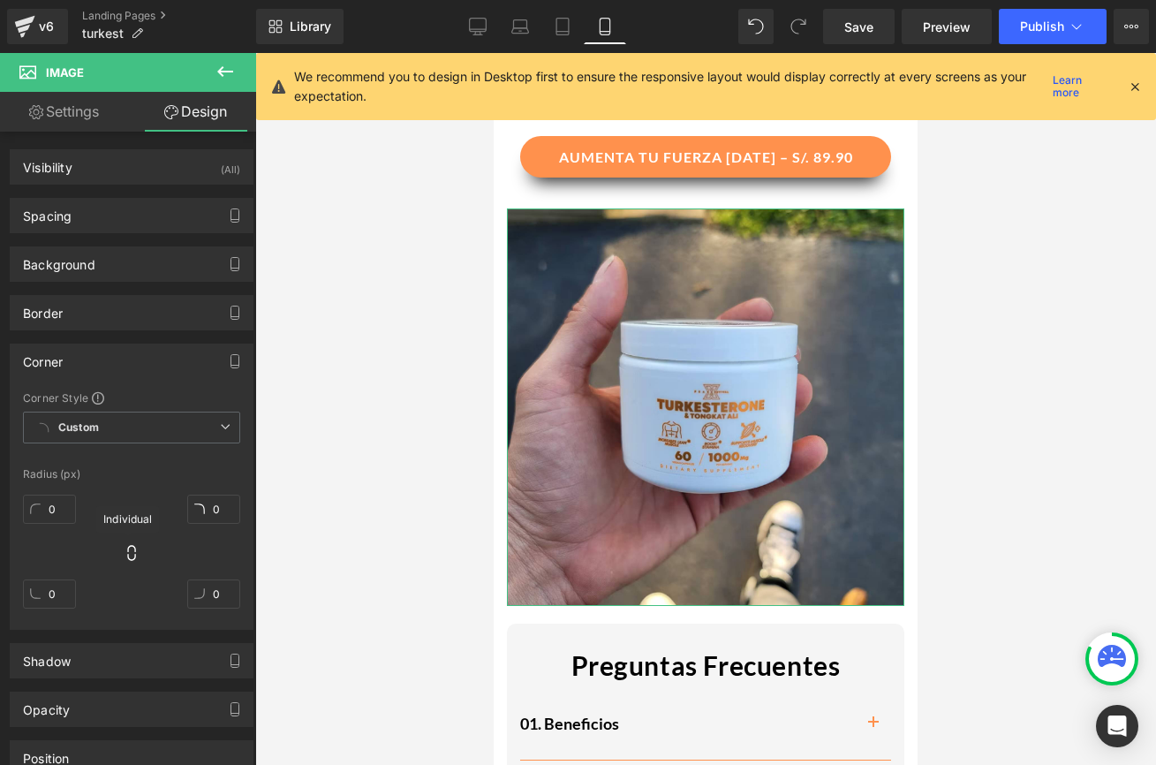
click at [129, 553] on icon at bounding box center [132, 553] width 18 height 18
click at [62, 508] on input "0" at bounding box center [49, 509] width 53 height 29
type input "10"
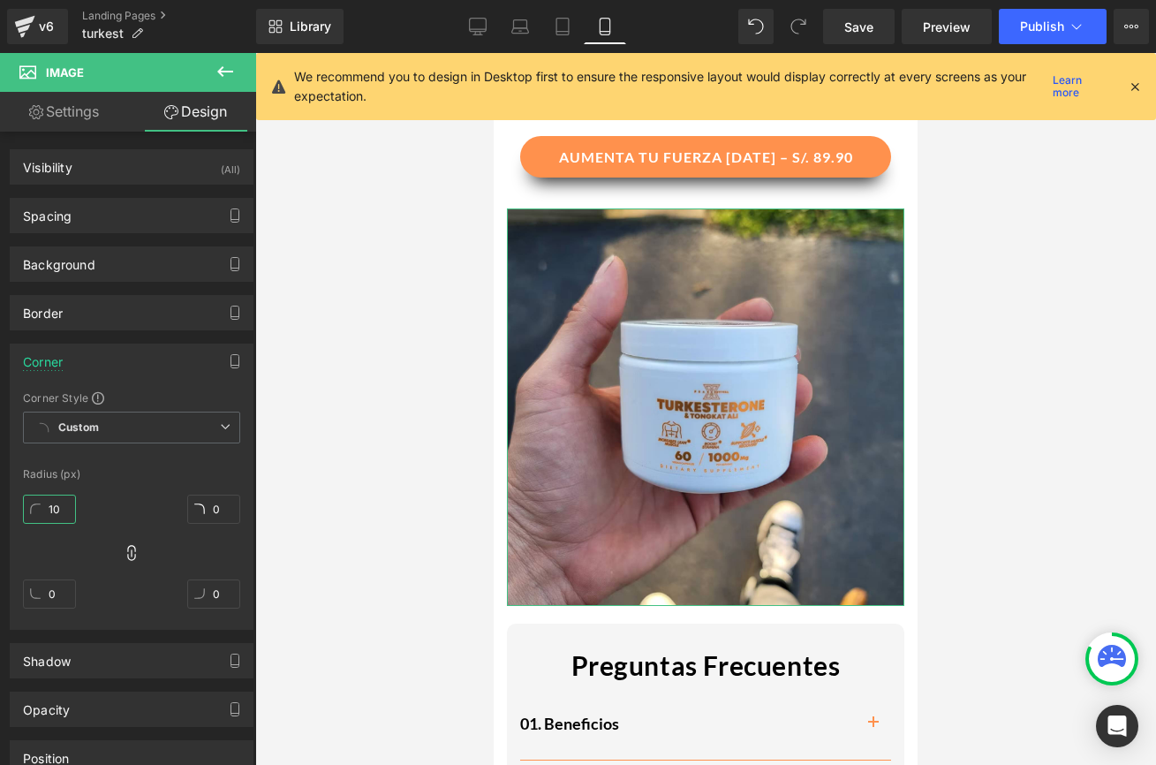
type input "10"
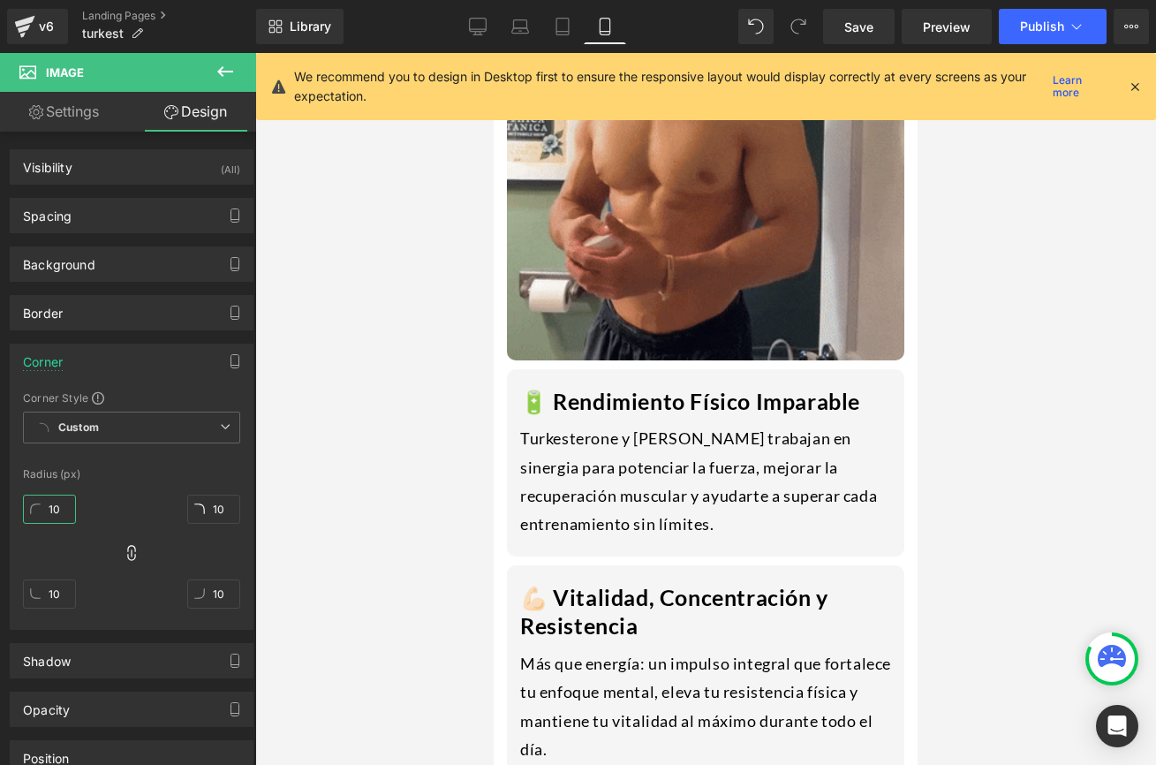
scroll to position [1870, 0]
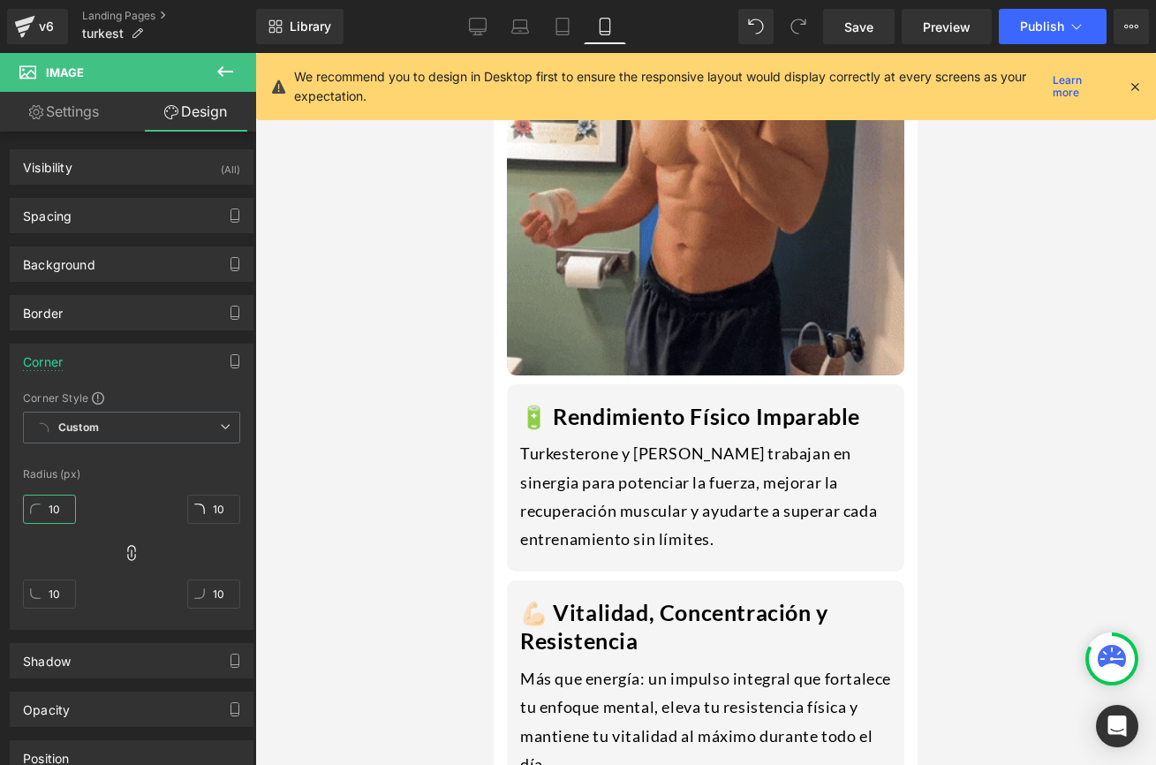
type input "10"
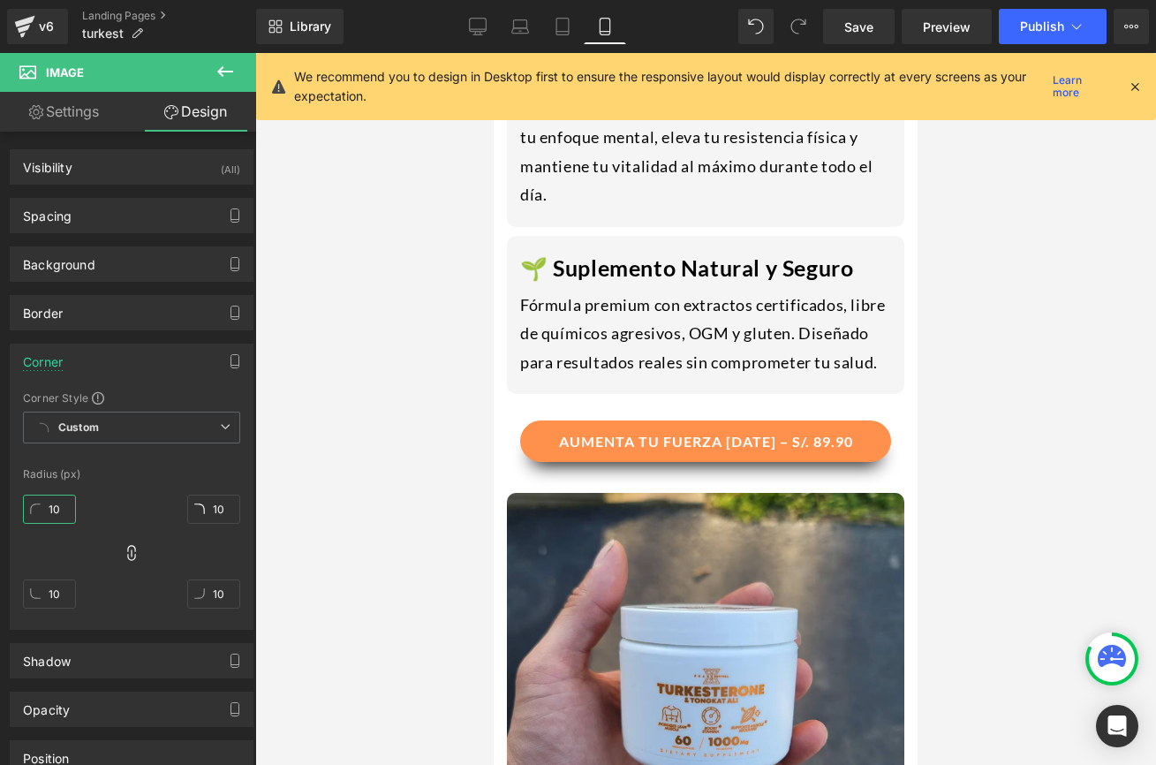
scroll to position [2408, 0]
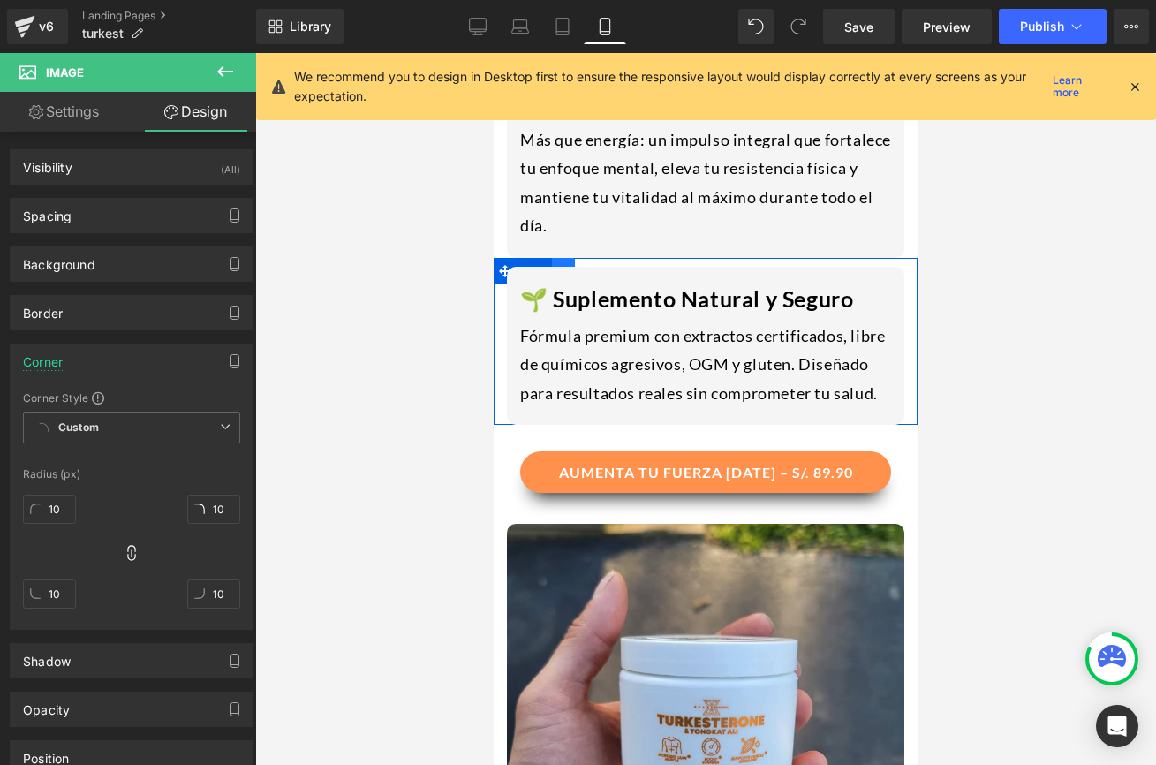
click at [527, 258] on link "Row" at bounding box center [523, 271] width 58 height 26
click at [562, 258] on link at bounding box center [563, 271] width 23 height 26
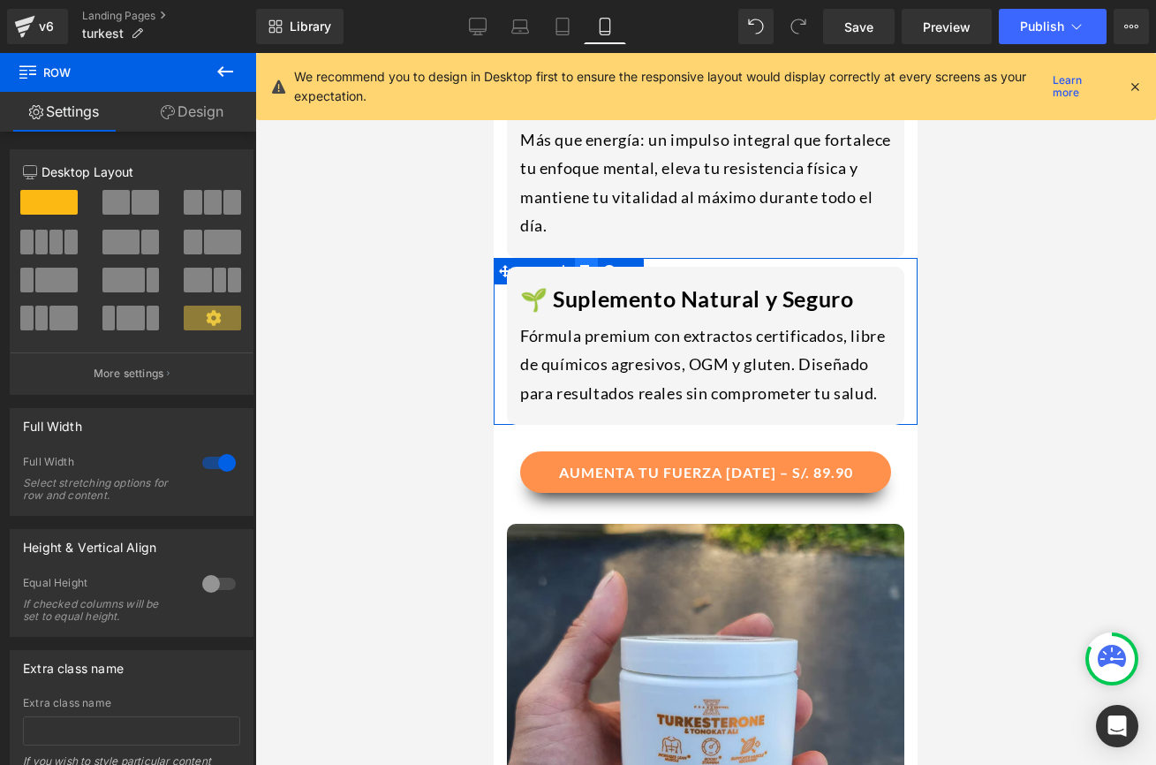
click at [591, 258] on link at bounding box center [586, 271] width 23 height 26
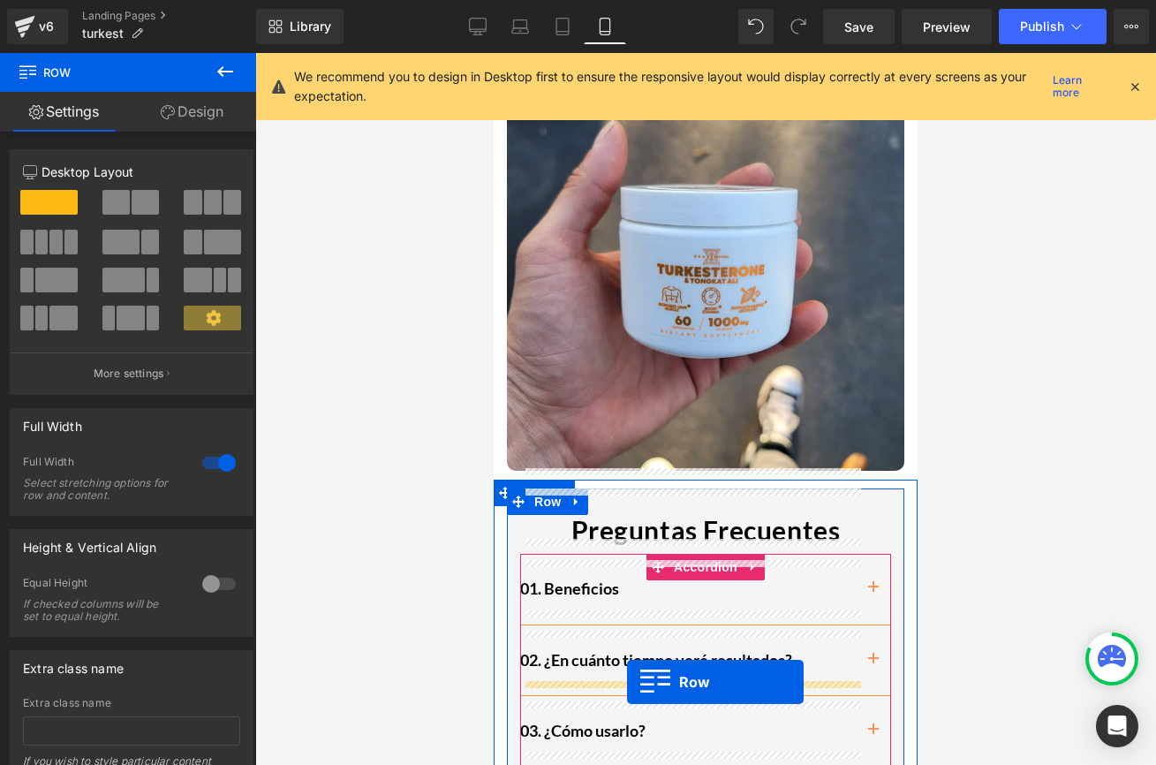
scroll to position [2956, 0]
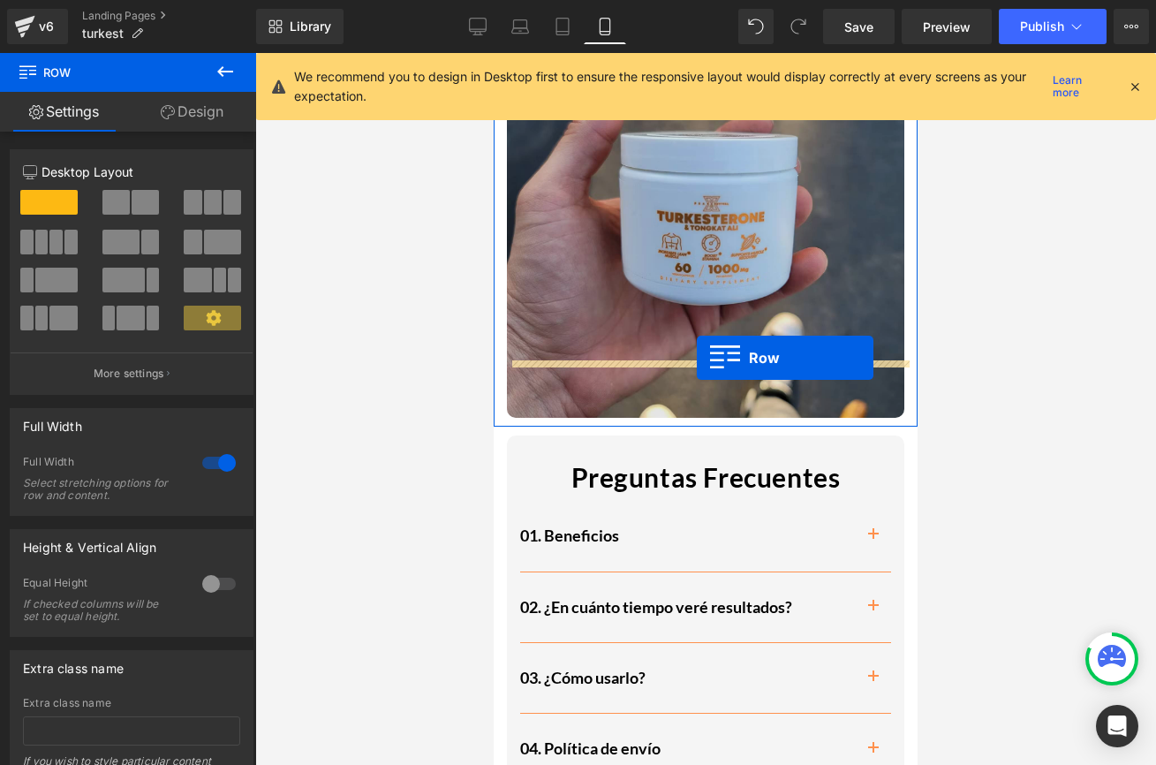
drag, startPoint x: 504, startPoint y: 381, endPoint x: 698, endPoint y: 358, distance: 194.8
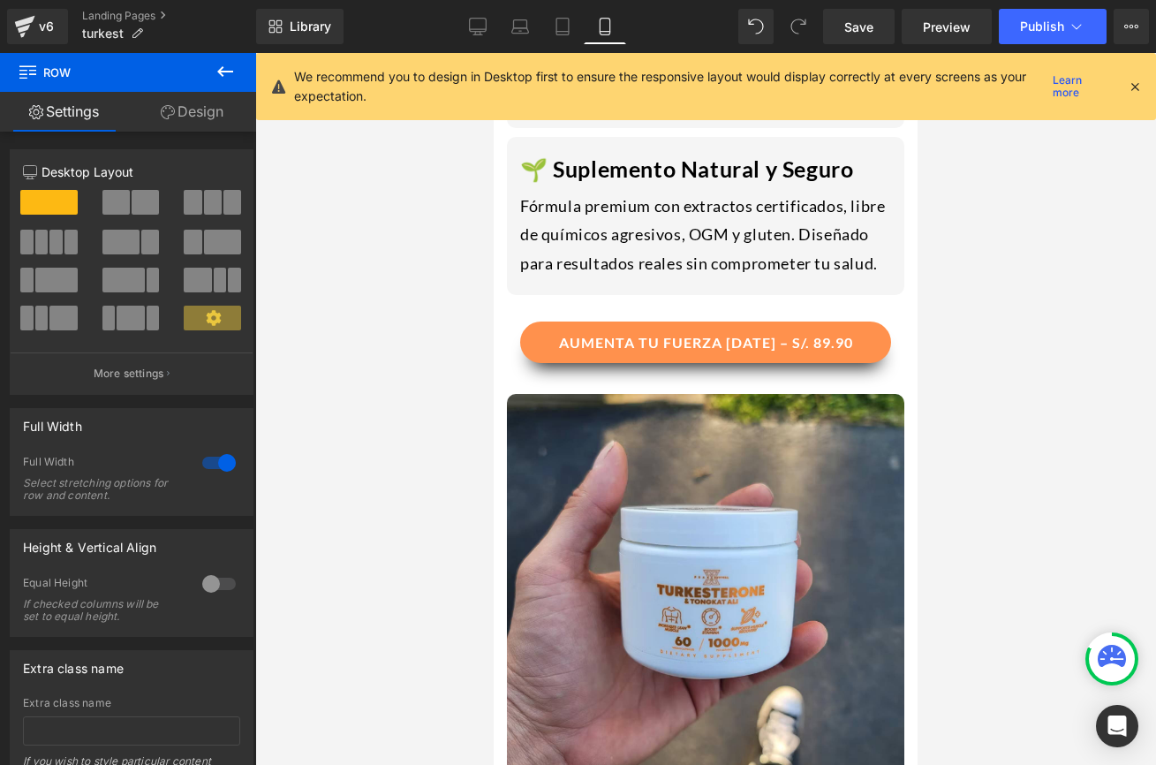
scroll to position [2656, 0]
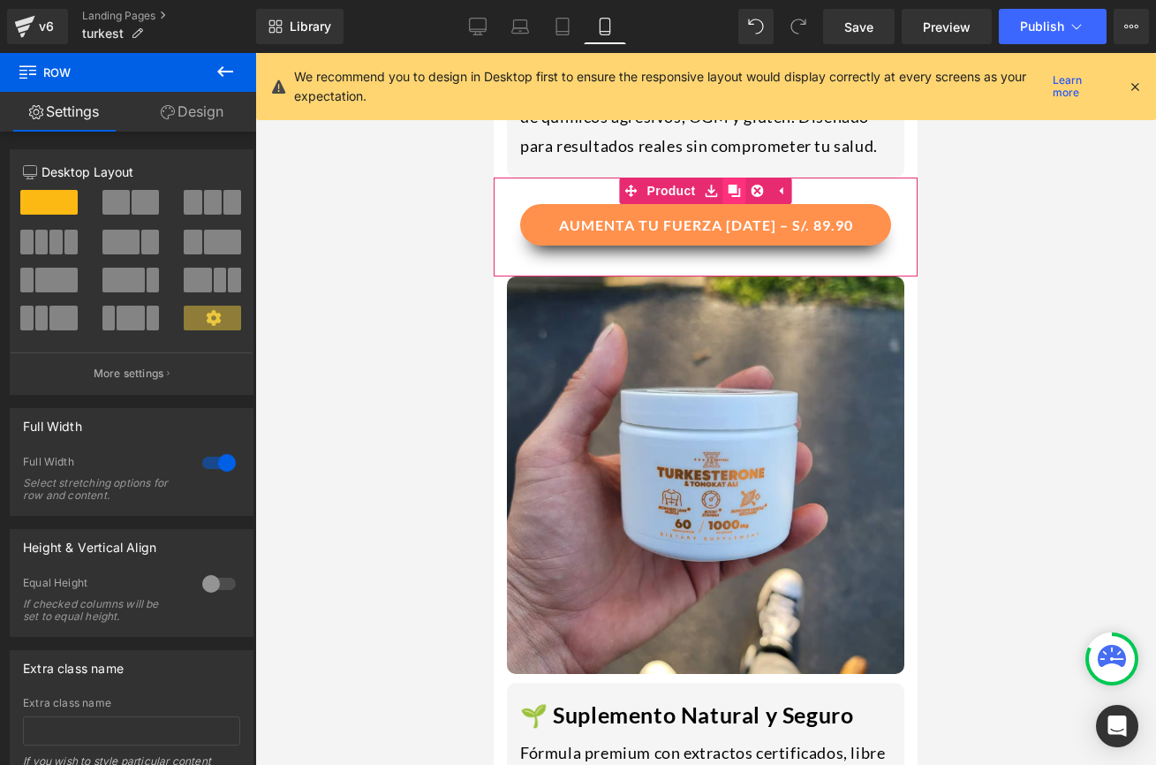
click at [733, 185] on icon at bounding box center [735, 191] width 12 height 12
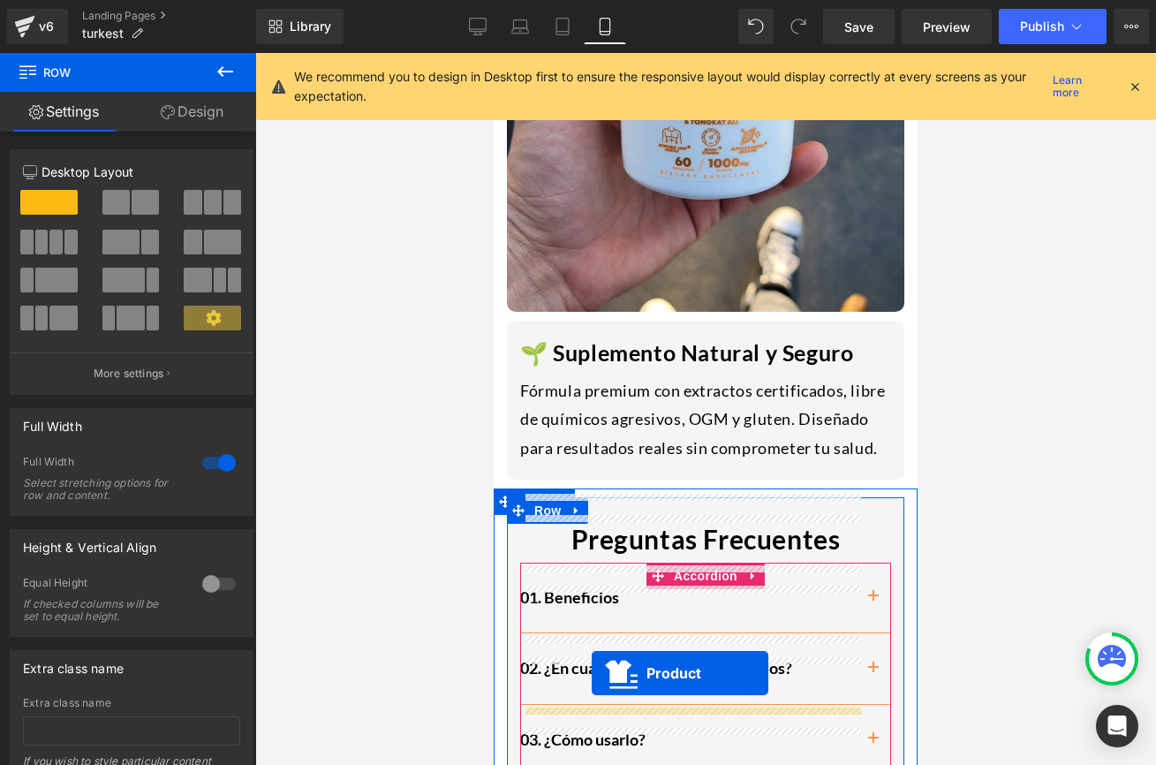
scroll to position [3097, 0]
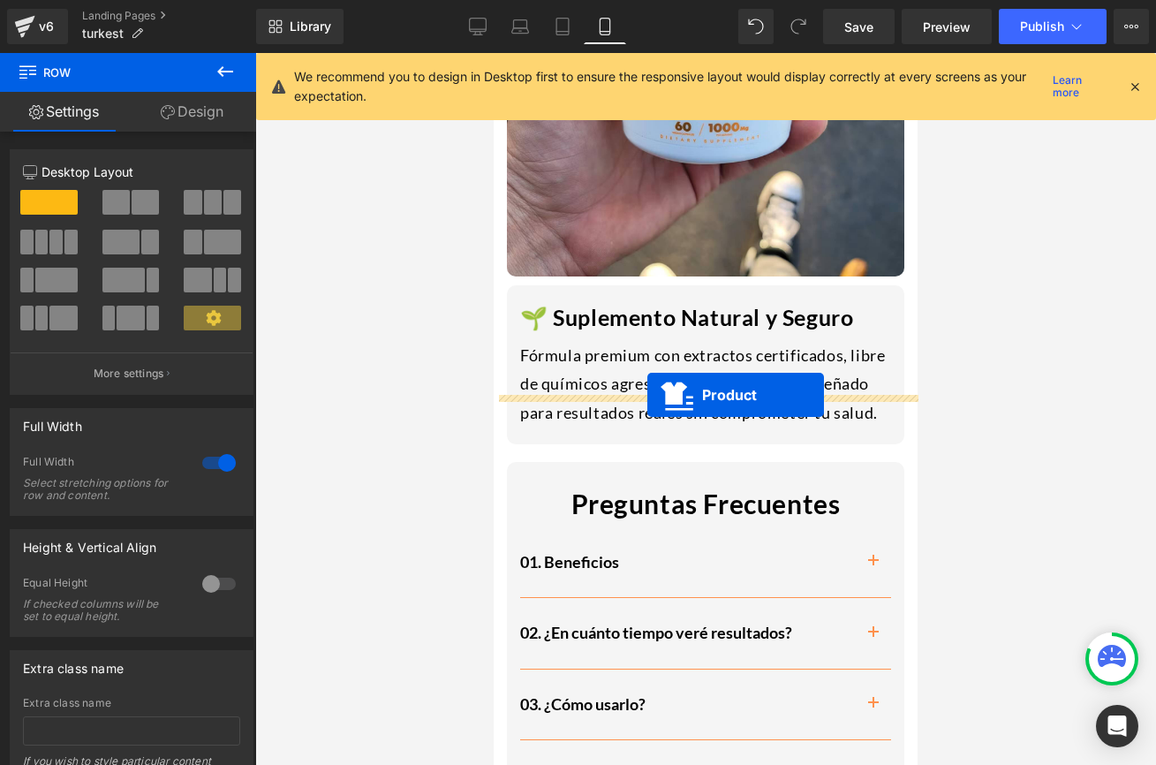
drag, startPoint x: 664, startPoint y: 234, endPoint x: 647, endPoint y: 395, distance: 161.6
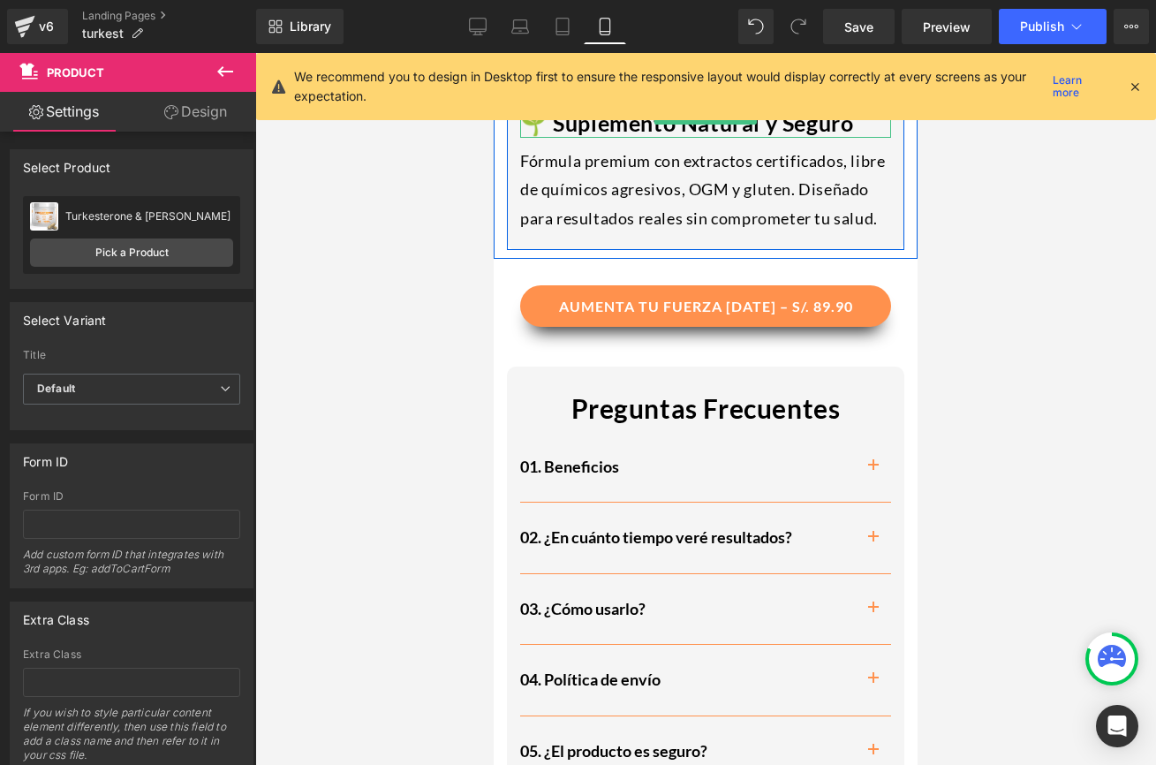
scroll to position [3291, 0]
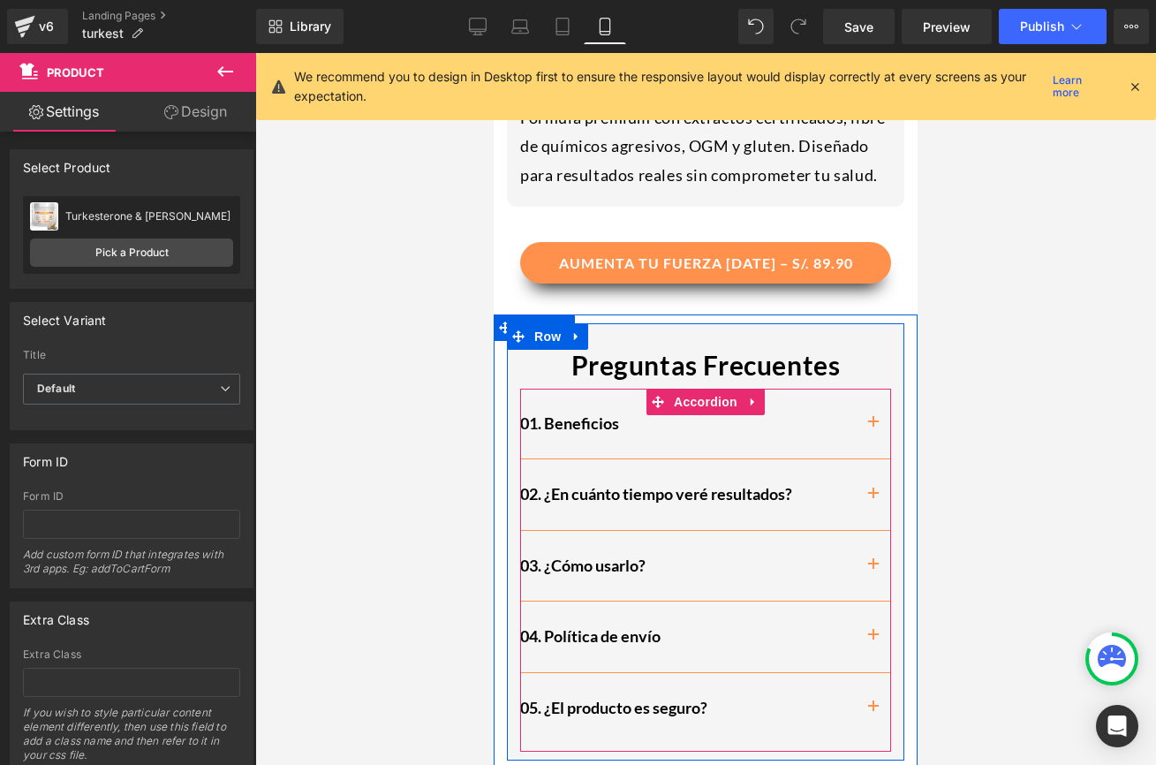
click at [873, 499] on span "button" at bounding box center [873, 499] width 0 height 0
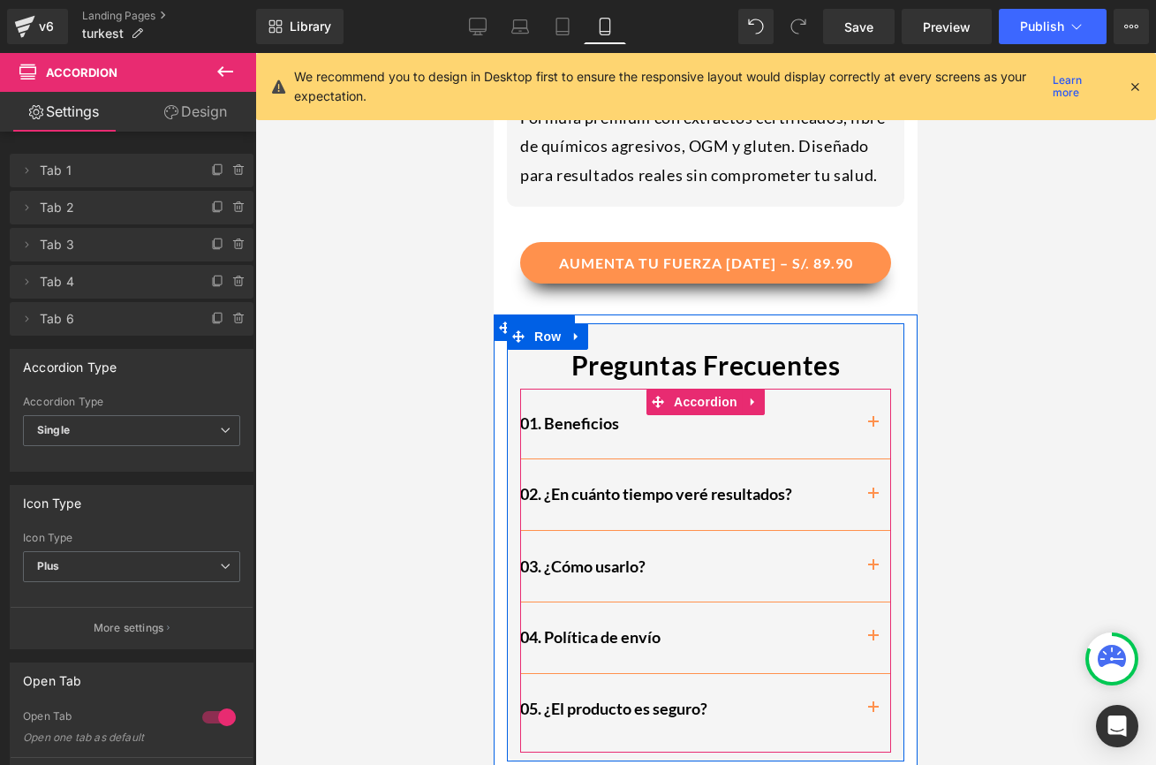
click at [873, 499] on span "button" at bounding box center [873, 499] width 0 height 0
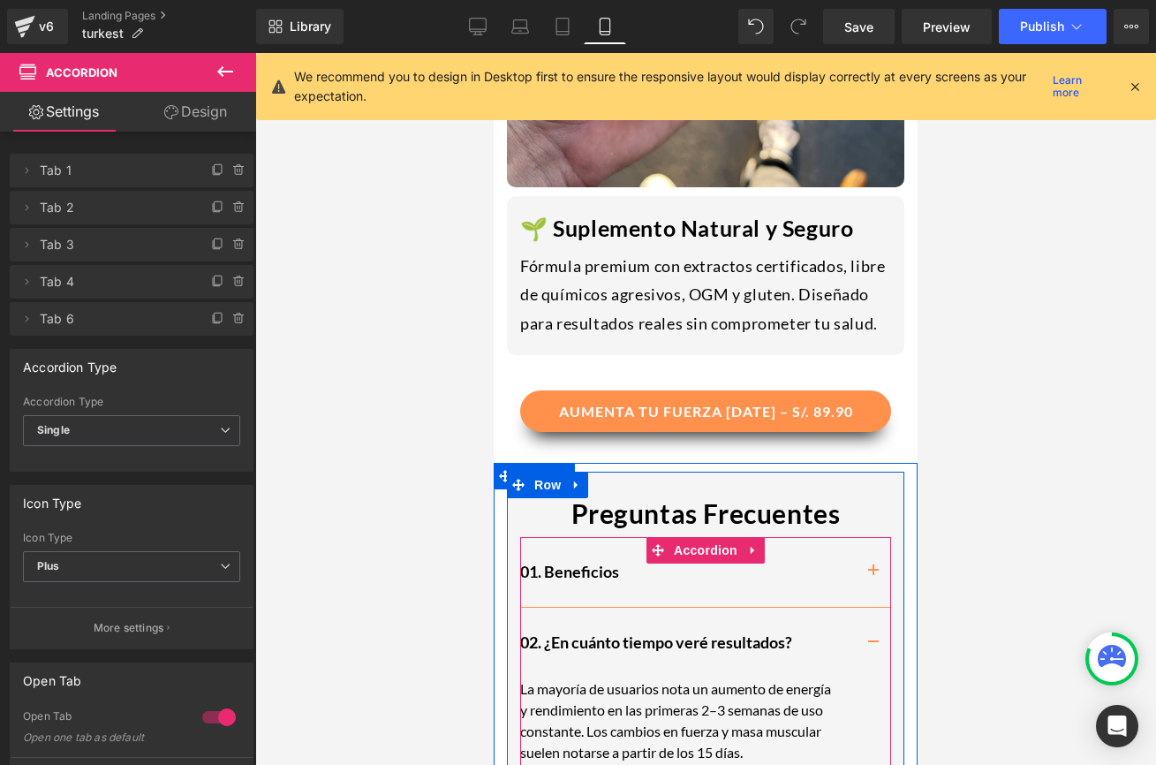
scroll to position [2997, 0]
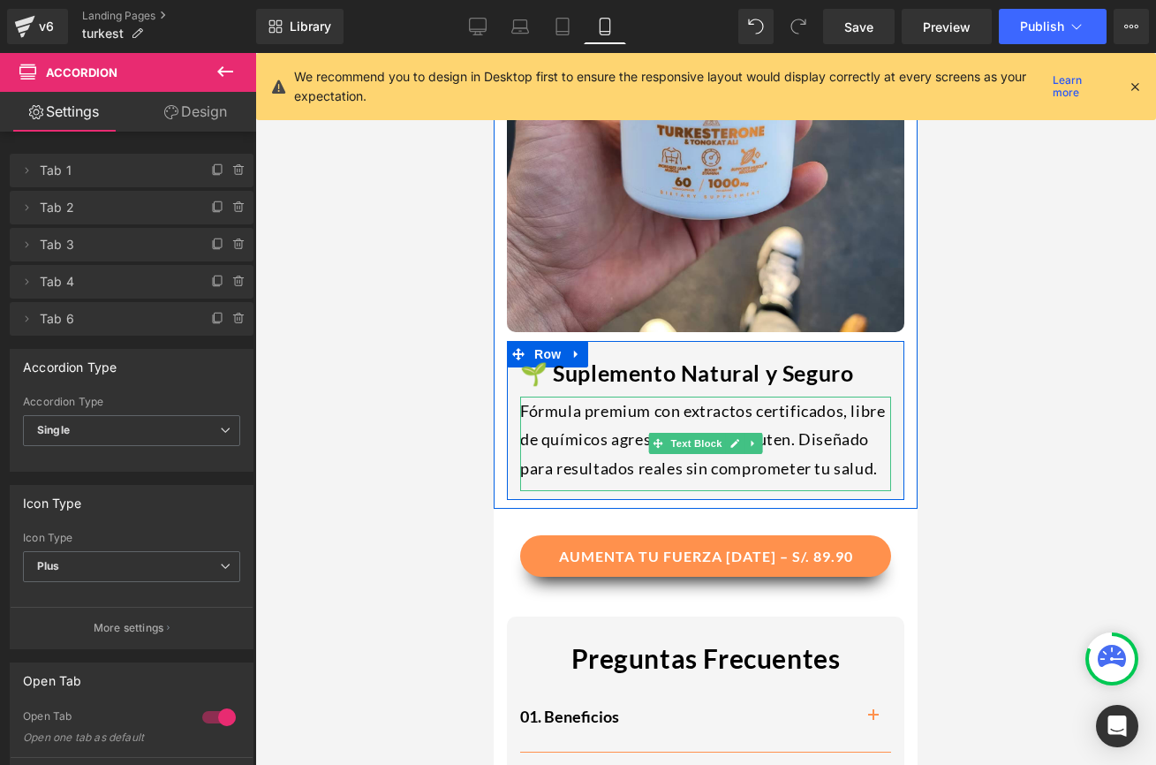
click at [769, 397] on div "Fórmula premium con extractos certificados, libre de químicos agresivos, OGM y …" at bounding box center [705, 444] width 371 height 94
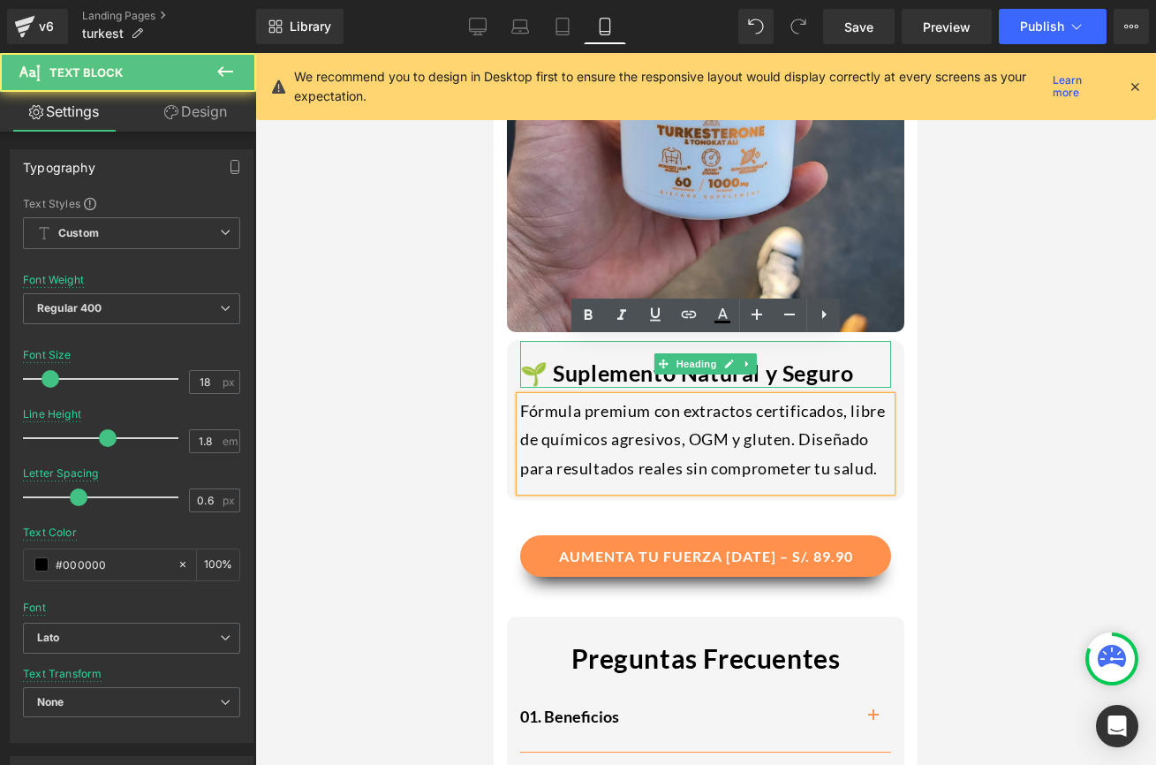
click at [854, 359] on h1 "🌱 Suplemento Natural y Seguro" at bounding box center [705, 373] width 371 height 29
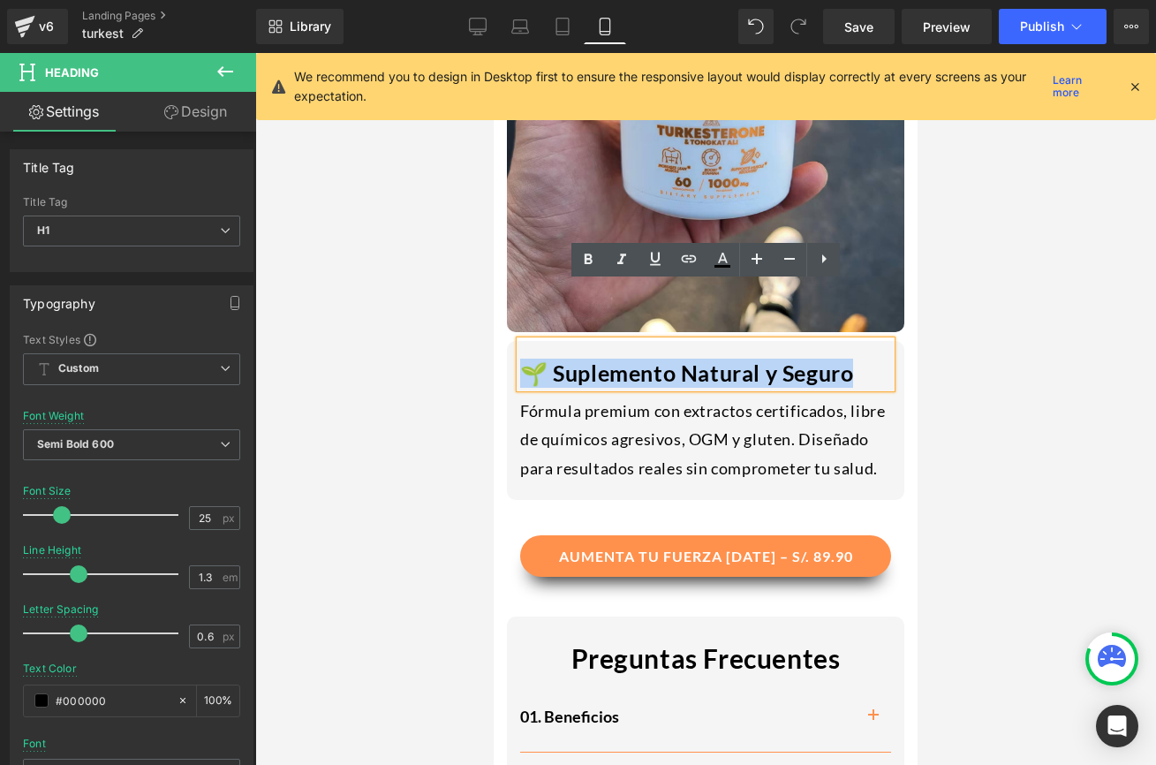
drag, startPoint x: 852, startPoint y: 311, endPoint x: 515, endPoint y: 287, distance: 338.2
click at [515, 341] on div "🌱 Suplemento Natural y Seguro Heading Fórmula premium con extractos certificado…" at bounding box center [705, 416] width 397 height 150
paste div
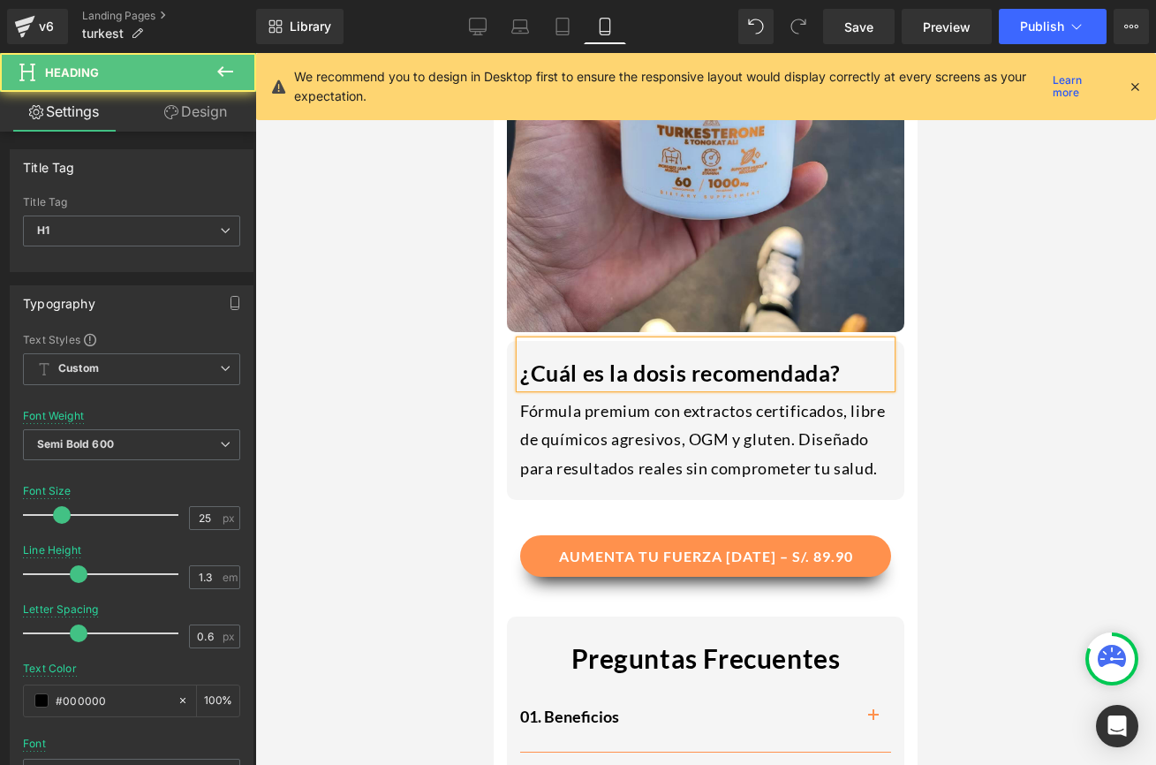
click at [524, 359] on h1 "¿Cuál es la dosis recomendada?" at bounding box center [705, 373] width 371 height 29
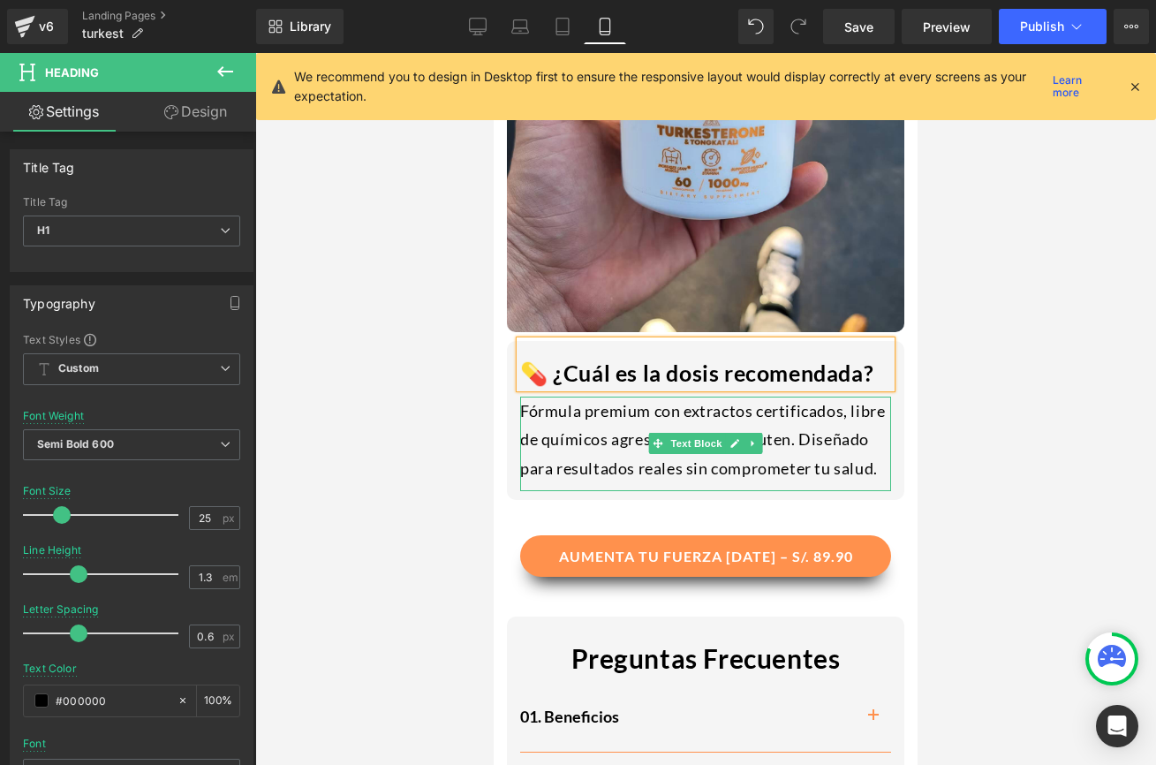
click at [704, 397] on div "Fórmula premium con extractos certificados, libre de químicos agresivos, OGM y …" at bounding box center [705, 444] width 371 height 94
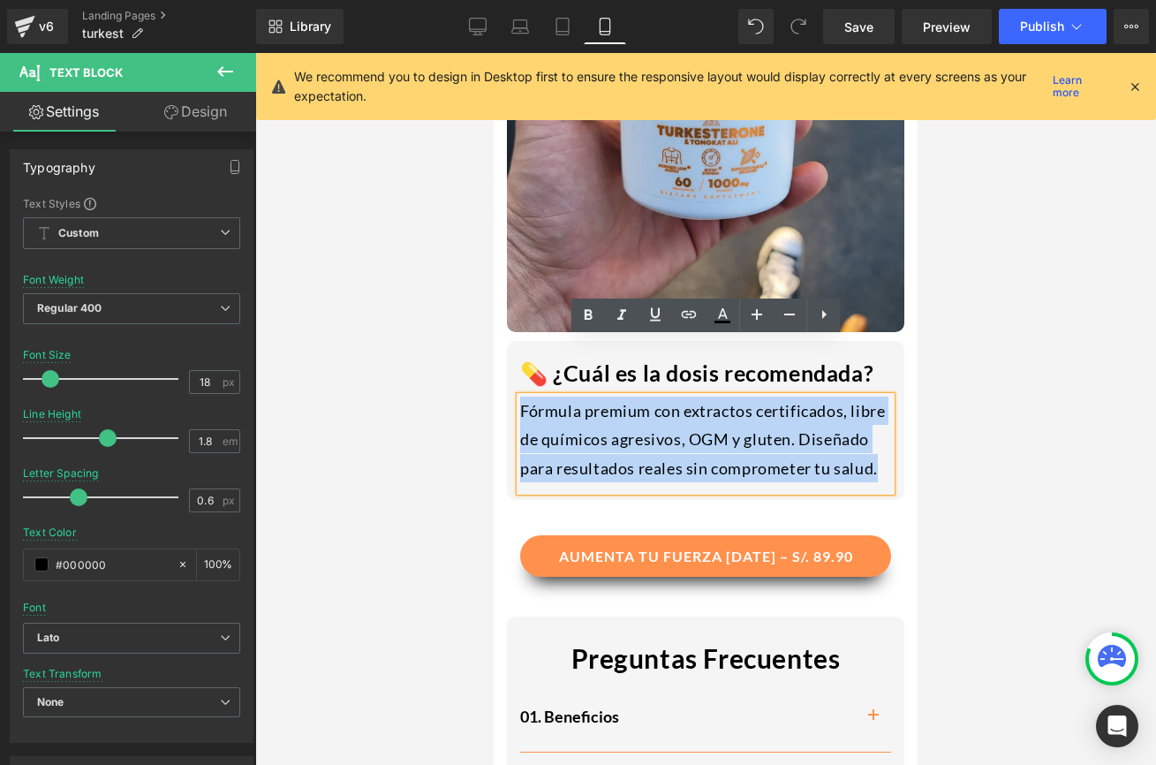
drag, startPoint x: 879, startPoint y: 410, endPoint x: 522, endPoint y: 344, distance: 362.9
click at [522, 397] on div "Fórmula premium con extractos certificados, libre de químicos agresivos, OGM y …" at bounding box center [705, 444] width 371 height 94
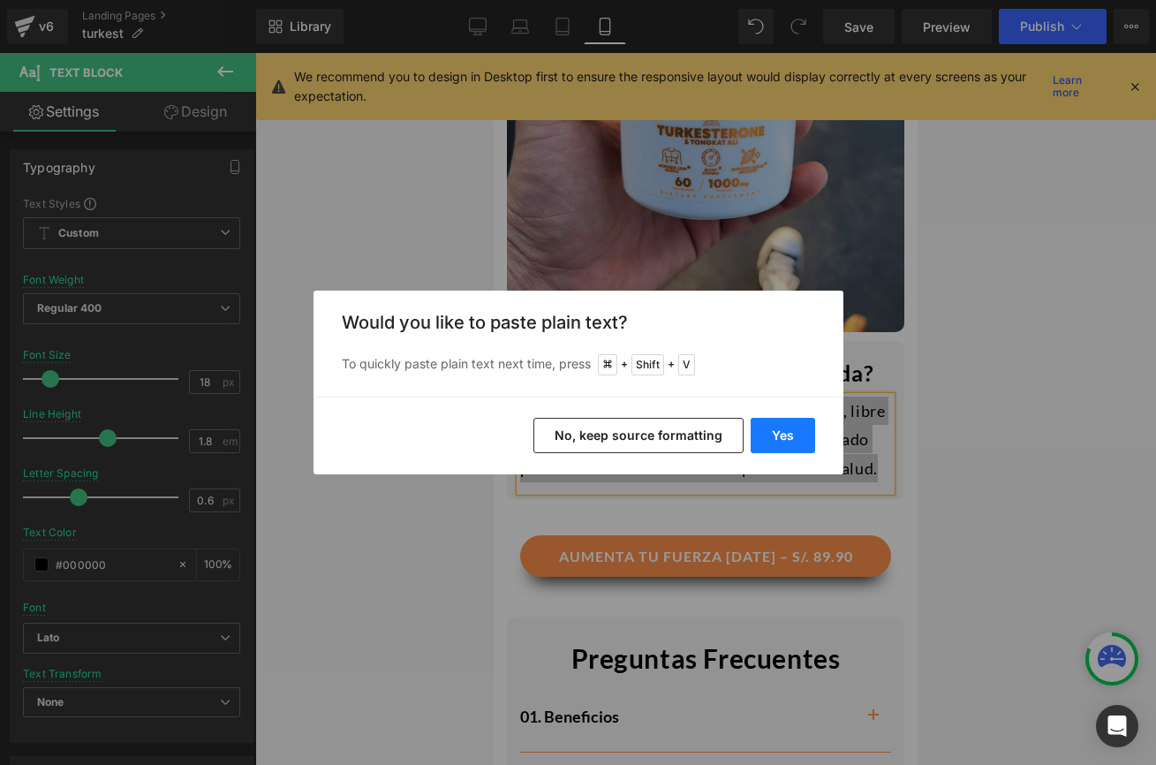
click at [792, 443] on button "Yes" at bounding box center [783, 435] width 64 height 35
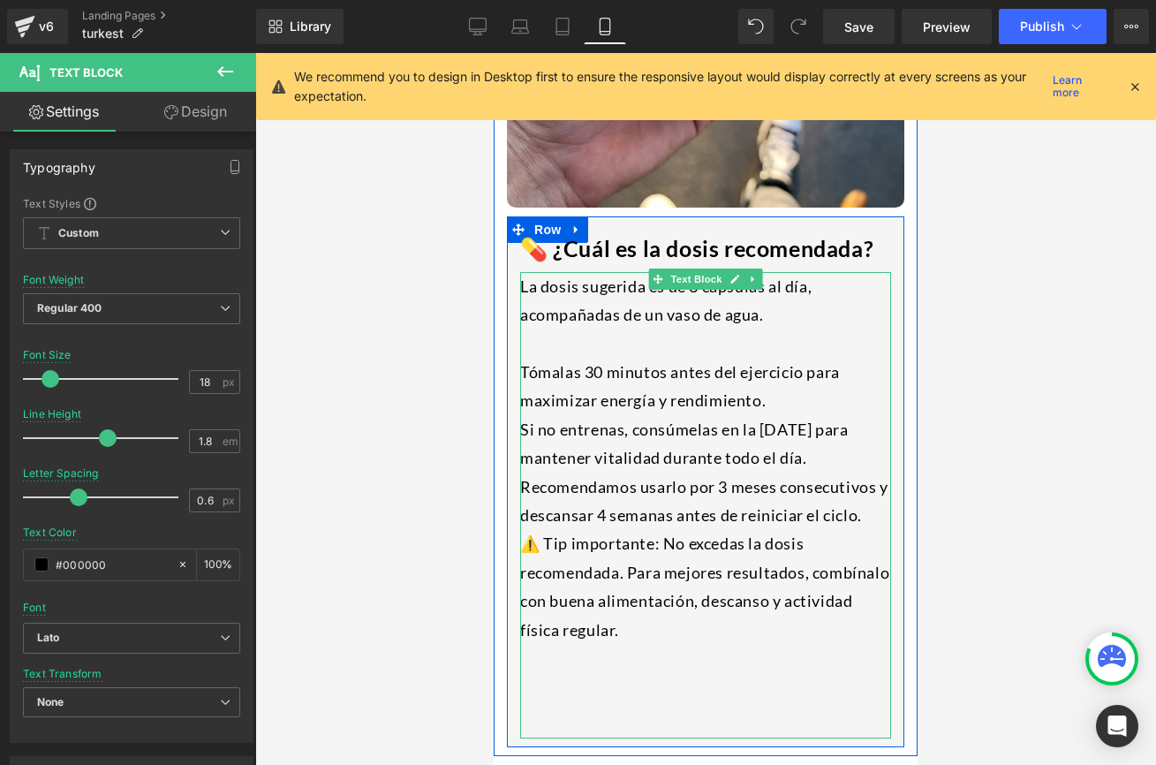
scroll to position [3136, 0]
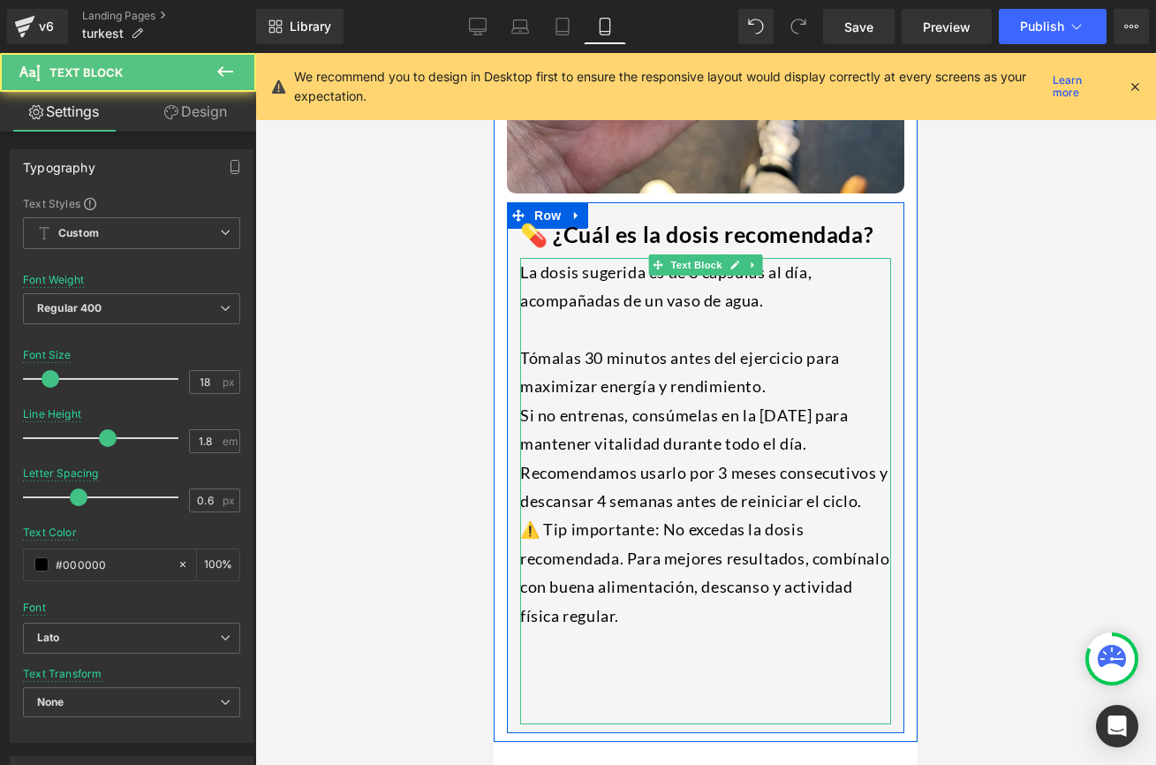
click at [637, 658] on div at bounding box center [705, 672] width 371 height 28
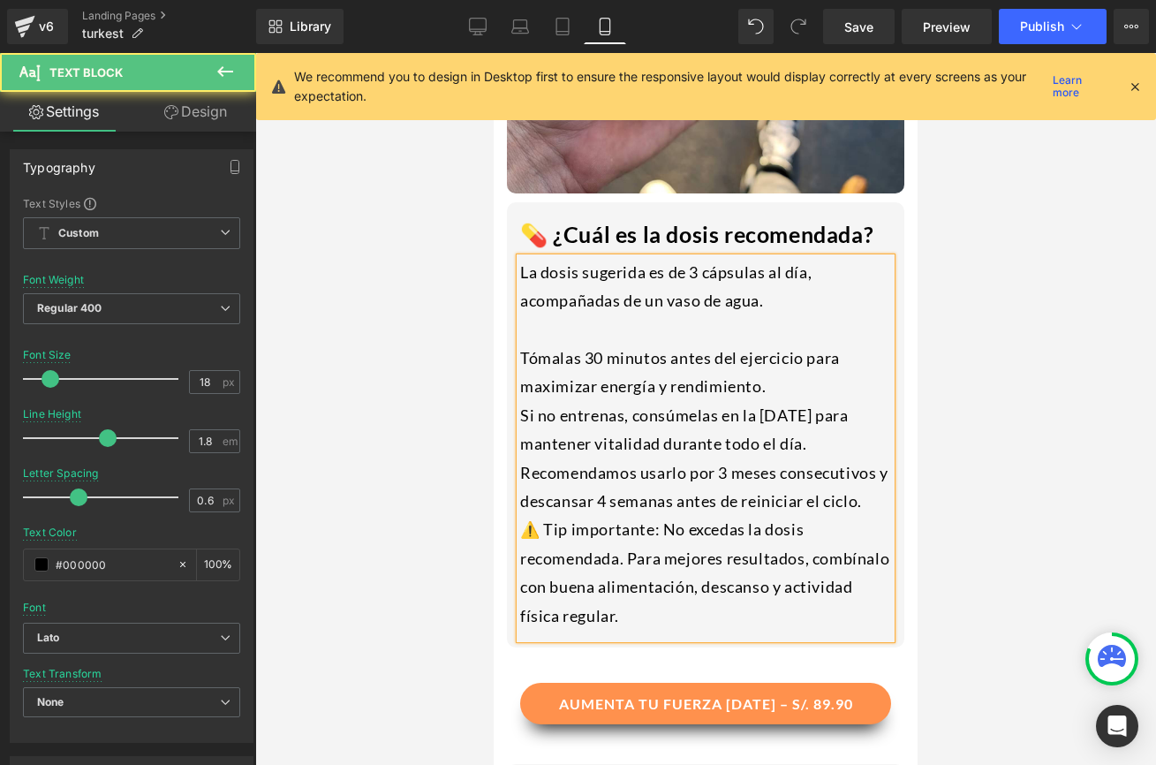
click at [755, 258] on div "La dosis sugerida es de 3 cápsulas al día, acompañadas de un vaso de agua. Tóma…" at bounding box center [705, 448] width 371 height 381
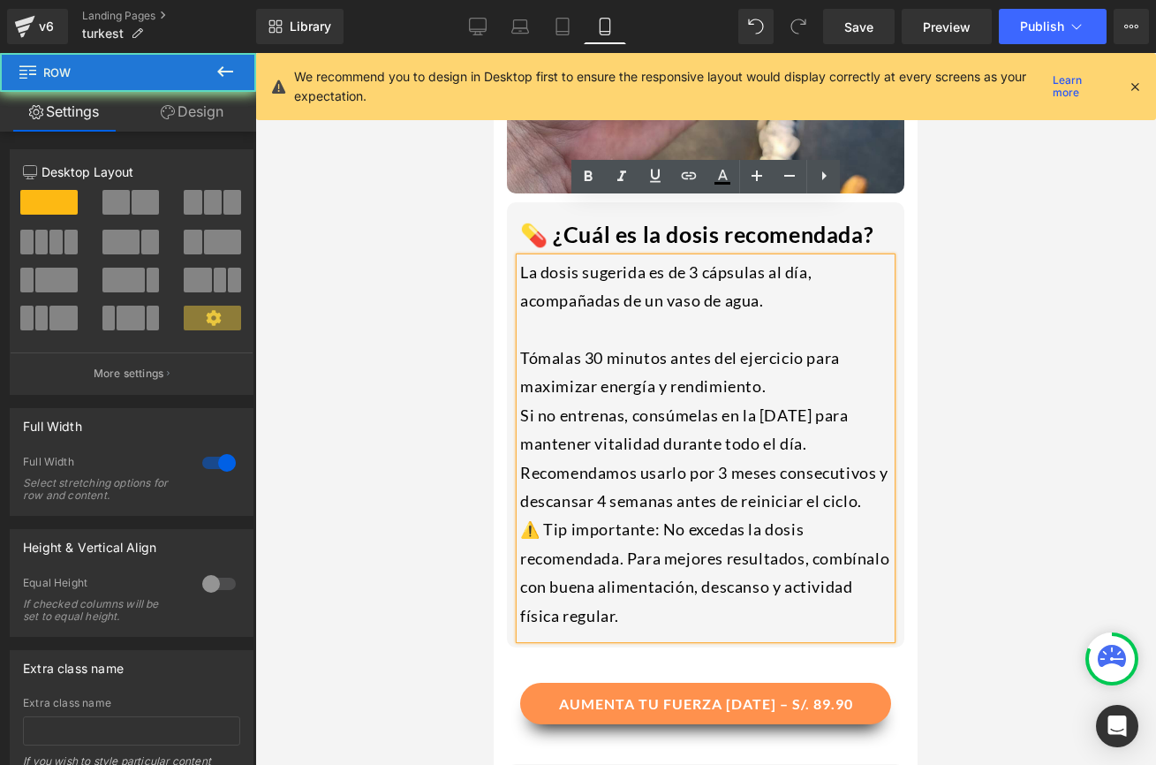
click at [917, 276] on div "💊 ¿Cuál es la dosis recomendada? Heading La dosis sugerida es de 3 cápsulas al …" at bounding box center [706, 420] width 424 height 454
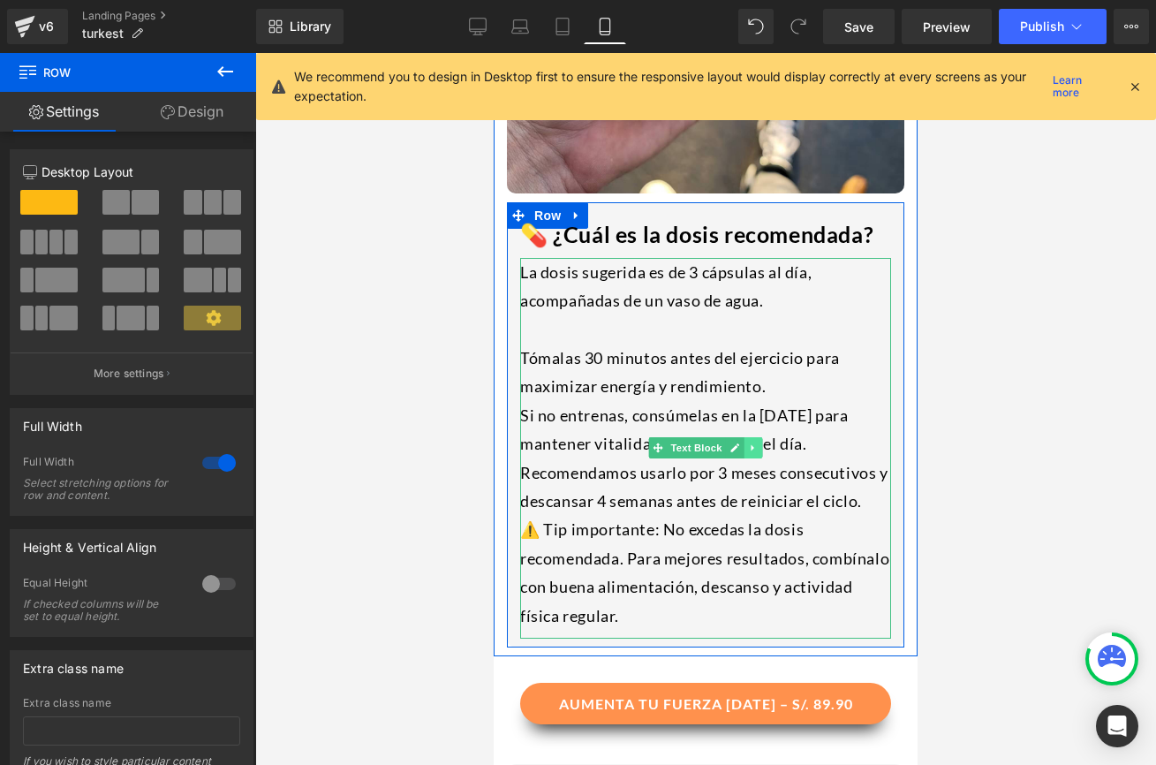
click at [751, 445] on icon at bounding box center [752, 448] width 3 height 6
click at [747, 442] on icon at bounding box center [744, 447] width 10 height 11
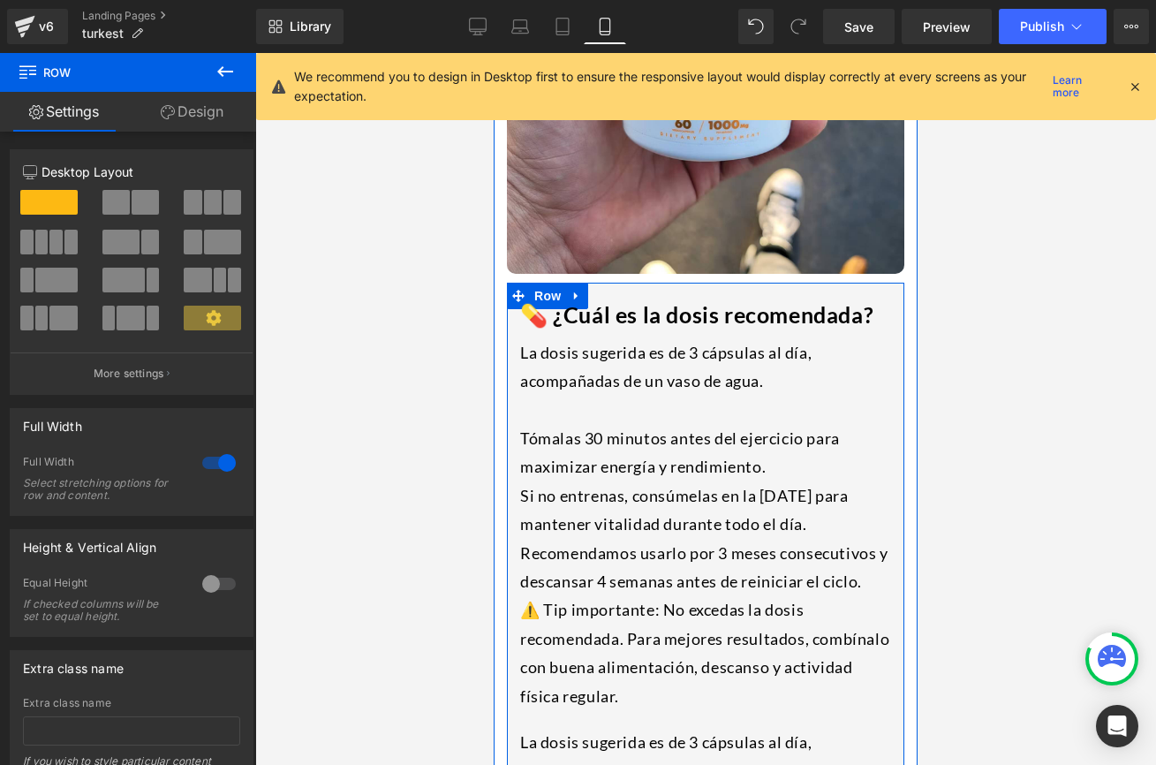
scroll to position [3005, 0]
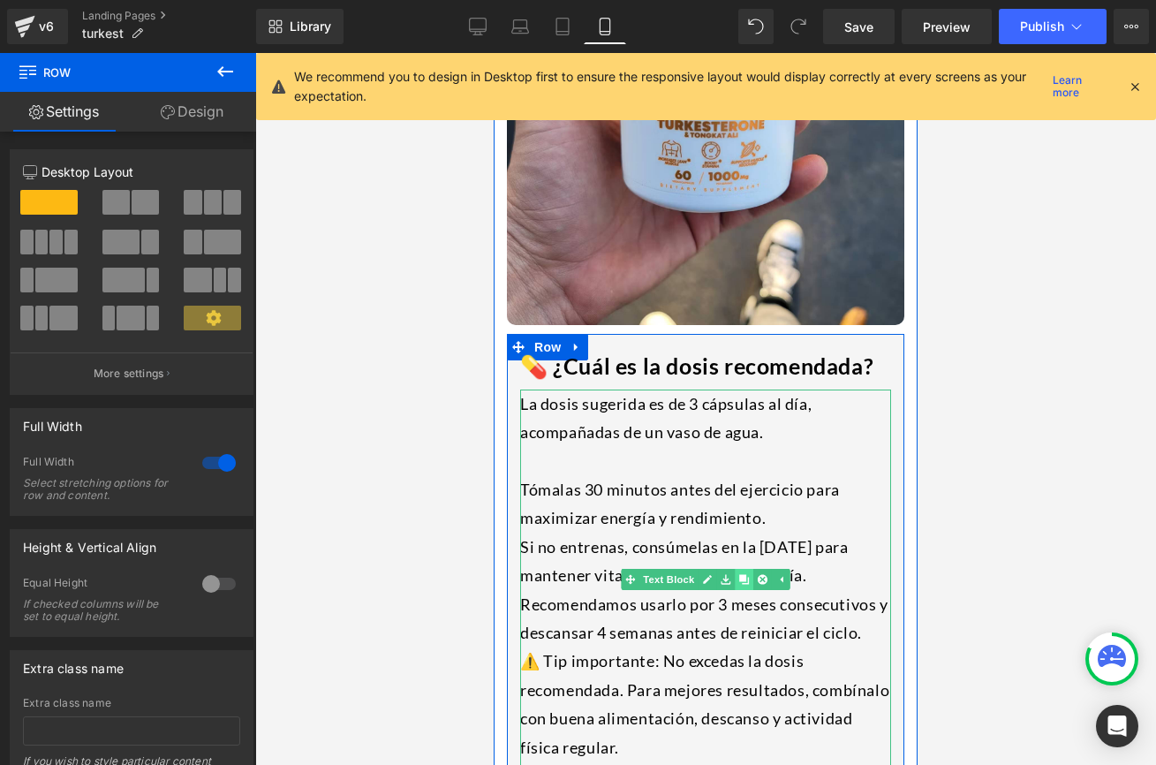
click at [743, 575] on icon at bounding box center [744, 580] width 10 height 10
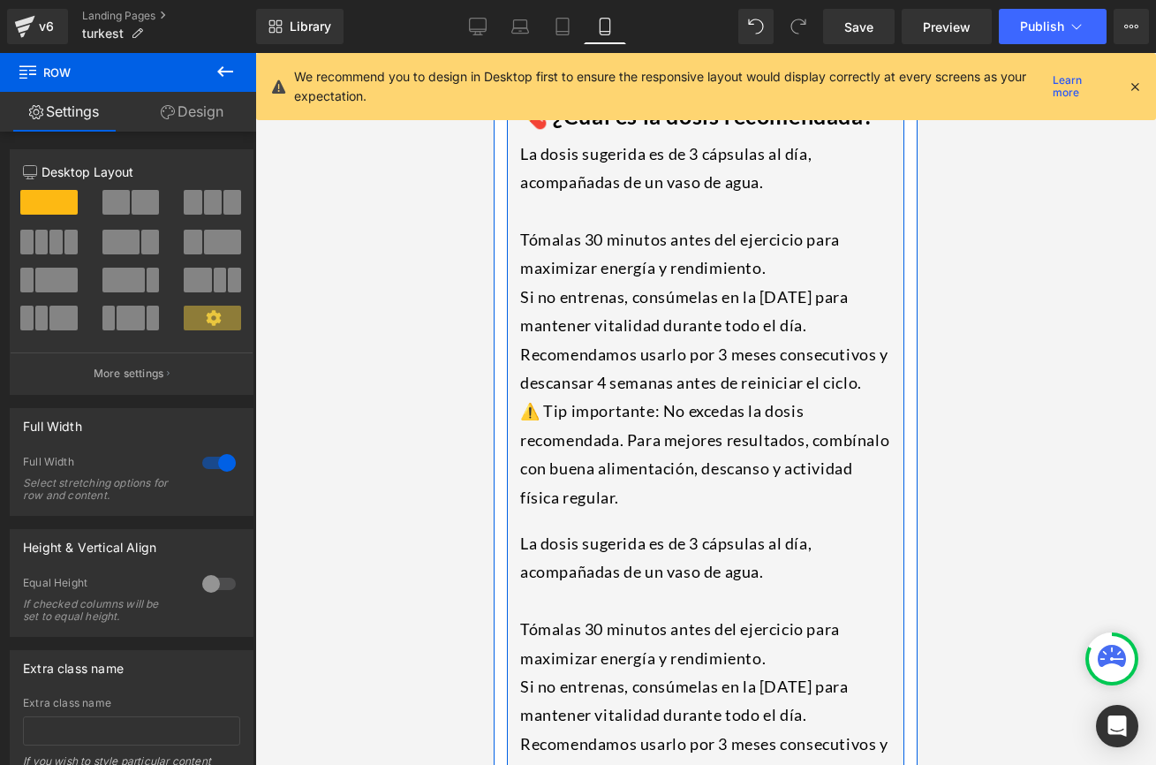
scroll to position [3226, 0]
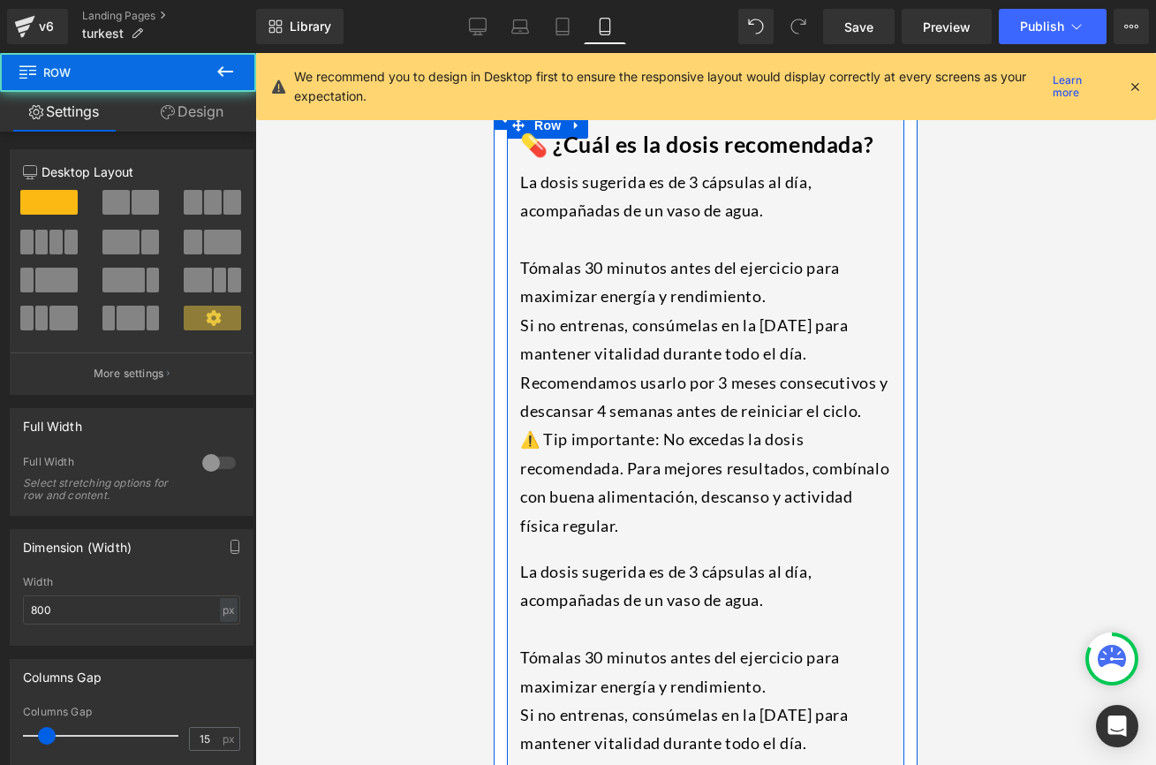
click at [732, 497] on div "💊 ¿Cuál es la dosis recomendada? Heading La dosis sugerida es de 3 cápsulas al …" at bounding box center [705, 719] width 397 height 1215
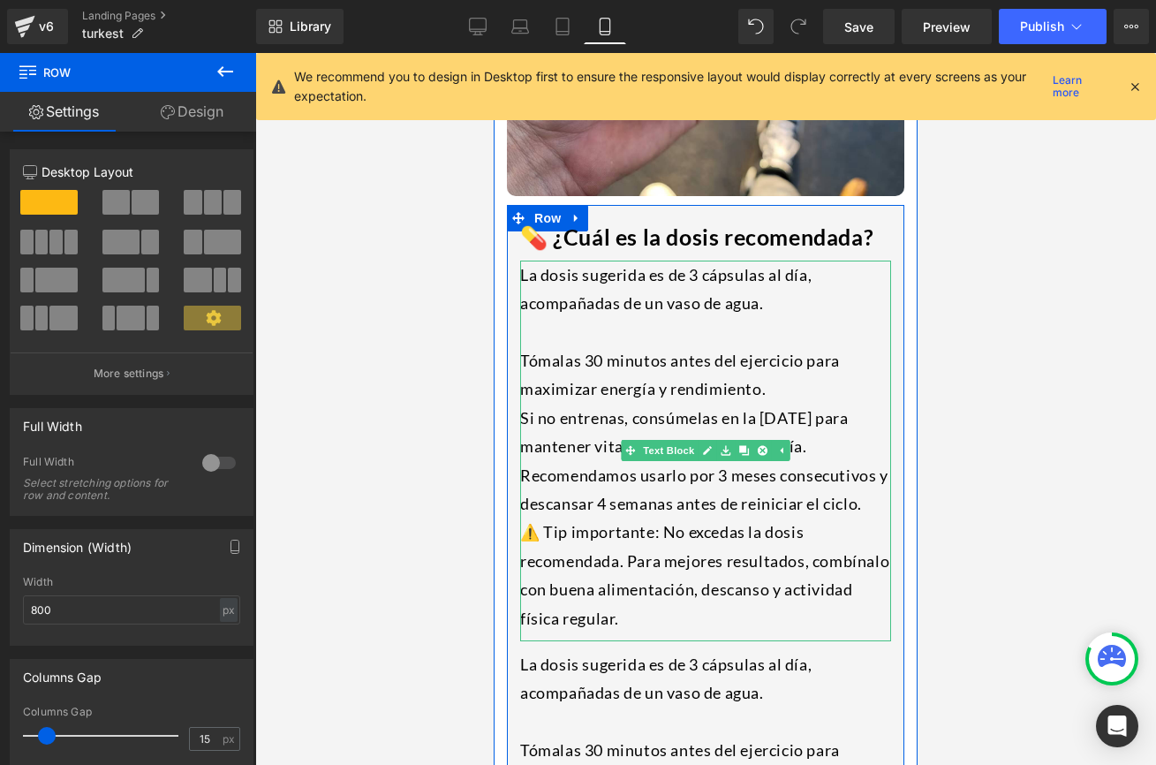
scroll to position [3123, 0]
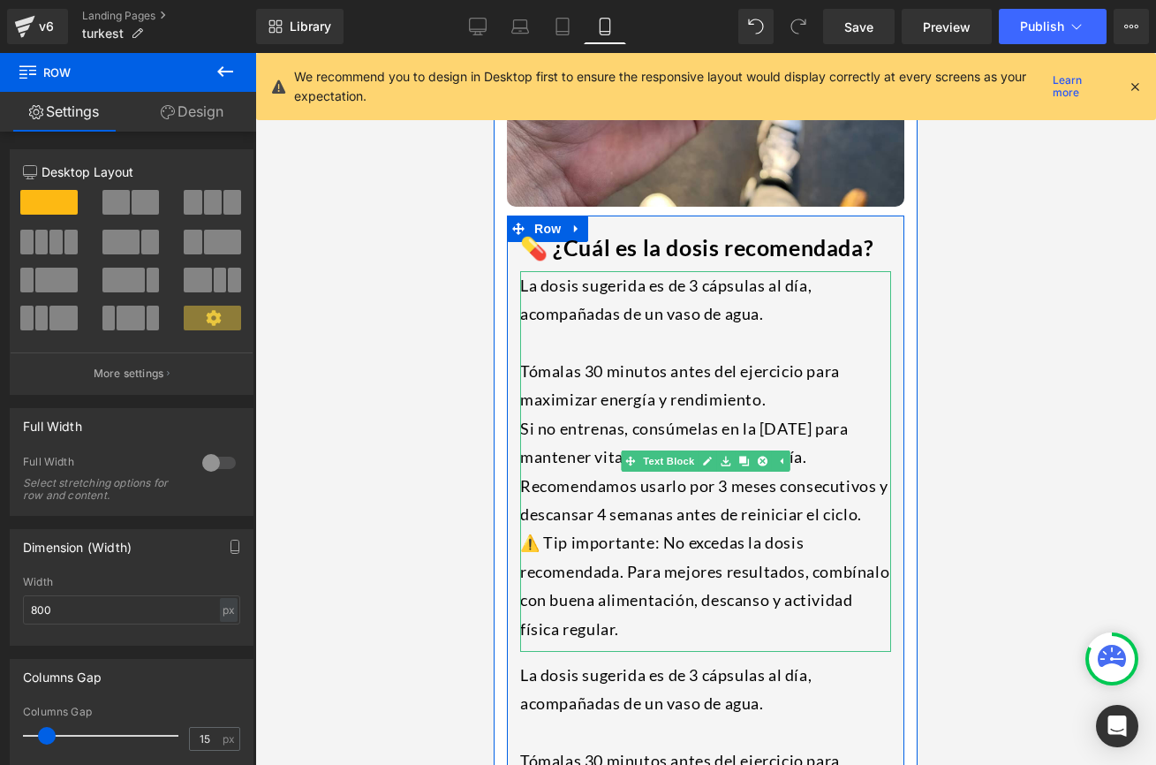
click at [705, 528] on div "⚠️ Tip importante: No excedas la dosis recomendada. Para mejores resultados, co…" at bounding box center [705, 585] width 371 height 115
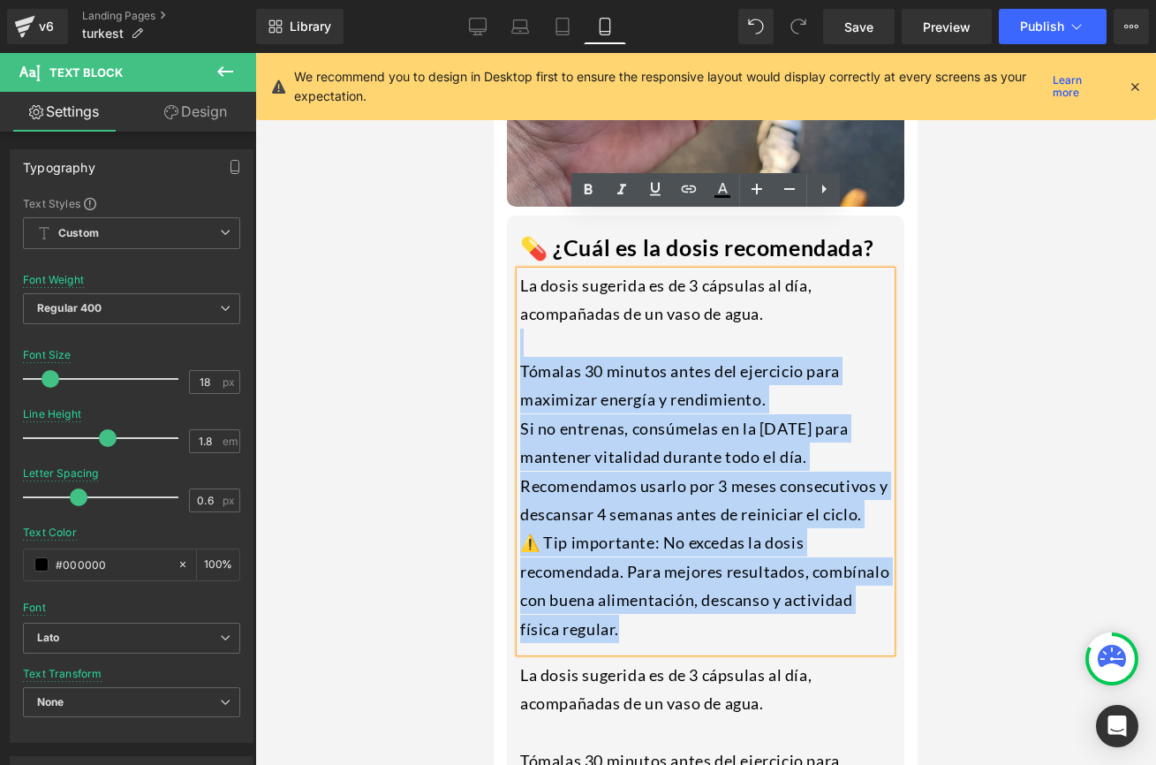
drag, startPoint x: 700, startPoint y: 576, endPoint x: 525, endPoint y: 295, distance: 330.8
click at [525, 295] on div "La dosis sugerida es de 3 cápsulas al día, acompañadas de un vaso de agua. Tóma…" at bounding box center [705, 461] width 371 height 381
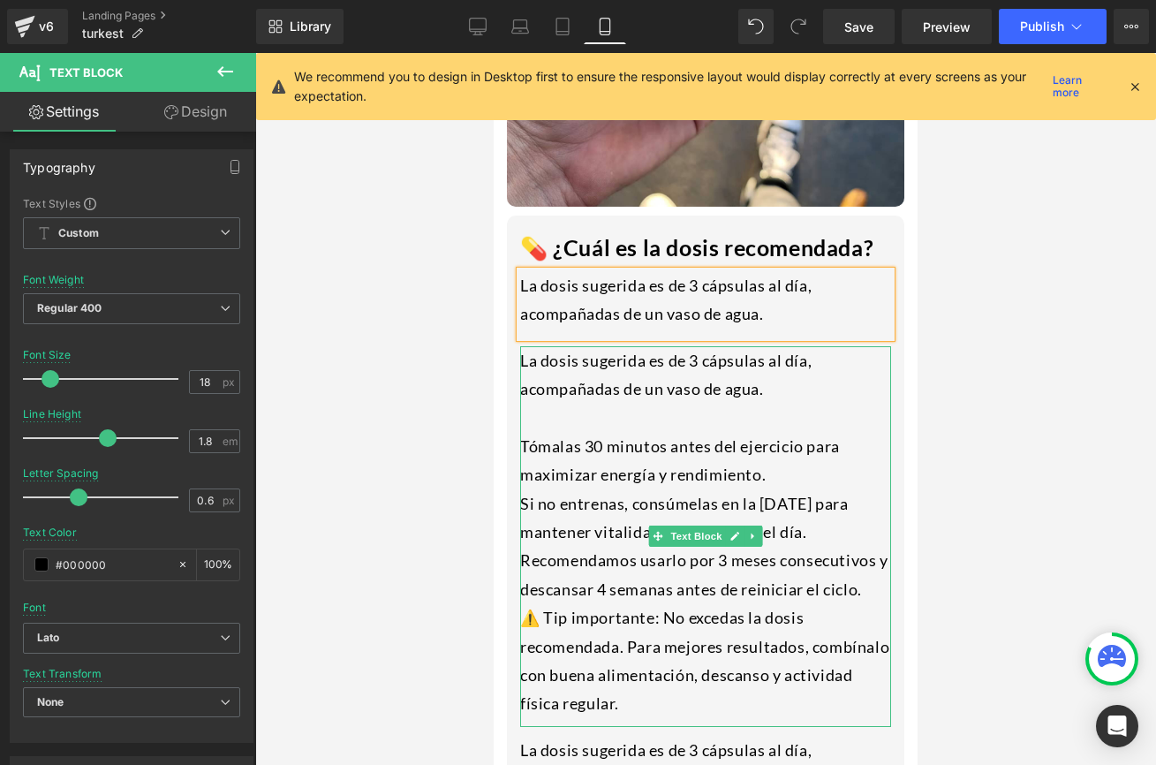
click at [737, 403] on div at bounding box center [705, 417] width 371 height 28
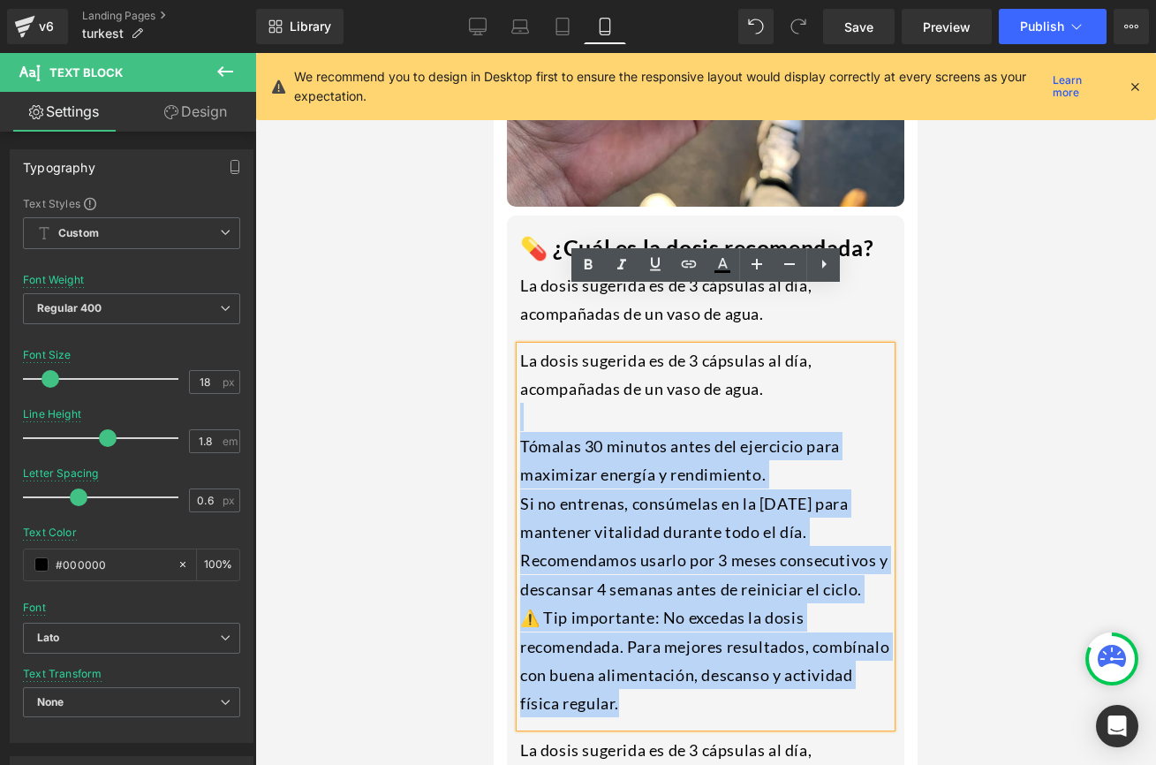
drag, startPoint x: 705, startPoint y: 363, endPoint x: 518, endPoint y: 295, distance: 198.4
click at [520, 346] on div "La dosis sugerida es de 3 cápsulas al día, acompañadas de un vaso de agua. Tóma…" at bounding box center [705, 536] width 371 height 381
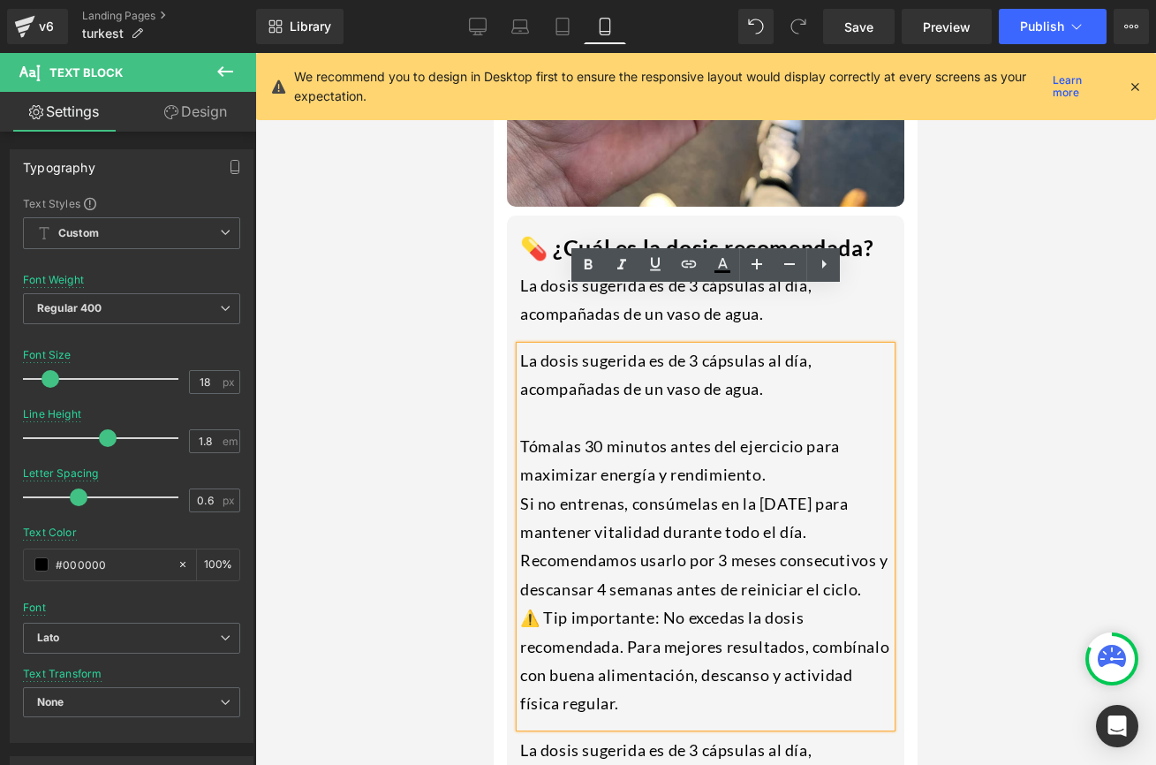
click at [536, 403] on div at bounding box center [705, 417] width 371 height 28
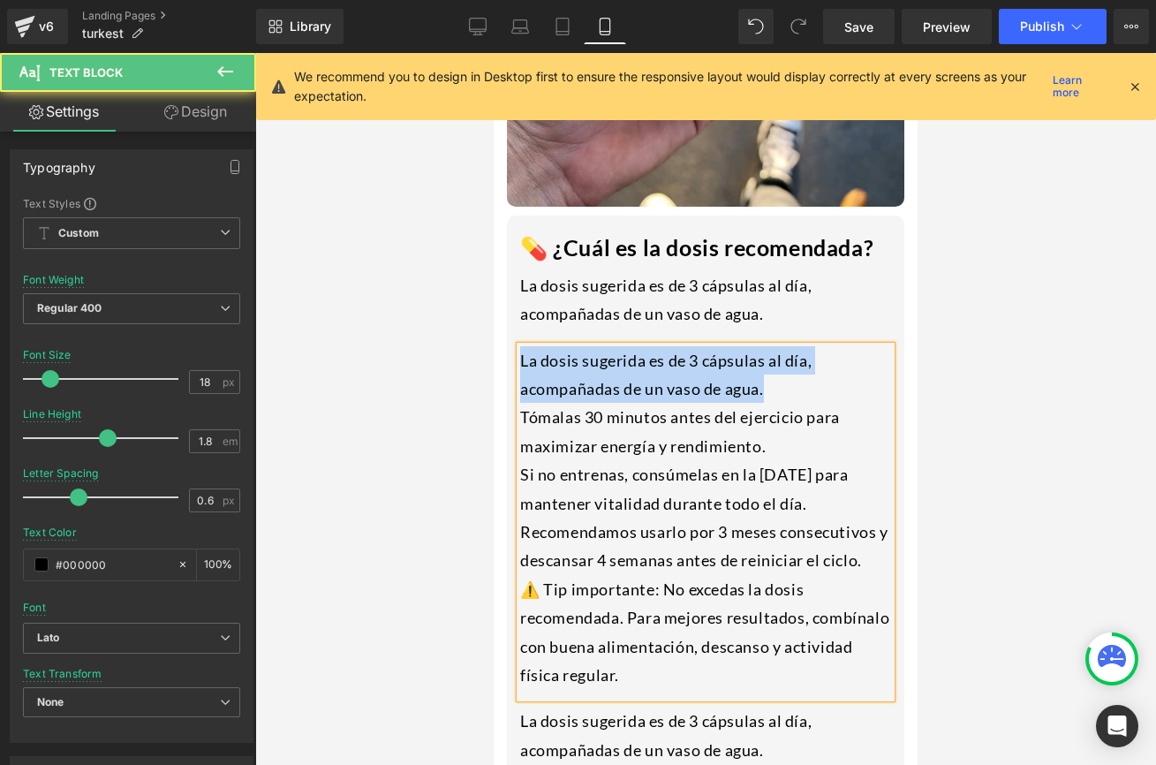
drag, startPoint x: 780, startPoint y: 333, endPoint x: 498, endPoint y: 299, distance: 283.7
click at [498, 299] on div "💊 ¿Cuál es la dosis recomendada? Heading La dosis sugerida es de 3 cápsulas al …" at bounding box center [706, 651] width 424 height 889
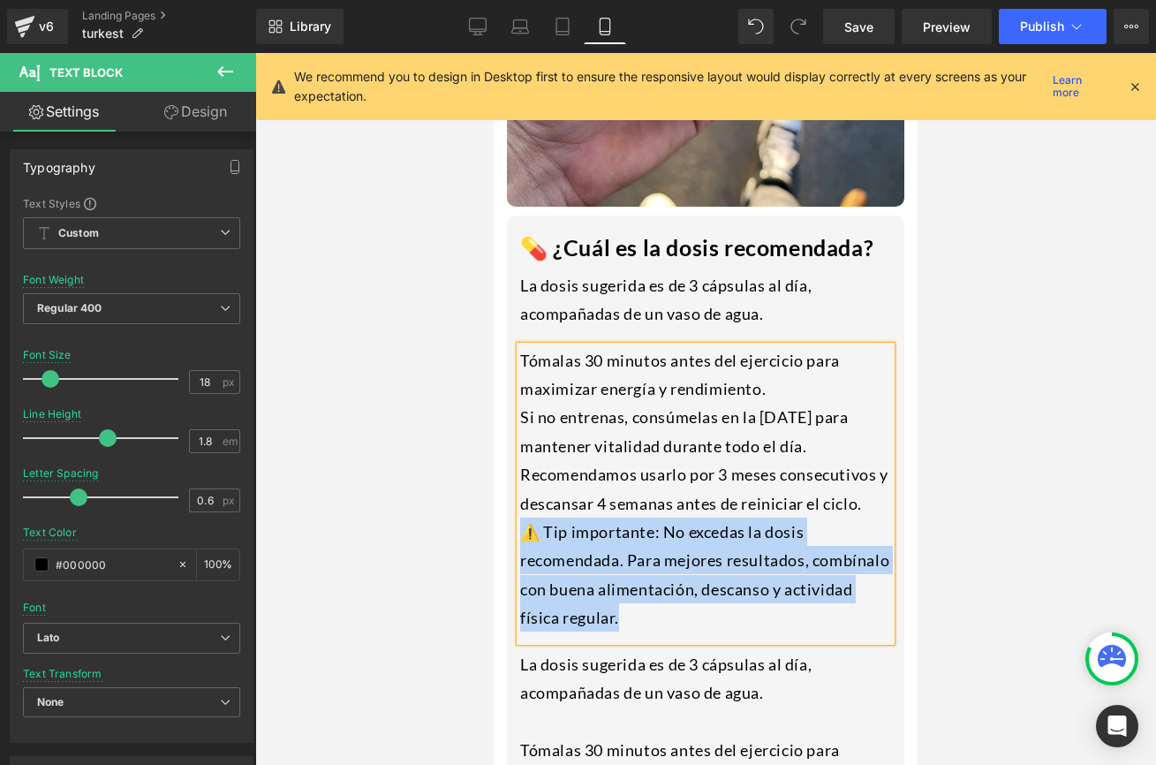
drag, startPoint x: 718, startPoint y: 570, endPoint x: 510, endPoint y: 482, distance: 226.0
click at [510, 482] on div "💊 ¿Cuál es la dosis recomendada? Heading La dosis sugerida es de 3 cápsulas al …" at bounding box center [705, 622] width 397 height 815
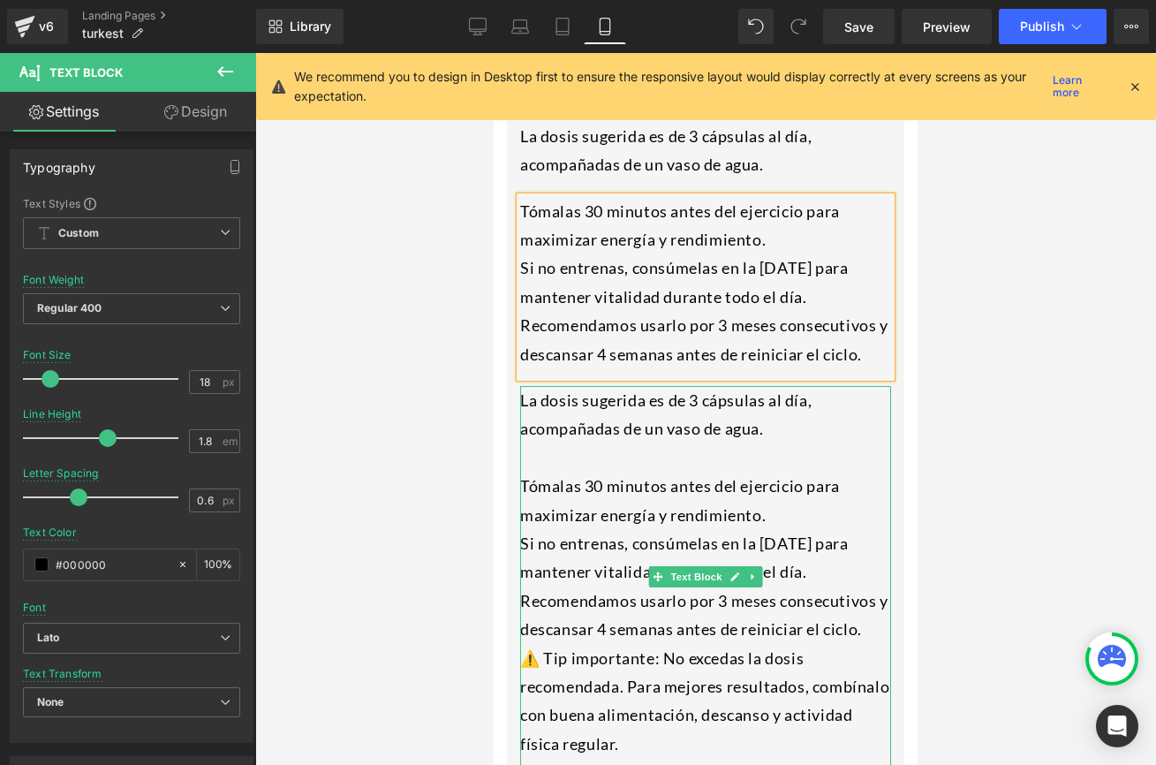
scroll to position [3335, 0]
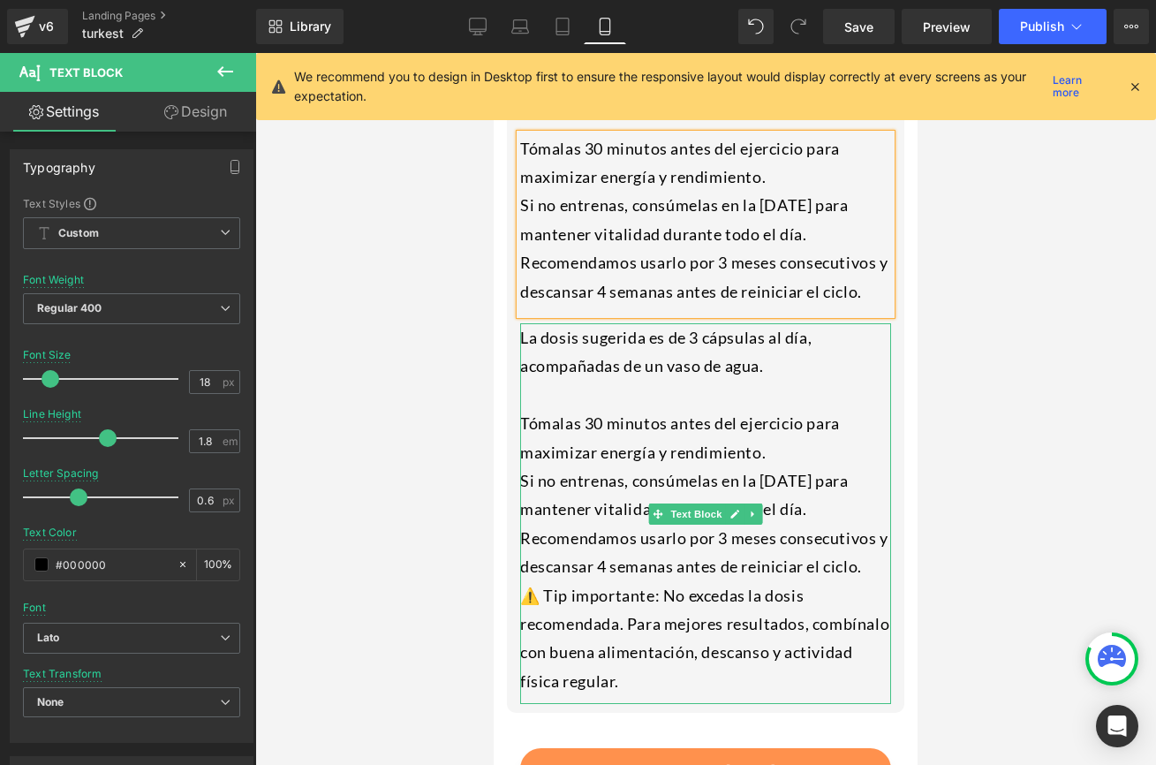
click at [641, 466] on div "Si no entrenas, consúmelas en la [DATE] para mantener vitalidad durante todo el…" at bounding box center [705, 494] width 371 height 57
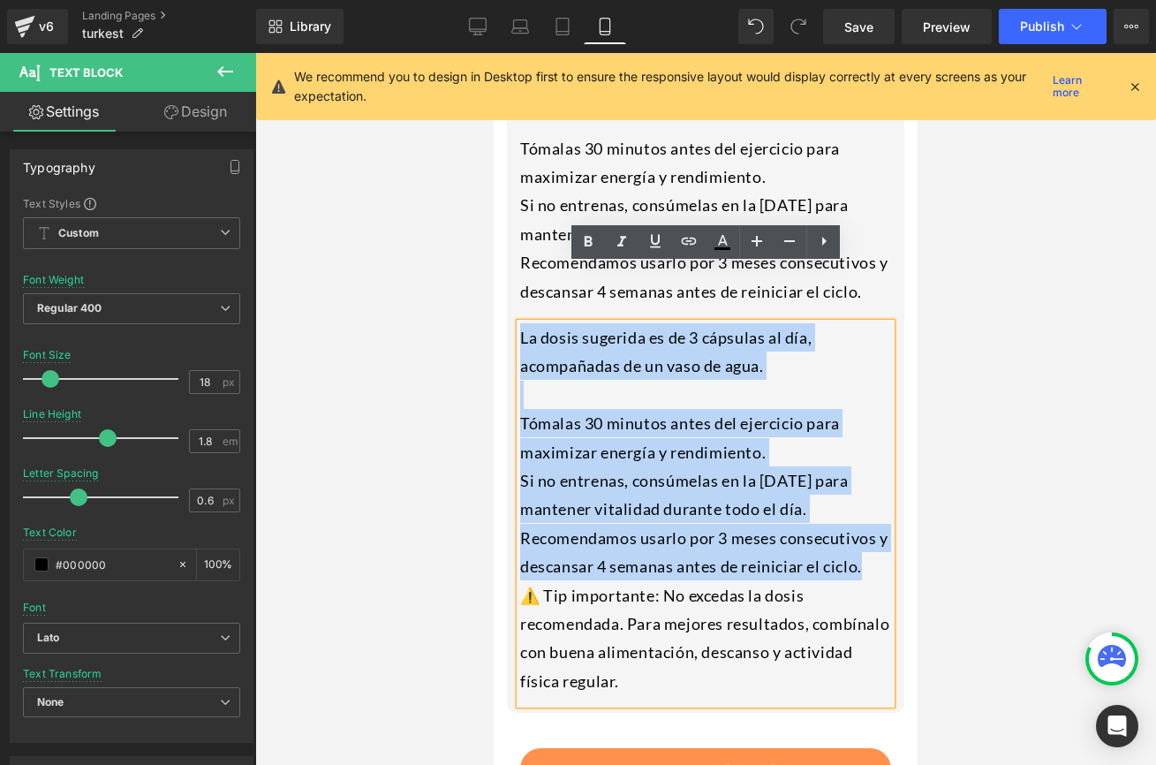
drag, startPoint x: 882, startPoint y: 517, endPoint x: 520, endPoint y: 283, distance: 430.7
click at [520, 323] on div "La dosis sugerida es de 3 cápsulas al día, acompañadas de un vaso de agua. Tóma…" at bounding box center [705, 513] width 371 height 381
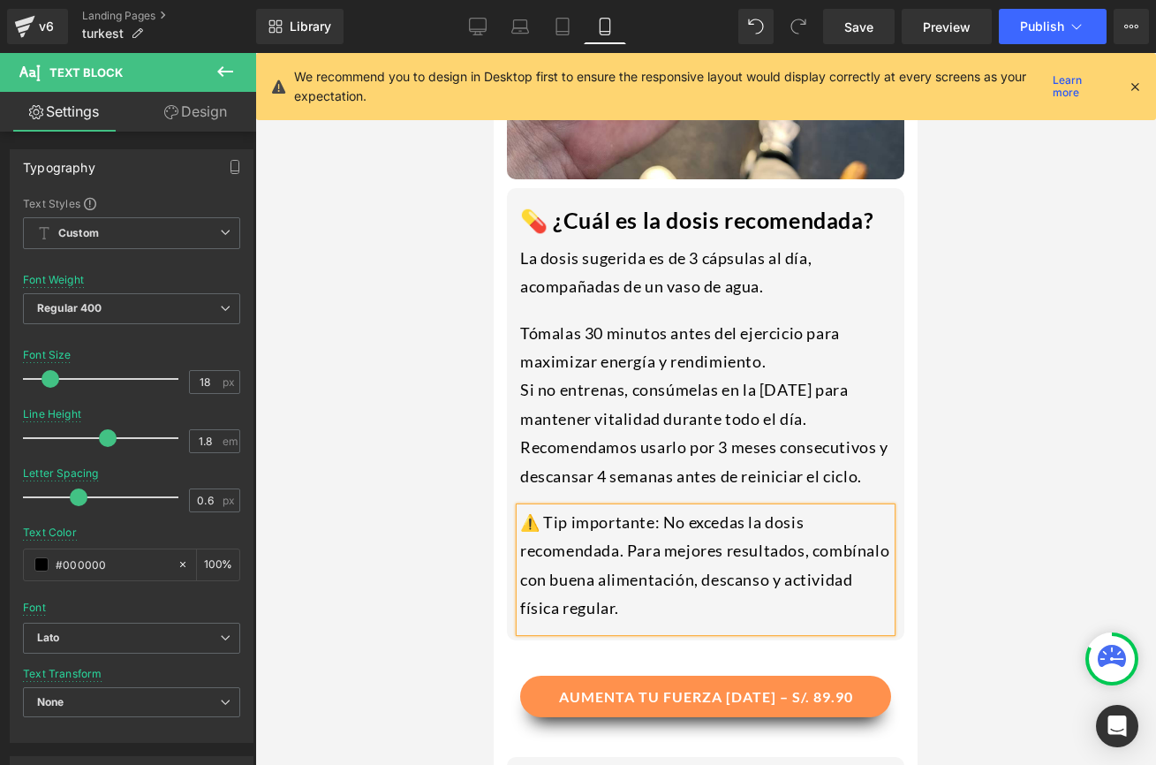
scroll to position [3036, 0]
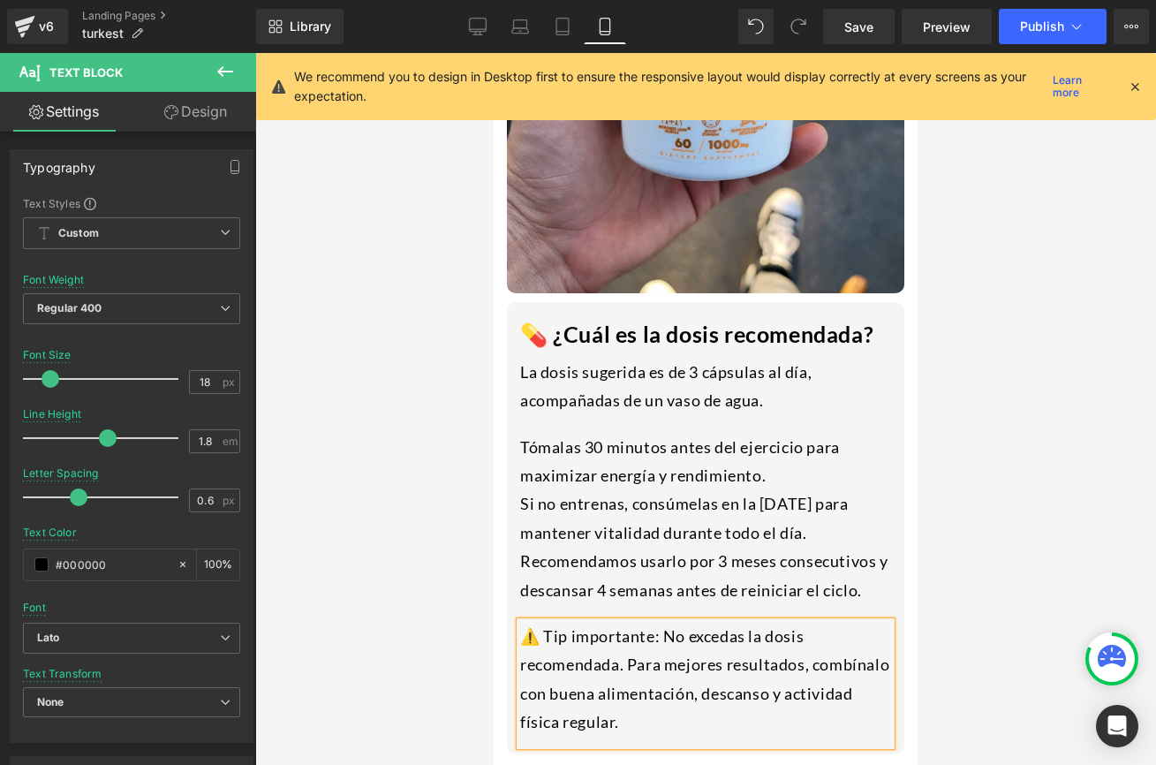
click at [560, 433] on div "Tómalas 30 minutos antes del ejercicio para maximizar energía y rendimiento." at bounding box center [705, 461] width 371 height 57
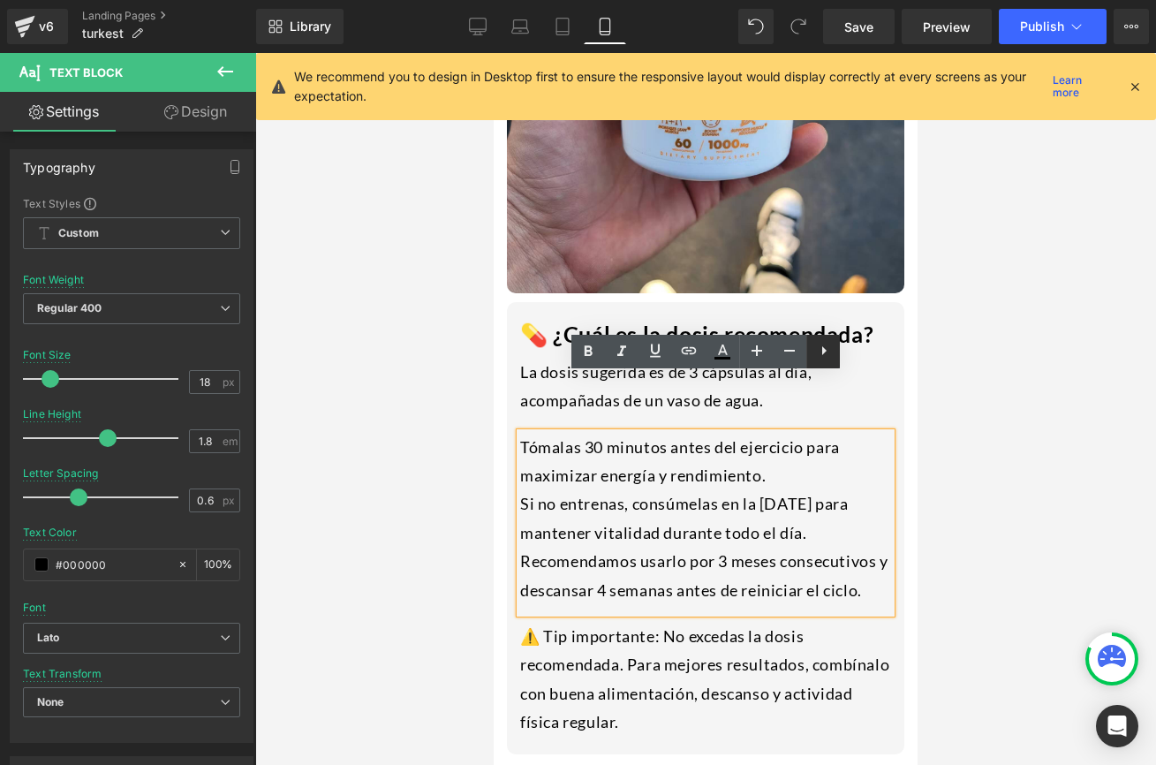
click at [817, 348] on icon at bounding box center [823, 350] width 21 height 21
click at [820, 348] on icon at bounding box center [823, 350] width 21 height 21
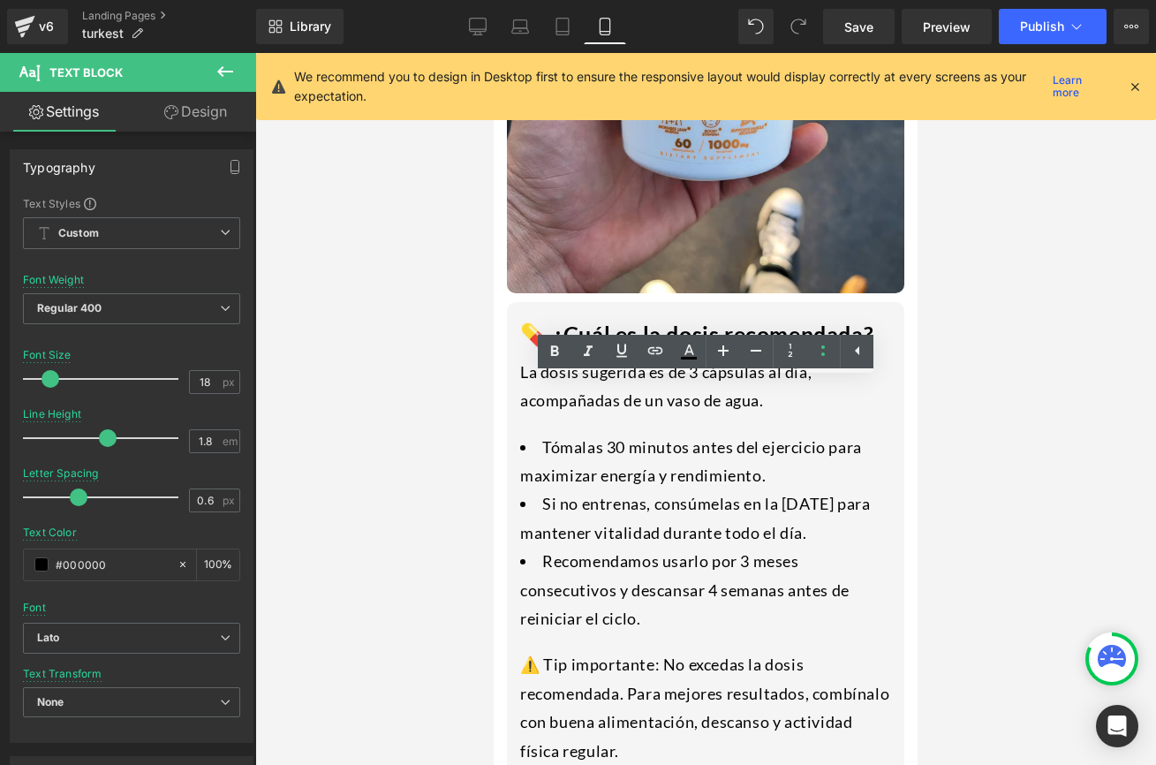
click at [973, 488] on div at bounding box center [705, 409] width 901 height 712
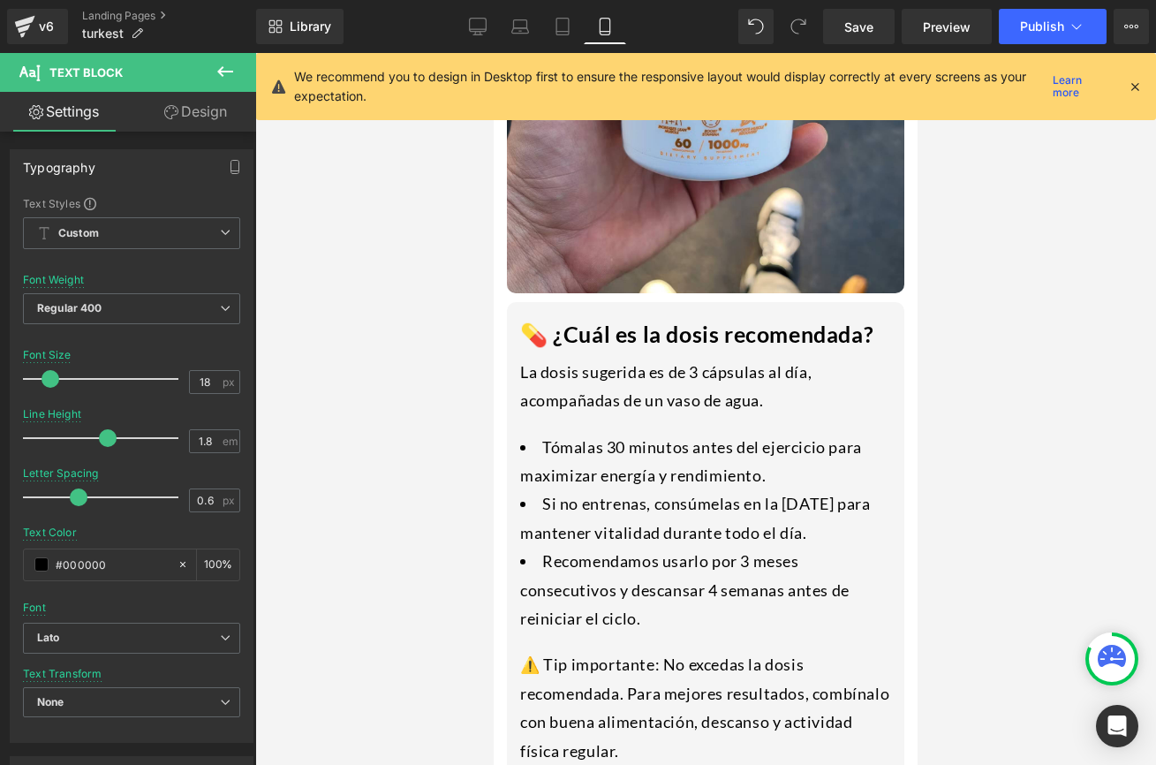
click at [941, 480] on div at bounding box center [705, 409] width 901 height 712
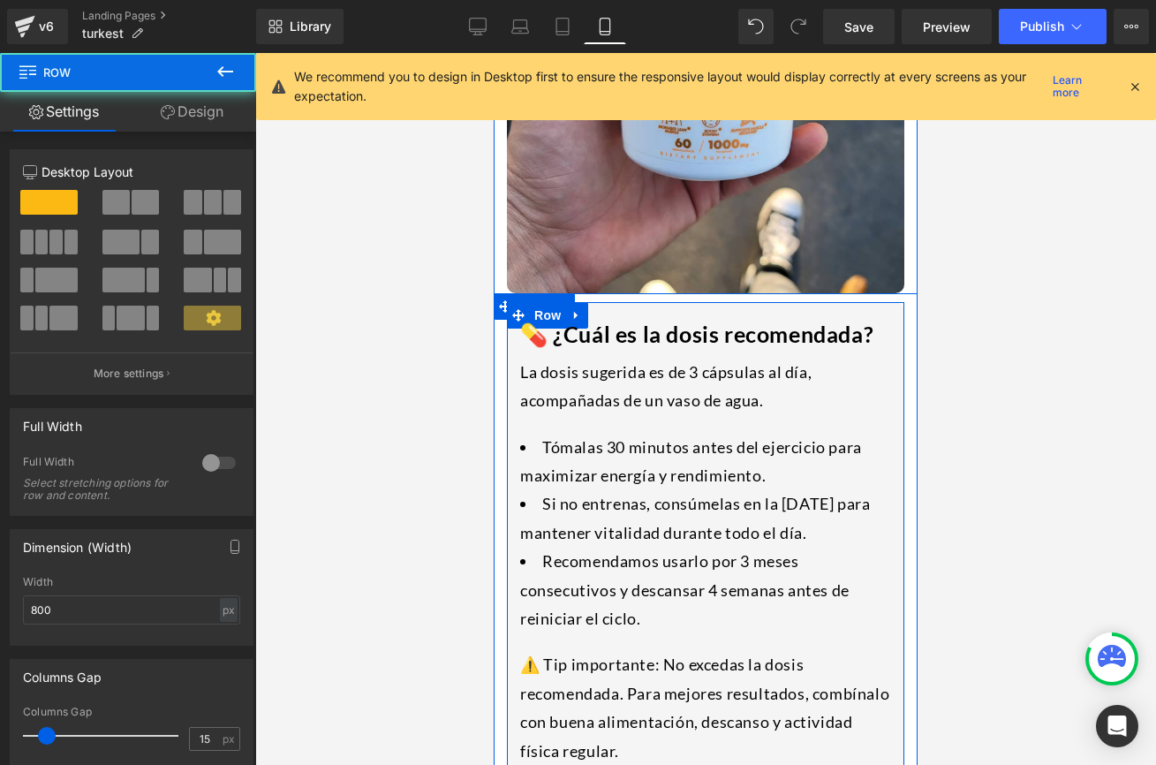
click at [861, 371] on div "💊 ¿Cuál es la dosis recomendada? Heading La dosis sugerida es de 3 cápsulas al …" at bounding box center [705, 538] width 397 height 472
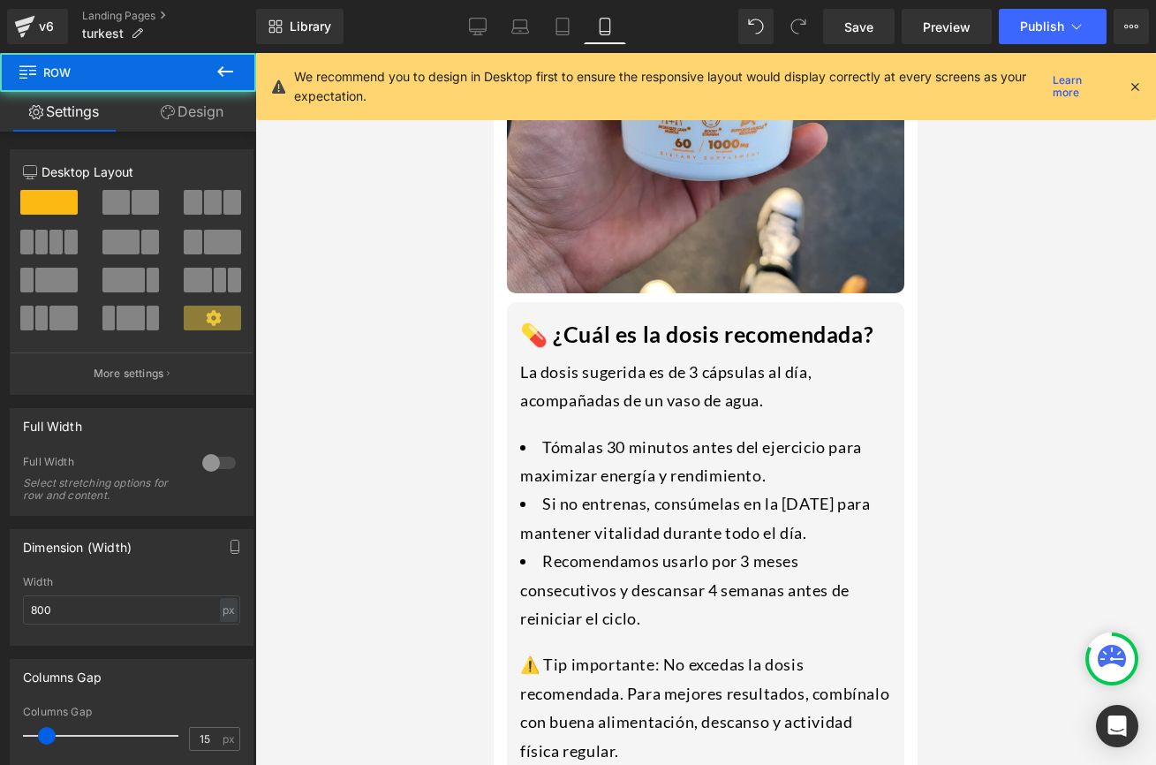
click at [944, 403] on div at bounding box center [705, 409] width 901 height 712
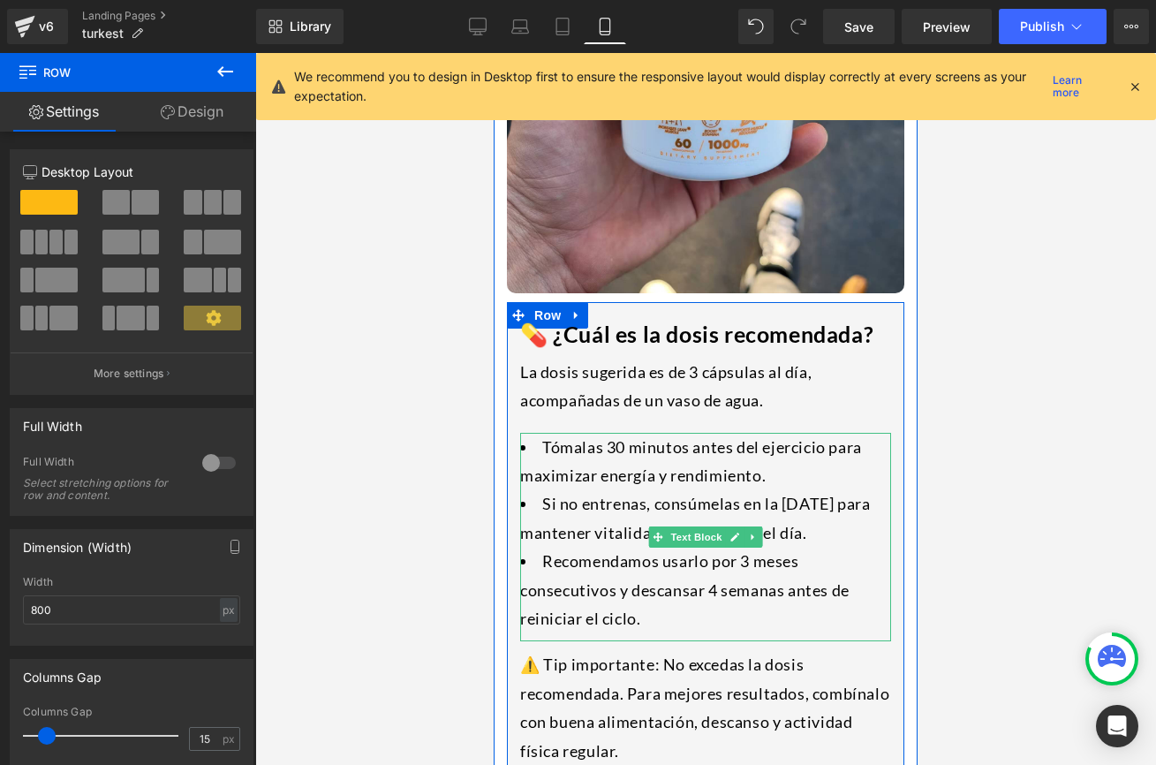
scroll to position [3051, 0]
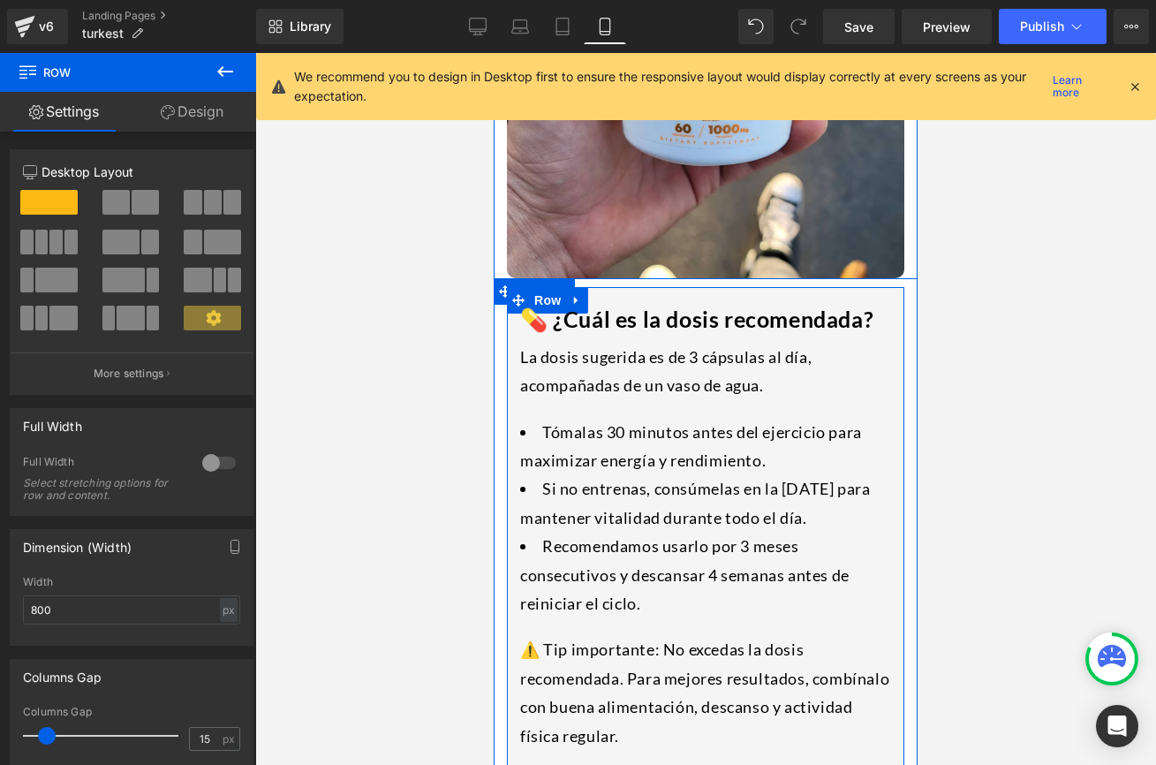
click at [624, 635] on div "⚠️ Tip importante: No excedas la dosis recomendada. Para mejores resultados, co…" at bounding box center [705, 692] width 371 height 115
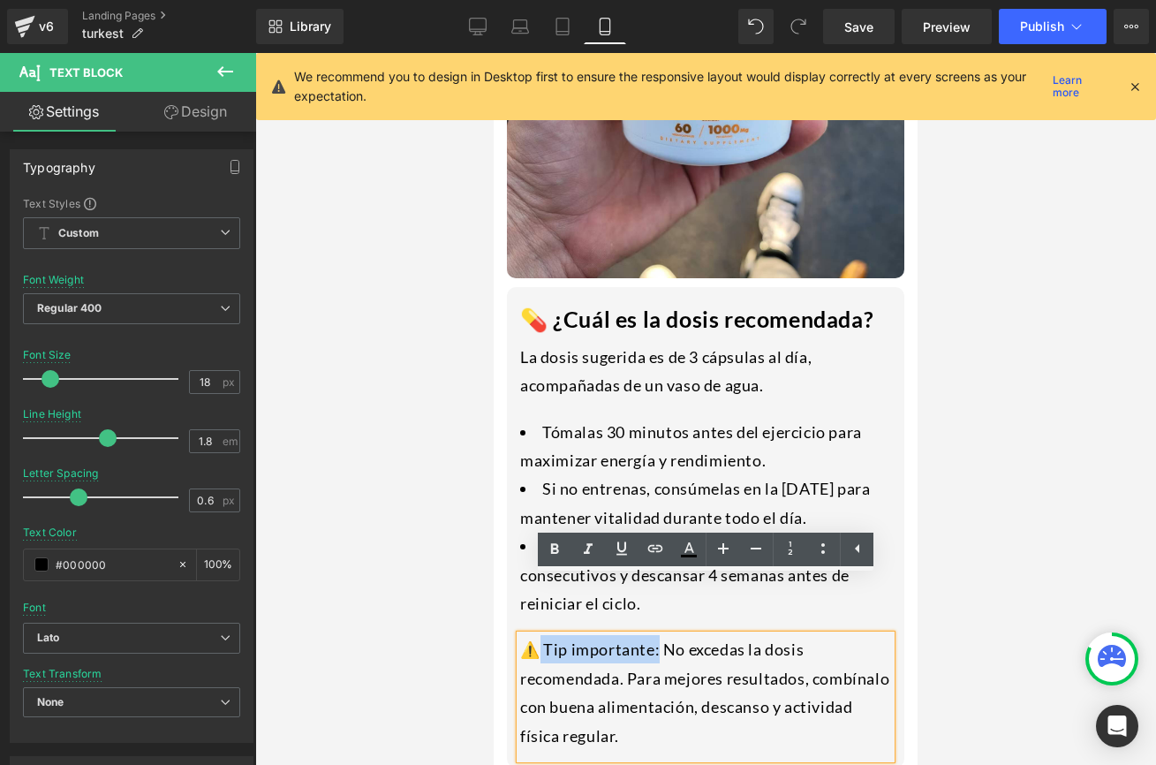
drag, startPoint x: 654, startPoint y: 589, endPoint x: 533, endPoint y: 590, distance: 121.0
click at [533, 635] on div "⚠️ Tip importante: No excedas la dosis recomendada. Para mejores resultados, co…" at bounding box center [705, 692] width 371 height 115
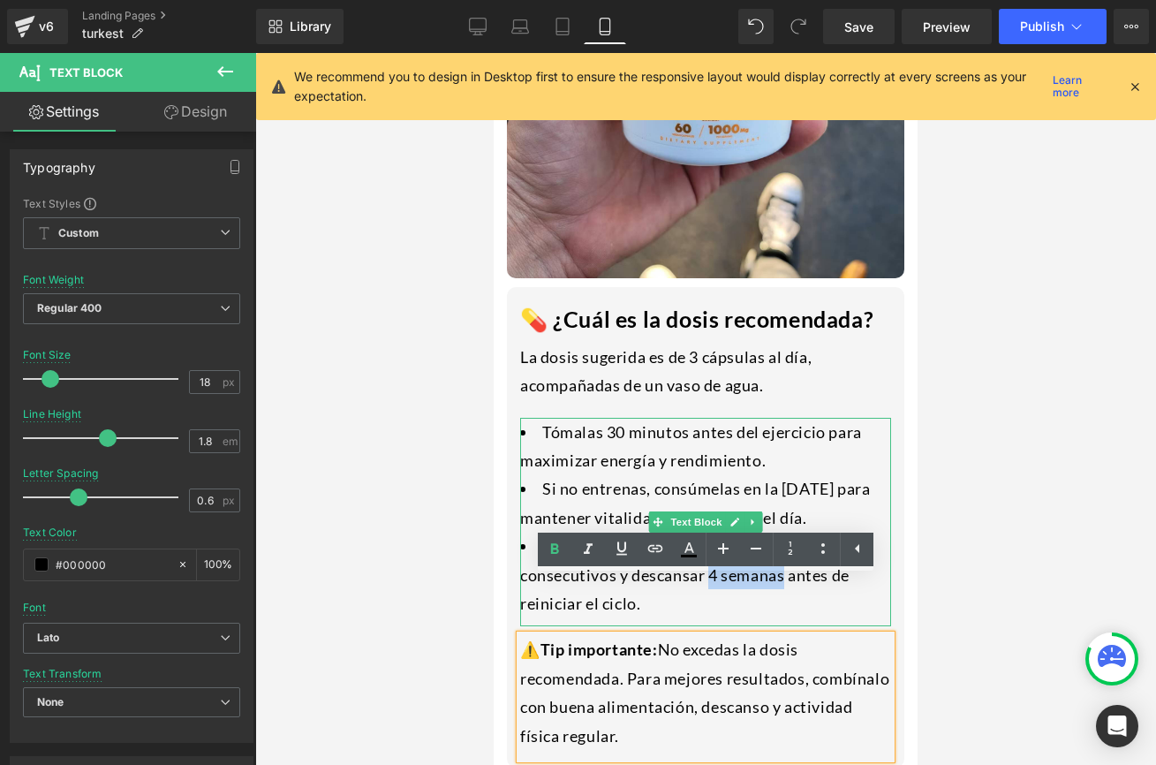
drag, startPoint x: 715, startPoint y: 514, endPoint x: 784, endPoint y: 514, distance: 68.9
click at [784, 532] on li "Recomendamos usarlo por 3 meses consecutivos y descansar 4 semanas antes de rei…" at bounding box center [705, 575] width 371 height 86
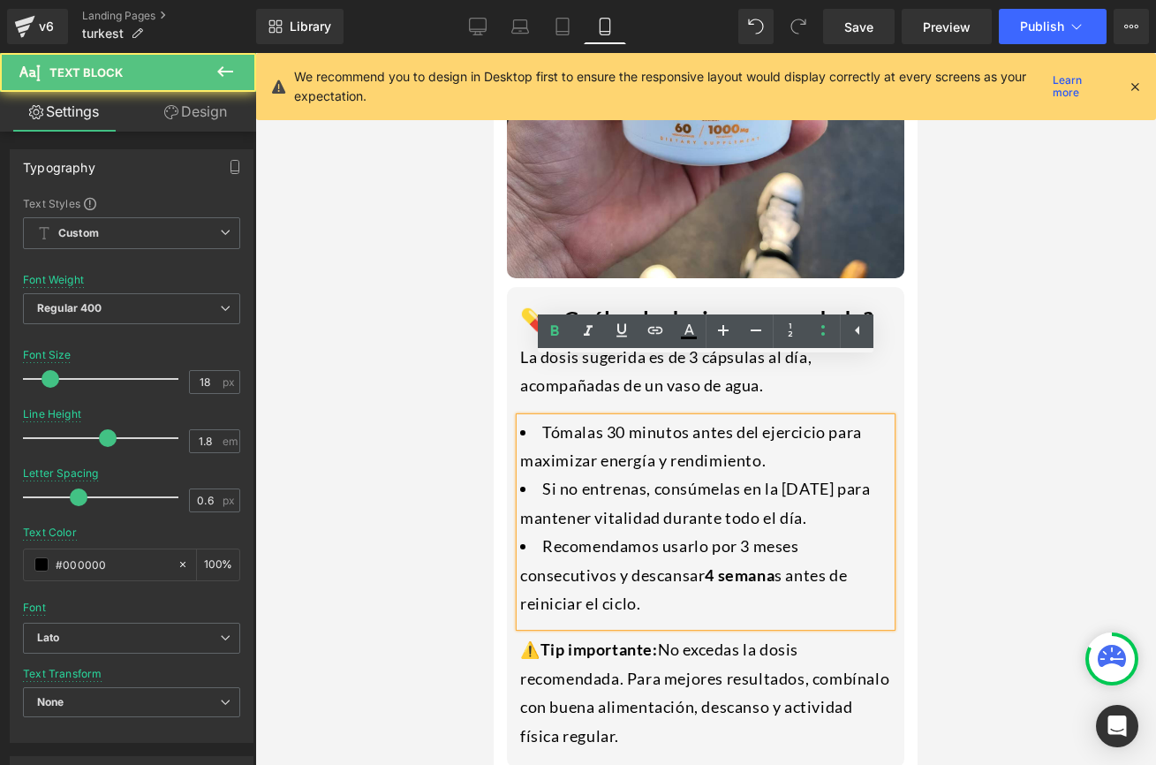
click at [789, 532] on li "Recomendamos usarlo por 3 meses consecutivos y descansar 4 semana s antes de re…" at bounding box center [705, 575] width 371 height 86
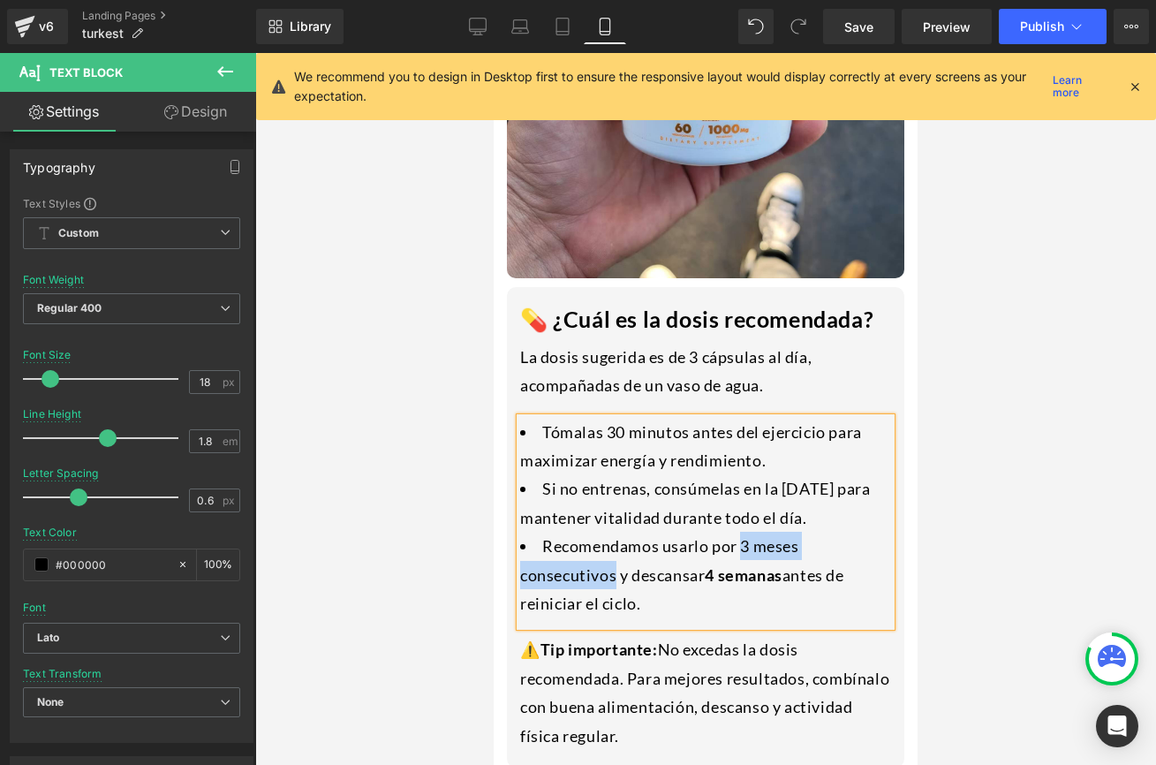
drag, startPoint x: 743, startPoint y: 490, endPoint x: 617, endPoint y: 510, distance: 127.0
click at [617, 532] on li "Recomendamos usarlo por 3 meses consecutivos y descansar 4 semana s antes de re…" at bounding box center [705, 575] width 371 height 86
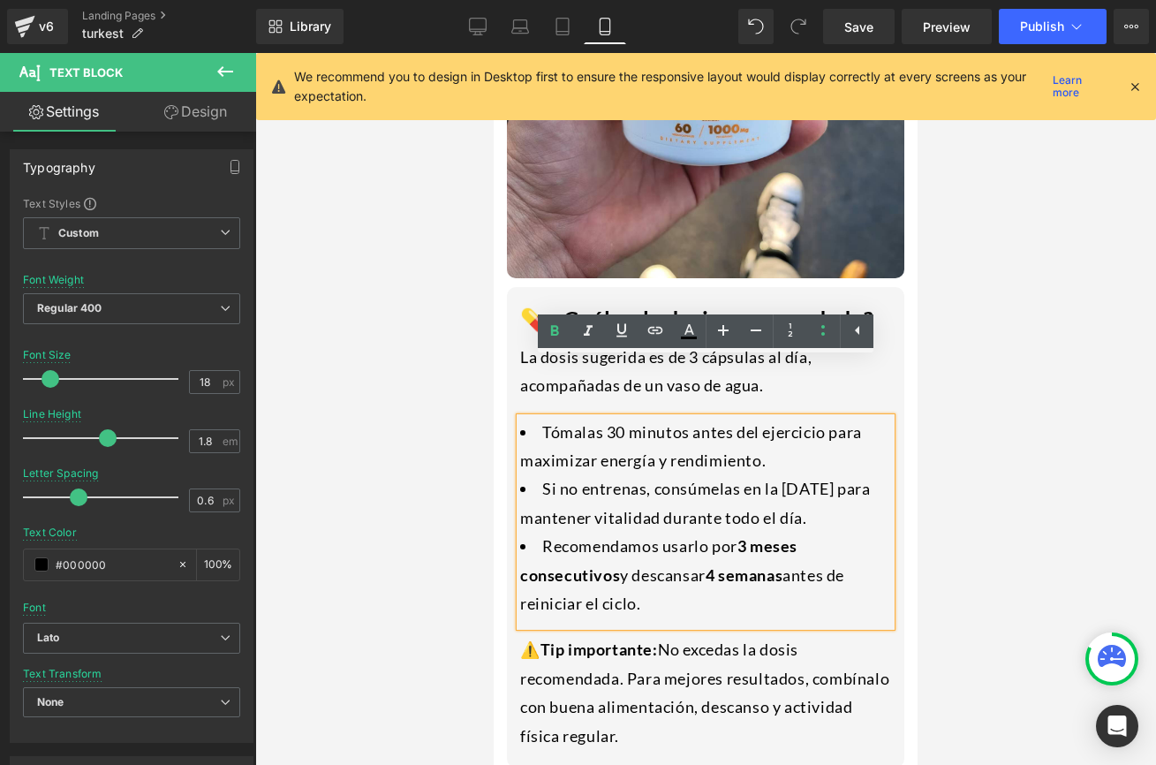
click at [826, 474] on li "Si no entrenas, consúmelas en la [DATE] para mantener vitalidad durante todo el…" at bounding box center [705, 502] width 371 height 57
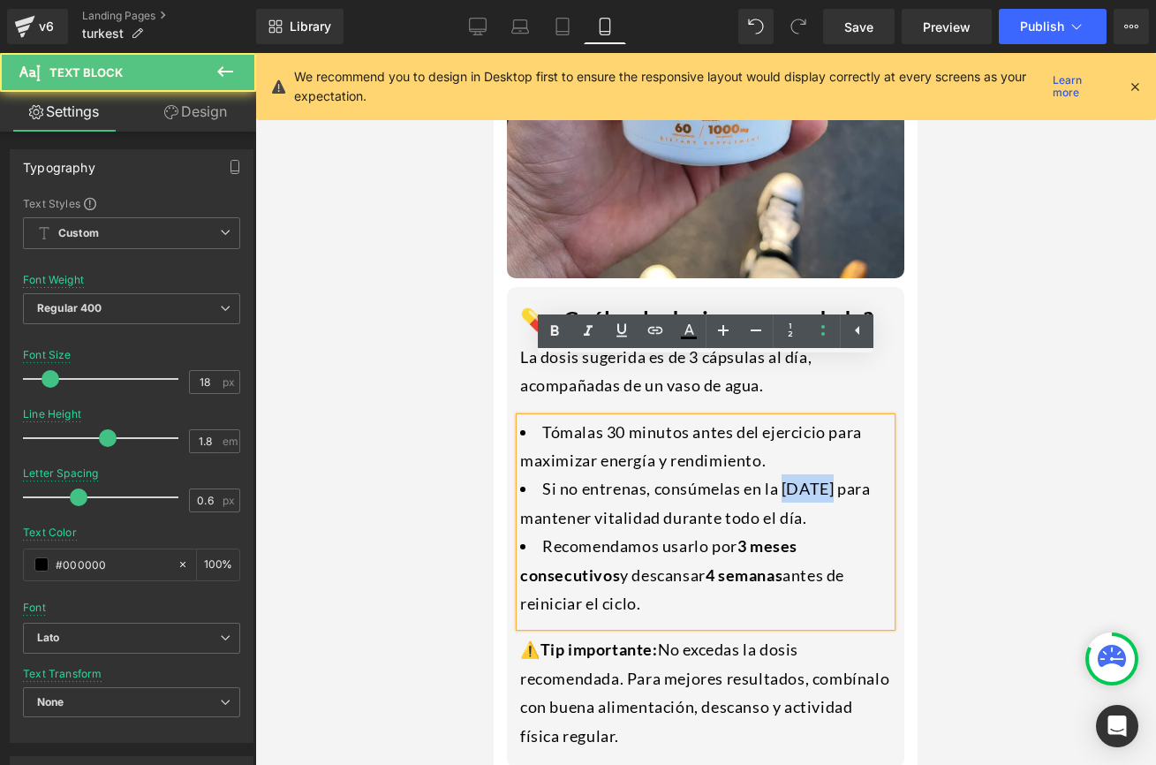
click at [826, 474] on li "Si no entrenas, consúmelas en la [DATE] para mantener vitalidad durante todo el…" at bounding box center [705, 502] width 371 height 57
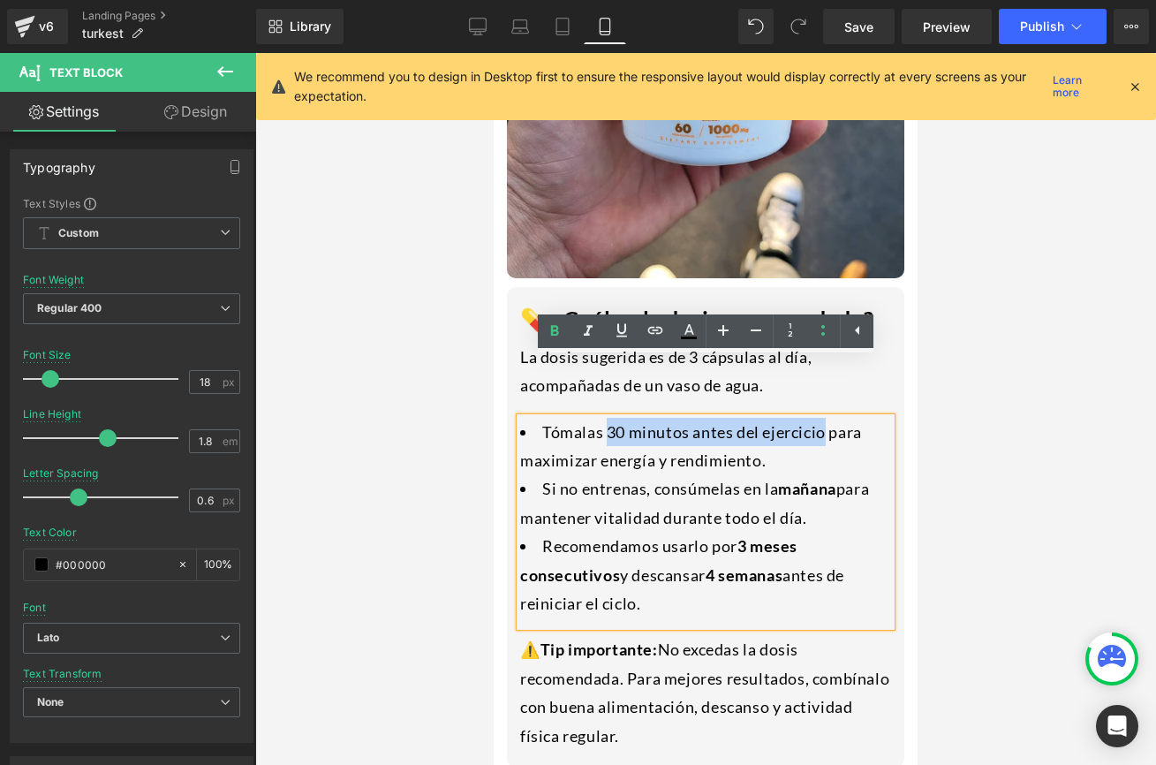
drag, startPoint x: 608, startPoint y: 374, endPoint x: 828, endPoint y: 382, distance: 220.1
click at [828, 418] on li "Tómalas 30 minutos antes del ejercicio para maximizar energía y rendimiento." at bounding box center [705, 446] width 371 height 57
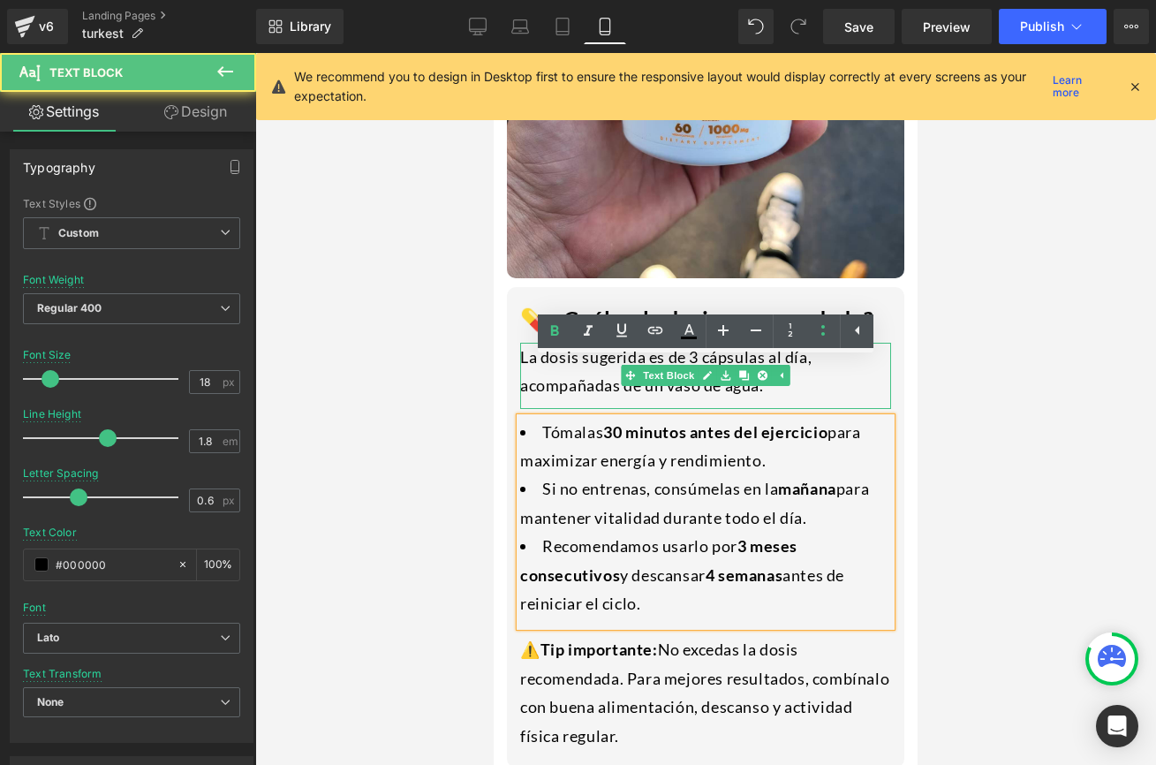
click at [695, 343] on div "La dosis sugerida es de 3 cápsulas al día, acompañadas de un vaso de agua." at bounding box center [705, 376] width 371 height 66
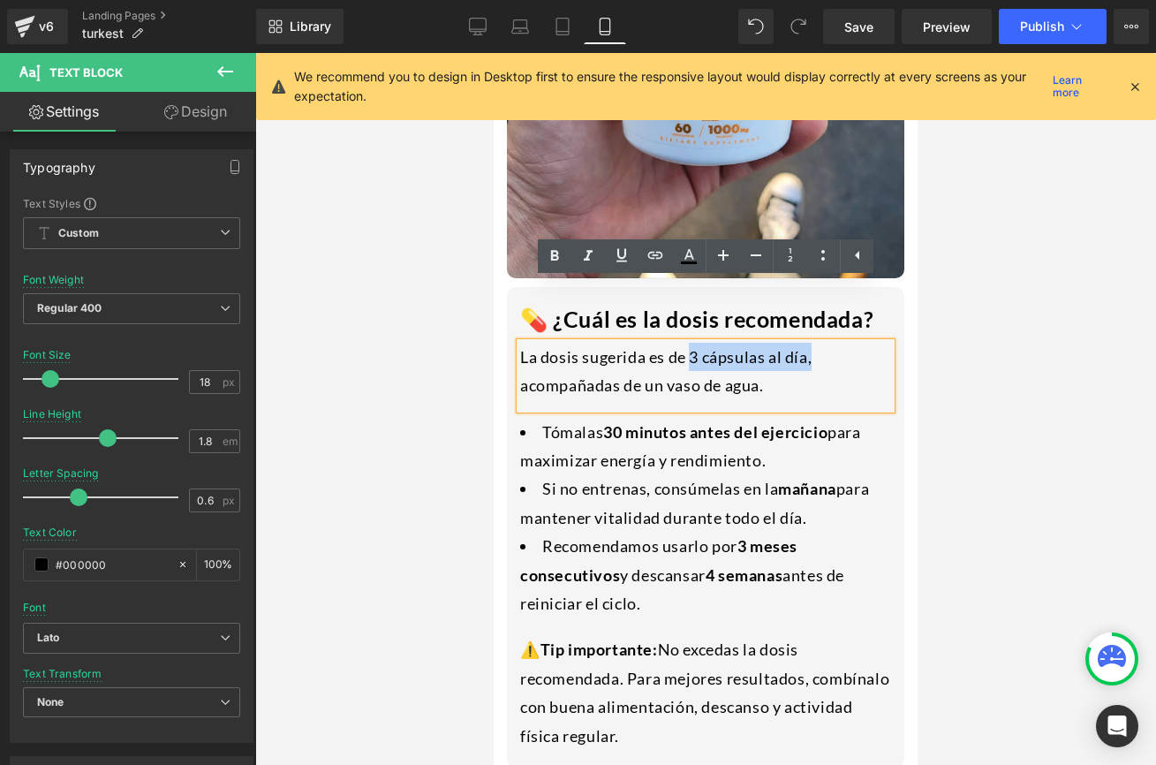
drag, startPoint x: 694, startPoint y: 291, endPoint x: 847, endPoint y: 295, distance: 152.8
click at [847, 343] on div "La dosis sugerida es de 3 cápsulas al día, acompañadas de un vaso de agua." at bounding box center [705, 376] width 371 height 66
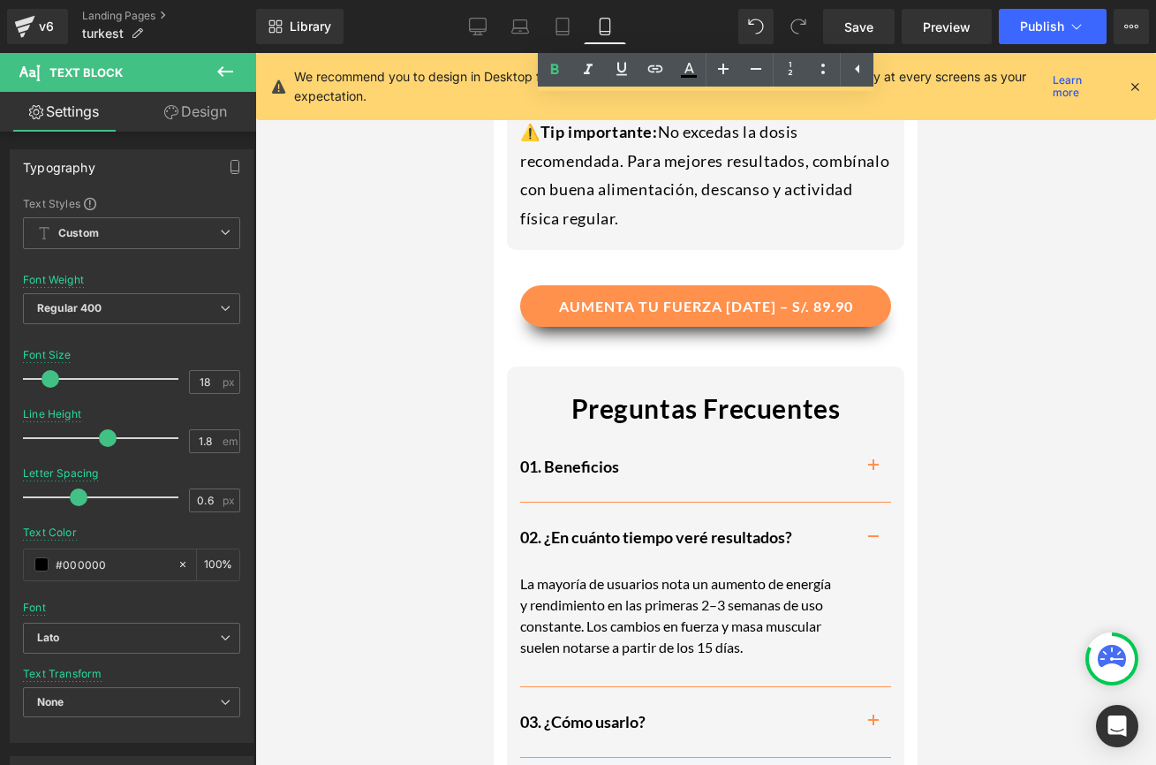
scroll to position [3828, 0]
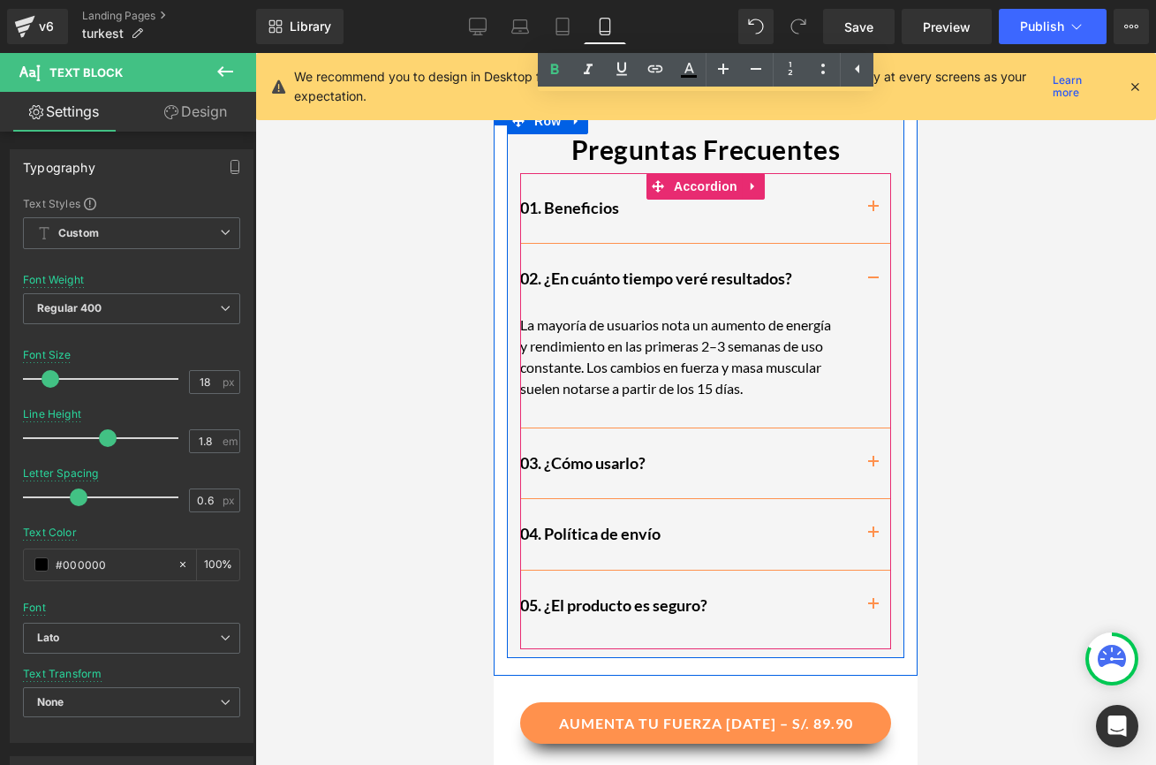
click at [578, 428] on div "03. ¿Cómo usarlo? Heading" at bounding box center [705, 463] width 371 height 71
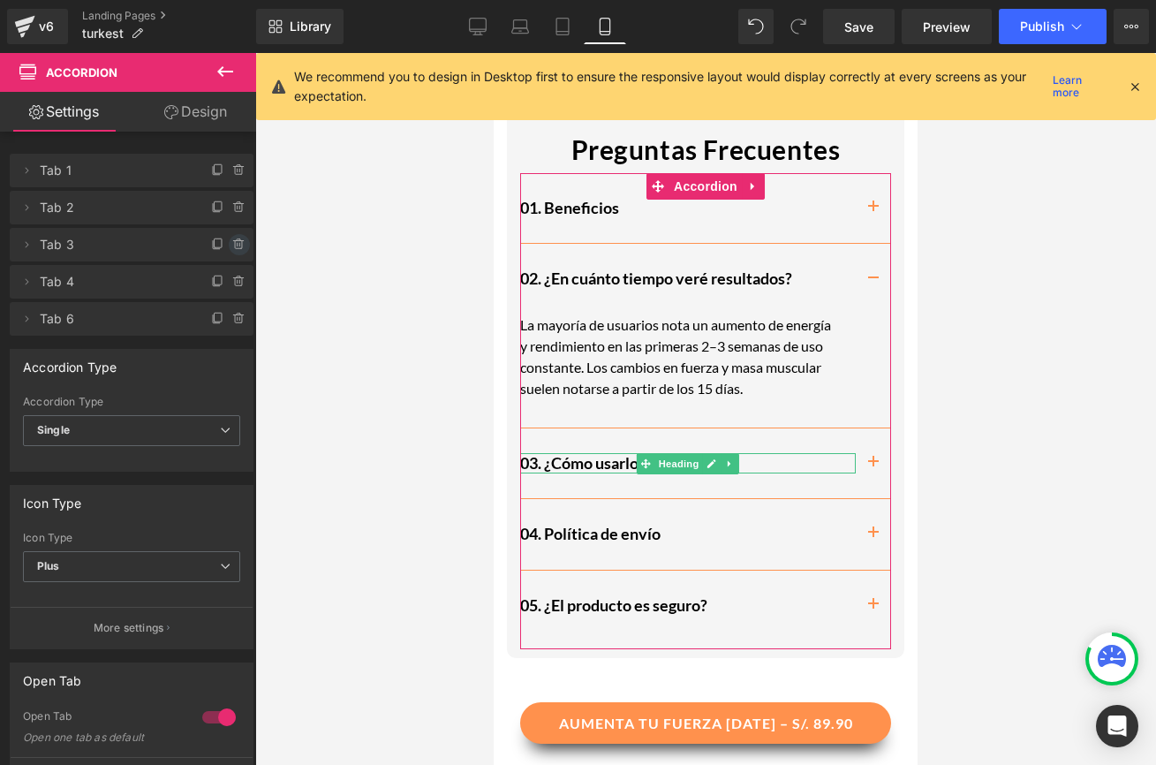
click at [232, 238] on icon at bounding box center [239, 245] width 14 height 14
click at [231, 238] on button "Delete" at bounding box center [221, 245] width 56 height 23
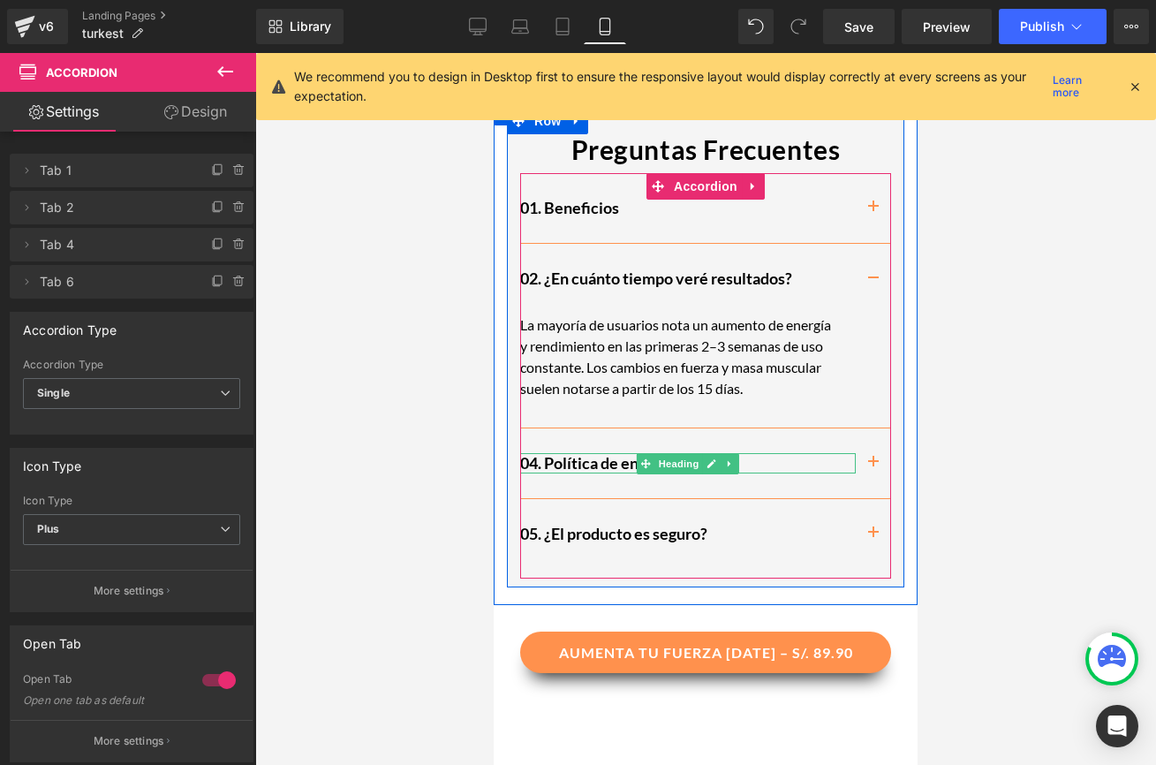
click at [540, 453] on h2 "04. Política de envío" at bounding box center [688, 463] width 336 height 20
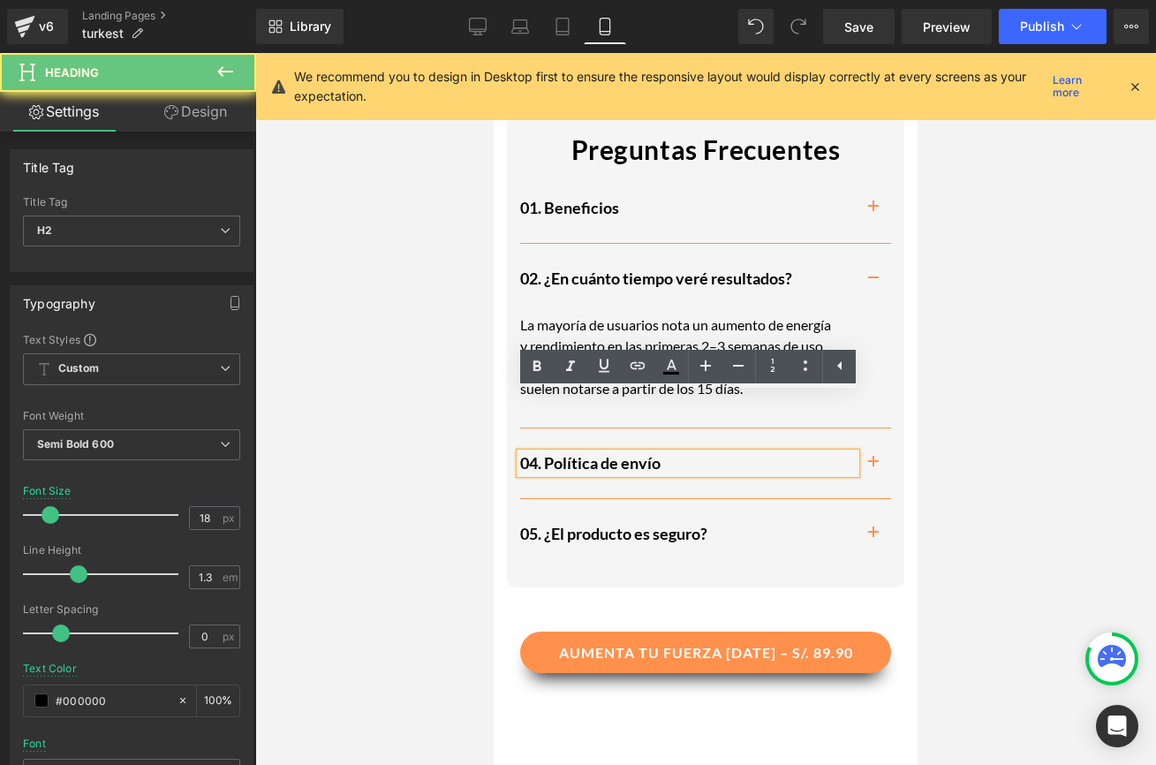
click at [540, 453] on h2 "04. Política de envío" at bounding box center [688, 463] width 336 height 20
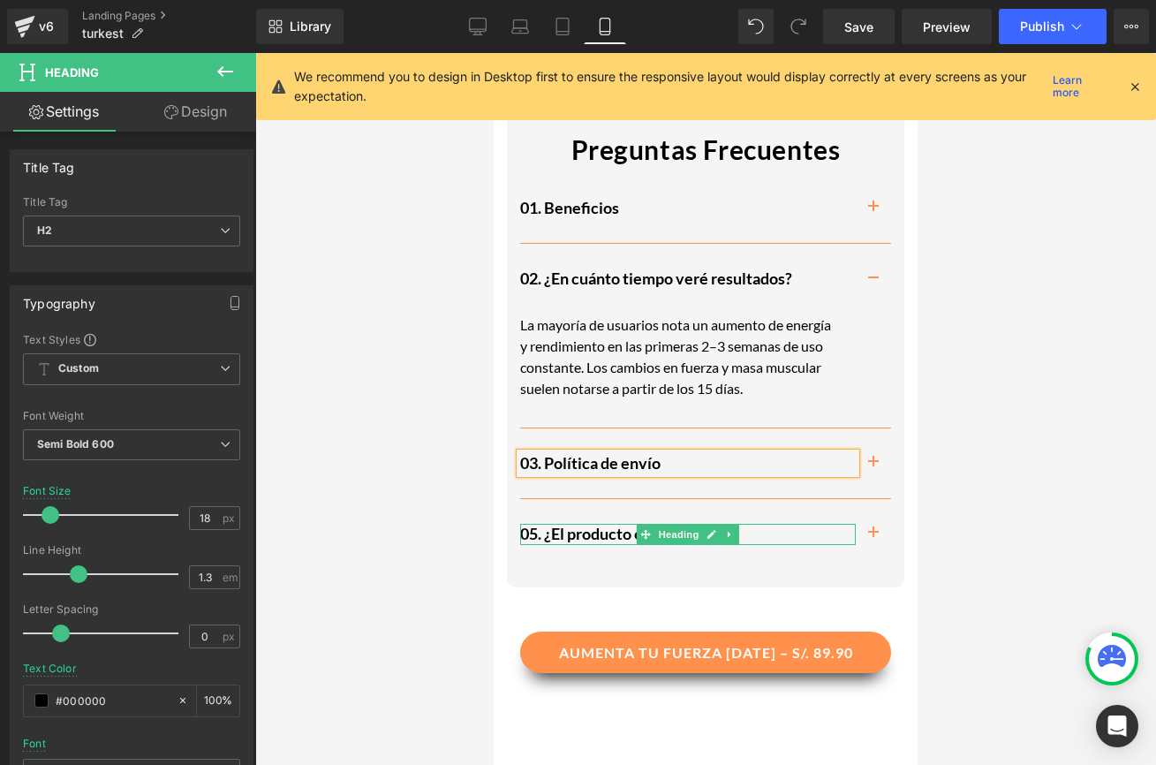
click at [538, 524] on h2 "05. ¿El producto es seguro?" at bounding box center [688, 534] width 336 height 20
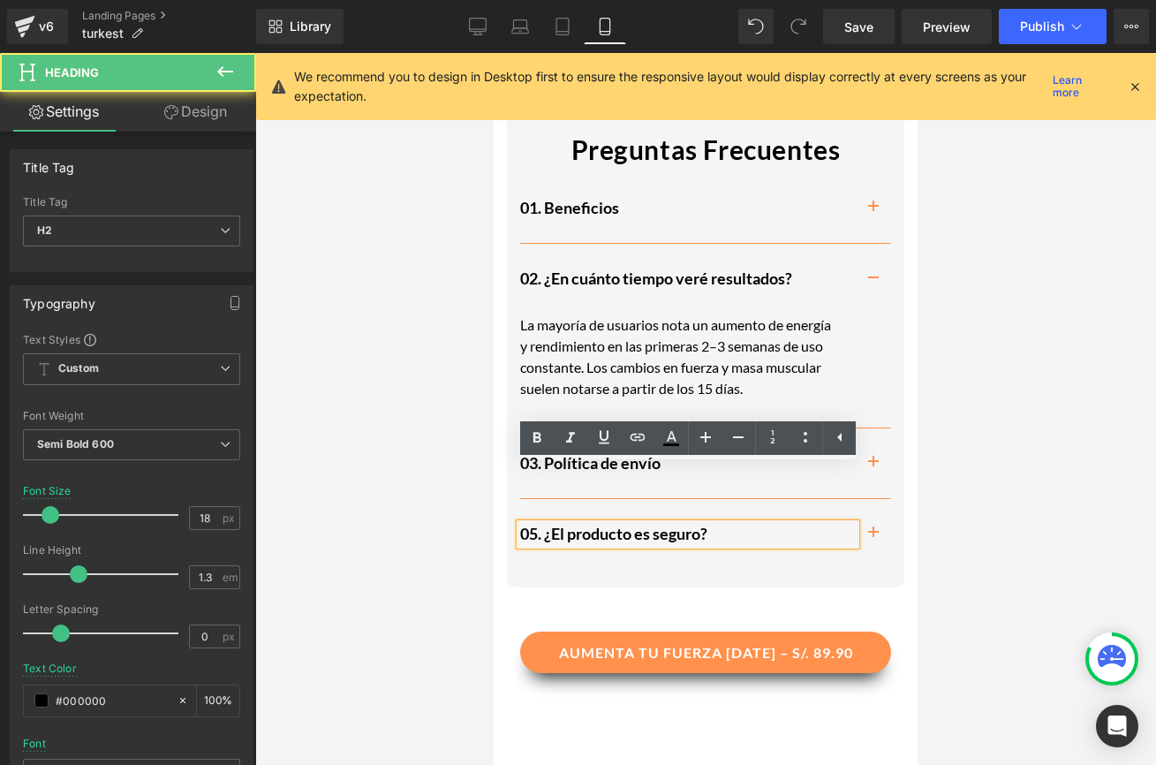
click at [538, 524] on h2 "05. ¿El producto es seguro?" at bounding box center [688, 534] width 336 height 20
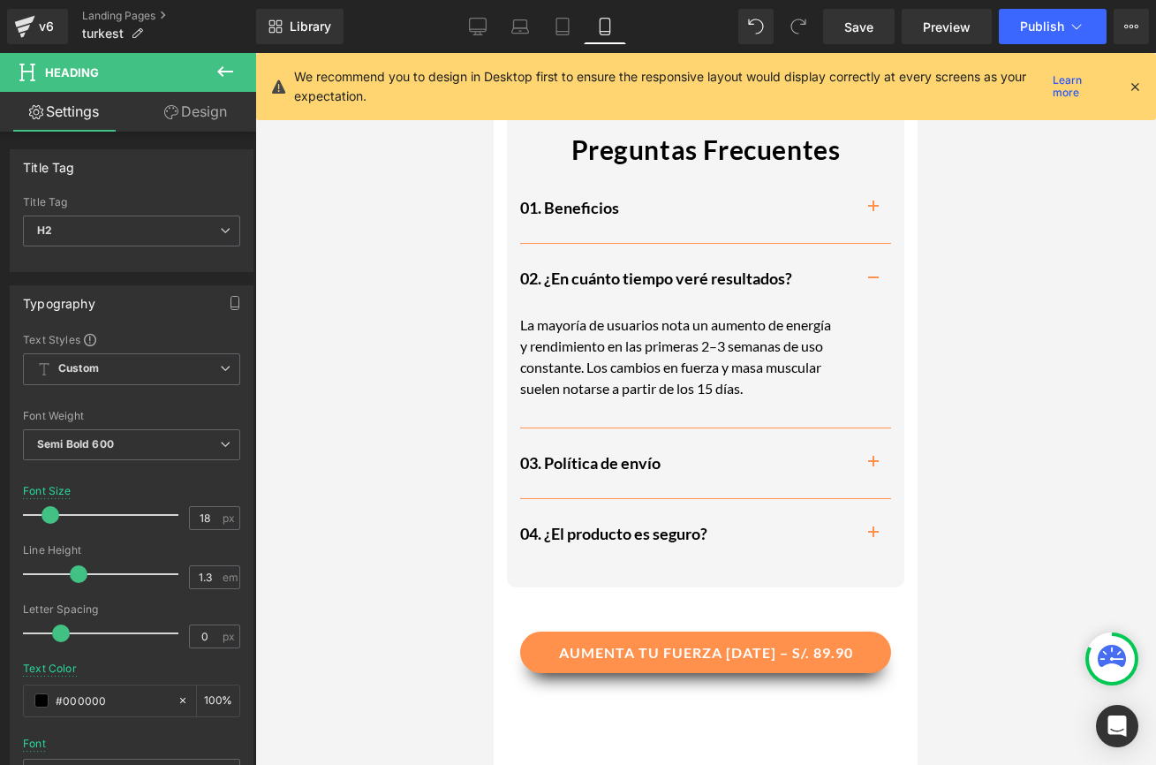
click at [1031, 489] on div at bounding box center [705, 409] width 901 height 712
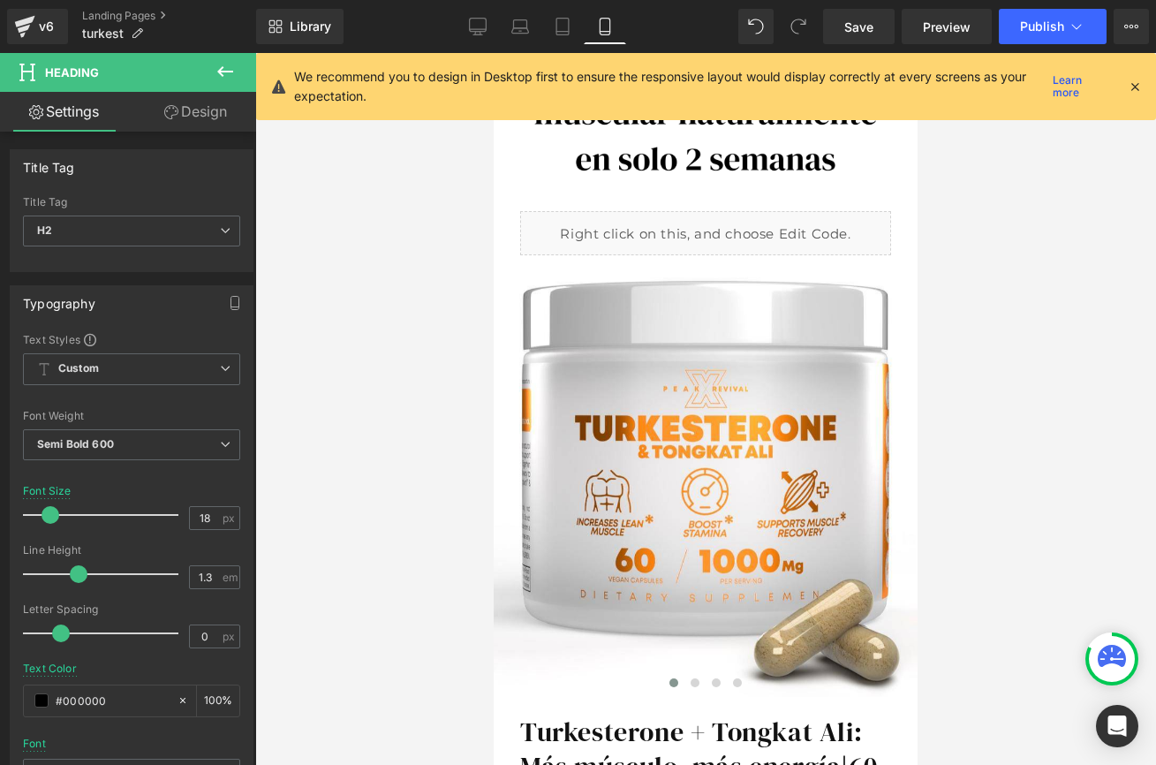
scroll to position [0, 0]
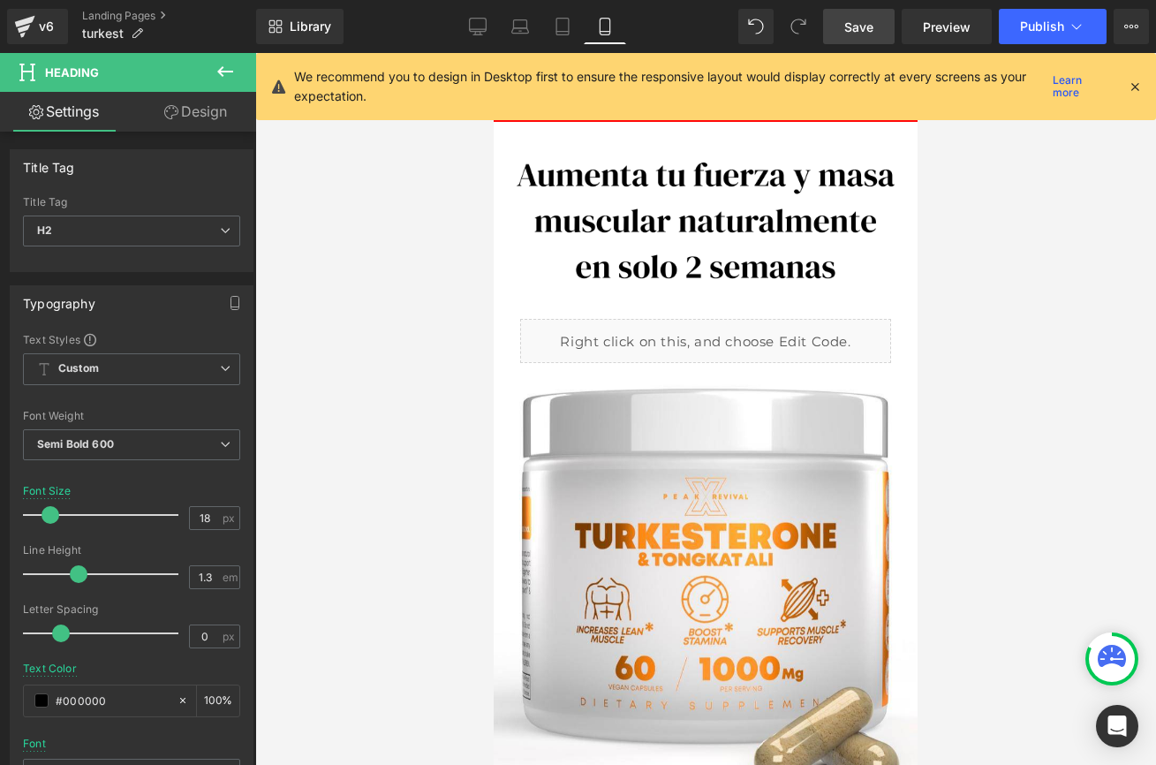
click at [865, 26] on span "Save" at bounding box center [858, 27] width 29 height 19
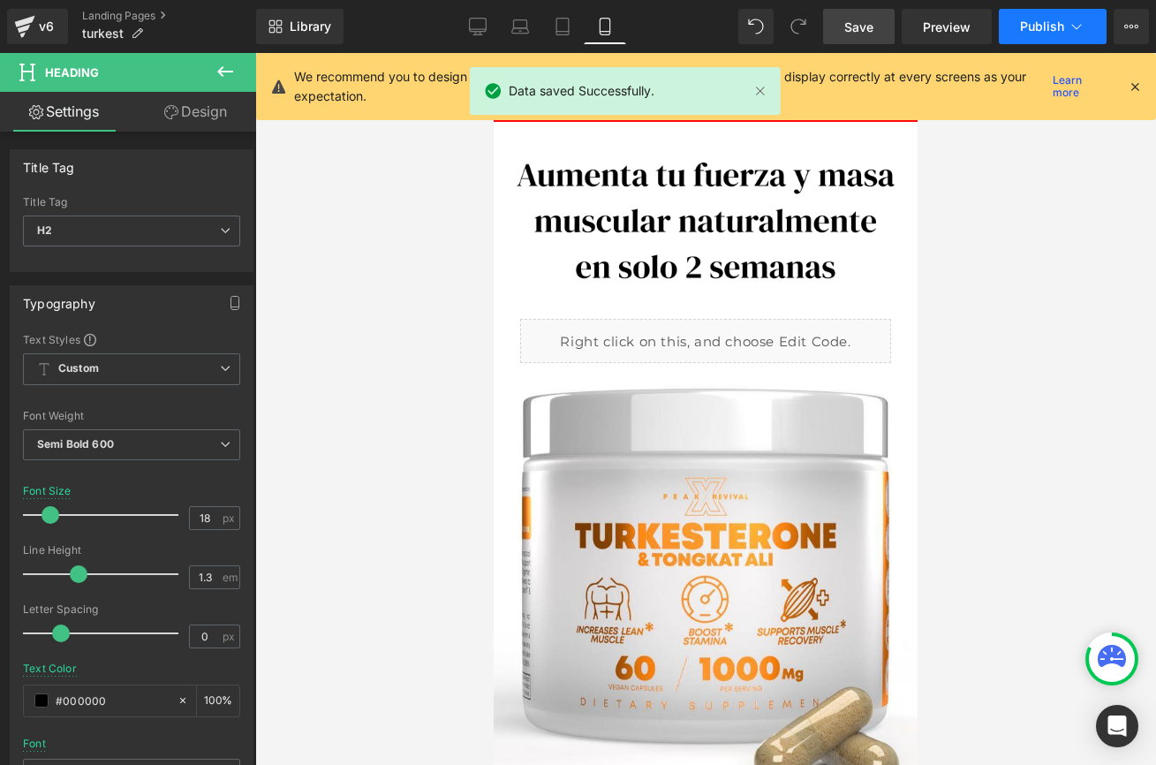
click at [1027, 34] on button "Publish" at bounding box center [1053, 26] width 108 height 35
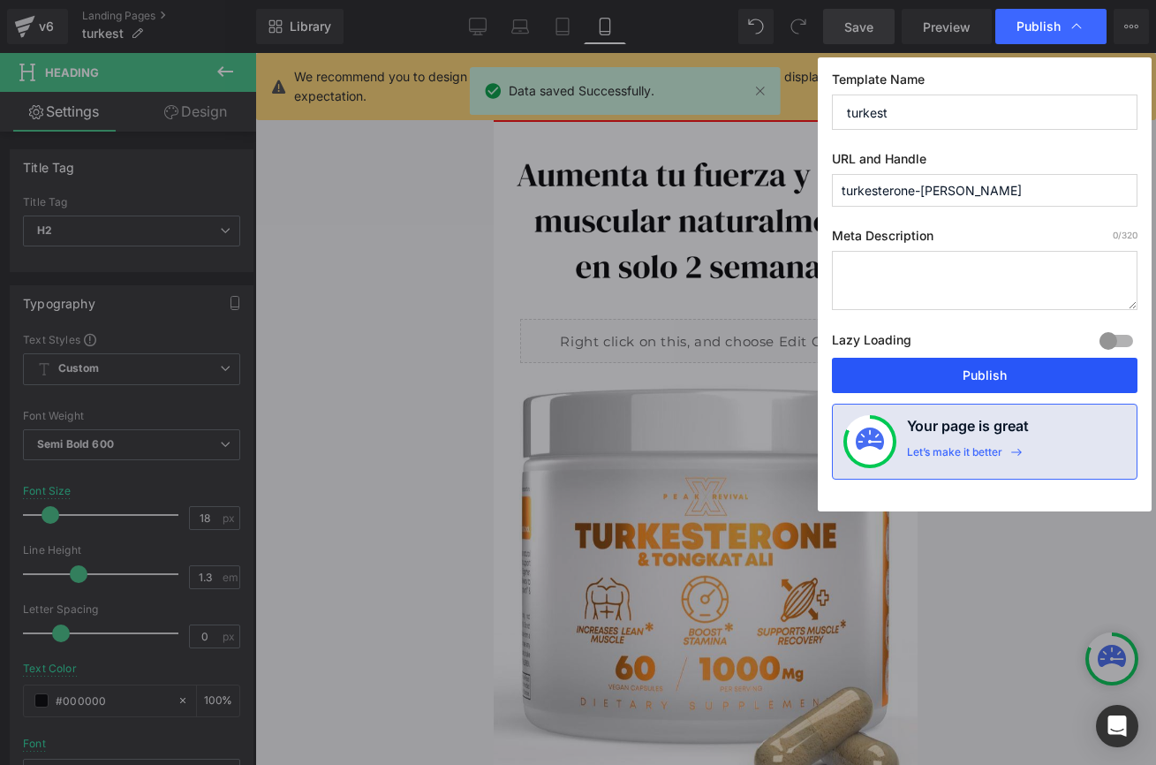
click at [968, 368] on button "Publish" at bounding box center [985, 375] width 306 height 35
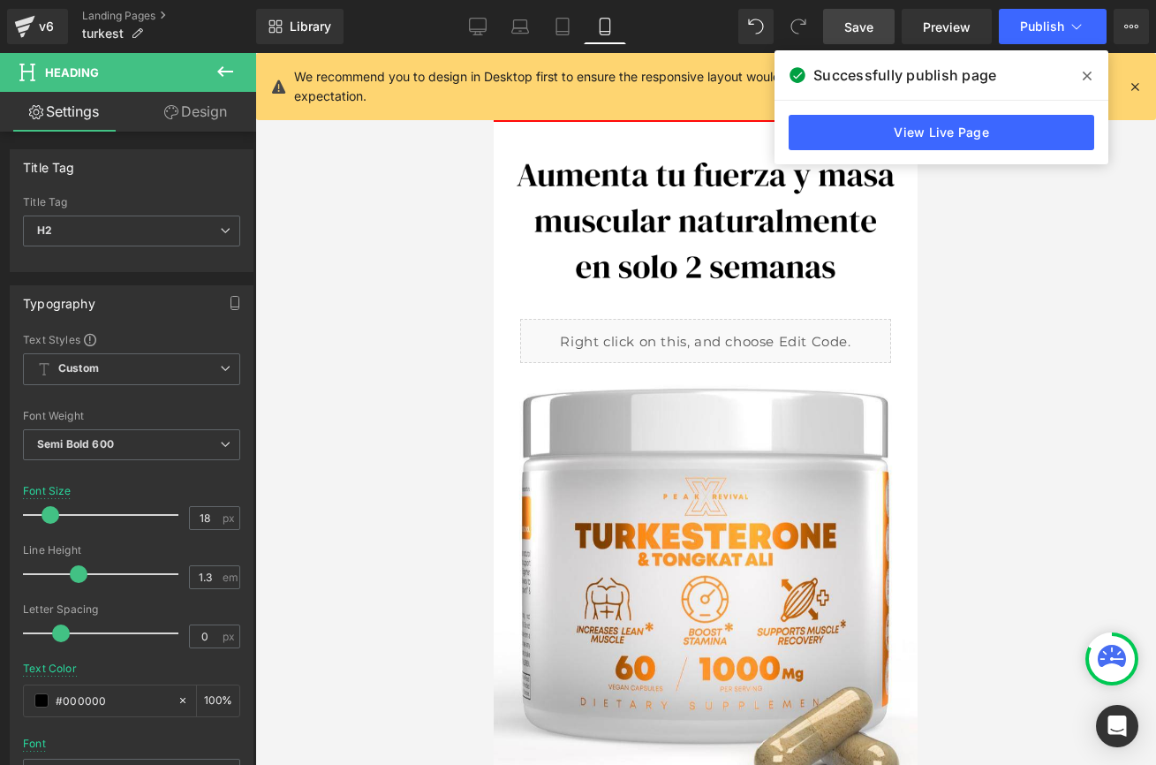
click at [1084, 71] on icon at bounding box center [1087, 76] width 9 height 14
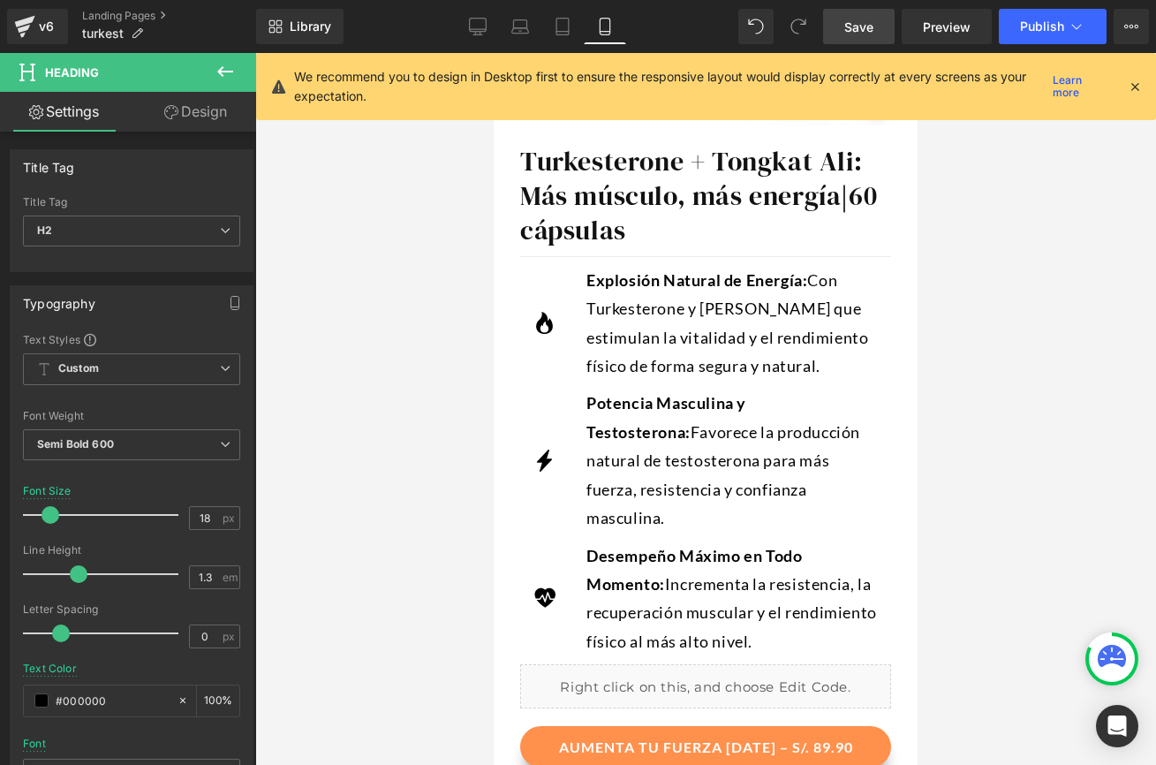
scroll to position [631, 0]
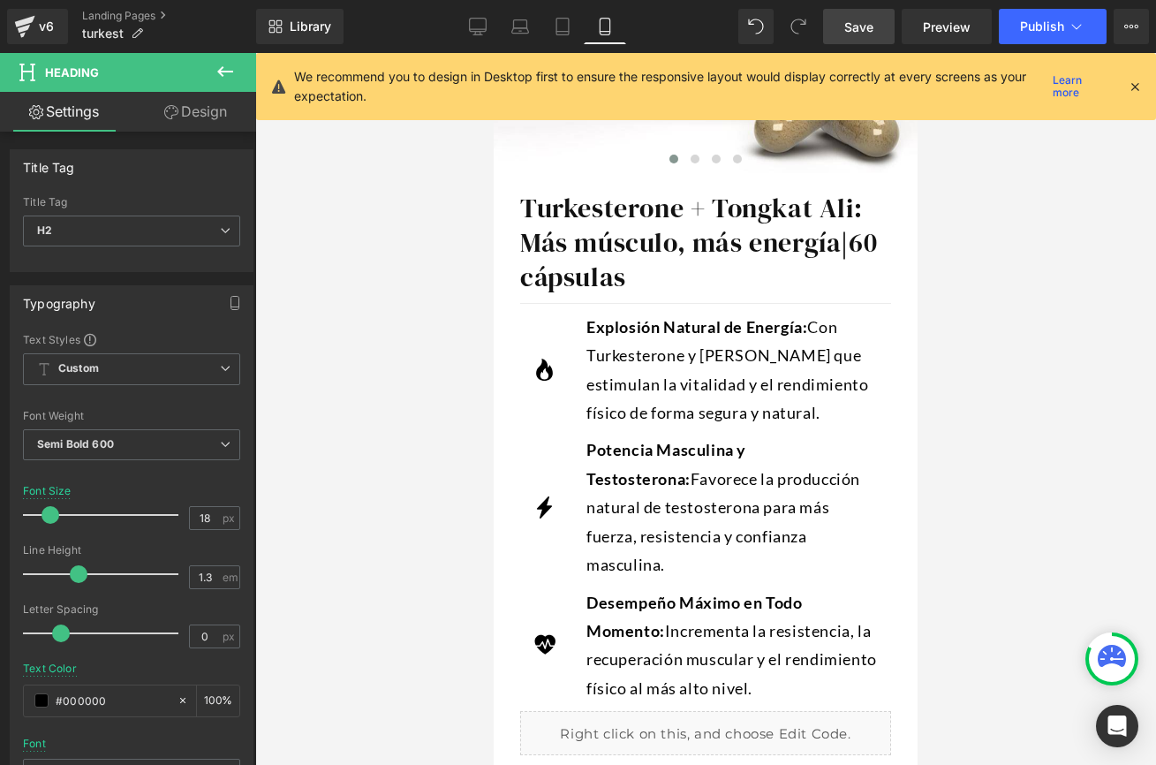
click at [874, 347] on div "Explosión Natural de Energía: Con Turkesterone y Tongkat Ali que estimulan la v…" at bounding box center [731, 370] width 291 height 115
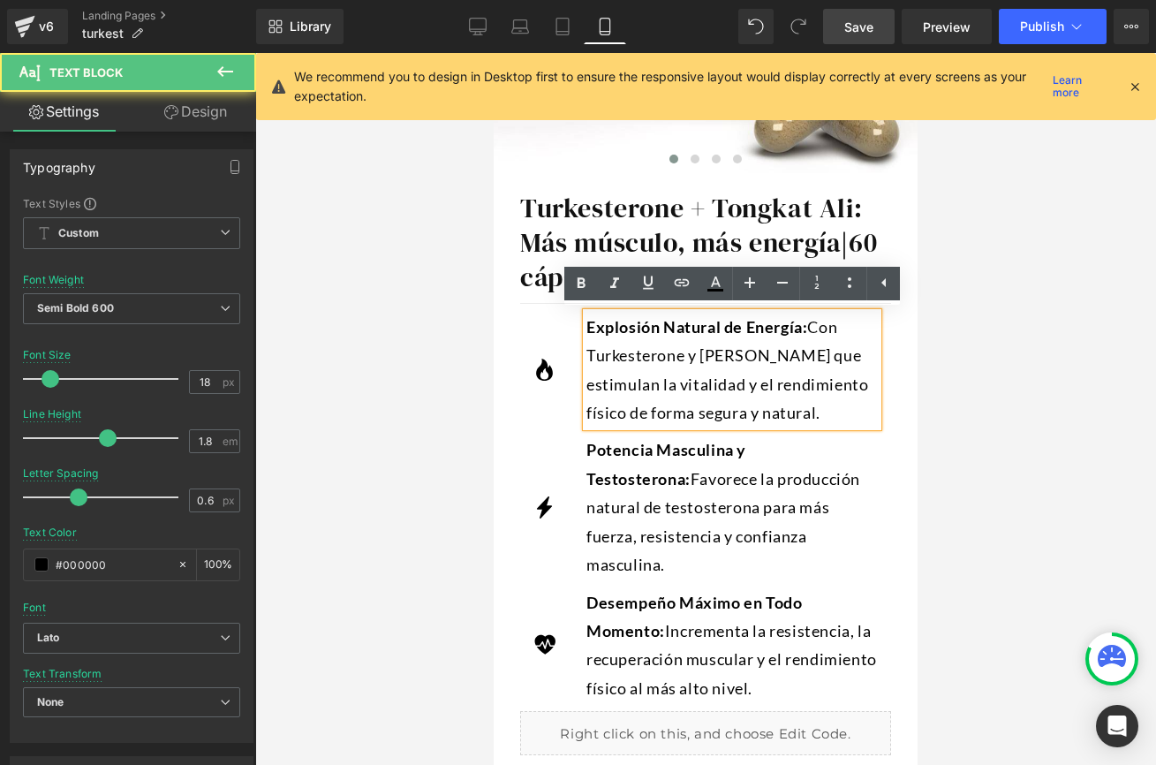
click at [960, 313] on div at bounding box center [705, 409] width 901 height 712
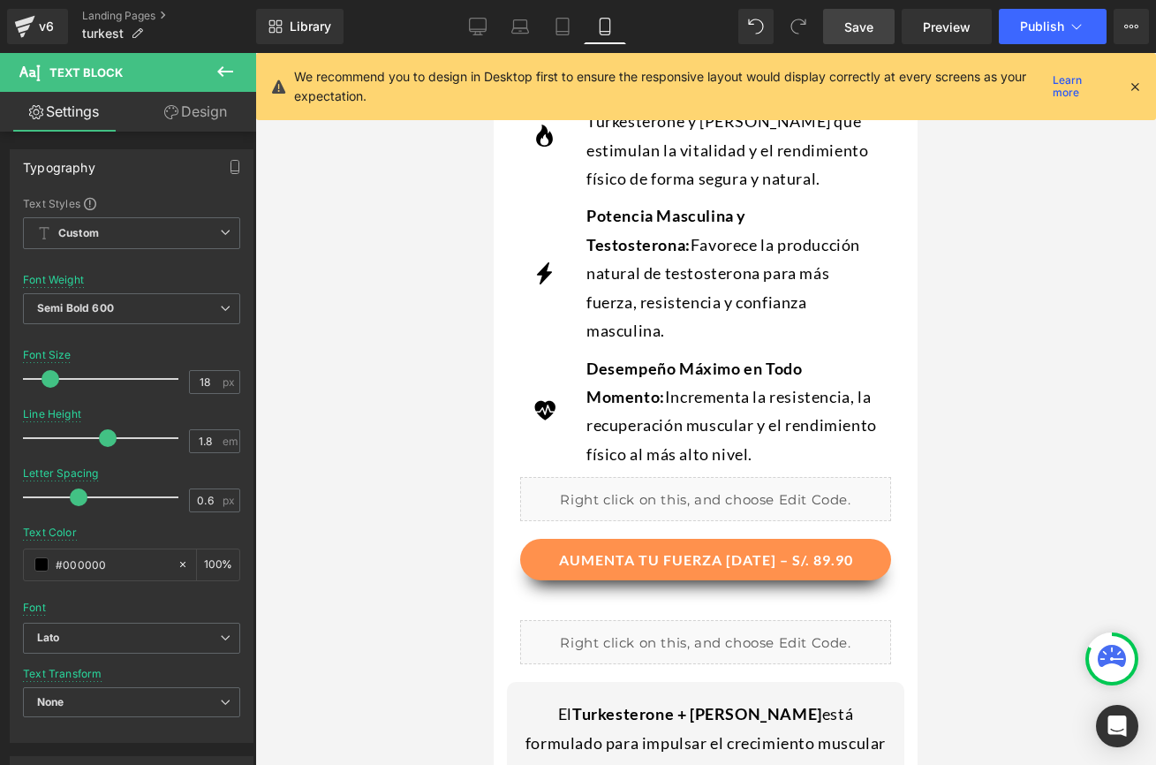
scroll to position [0, 0]
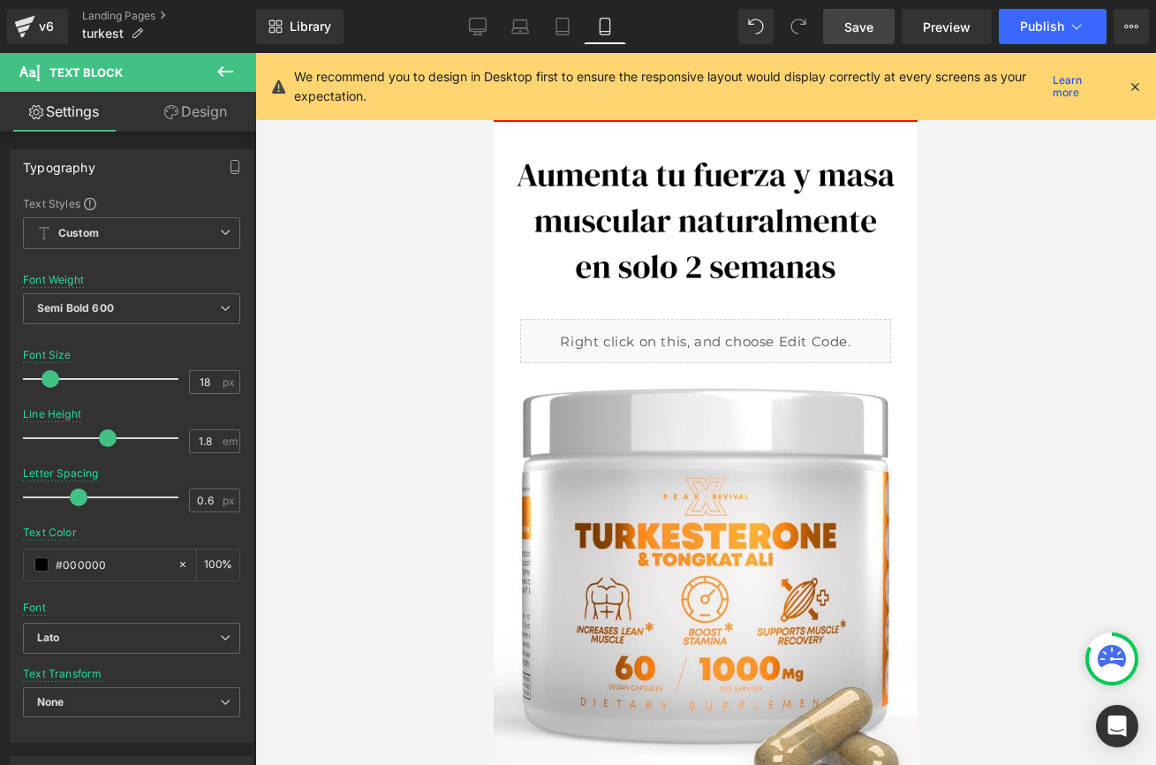
click at [1129, 87] on icon at bounding box center [1135, 87] width 16 height 16
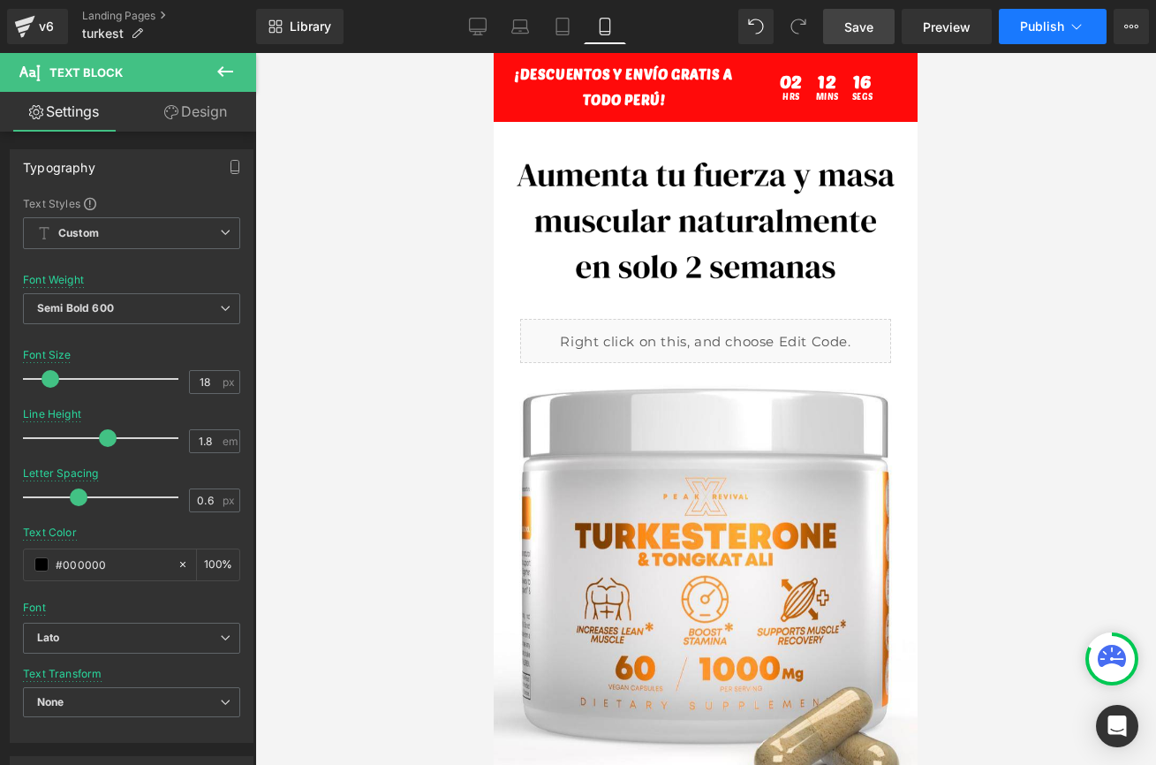
click at [1097, 21] on button "Publish" at bounding box center [1053, 26] width 108 height 35
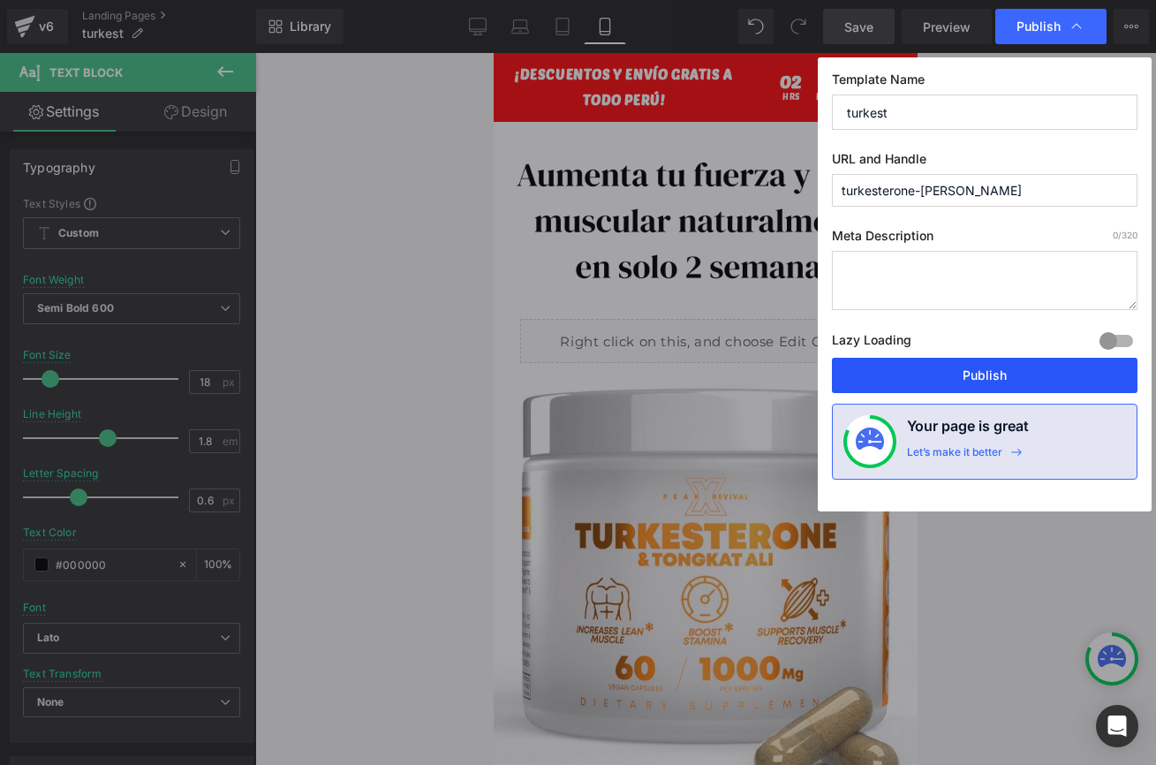
click at [934, 384] on button "Publish" at bounding box center [985, 375] width 306 height 35
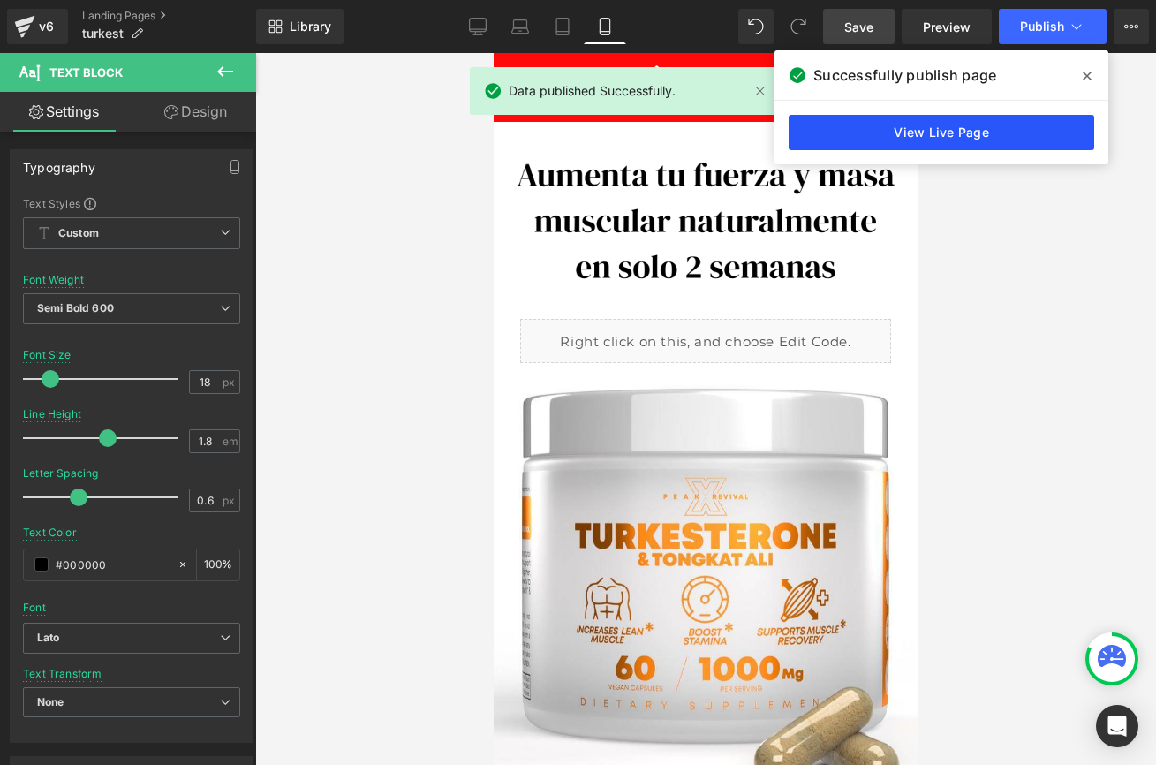
click at [1032, 117] on link "View Live Page" at bounding box center [942, 132] width 306 height 35
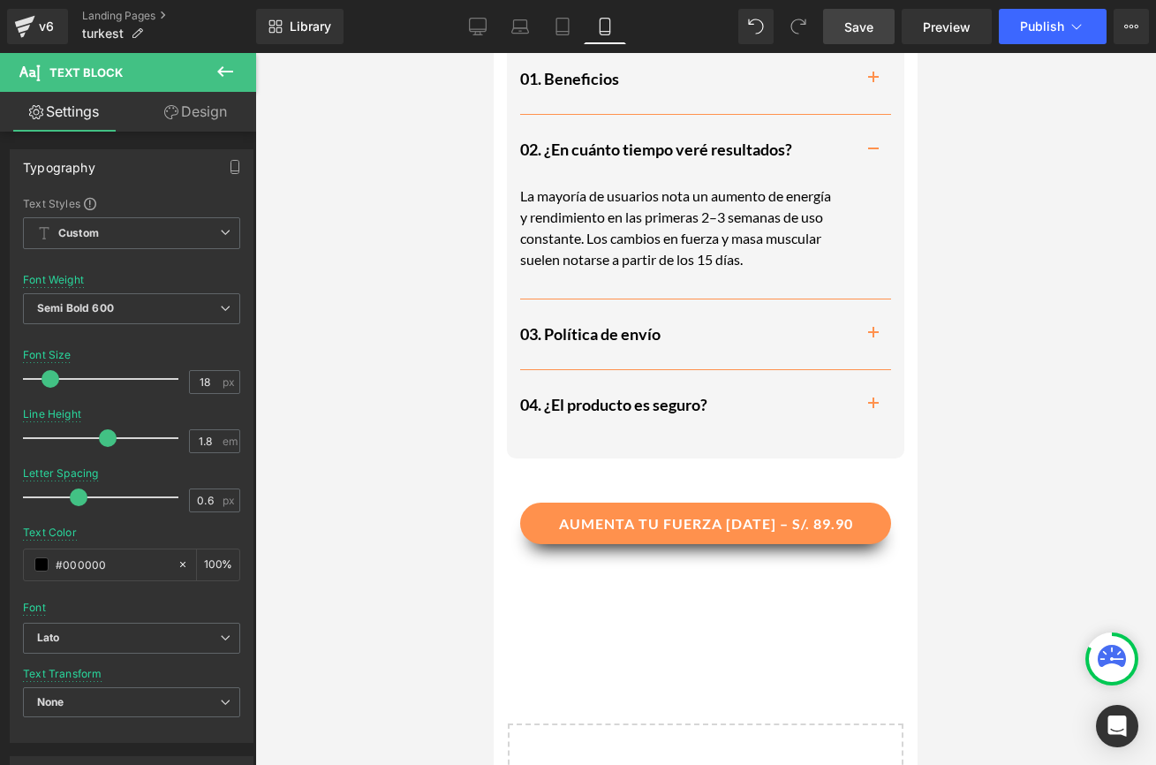
scroll to position [4078, 0]
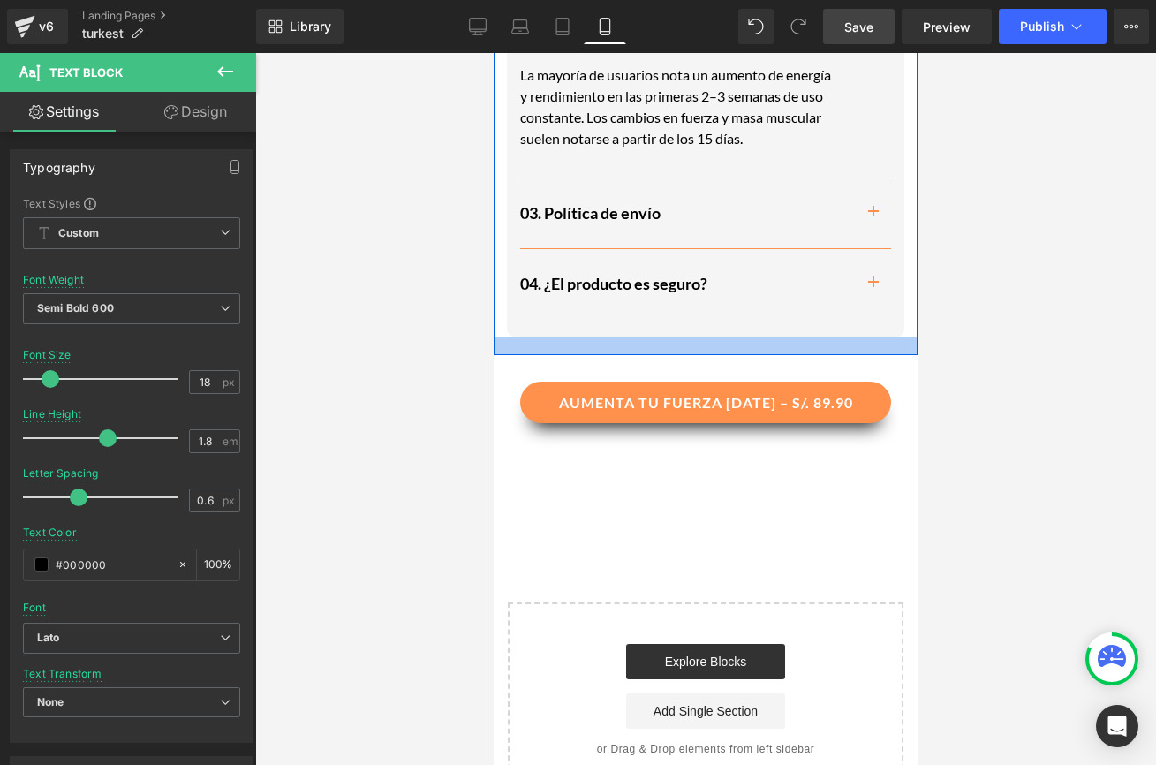
click at [756, 337] on div at bounding box center [706, 346] width 424 height 18
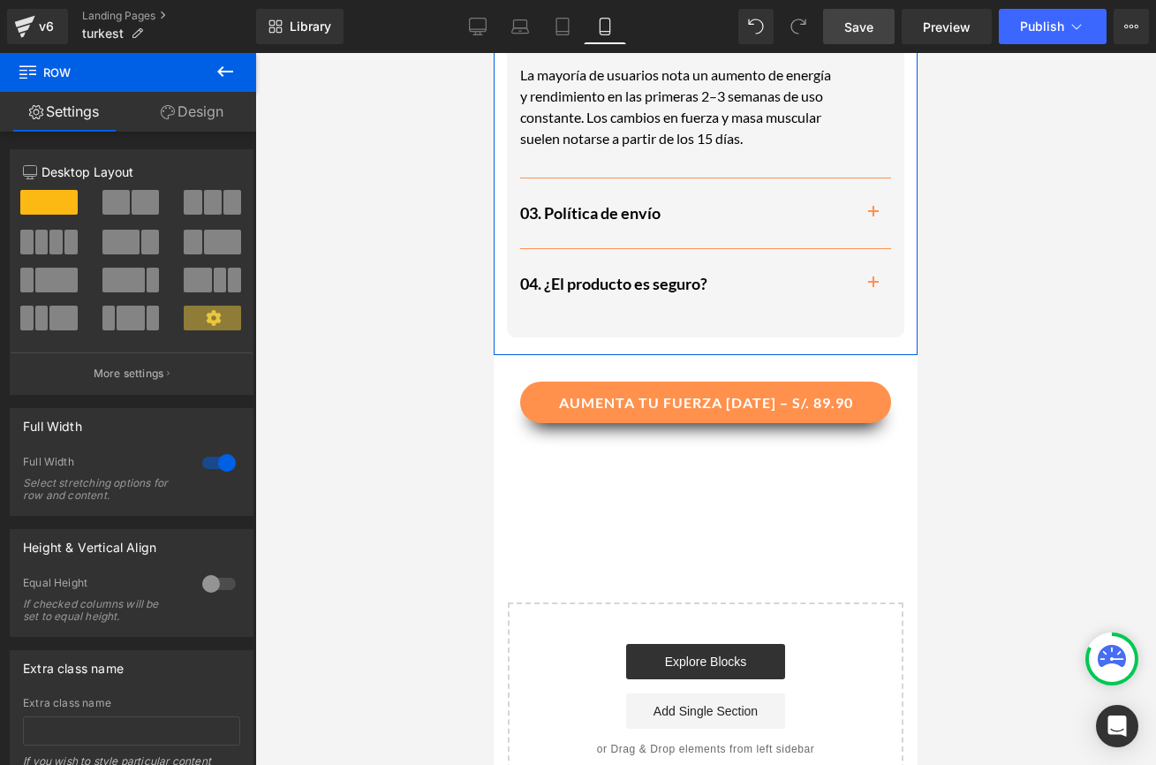
click at [200, 130] on link "Design" at bounding box center [192, 112] width 128 height 40
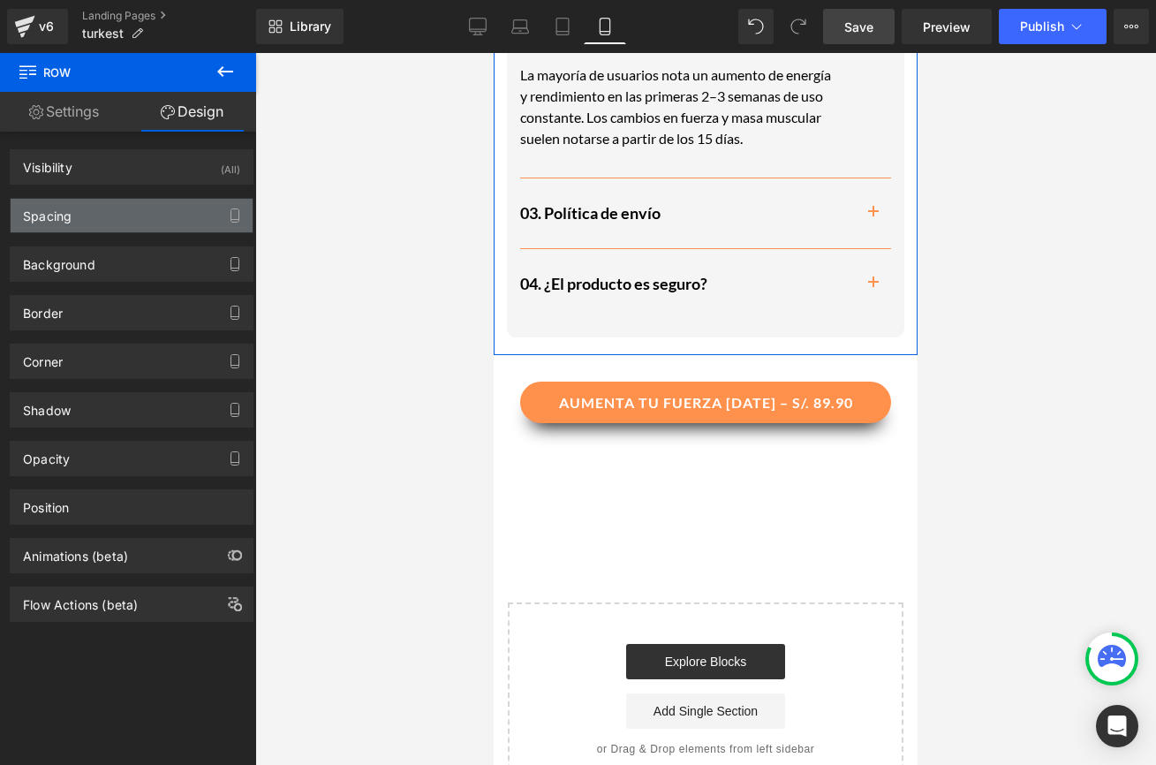
click at [117, 226] on div "Spacing" at bounding box center [132, 216] width 242 height 34
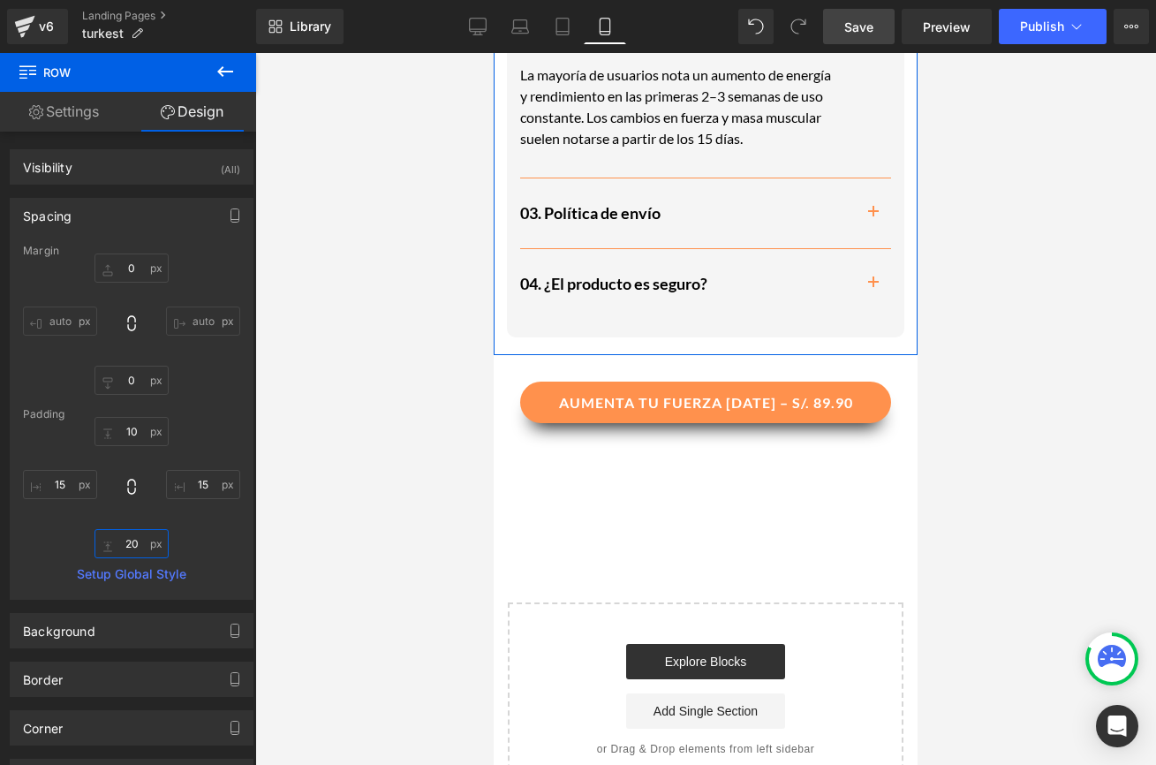
click at [137, 543] on input "20" at bounding box center [131, 543] width 74 height 29
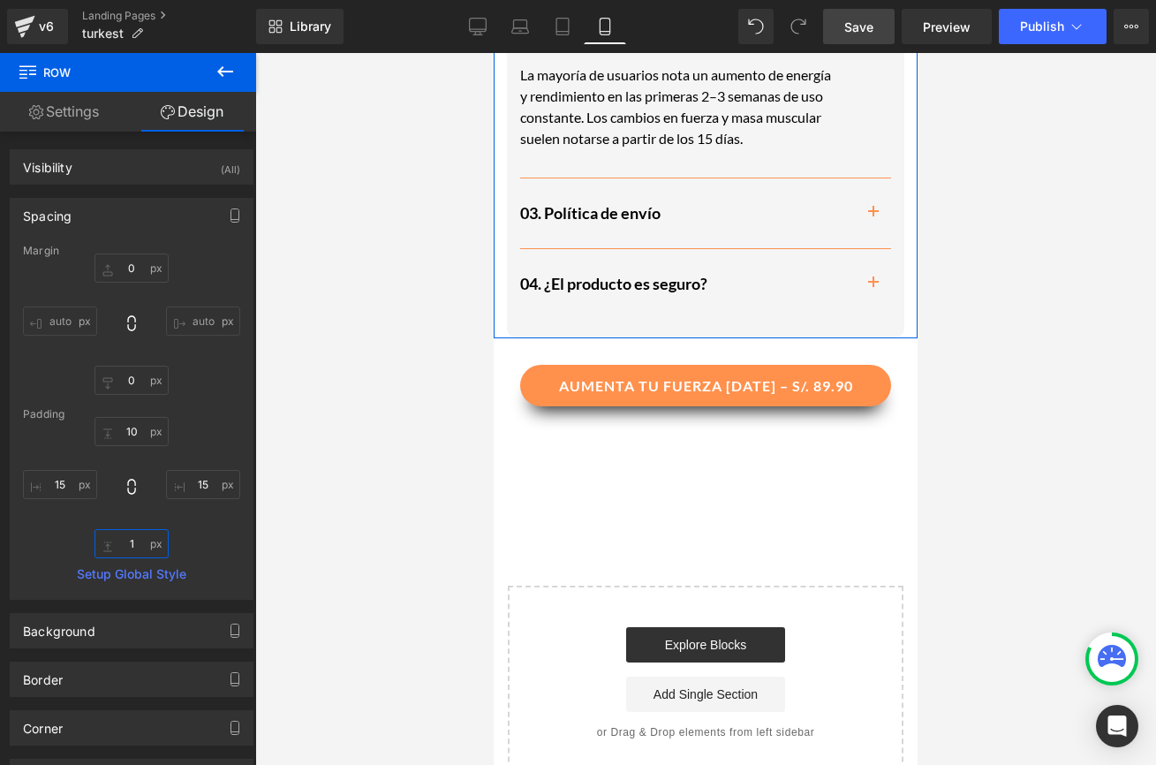
scroll to position [4061, 0]
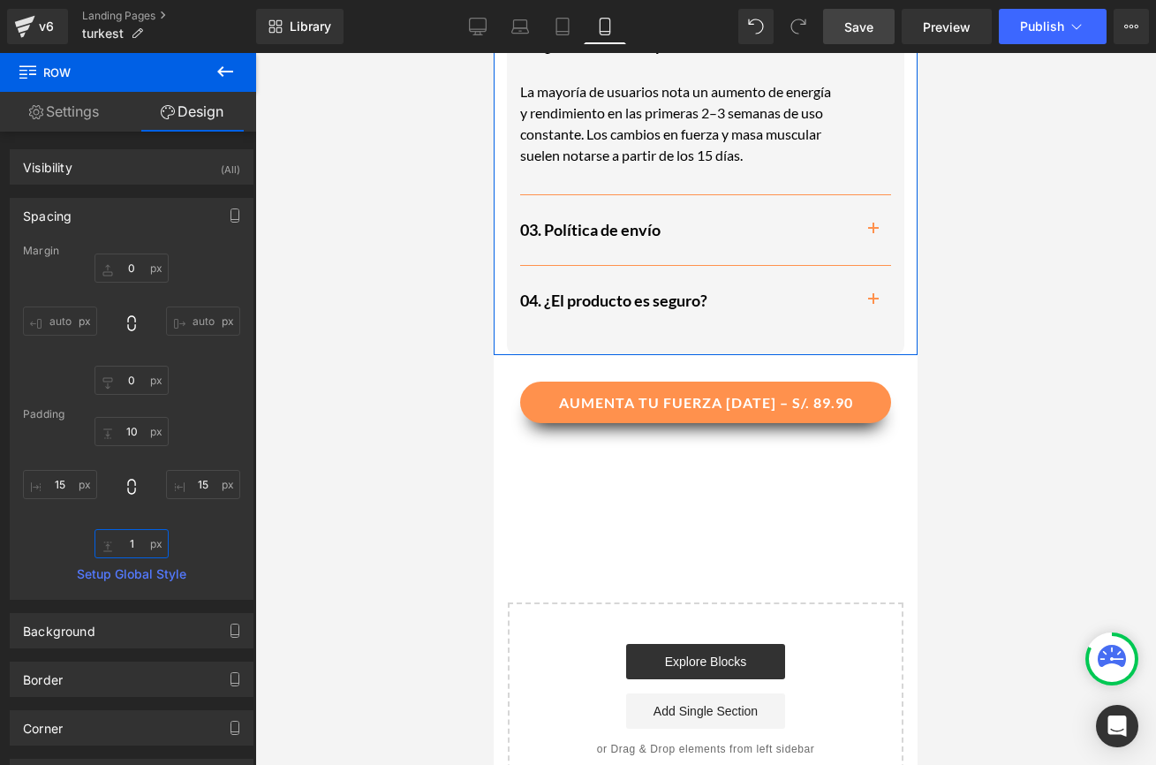
type input "10"
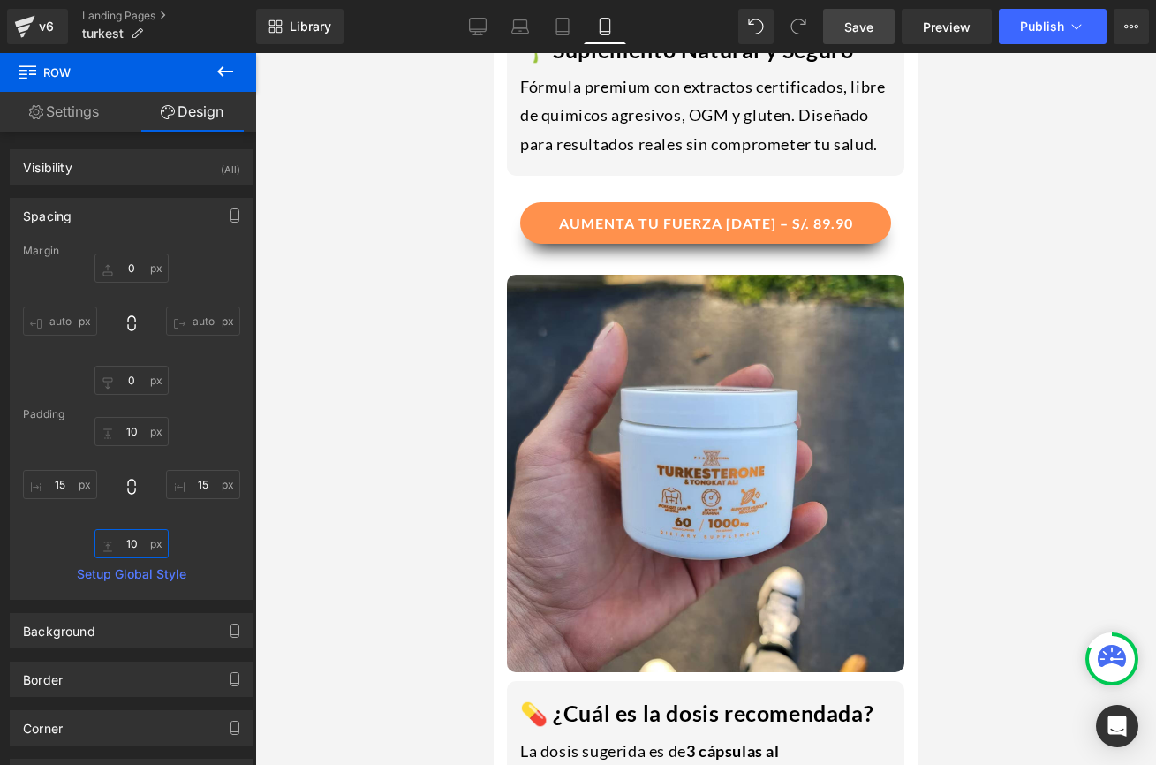
scroll to position [2668, 0]
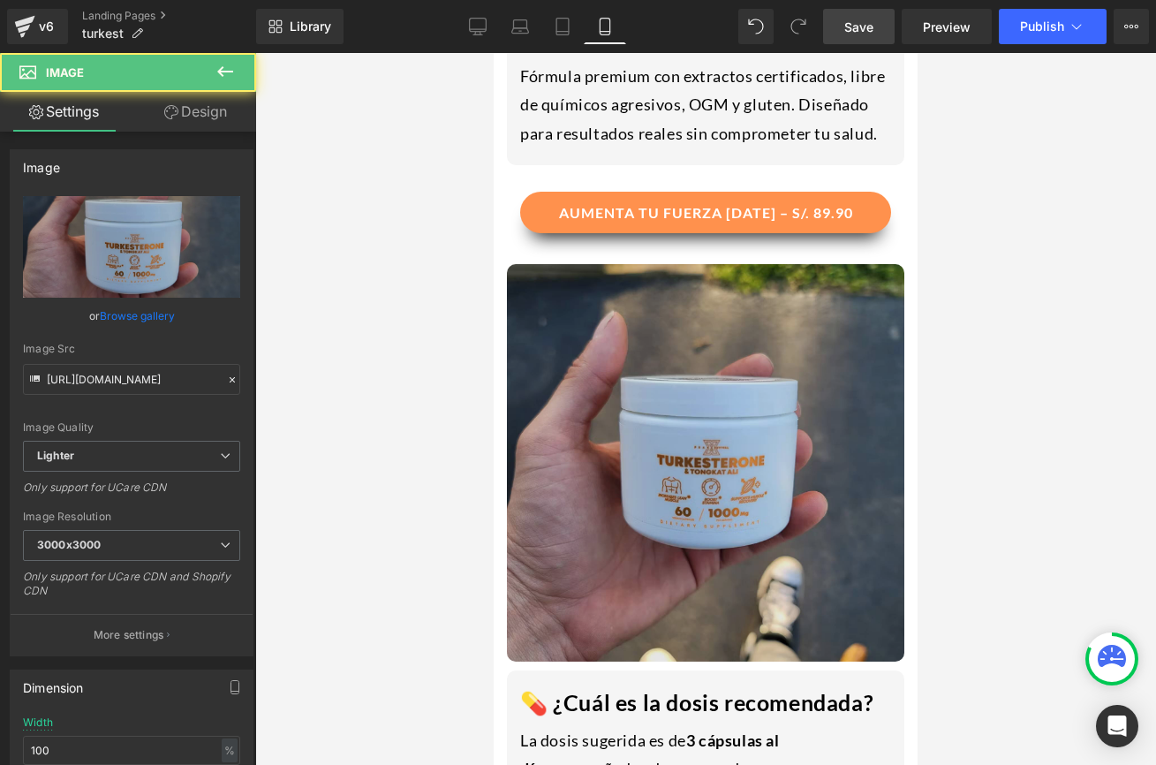
click at [517, 554] on img at bounding box center [705, 462] width 397 height 397
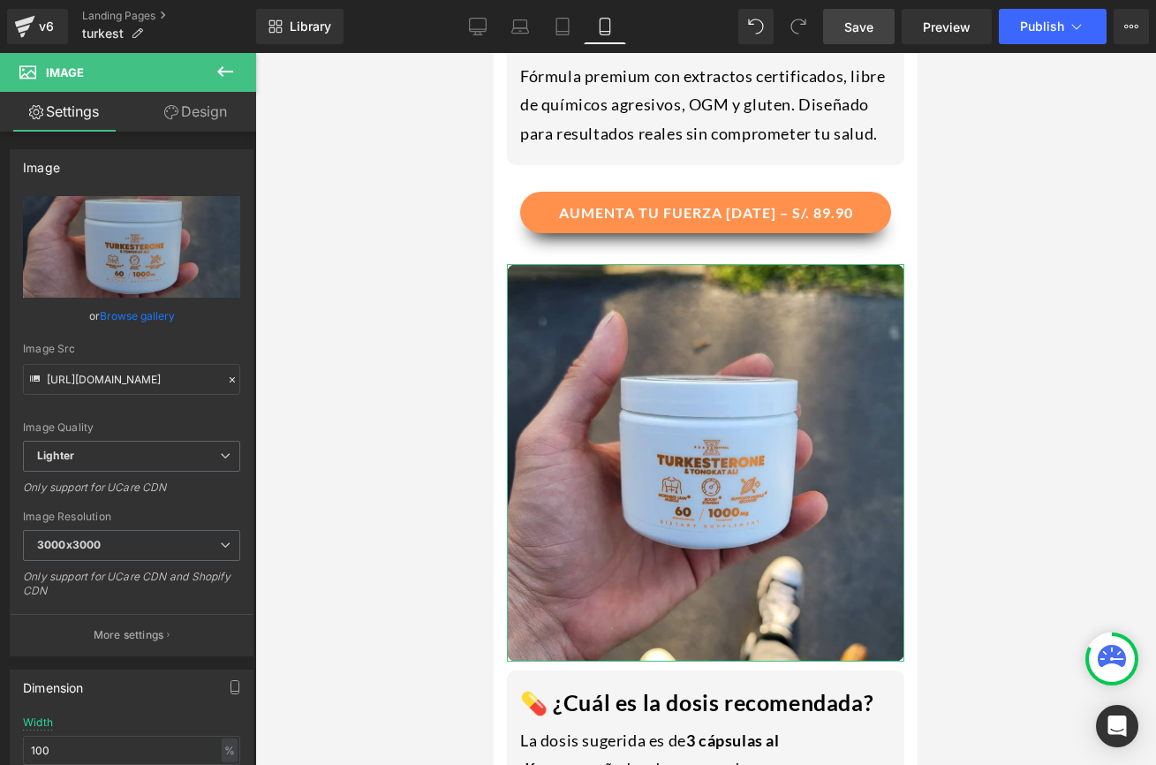
click at [165, 117] on icon at bounding box center [171, 112] width 14 height 14
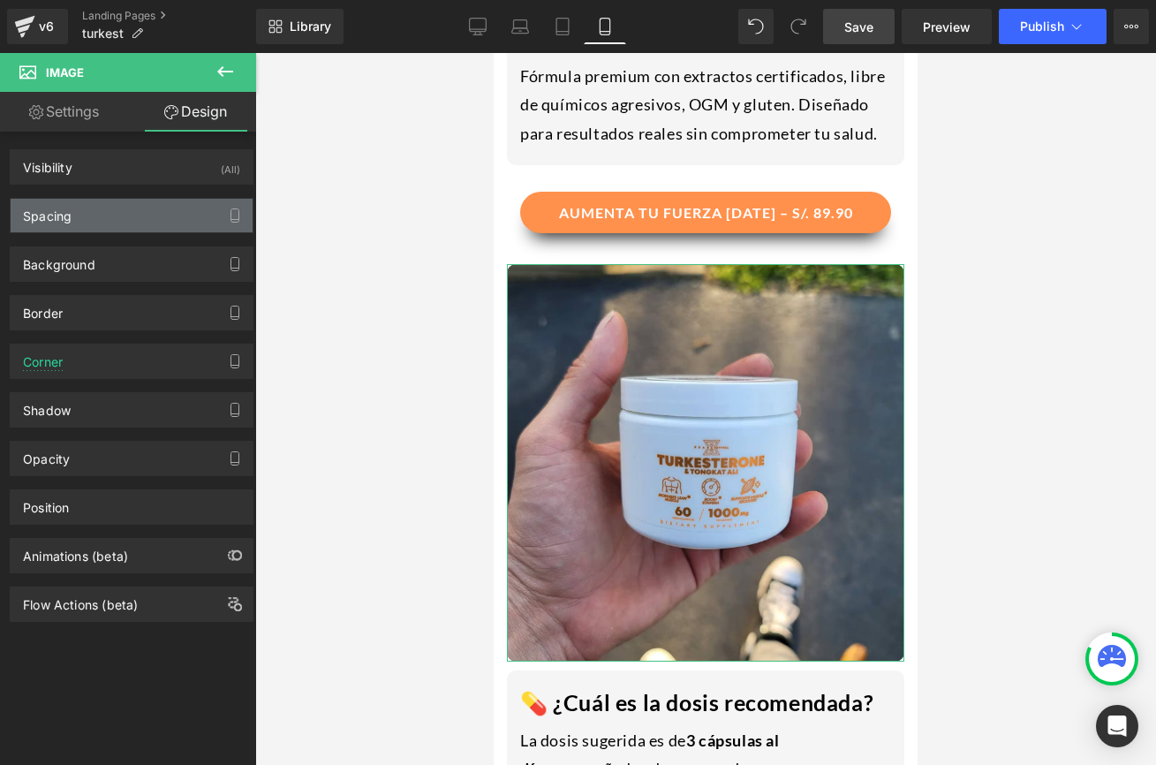
click at [121, 228] on div "Spacing" at bounding box center [132, 216] width 242 height 34
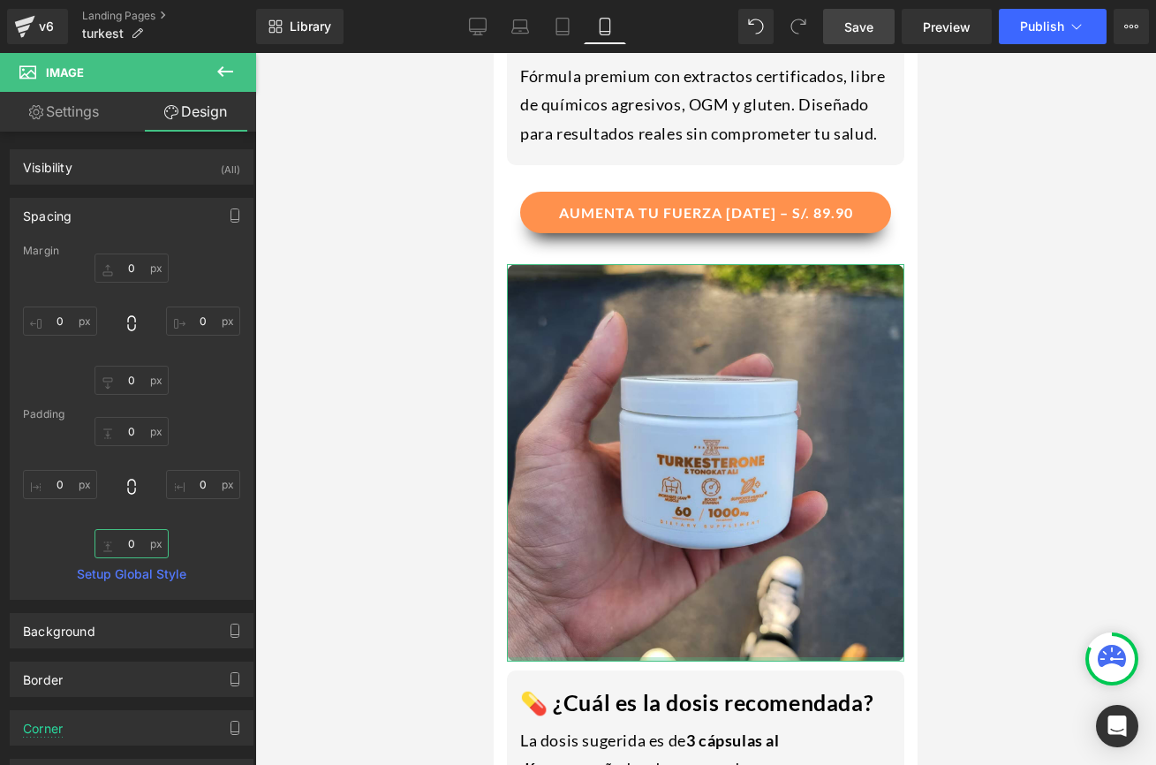
click at [136, 541] on input "0" at bounding box center [131, 543] width 74 height 29
type input "10"
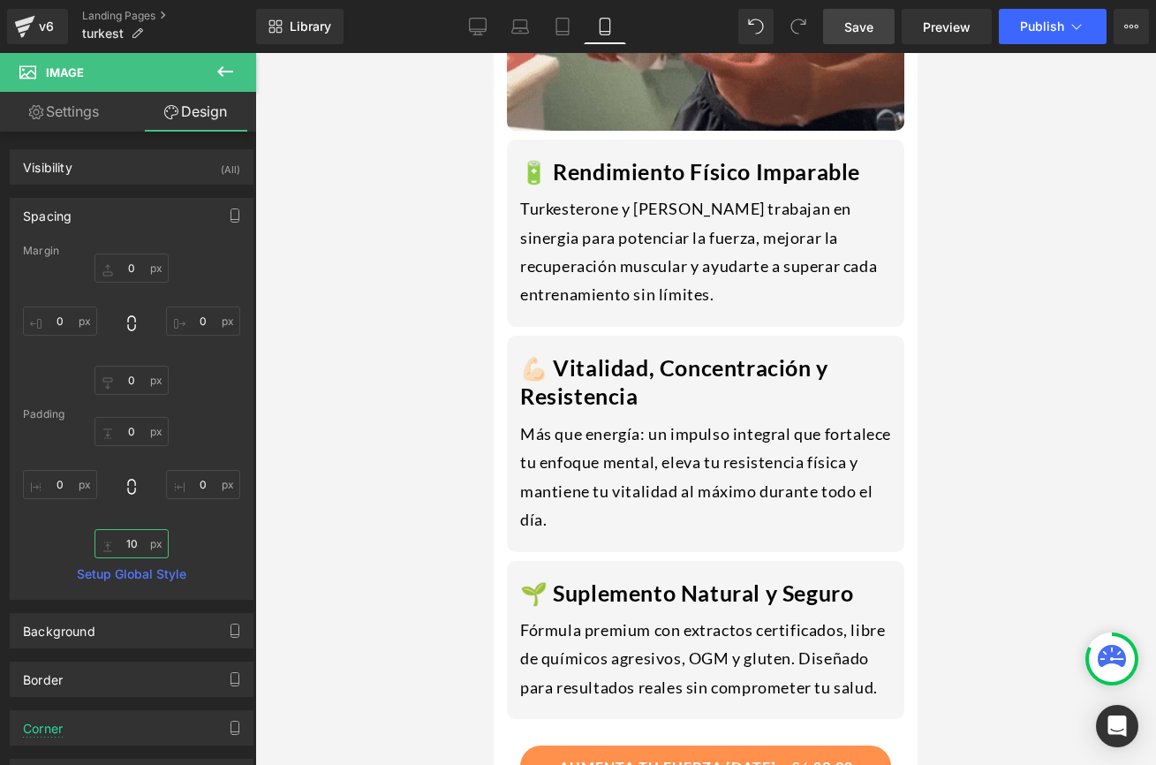
scroll to position [1830, 0]
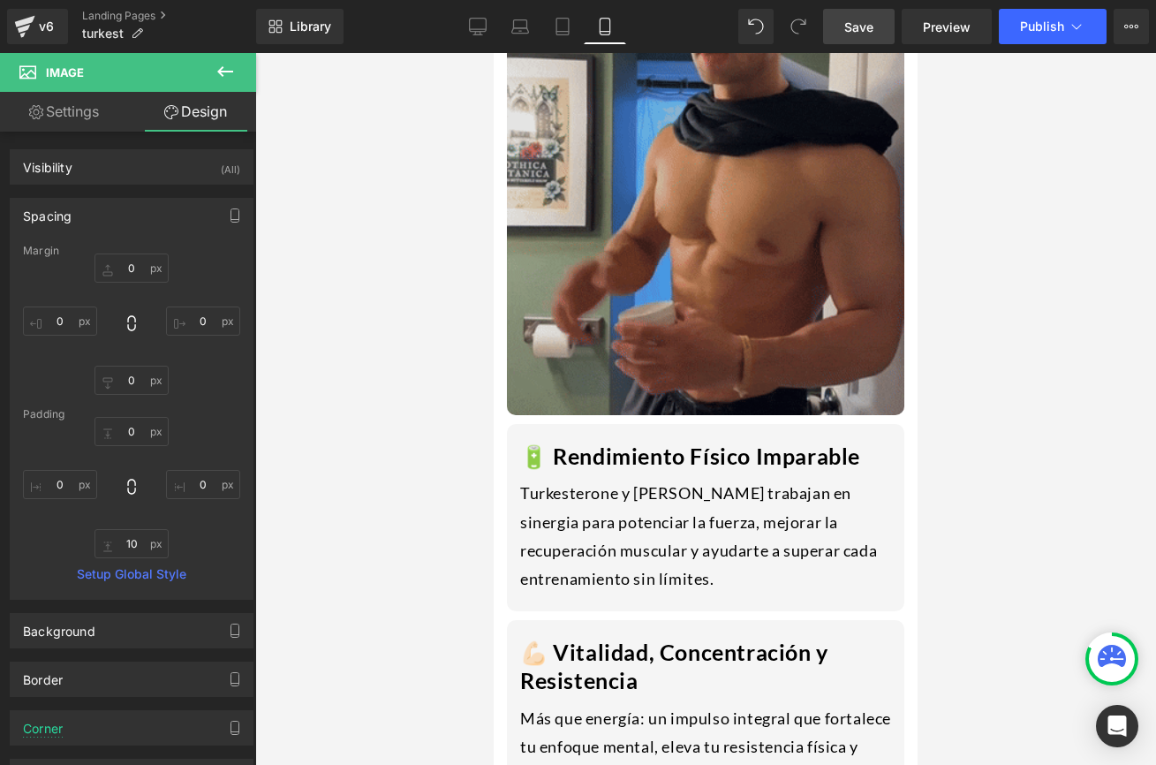
click at [624, 320] on img at bounding box center [705, 150] width 397 height 530
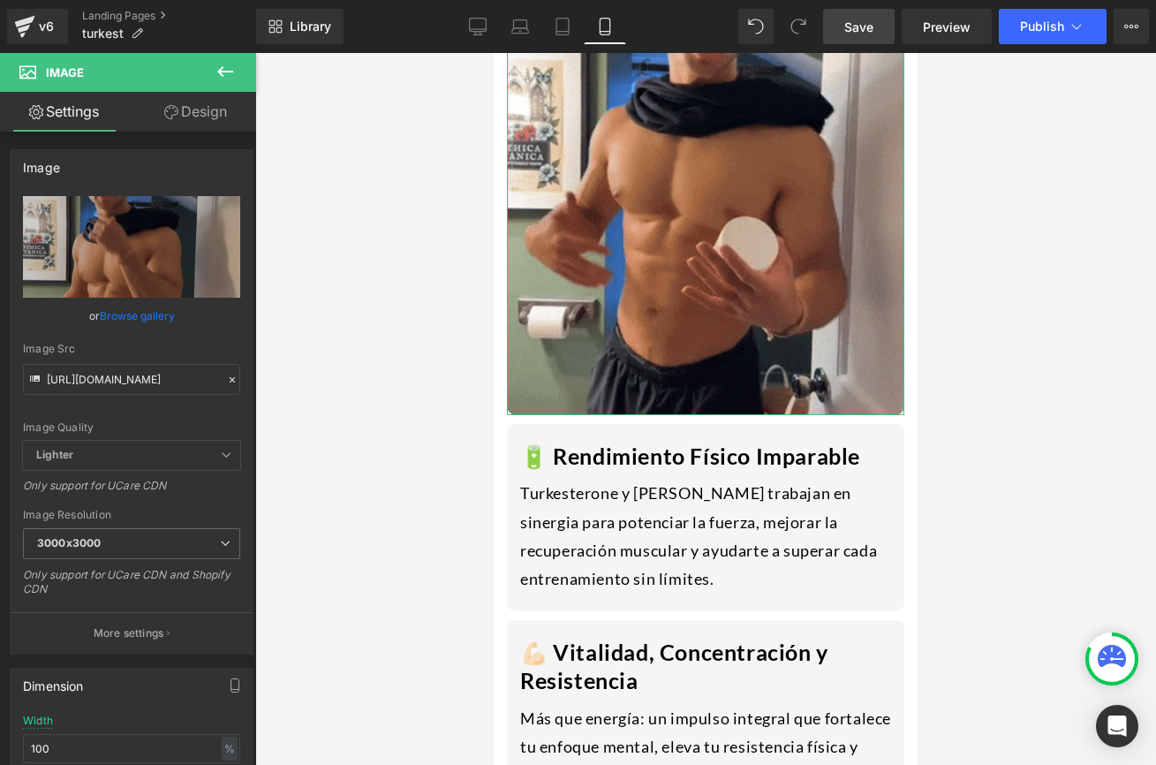
click at [190, 112] on link "Design" at bounding box center [196, 112] width 128 height 40
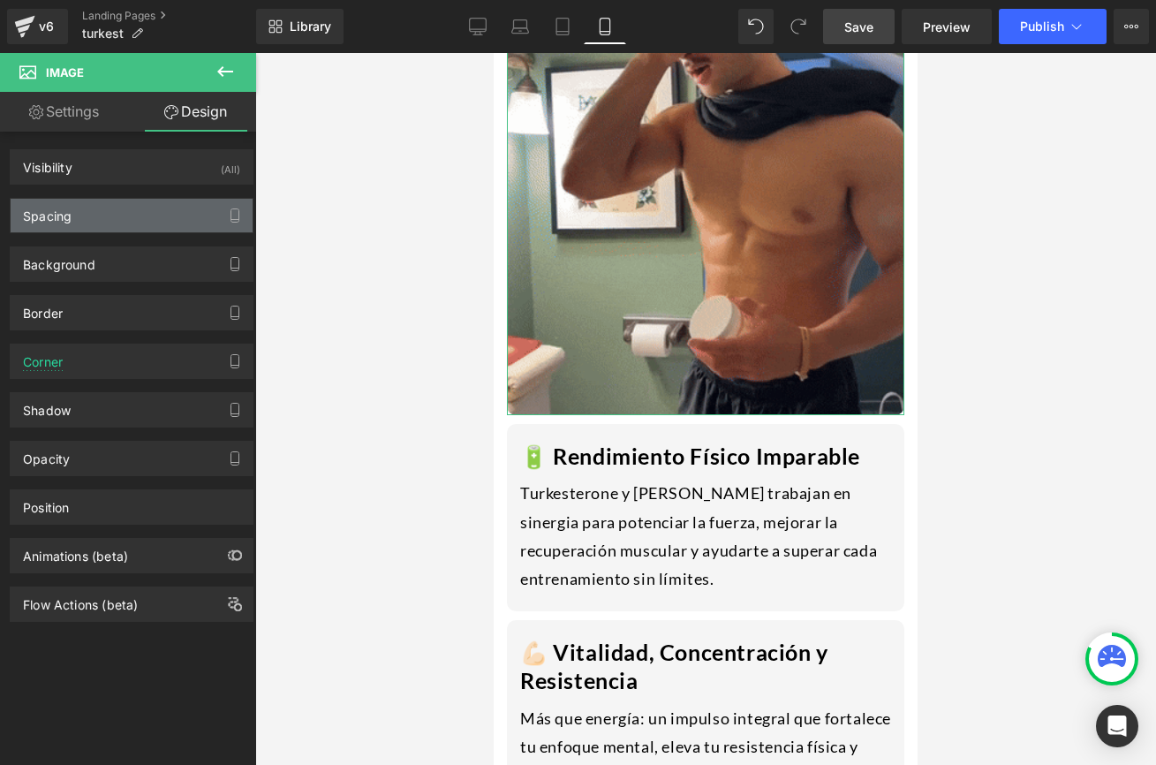
click at [124, 222] on div "Spacing" at bounding box center [132, 216] width 242 height 34
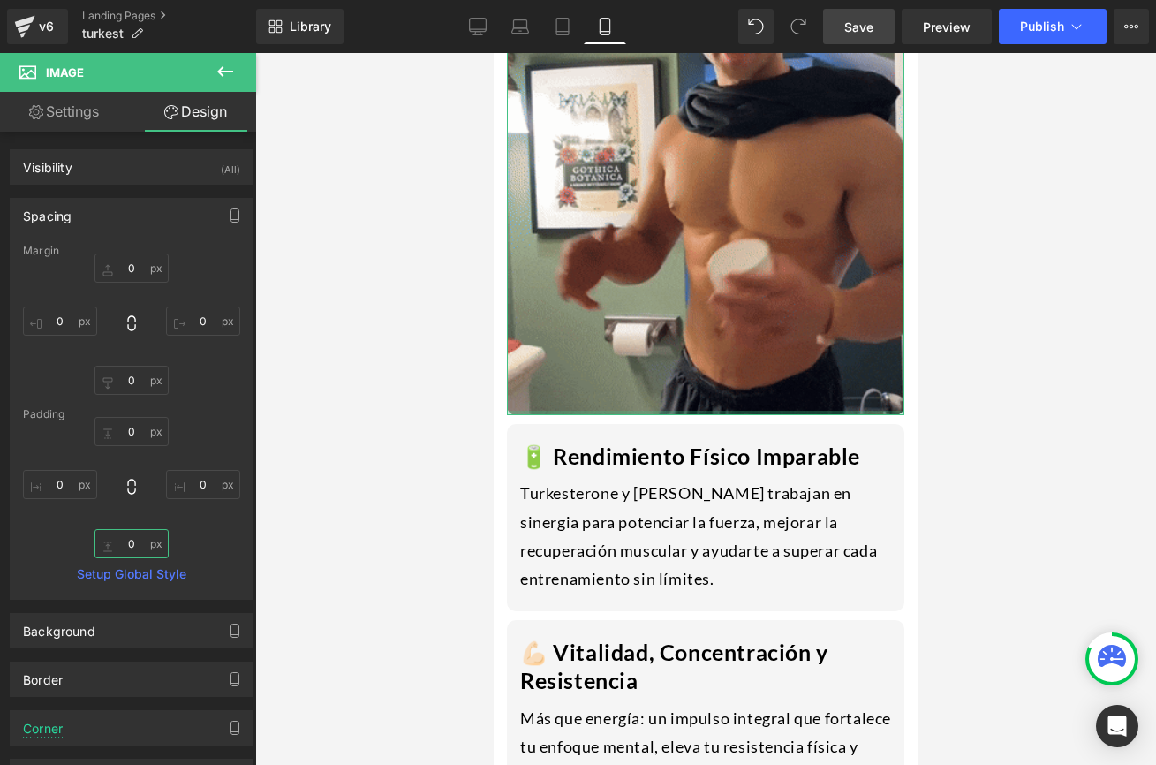
click at [137, 545] on input "0" at bounding box center [131, 543] width 74 height 29
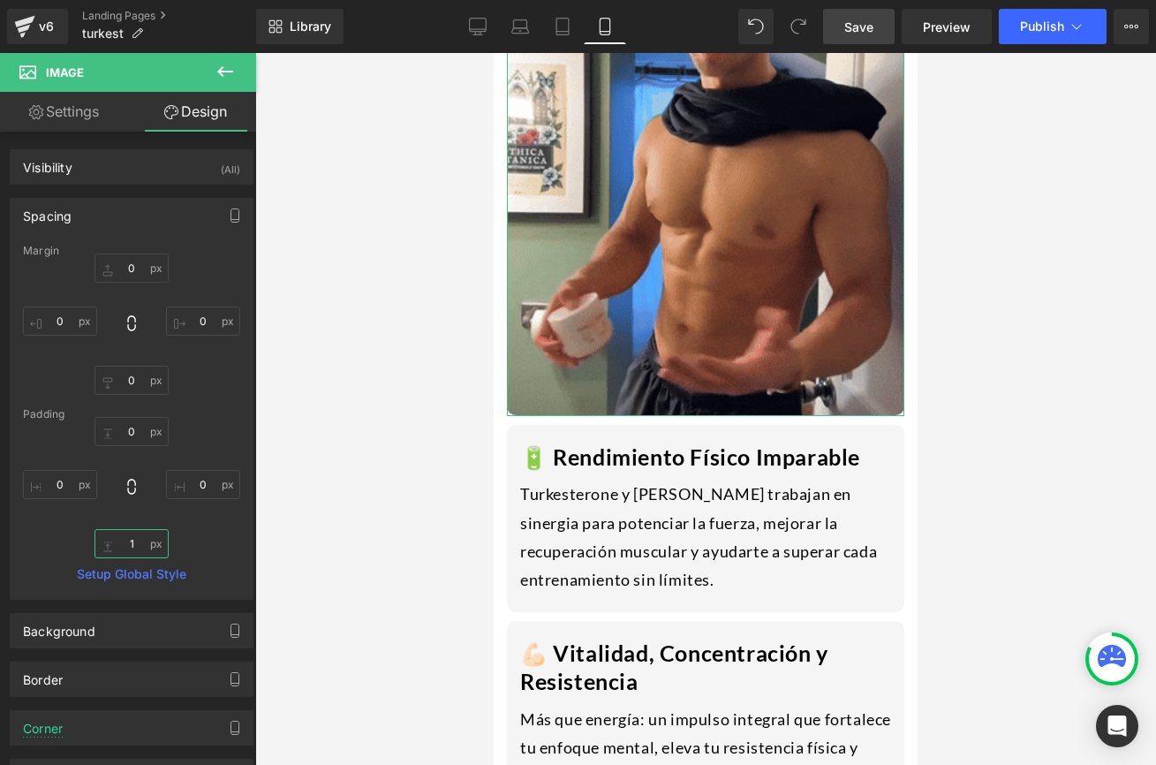
type input "10"
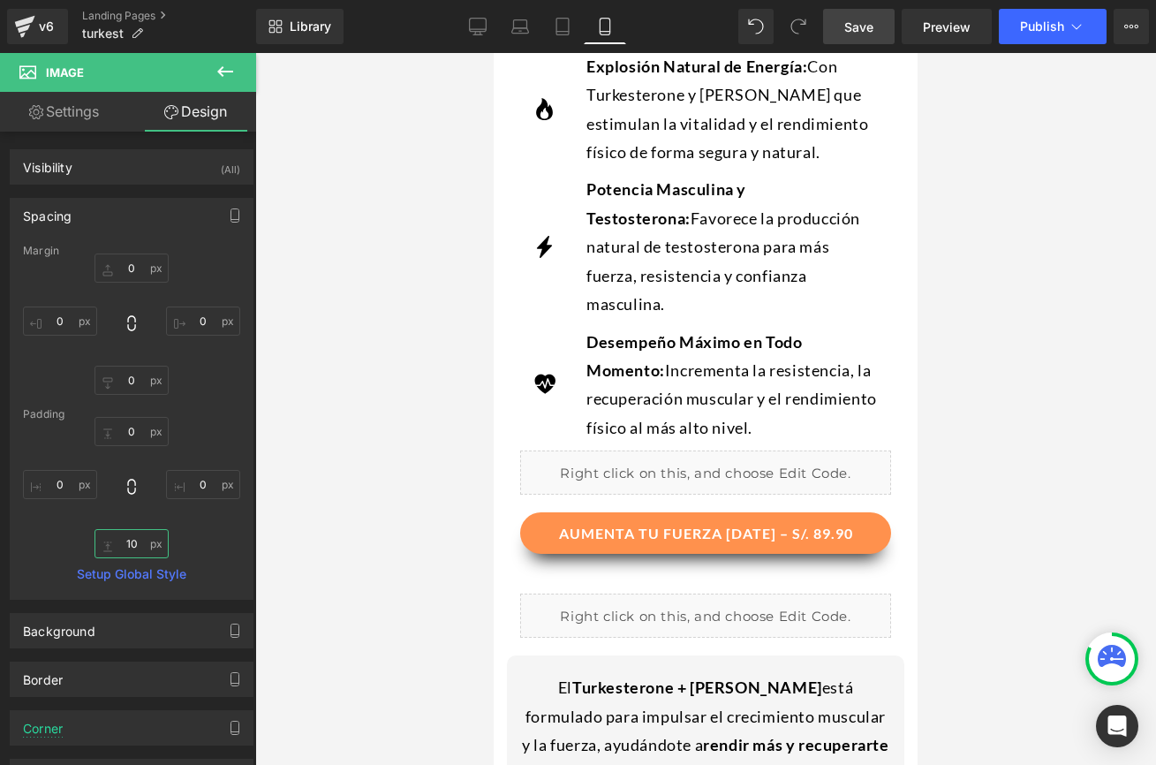
scroll to position [895, 0]
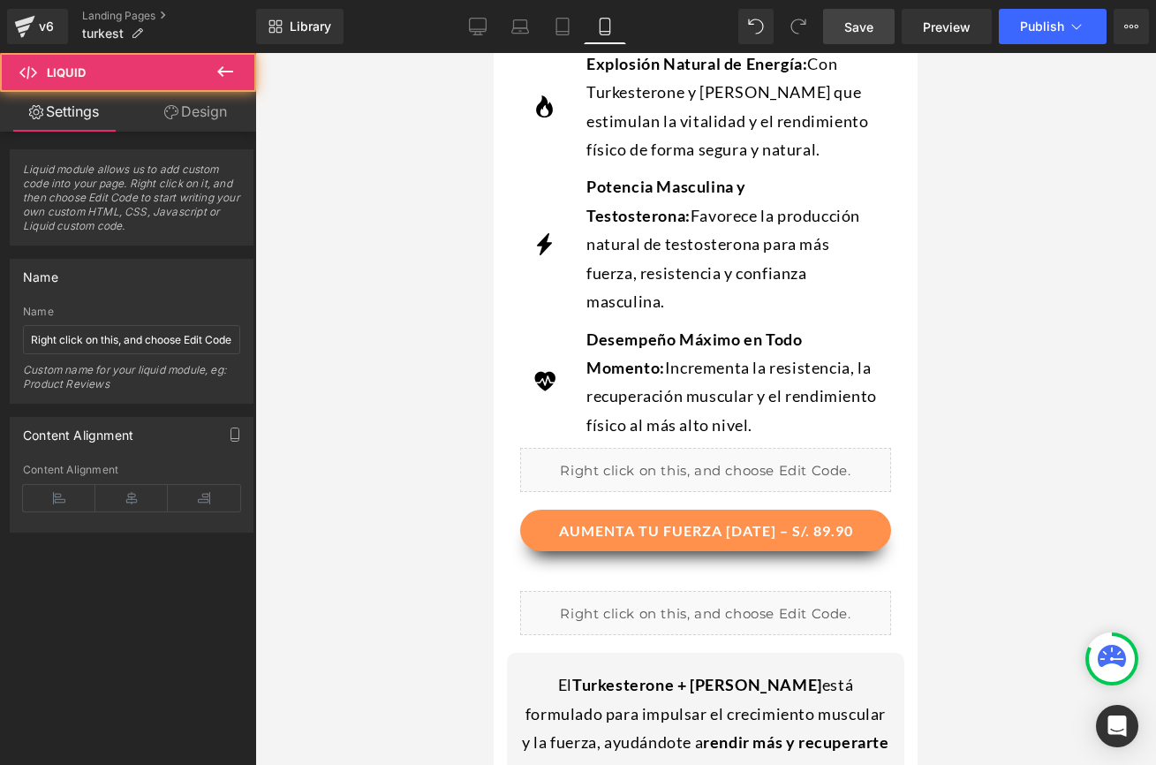
click at [562, 448] on div "Liquid" at bounding box center [705, 470] width 371 height 44
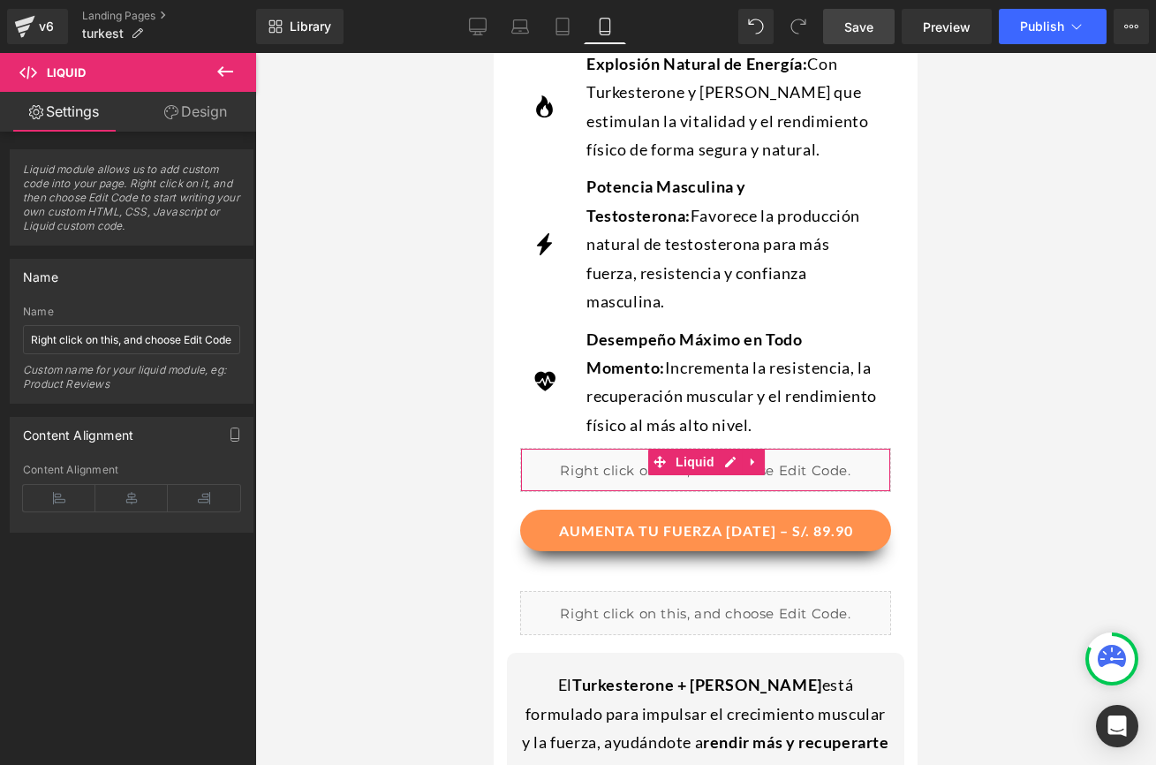
click at [180, 102] on link "Design" at bounding box center [196, 112] width 128 height 40
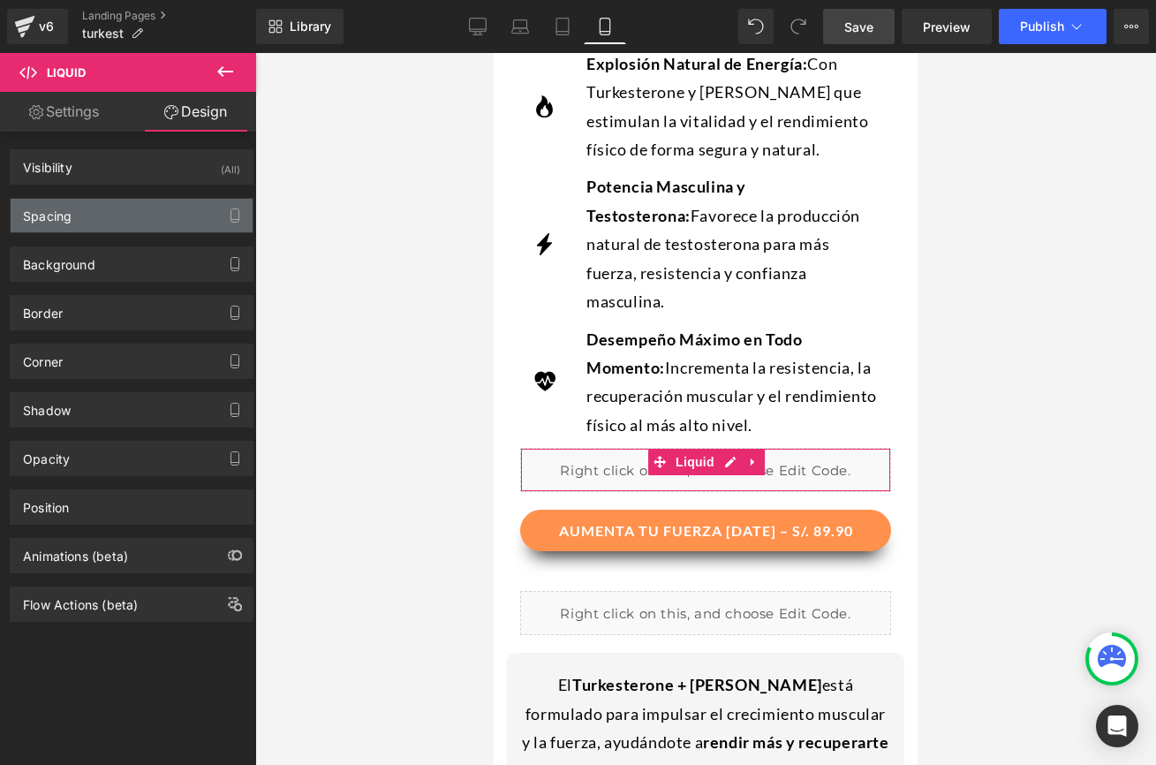
click at [135, 220] on div "Spacing" at bounding box center [132, 216] width 242 height 34
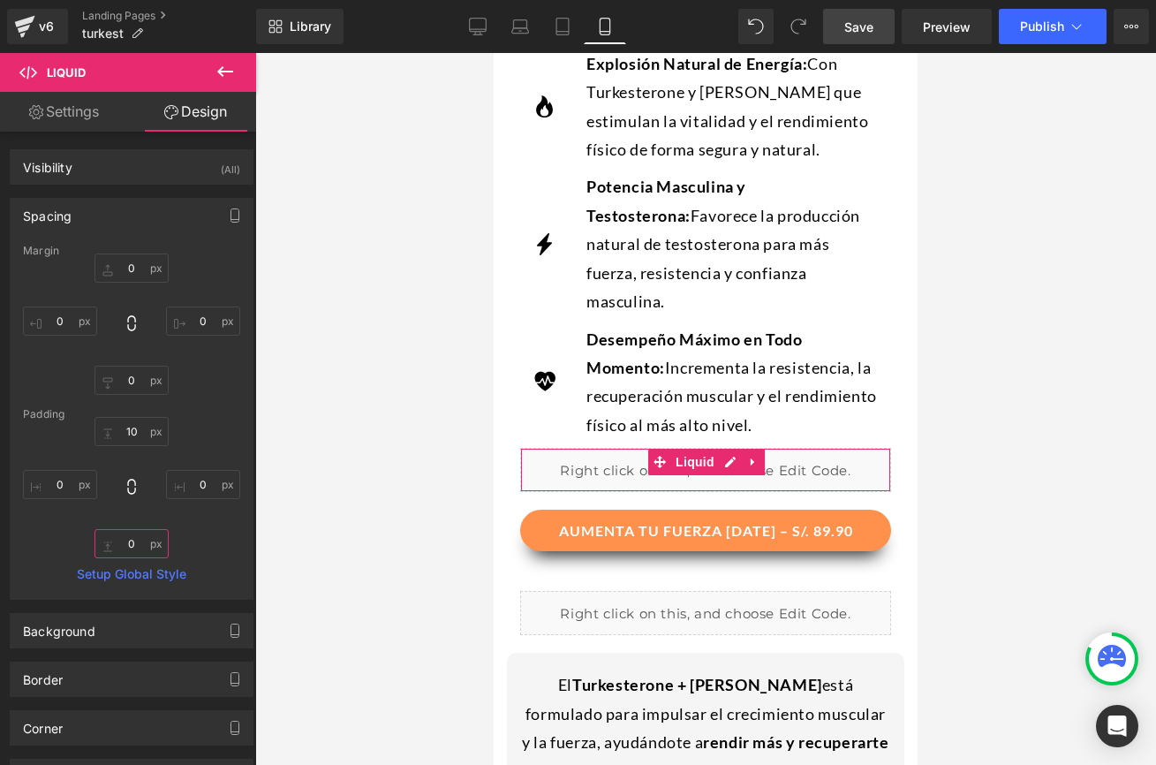
click at [147, 540] on input "text" at bounding box center [131, 543] width 74 height 29
type input "10"
click at [876, 22] on link "Save" at bounding box center [859, 26] width 72 height 35
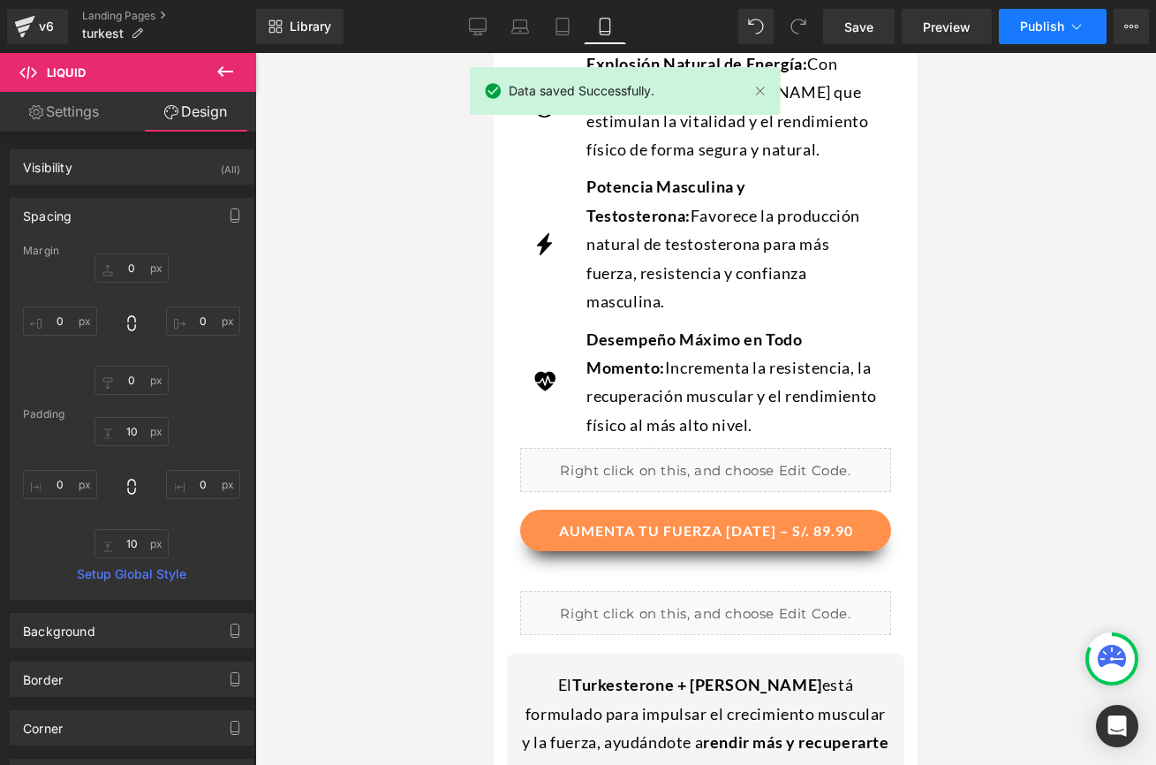
click at [1032, 28] on span "Publish" at bounding box center [1042, 26] width 44 height 14
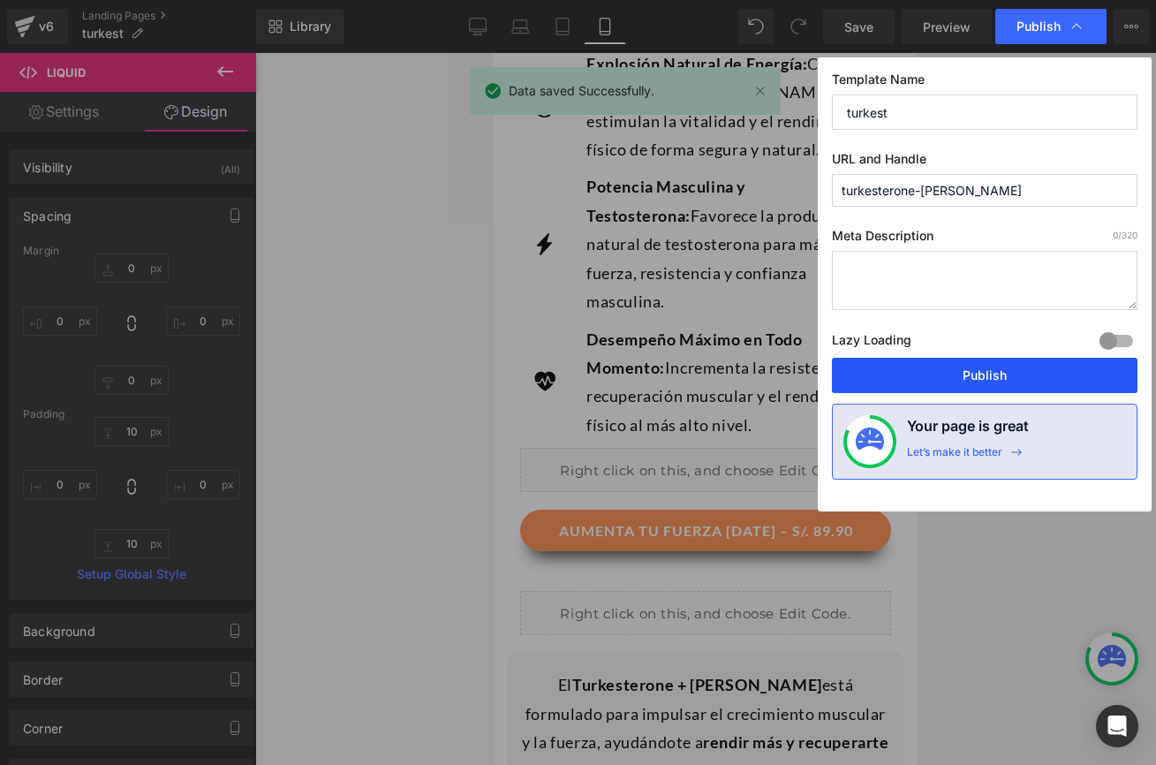
click at [929, 375] on button "Publish" at bounding box center [985, 375] width 306 height 35
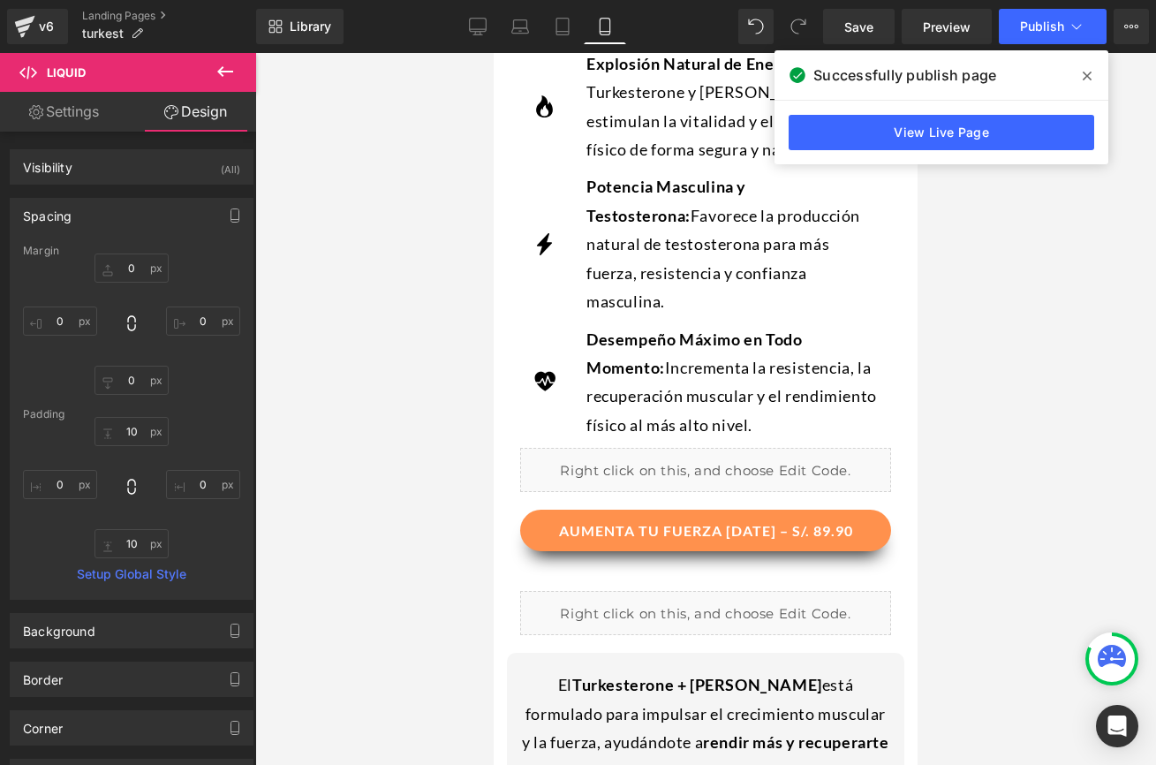
click at [929, 375] on div at bounding box center [705, 409] width 901 height 712
click at [1093, 70] on span at bounding box center [1087, 76] width 28 height 28
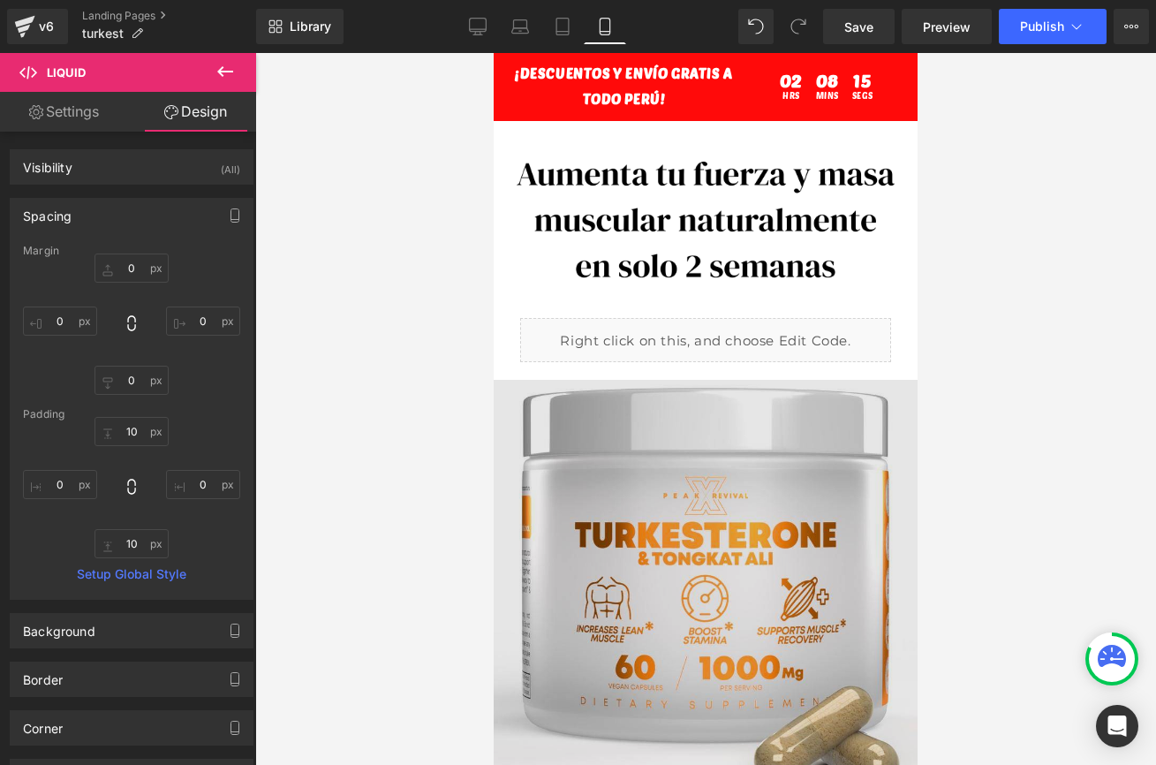
scroll to position [0, 0]
